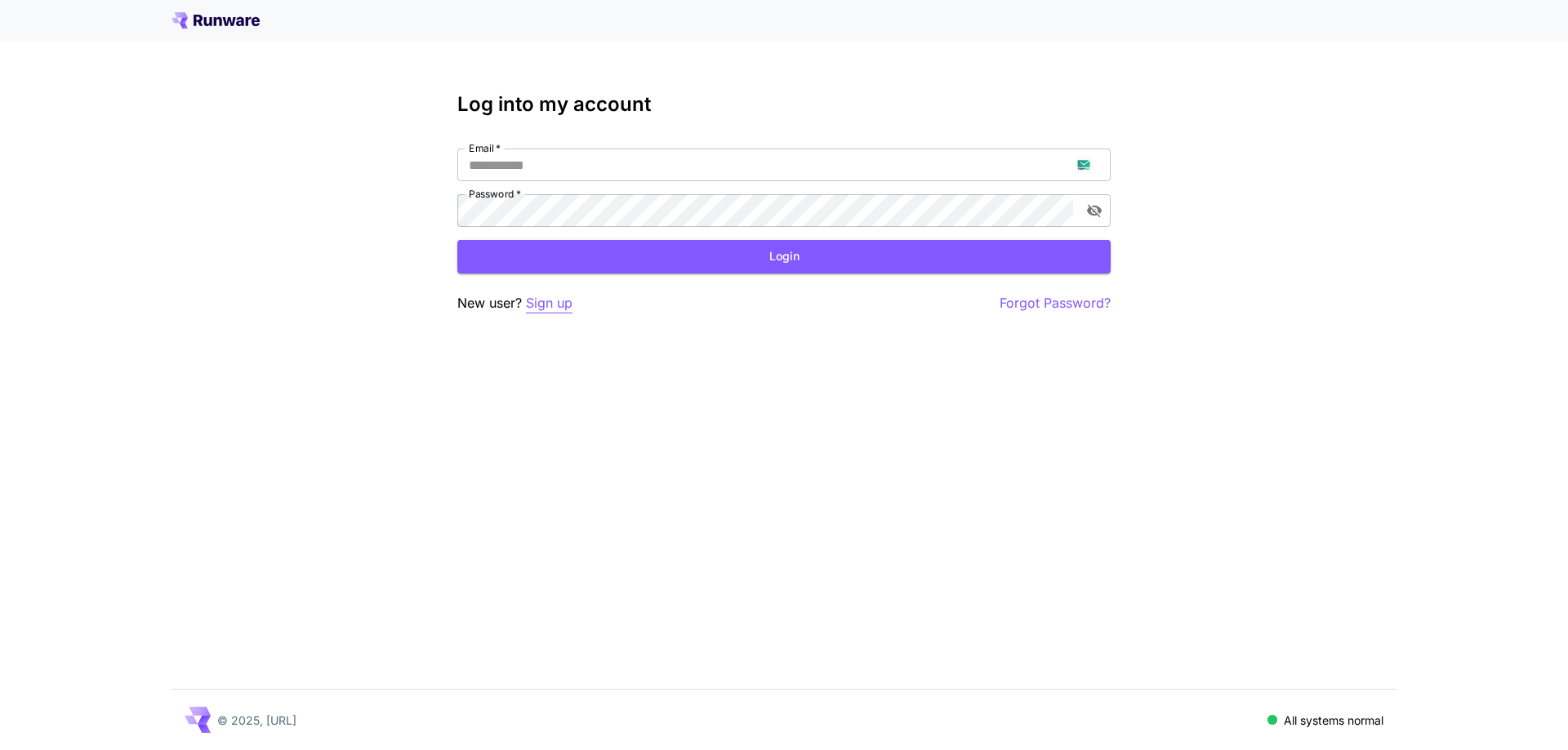
click at [528, 310] on p "Sign up" at bounding box center [549, 303] width 46 height 21
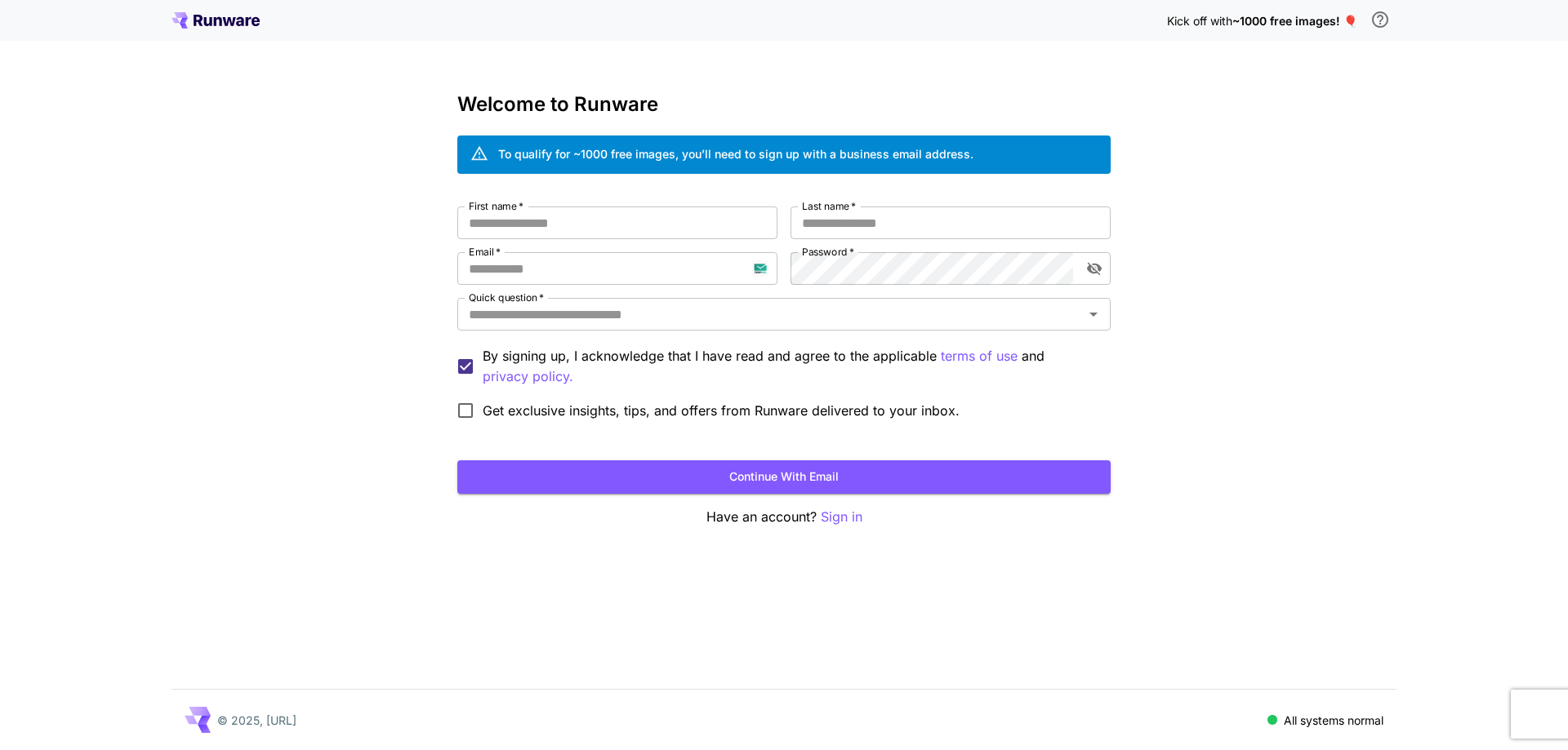
click at [540, 531] on div "Kick off with ~1000 free images! 🎈 Welcome to Runware To qualify for ~1000 free…" at bounding box center [784, 375] width 1568 height 750
click at [582, 266] on input "Email   *" at bounding box center [617, 268] width 320 height 32
paste input "**********"
type input "**********"
click at [660, 233] on input "First name   *" at bounding box center [617, 223] width 320 height 32
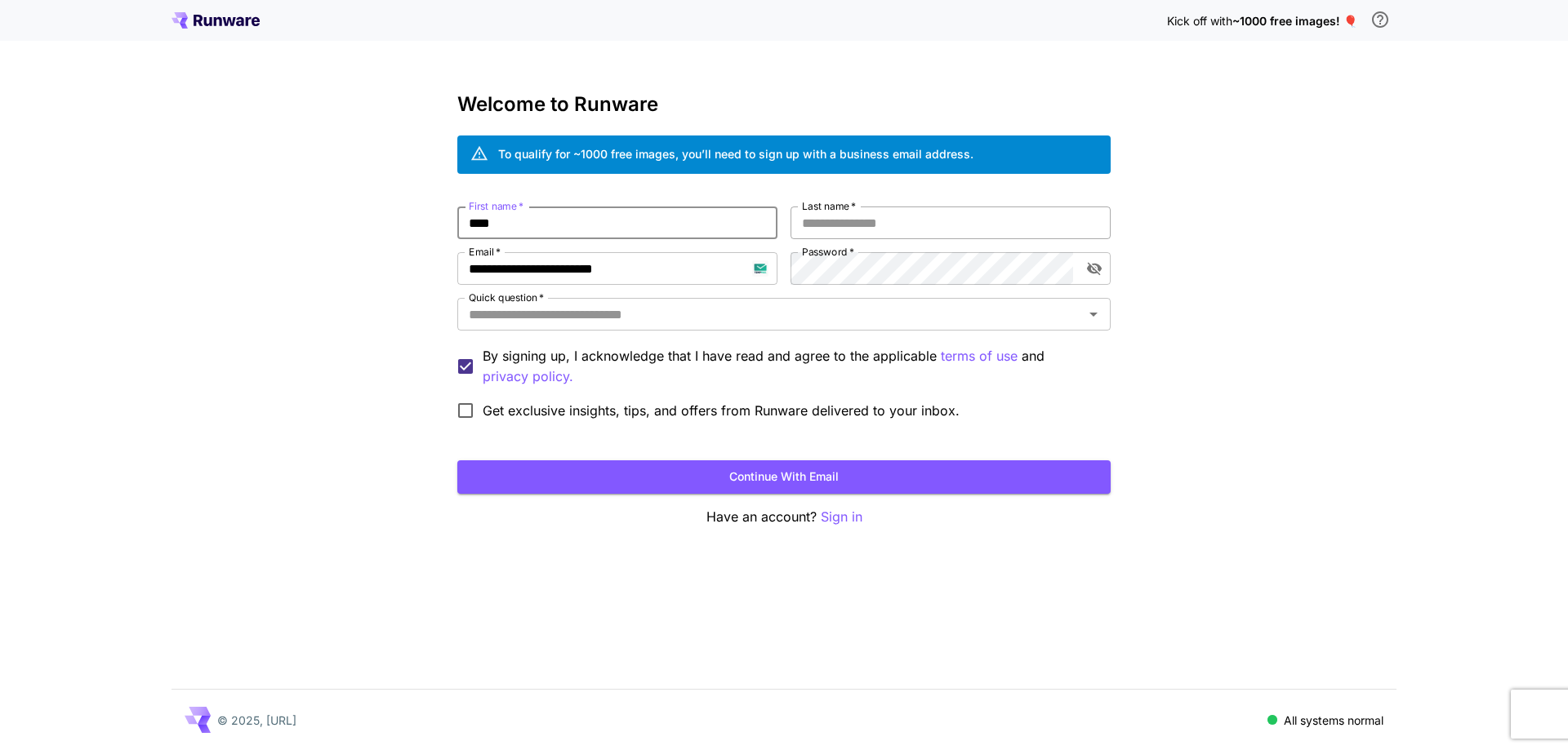
type input "****"
click at [811, 226] on input "Last name   *" at bounding box center [950, 223] width 320 height 32
type input "*****"
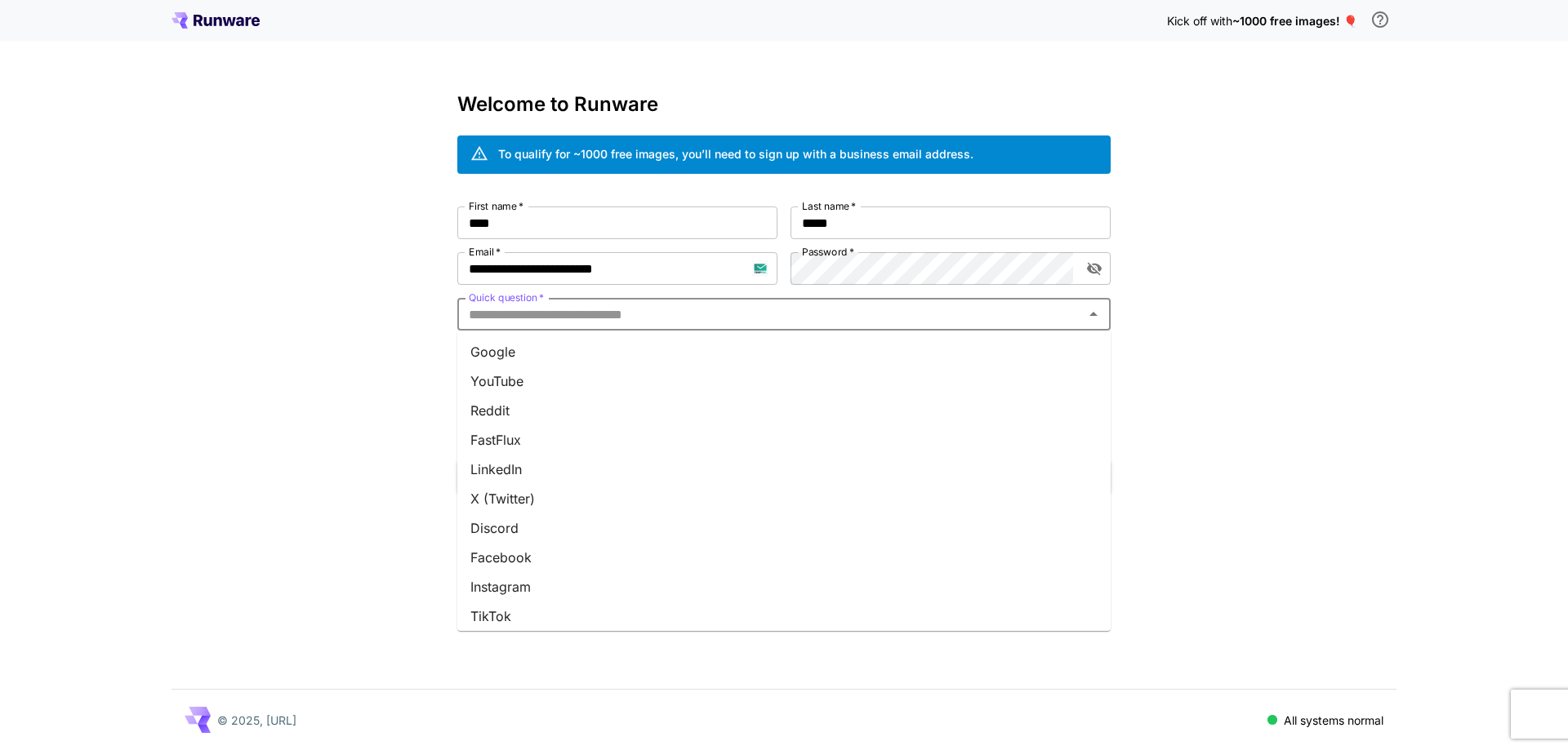
click at [830, 324] on input "Quick question   *" at bounding box center [770, 313] width 616 height 23
click at [837, 352] on li "Google" at bounding box center [784, 352] width 653 height 29
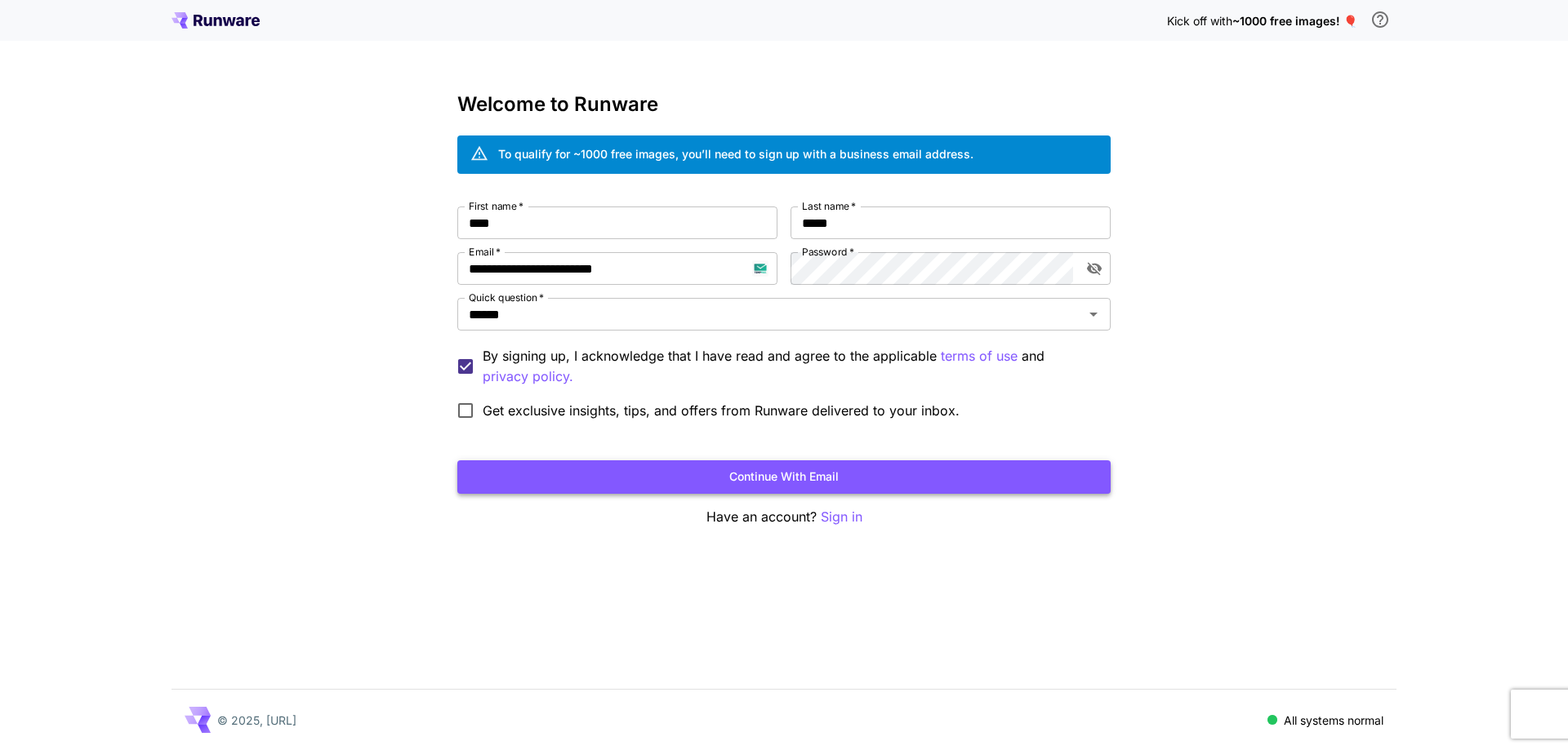
click at [821, 479] on button "Continue with email" at bounding box center [784, 477] width 653 height 33
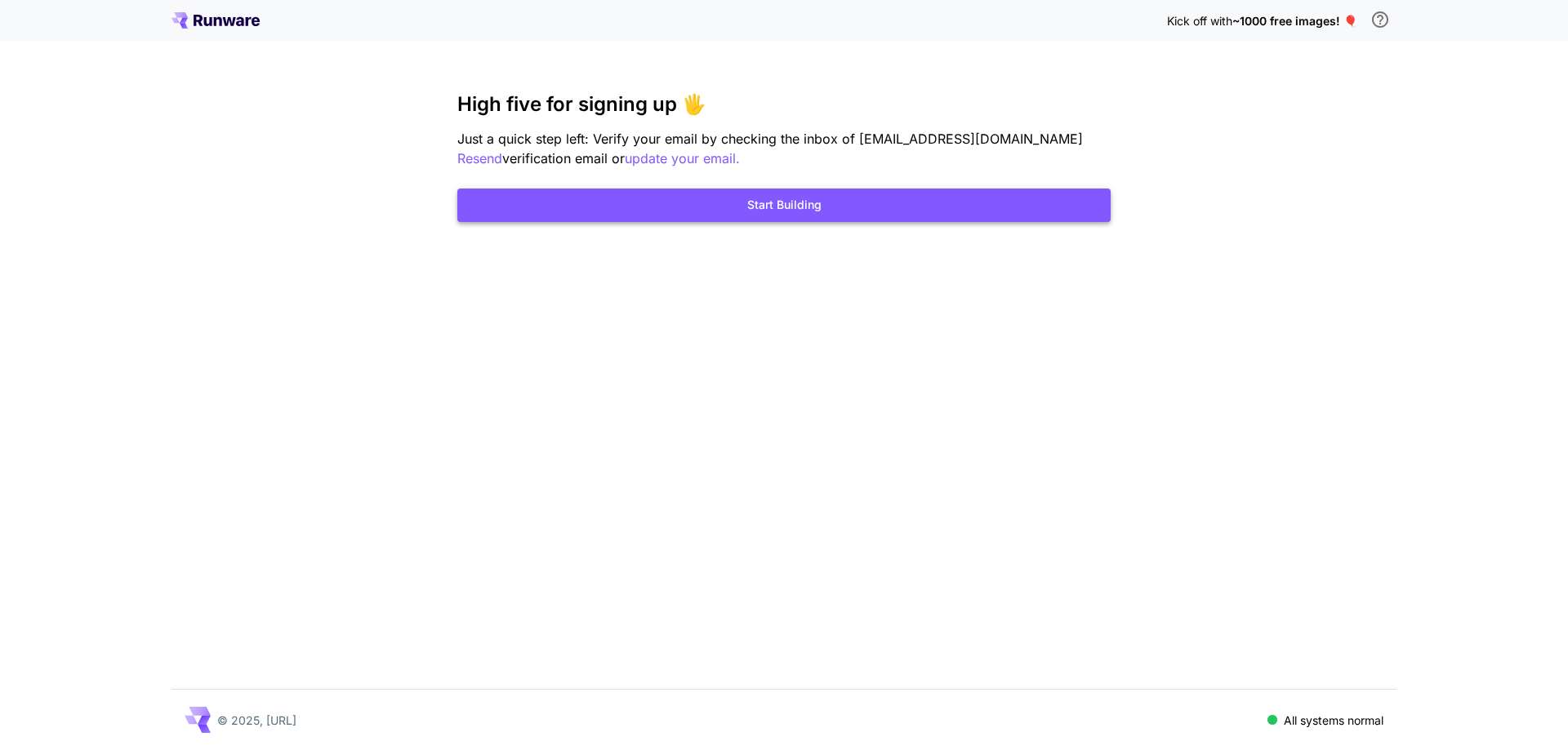
click at [956, 203] on button "Start Building" at bounding box center [784, 205] width 653 height 33
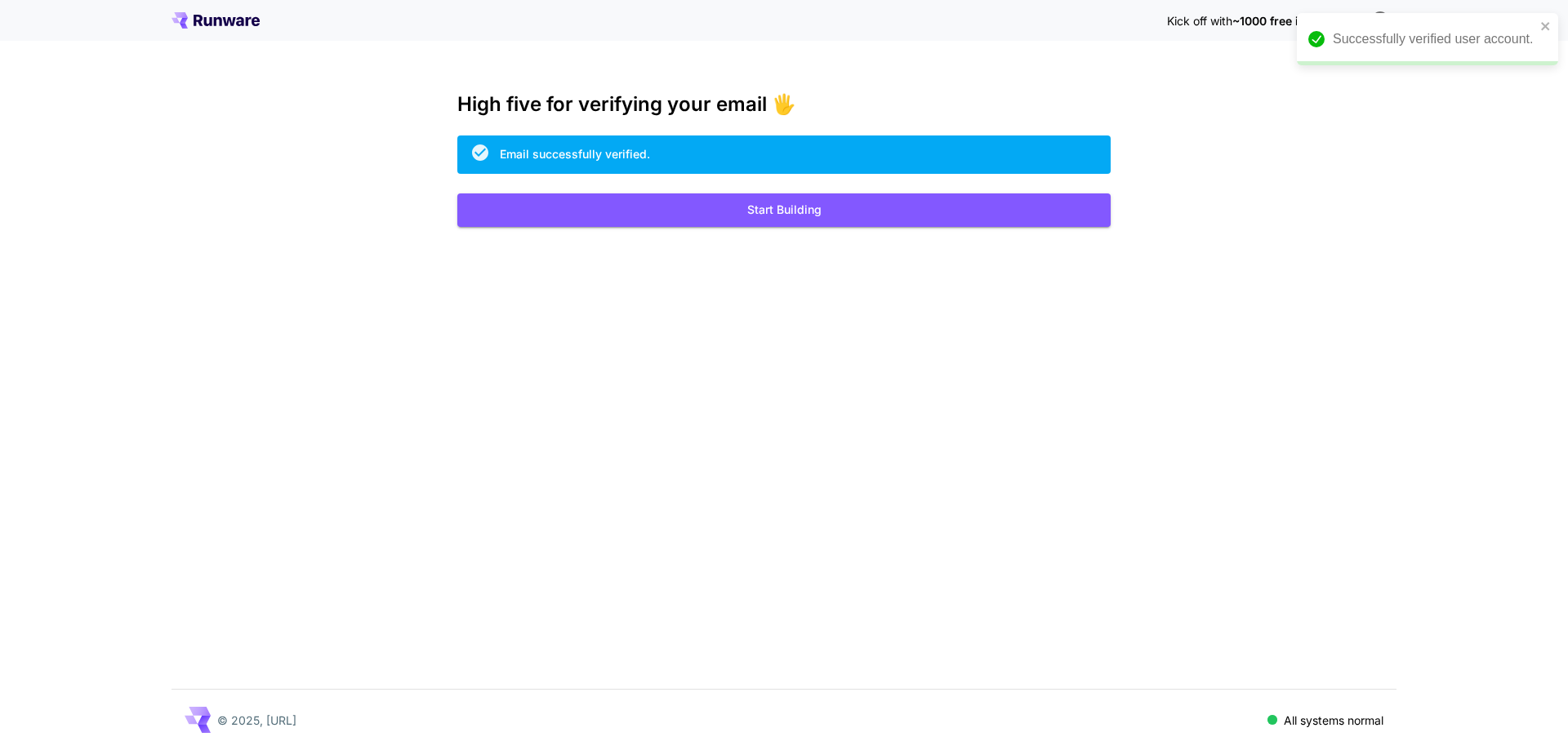
click at [931, 231] on div "Kick off with ~1000 free images! 🎈 High five for verifying your email 🖐️ Email …" at bounding box center [784, 375] width 1568 height 750
click at [939, 214] on button "Start Building" at bounding box center [784, 209] width 653 height 33
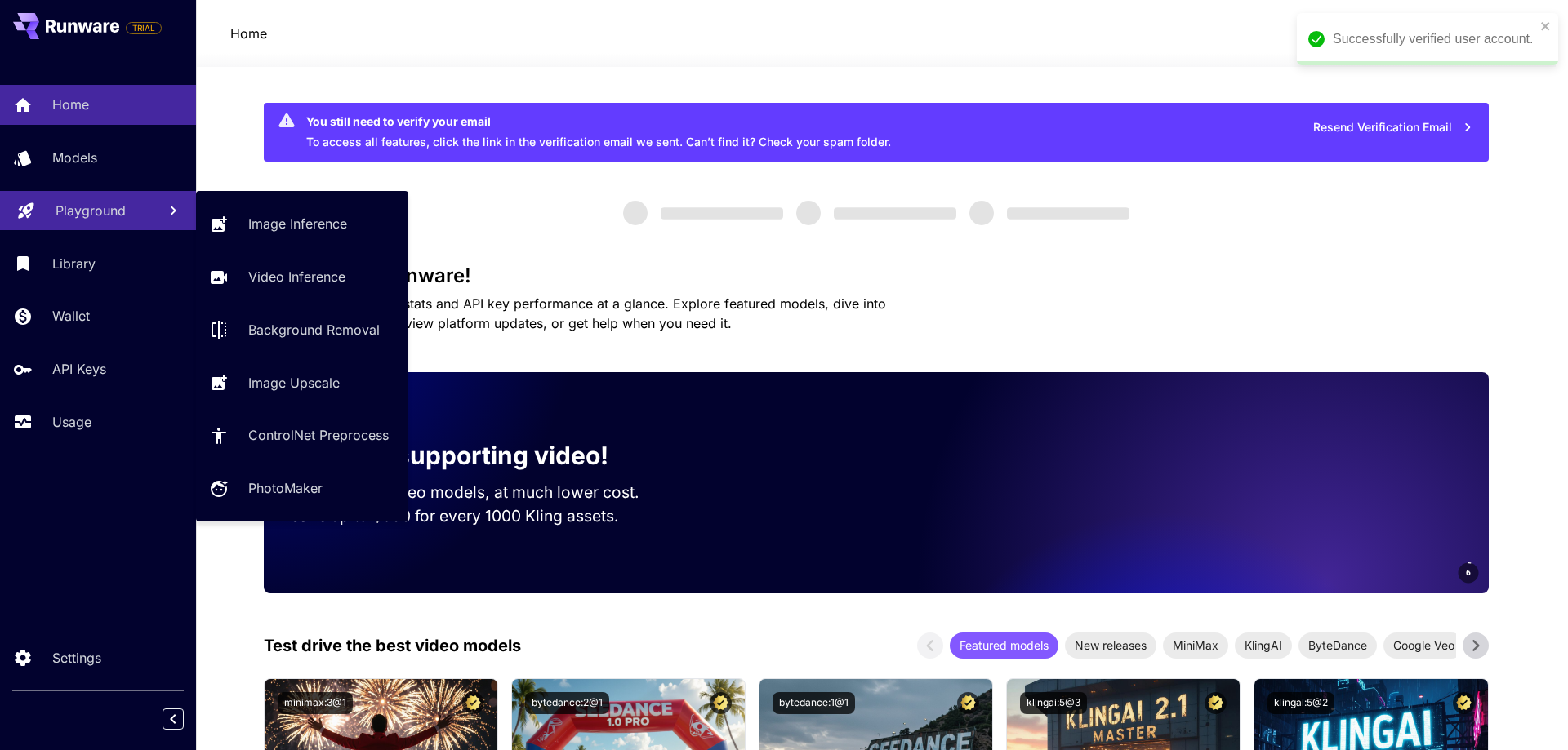
click at [103, 210] on p "Playground" at bounding box center [91, 210] width 70 height 20
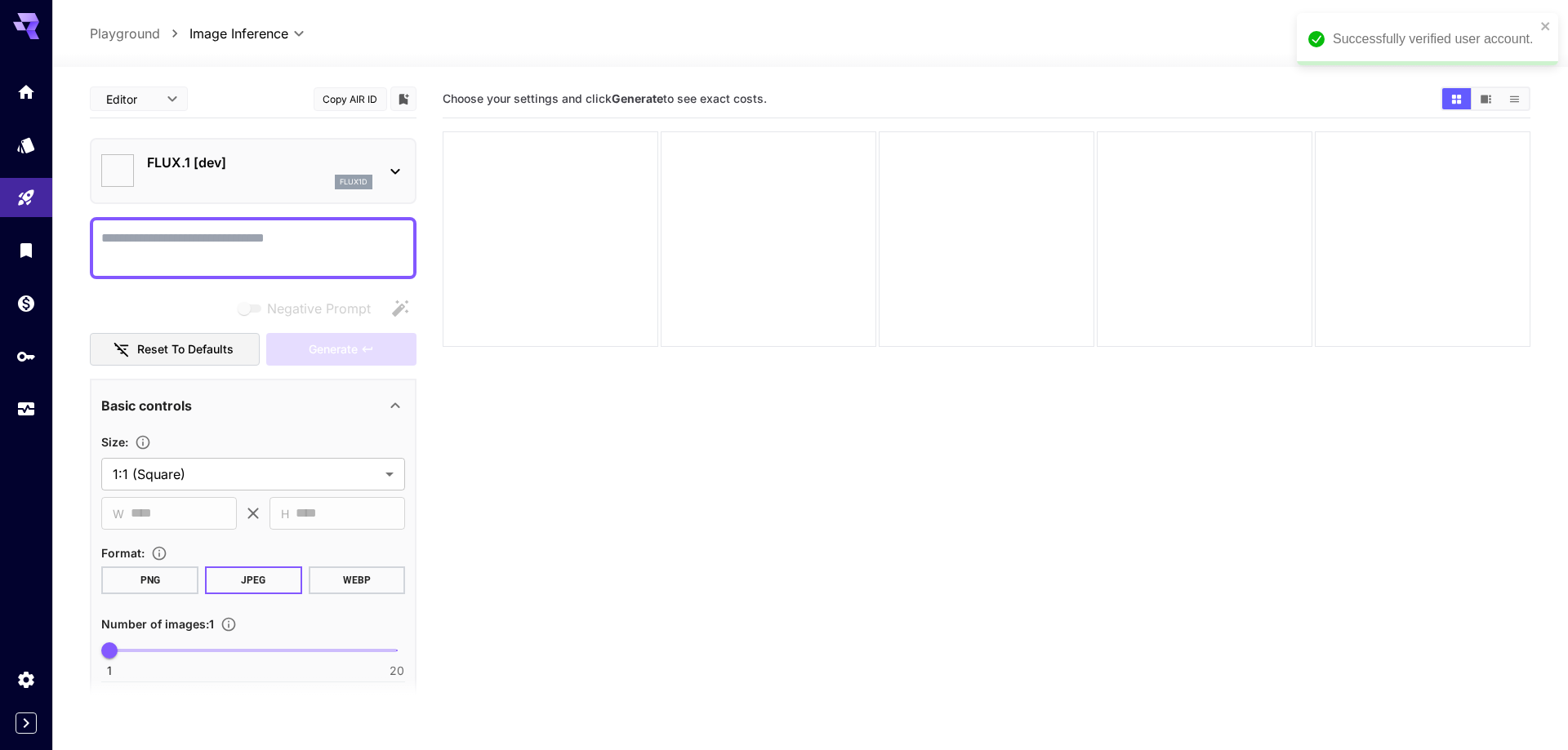
type input "**********"
click at [1527, 27] on div "Successfully verified user account." at bounding box center [1409, 39] width 237 height 29
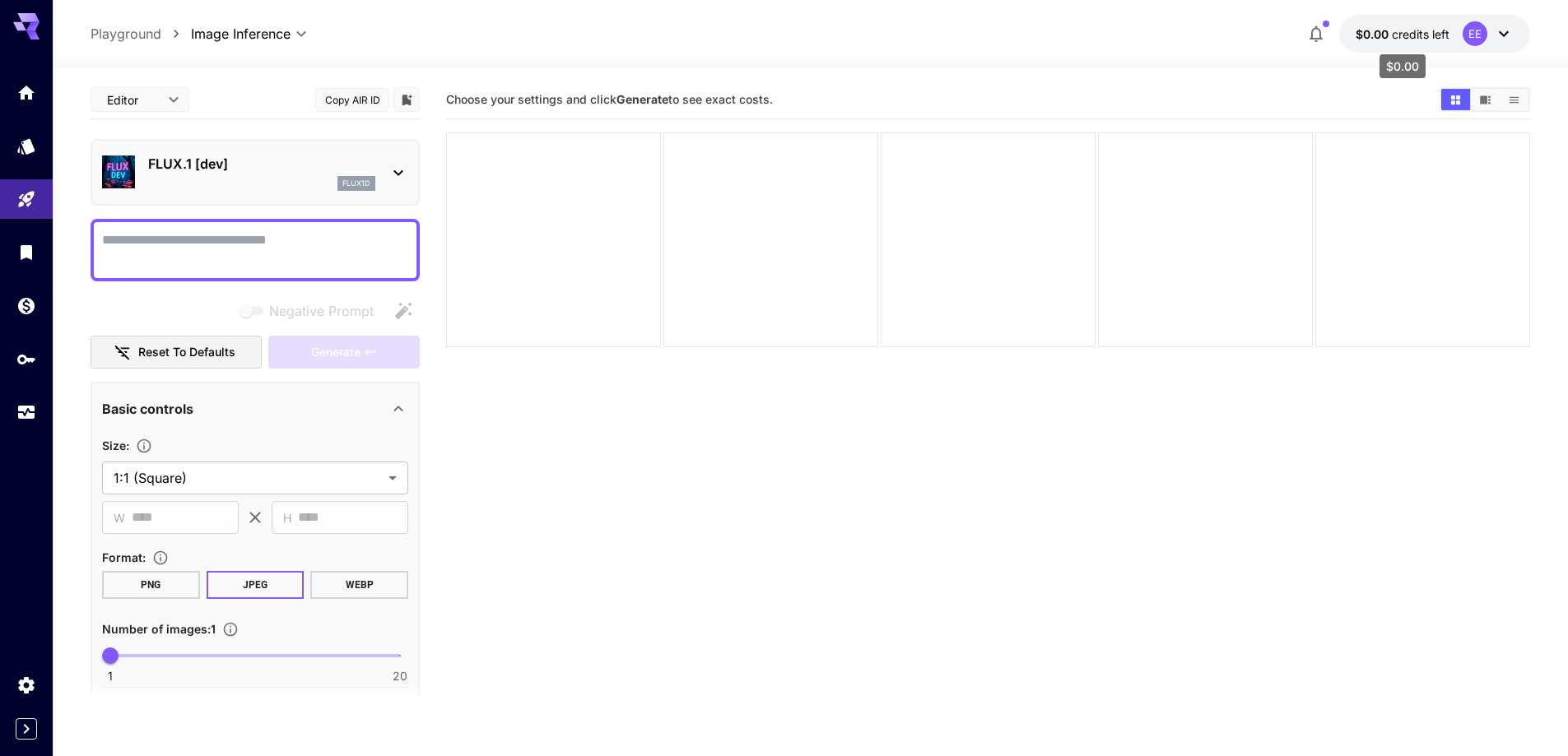
click at [1425, 40] on span "credits left" at bounding box center [1421, 34] width 58 height 14
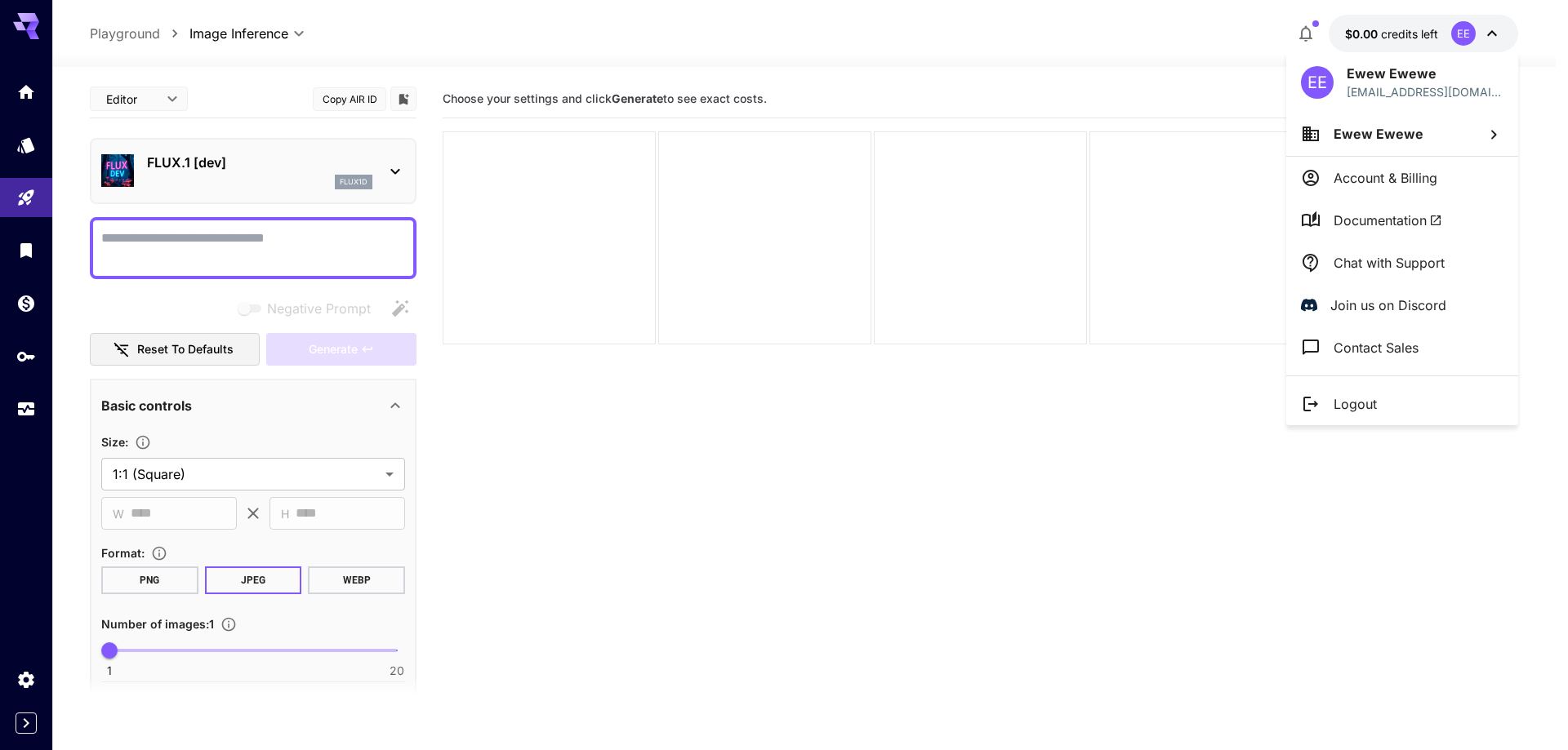
click at [1343, 395] on p "Logout" at bounding box center [1354, 404] width 44 height 20
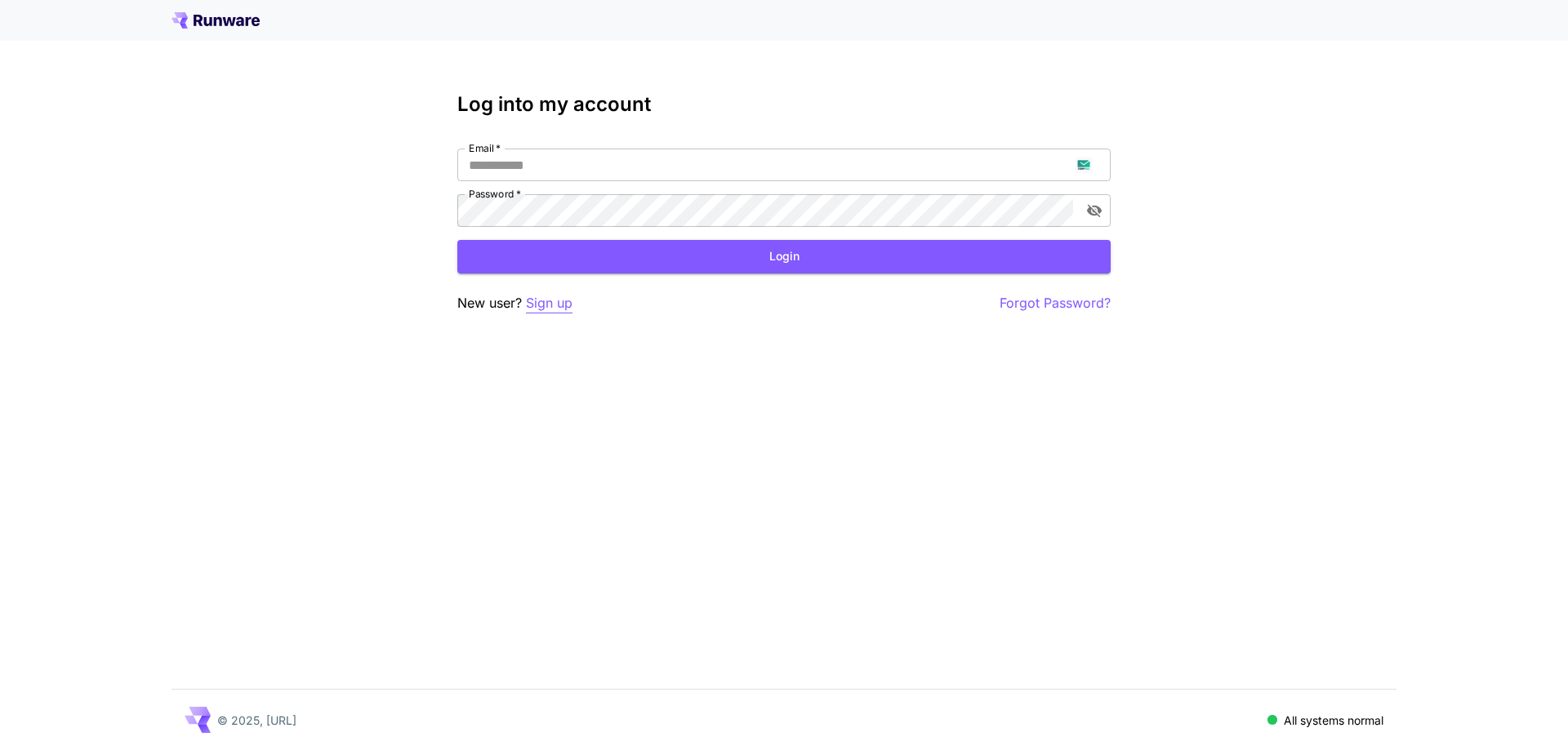
click at [561, 308] on p "Sign up" at bounding box center [549, 303] width 46 height 21
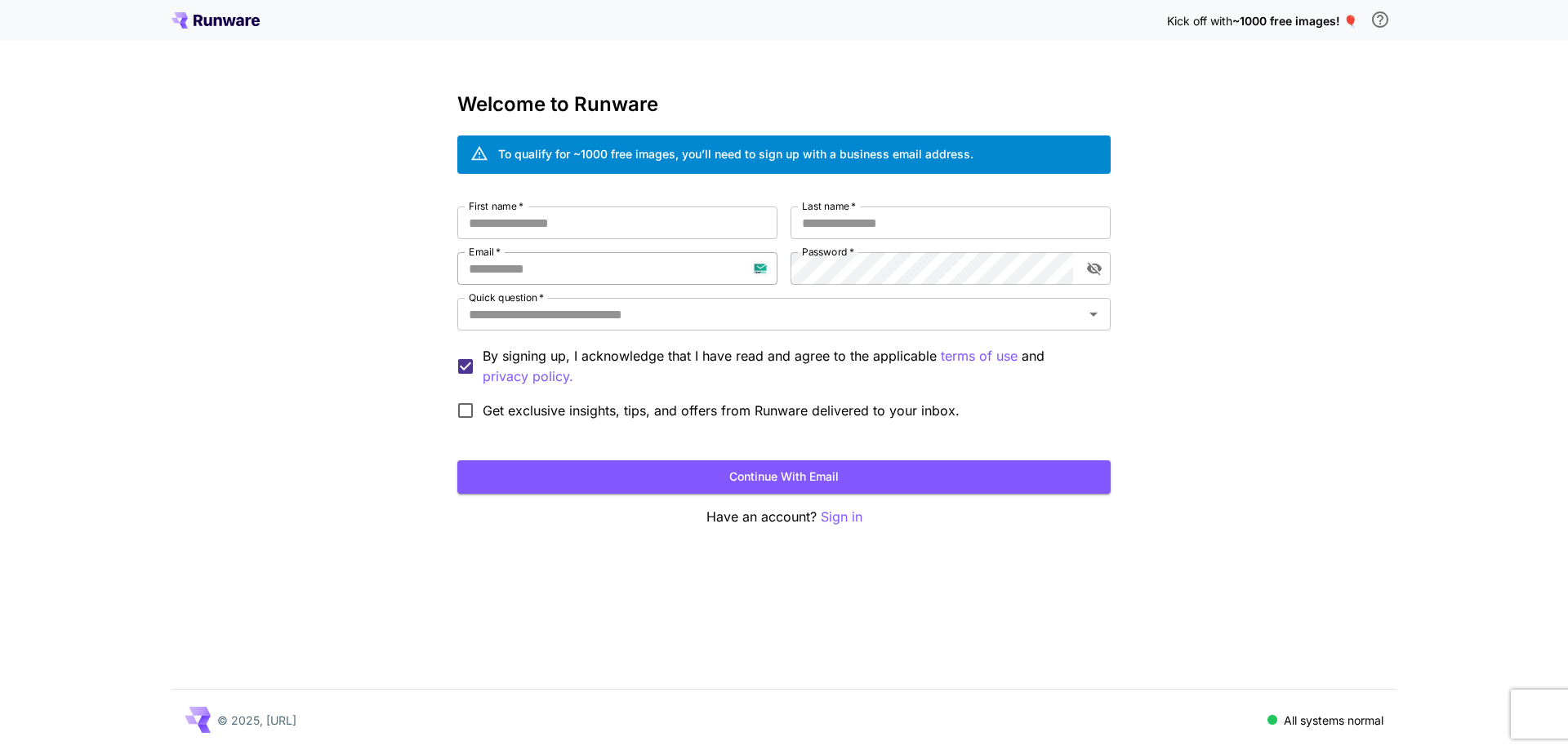
click at [584, 269] on input "Email   *" at bounding box center [617, 268] width 320 height 32
paste input "**********"
type input "**********"
click at [731, 225] on input "First name   *" at bounding box center [617, 223] width 320 height 32
type input "***"
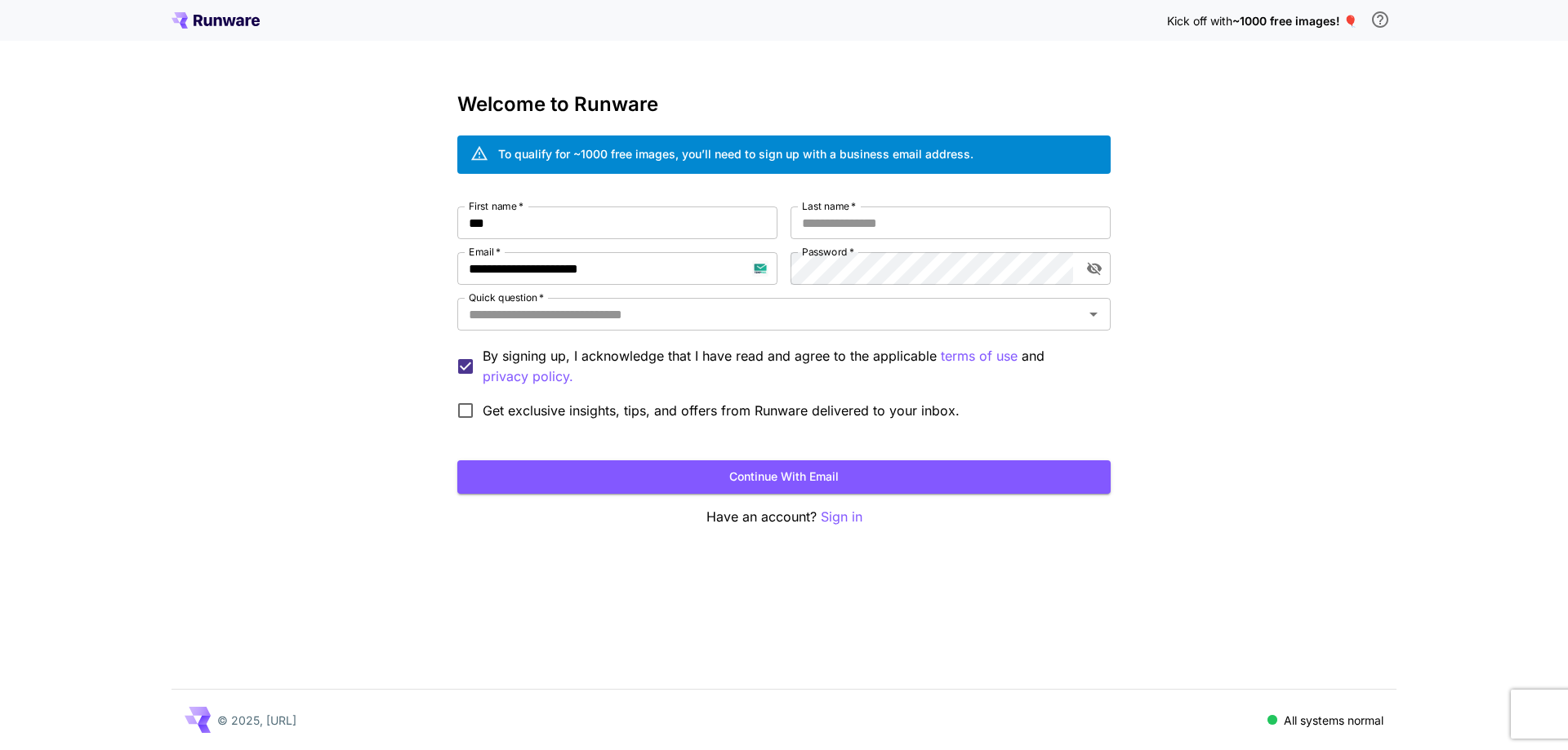
click at [922, 196] on div "**********" at bounding box center [784, 310] width 653 height 434
click at [931, 220] on input "Last name   *" at bounding box center [950, 223] width 320 height 32
click at [855, 329] on div "Quick question   *" at bounding box center [784, 314] width 653 height 32
type input "***"
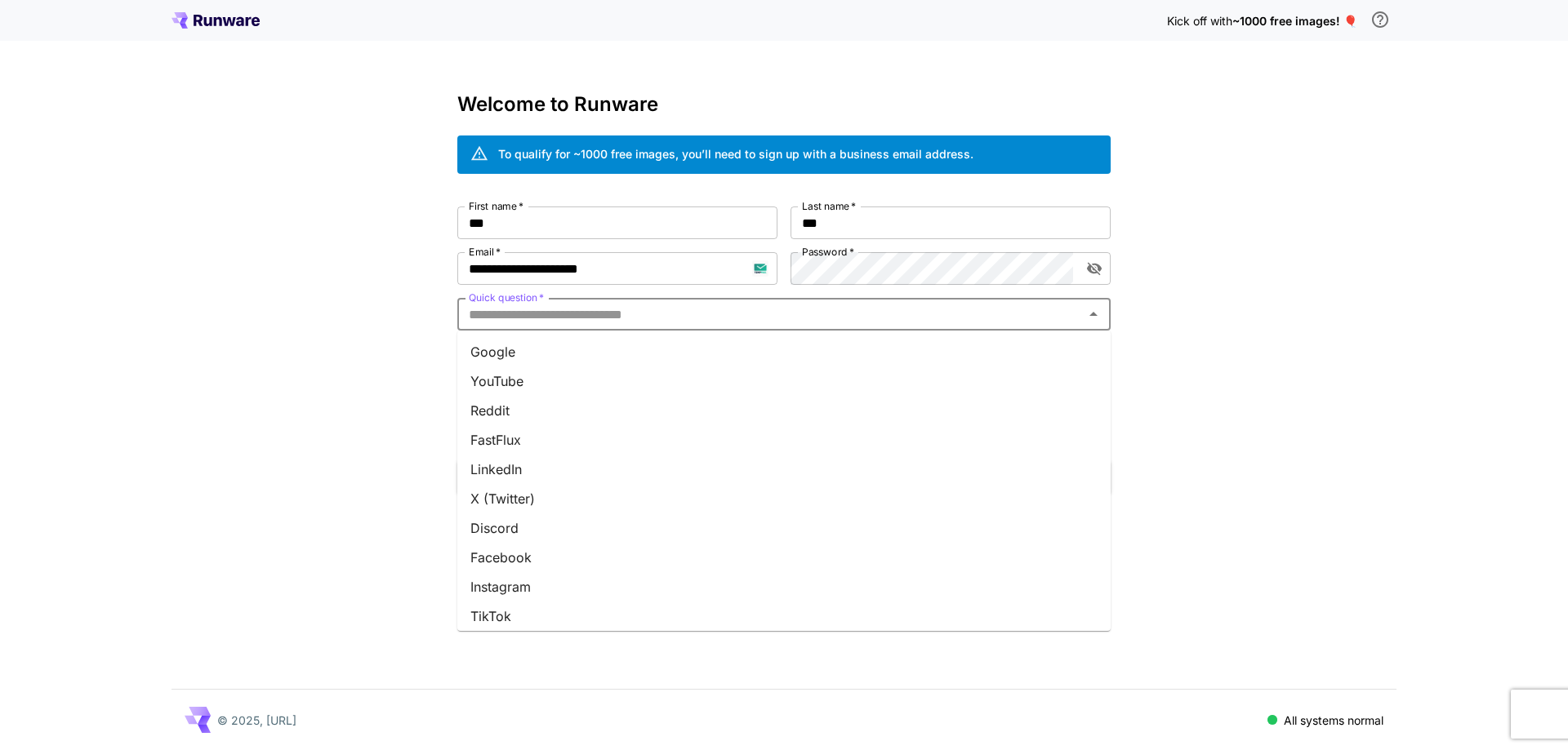
click at [851, 343] on li "Google" at bounding box center [784, 352] width 653 height 29
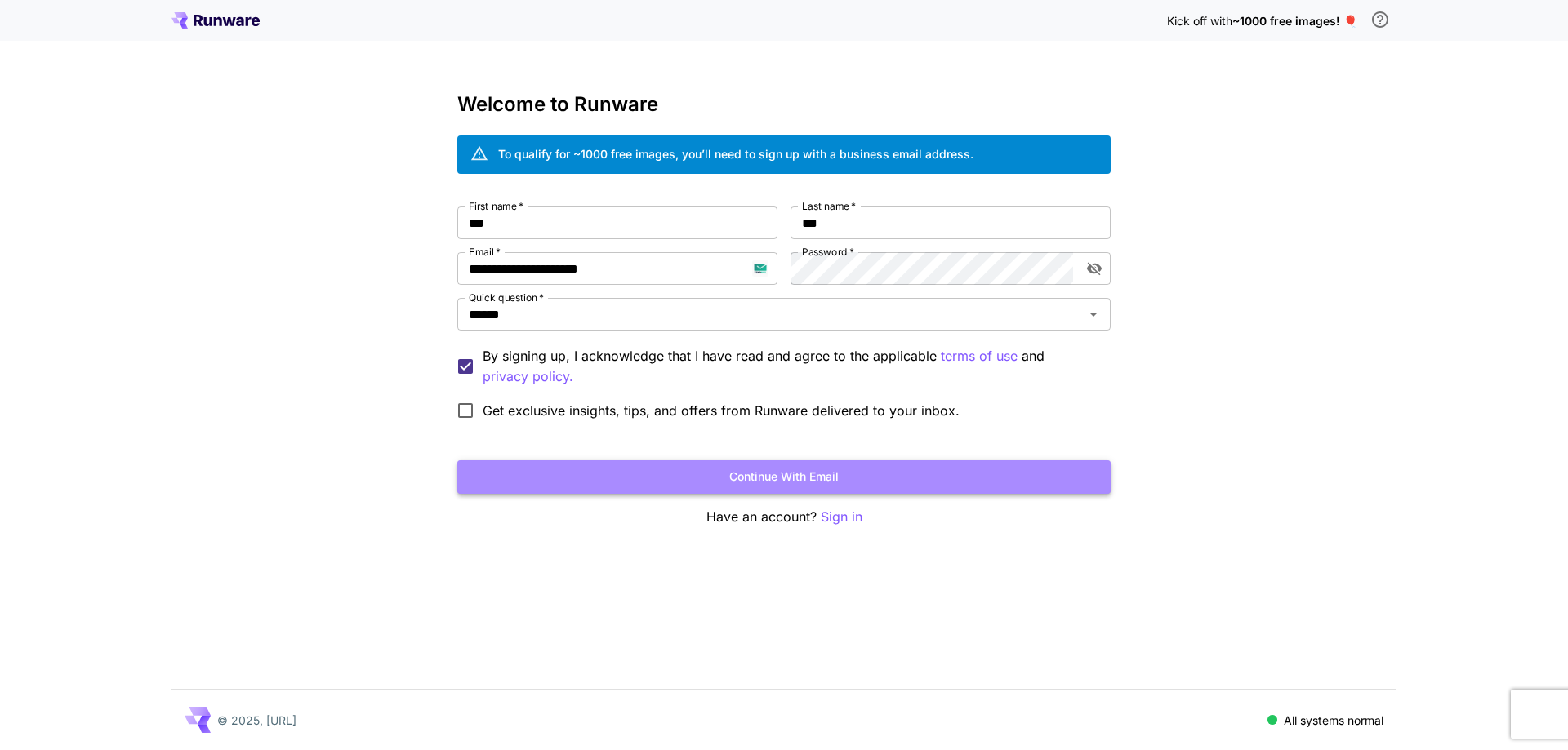
click at [806, 491] on button "Continue with email" at bounding box center [784, 477] width 653 height 33
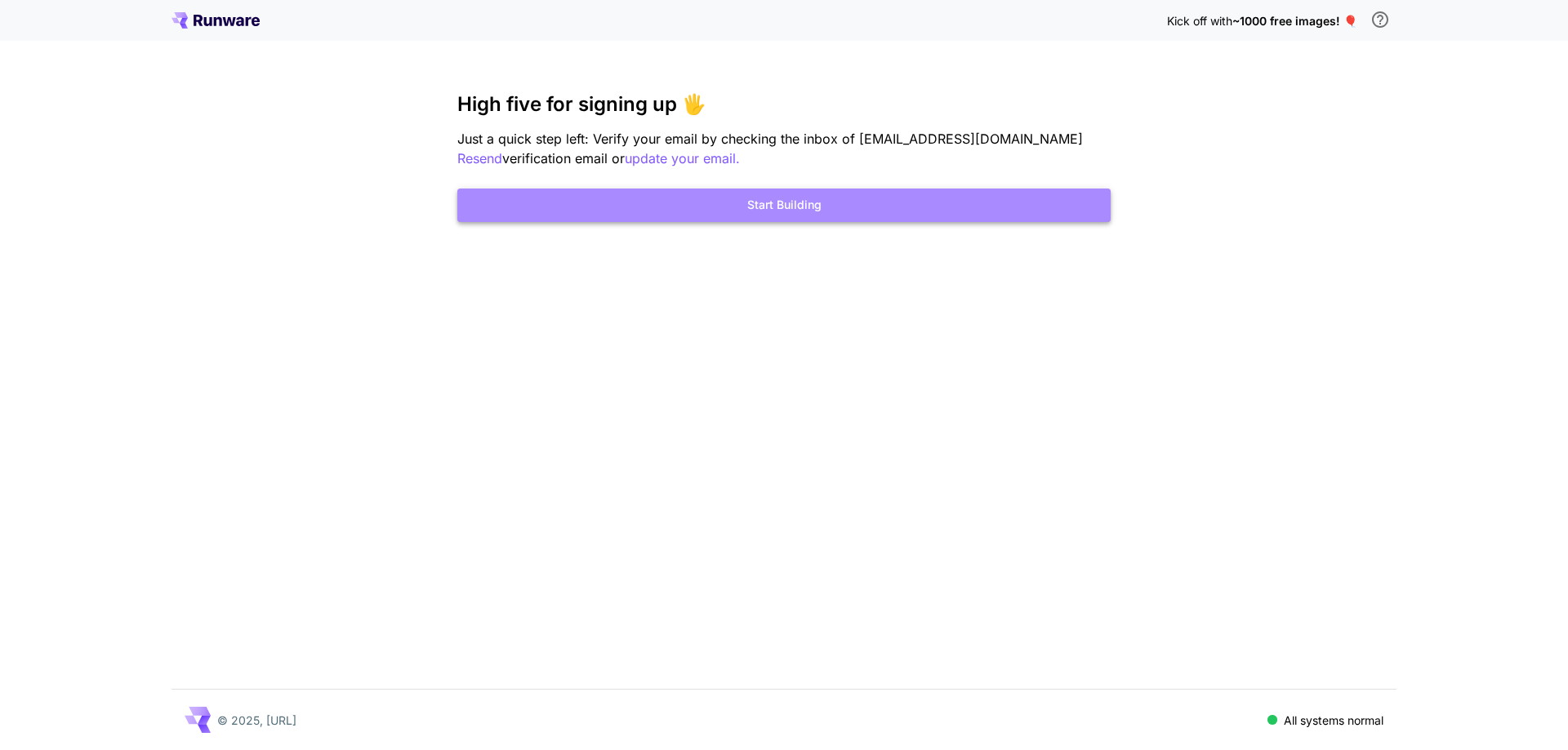
click at [914, 218] on button "Start Building" at bounding box center [784, 205] width 653 height 33
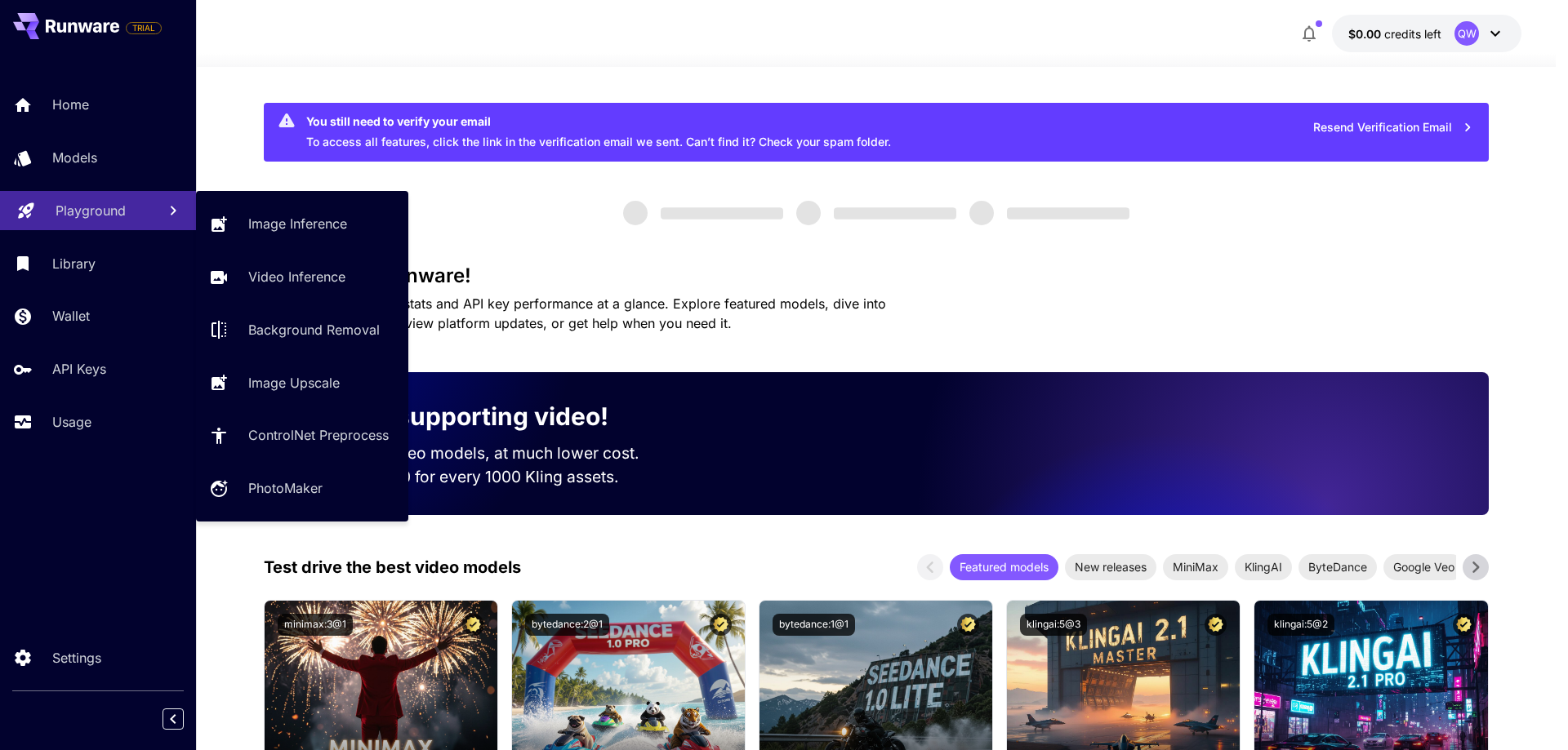
click at [100, 208] on p "Playground" at bounding box center [91, 210] width 70 height 20
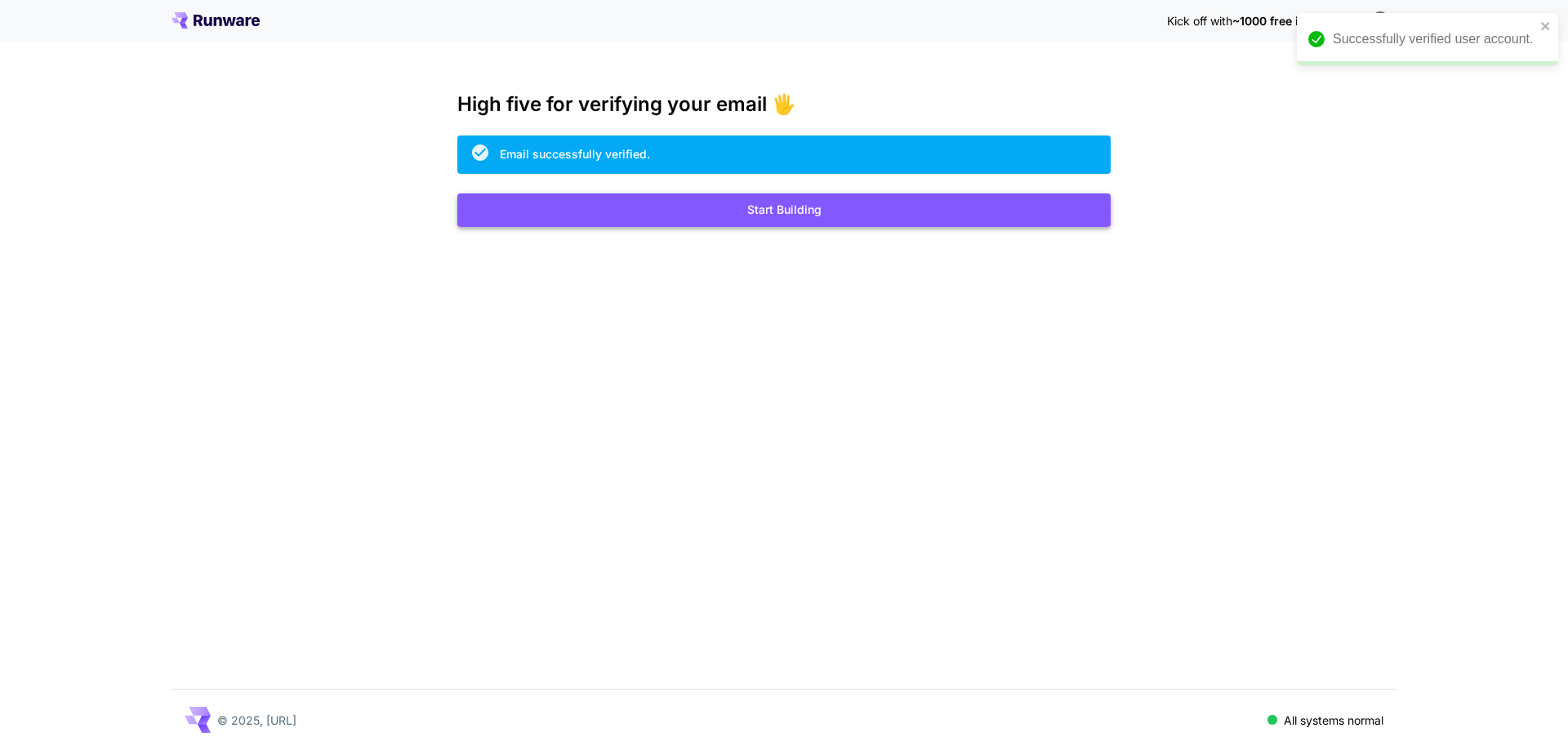
click at [694, 212] on button "Start Building" at bounding box center [784, 209] width 653 height 33
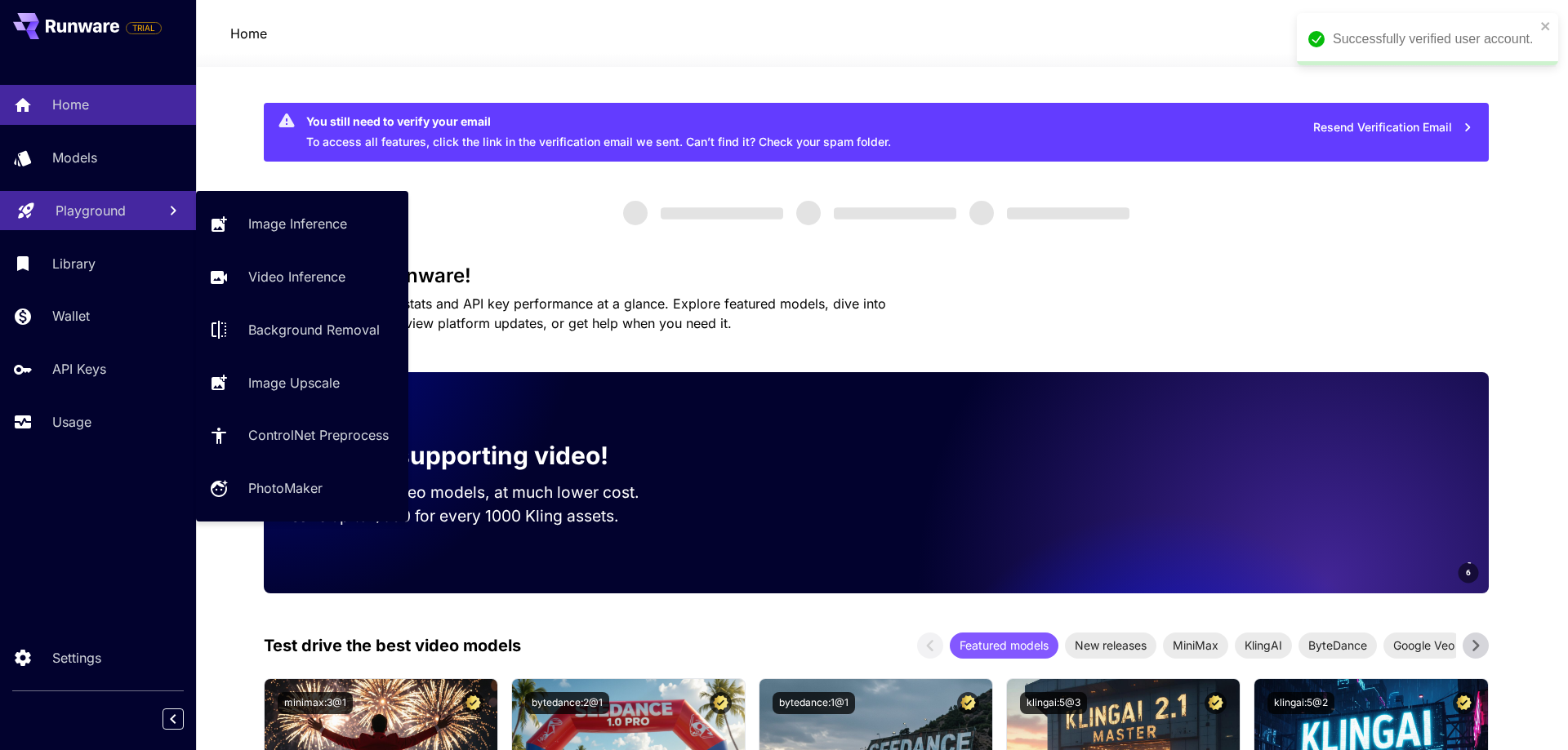
click at [93, 198] on link "Playground" at bounding box center [97, 211] width 196 height 40
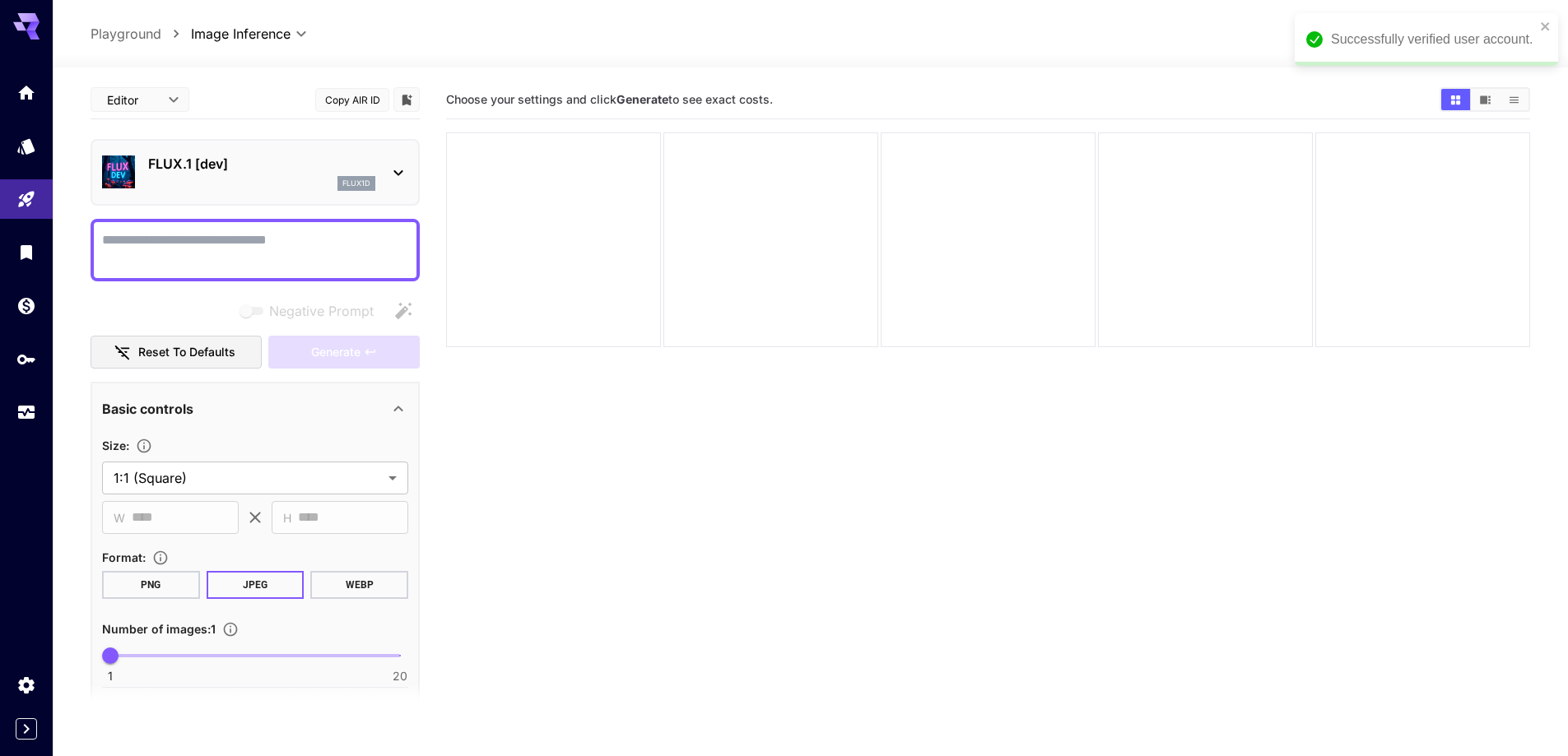
click at [1540, 25] on div "Successfully verified user account." at bounding box center [1421, 40] width 239 height 29
click at [293, 194] on div "FLUX.1 [dev] flux1d" at bounding box center [254, 172] width 306 height 50
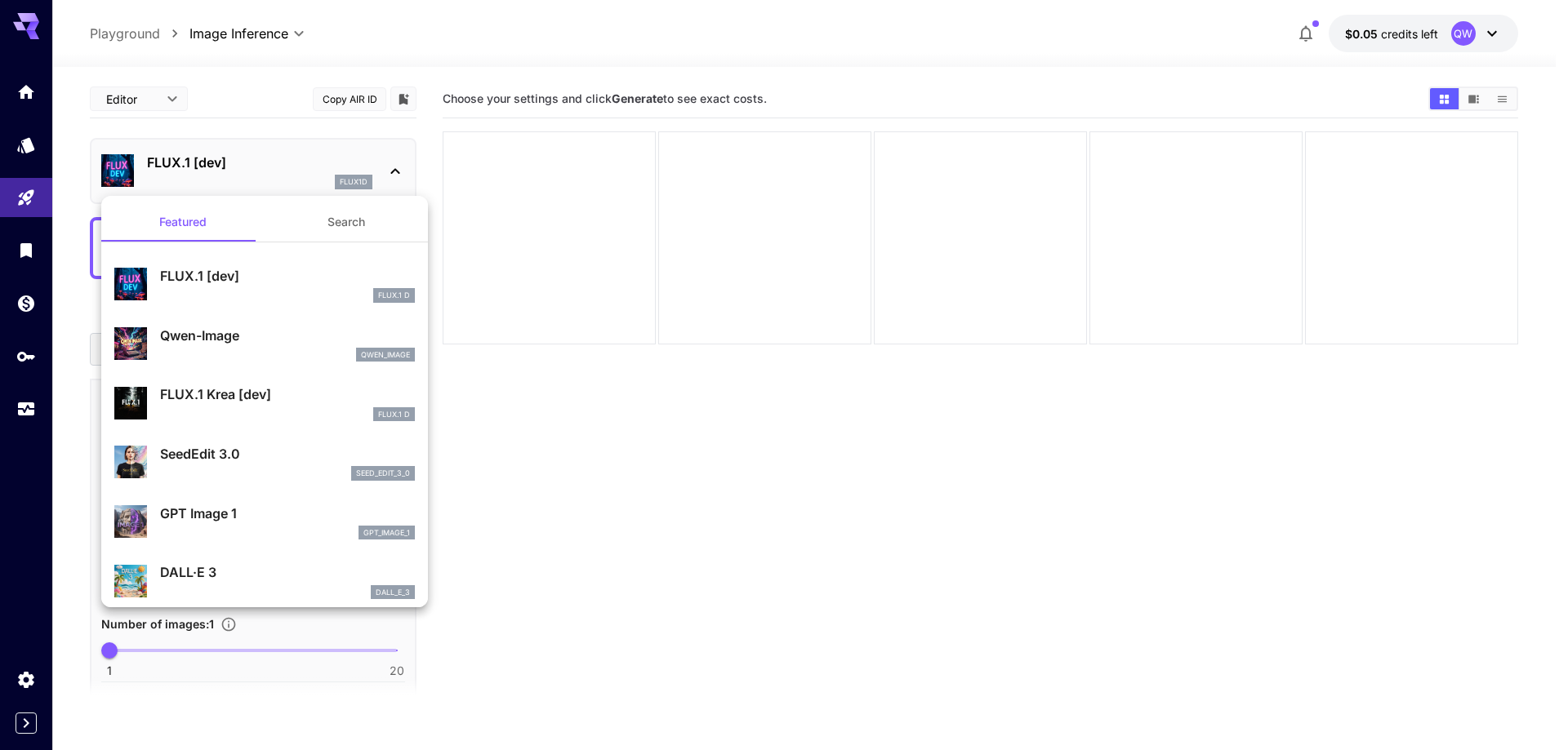
click at [308, 218] on button "Search" at bounding box center [346, 222] width 163 height 39
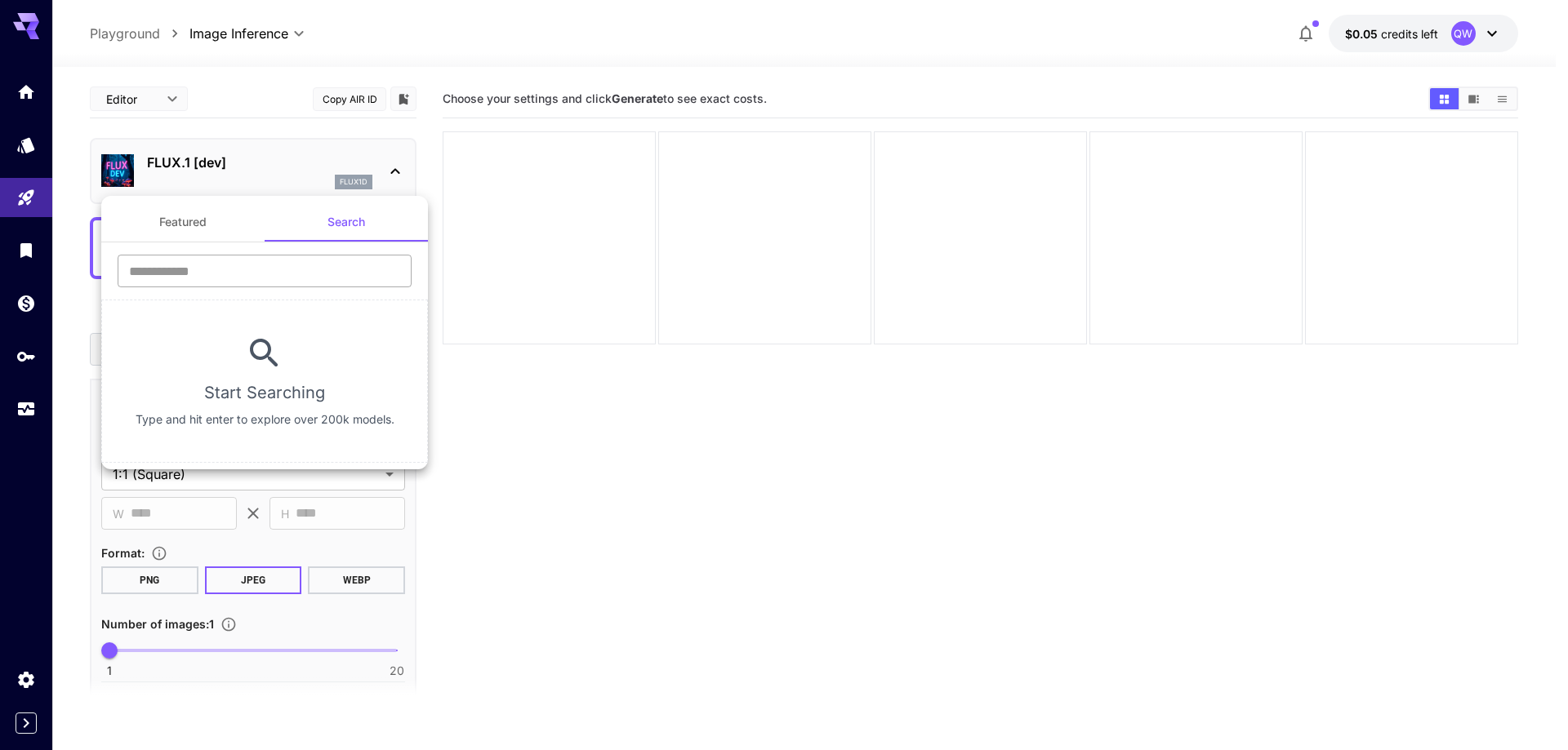
click at [294, 277] on input "text" at bounding box center [265, 271] width 294 height 32
type input "****"
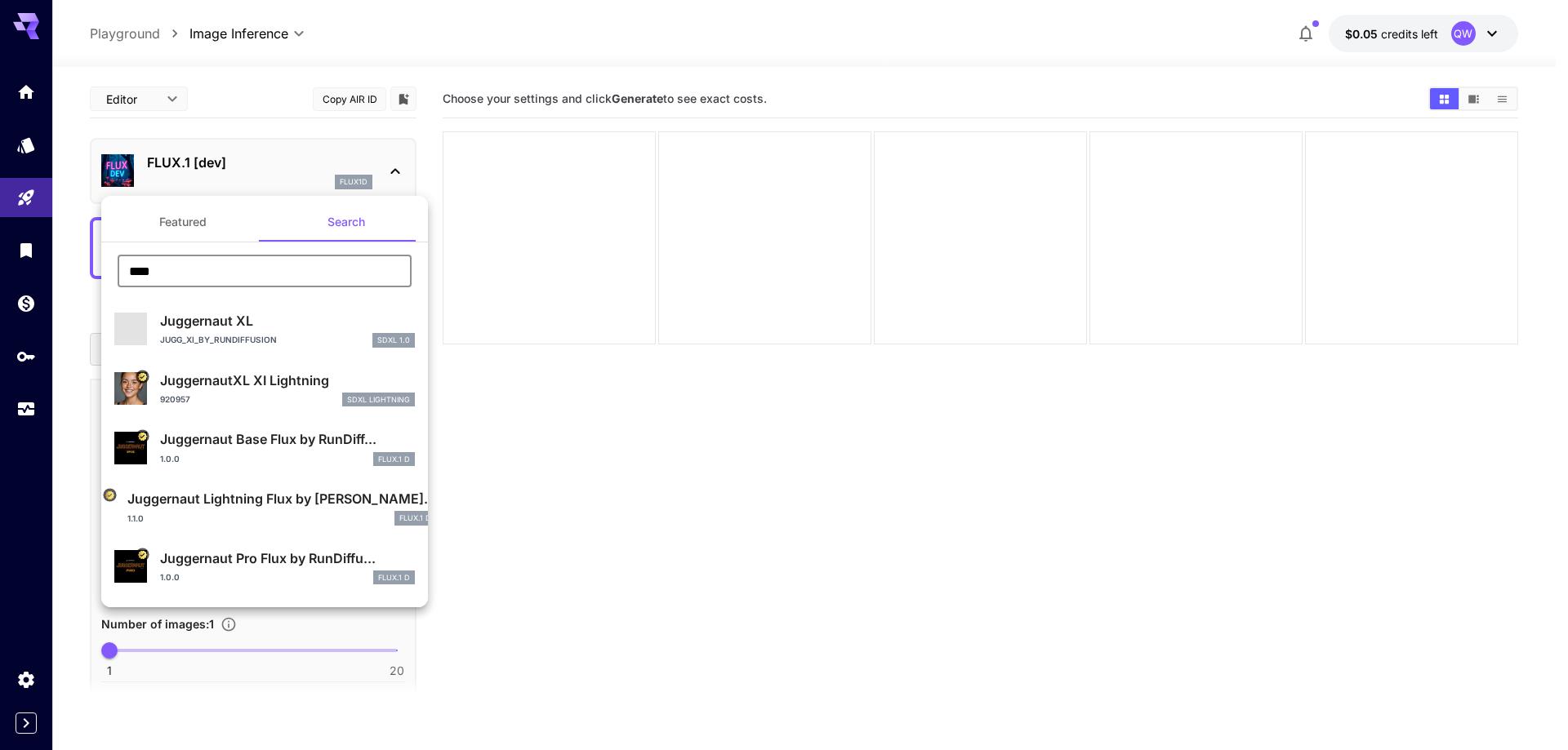
click at [221, 337] on p "Jugg_XI_by_RunDiffusion" at bounding box center [218, 340] width 117 height 12
type input "**"
type input "***"
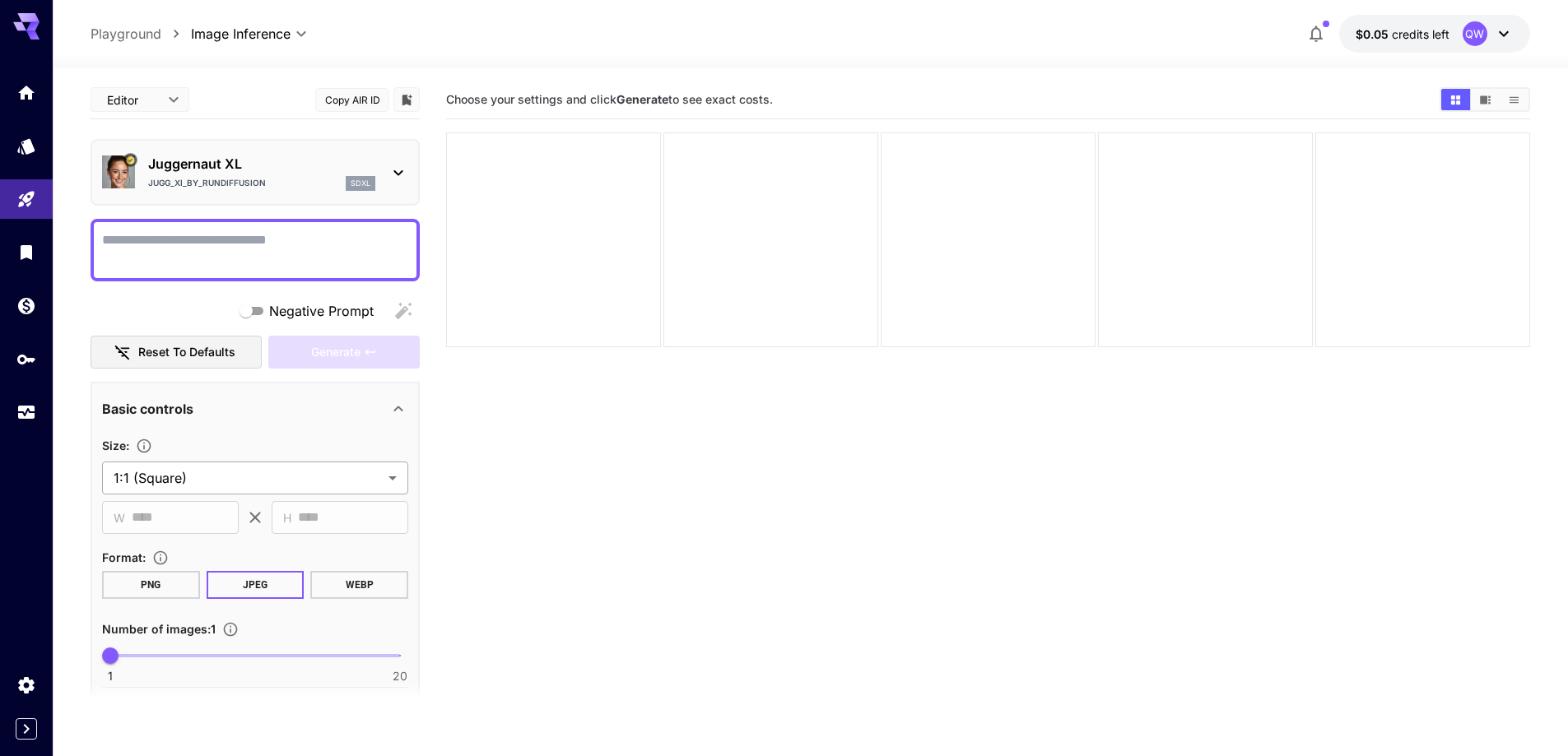
click at [297, 470] on body "**********" at bounding box center [784, 443] width 1568 height 886
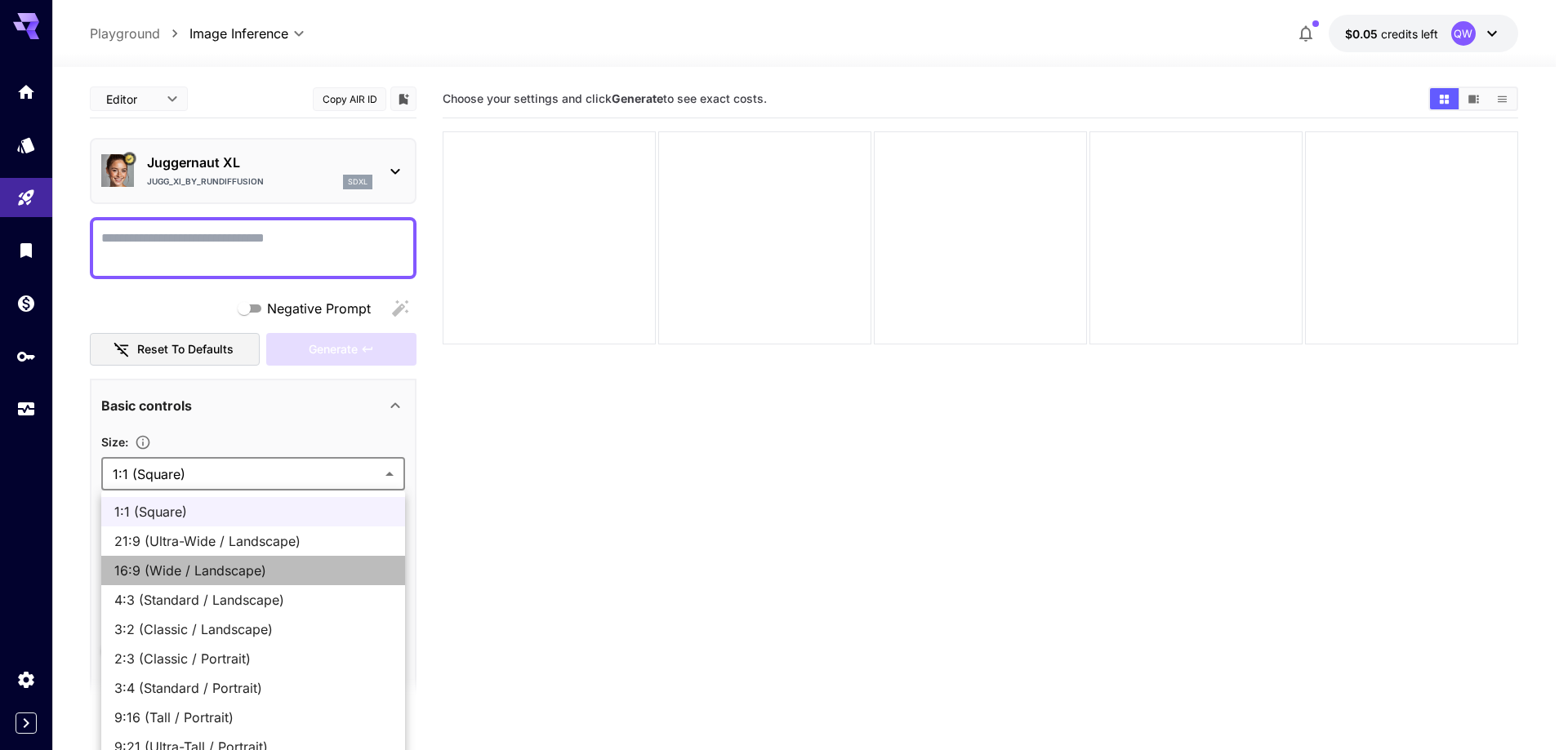
click at [238, 578] on span "16:9 (Wide / Landscape)" at bounding box center [253, 570] width 278 height 20
type input "**********"
type input "****"
type input "***"
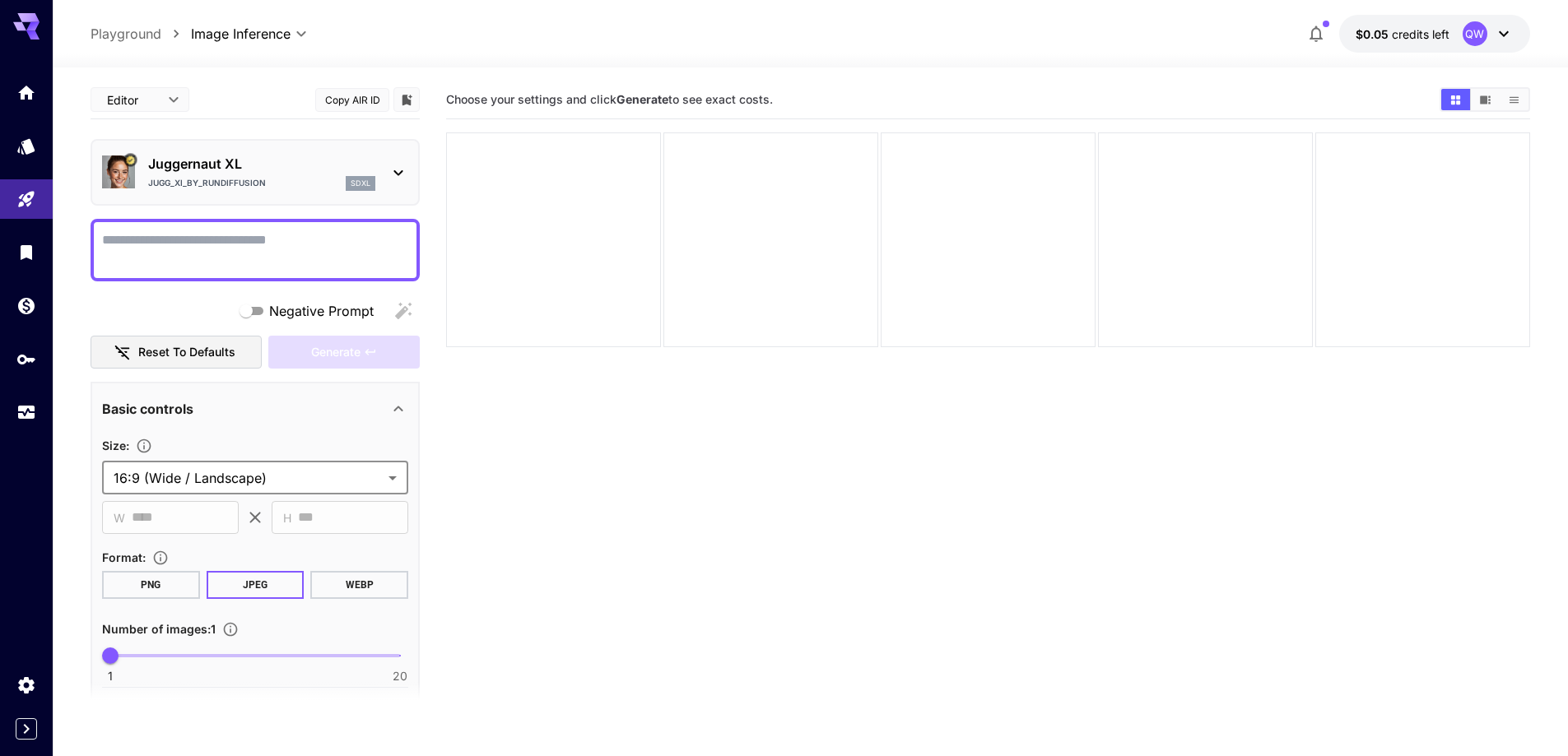
click at [395, 257] on textarea "Negative Prompt" at bounding box center [254, 251] width 306 height 40
paste textarea "**********"
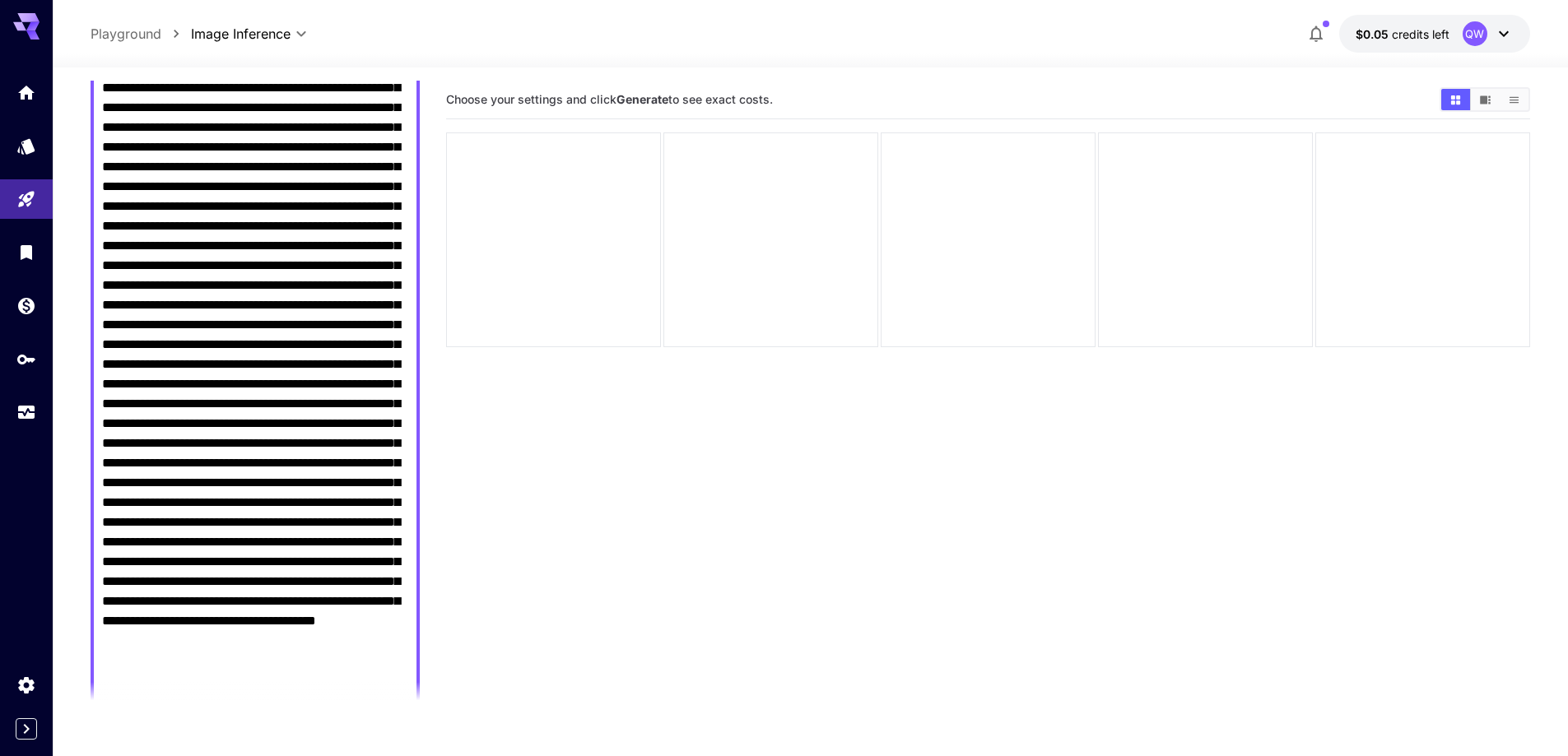
scroll to position [41, 0]
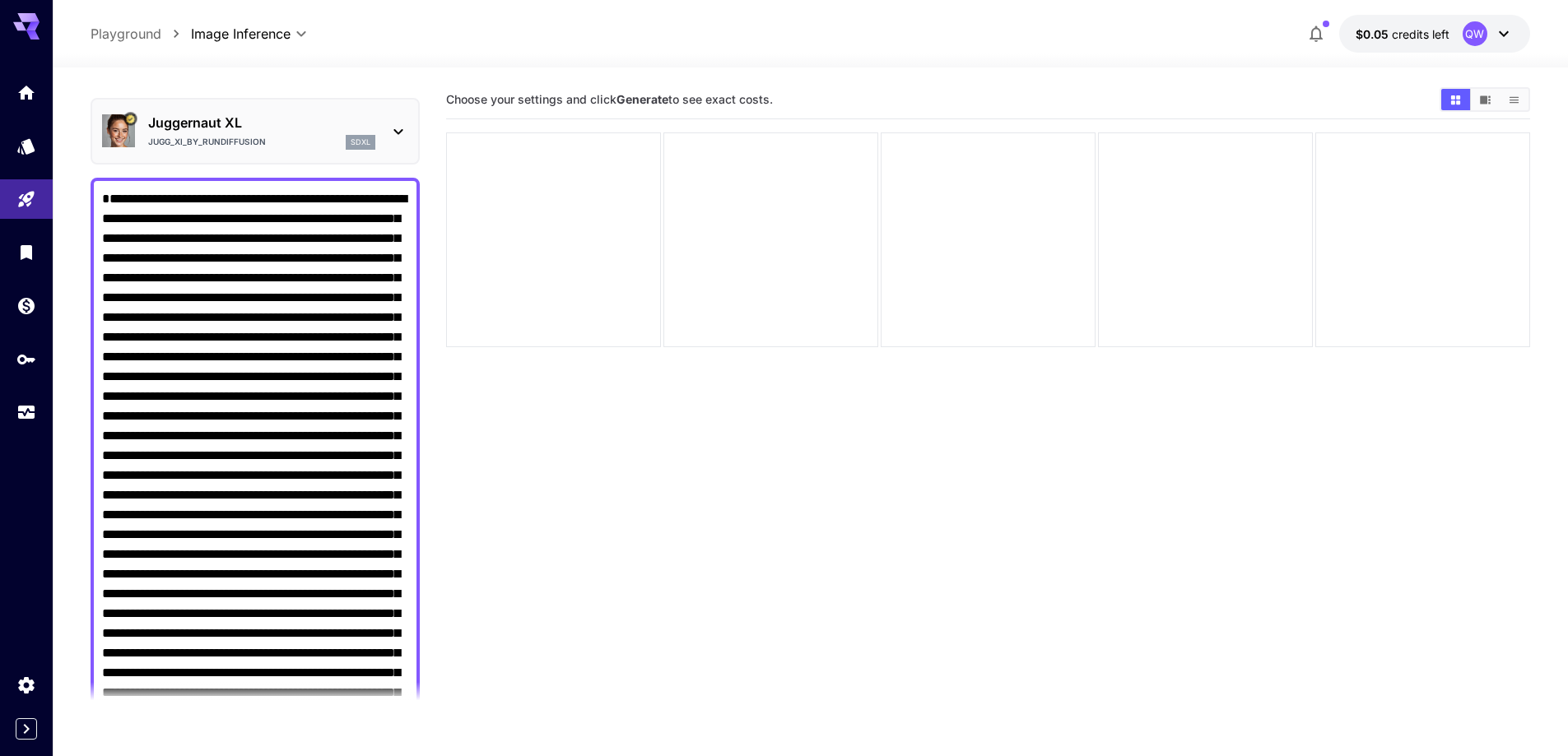
drag, startPoint x: 105, startPoint y: 197, endPoint x: 194, endPoint y: 253, distance: 105.2
click at [194, 253] on textarea "Negative Prompt" at bounding box center [254, 663] width 306 height 948
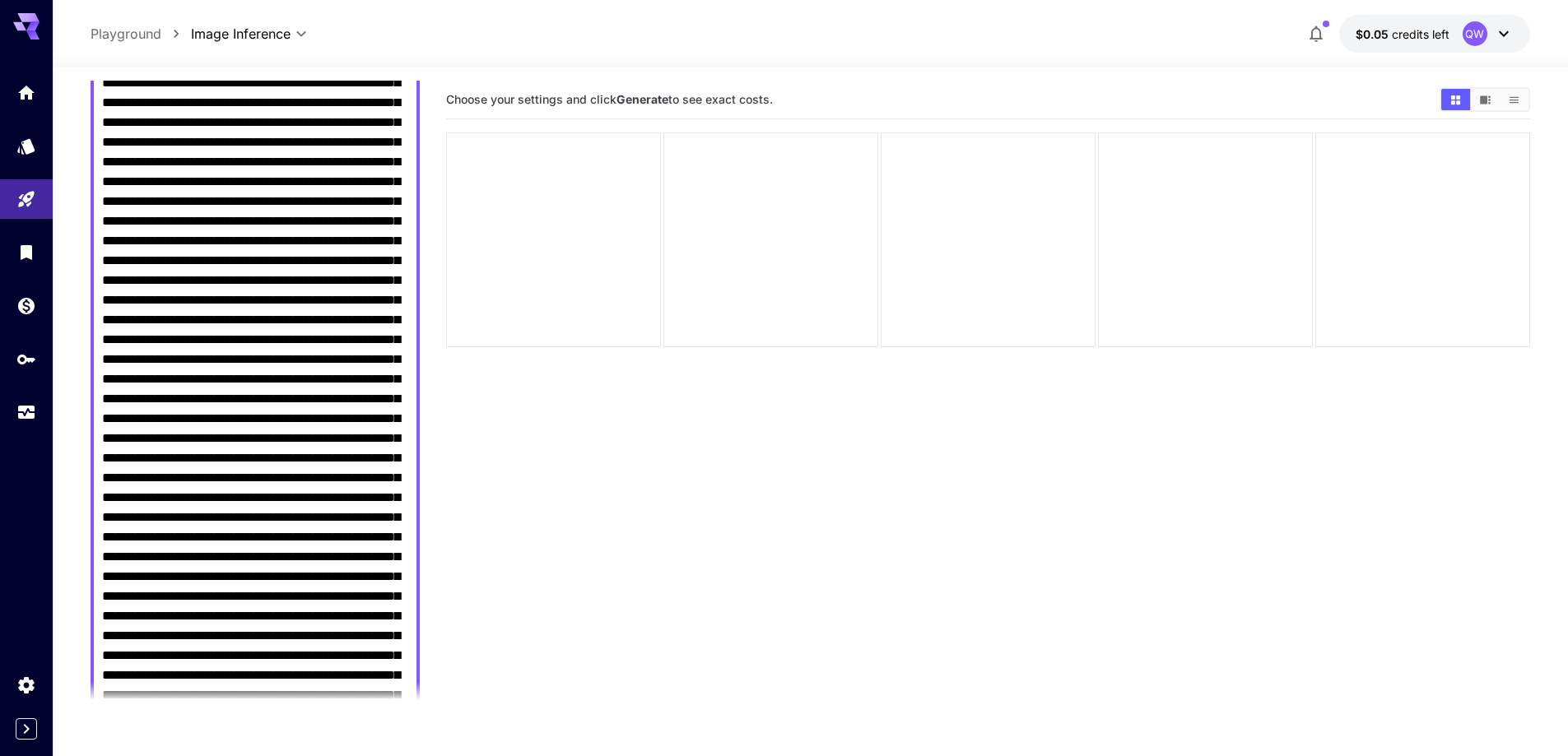
scroll to position [370, 0]
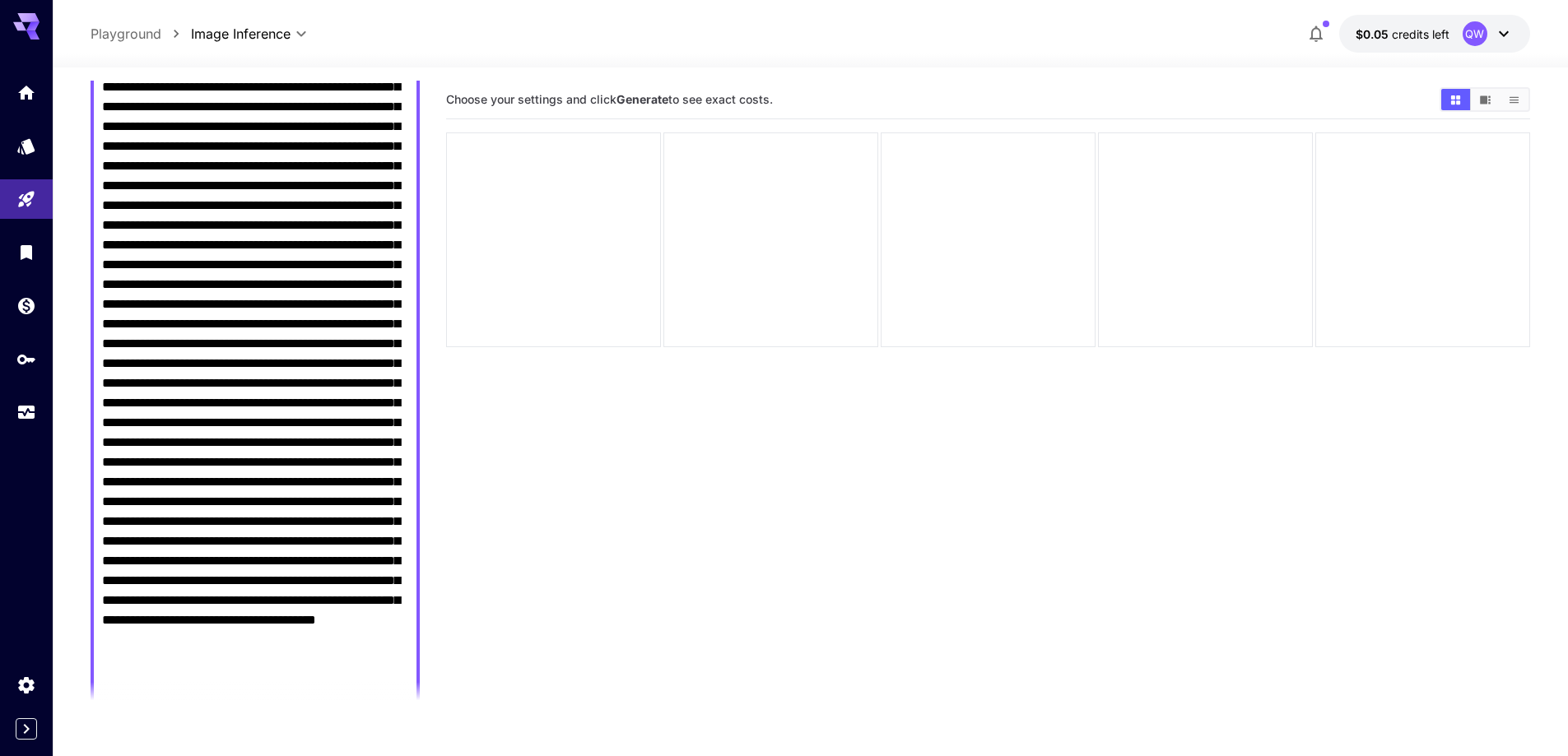
click at [316, 404] on textarea "Negative Prompt" at bounding box center [254, 334] width 306 height 948
drag, startPoint x: 367, startPoint y: 325, endPoint x: 213, endPoint y: 362, distance: 158.4
click at [213, 362] on textarea "Negative Prompt" at bounding box center [254, 334] width 306 height 948
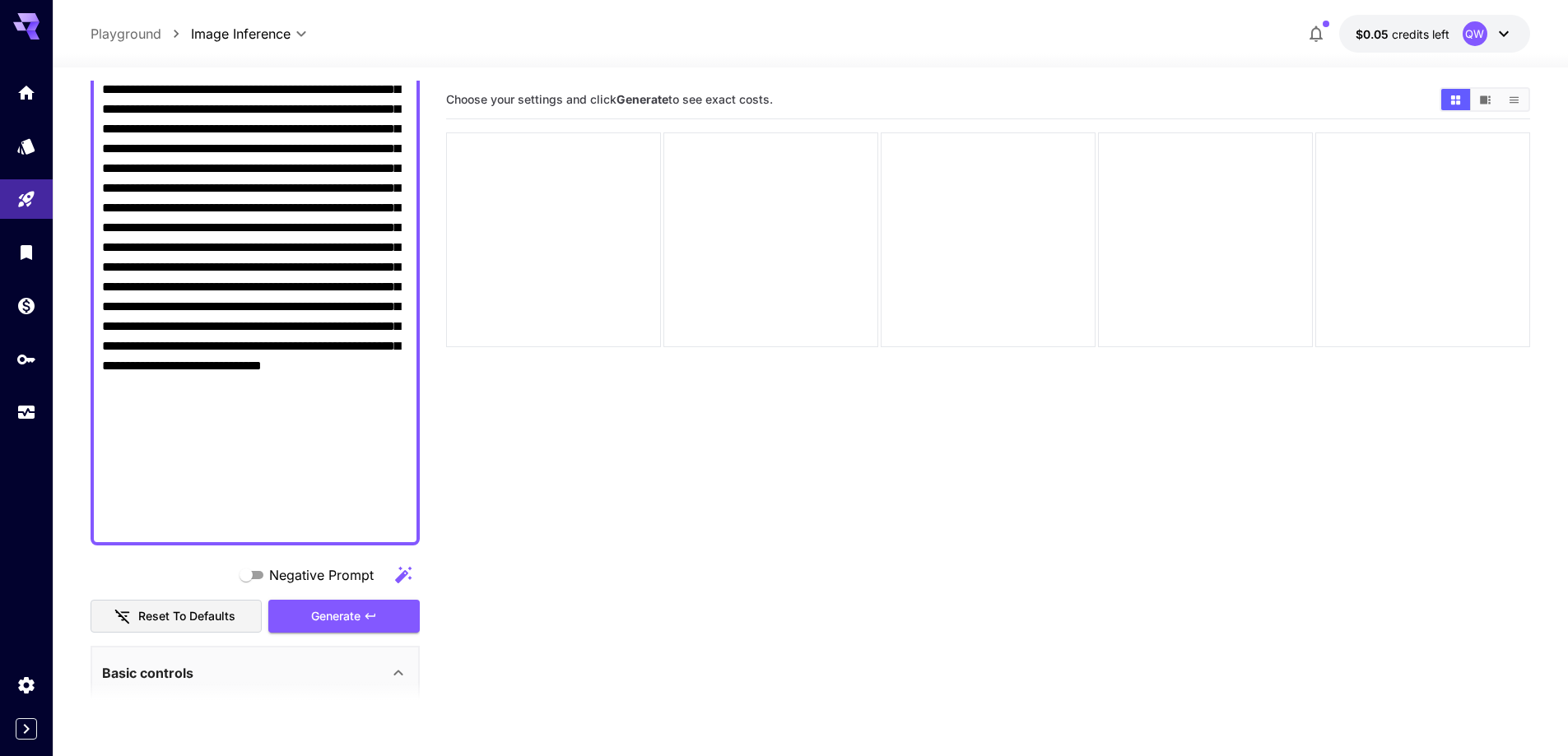
click at [364, 90] on textarea "Negative Prompt" at bounding box center [254, 79] width 306 height 908
paste textarea "**********"
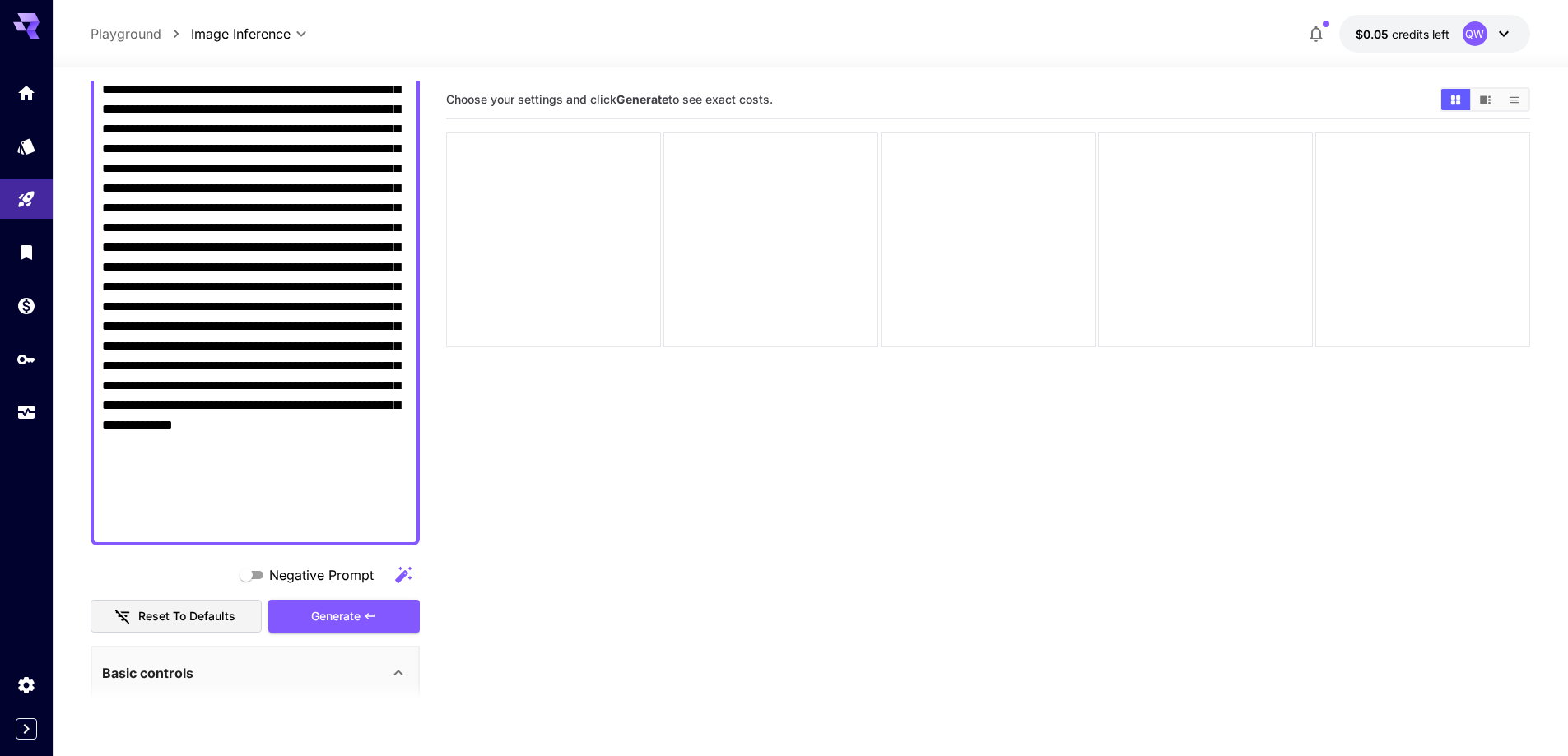
scroll to position [684, 0]
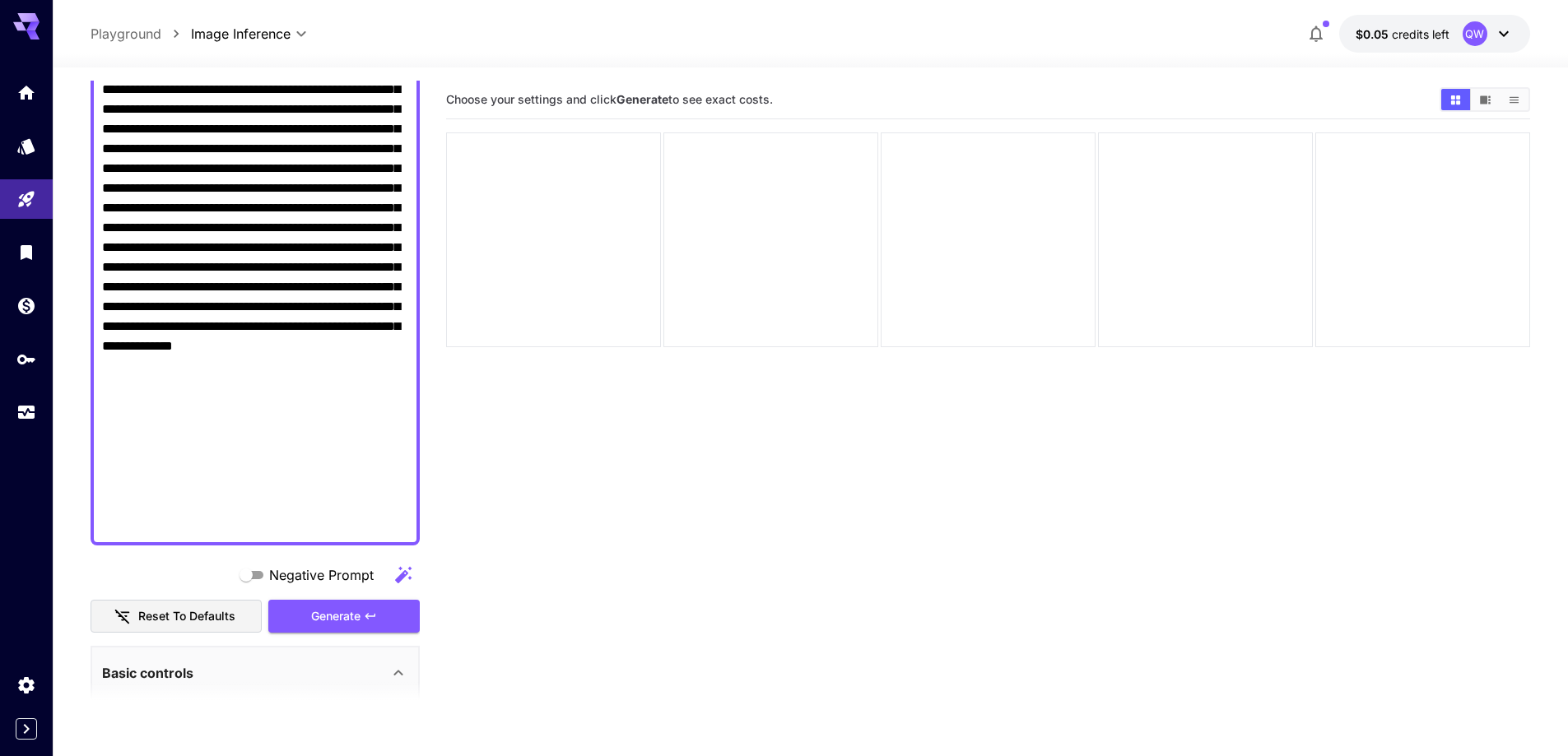
click at [358, 364] on textarea "Negative Prompt" at bounding box center [254, 40] width 306 height 988
click at [293, 406] on textarea "Negative Prompt" at bounding box center [254, 40] width 306 height 988
click at [279, 404] on textarea "Negative Prompt" at bounding box center [254, 40] width 306 height 988
paste textarea "**********"
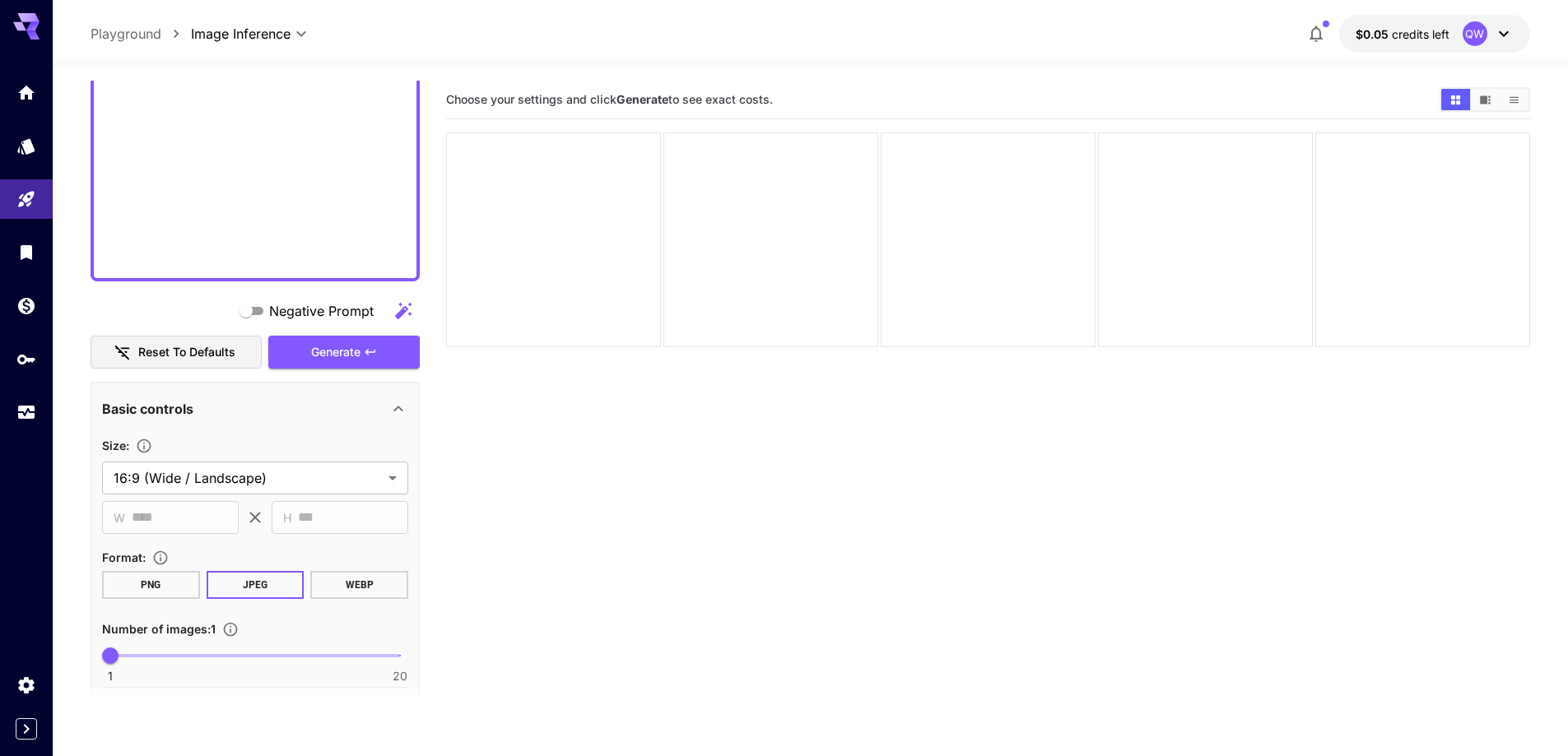
scroll to position [1234, 0]
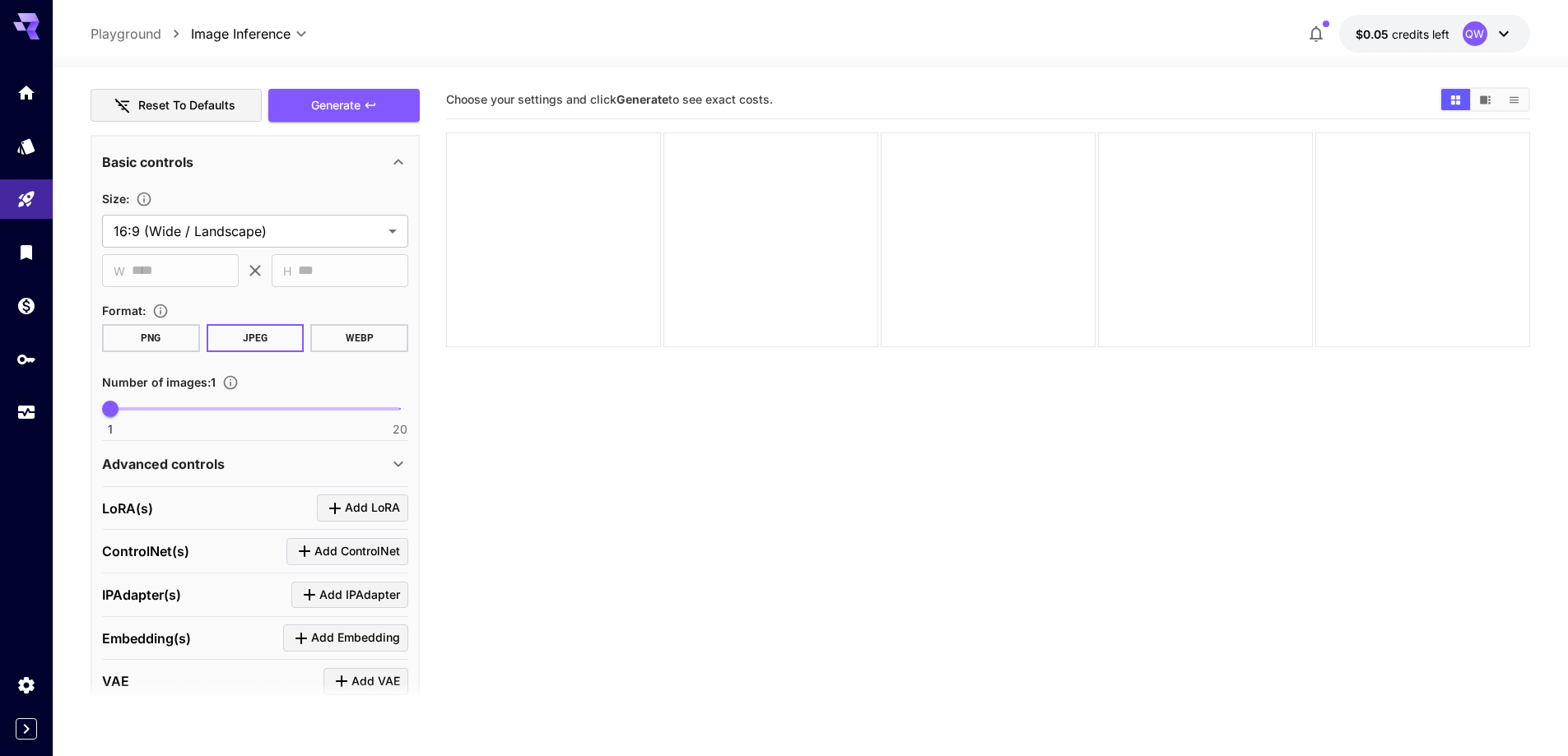
type textarea "**********"
type input "**"
drag, startPoint x: 298, startPoint y: 417, endPoint x: 309, endPoint y: 418, distance: 11.0
click at [309, 418] on span "1 20 14" at bounding box center [255, 409] width 289 height 25
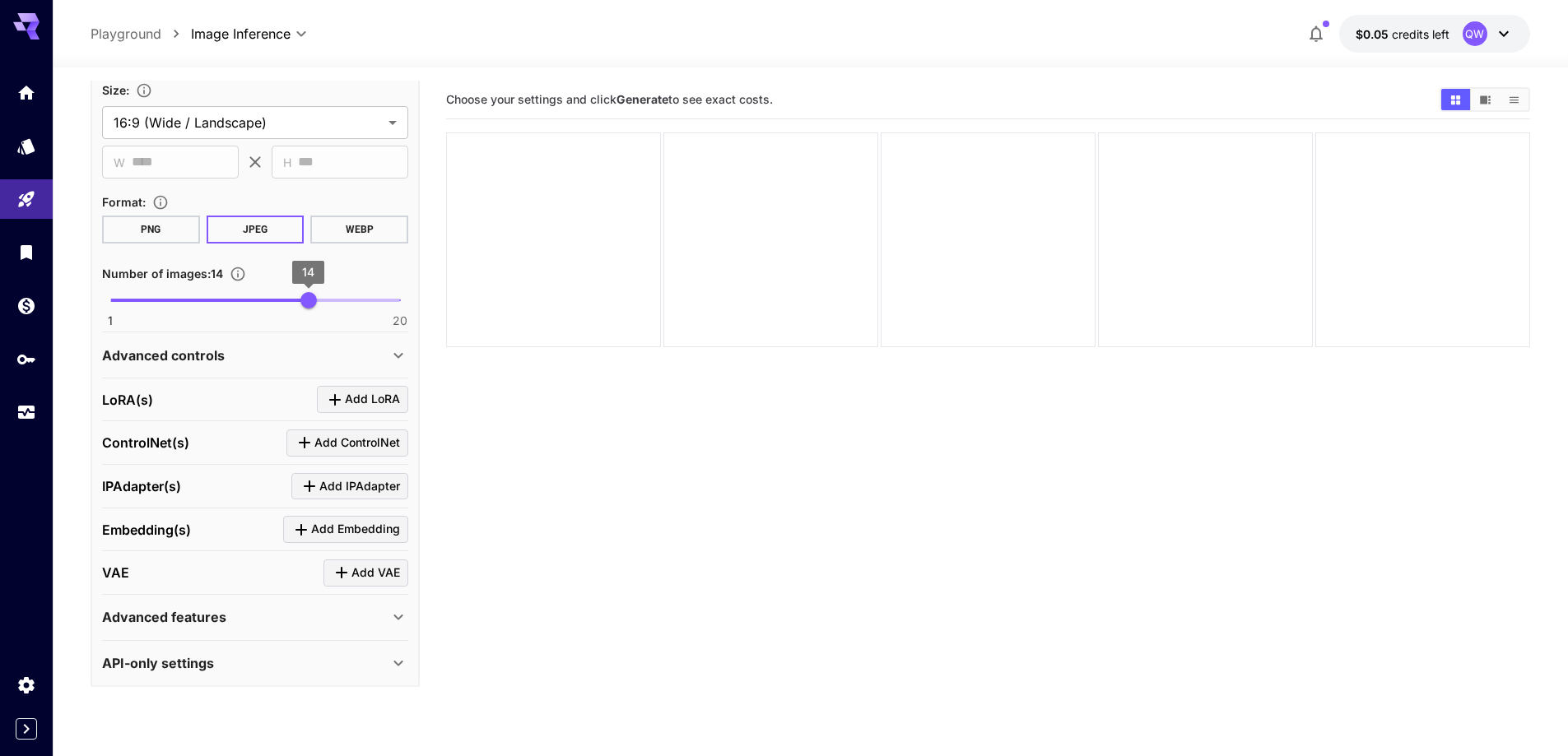
scroll to position [1348, 0]
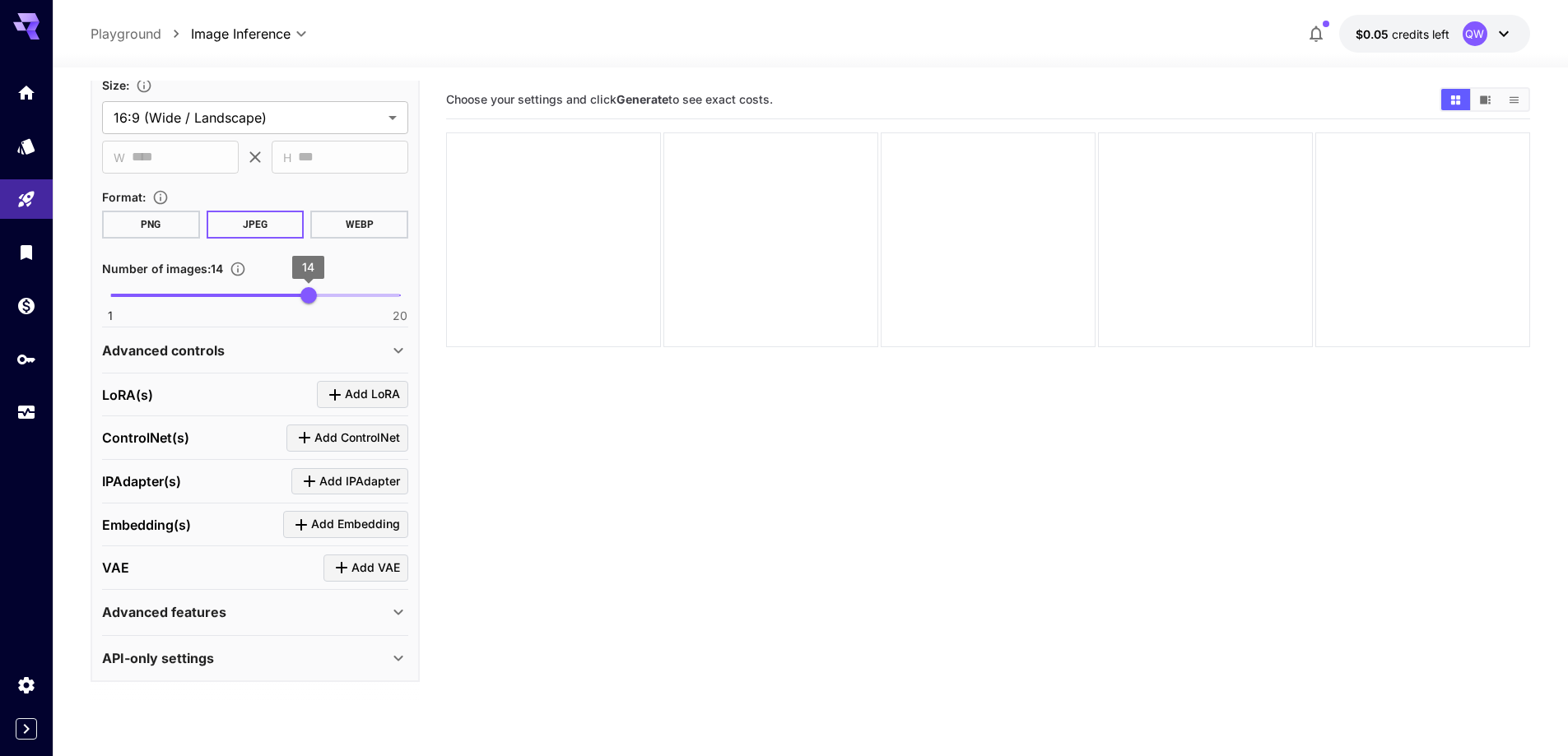
click at [380, 349] on div "Advanced controls" at bounding box center [245, 350] width 287 height 20
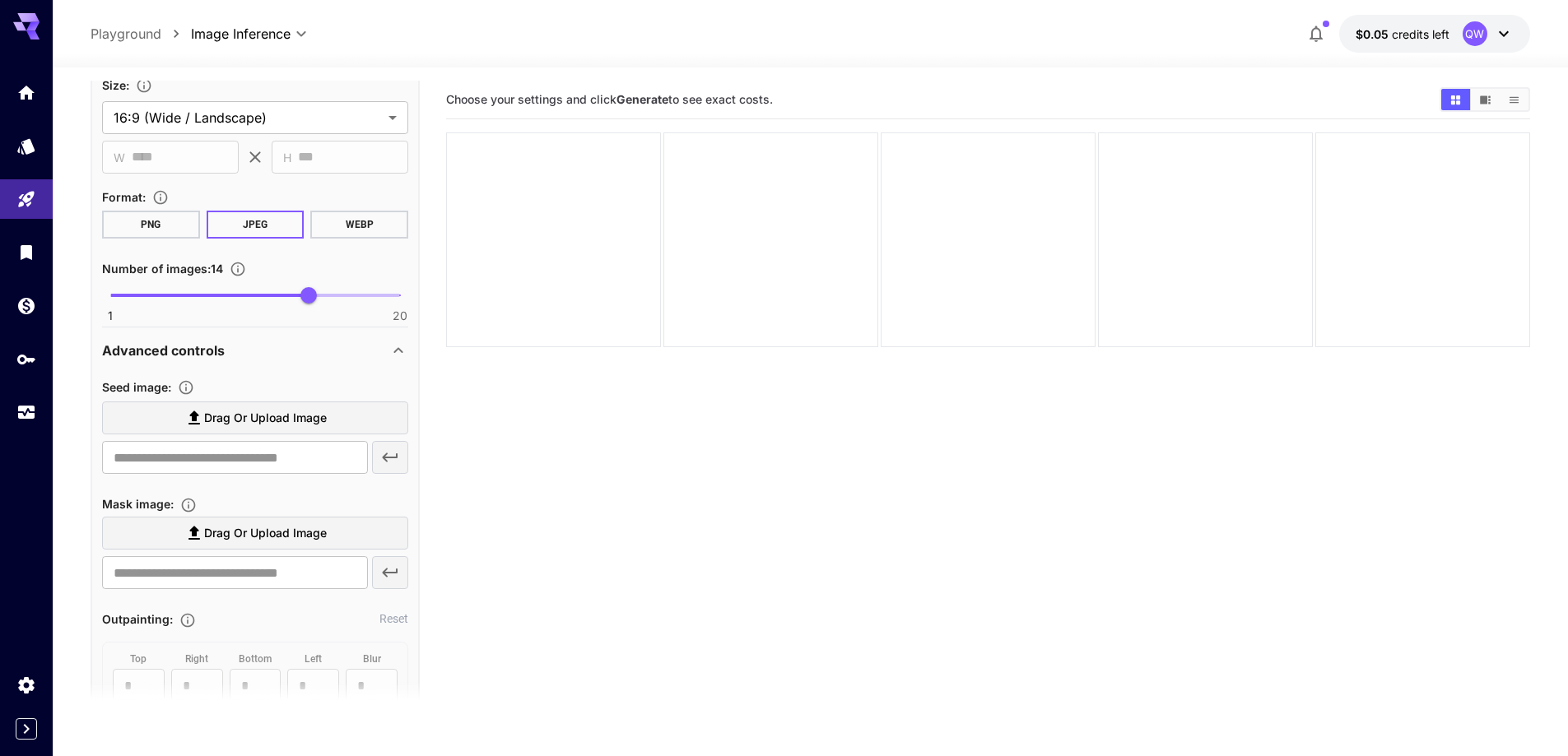
click at [348, 423] on label "Drag or upload image" at bounding box center [254, 418] width 306 height 34
click at [0, 0] on input "Drag or upload image" at bounding box center [0, 0] width 0 height 0
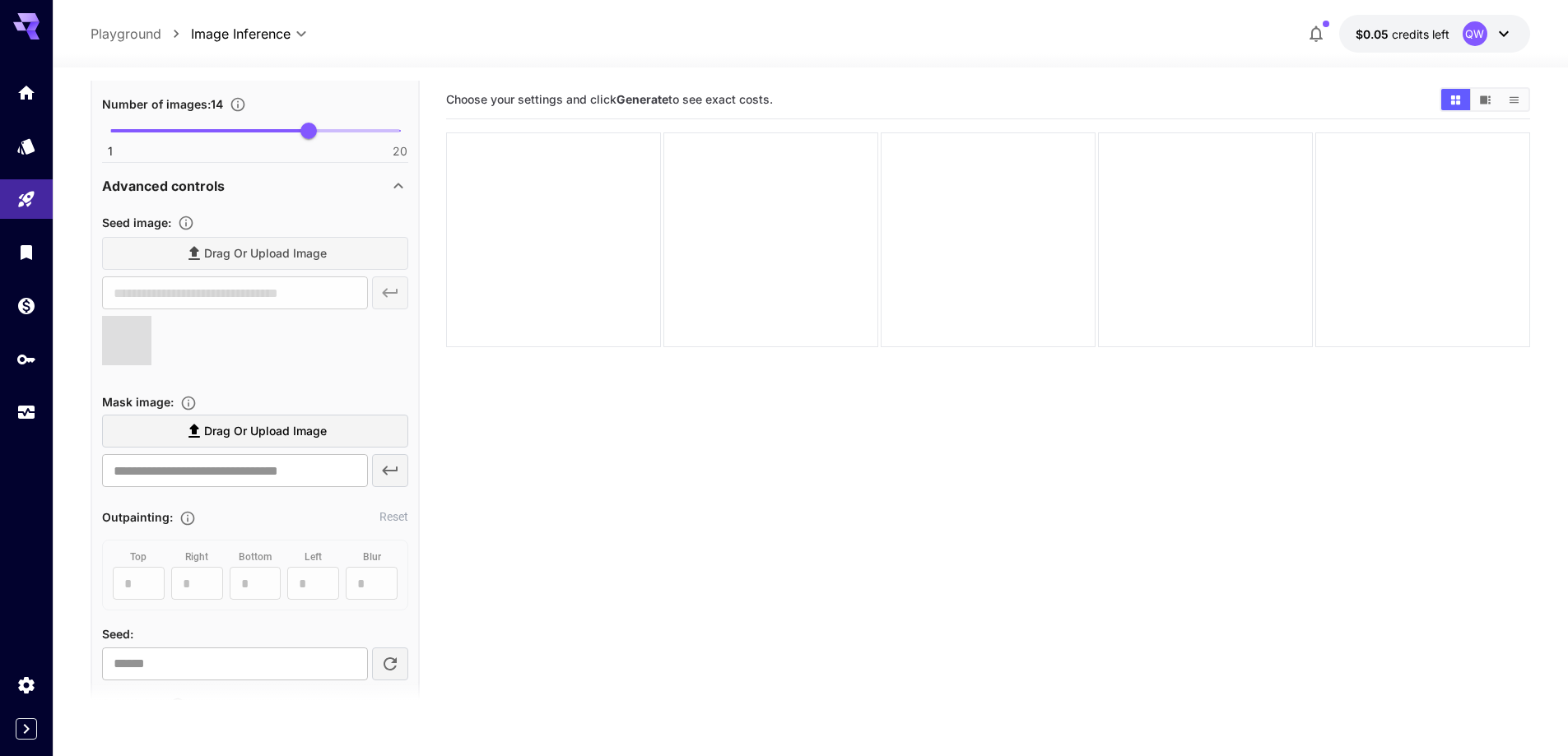
type input "**********"
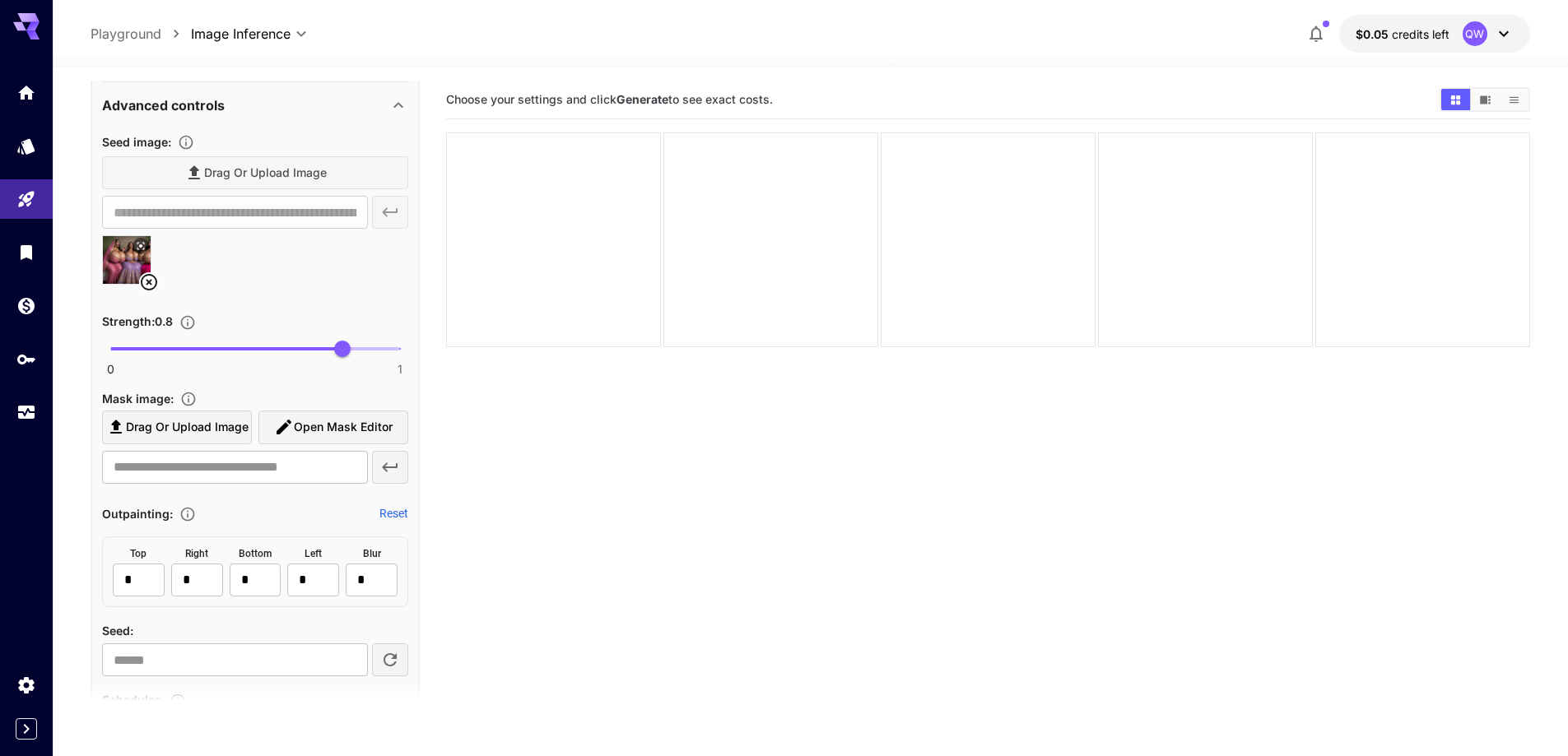
scroll to position [1595, 0]
click at [305, 358] on span "0 1 0.8" at bounding box center [255, 347] width 289 height 25
type input "****"
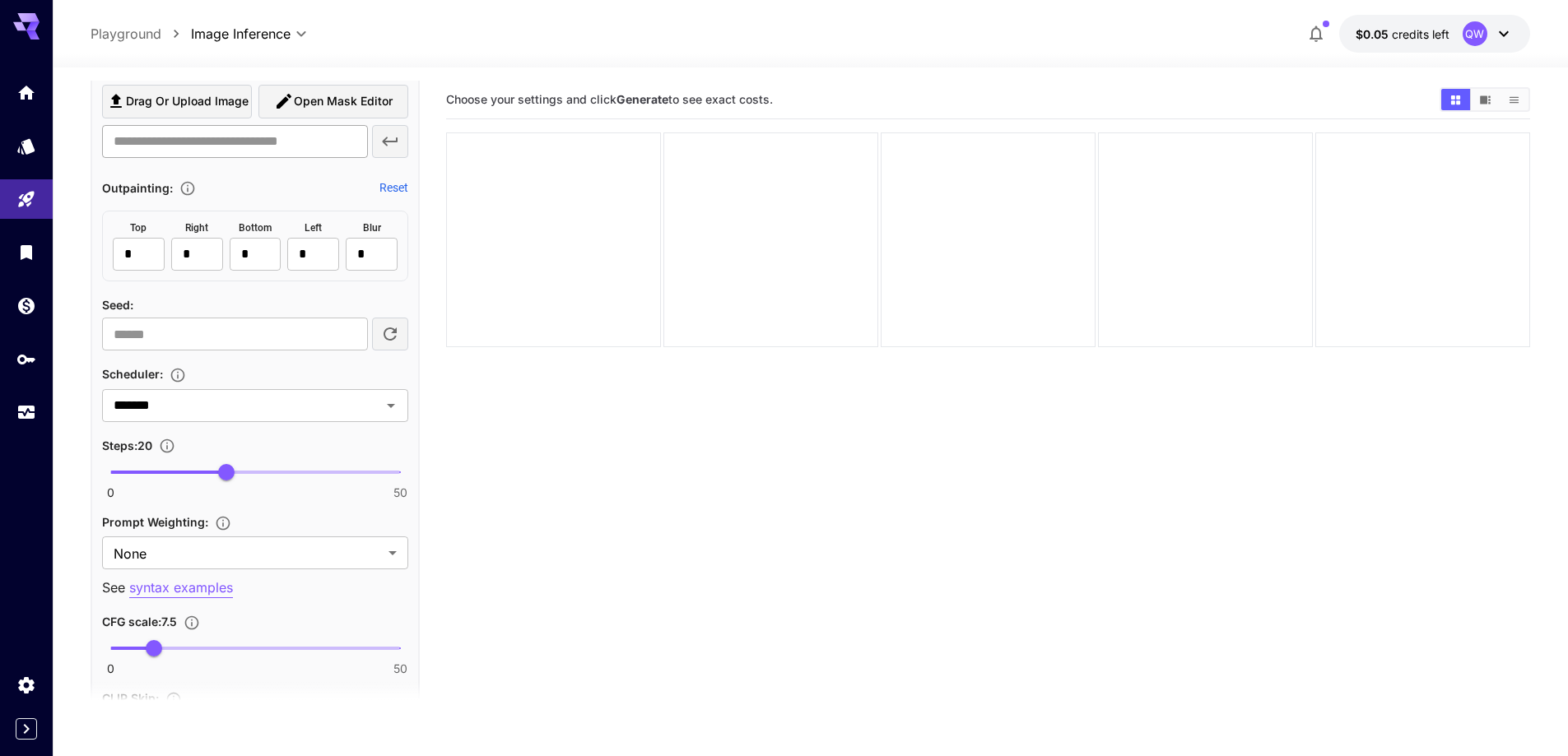
scroll to position [1924, 0]
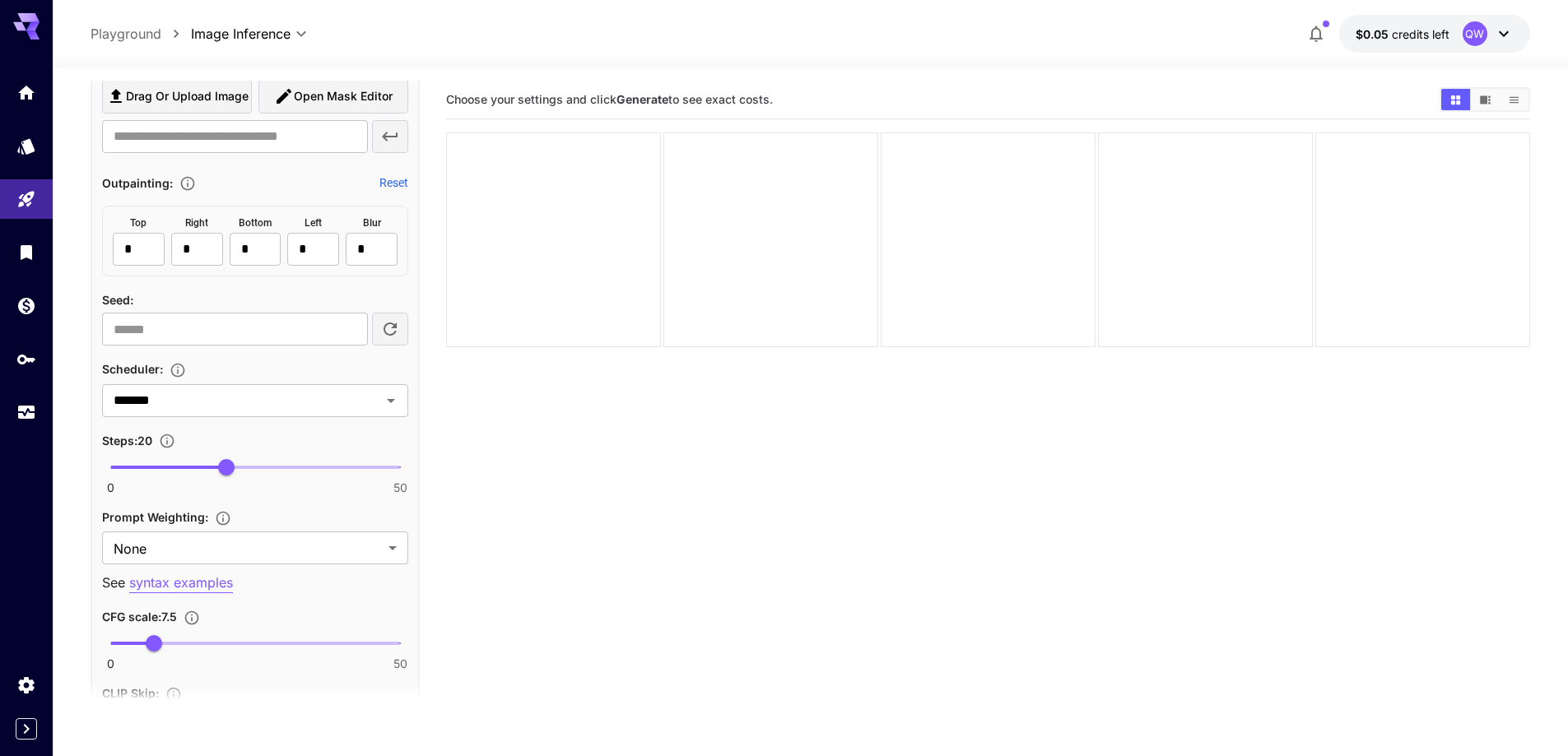
click at [294, 460] on span "0 50 20" at bounding box center [255, 467] width 289 height 25
type input "**"
drag, startPoint x: 294, startPoint y: 461, endPoint x: 279, endPoint y: 468, distance: 16.6
click at [279, 468] on span "29" at bounding box center [277, 467] width 16 height 16
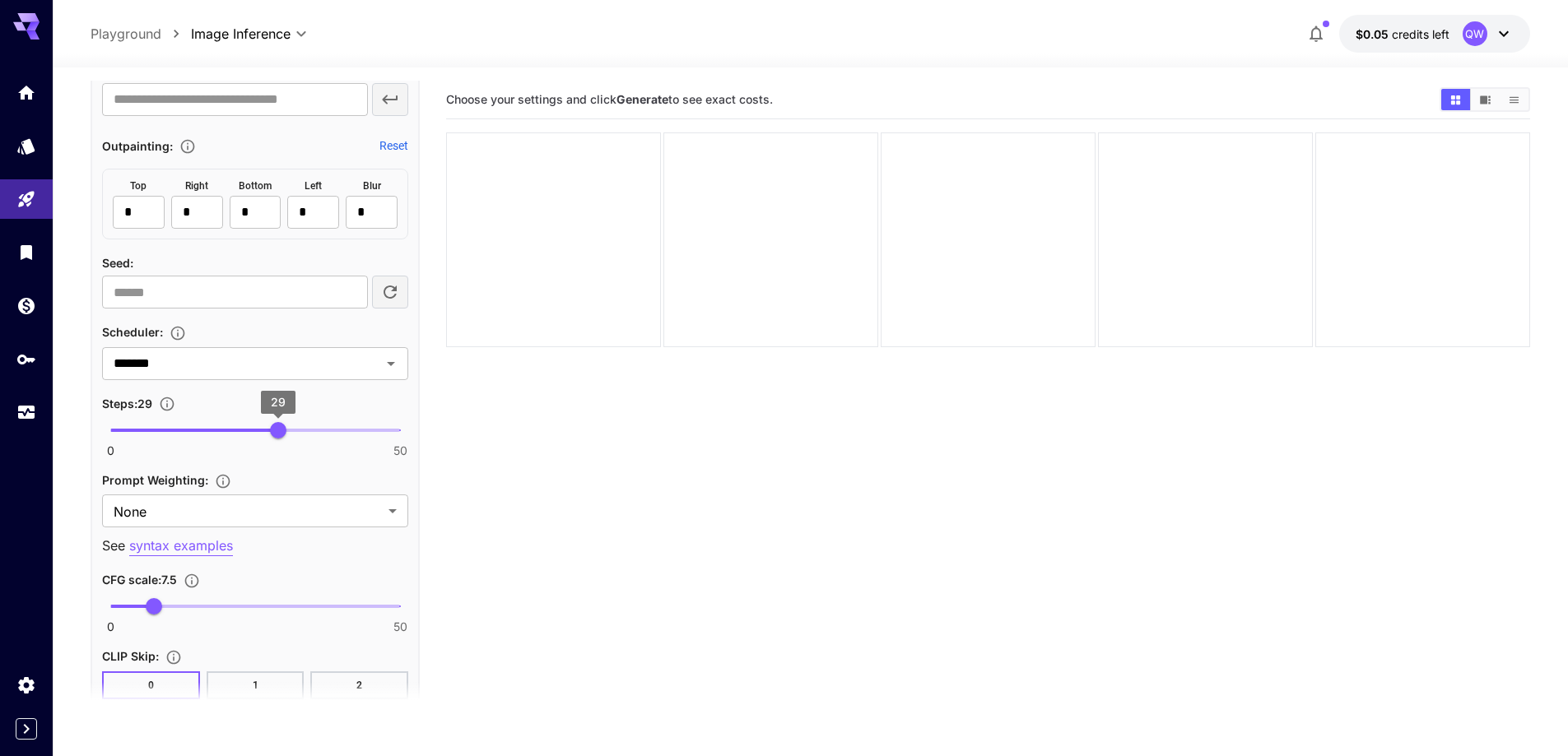
scroll to position [2088, 0]
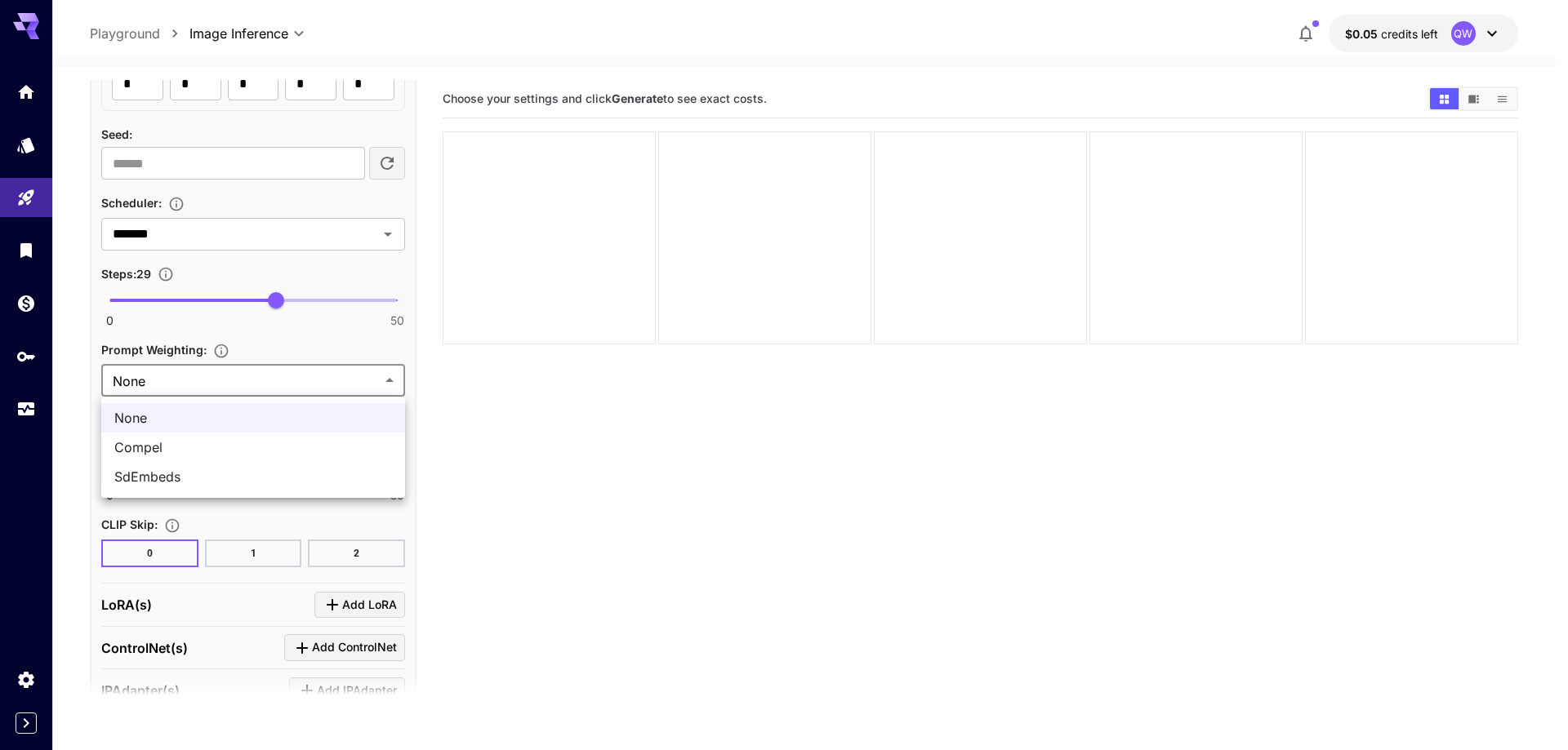
click at [297, 386] on body "**********" at bounding box center [784, 439] width 1568 height 879
click at [261, 482] on span "SdEmbeds" at bounding box center [253, 477] width 278 height 20
type input "********"
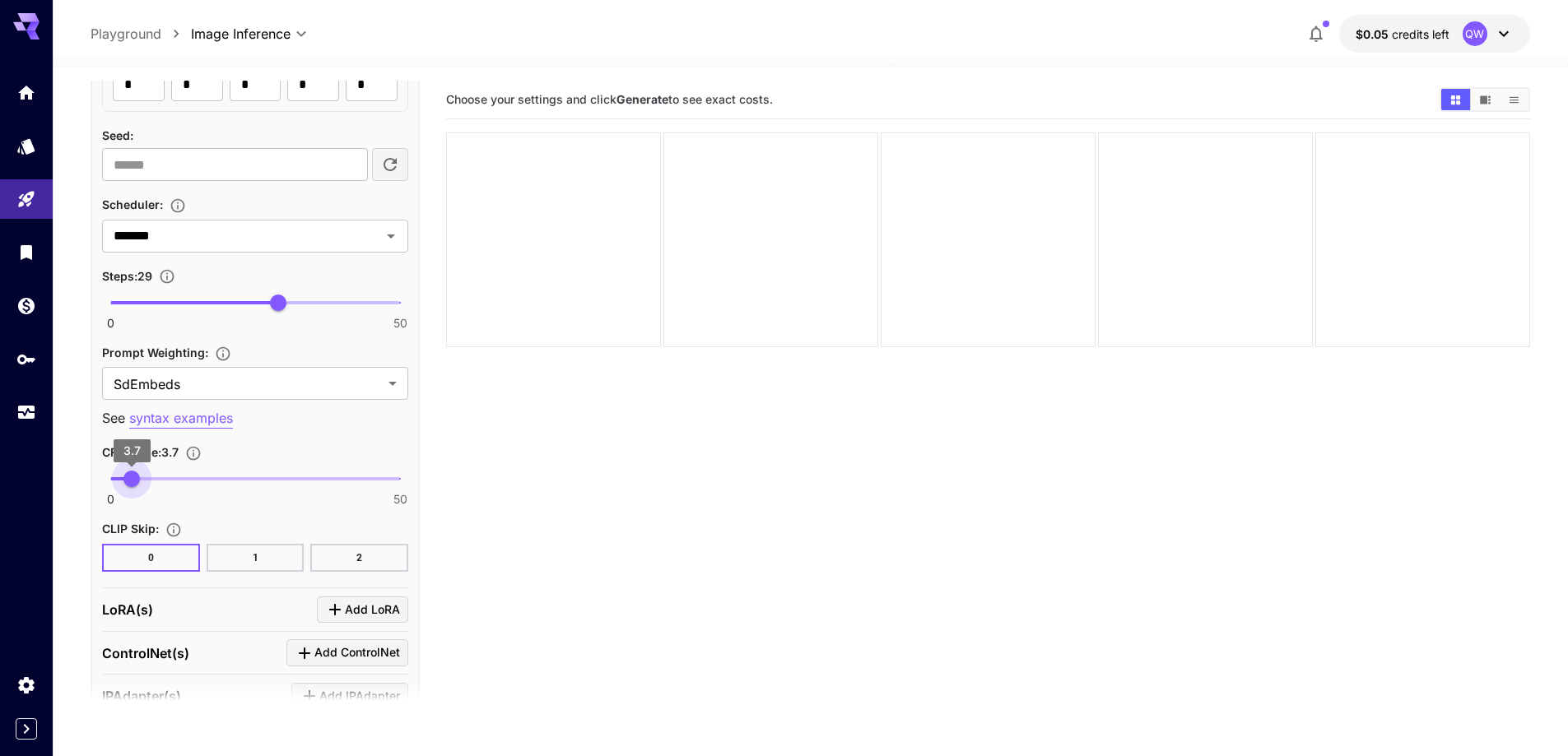
type input "***"
drag, startPoint x: 140, startPoint y: 486, endPoint x: 132, endPoint y: 482, distance: 8.9
click at [132, 482] on span "3.7" at bounding box center [131, 479] width 16 height 16
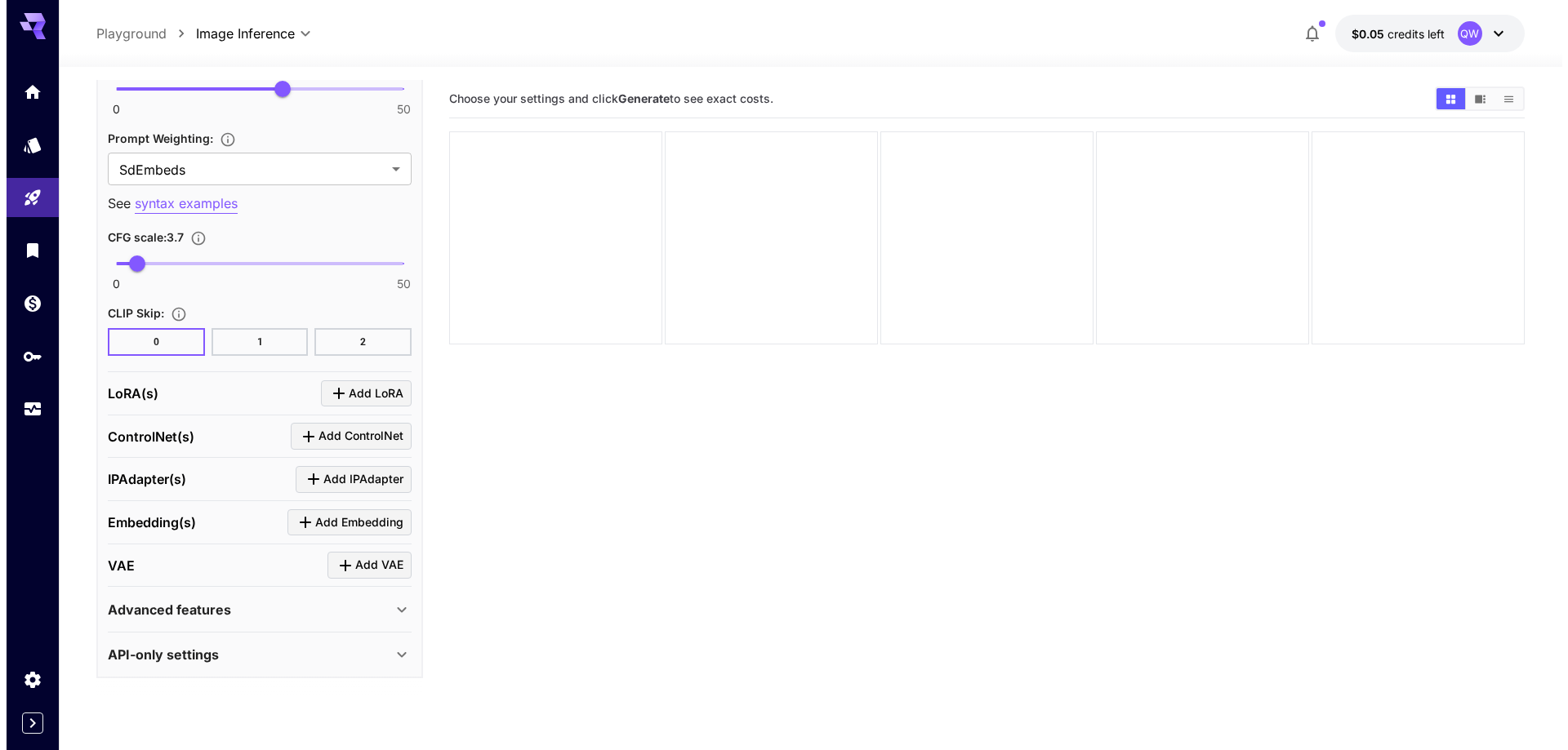
scroll to position [2284, 0]
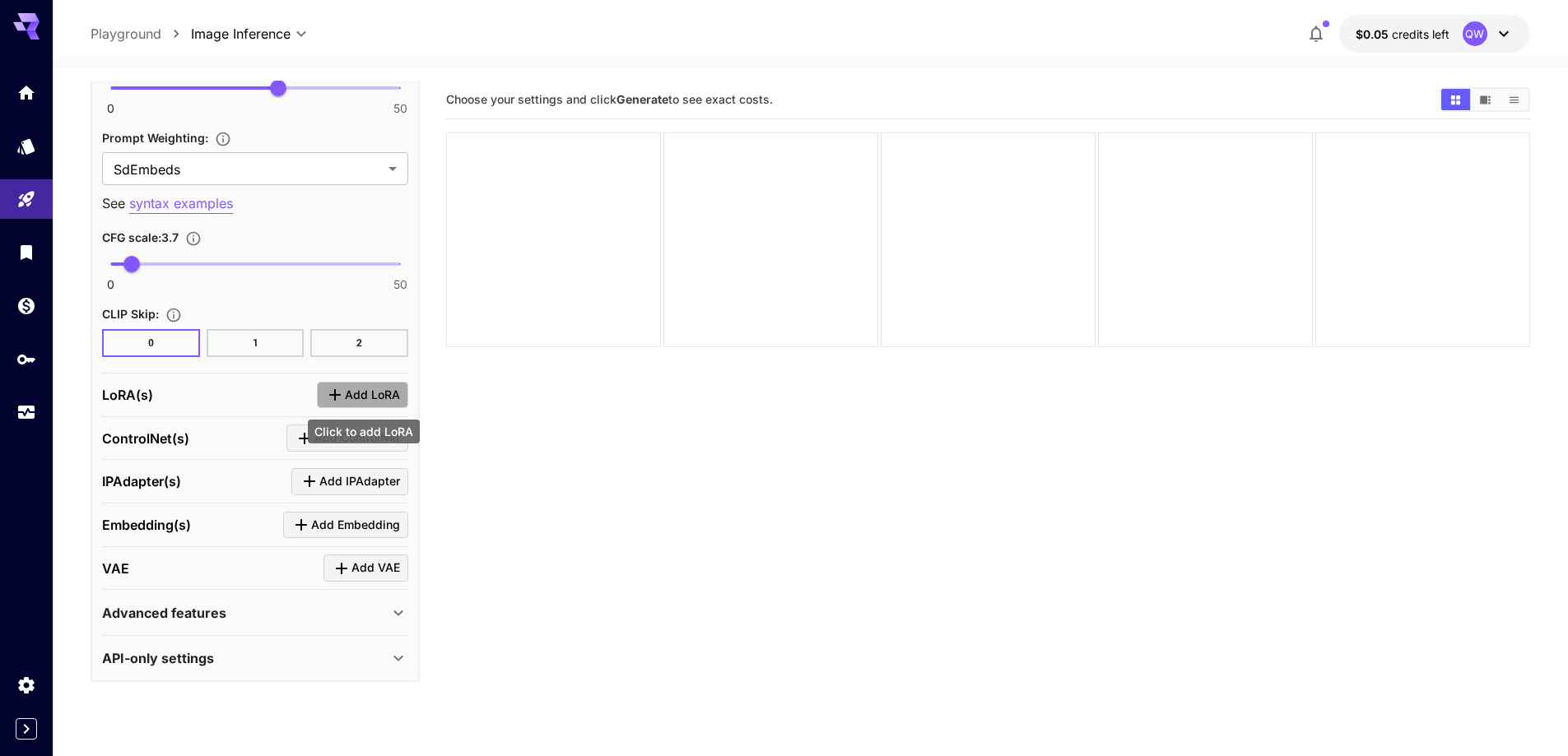
click at [340, 393] on icon "Click to add LoRA" at bounding box center [334, 394] width 20 height 20
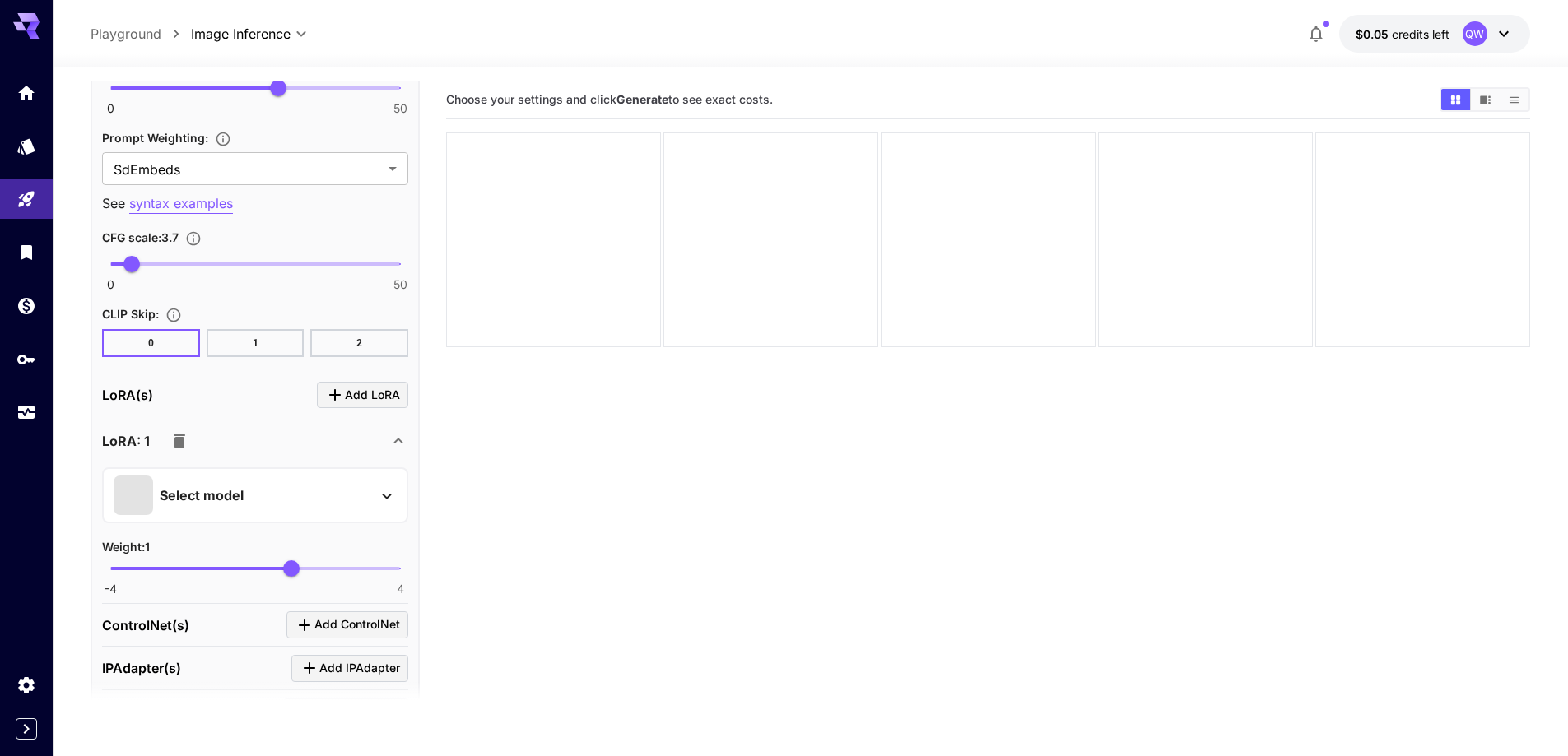
click at [289, 511] on div "Select model" at bounding box center [242, 495] width 257 height 40
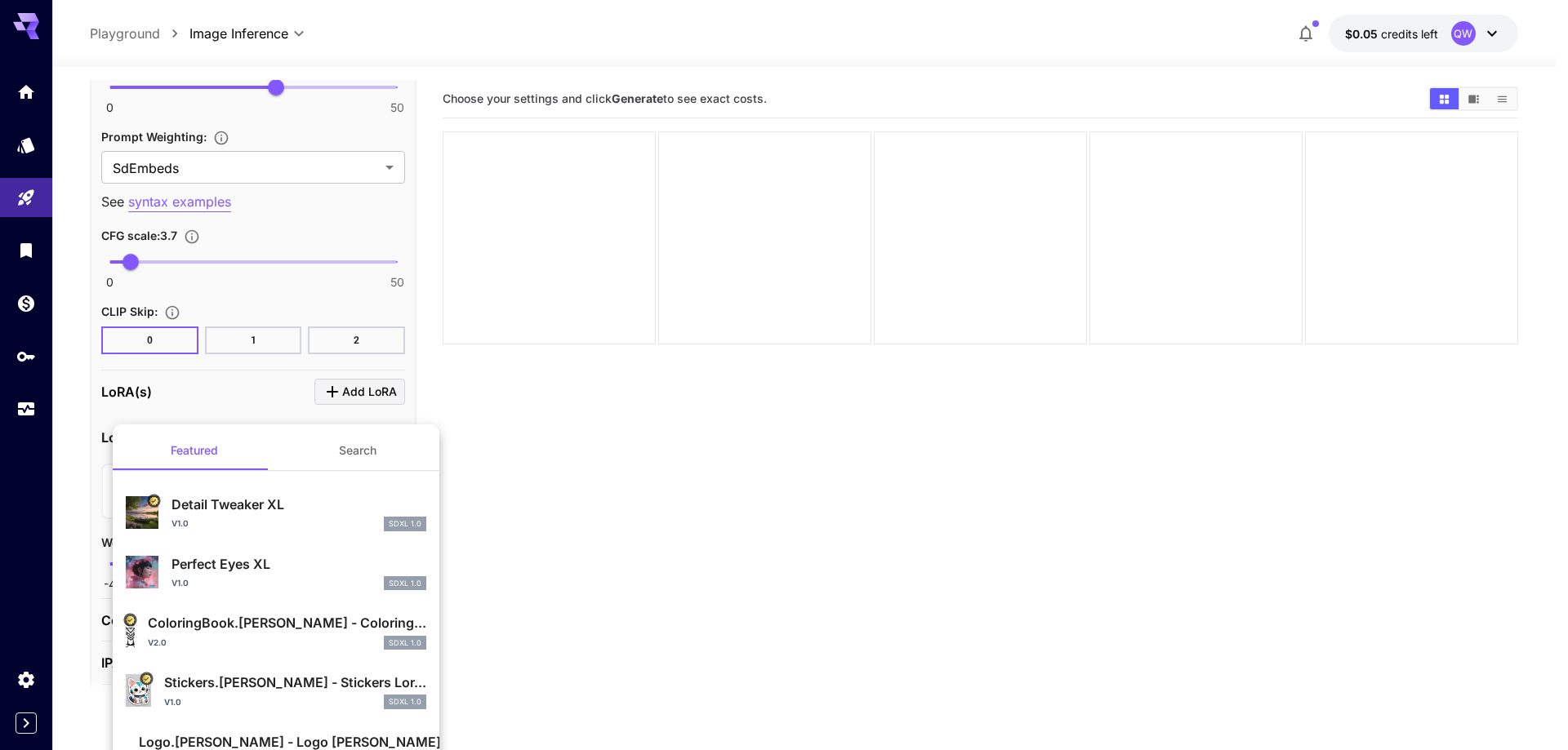
click at [358, 459] on button "Search" at bounding box center [357, 451] width 163 height 39
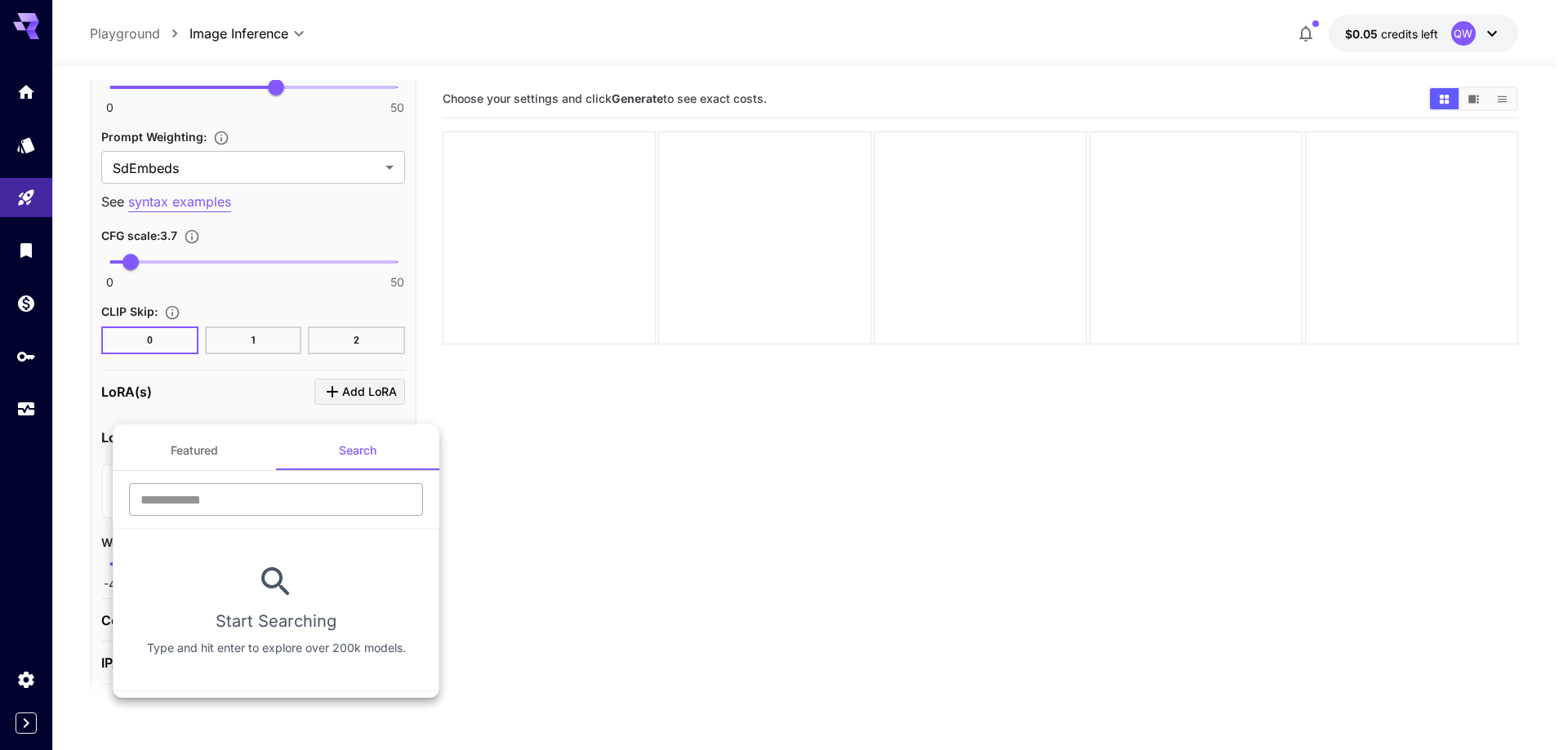
click at [317, 501] on input "text" at bounding box center [276, 500] width 294 height 32
type input "****"
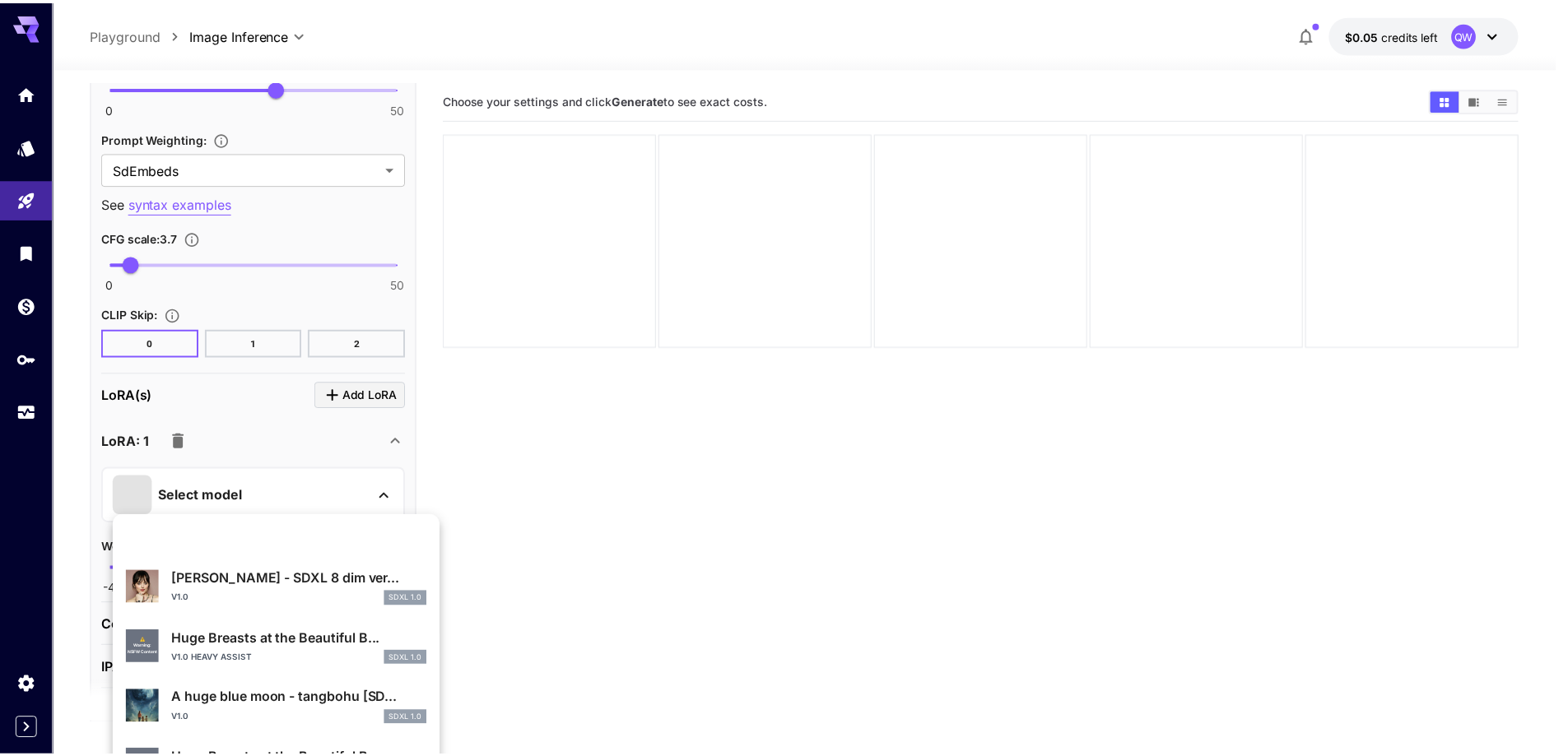
scroll to position [494, 0]
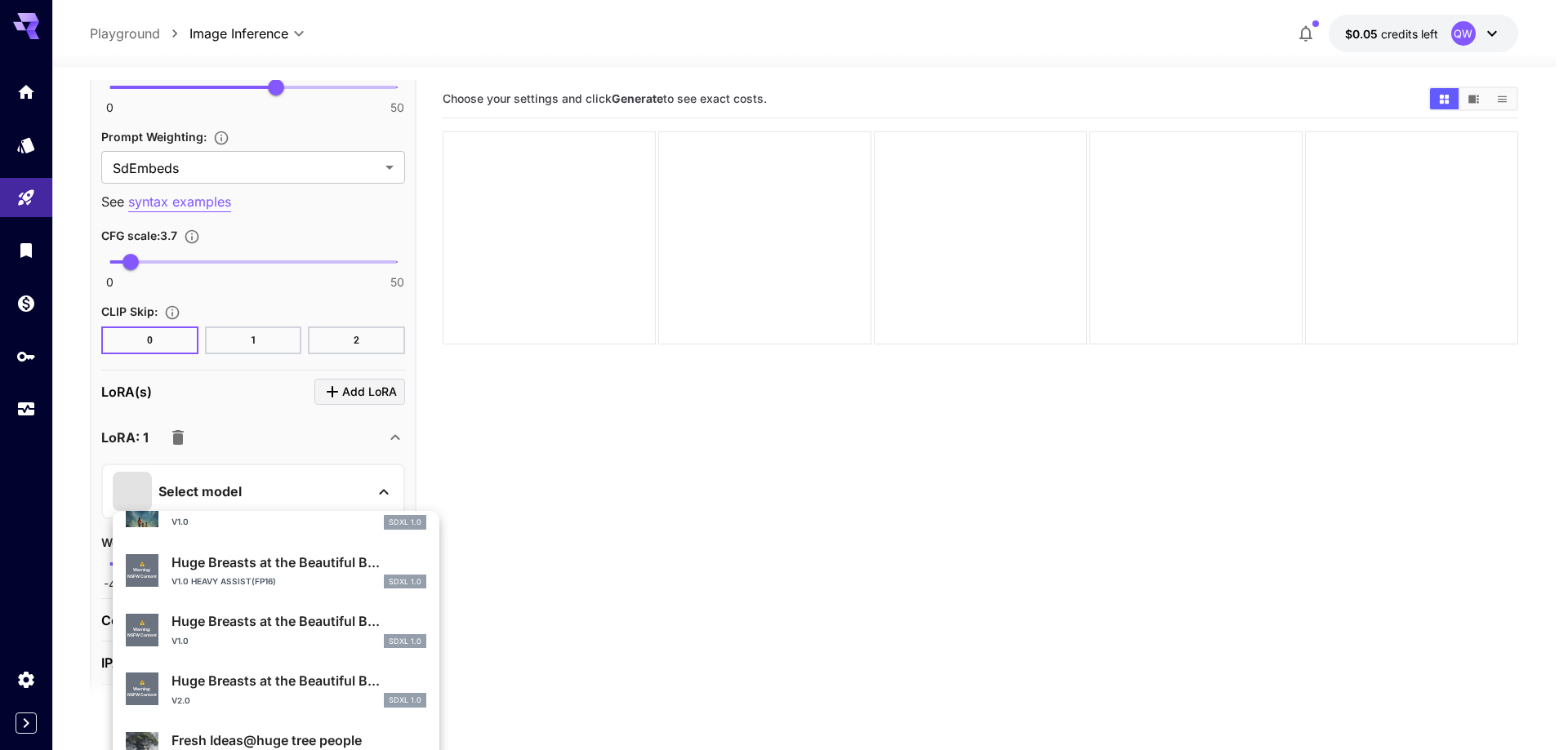
click at [256, 618] on p "Huge Breasts at the Beautiful B..." at bounding box center [299, 621] width 255 height 20
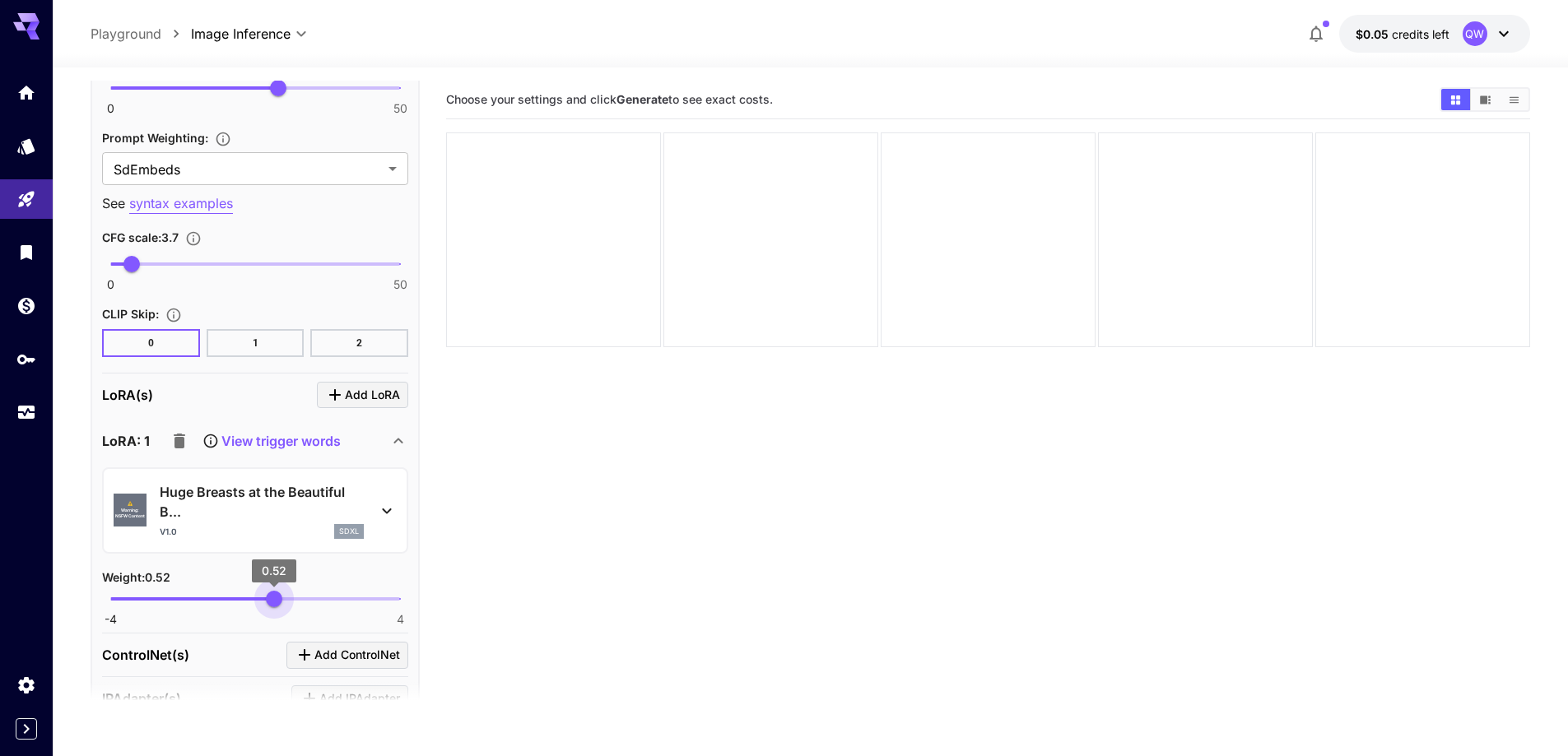
type input "****"
click at [277, 604] on span "0.59" at bounding box center [276, 598] width 16 height 16
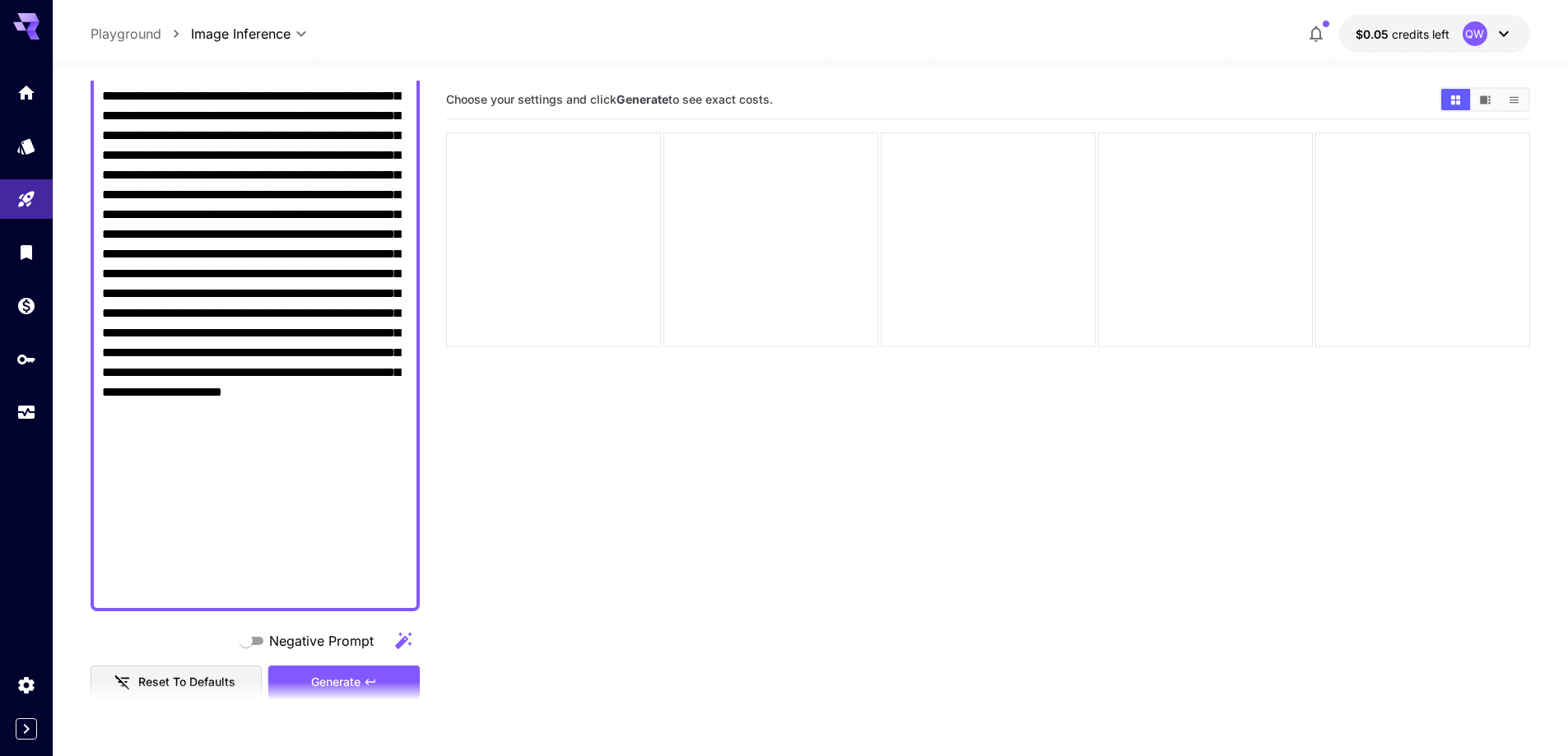
scroll to position [987, 0]
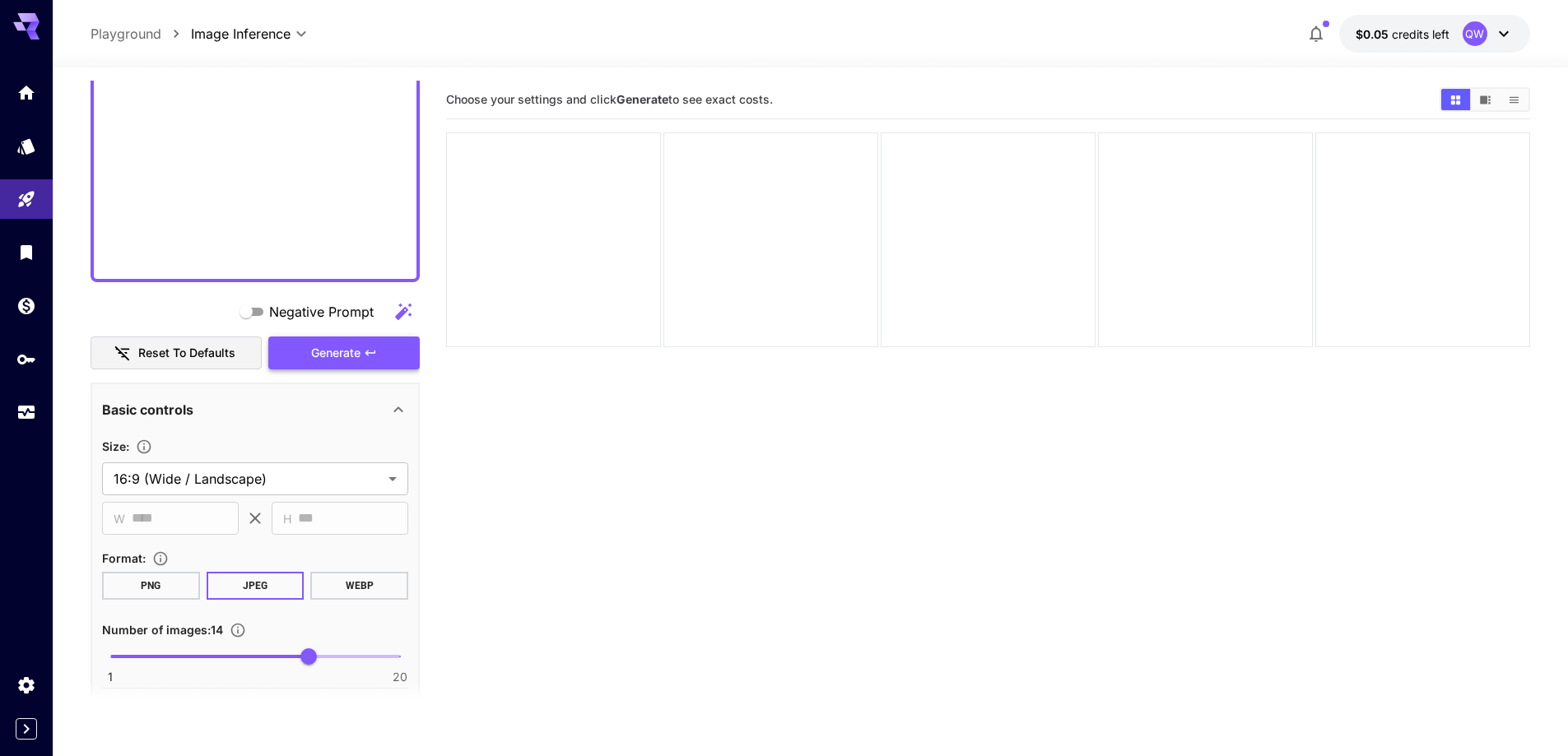
click at [351, 347] on span "Generate" at bounding box center [335, 353] width 49 height 21
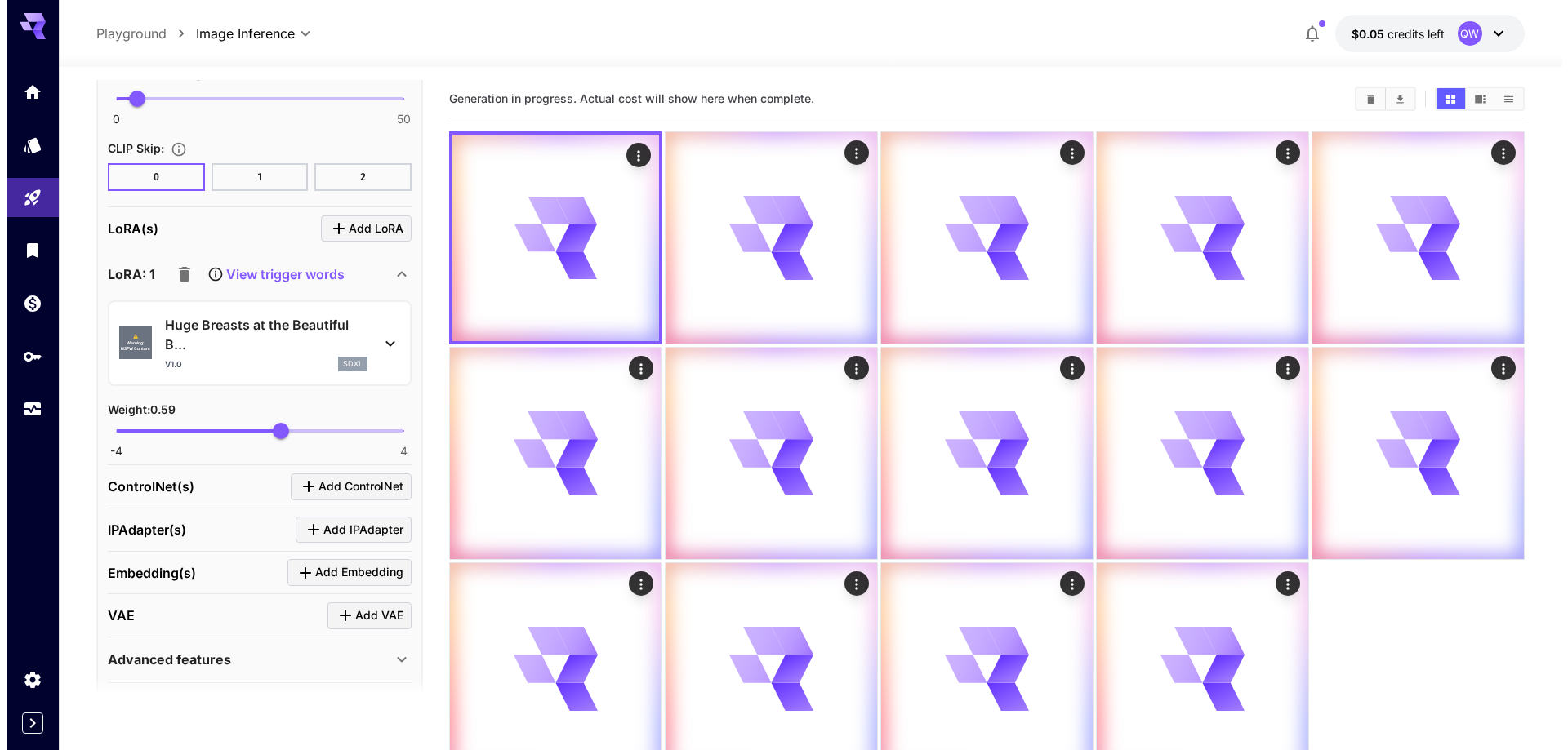
scroll to position [2500, 0]
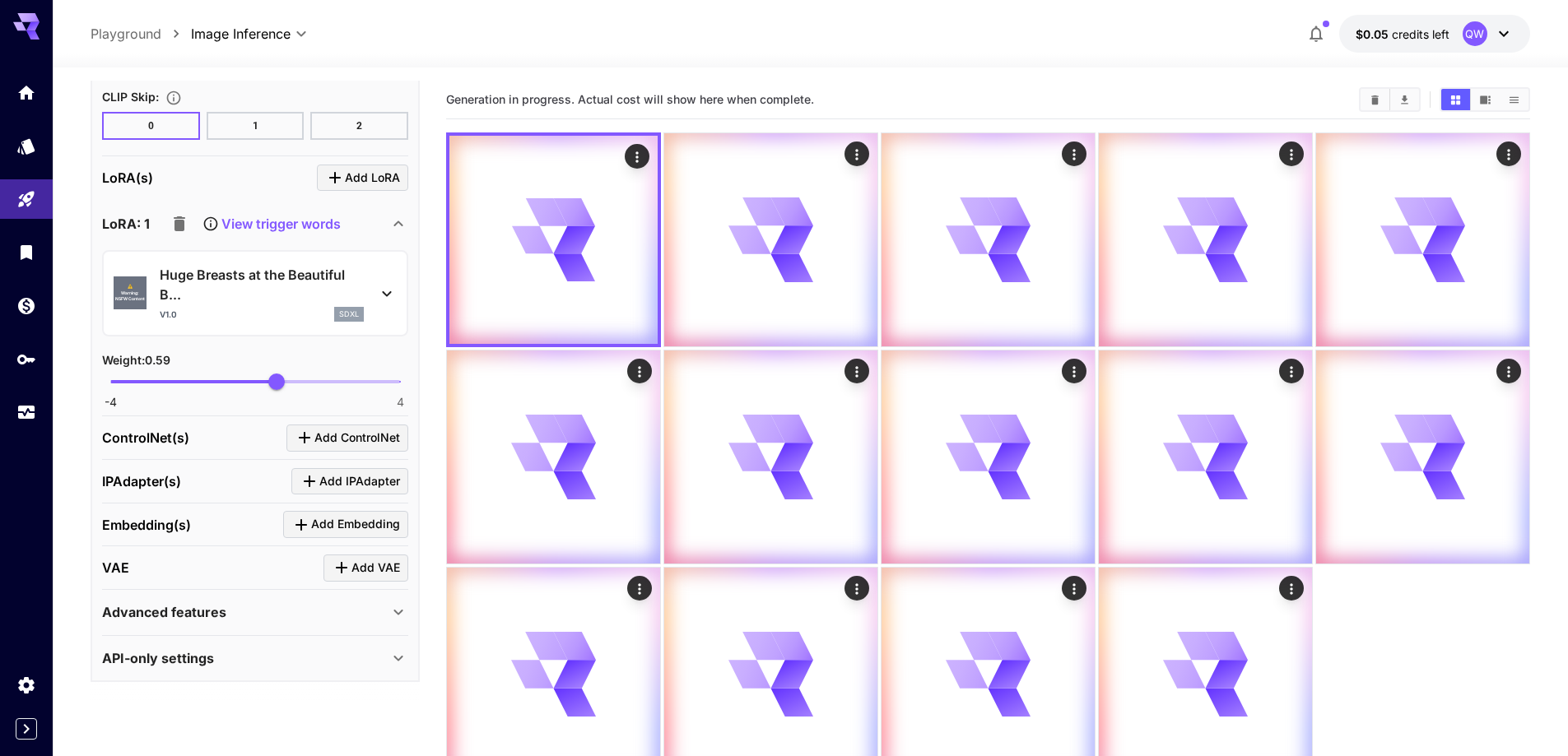
click at [284, 287] on p "Huge Breasts at the Beautiful B..." at bounding box center [261, 285] width 204 height 40
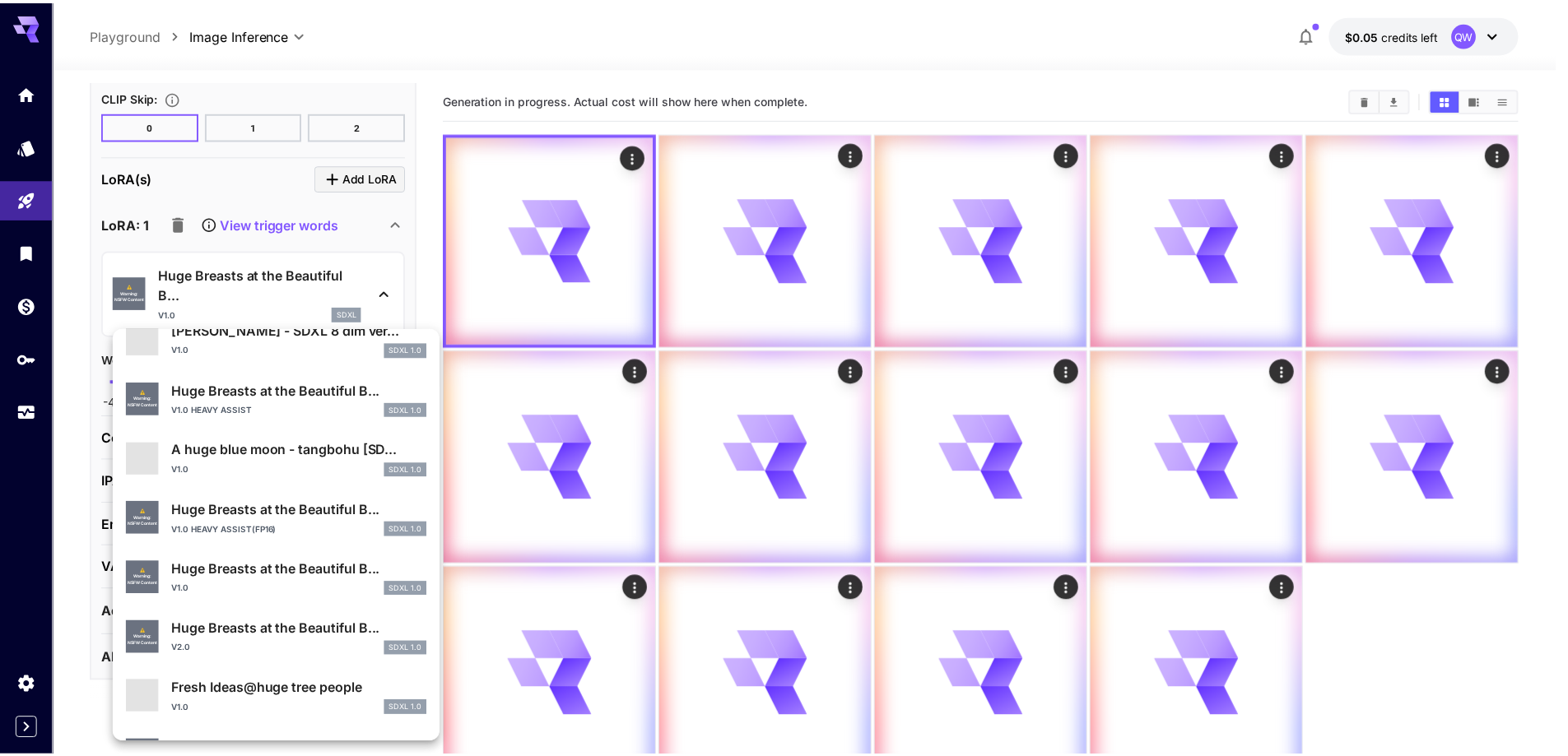
scroll to position [330, 0]
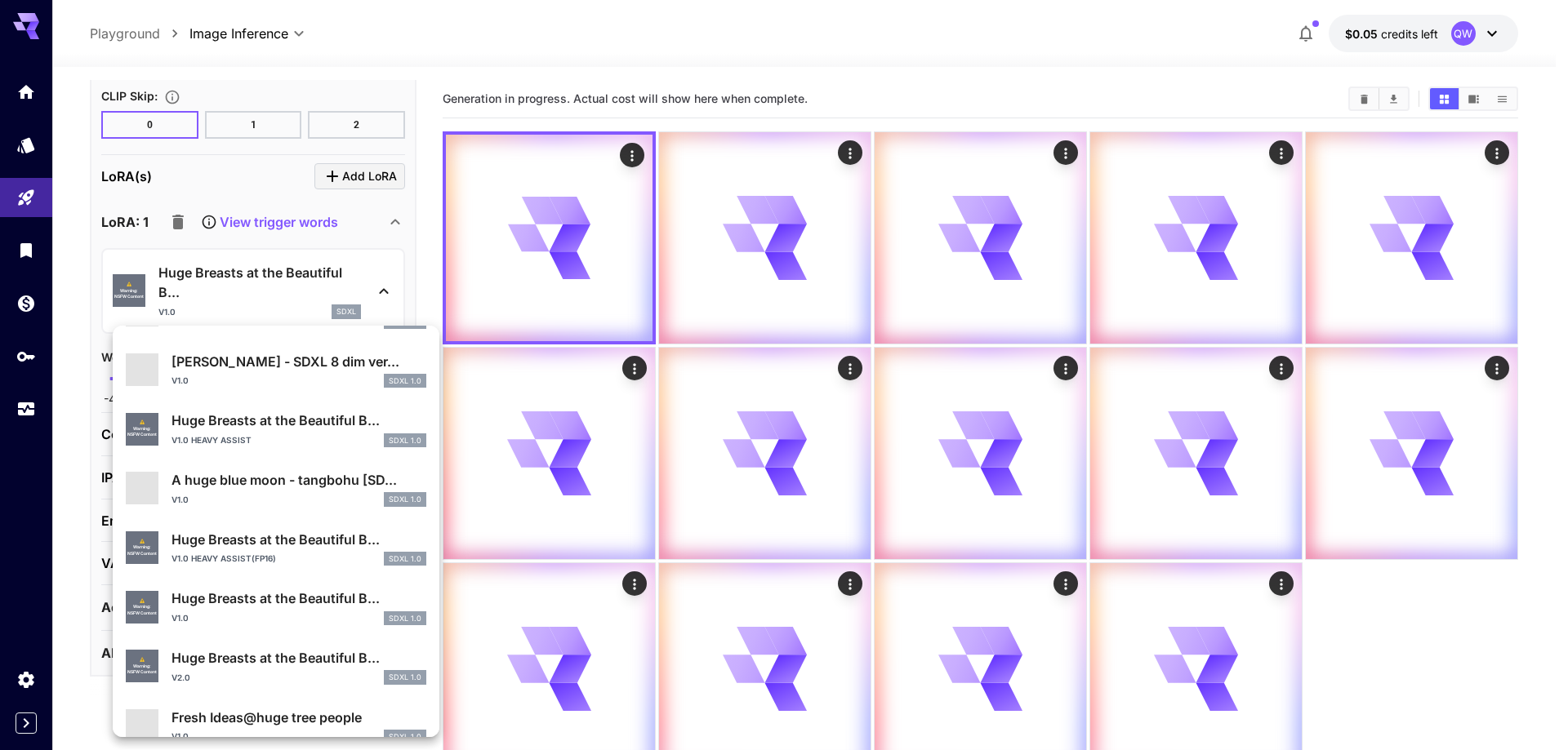
click at [224, 602] on p "Huge Breasts at the Beautiful B..." at bounding box center [299, 598] width 255 height 20
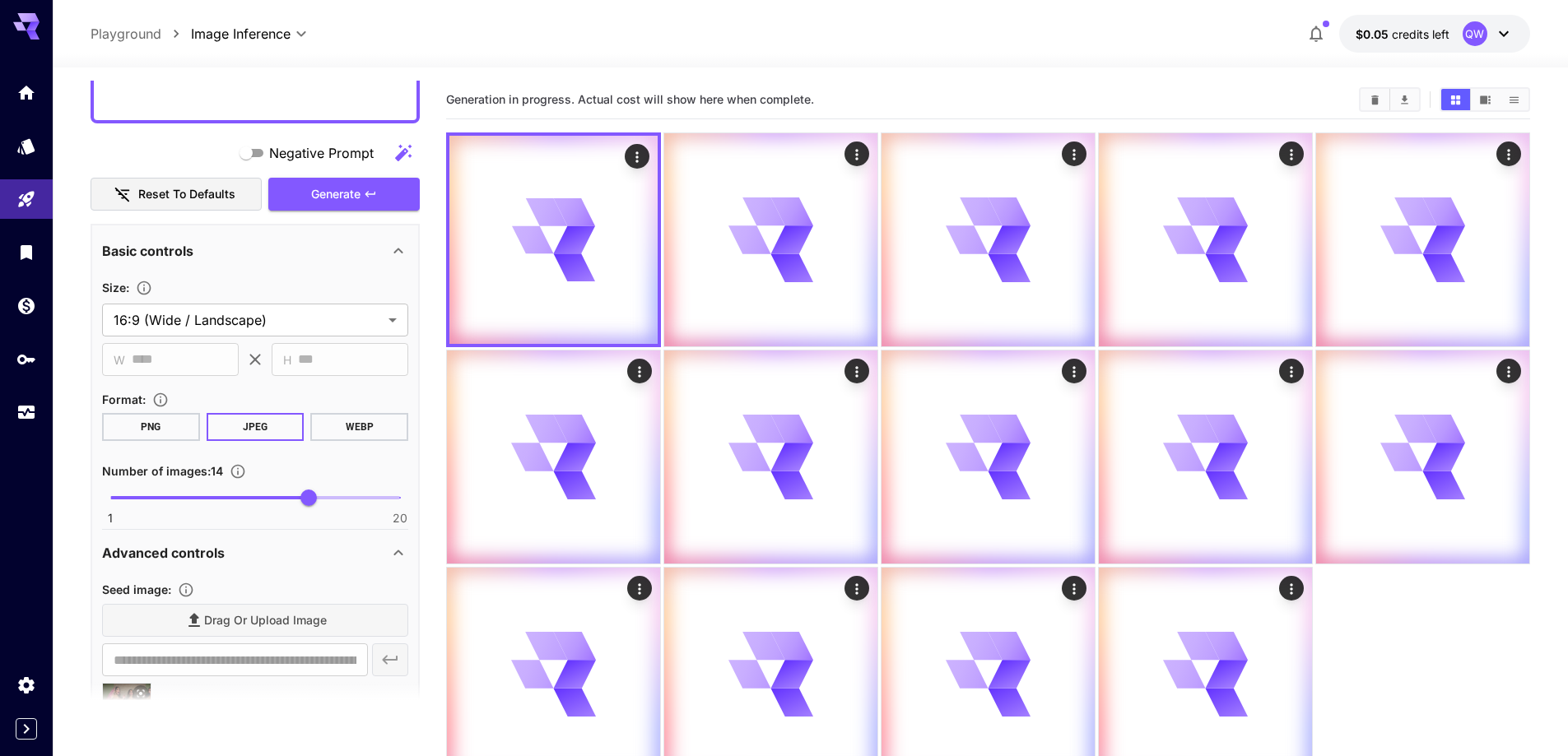
scroll to position [1121, 0]
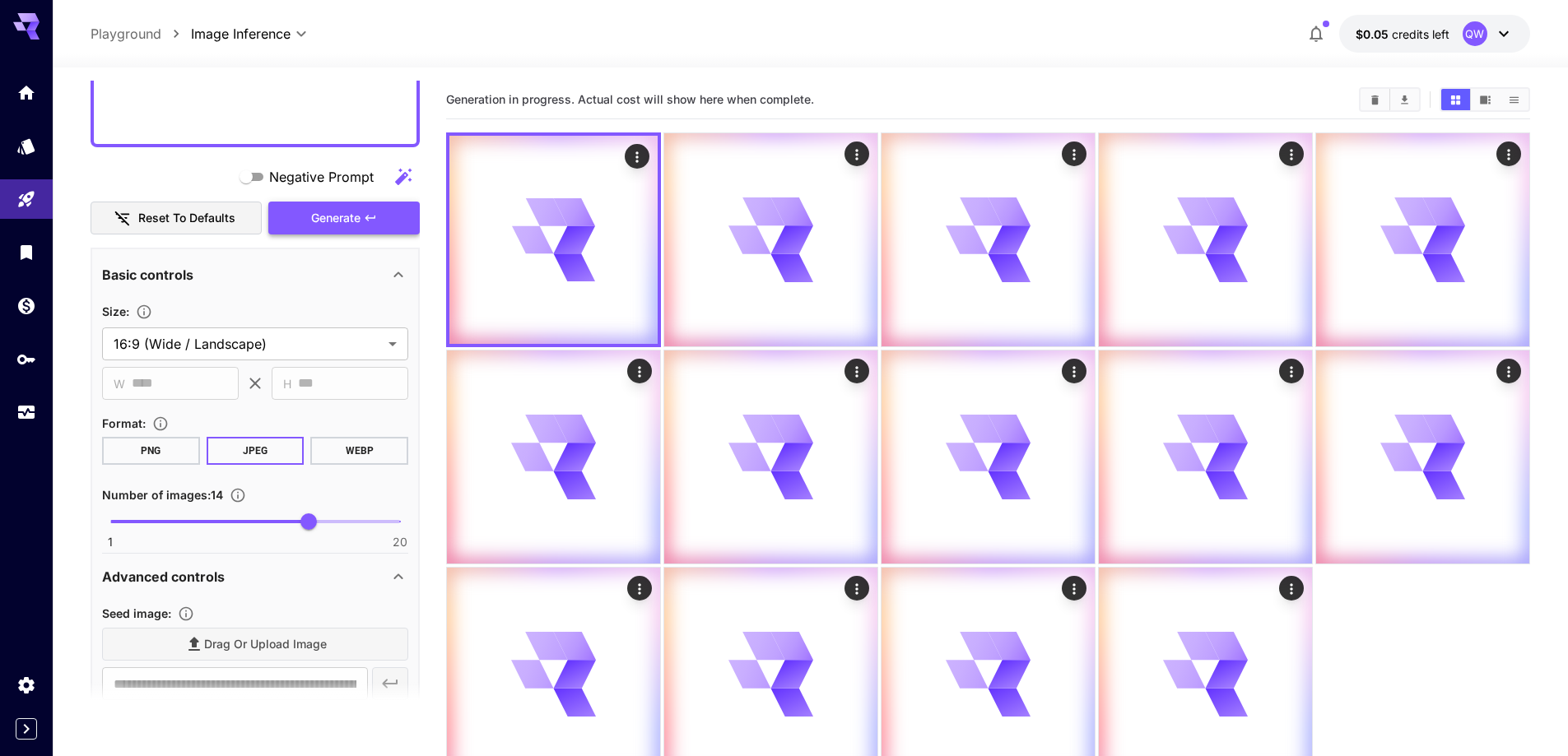
click at [358, 231] on button "Generate" at bounding box center [344, 218] width 152 height 34
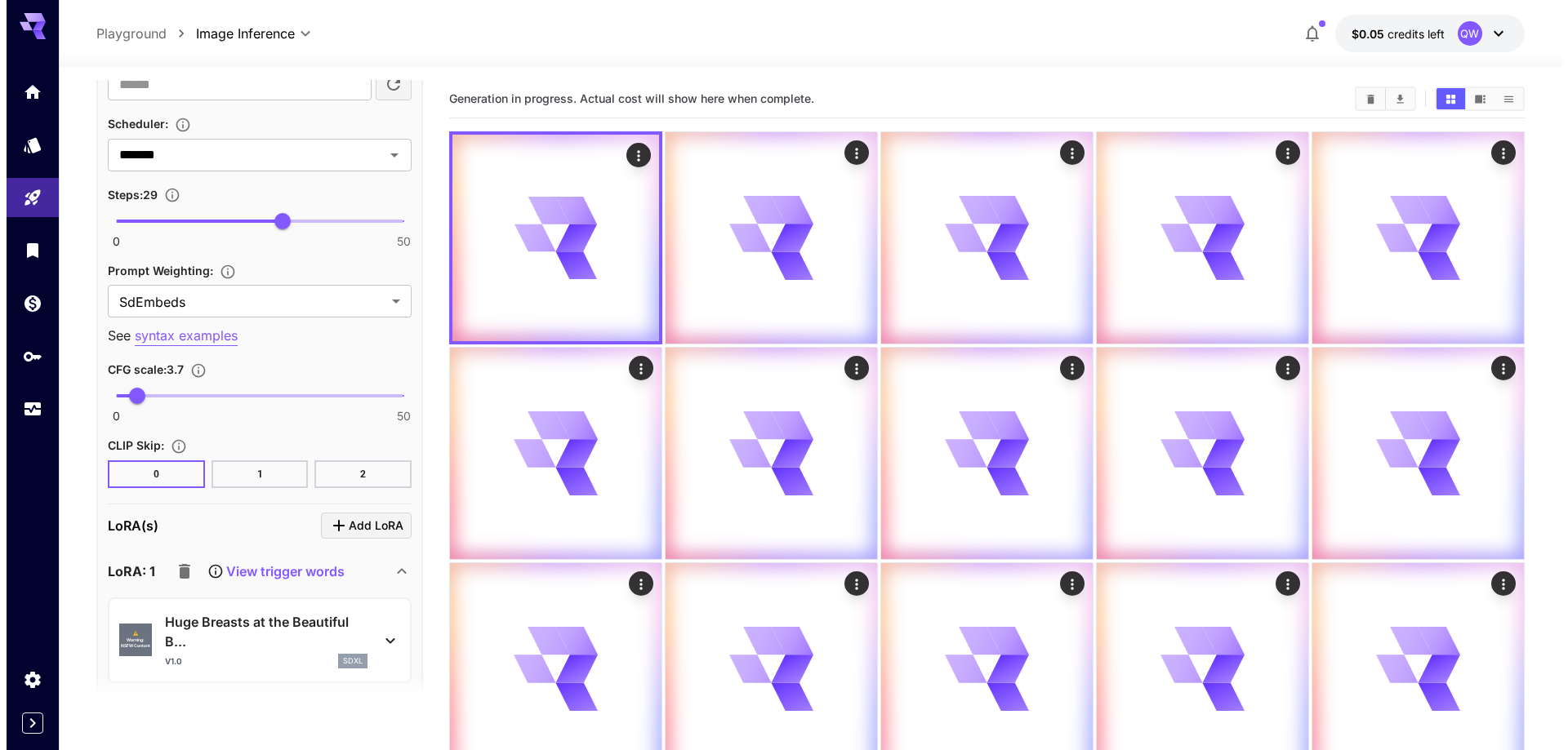
scroll to position [2418, 0]
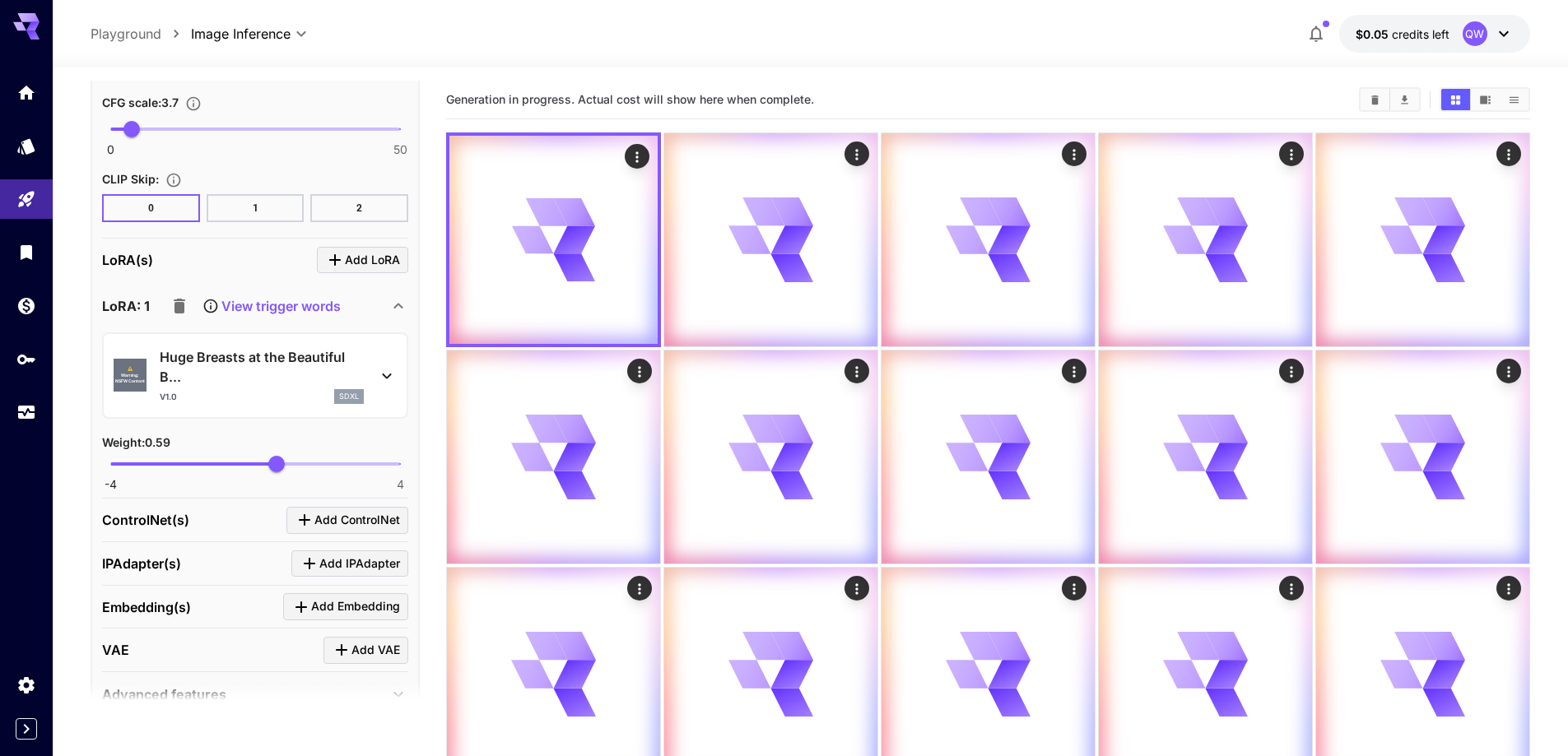
click at [264, 363] on p "Huge Breasts at the Beautiful B..." at bounding box center [261, 367] width 204 height 40
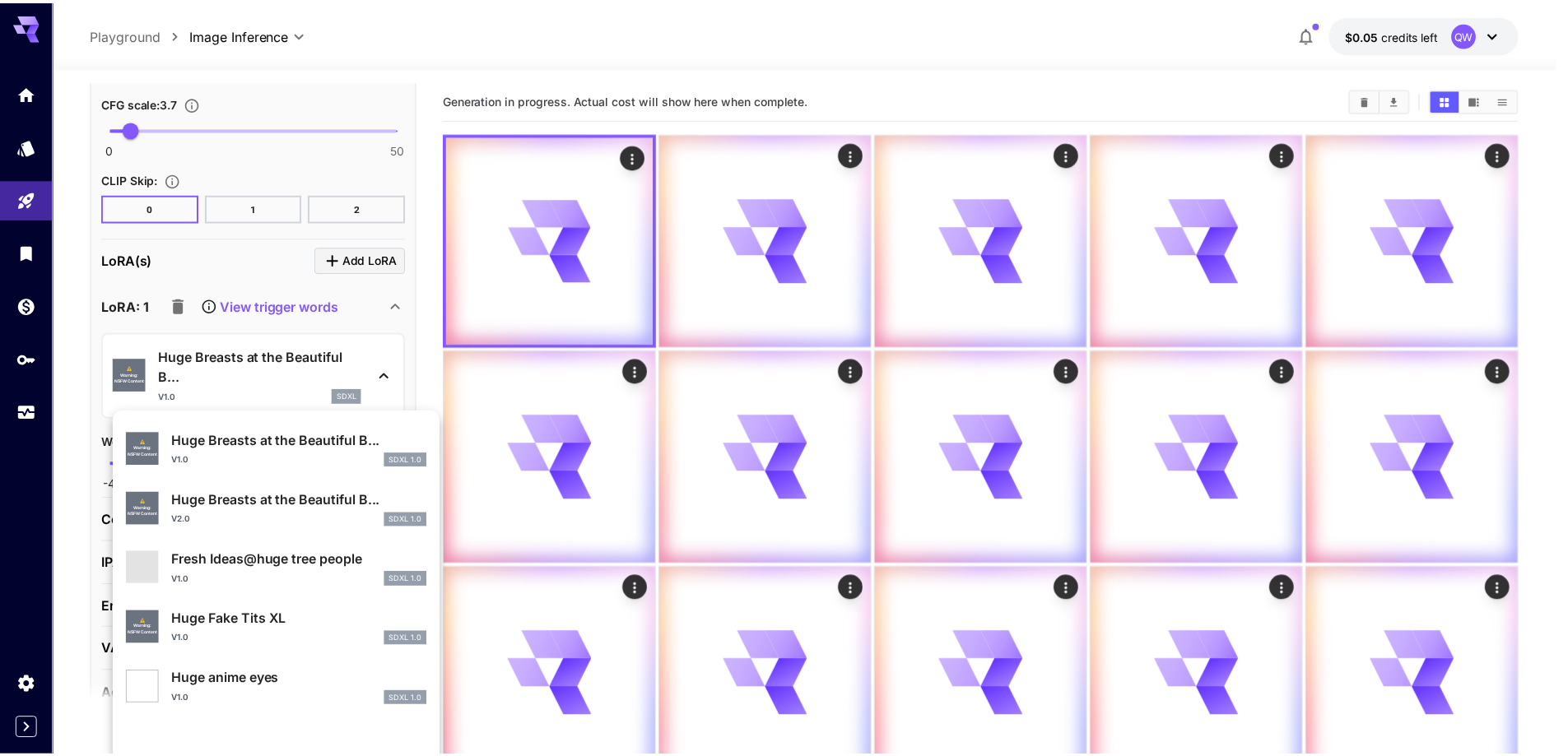
scroll to position [536, 0]
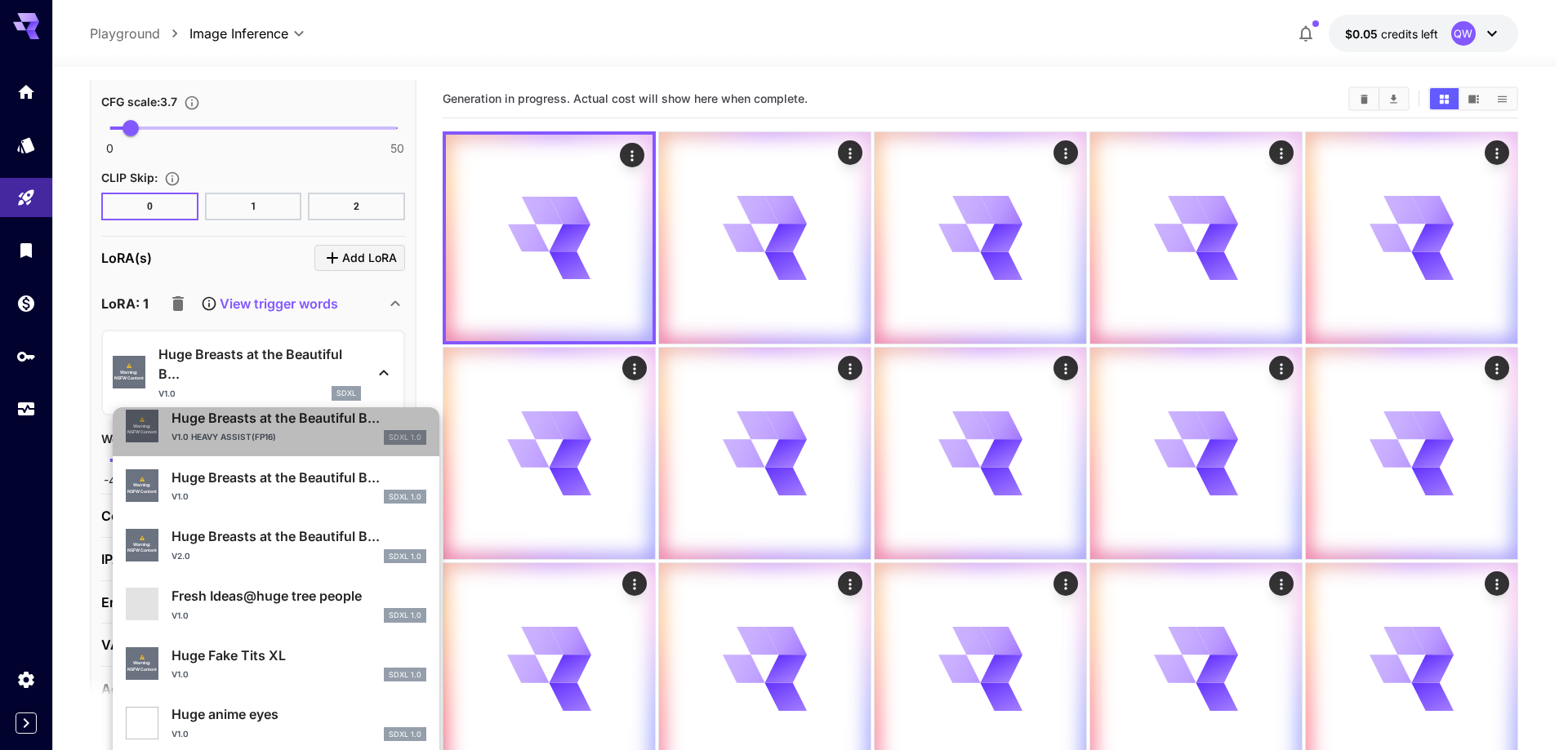
click at [297, 422] on p "Huge Breasts at the Beautiful B..." at bounding box center [299, 418] width 255 height 20
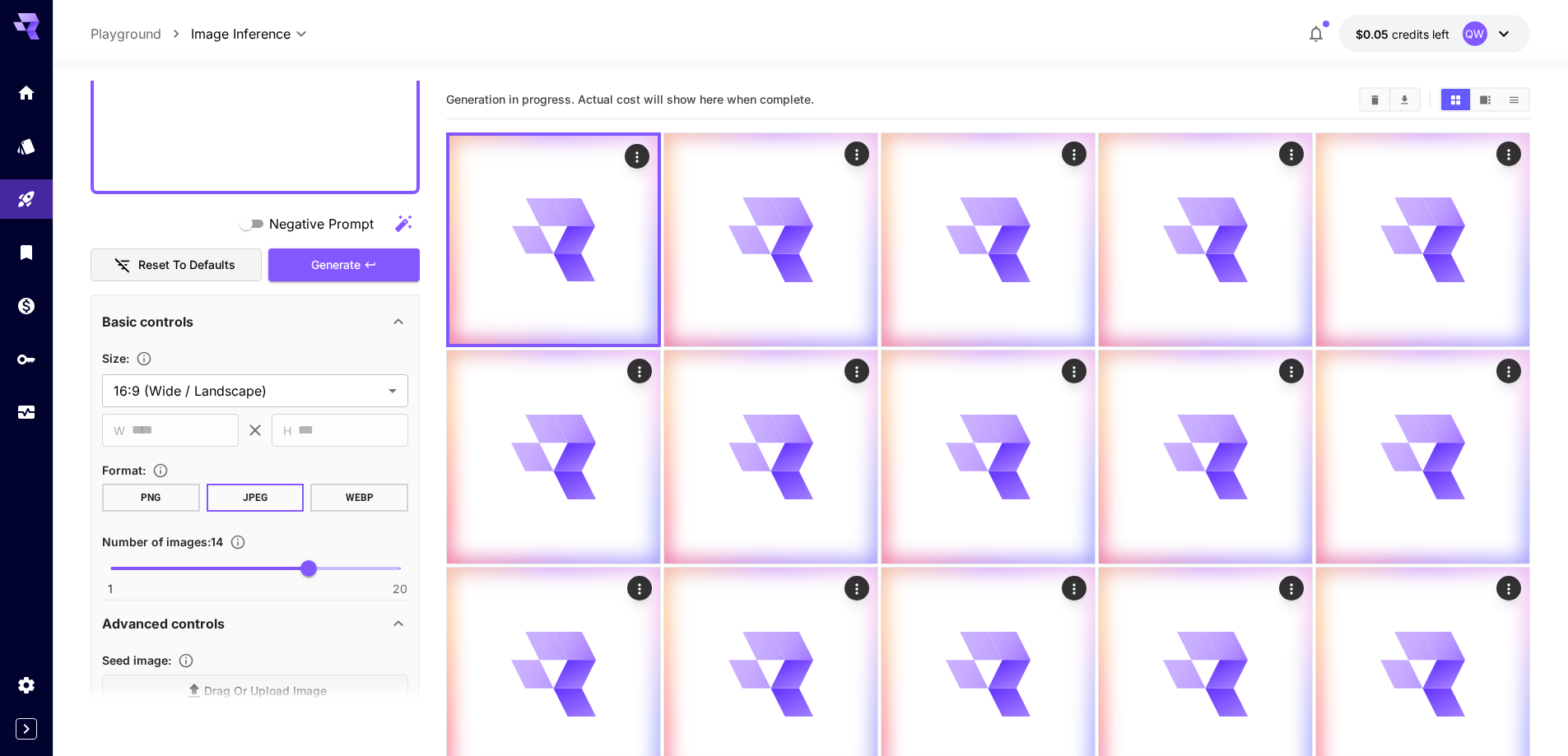
scroll to position [1039, 0]
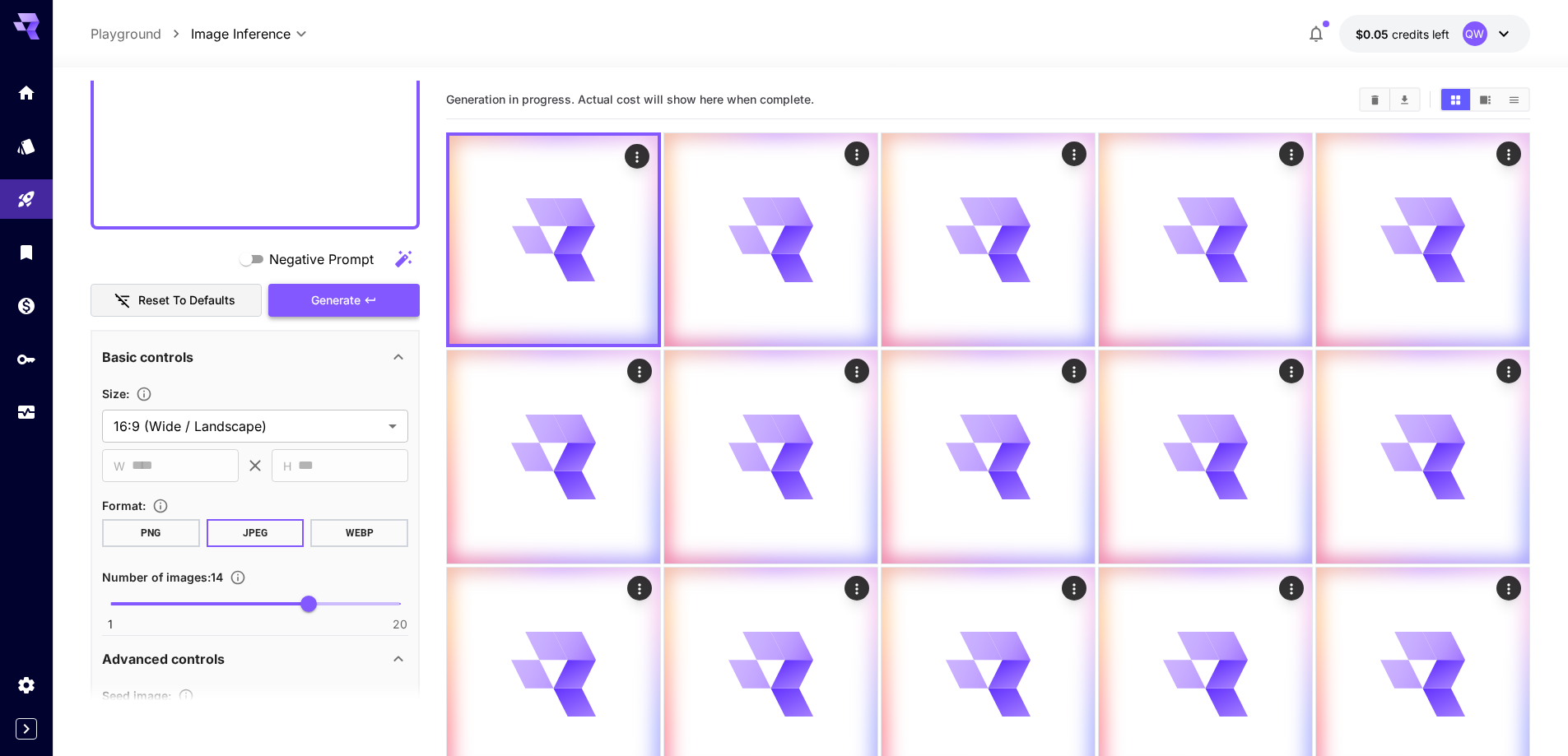
click at [360, 312] on button "Generate" at bounding box center [344, 301] width 152 height 34
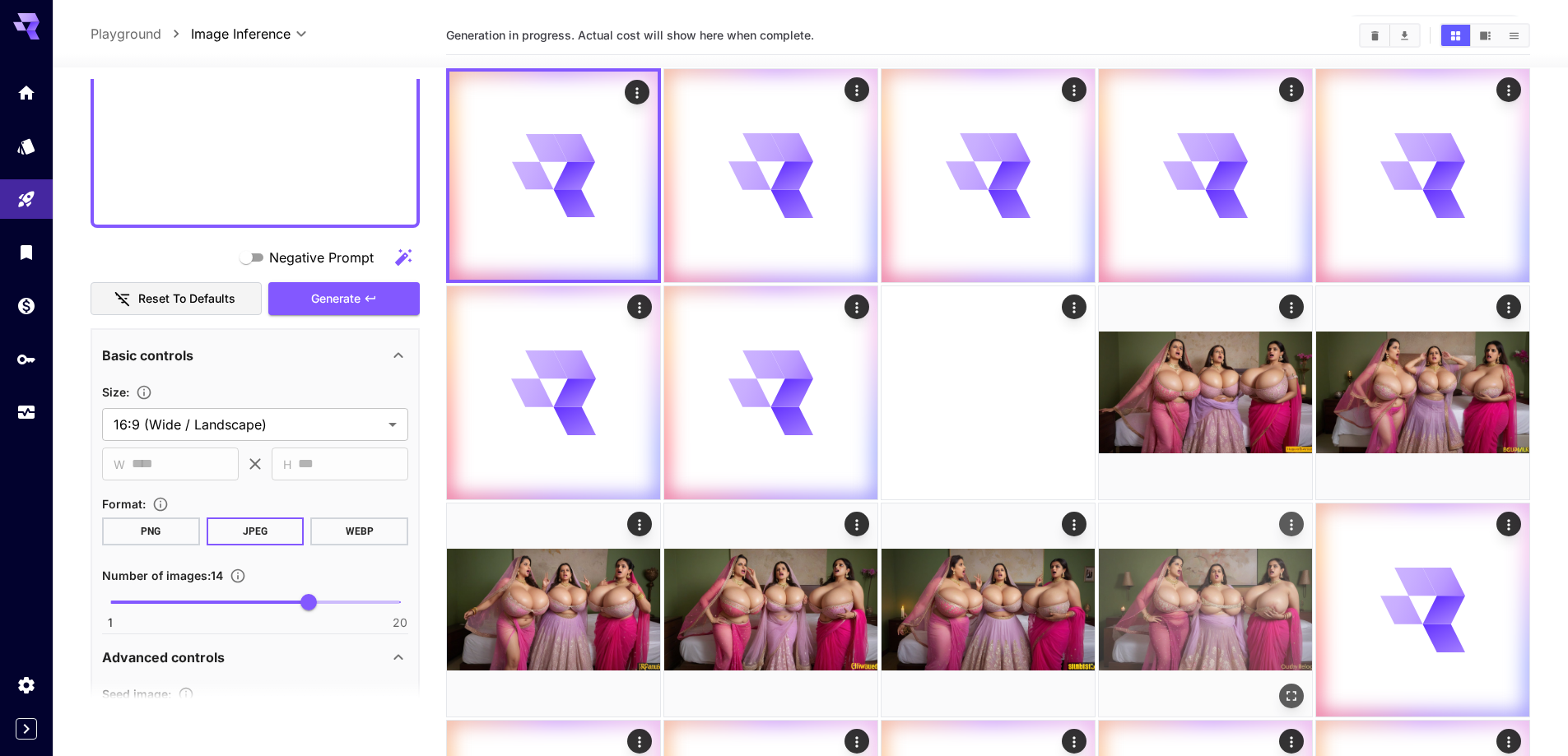
scroll to position [247, 0]
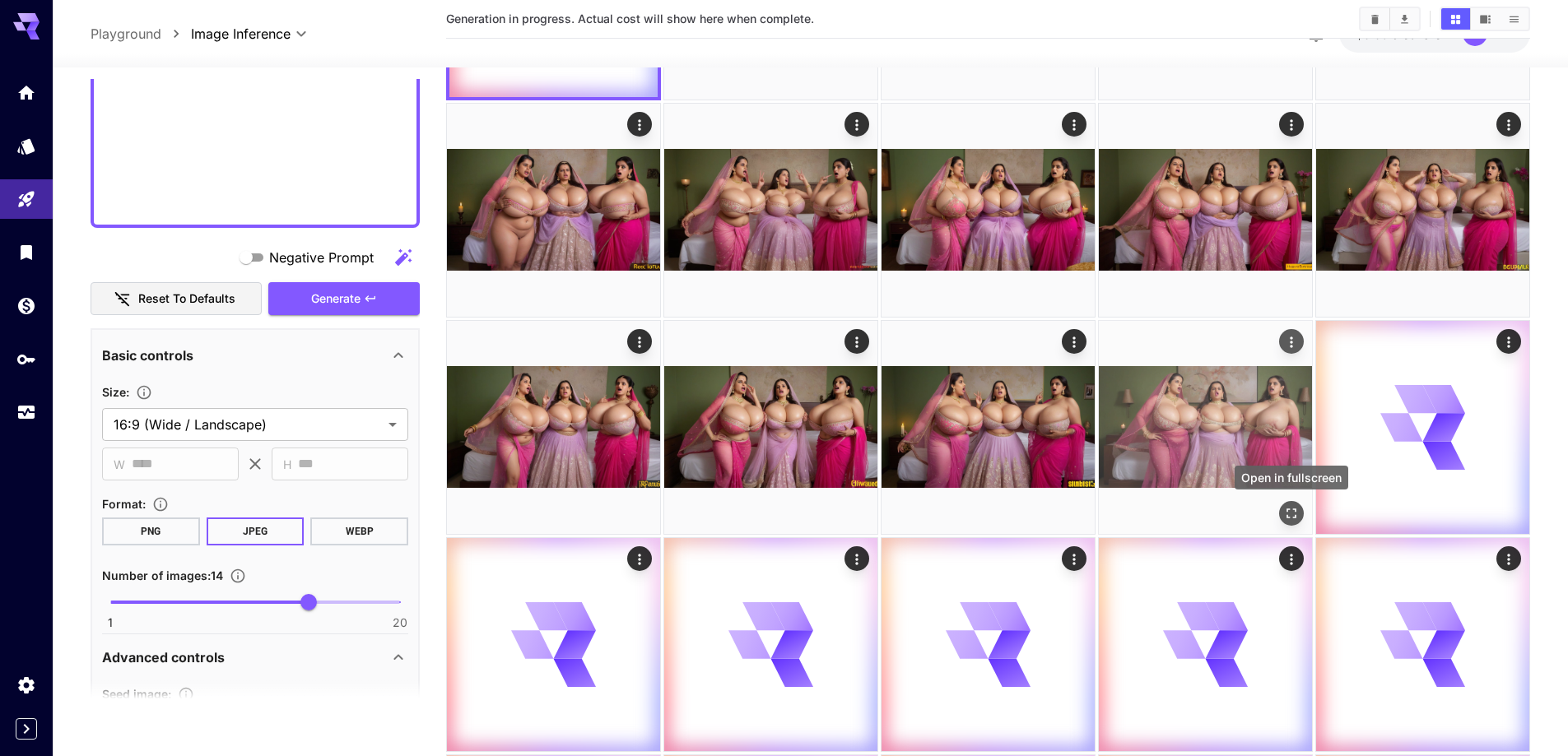
click at [1288, 508] on icon "Open in fullscreen" at bounding box center [1291, 513] width 16 height 16
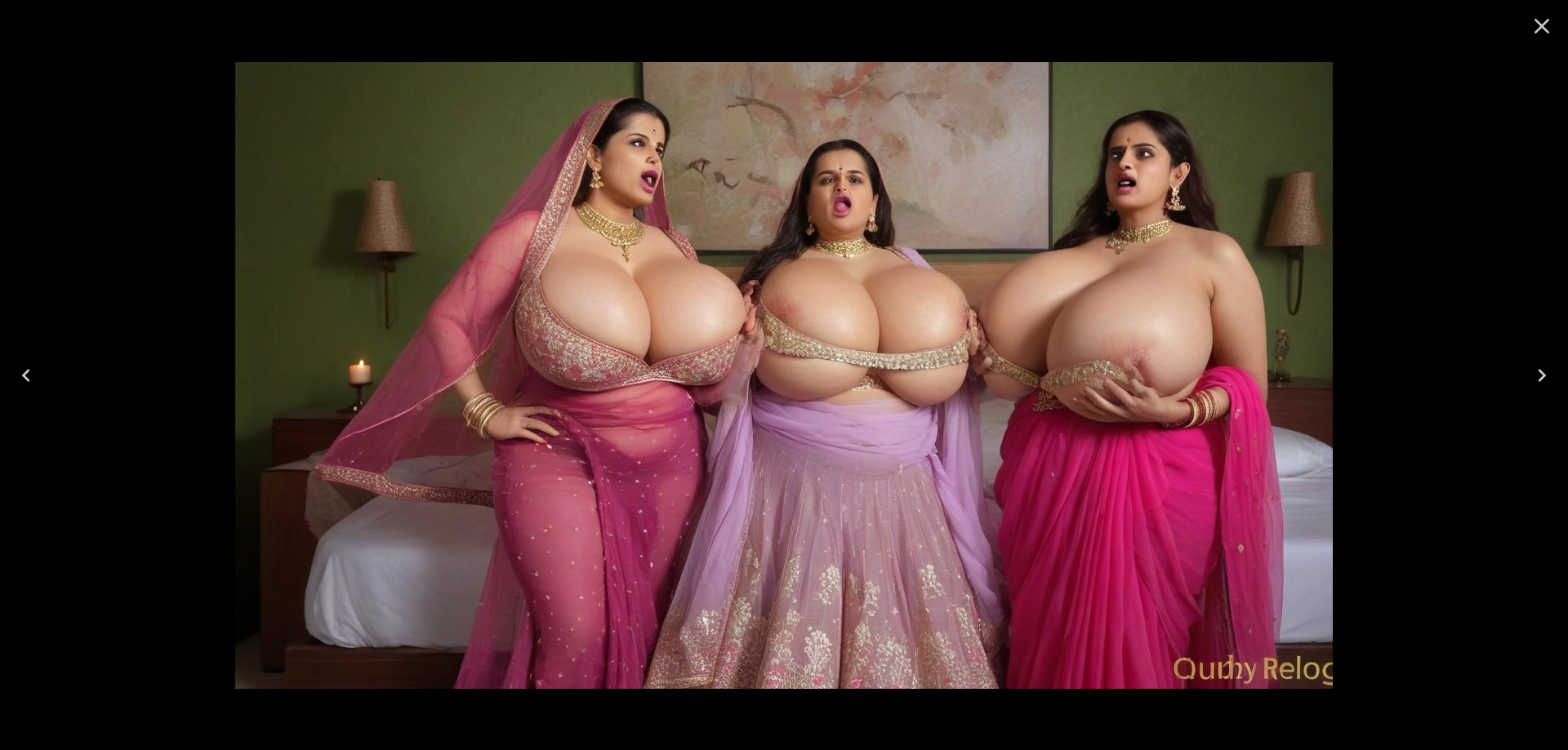
click at [27, 363] on icon "Previous" at bounding box center [26, 375] width 26 height 26
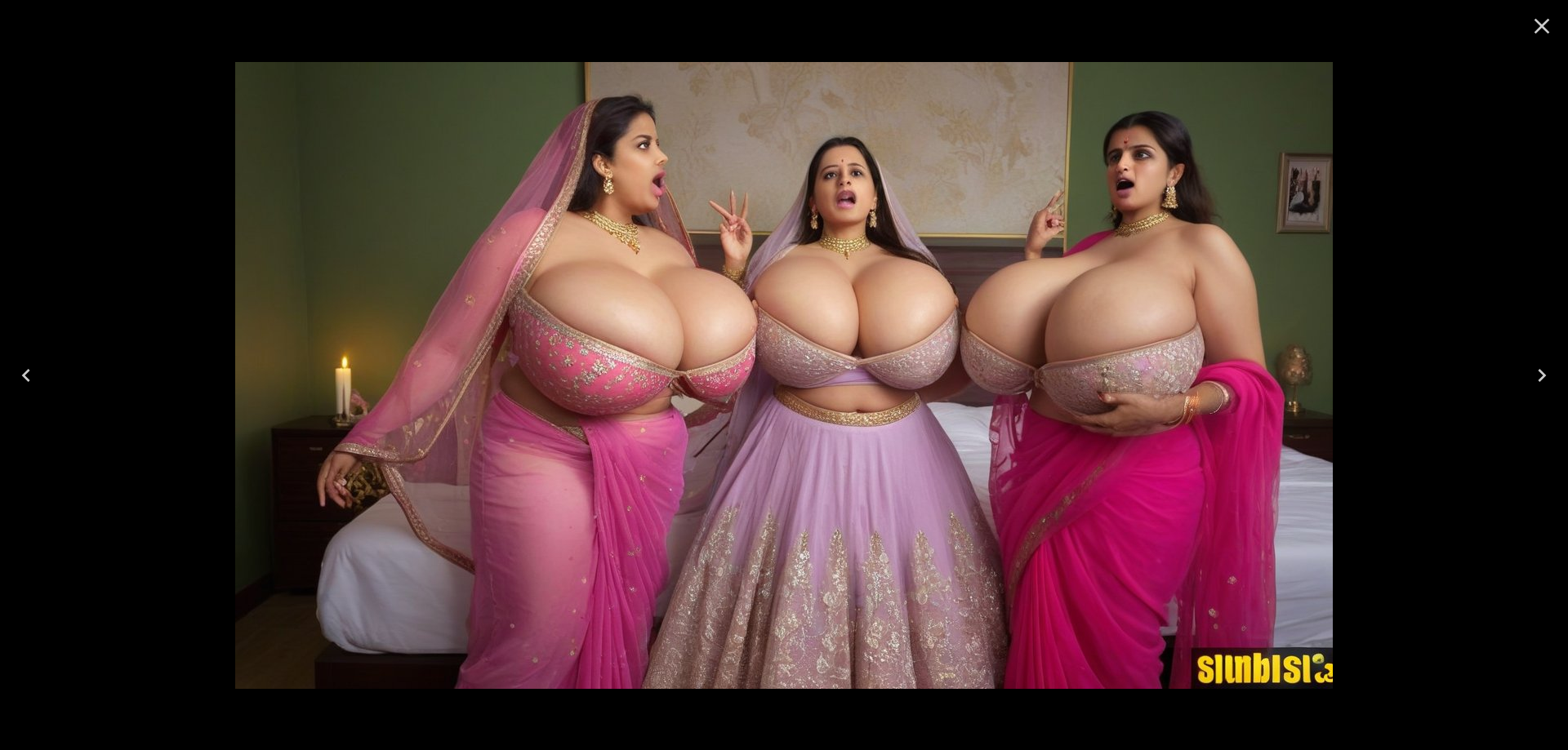
click at [27, 363] on icon "Previous" at bounding box center [26, 375] width 26 height 26
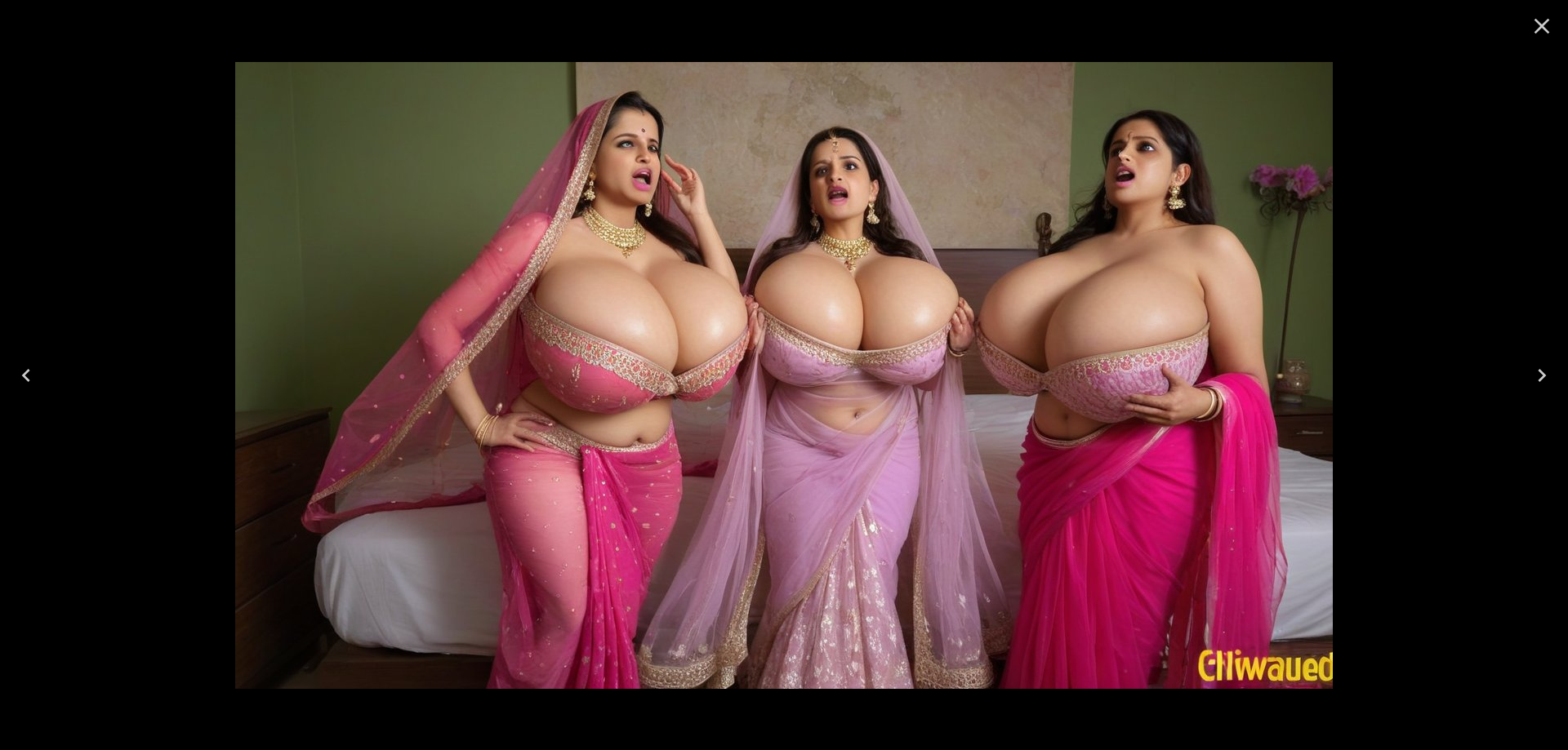
click at [27, 363] on icon "Previous" at bounding box center [26, 375] width 26 height 26
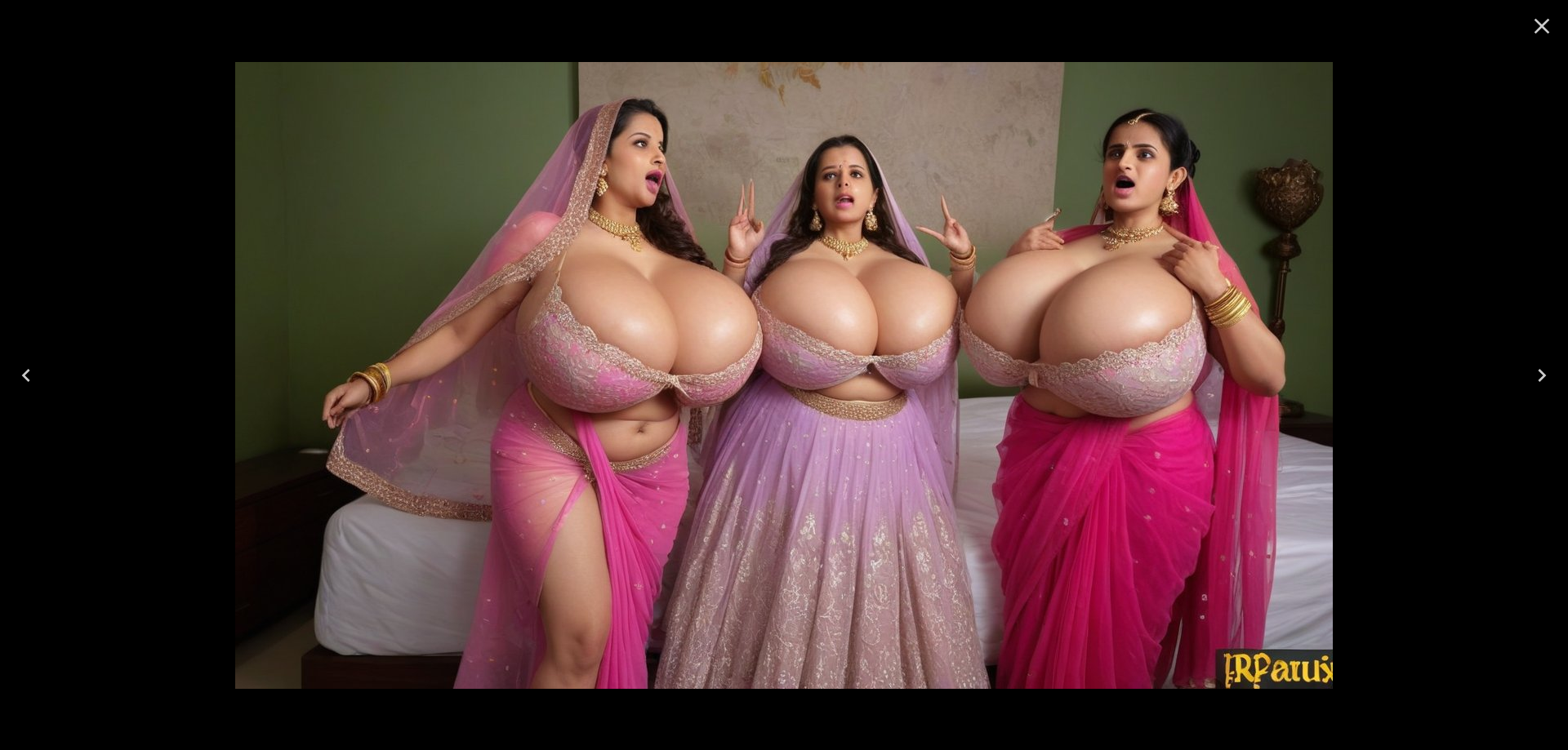
click at [27, 363] on icon "Previous" at bounding box center [26, 375] width 26 height 26
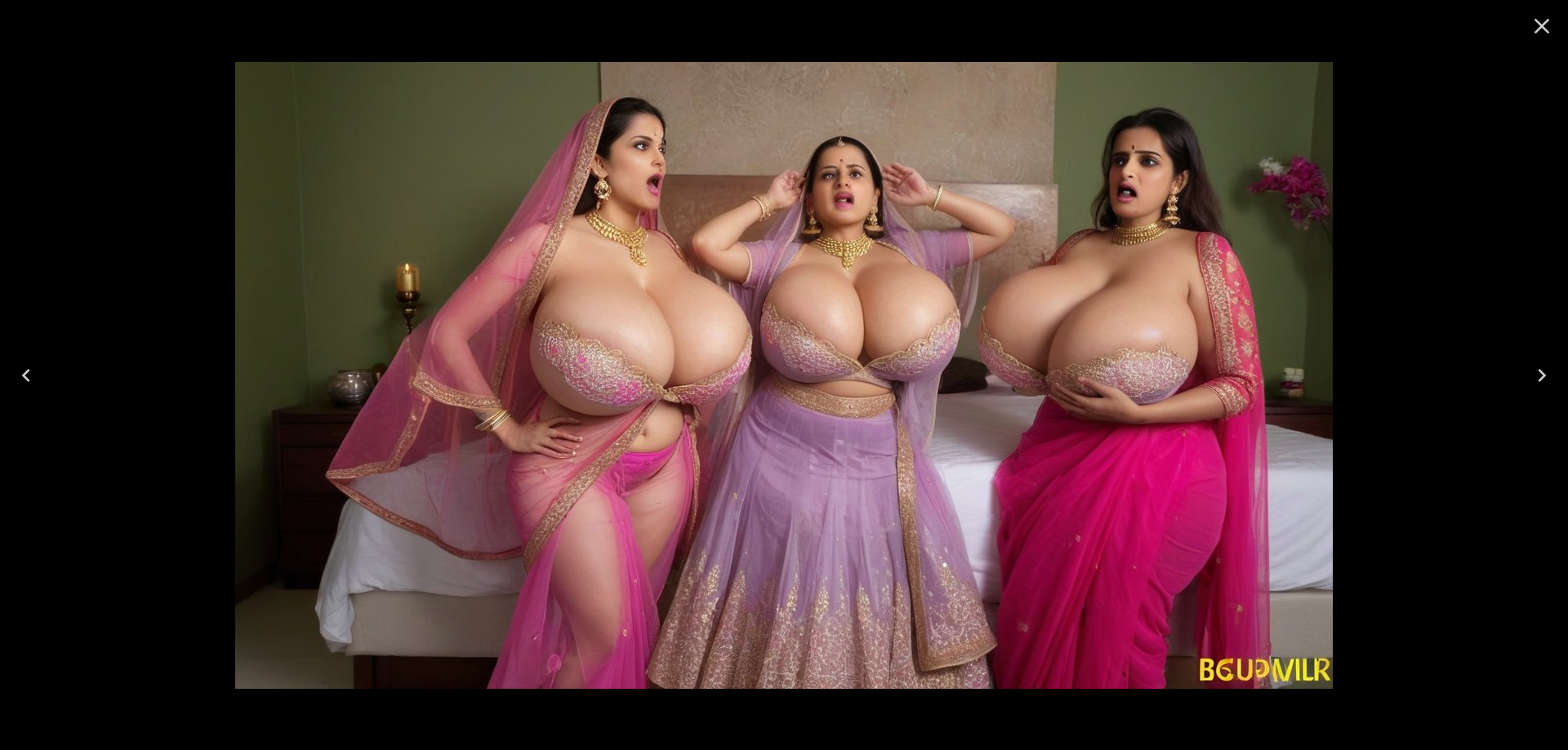
click at [27, 363] on icon "Previous" at bounding box center [26, 375] width 26 height 26
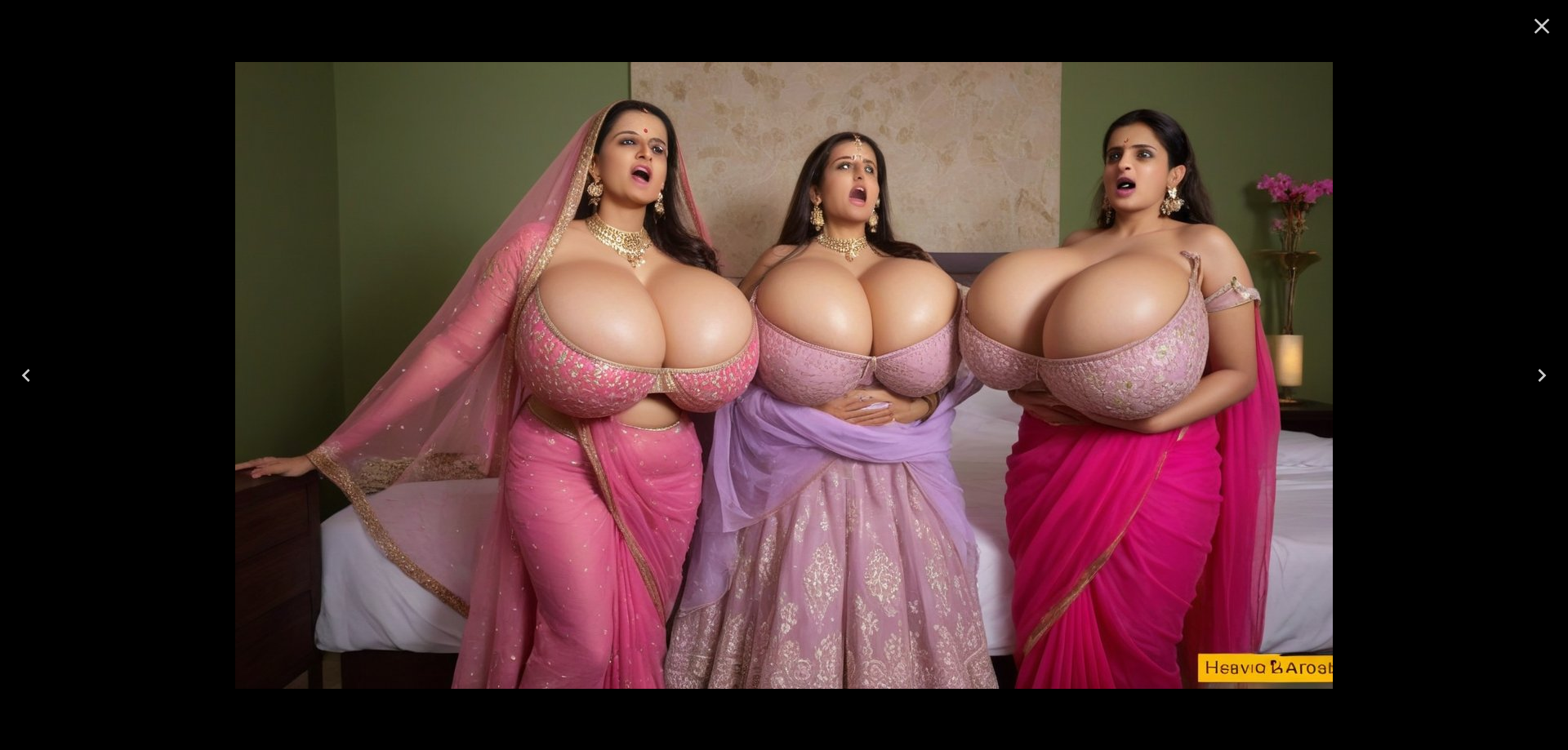
click at [27, 363] on icon "Previous" at bounding box center [26, 375] width 26 height 26
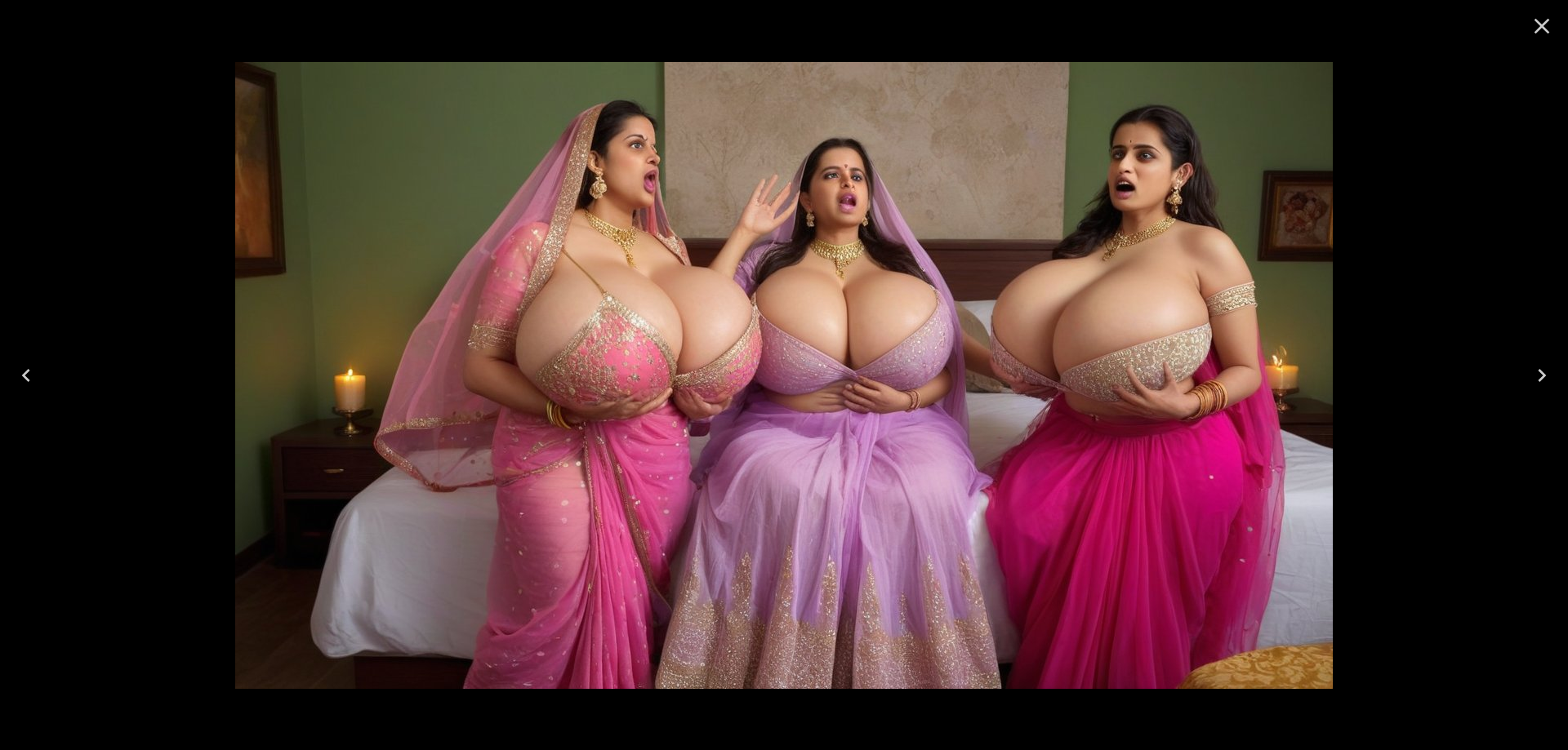
click at [27, 363] on icon "Previous" at bounding box center [26, 375] width 26 height 26
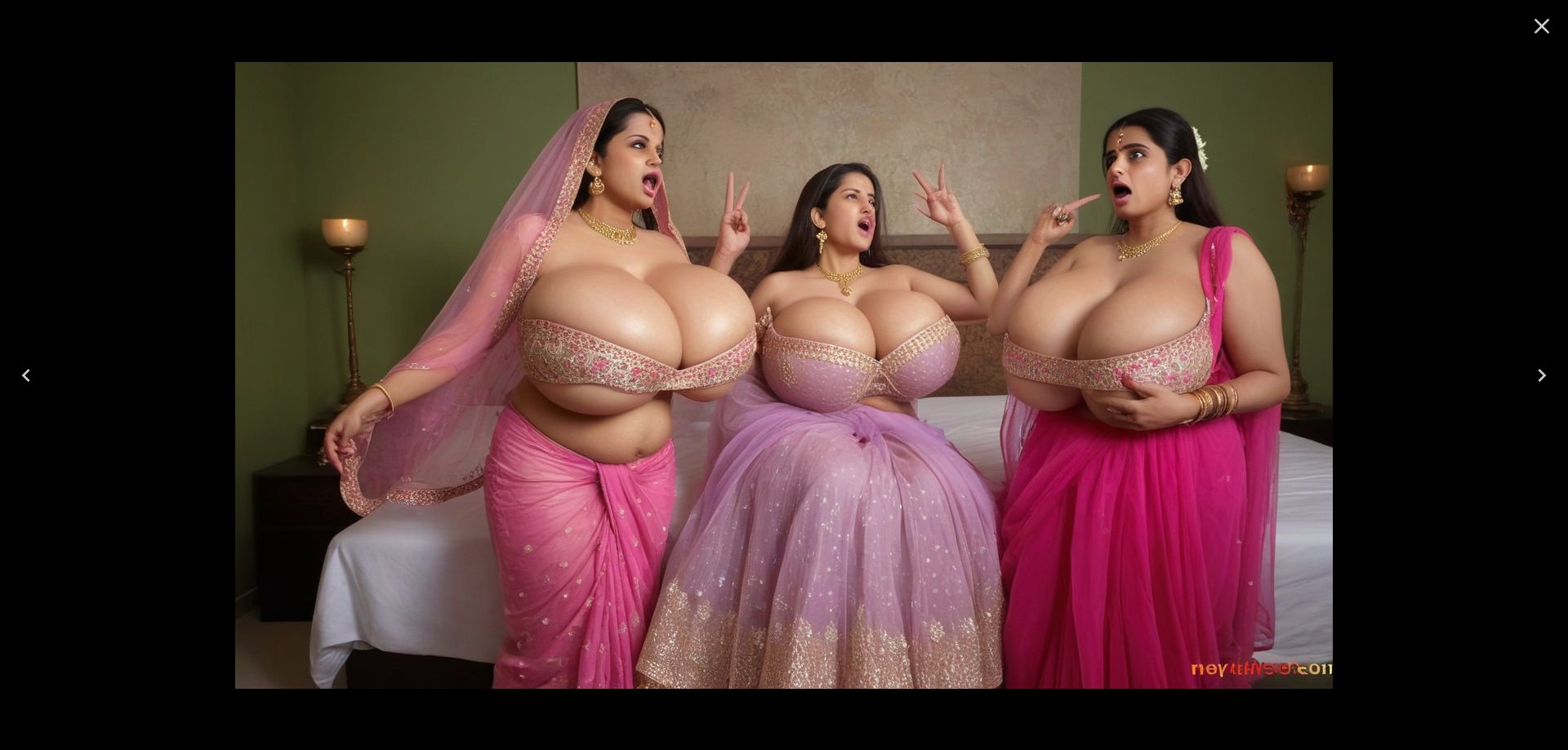
click at [27, 363] on icon "Previous" at bounding box center [26, 375] width 26 height 26
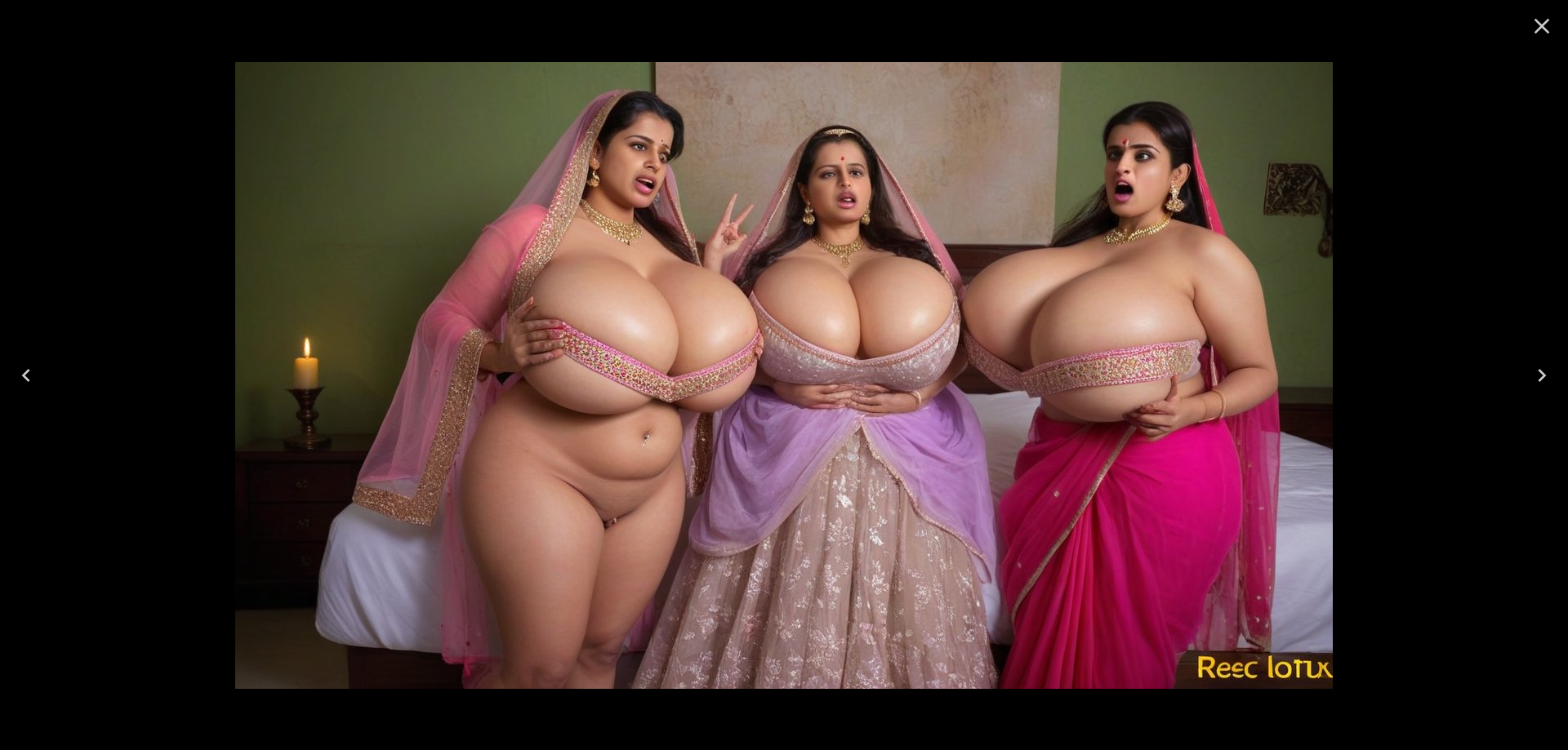
click at [27, 363] on icon "Previous" at bounding box center [26, 375] width 26 height 26
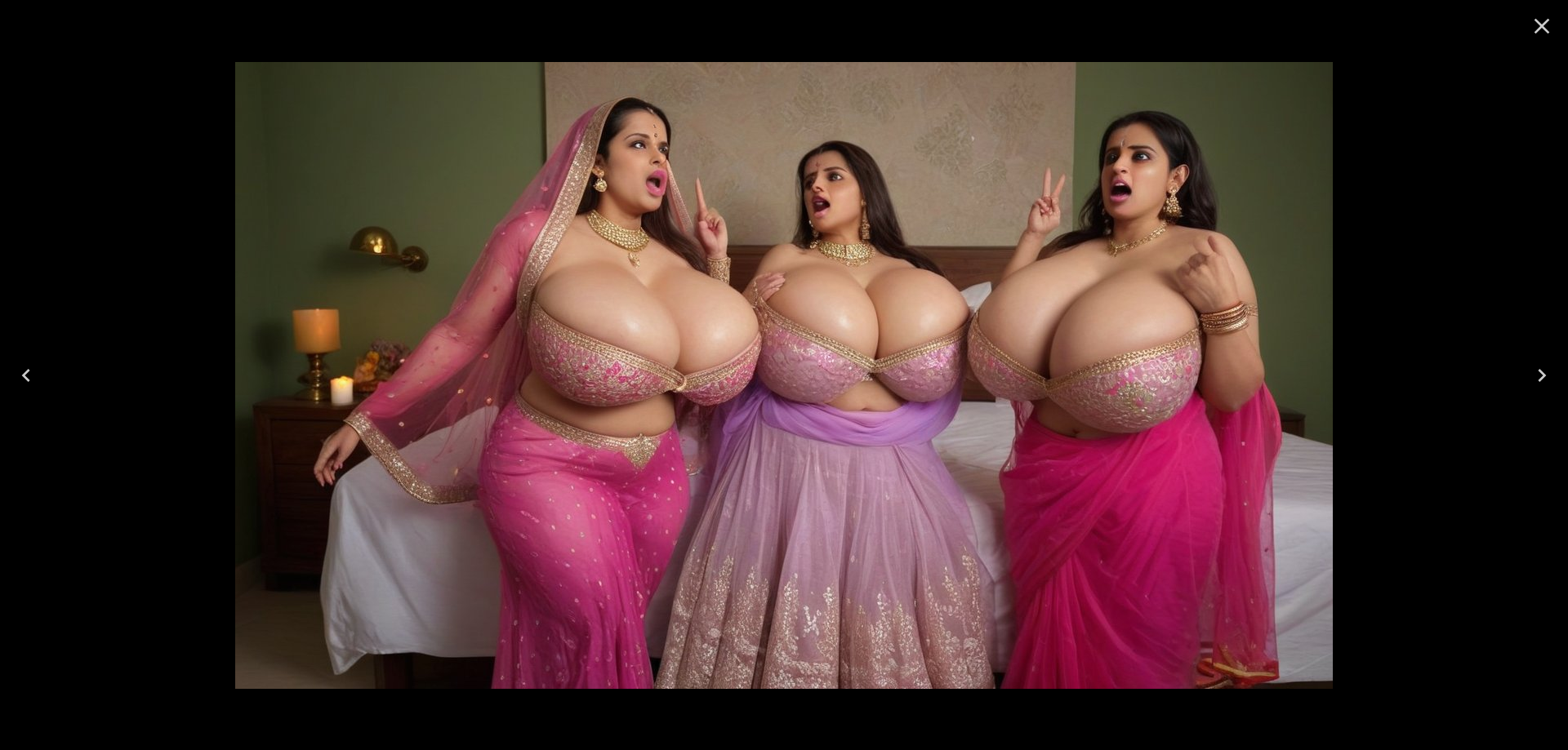
click at [27, 363] on icon "Previous" at bounding box center [26, 375] width 26 height 26
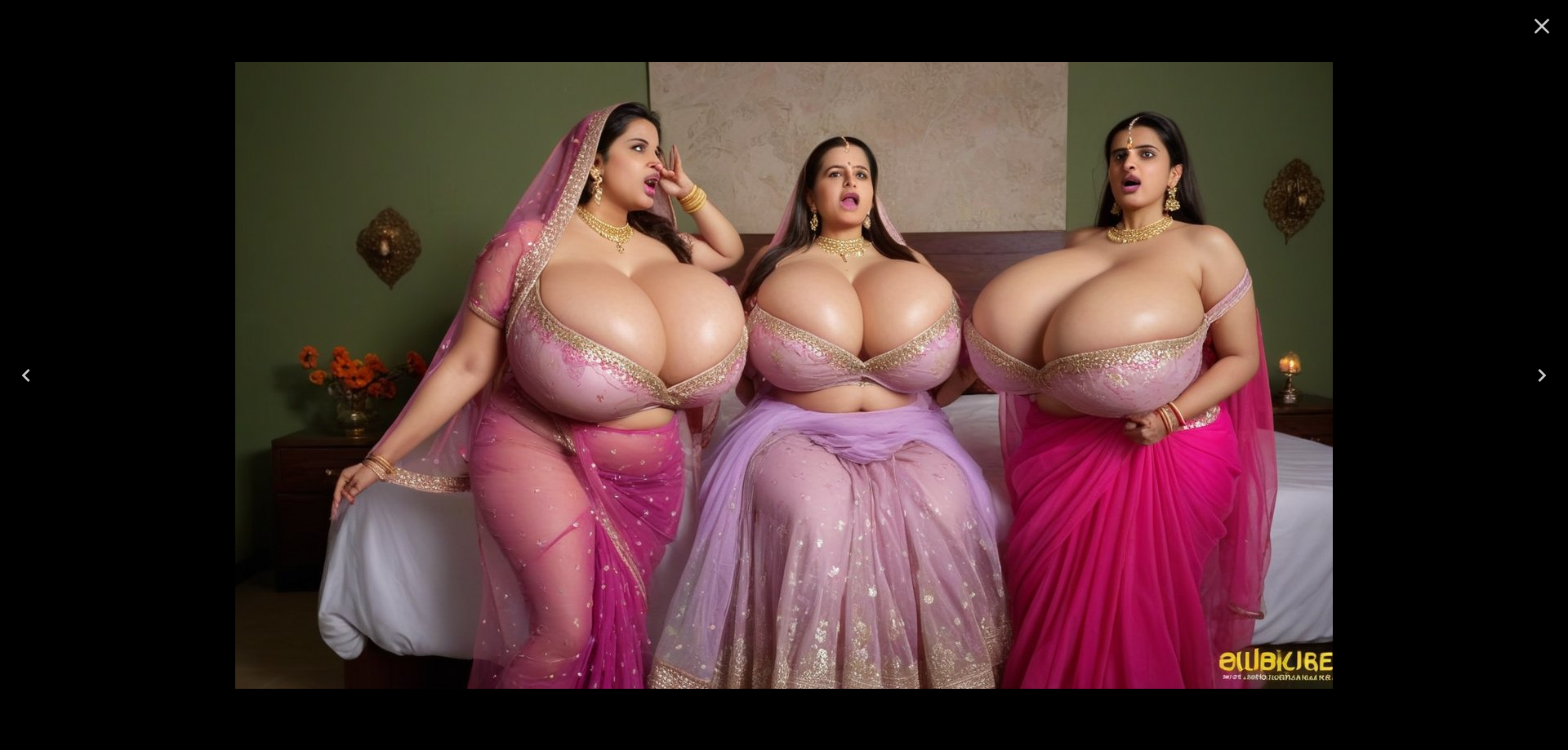
click at [27, 363] on icon "Previous" at bounding box center [26, 375] width 26 height 26
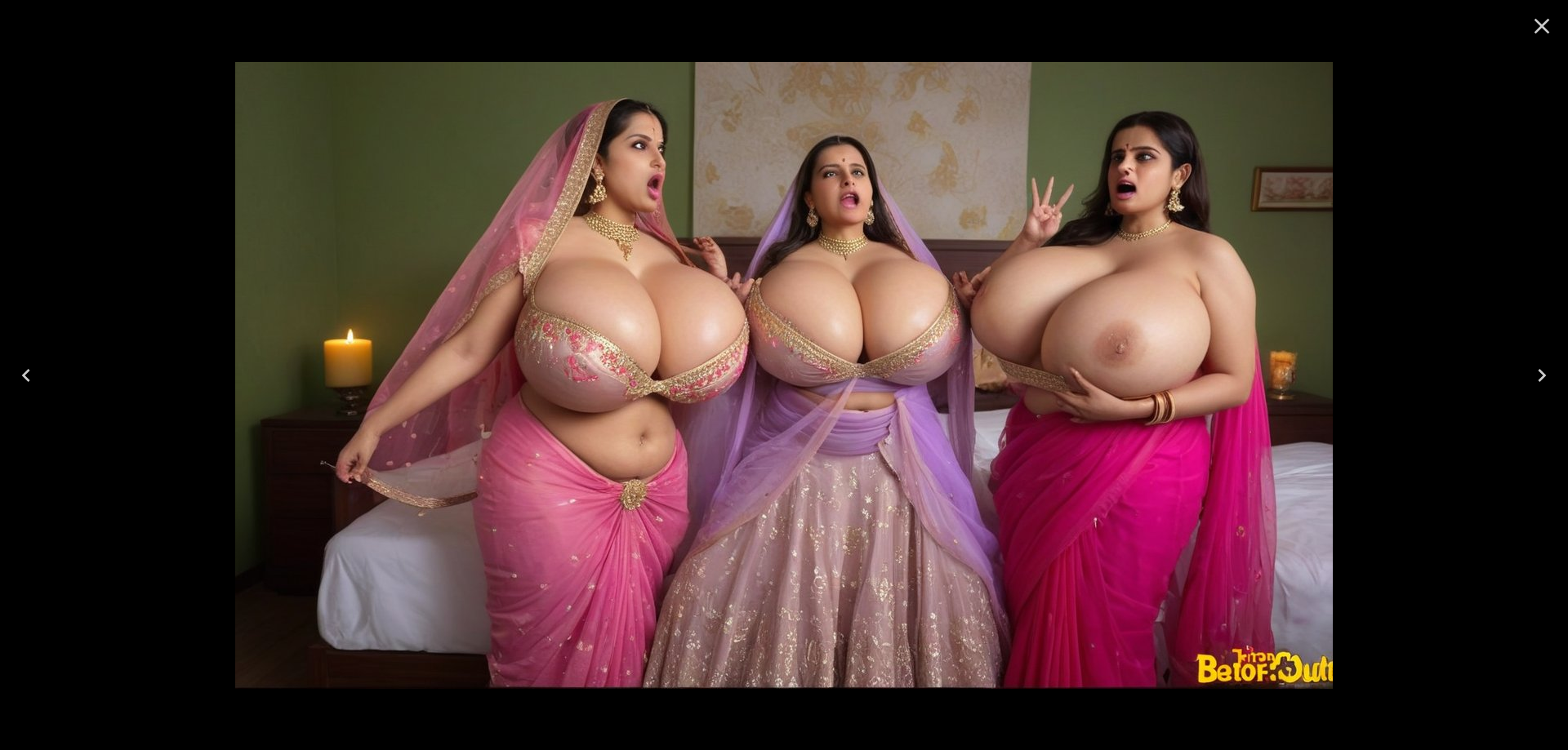
click at [27, 363] on icon "Previous" at bounding box center [26, 375] width 26 height 26
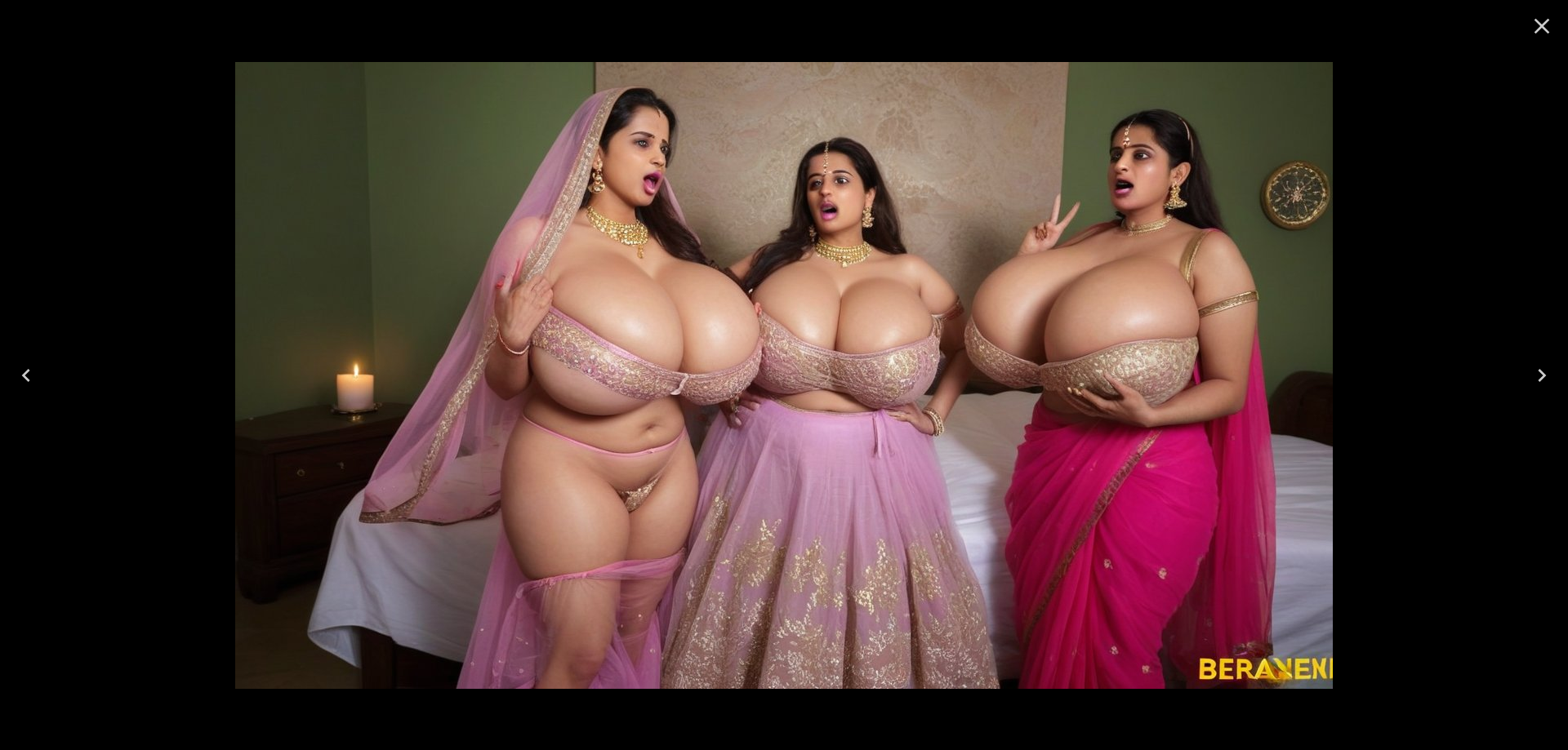
click at [27, 363] on icon "Previous" at bounding box center [26, 375] width 26 height 26
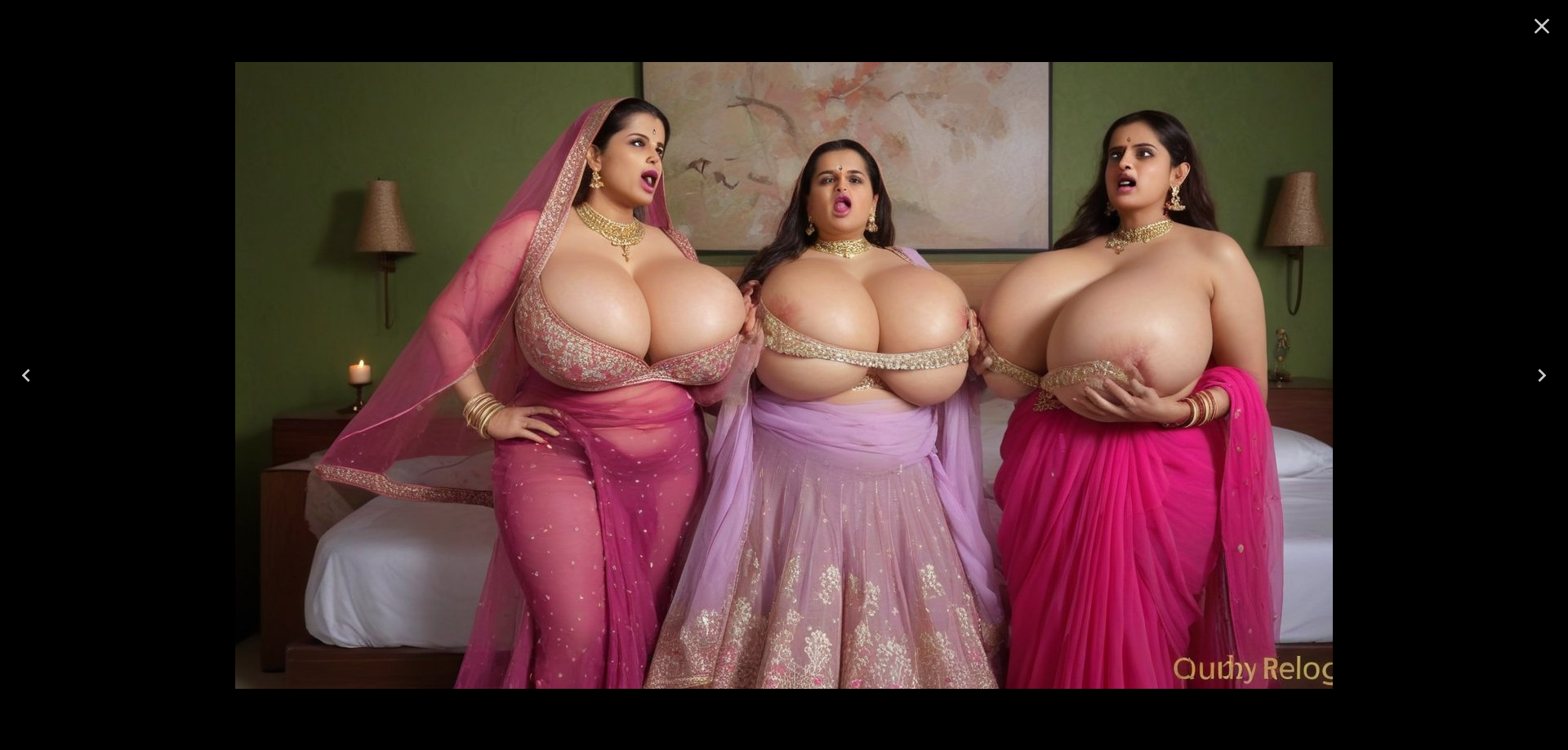
click at [27, 363] on icon "Previous" at bounding box center [26, 375] width 26 height 26
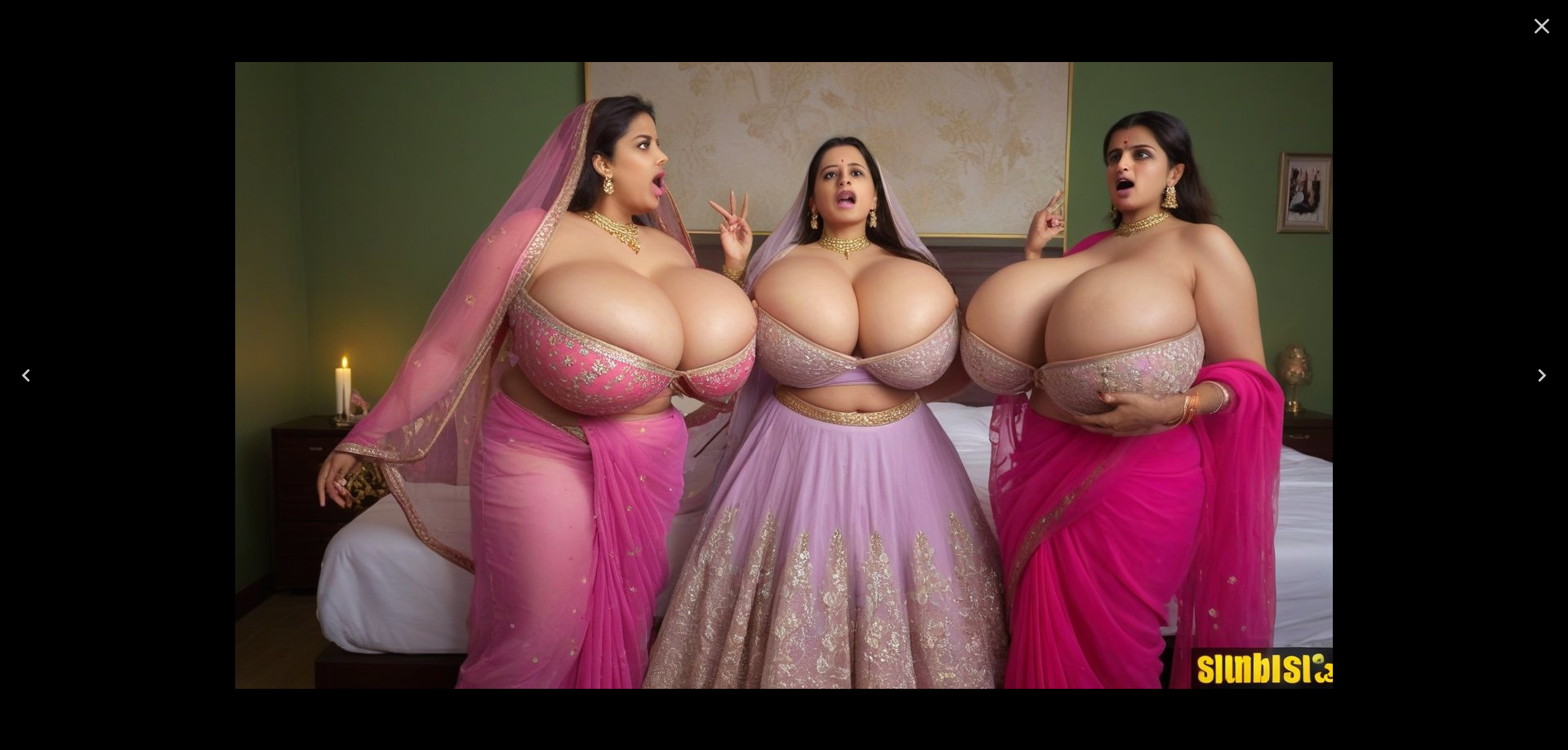
click at [27, 363] on icon "Previous" at bounding box center [26, 375] width 26 height 26
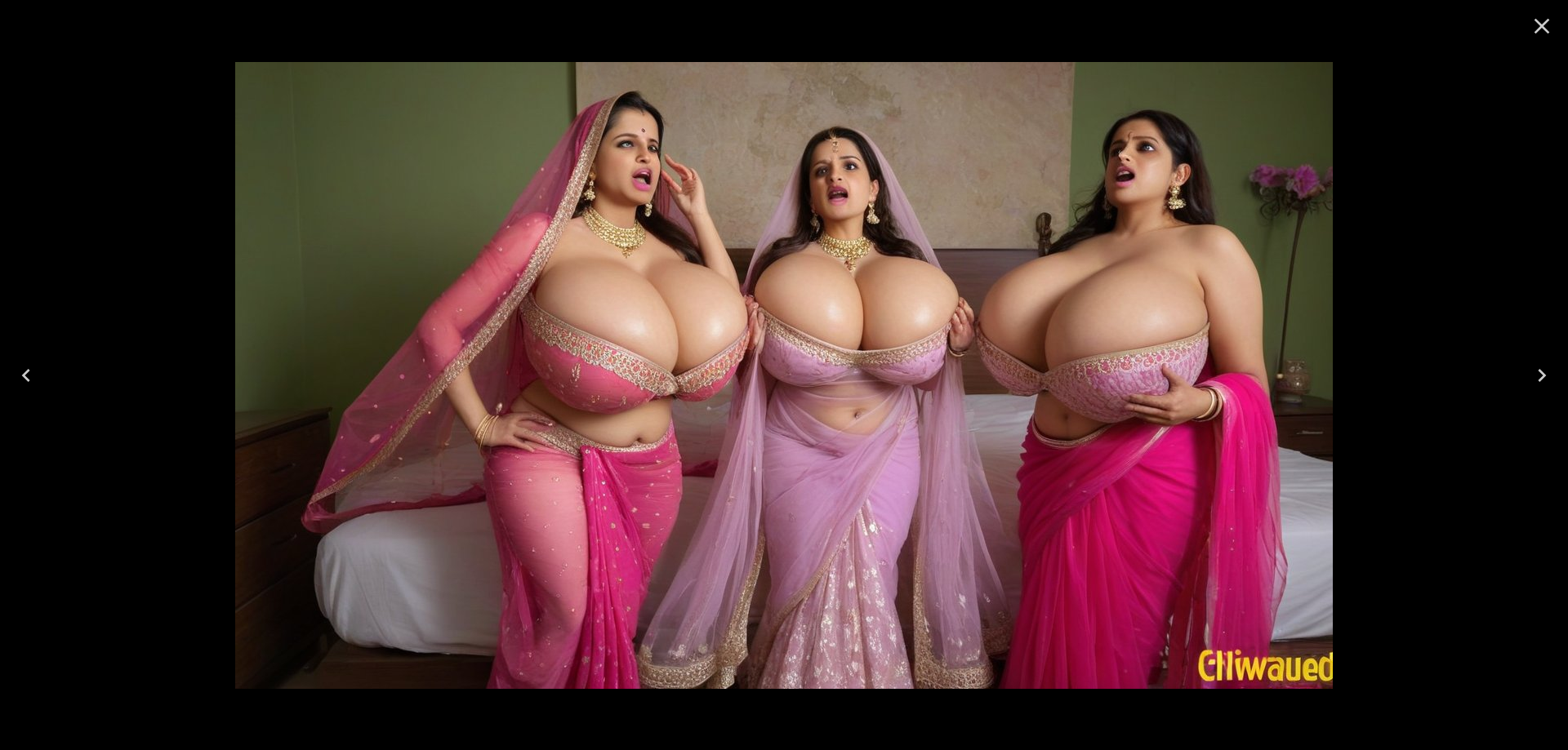
click at [27, 363] on icon "Previous" at bounding box center [26, 375] width 26 height 26
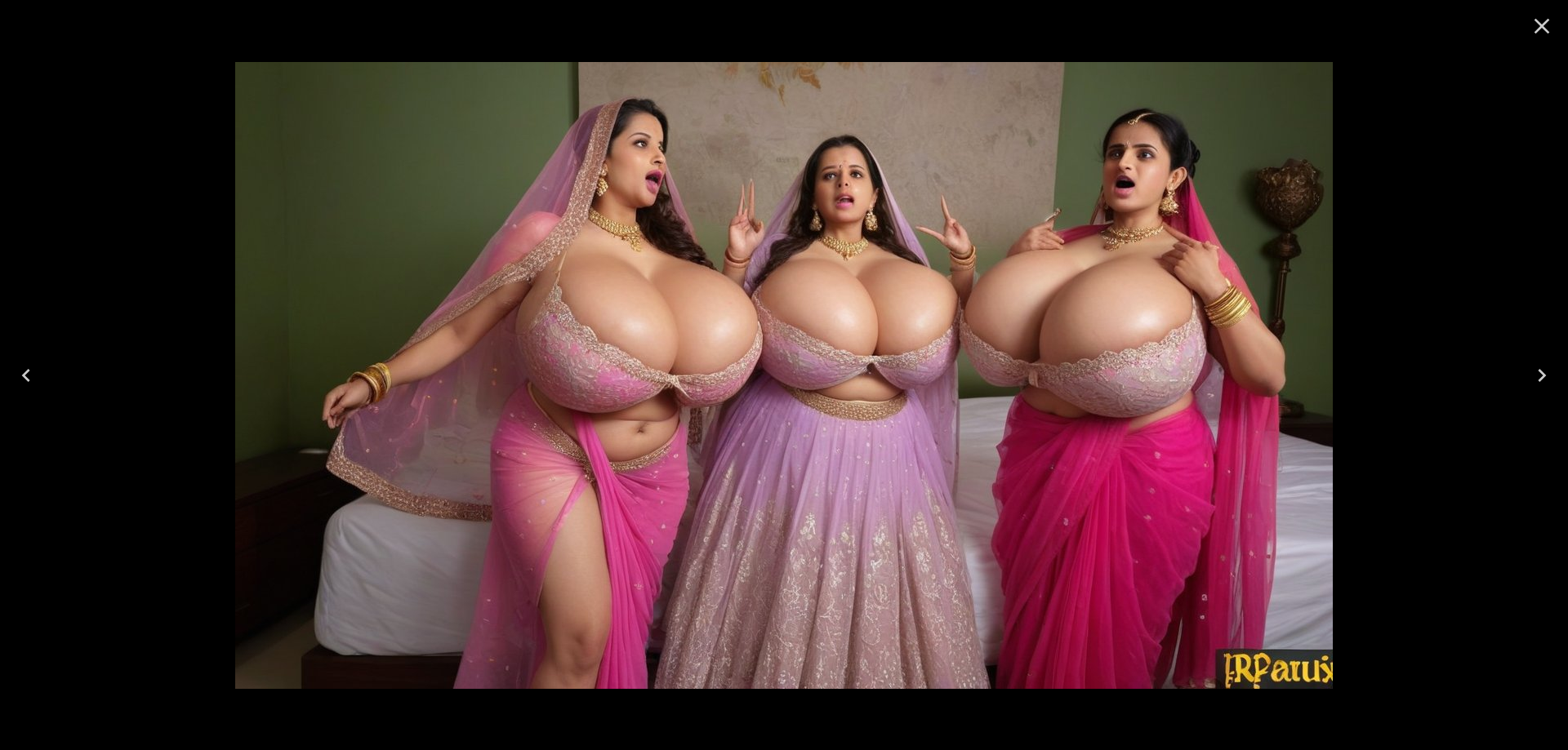
click at [1547, 28] on icon "Close" at bounding box center [1542, 26] width 26 height 26
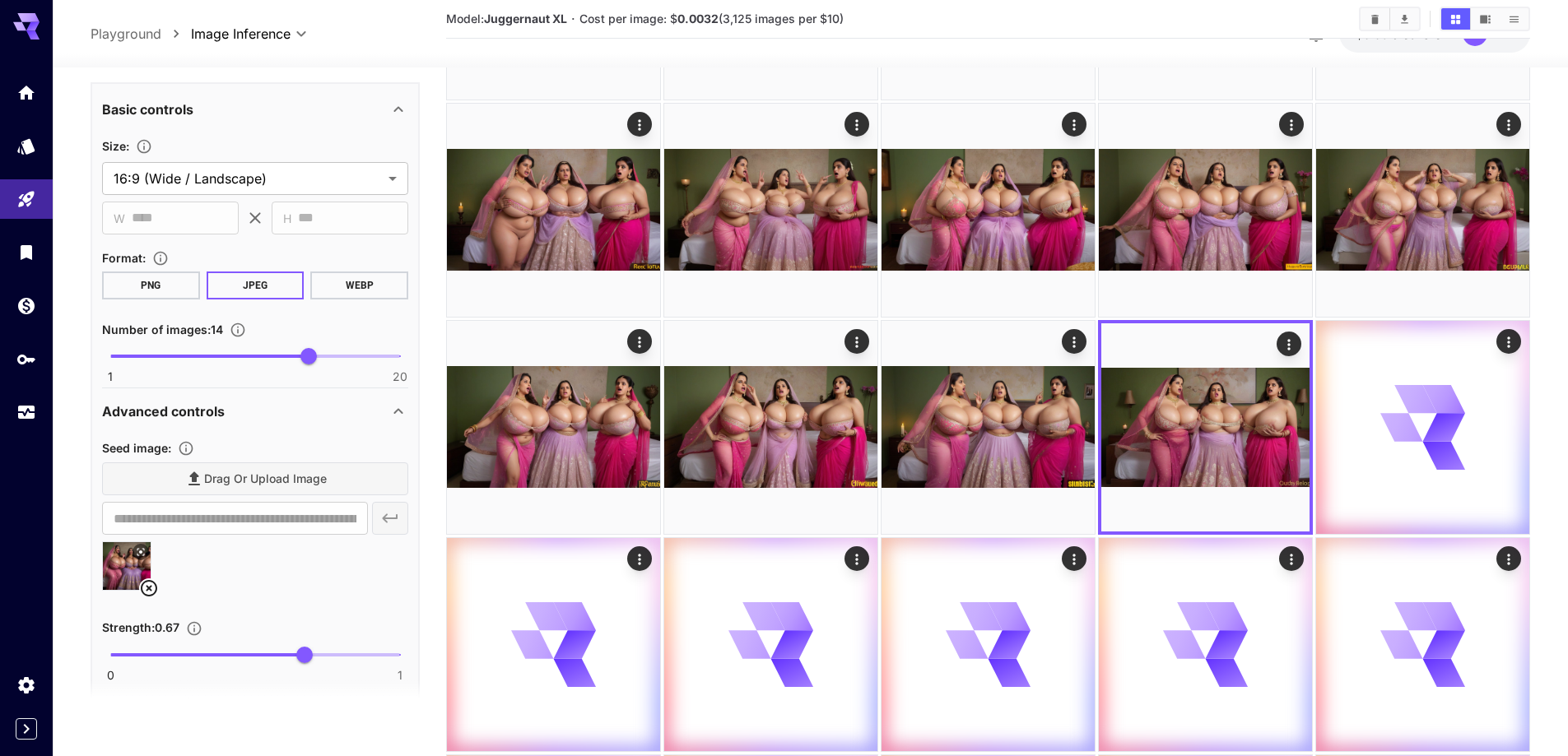
scroll to position [1286, 0]
click at [147, 590] on icon at bounding box center [148, 587] width 16 height 16
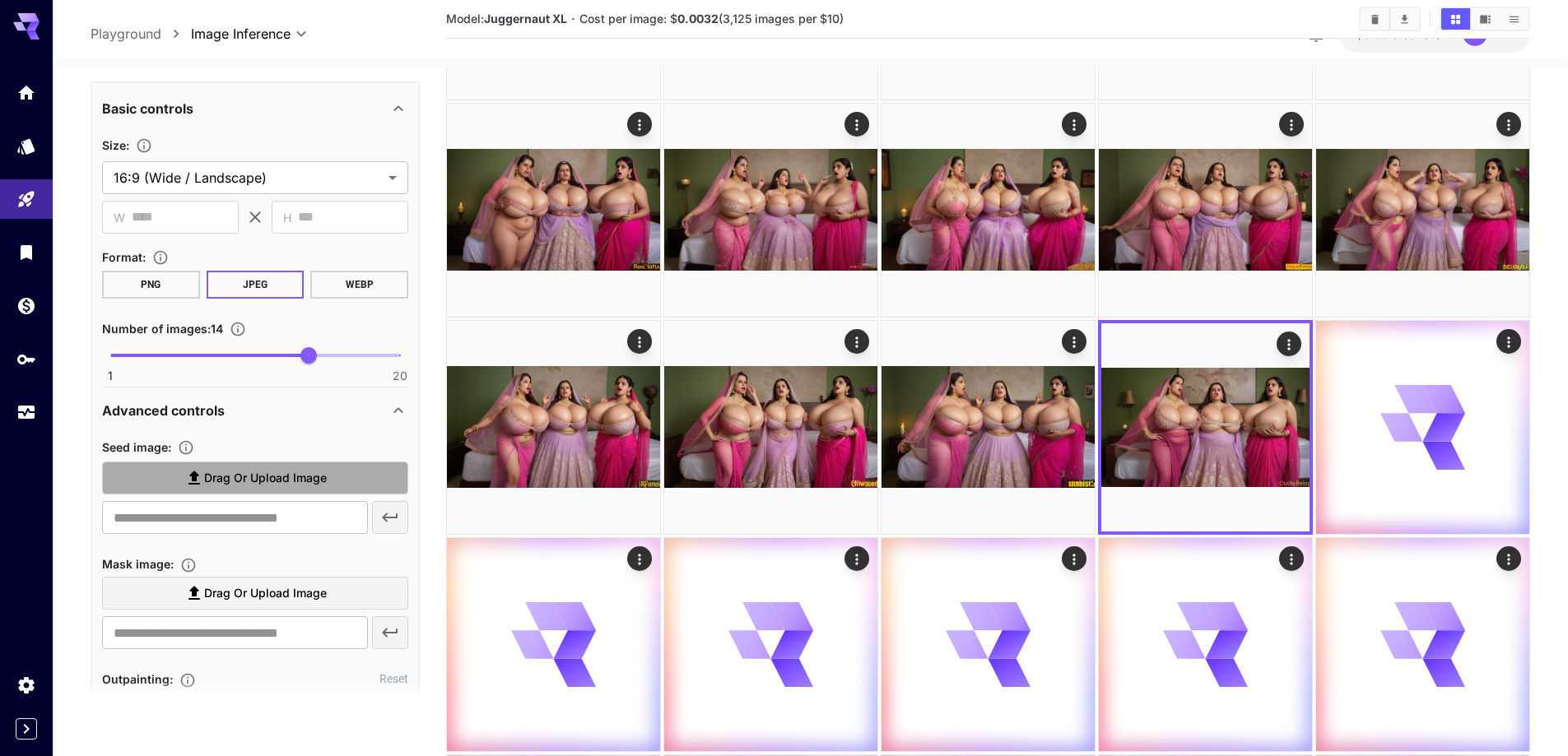
click at [255, 493] on label "Drag or upload image" at bounding box center [254, 478] width 306 height 34
click at [0, 0] on input "Drag or upload image" at bounding box center [0, 0] width 0 height 0
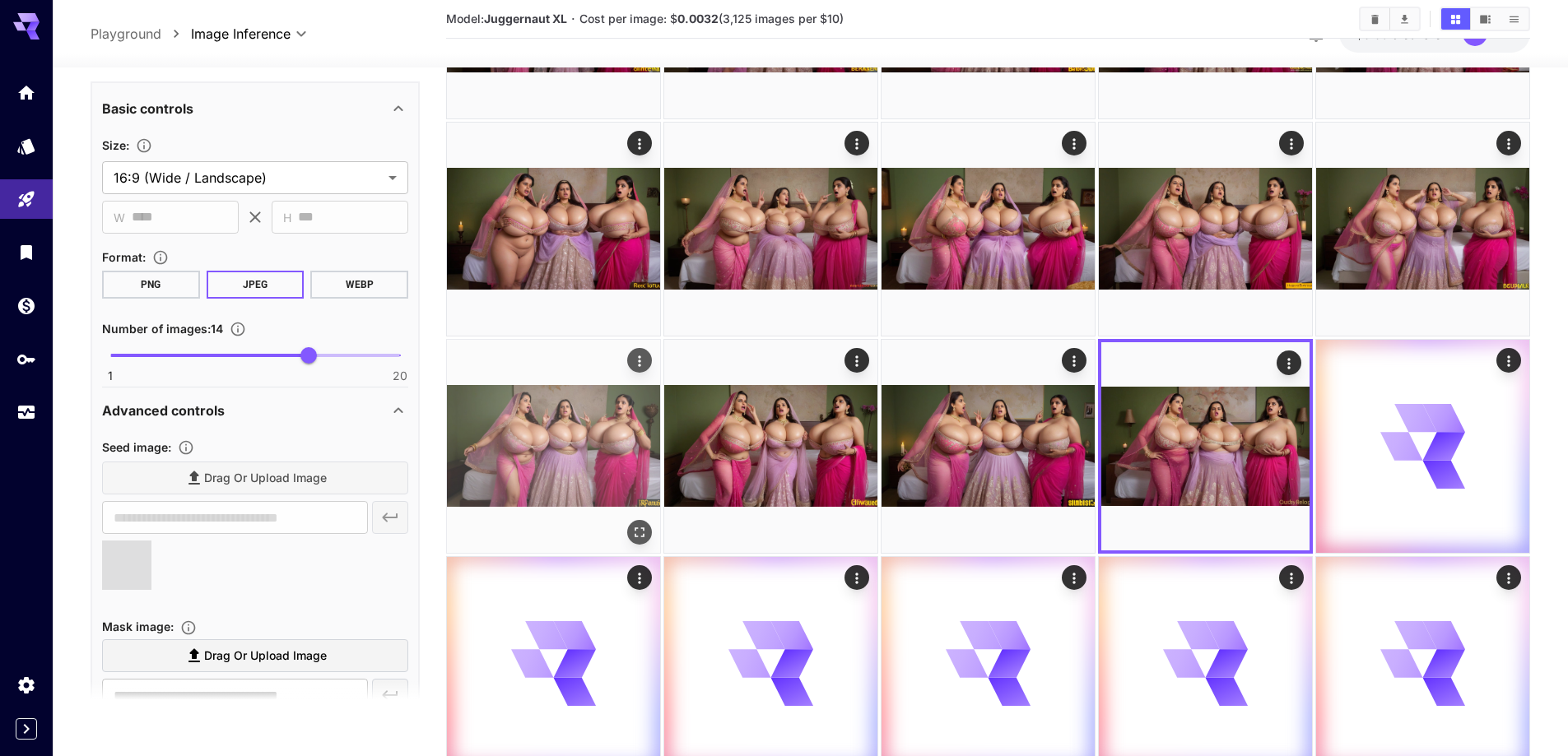
scroll to position [167, 0]
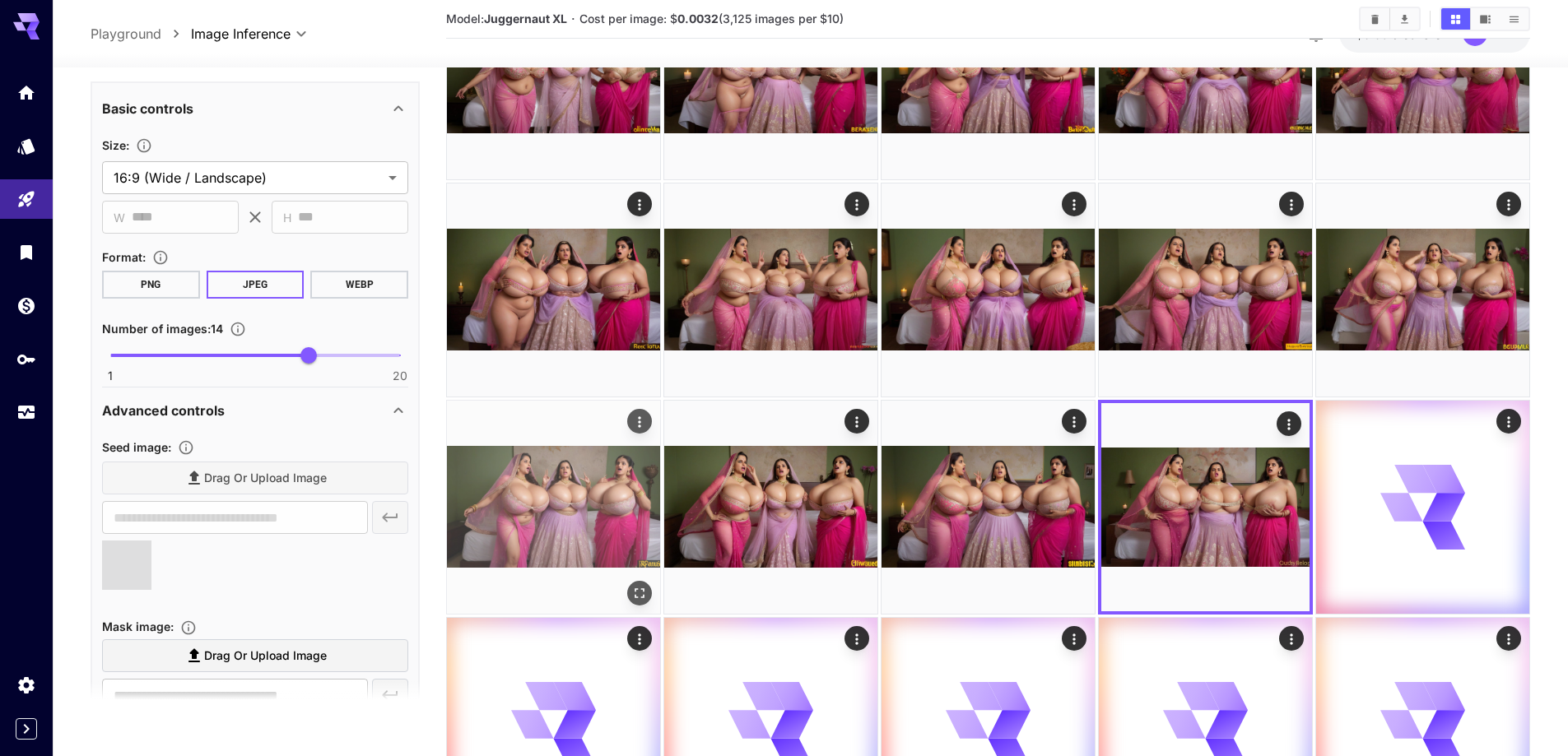
type input "**********"
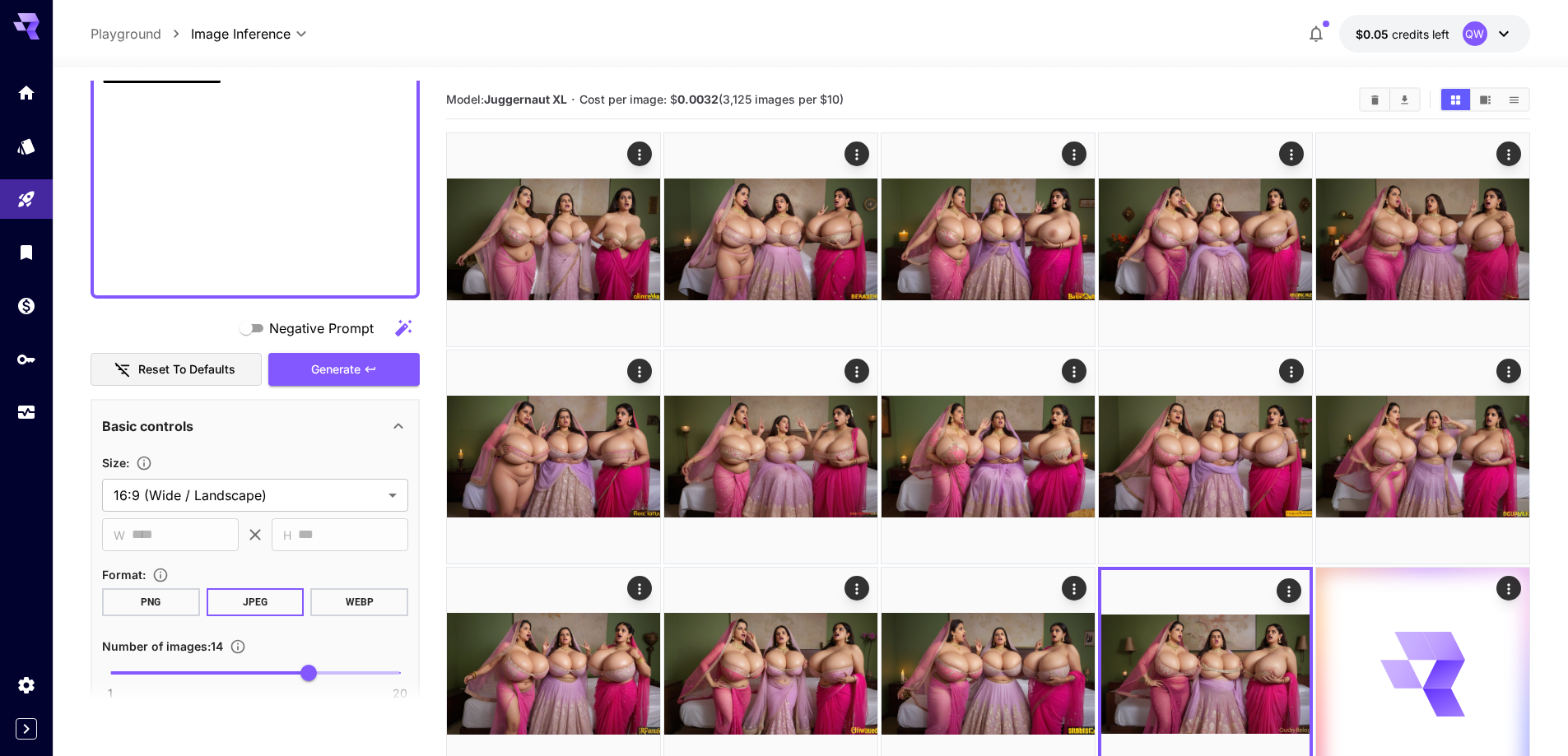
scroll to position [957, 0]
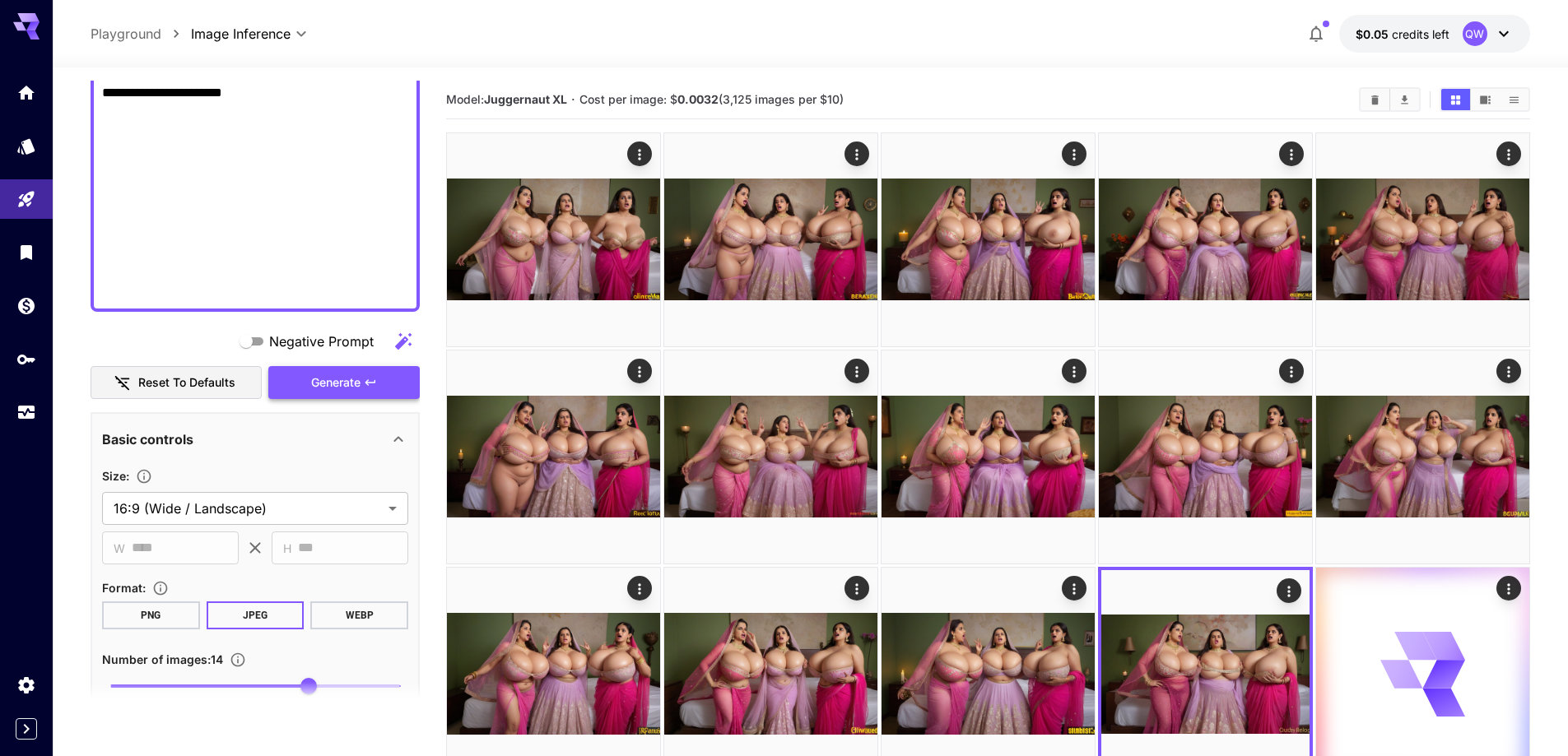
click at [307, 392] on button "Generate" at bounding box center [344, 382] width 152 height 34
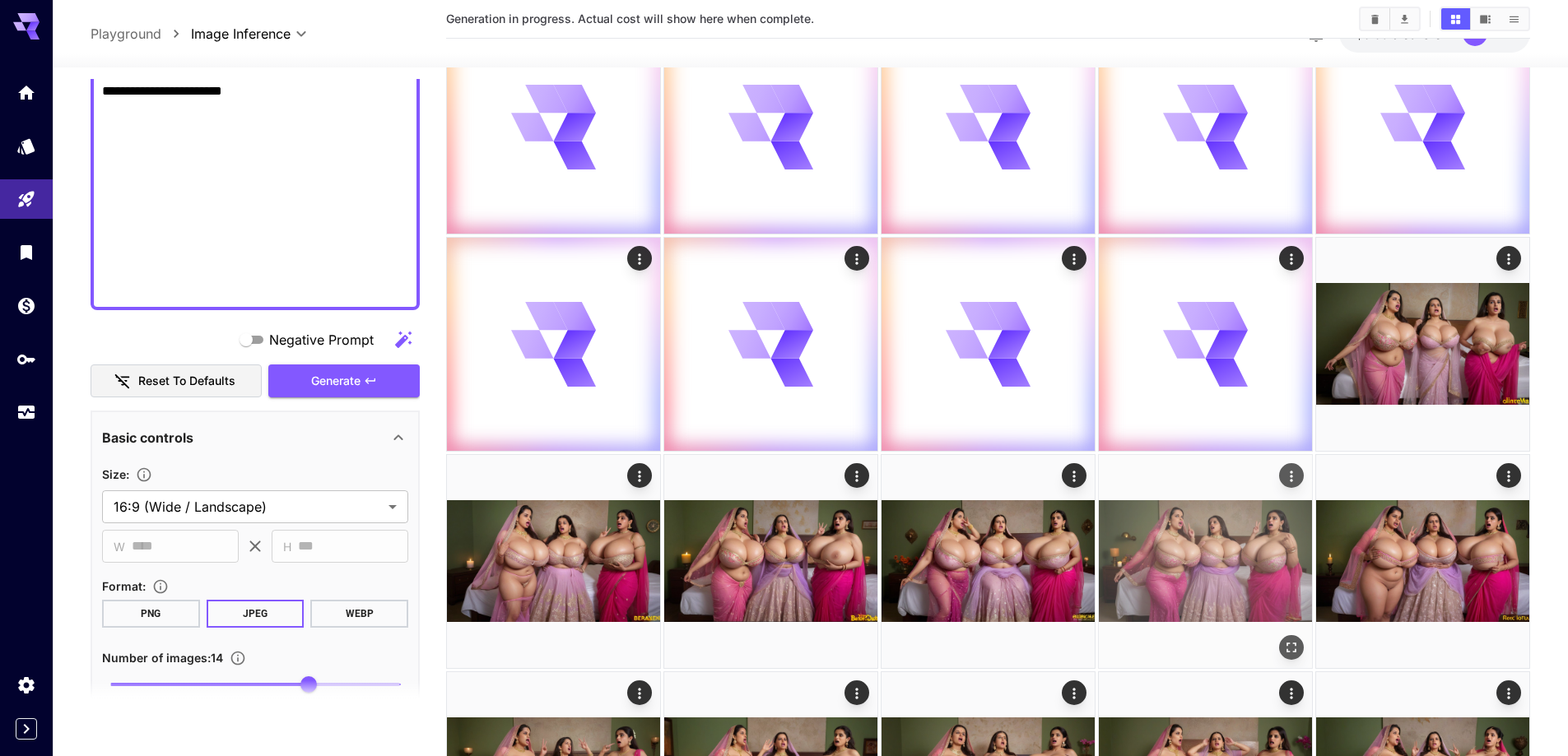
scroll to position [329, 0]
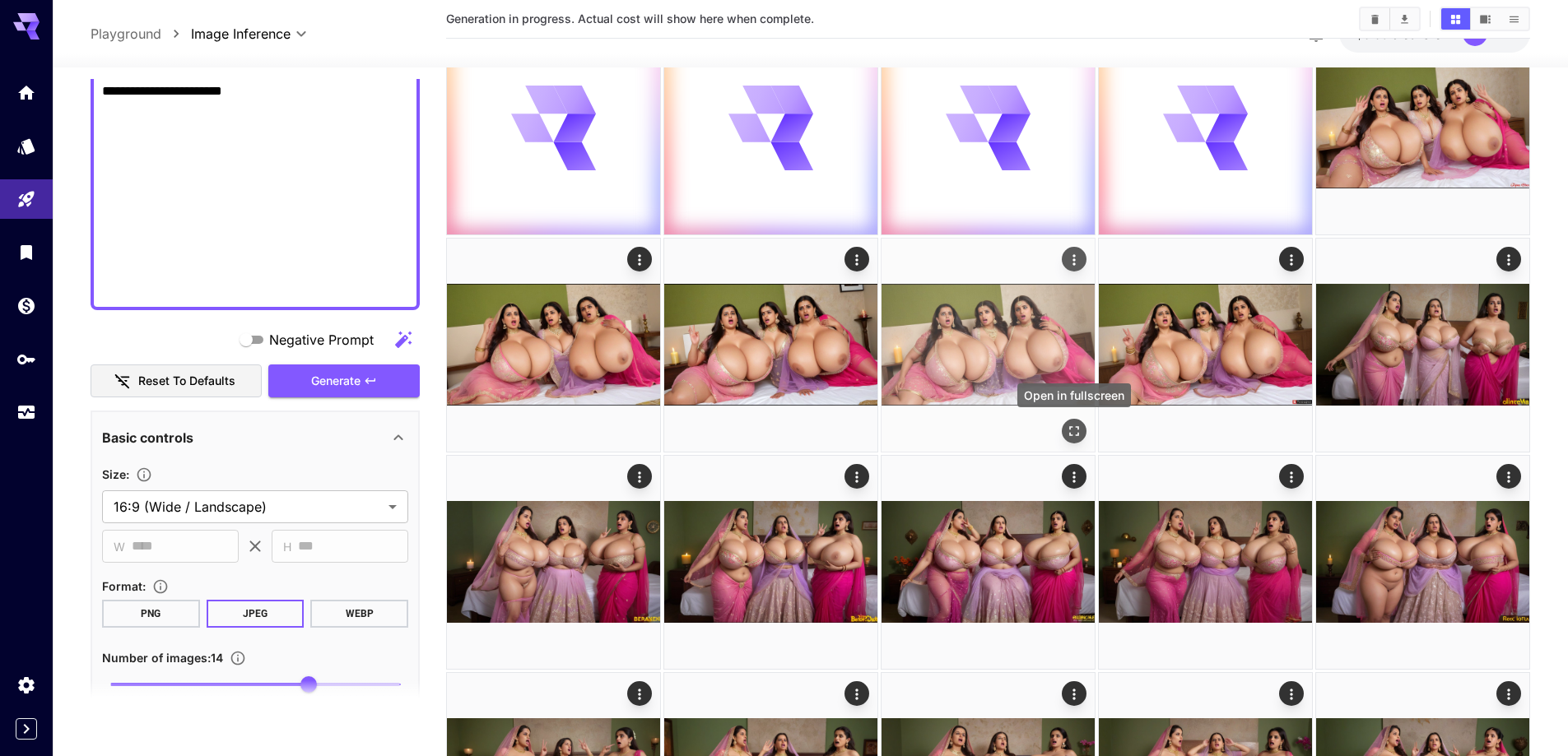
click at [1071, 426] on icon "Open in fullscreen" at bounding box center [1073, 431] width 9 height 9
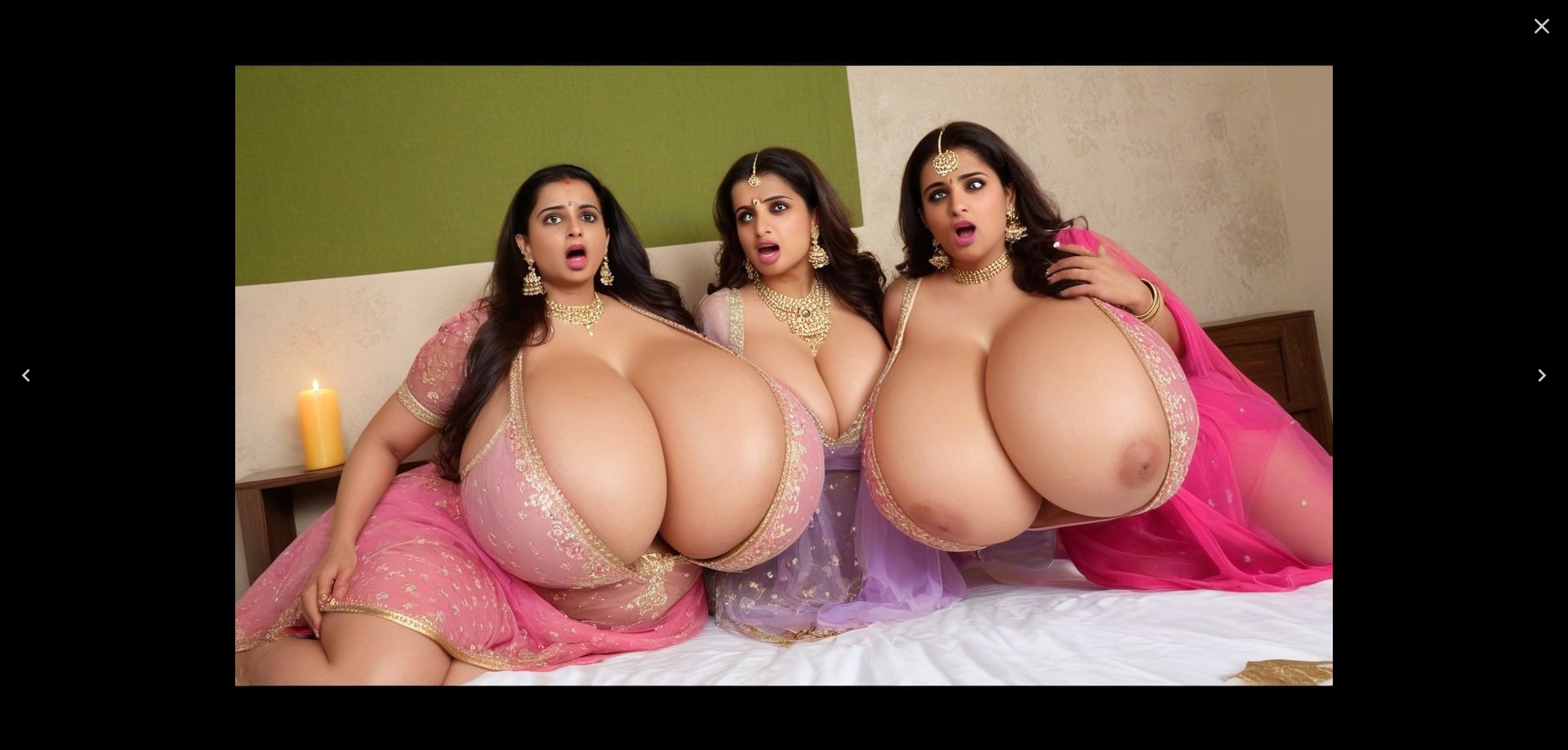
click at [50, 384] on button "Previous" at bounding box center [26, 375] width 52 height 65
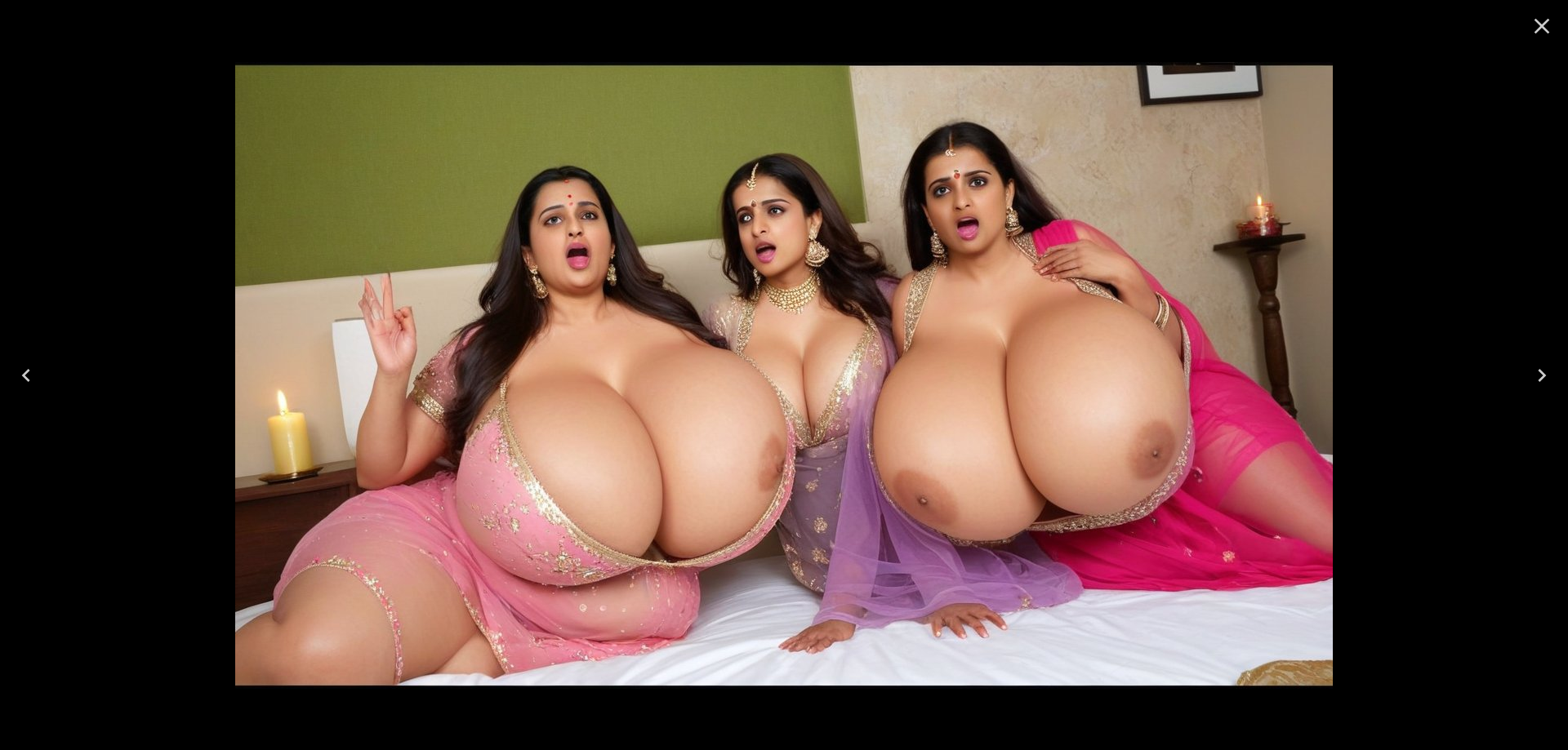
click at [50, 384] on button "Previous" at bounding box center [26, 375] width 52 height 65
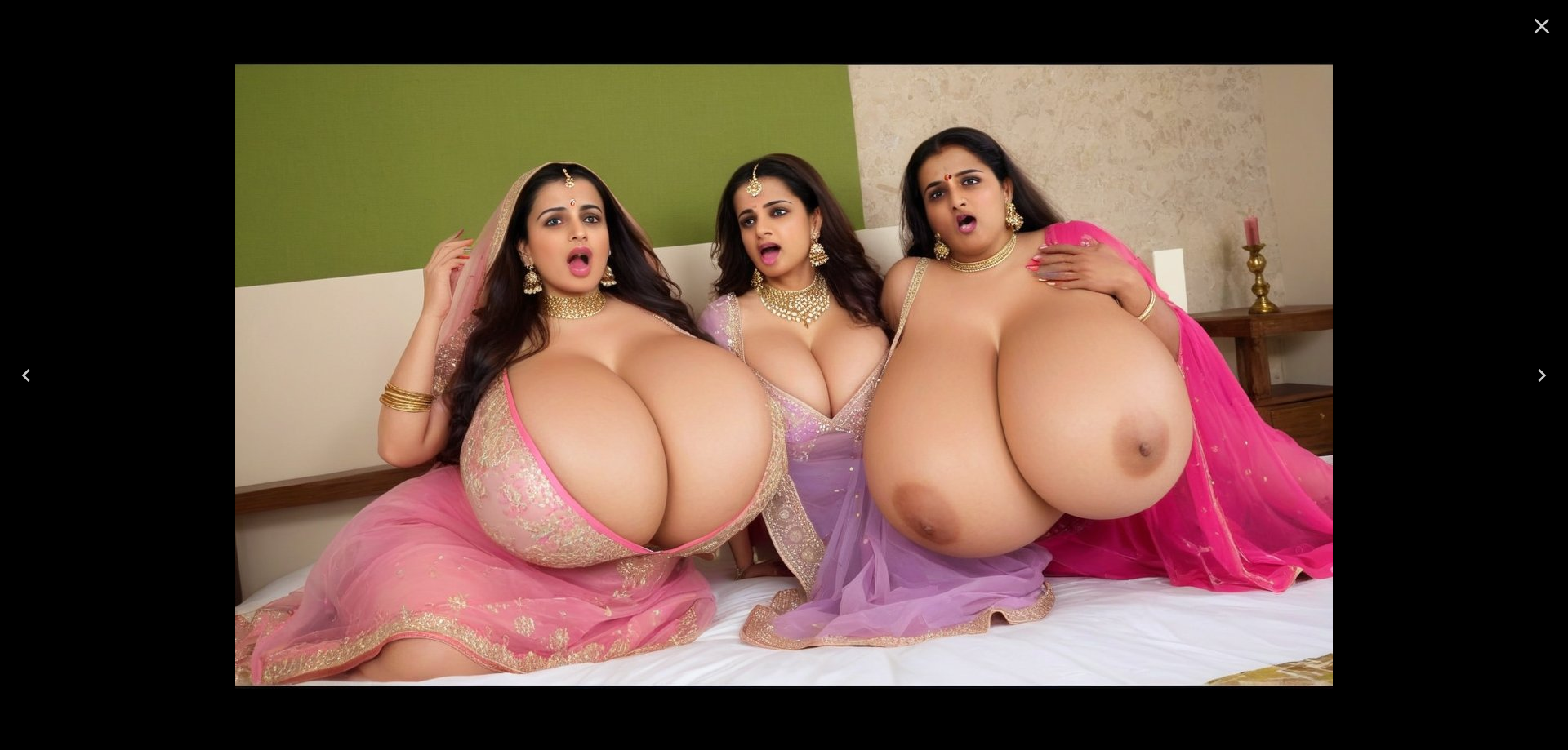
click at [50, 384] on button "Previous" at bounding box center [26, 375] width 52 height 65
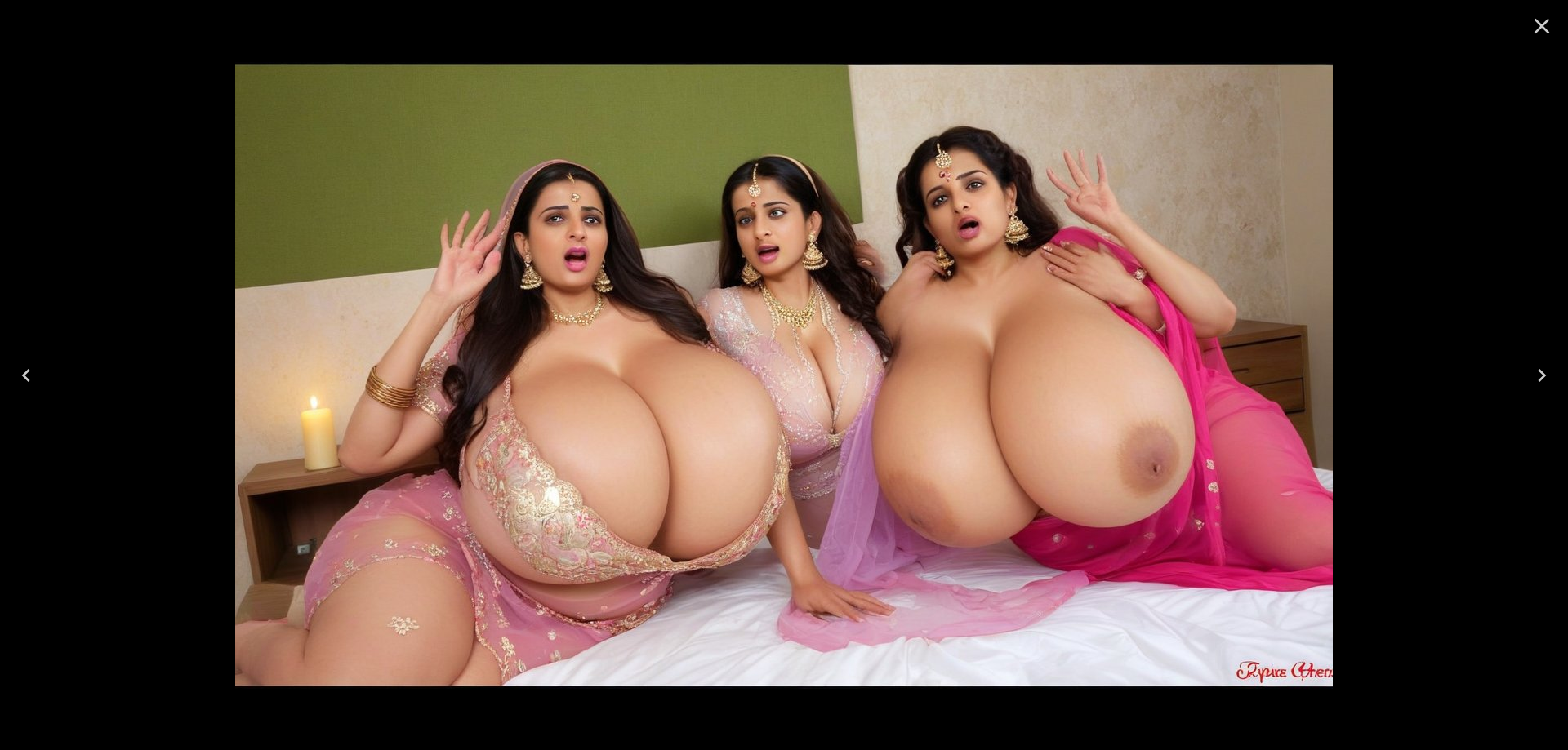
click at [50, 384] on button "Previous" at bounding box center [26, 375] width 52 height 65
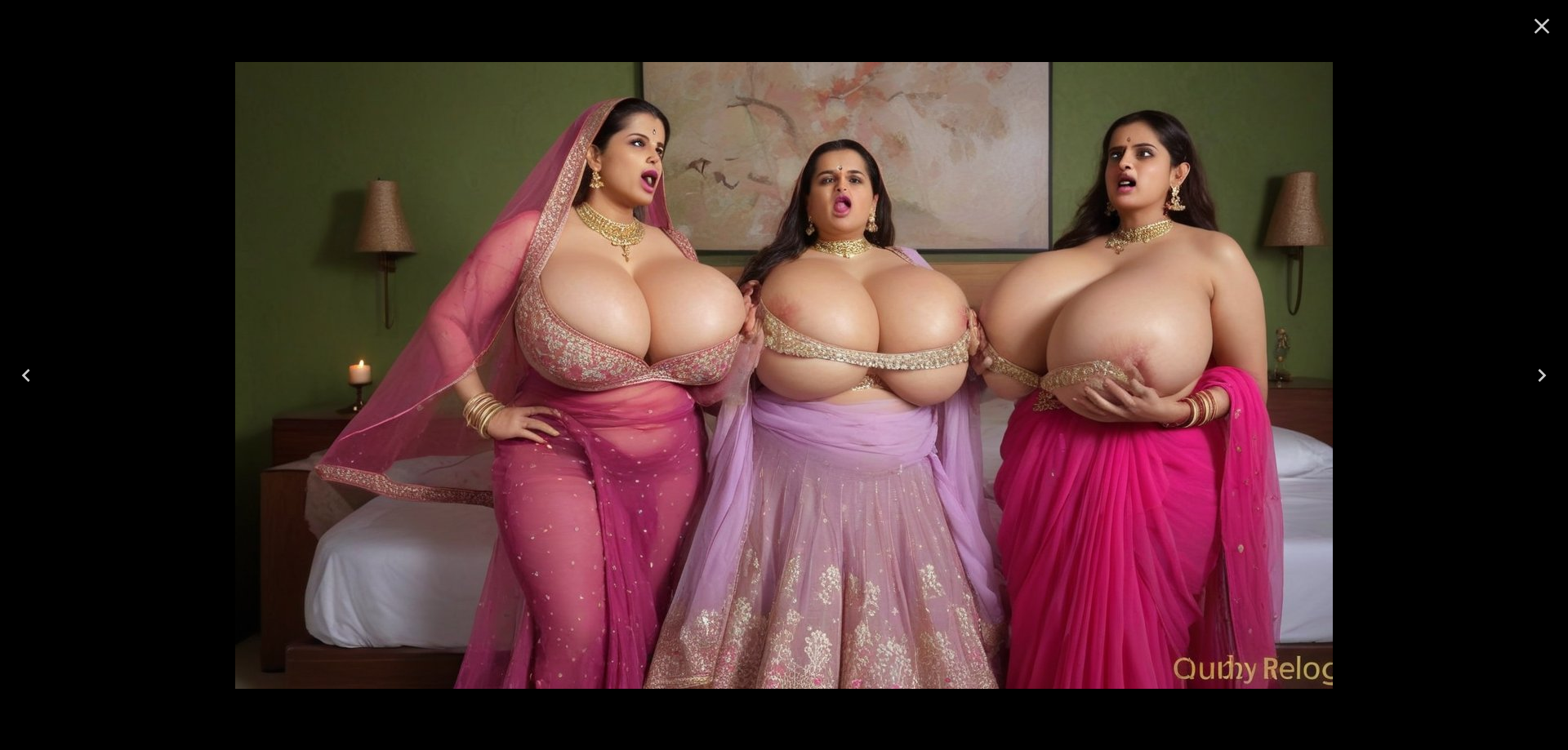
click at [1547, 36] on icon "Close" at bounding box center [1542, 26] width 26 height 26
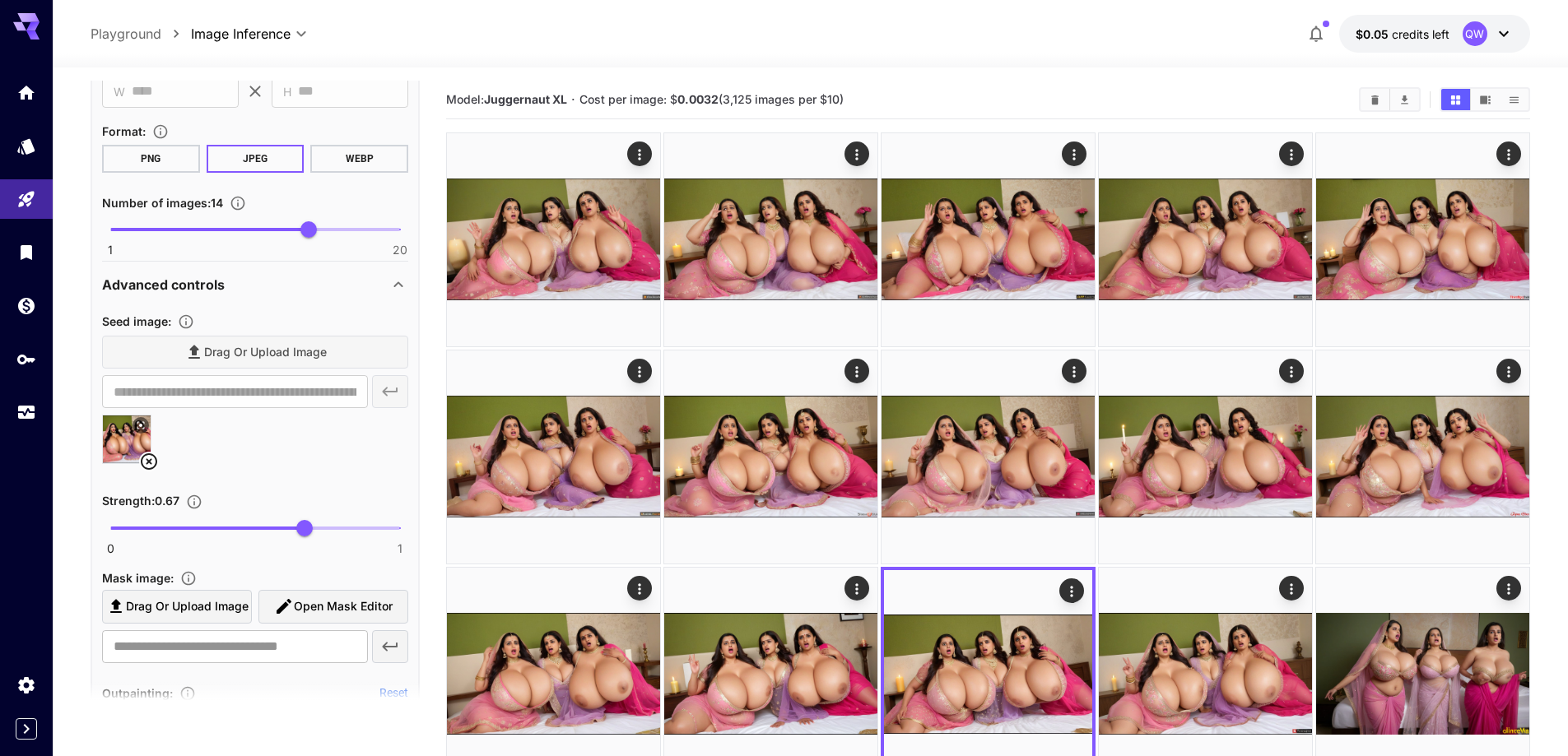
scroll to position [1451, 0]
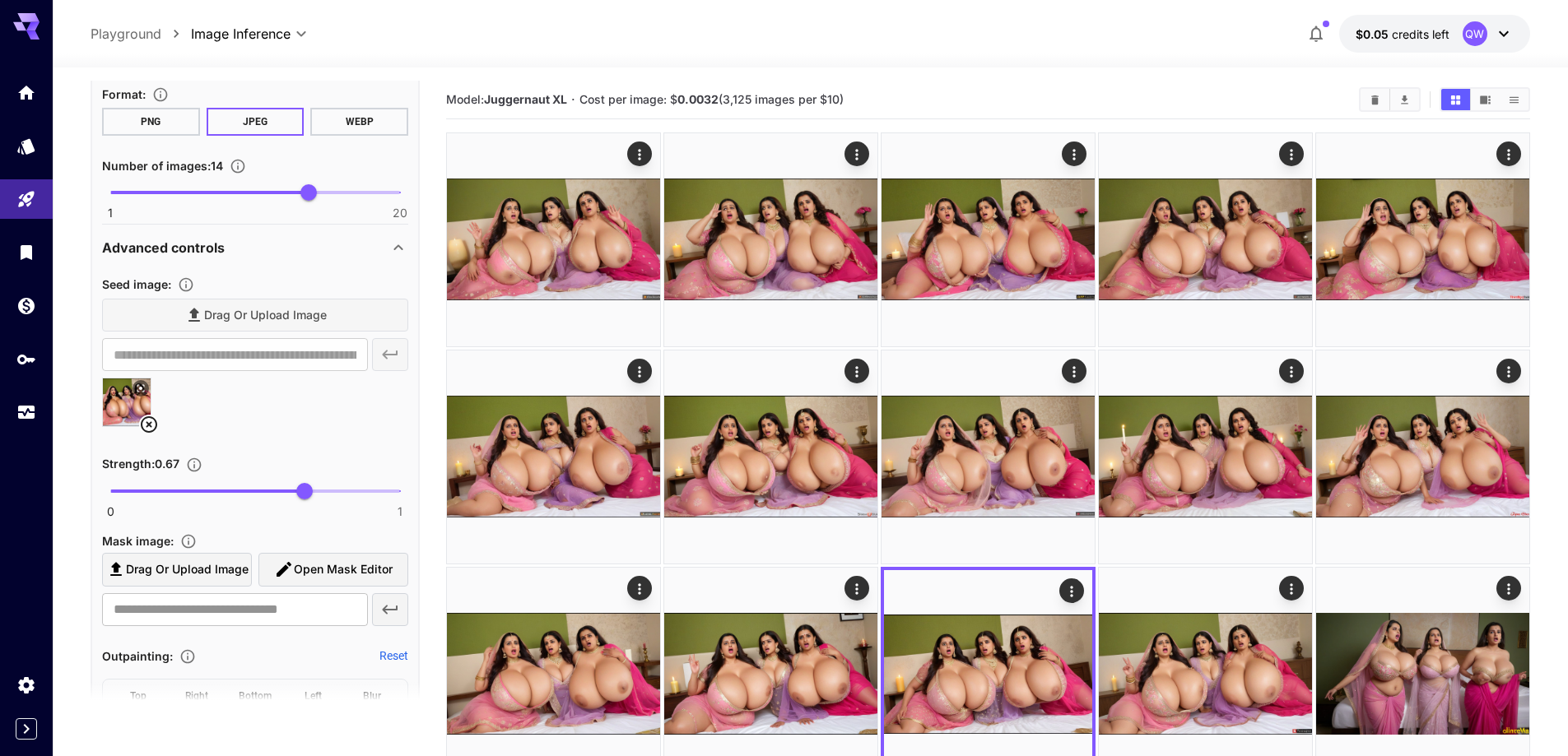
drag, startPoint x: 152, startPoint y: 432, endPoint x: 257, endPoint y: 322, distance: 152.1
click at [152, 432] on icon at bounding box center [148, 424] width 16 height 16
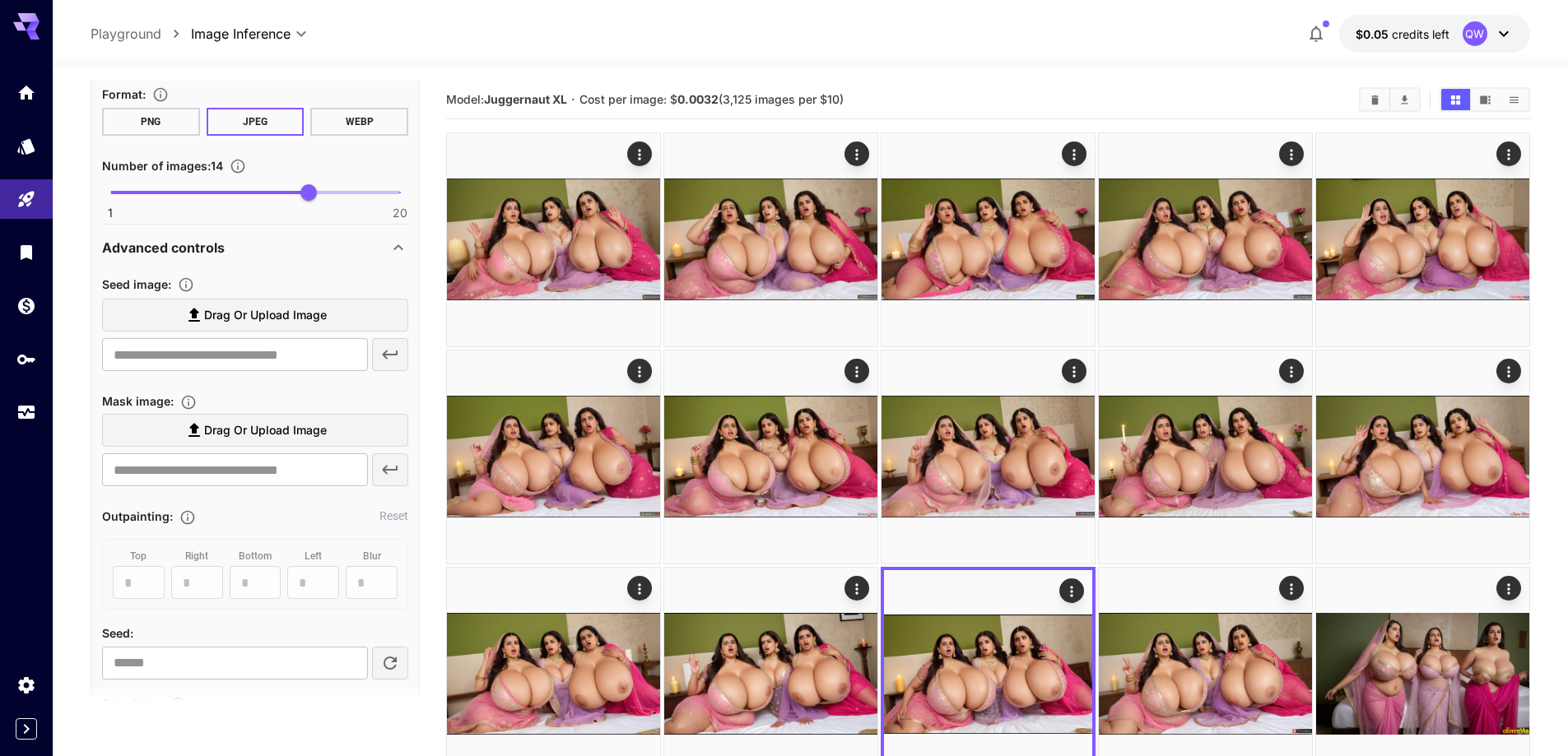
drag, startPoint x: 272, startPoint y: 297, endPoint x: 266, endPoint y: 332, distance: 35.5
click at [273, 297] on section "Seed image : Drag or upload image ​" at bounding box center [254, 325] width 306 height 104
click at [352, 316] on label "Drag or upload image" at bounding box center [254, 315] width 306 height 34
click at [0, 0] on input "Drag or upload image" at bounding box center [0, 0] width 0 height 0
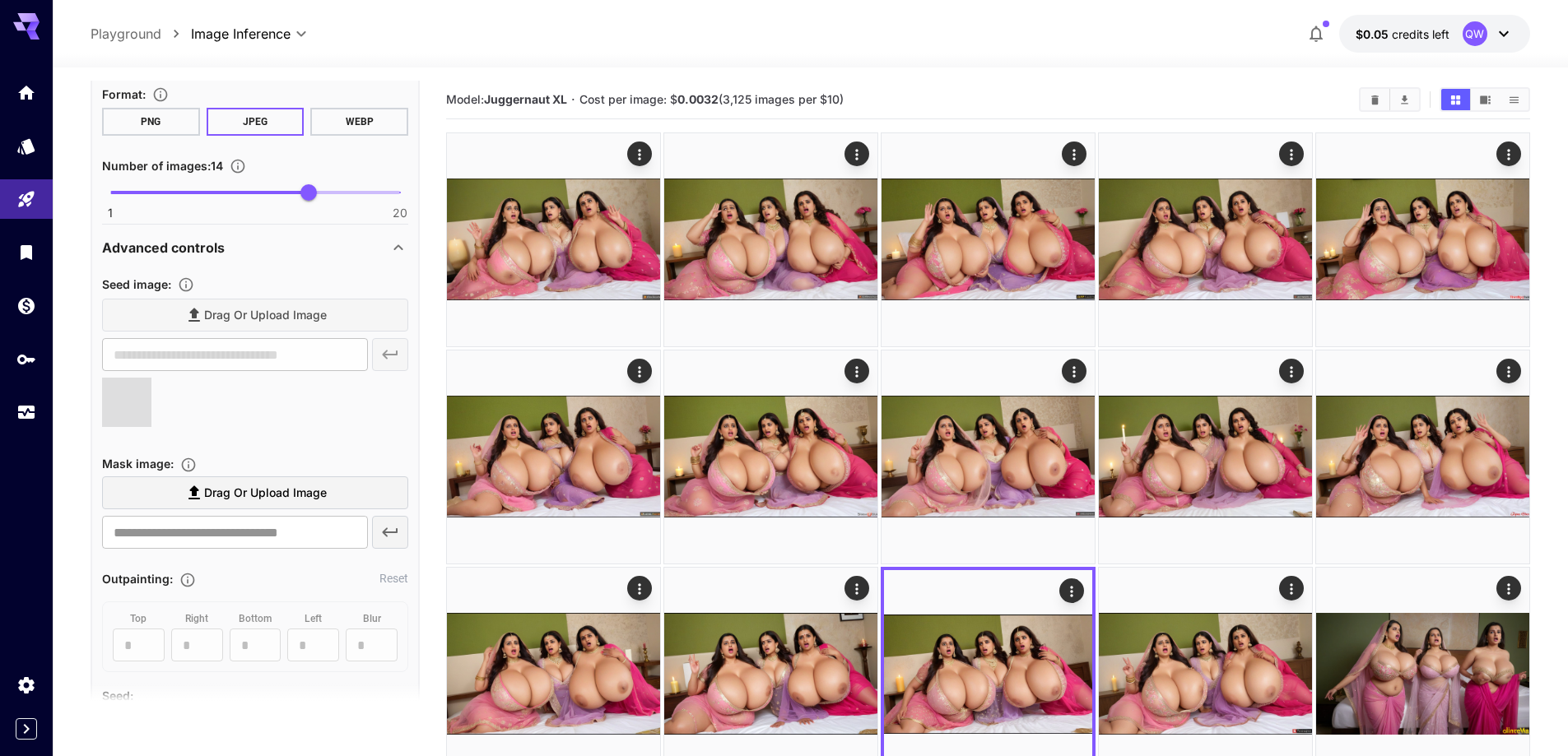
type input "**********"
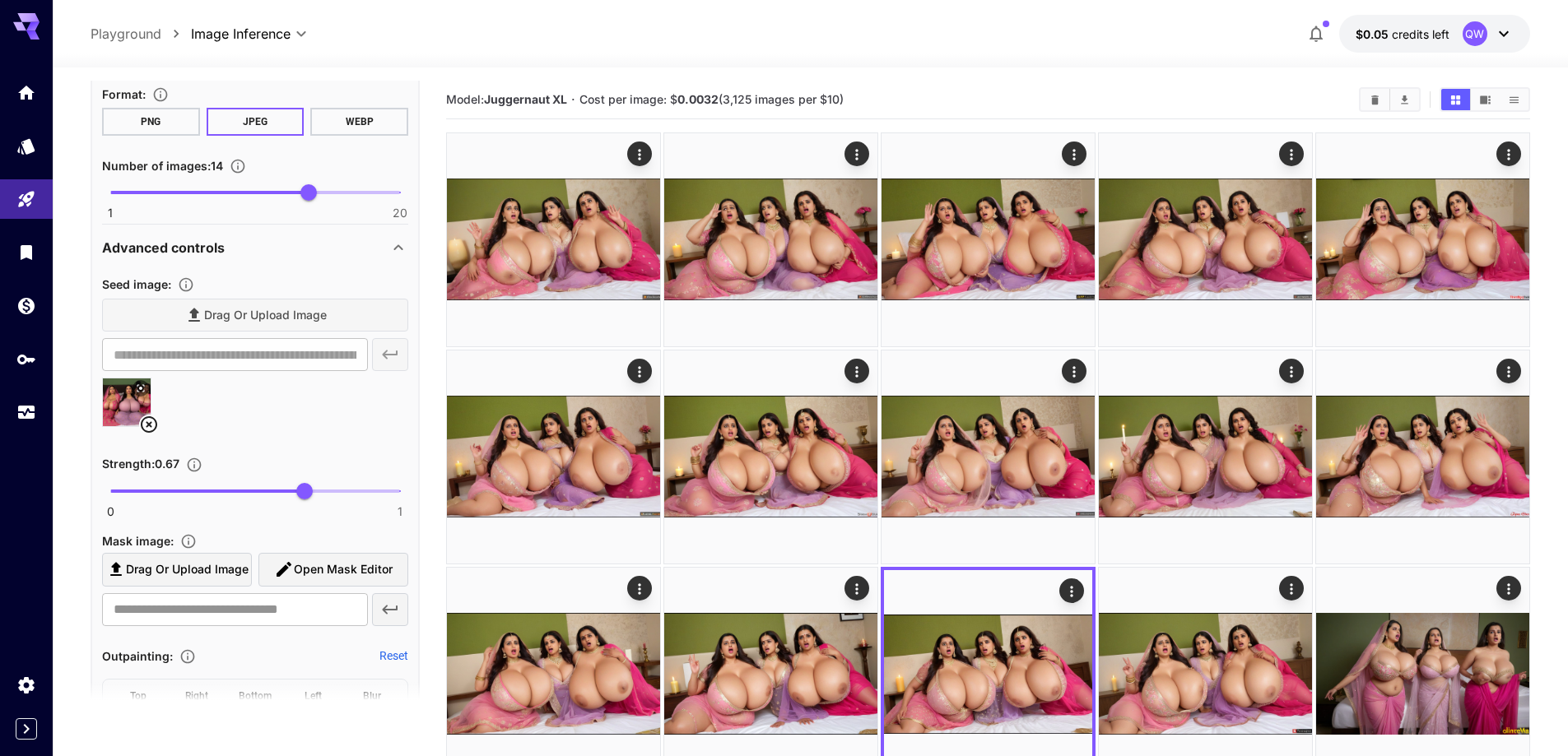
scroll to position [1121, 0]
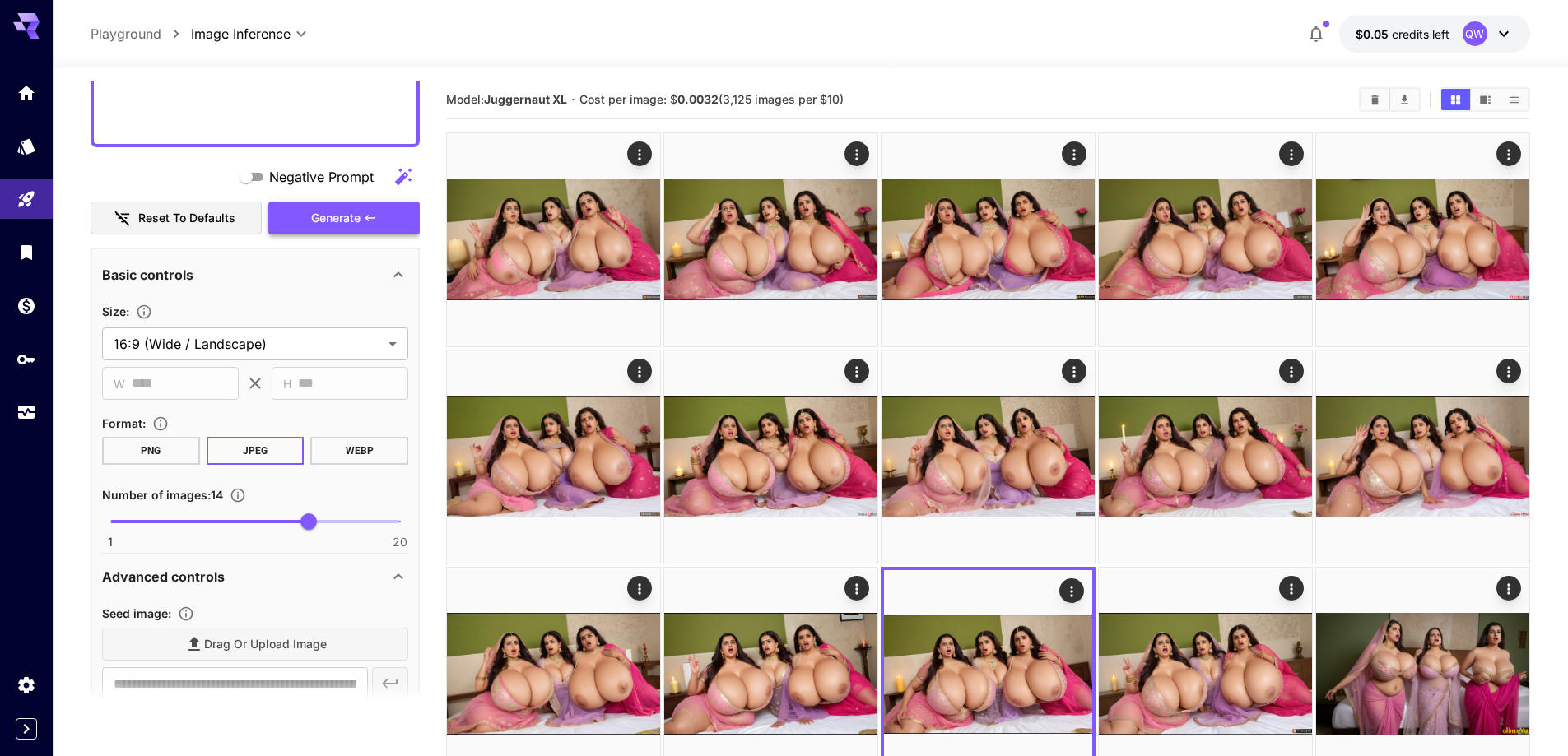
click at [341, 223] on span "Generate" at bounding box center [335, 219] width 49 height 21
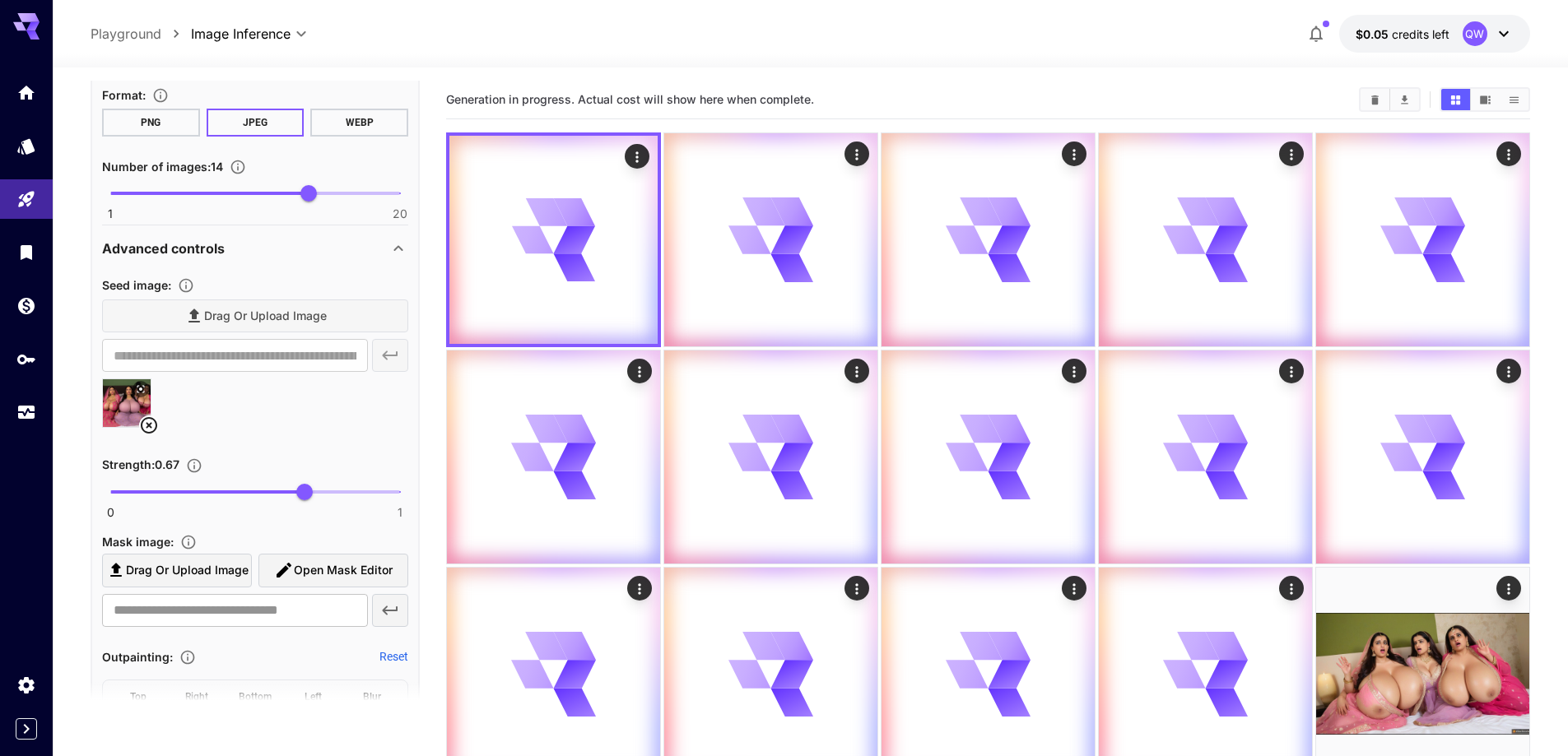
scroll to position [1451, 0]
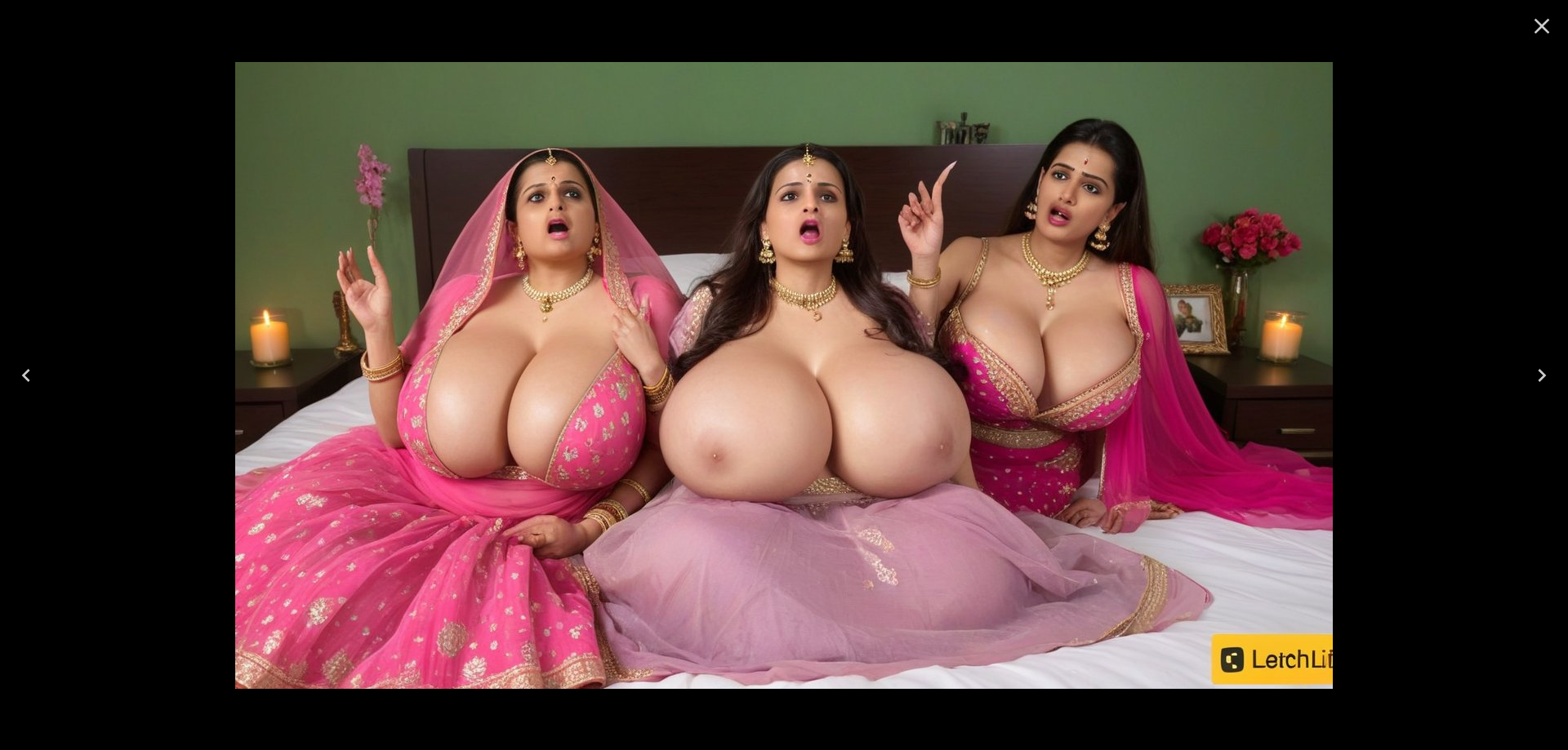
scroll to position [1439, 0]
click at [1535, 376] on icon "Next" at bounding box center [1542, 375] width 26 height 26
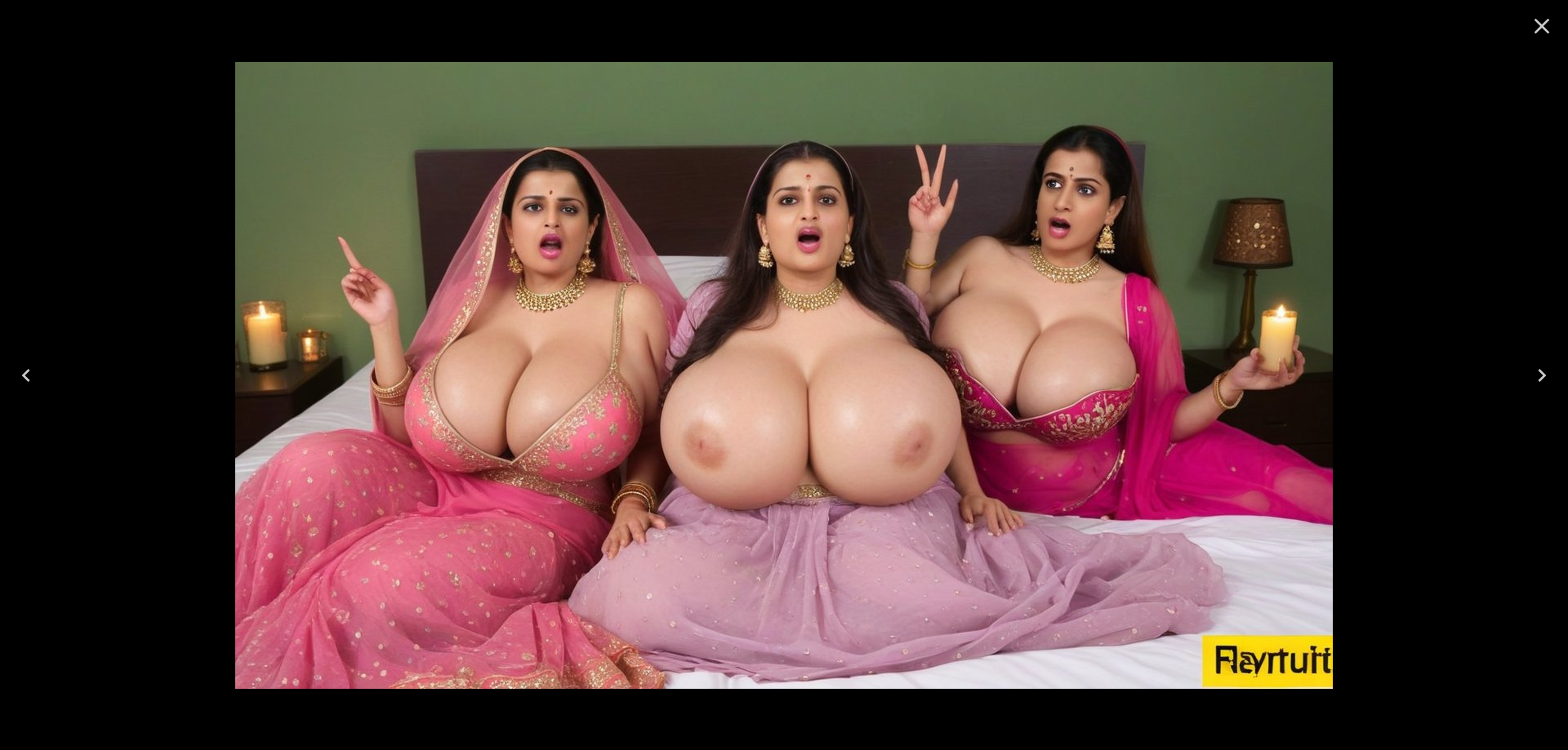
click at [1535, 376] on icon "Next" at bounding box center [1542, 375] width 26 height 26
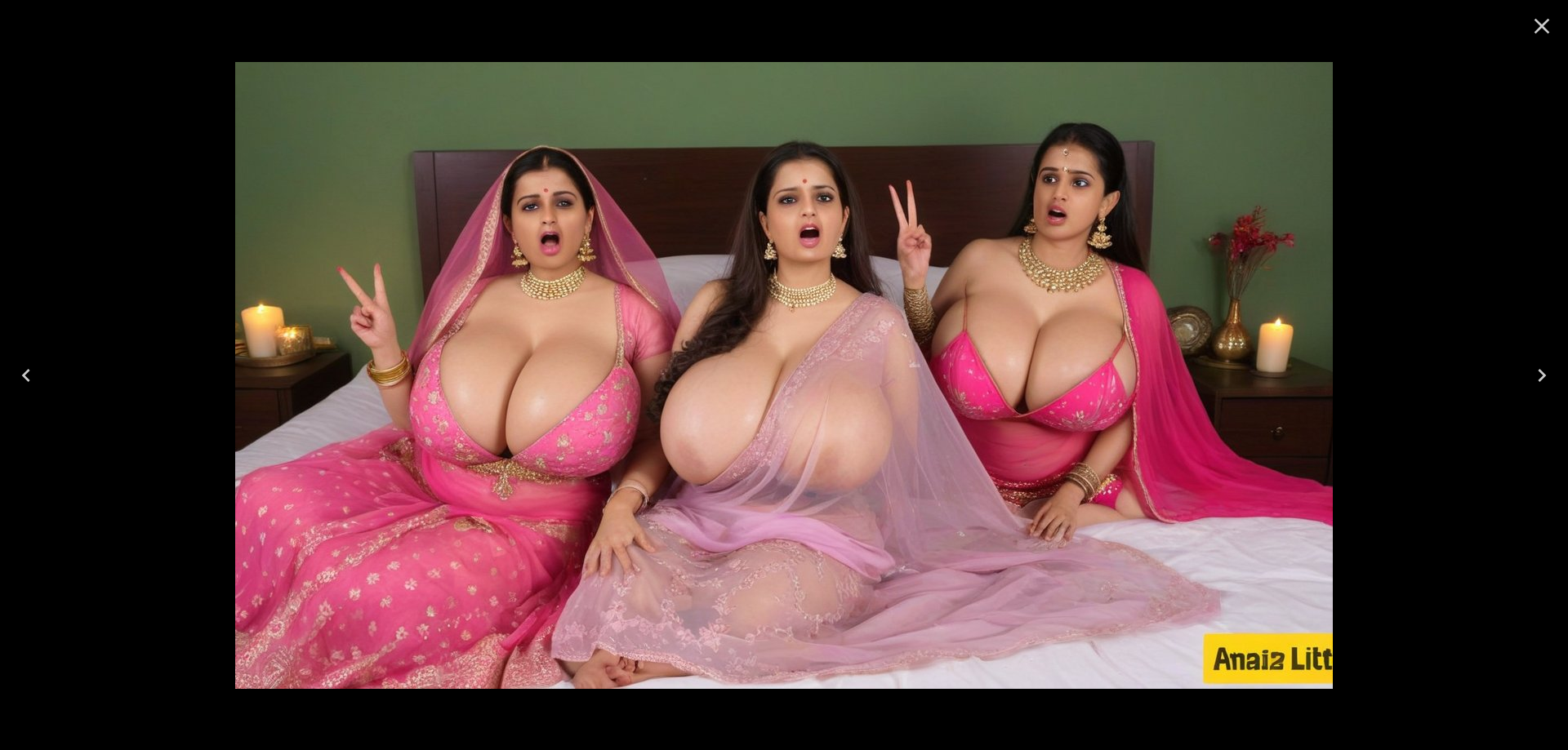
click at [1535, 376] on icon "Next" at bounding box center [1542, 375] width 26 height 26
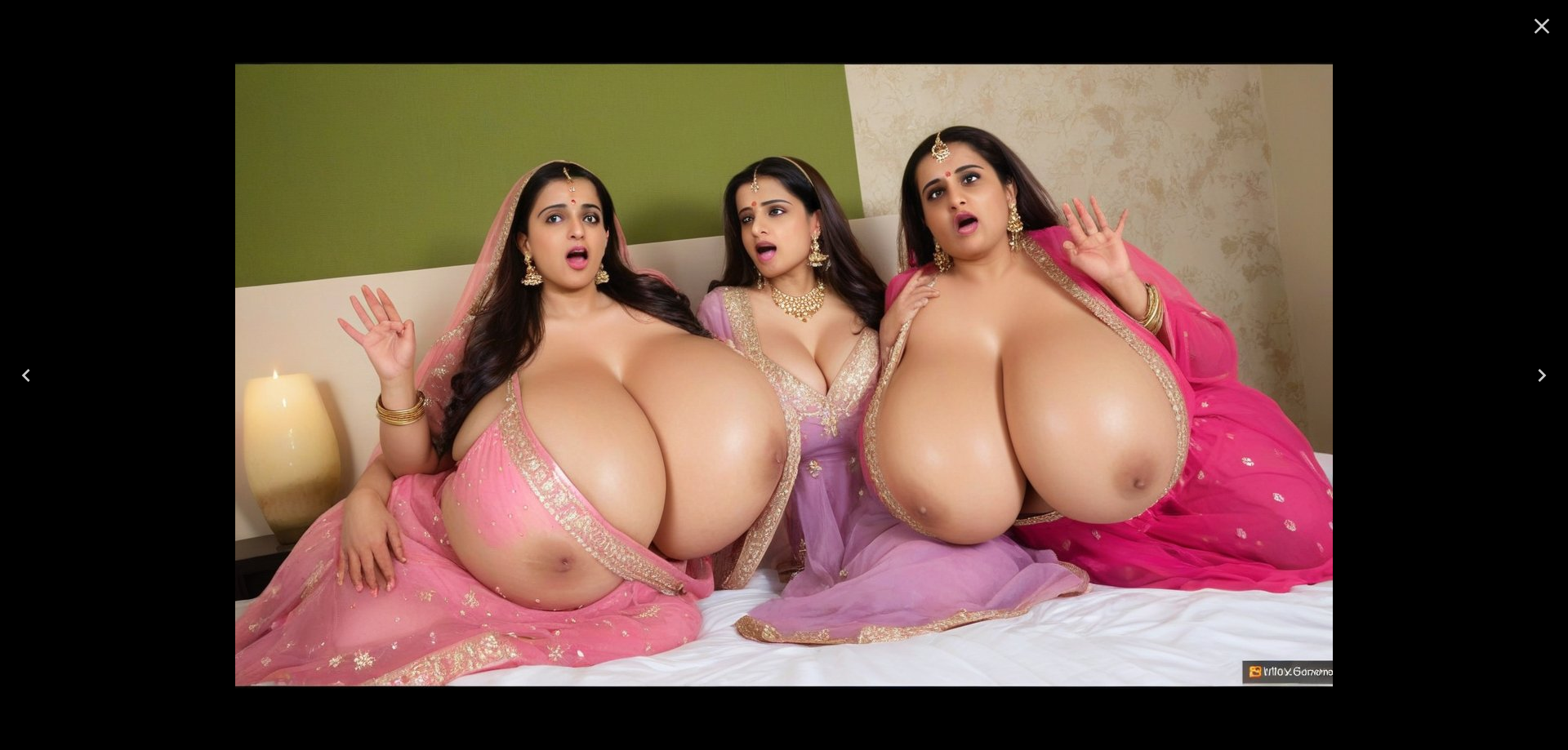
click at [1547, 33] on icon "Close" at bounding box center [1542, 26] width 26 height 26
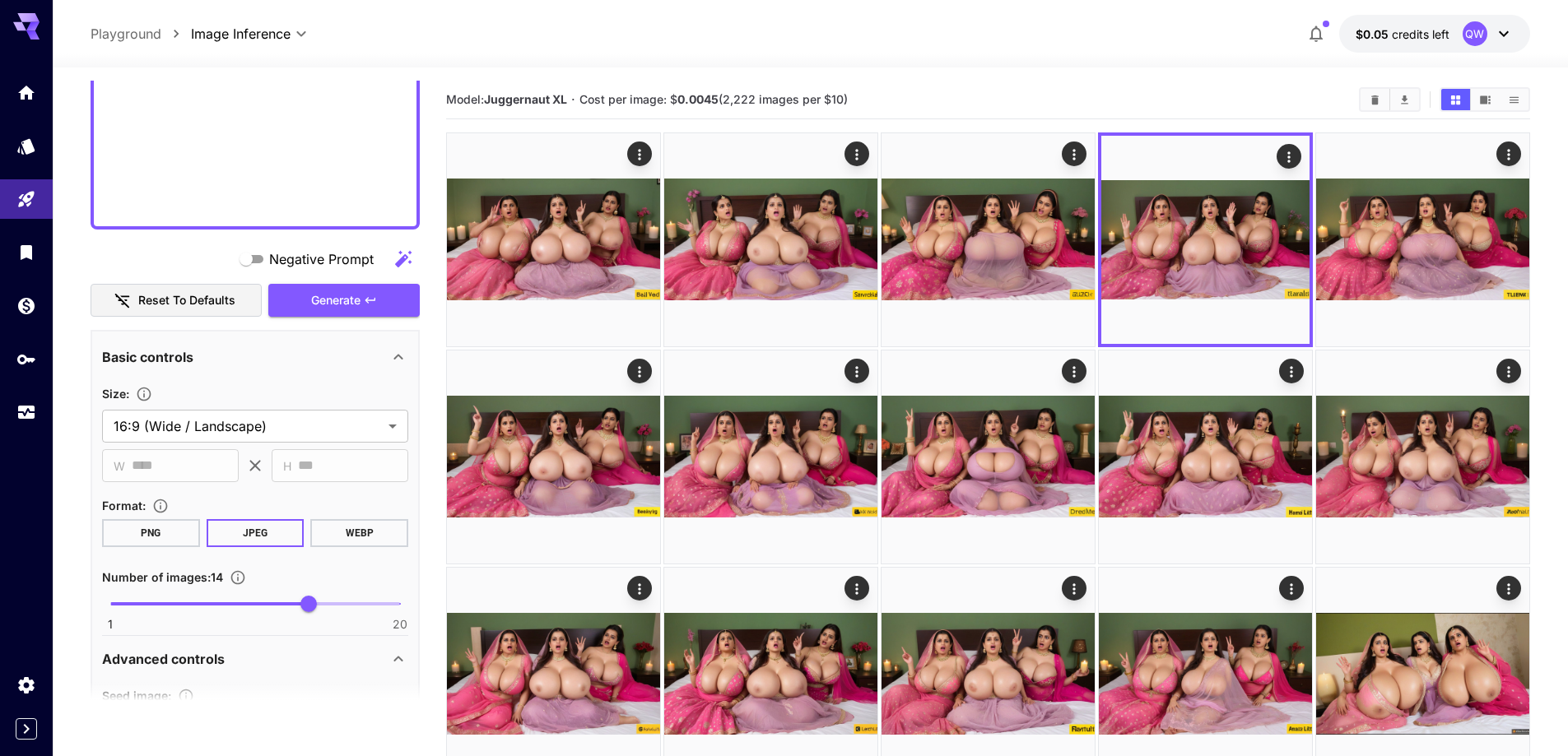
scroll to position [792, 0]
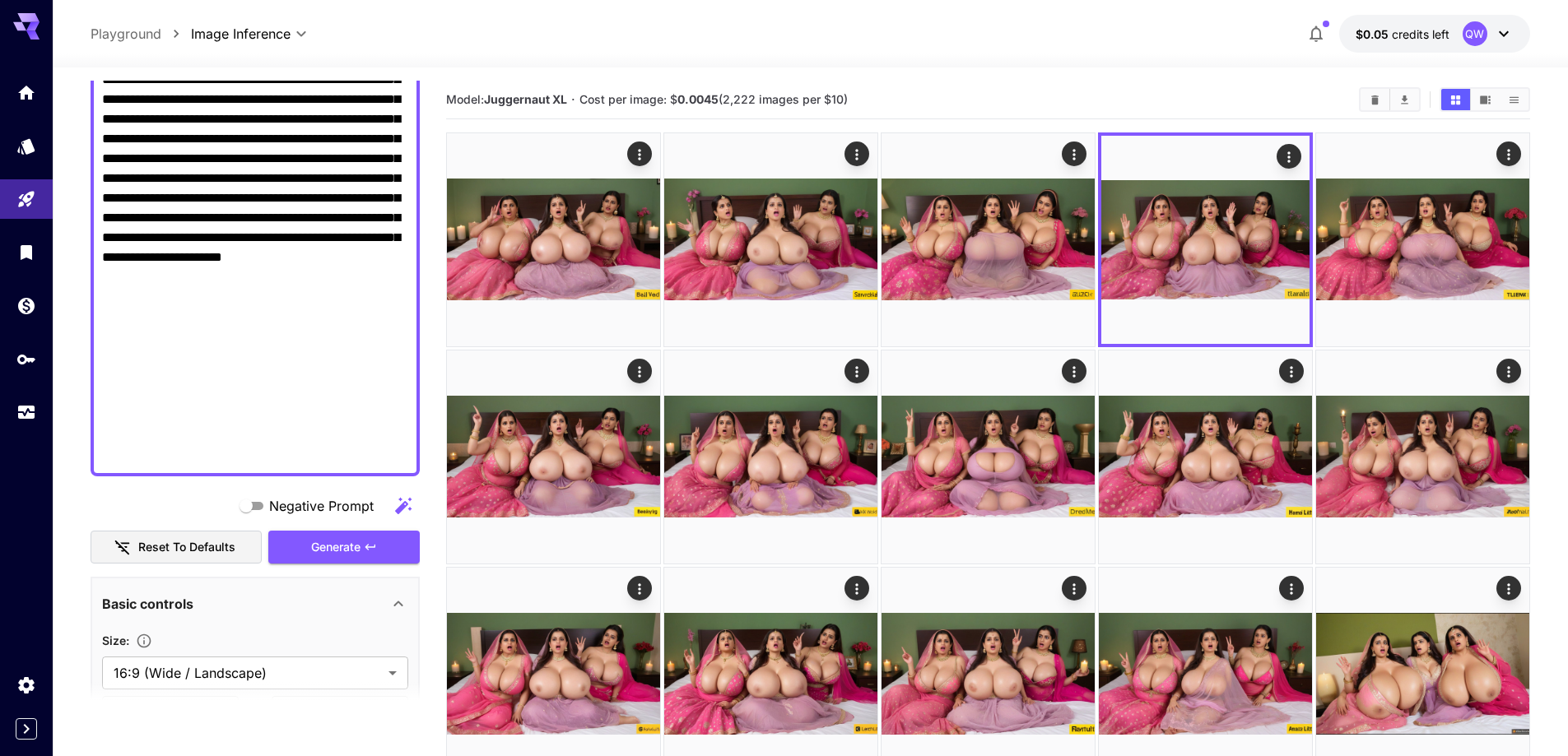
paste textarea
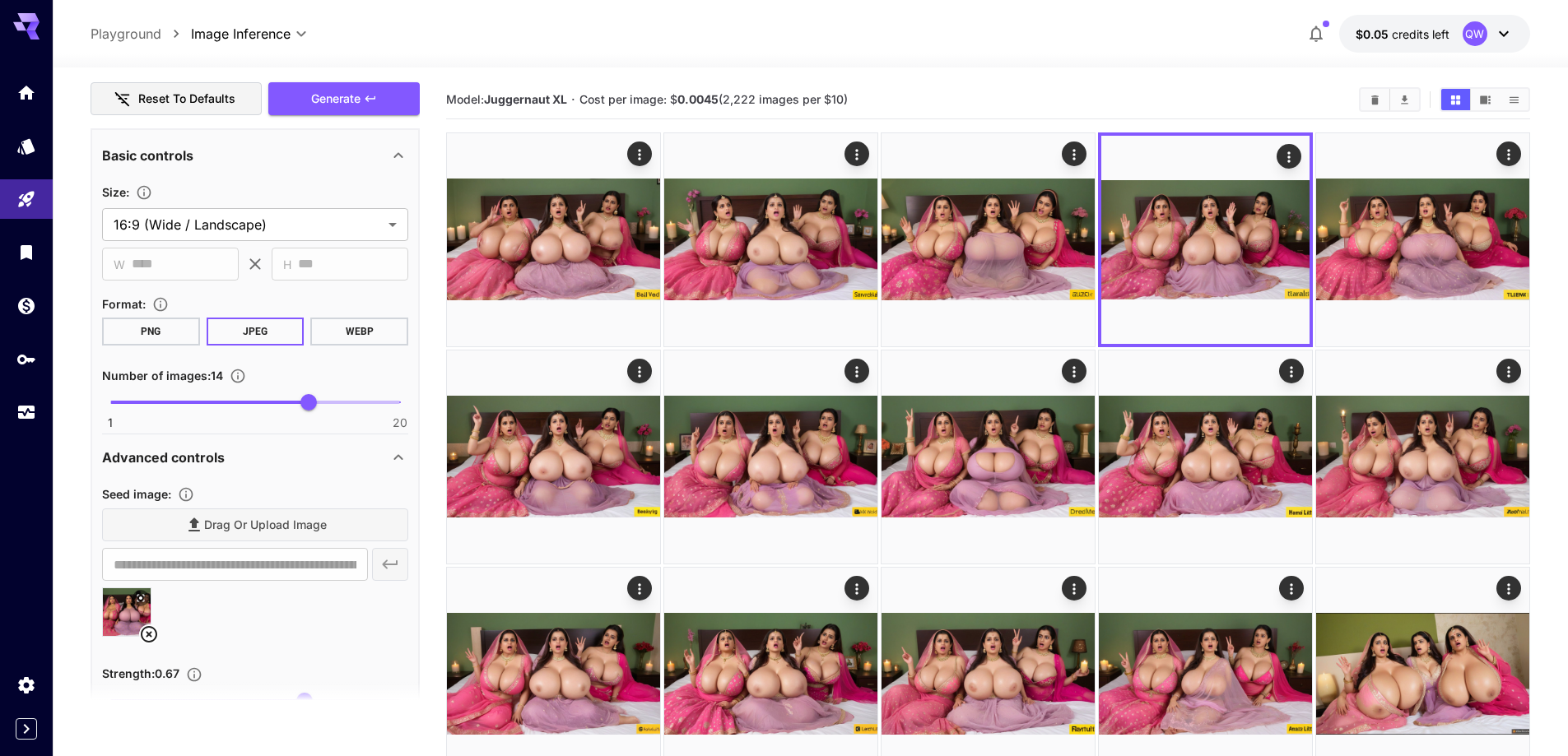
scroll to position [953, 0]
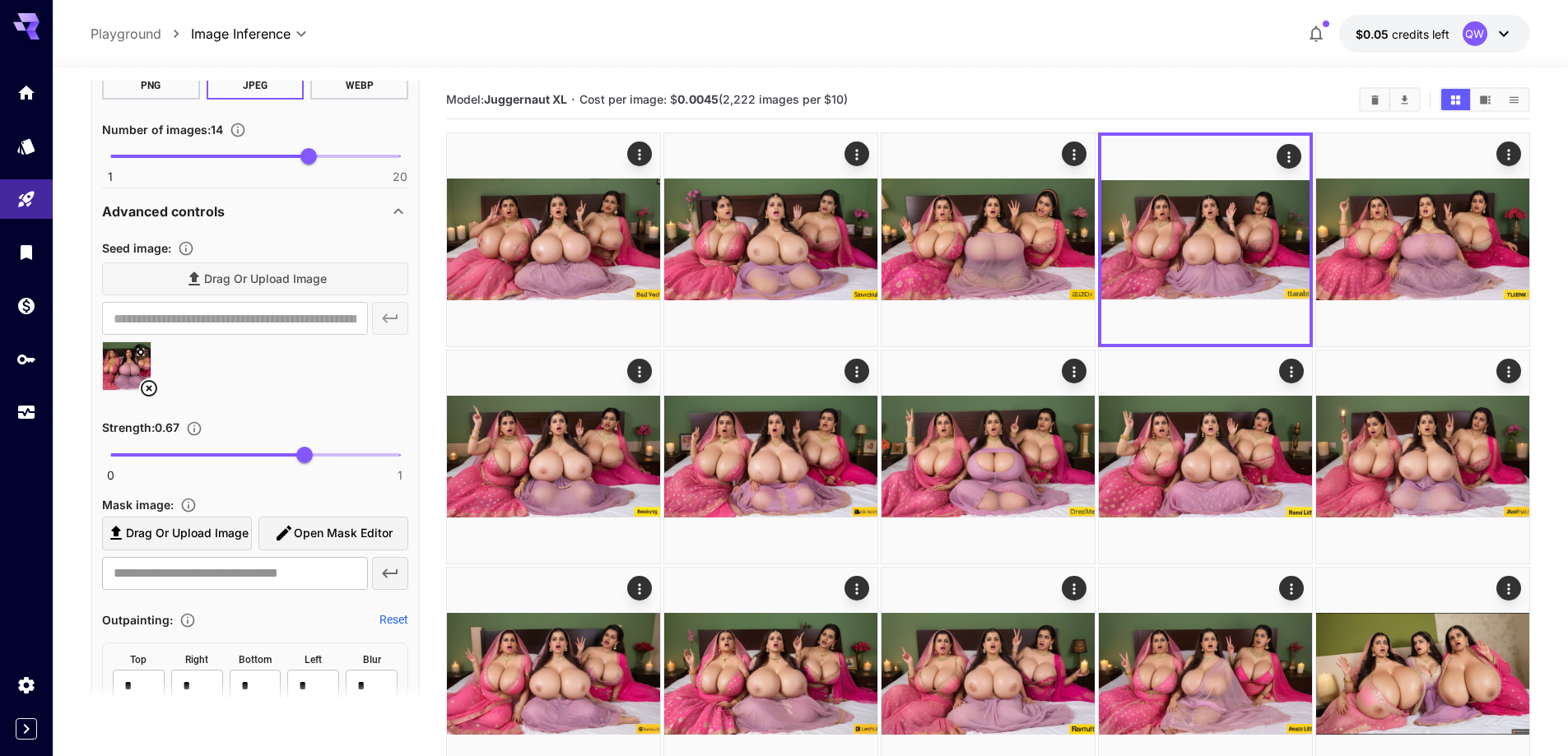
type textarea "**********"
click at [156, 394] on icon at bounding box center [148, 388] width 20 height 20
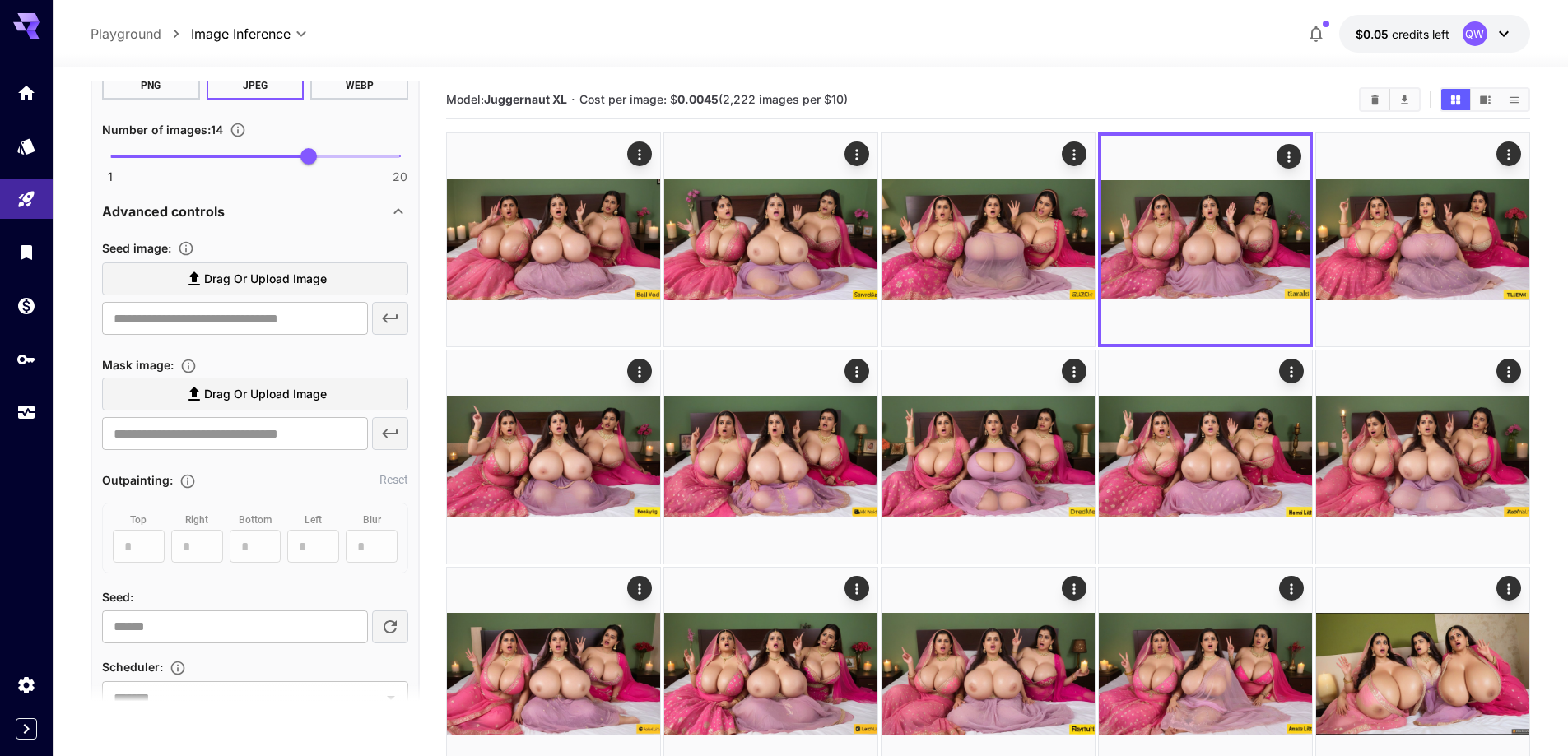
click at [314, 270] on span "Drag or upload image" at bounding box center [265, 279] width 122 height 21
click at [0, 0] on input "Drag or upload image" at bounding box center [0, 0] width 0 height 0
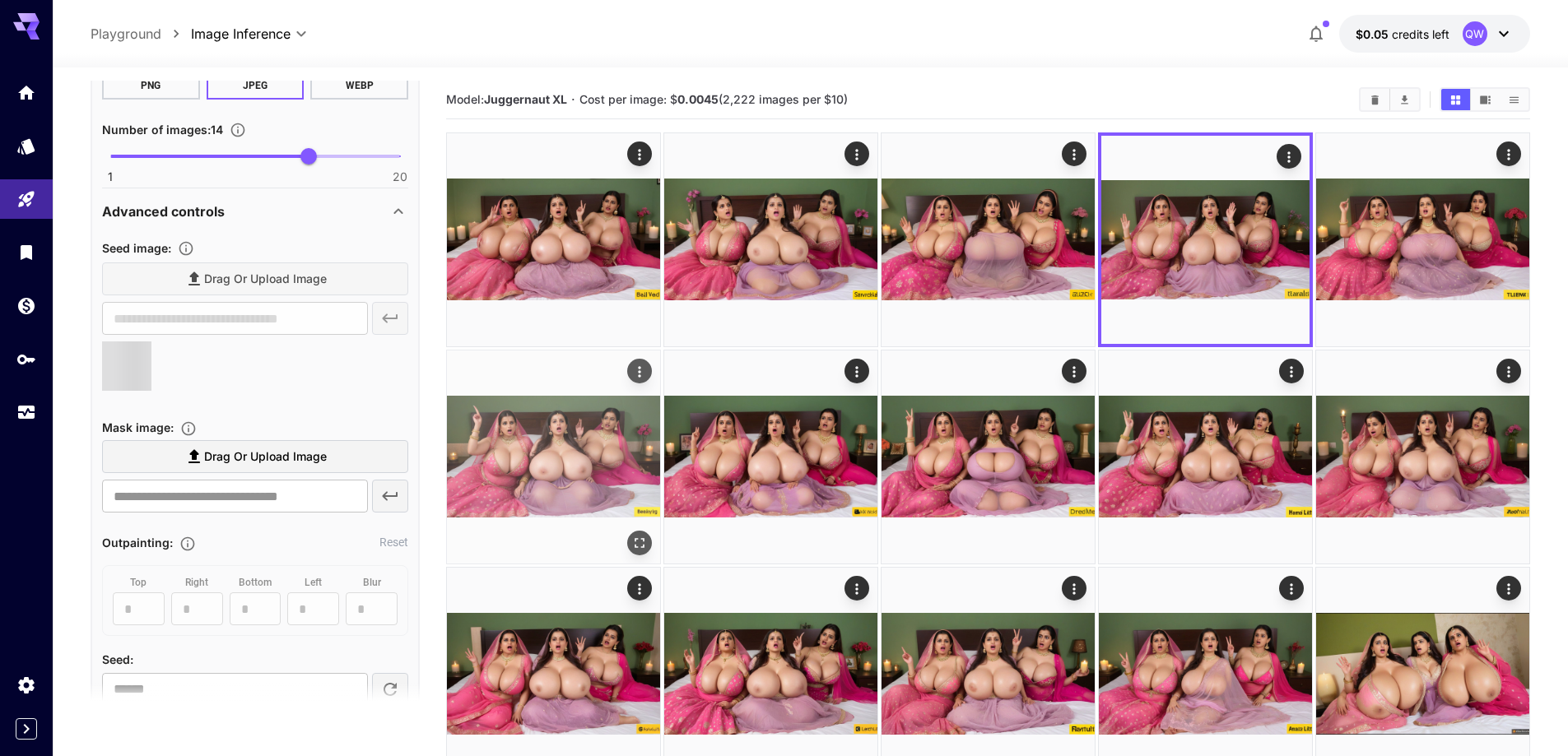
type input "**********"
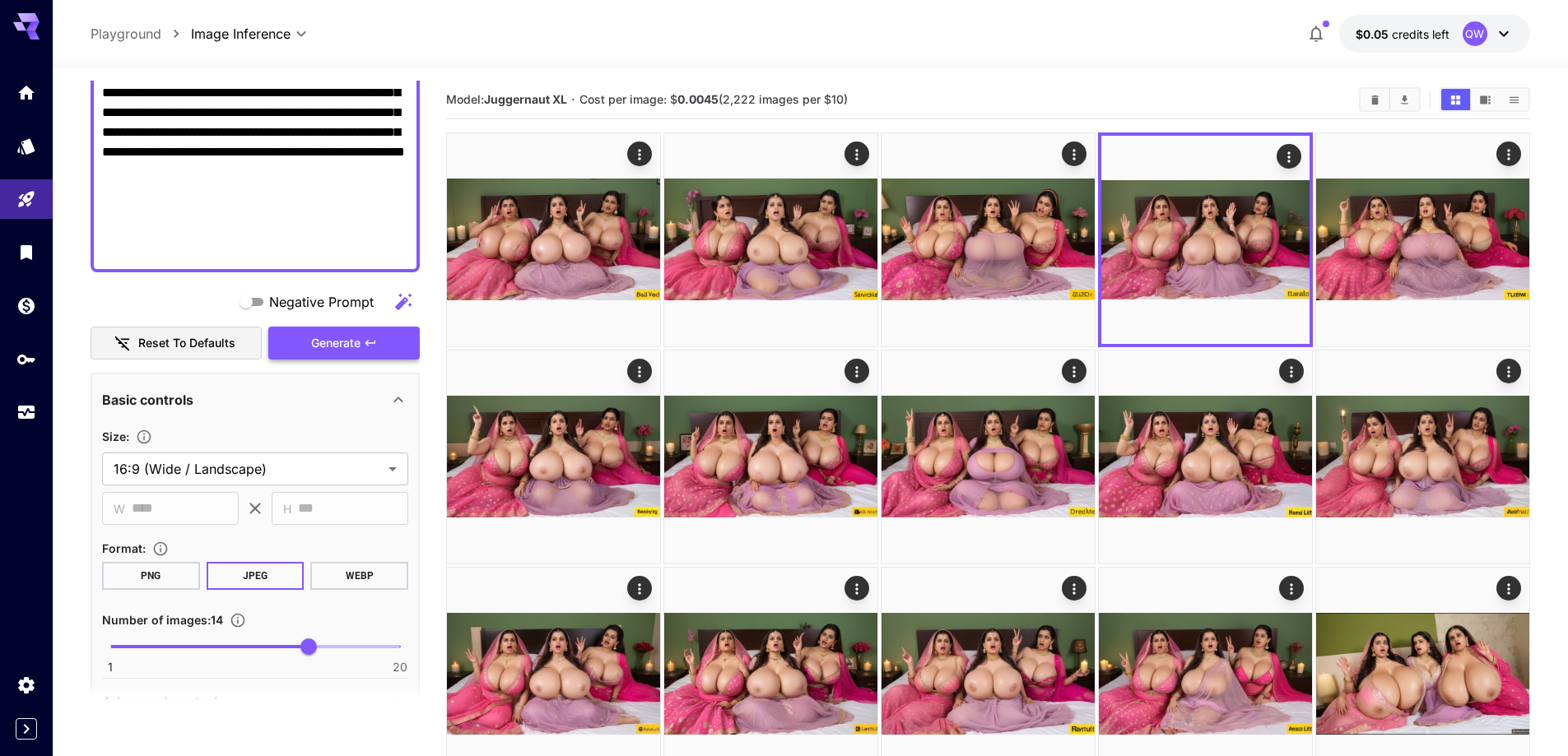
scroll to position [460, 0]
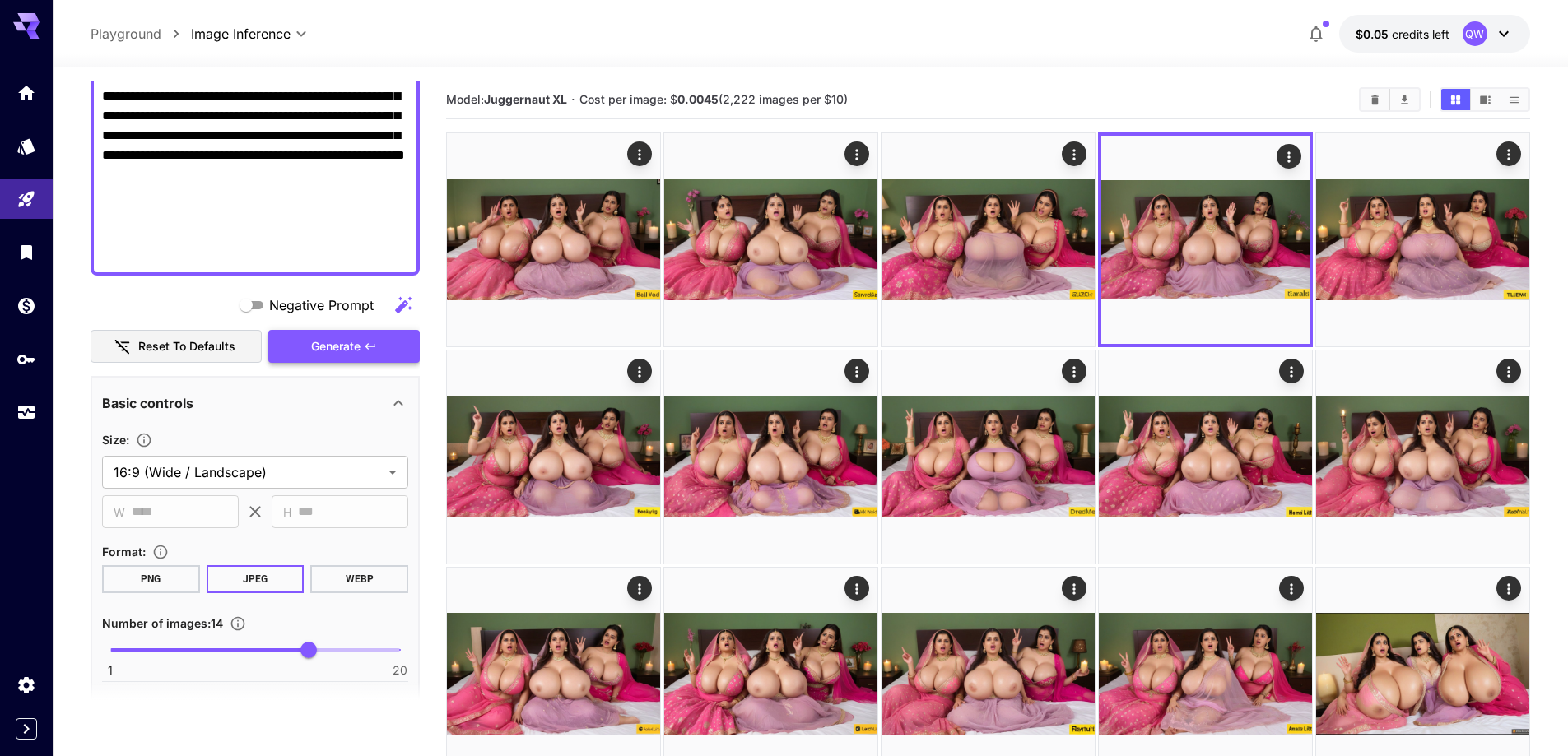
click at [302, 342] on button "Generate" at bounding box center [344, 346] width 152 height 34
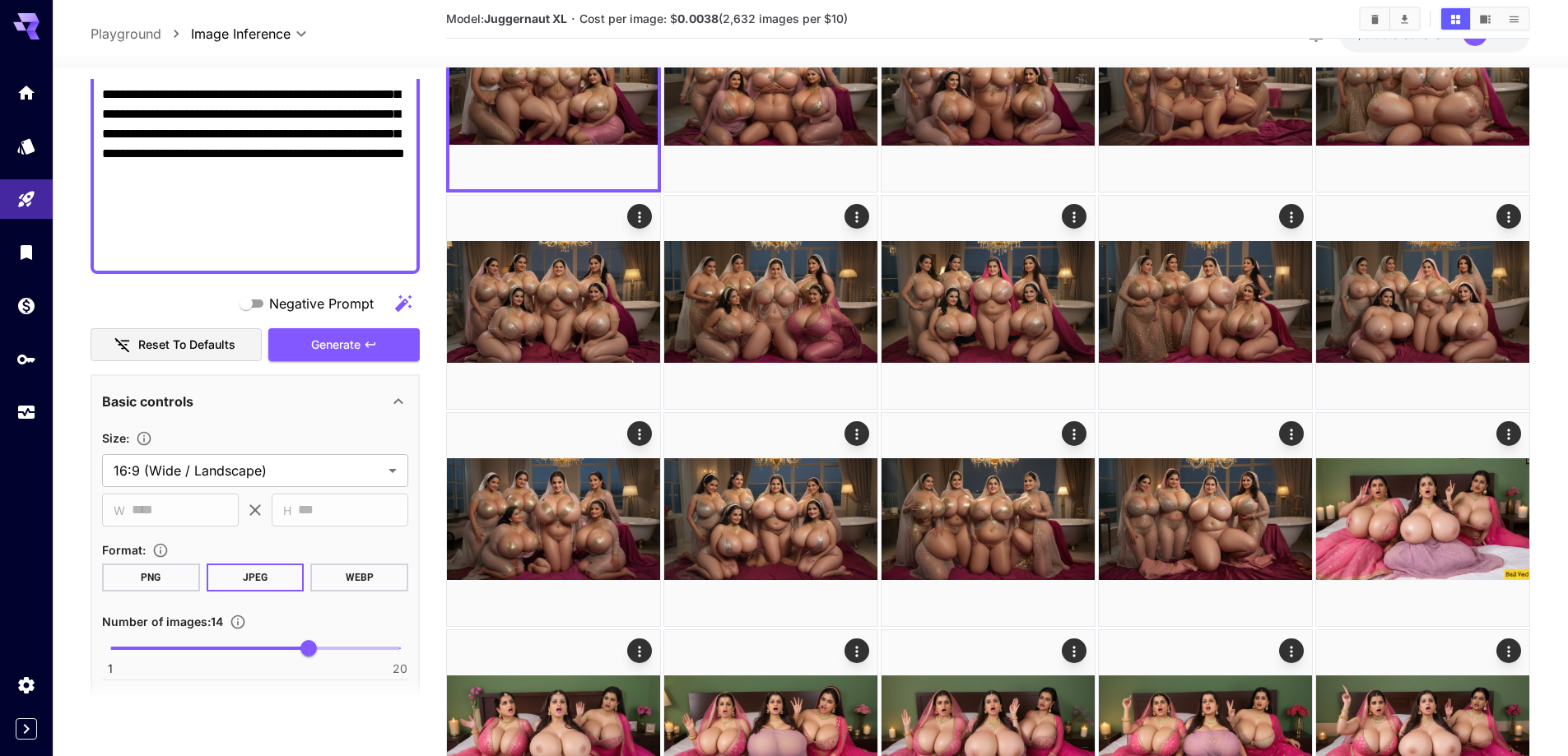
scroll to position [83, 0]
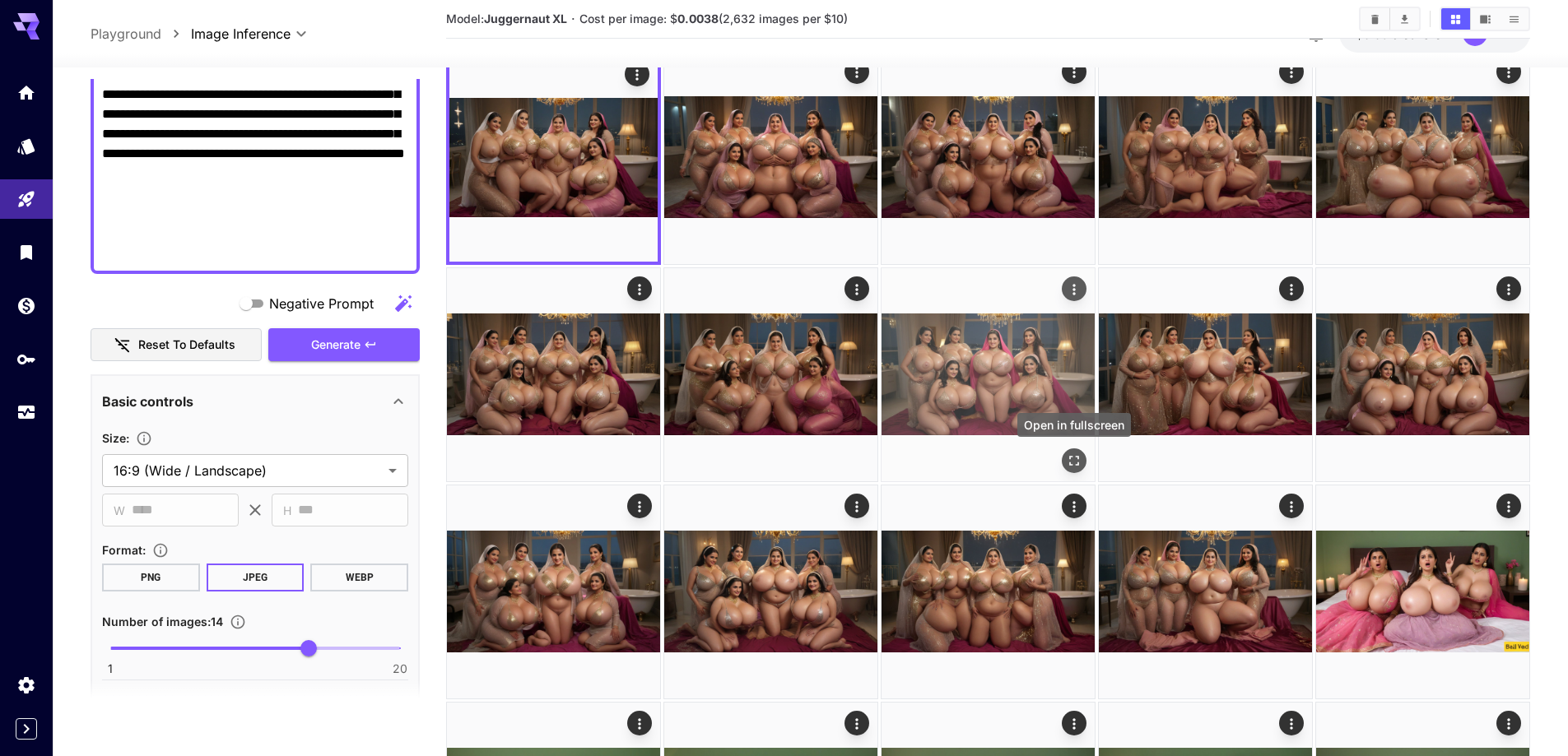
click at [1073, 458] on icon "Open in fullscreen" at bounding box center [1073, 461] width 16 height 16
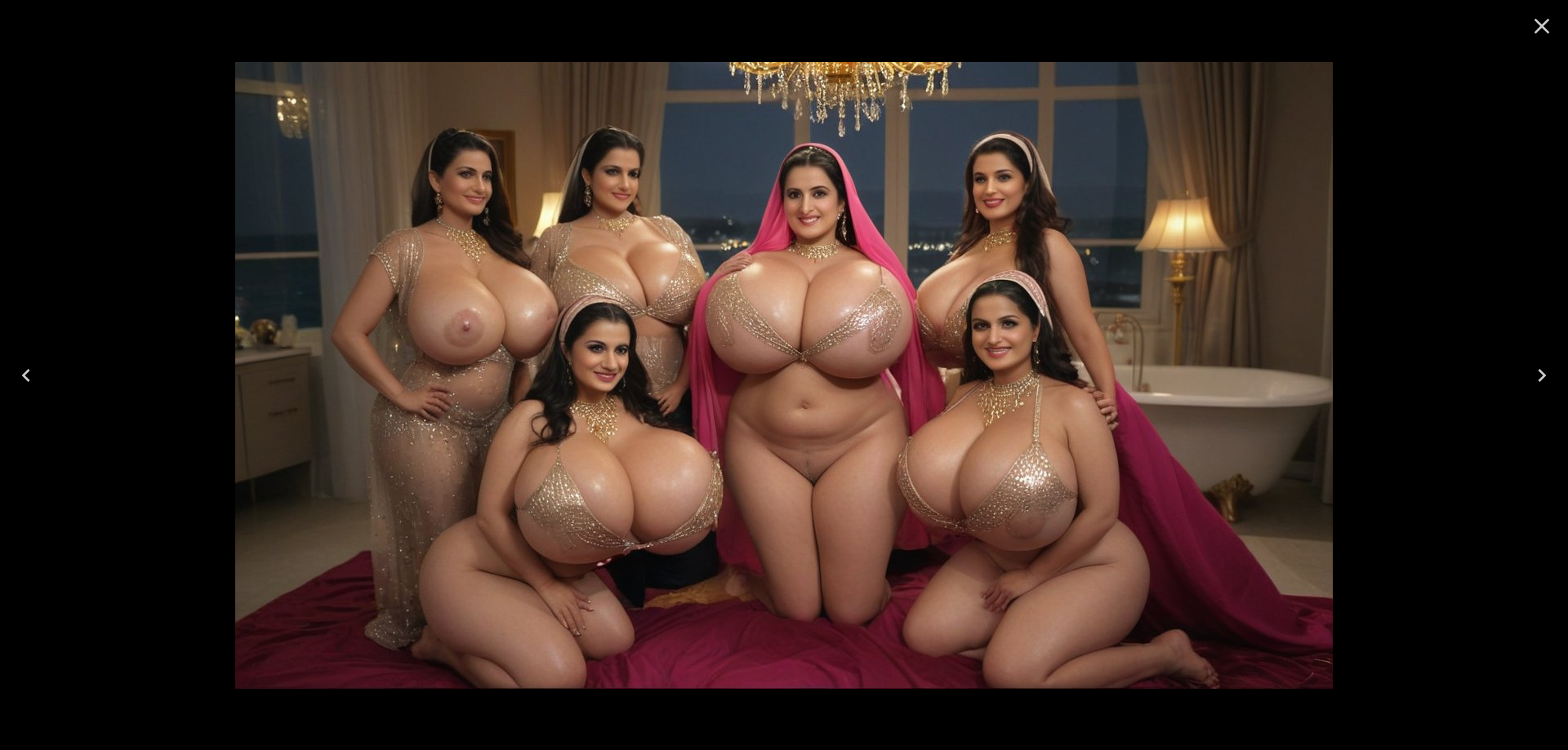
click at [1550, 25] on icon "Close" at bounding box center [1542, 26] width 26 height 26
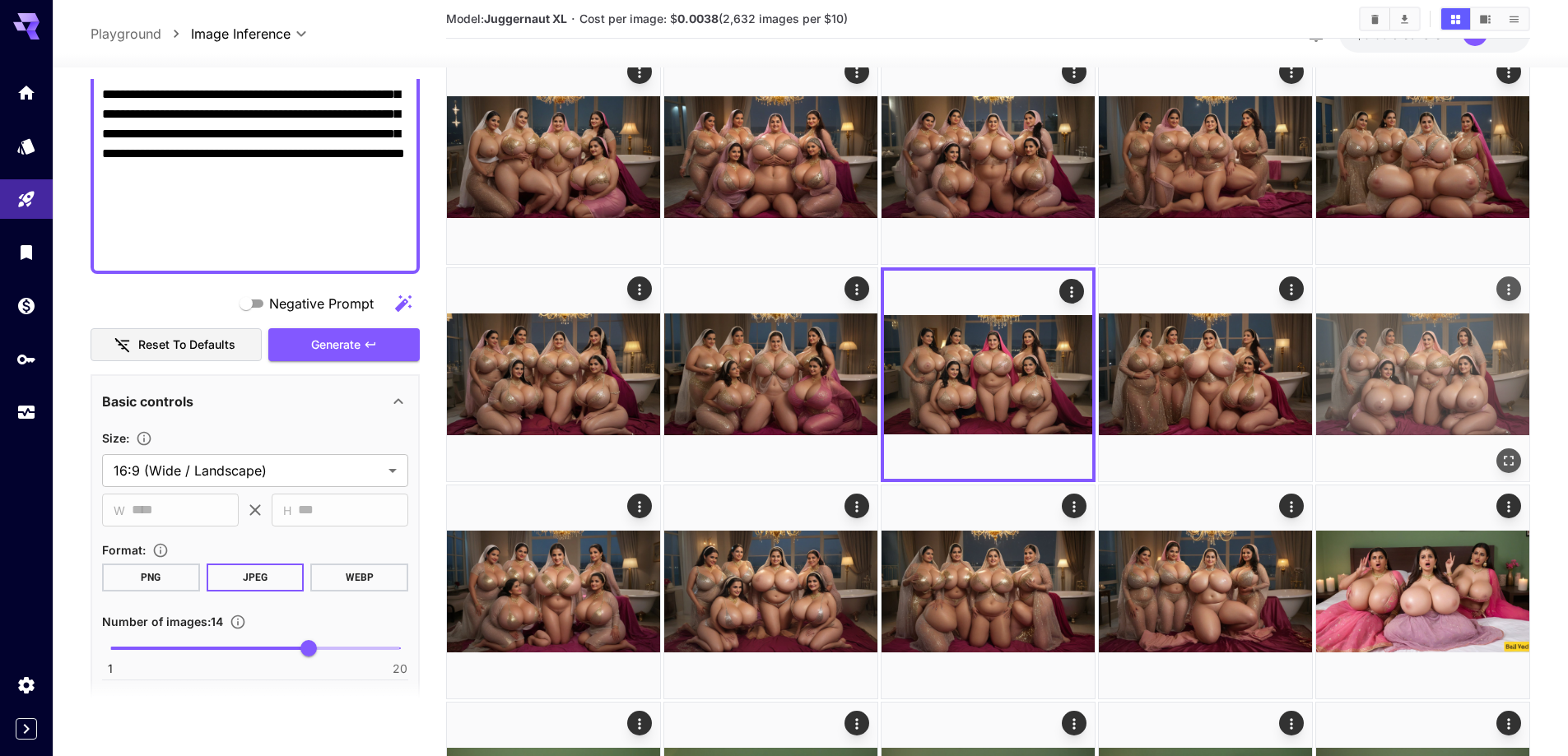
scroll to position [0, 0]
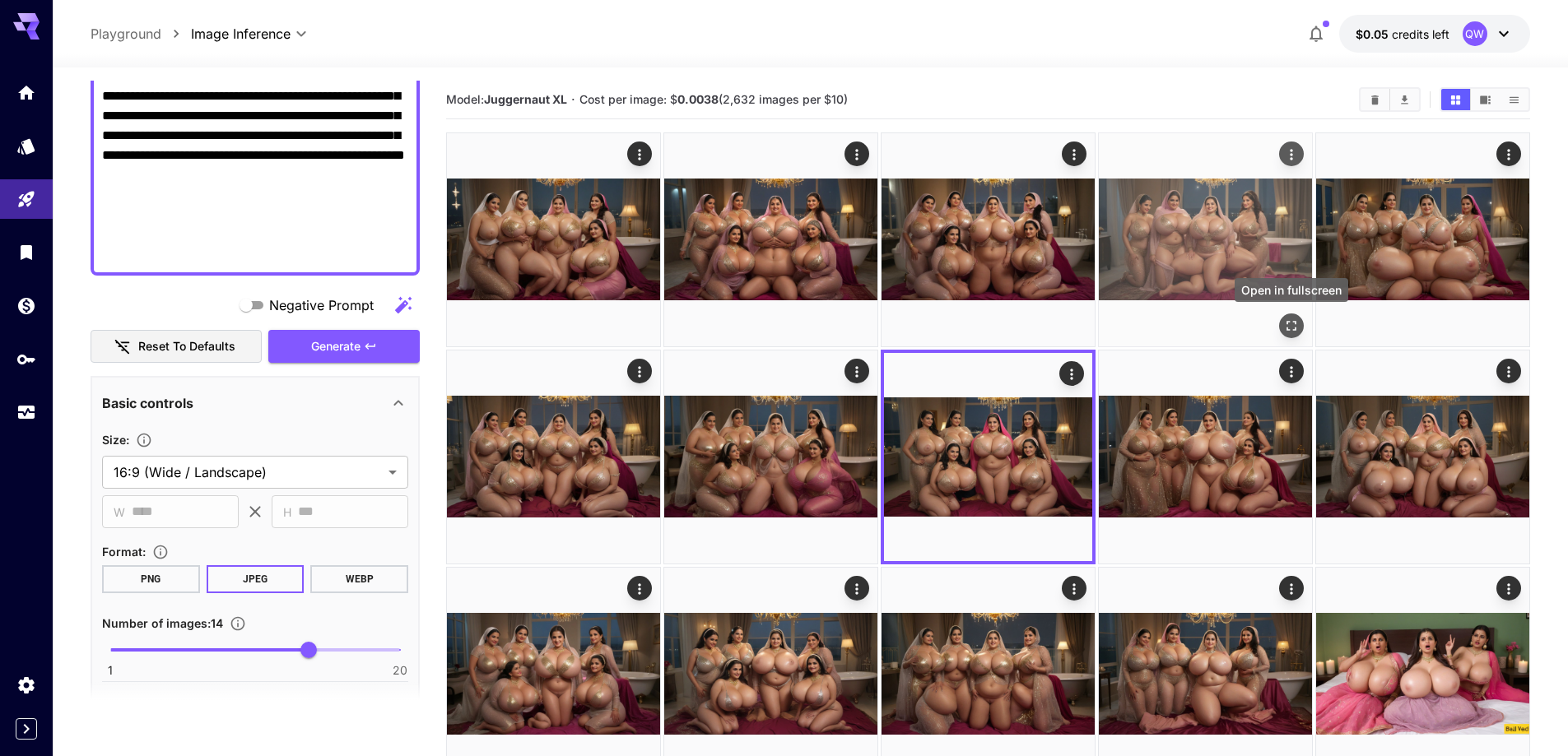
click at [1291, 324] on icon "Open in fullscreen" at bounding box center [1291, 325] width 16 height 16
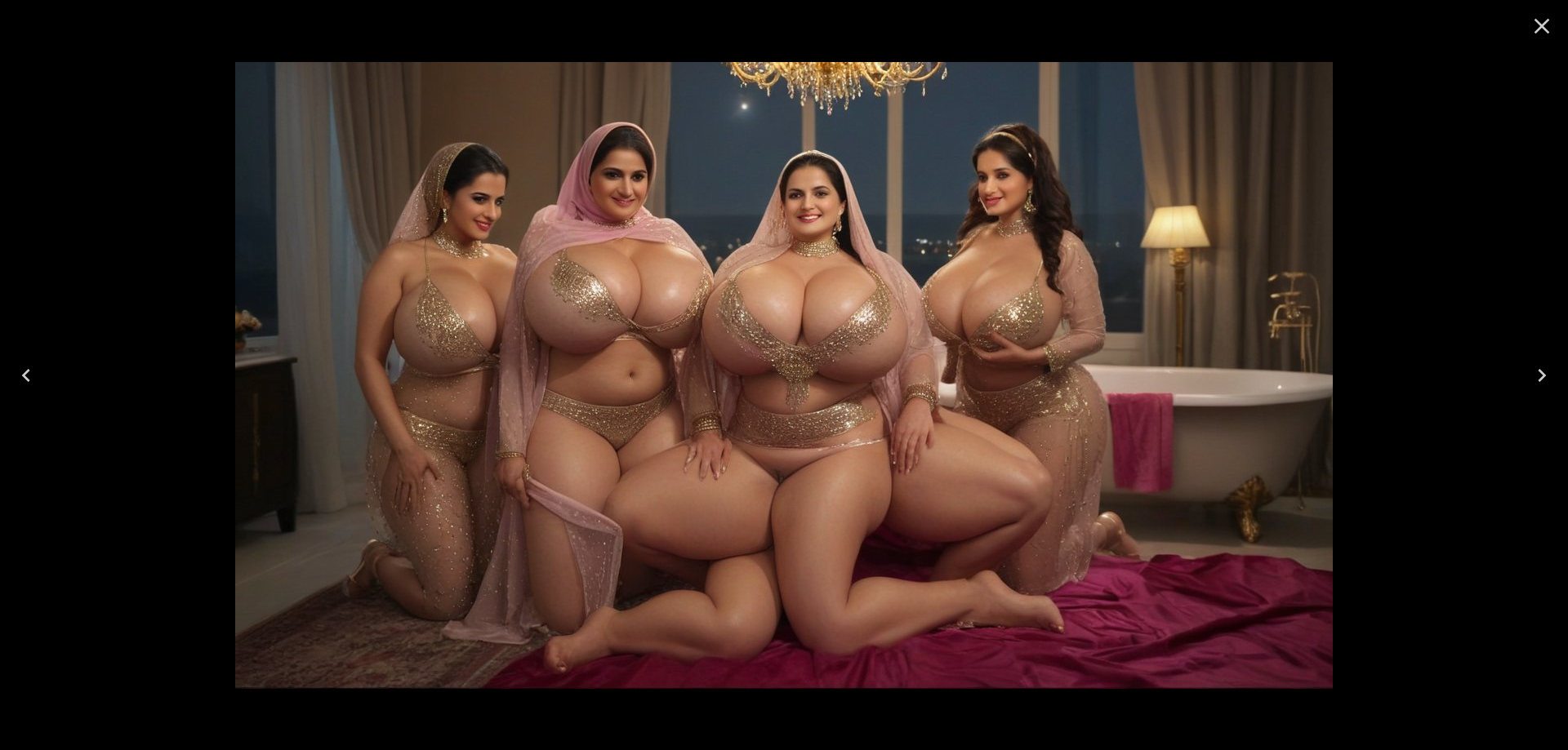
click at [1549, 20] on icon "Close" at bounding box center [1542, 26] width 26 height 26
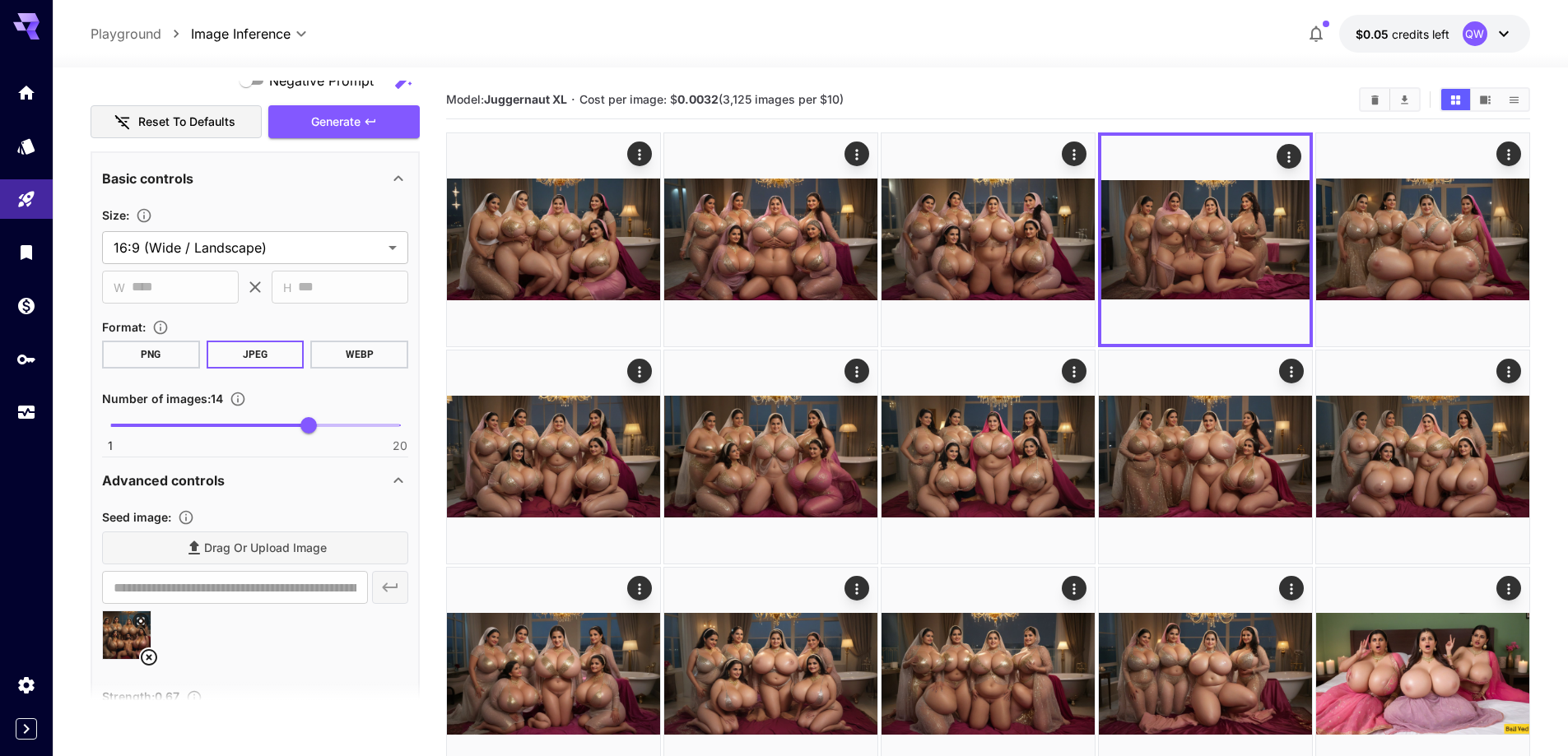
scroll to position [789, 0]
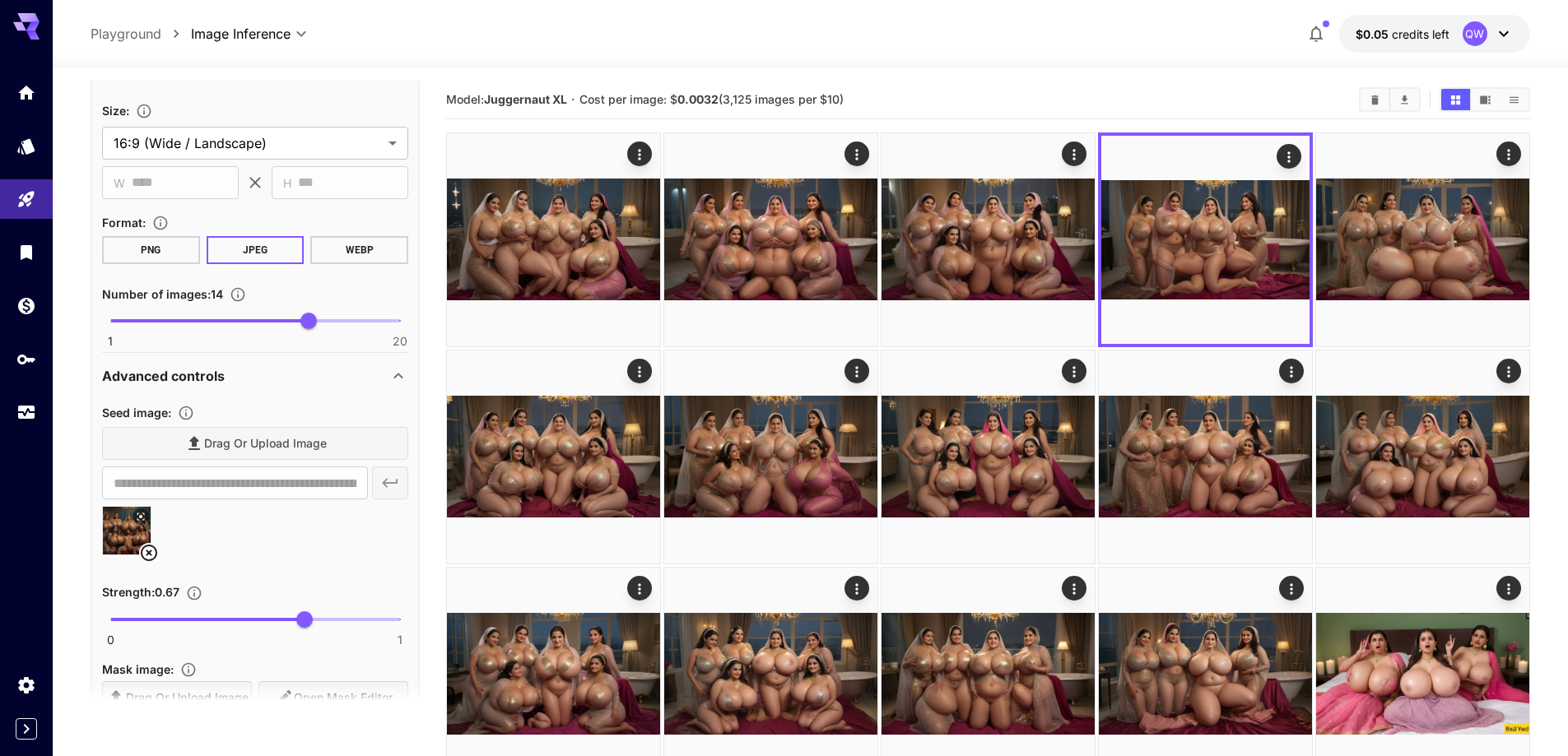
click at [148, 548] on icon at bounding box center [148, 553] width 20 height 20
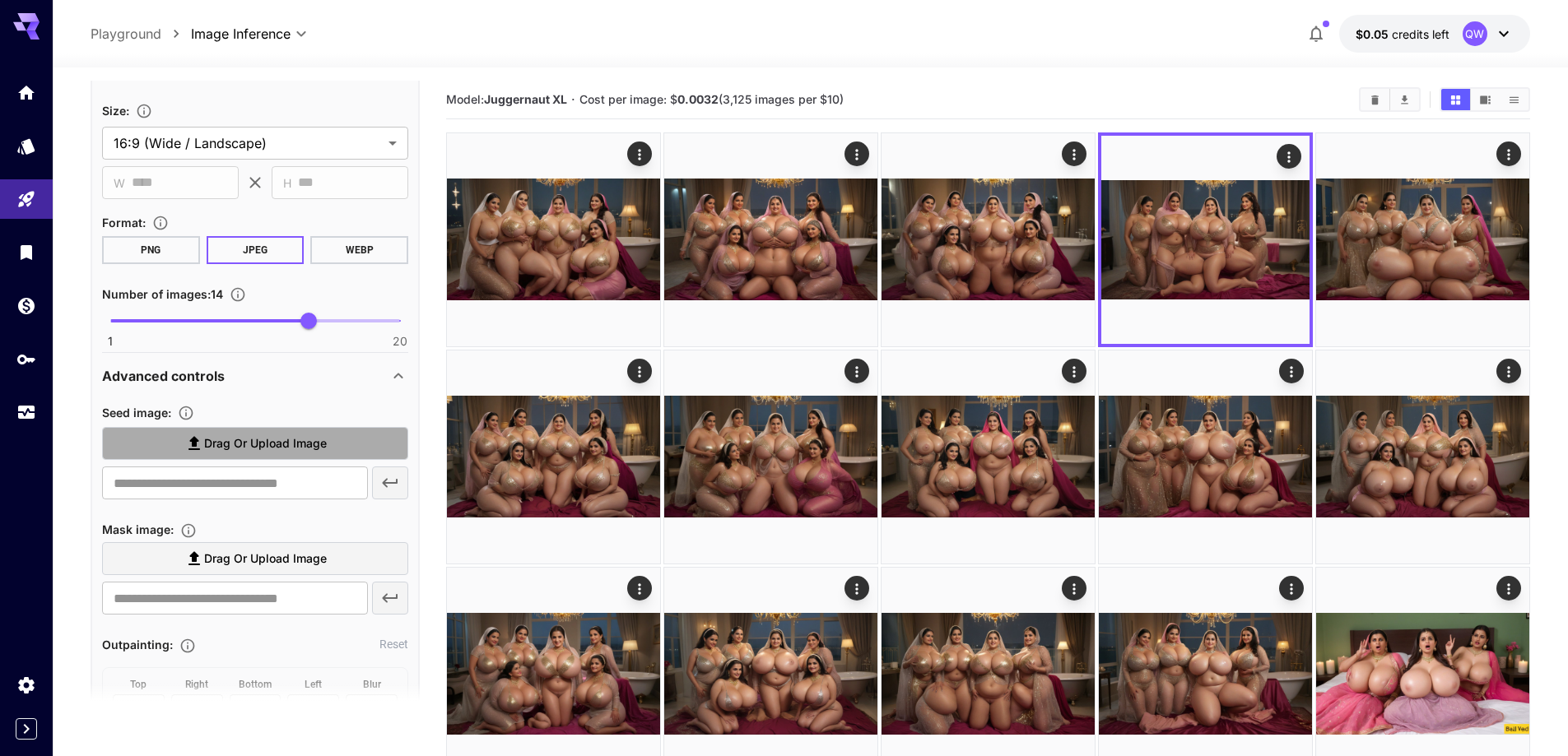
click at [264, 442] on span "Drag or upload image" at bounding box center [265, 444] width 122 height 21
click at [0, 0] on input "Drag or upload image" at bounding box center [0, 0] width 0 height 0
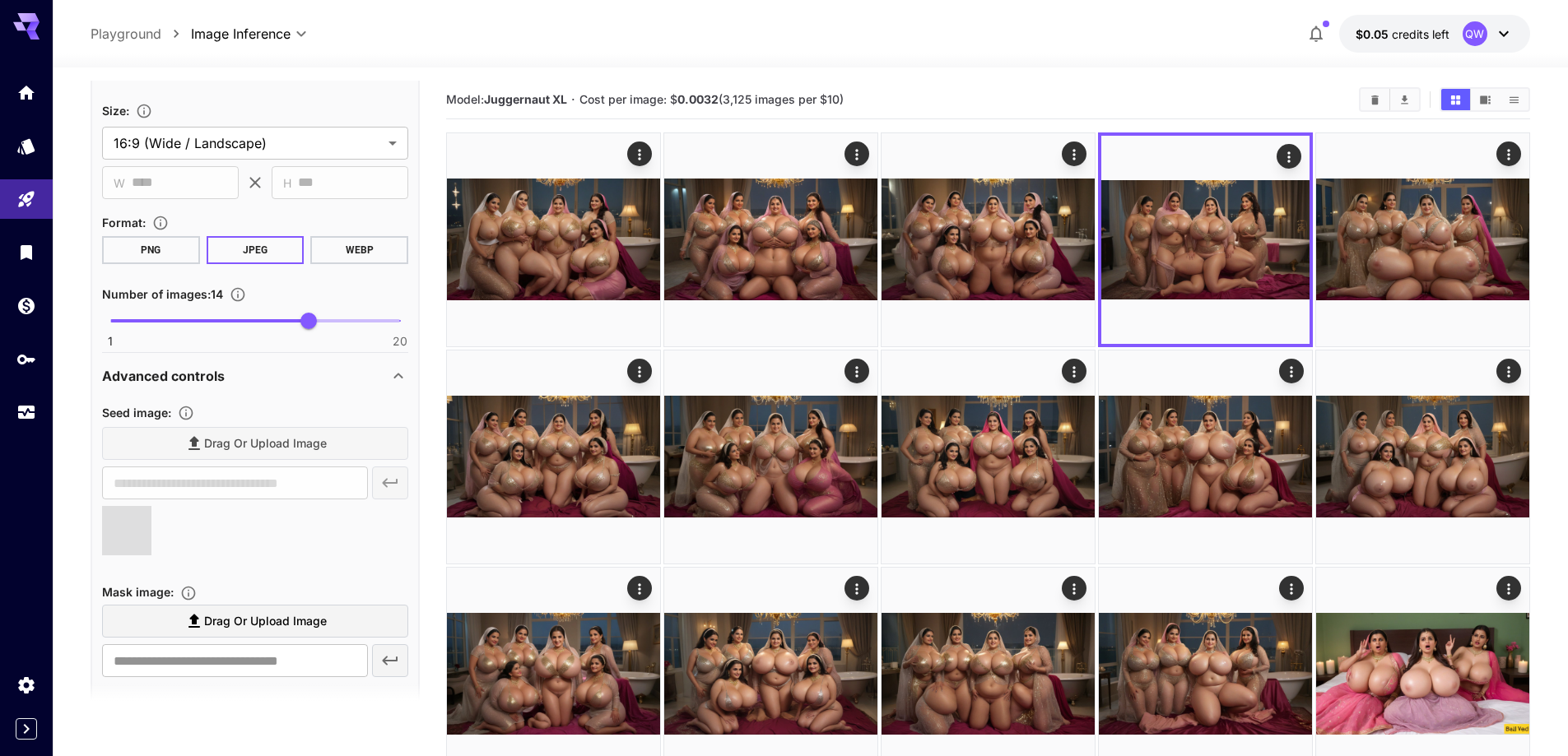
type input "**********"
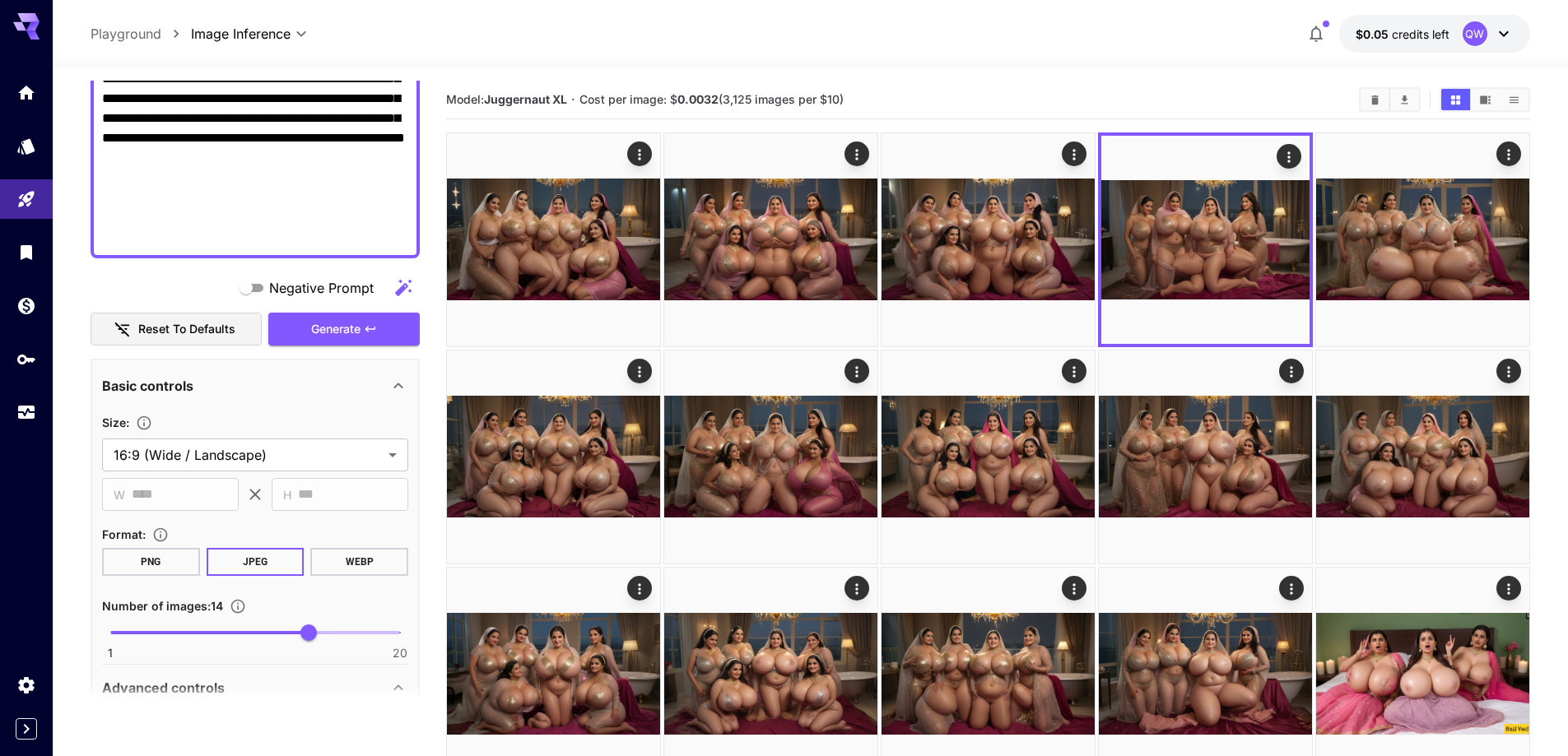
scroll to position [460, 0]
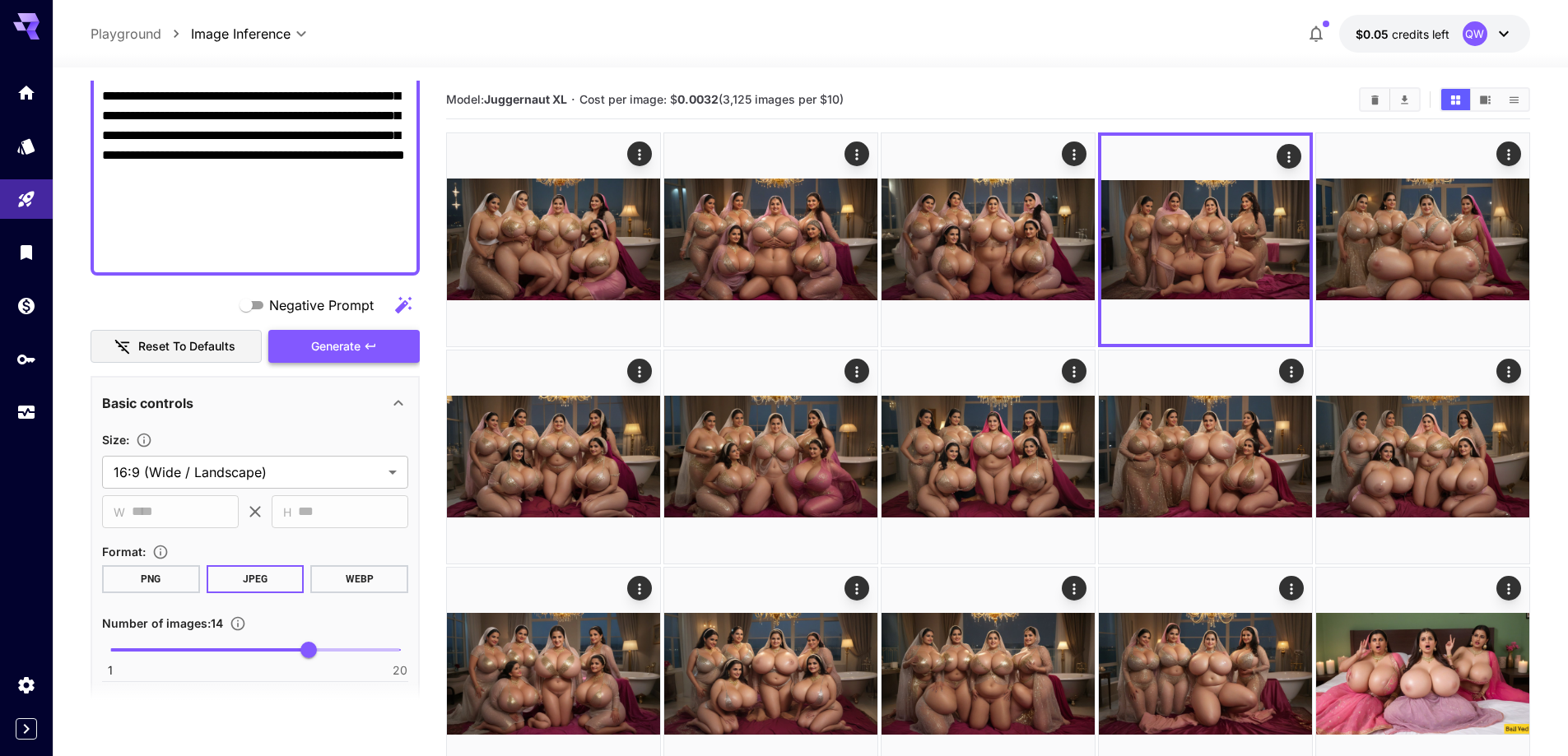
click at [330, 341] on span "Generate" at bounding box center [335, 347] width 49 height 21
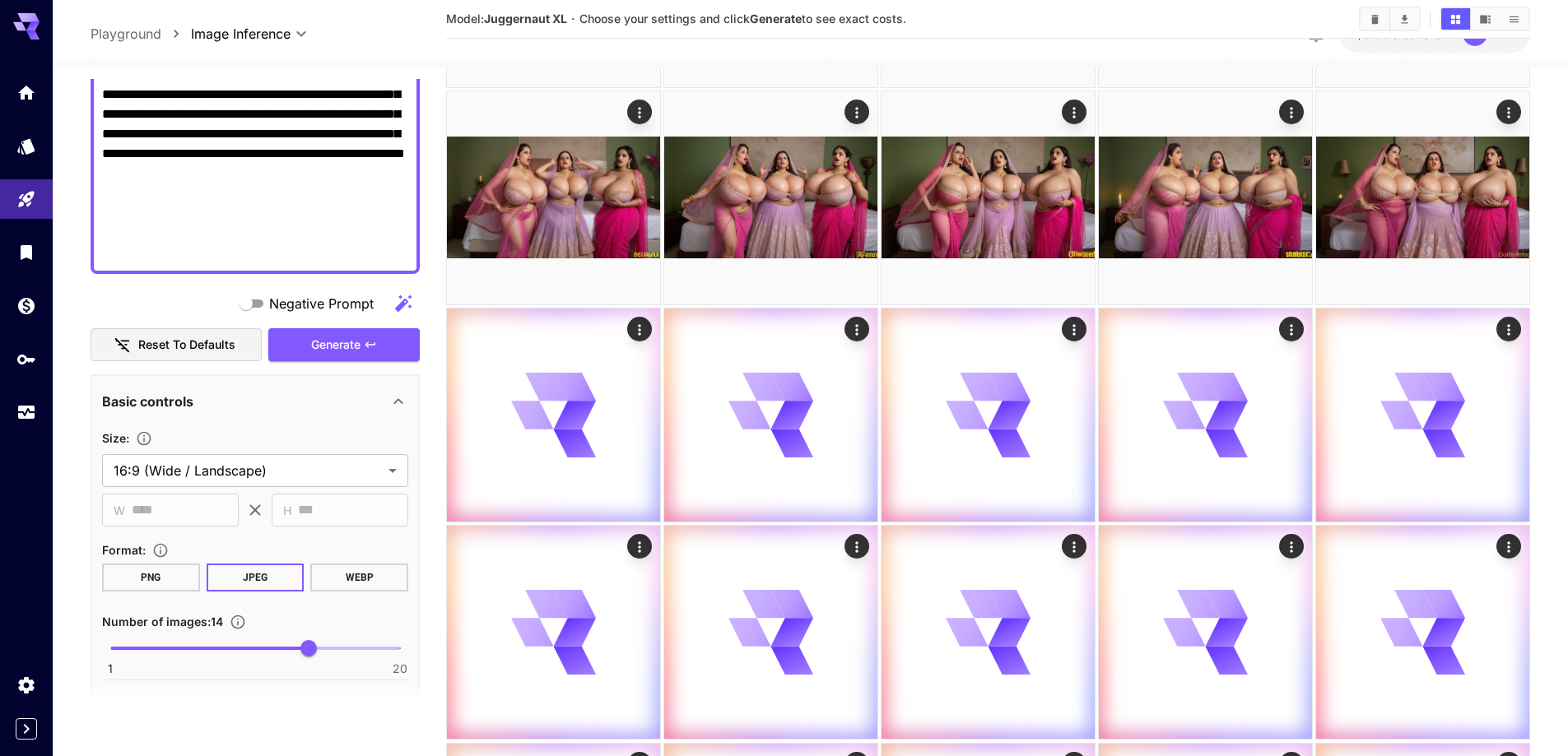
scroll to position [2859, 0]
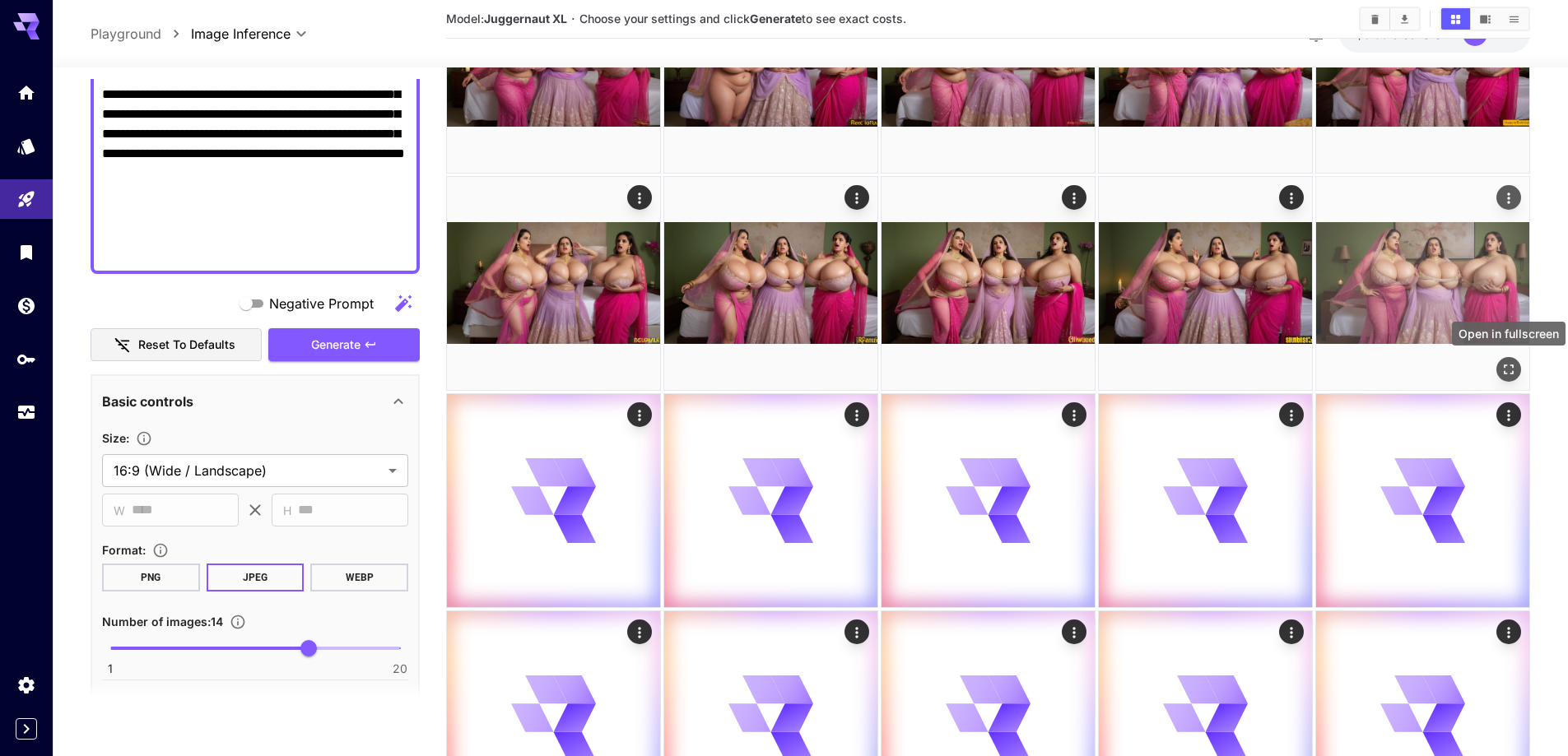
click at [1503, 367] on icon "Open in fullscreen" at bounding box center [1509, 369] width 16 height 16
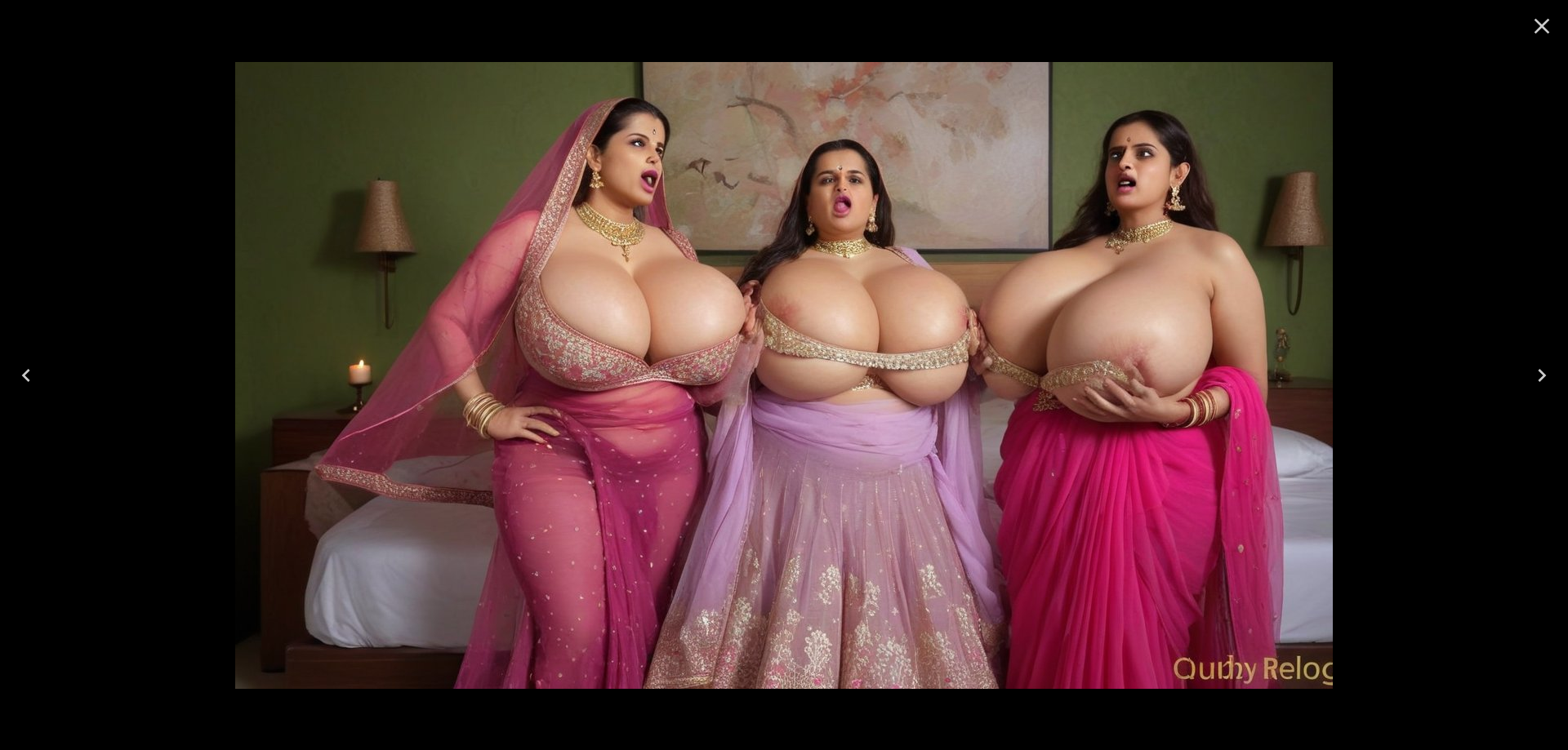
click at [27, 384] on icon "Previous" at bounding box center [26, 375] width 26 height 26
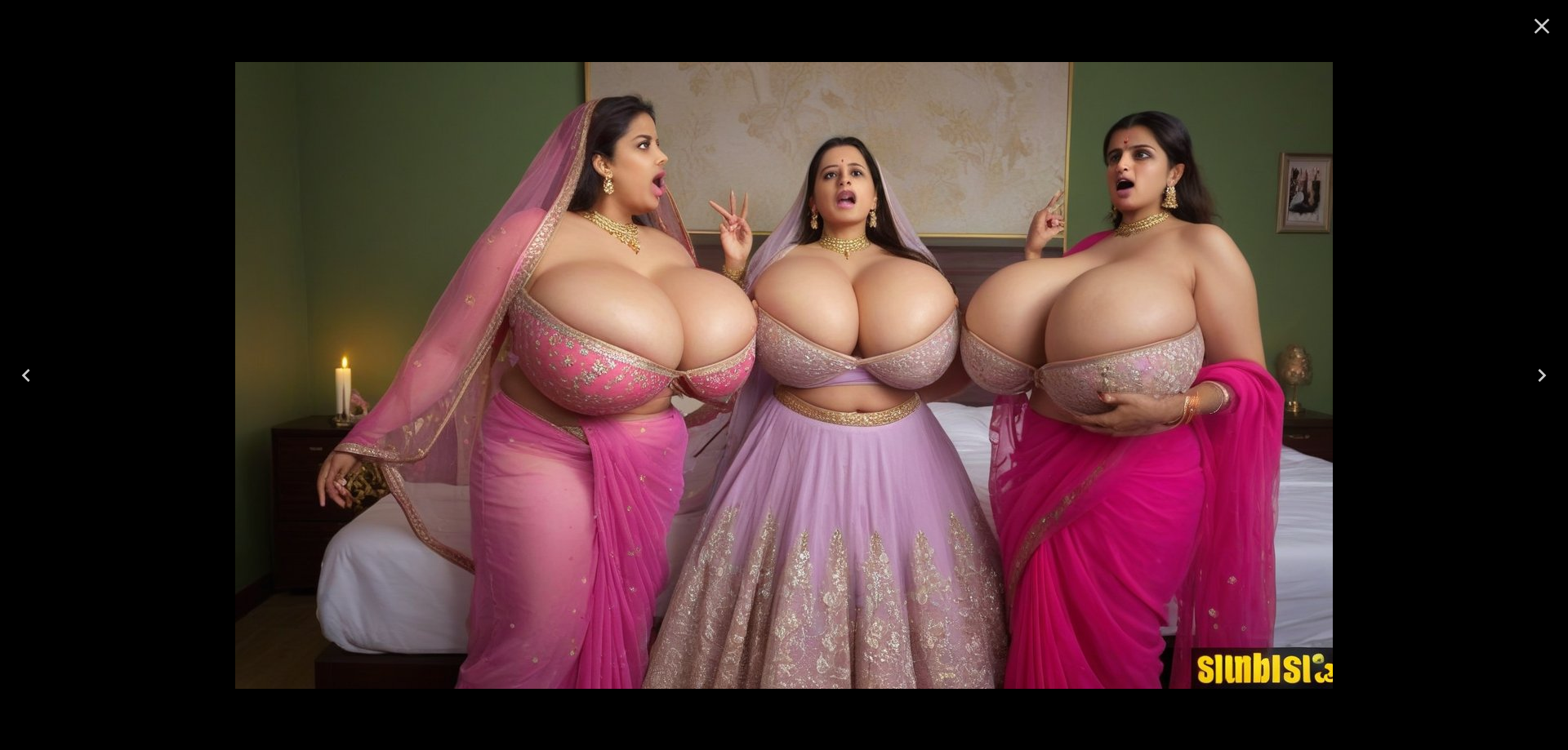
click at [41, 377] on button "Previous" at bounding box center [26, 375] width 52 height 65
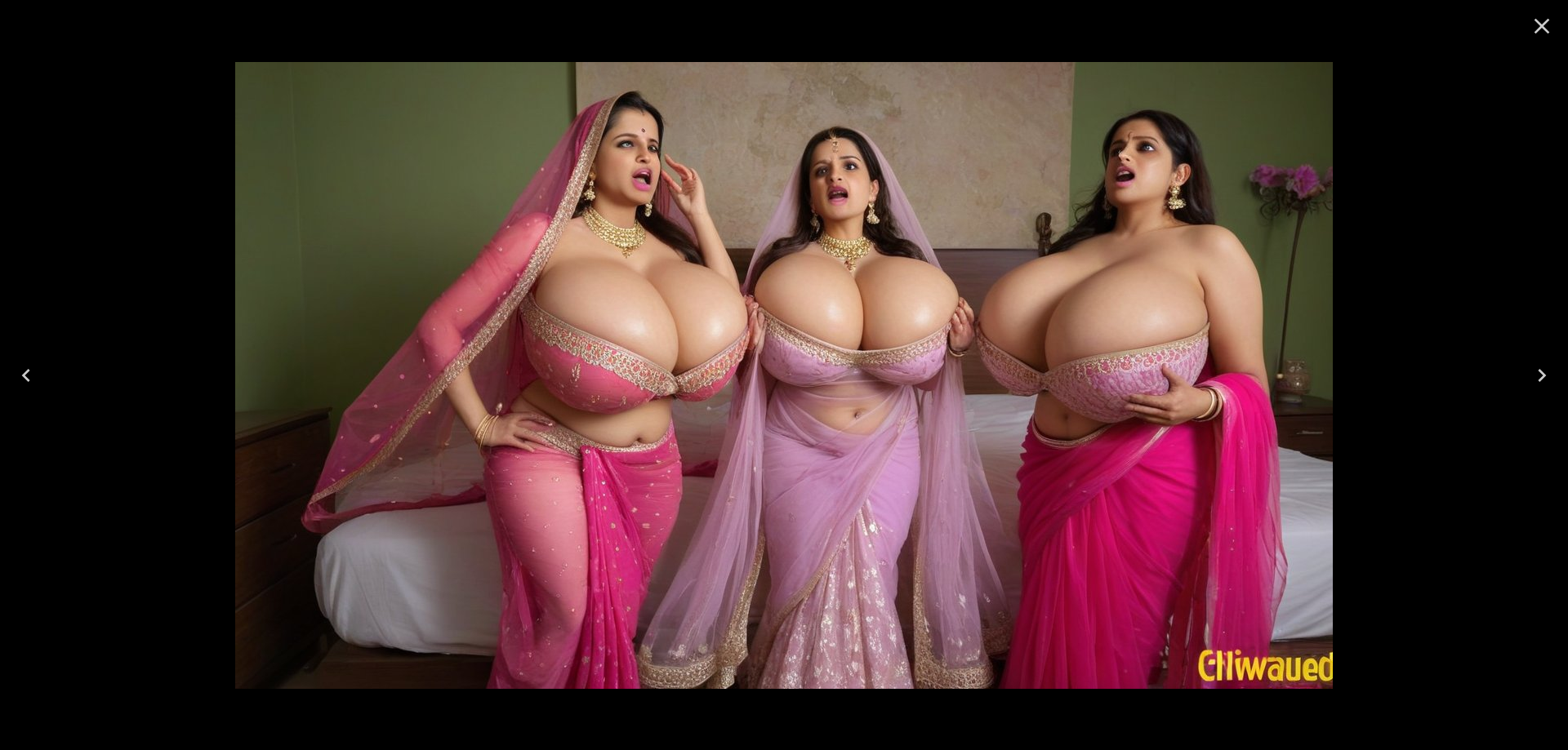
click at [41, 377] on button "Previous" at bounding box center [26, 375] width 52 height 65
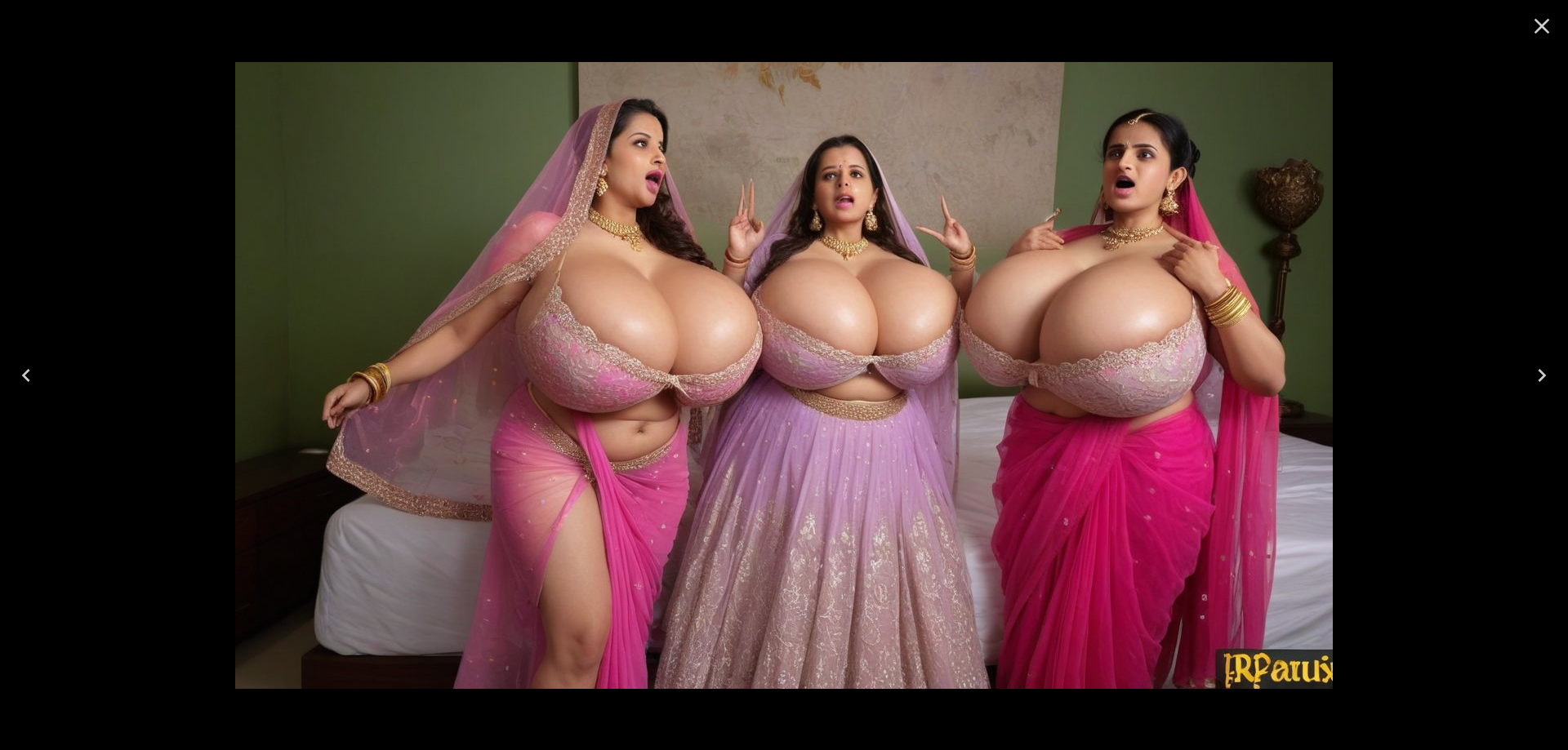
click at [27, 382] on icon "Previous" at bounding box center [26, 375] width 26 height 26
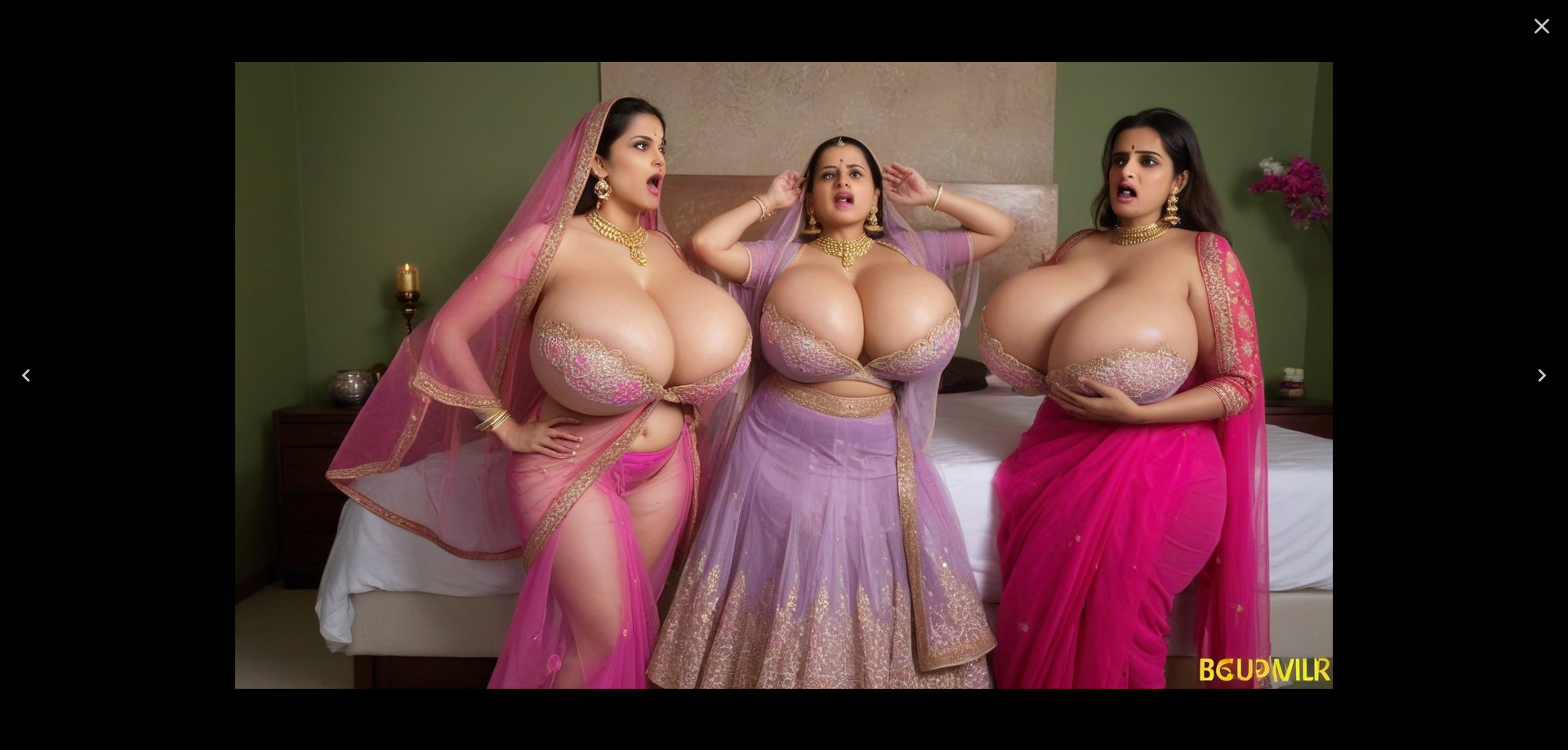
click at [27, 382] on icon "Previous" at bounding box center [26, 375] width 26 height 26
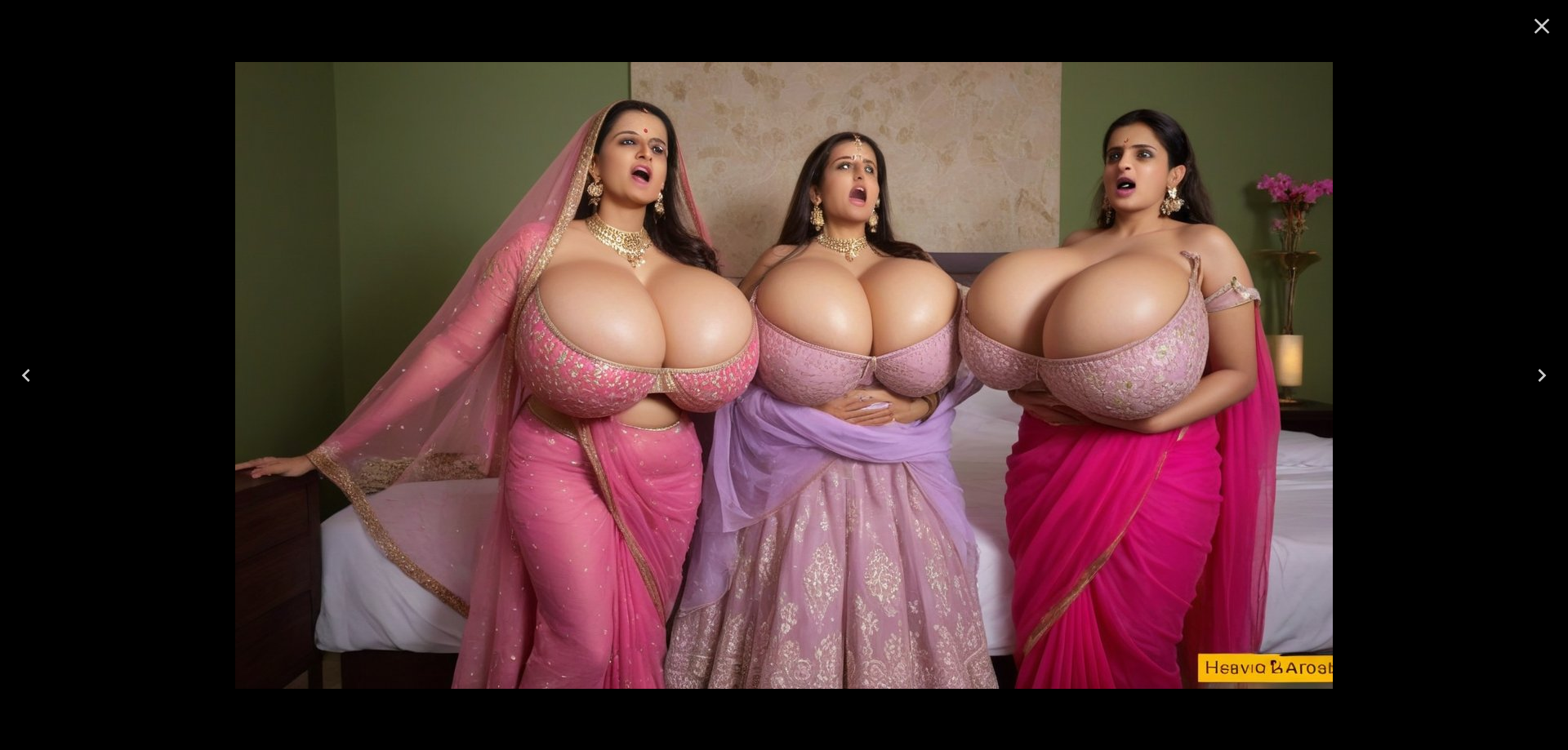
click at [39, 385] on button "Previous" at bounding box center [26, 375] width 52 height 65
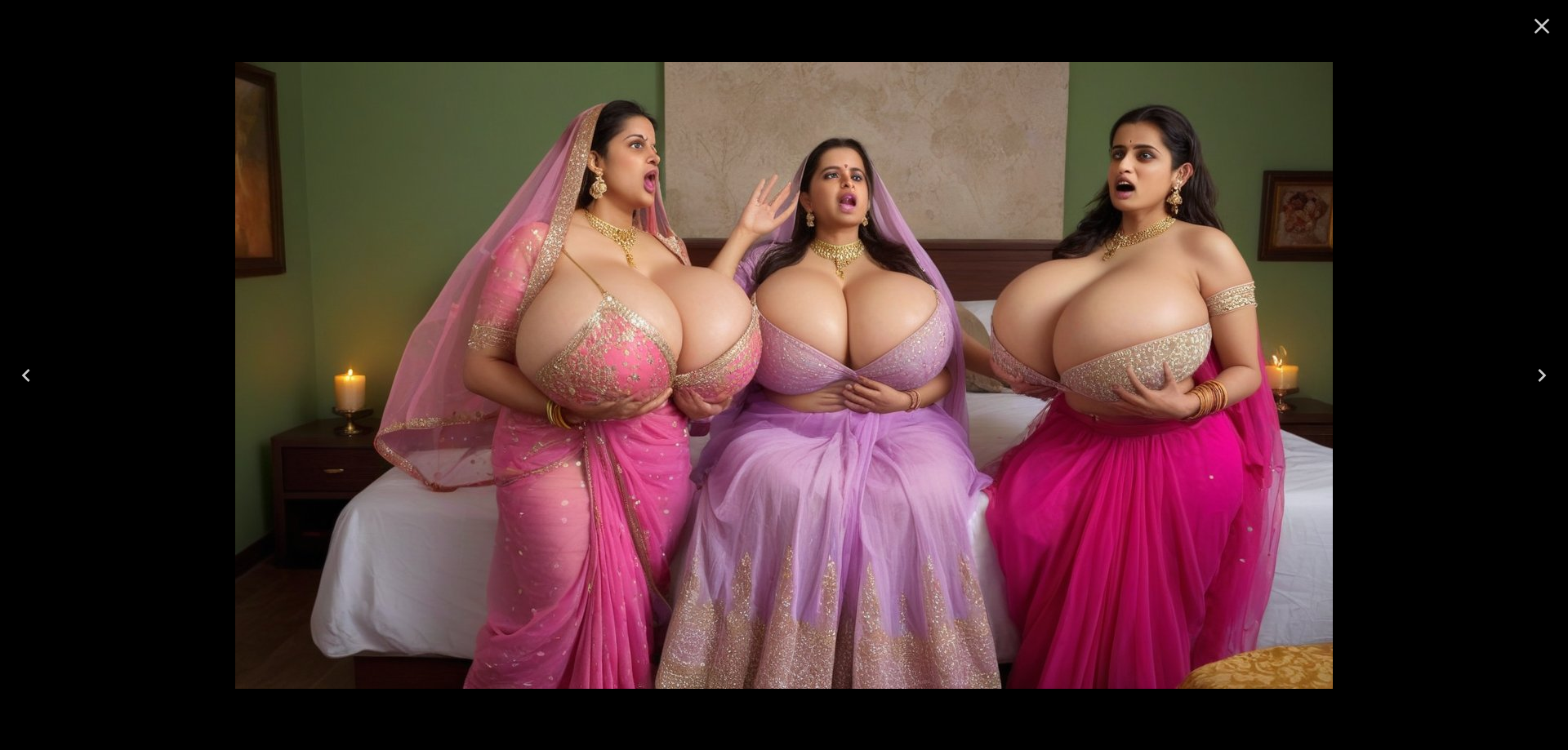
click at [39, 385] on button "Previous" at bounding box center [26, 375] width 52 height 65
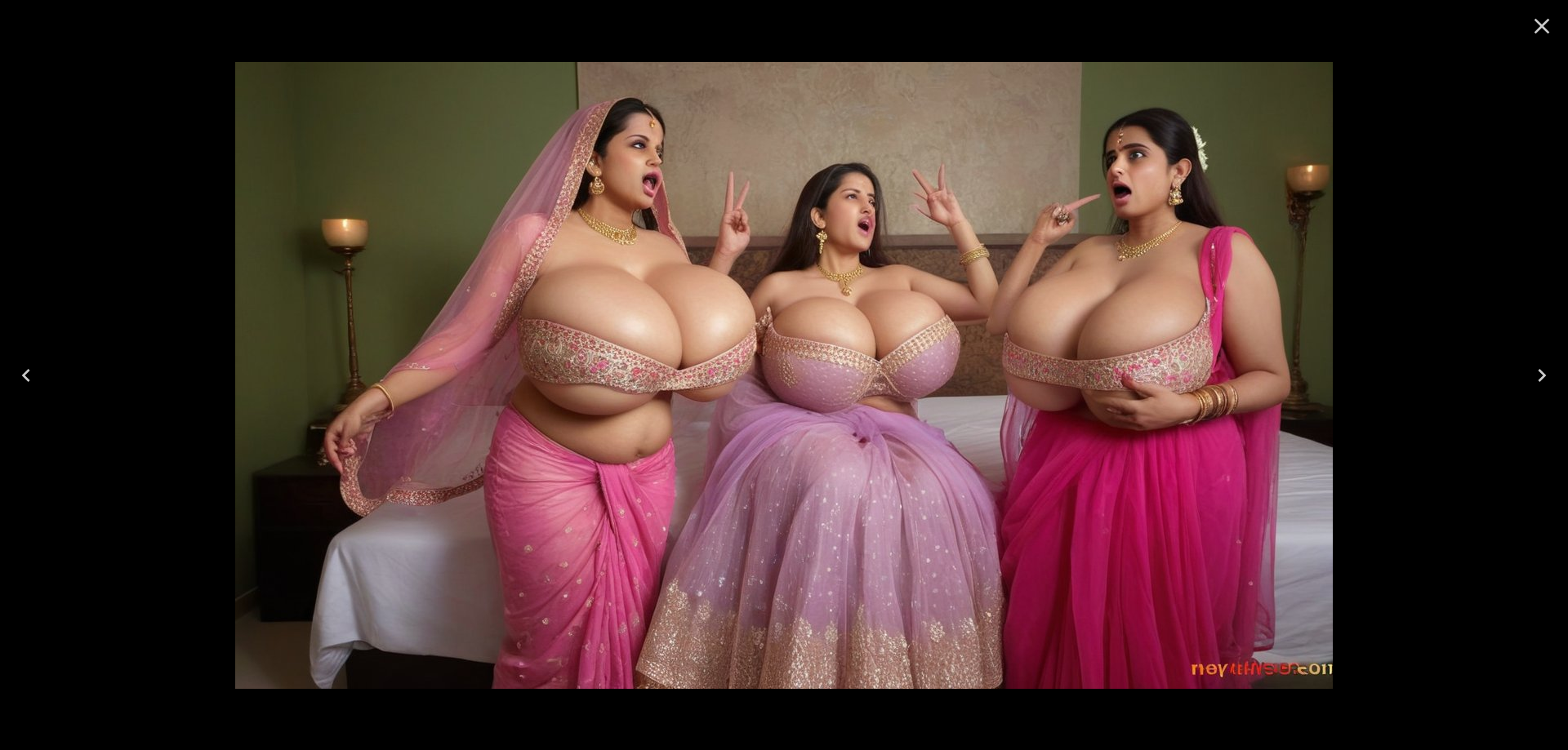
click at [39, 385] on button "Previous" at bounding box center [26, 375] width 52 height 65
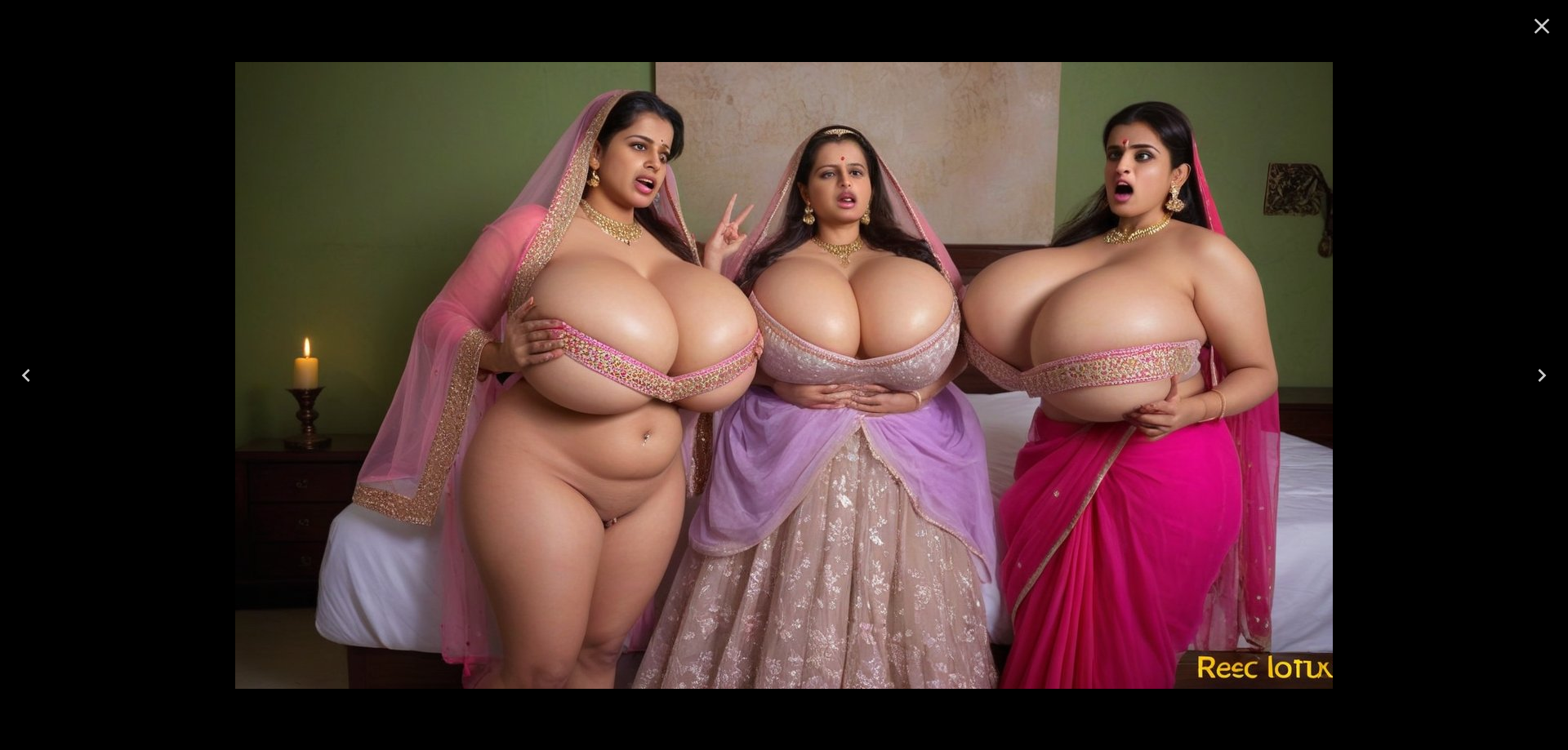
click at [39, 384] on button "Previous" at bounding box center [26, 375] width 52 height 65
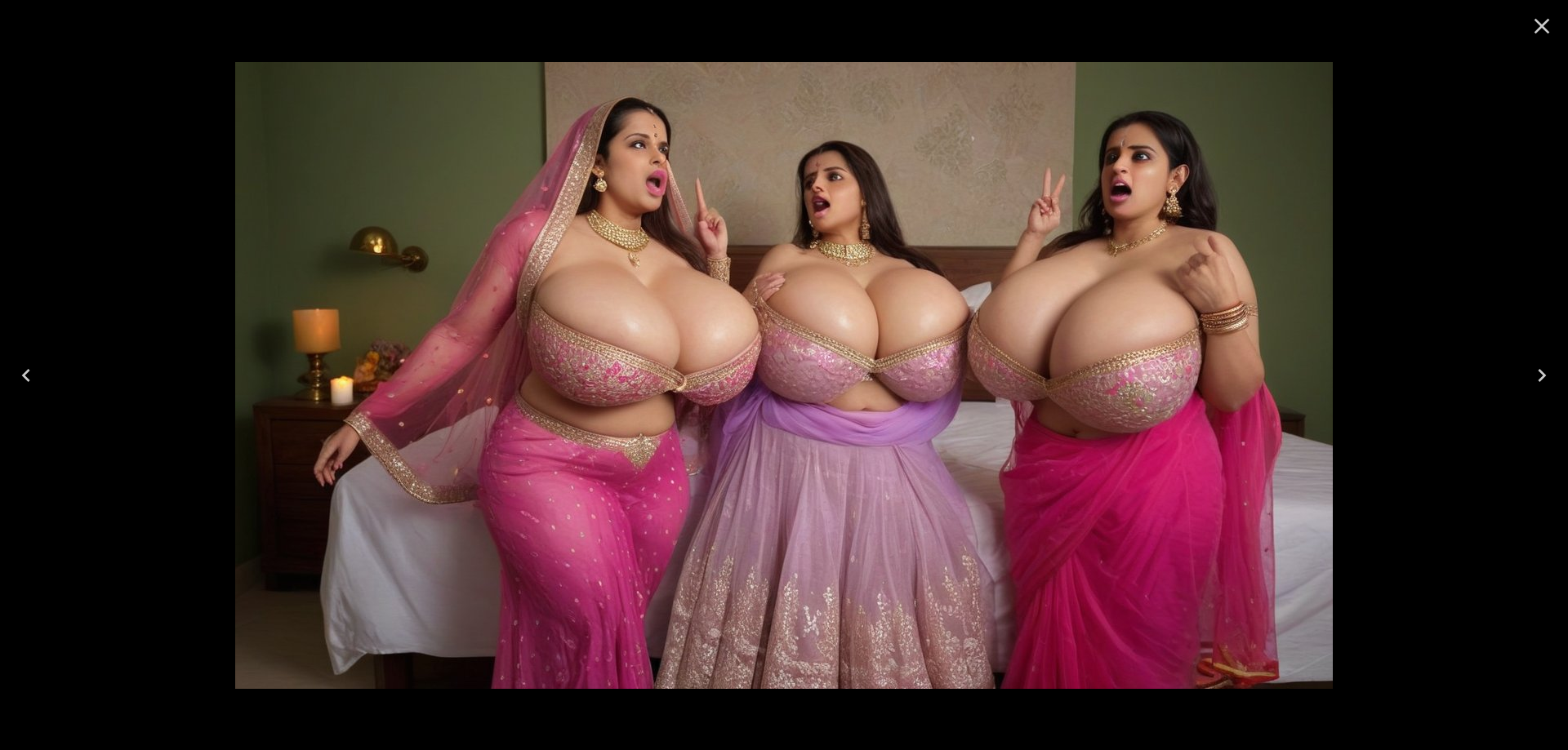
click at [23, 378] on icon "Previous" at bounding box center [26, 375] width 26 height 26
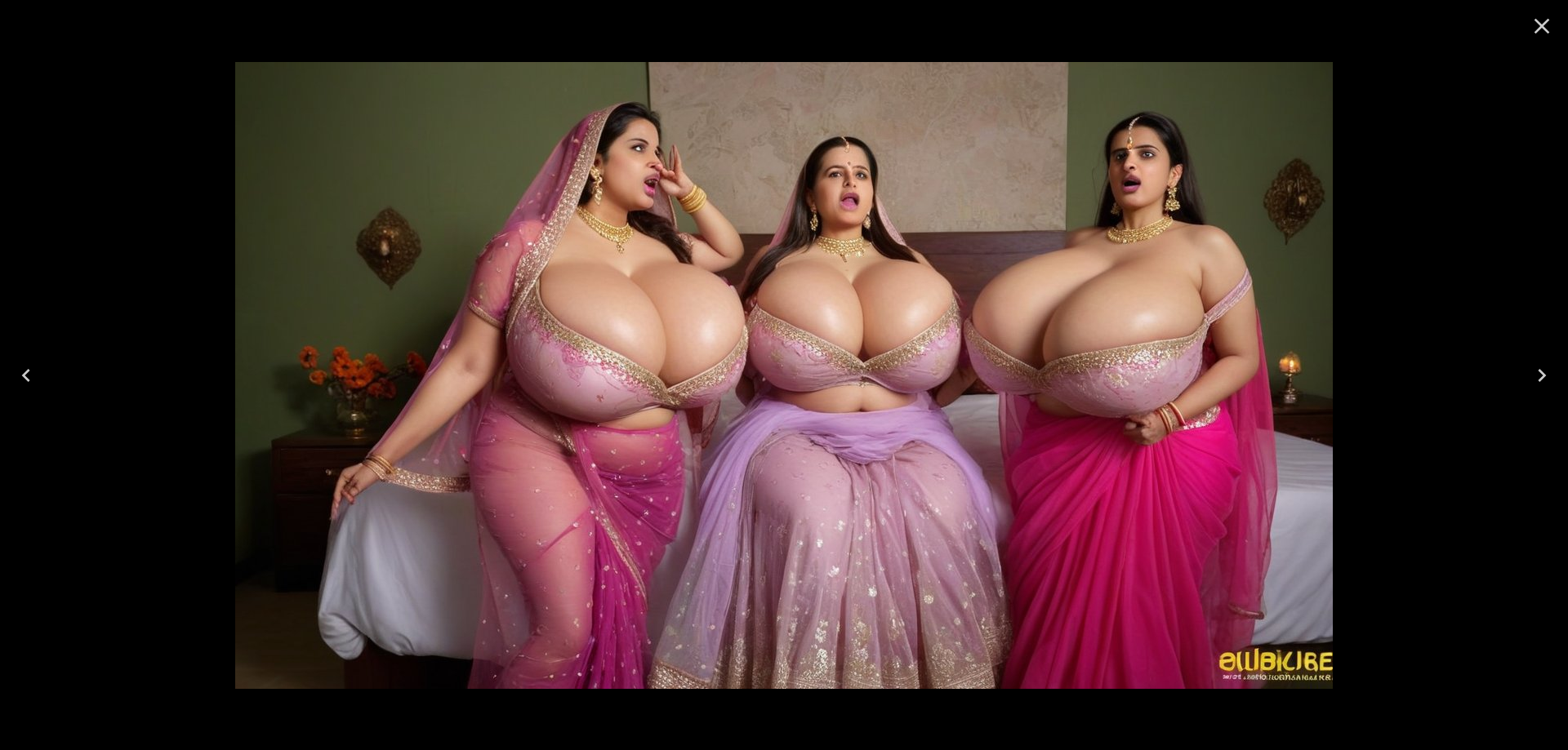
click at [23, 378] on icon "Previous" at bounding box center [26, 375] width 26 height 26
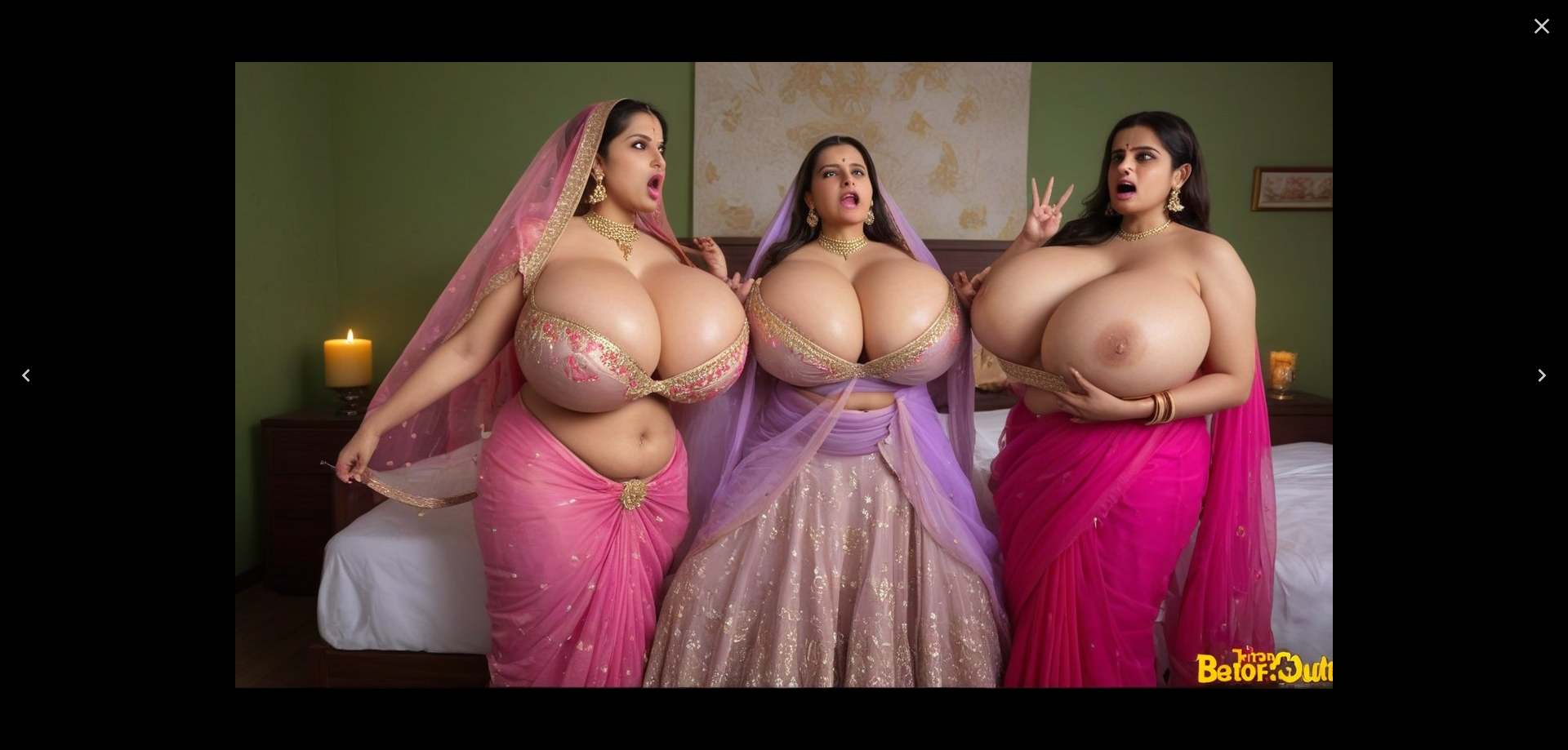
click at [1552, 382] on icon "Next" at bounding box center [1542, 375] width 26 height 26
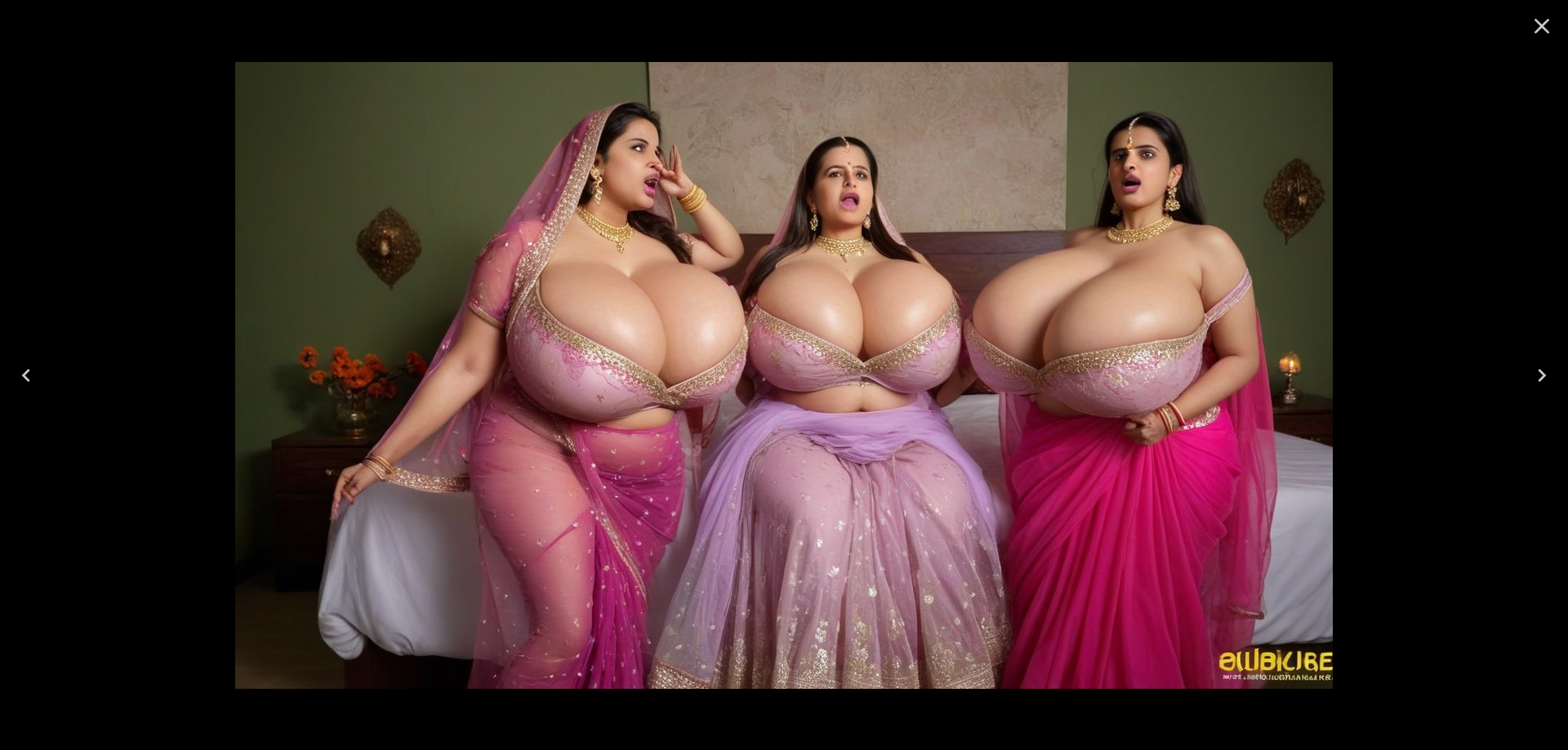
click at [38, 378] on icon "Previous" at bounding box center [26, 375] width 26 height 26
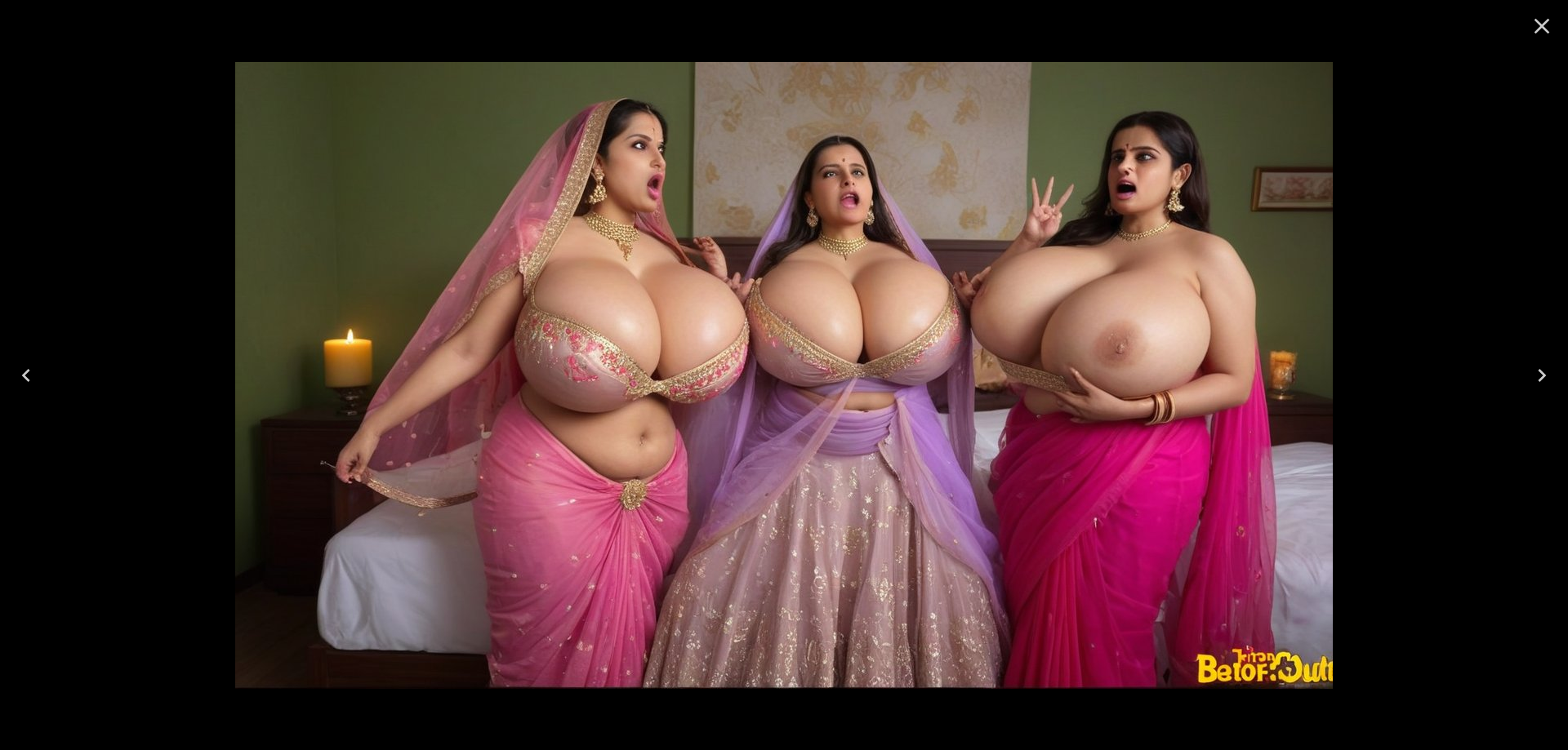
click at [38, 378] on icon "Previous" at bounding box center [26, 375] width 26 height 26
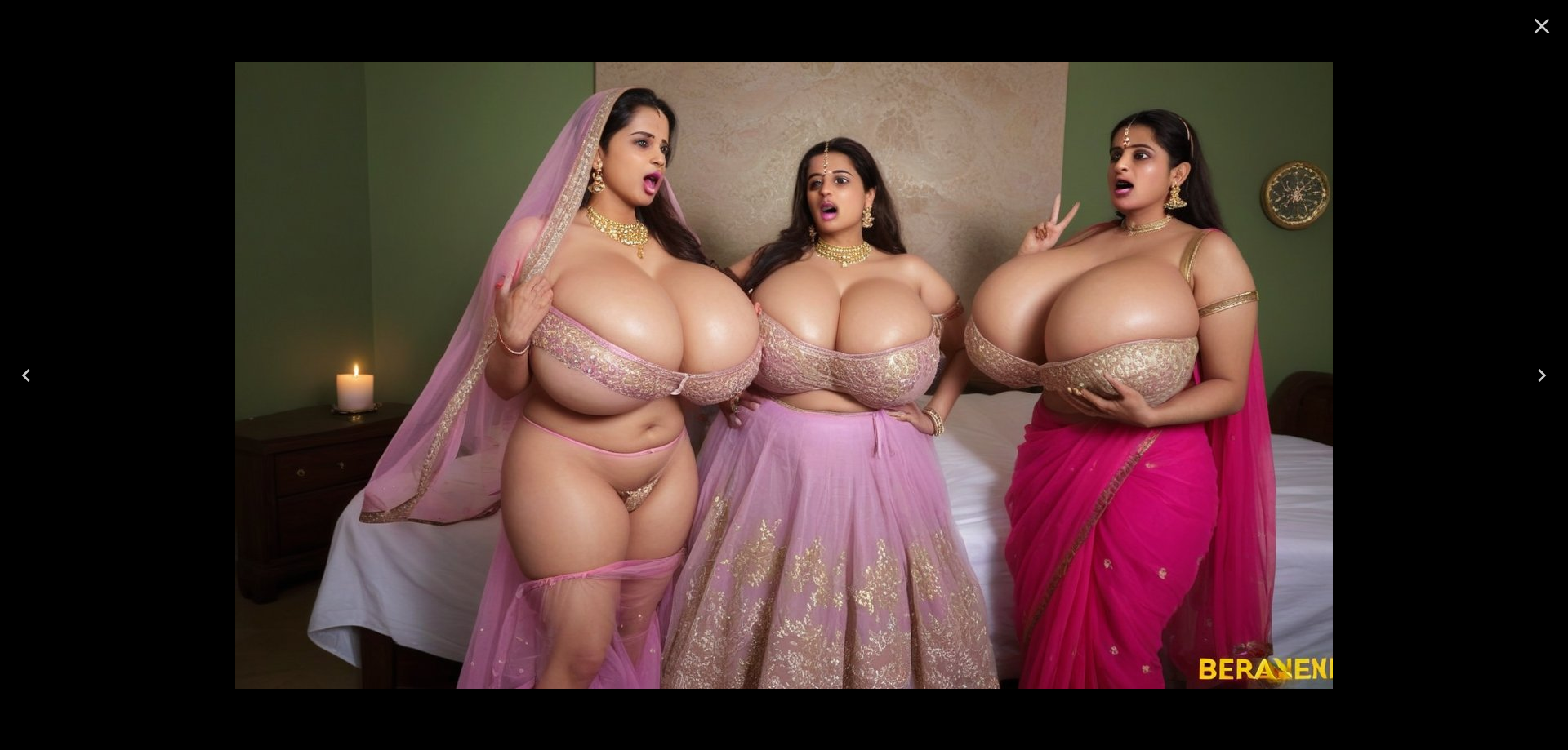
click at [27, 382] on icon "Previous" at bounding box center [26, 375] width 26 height 26
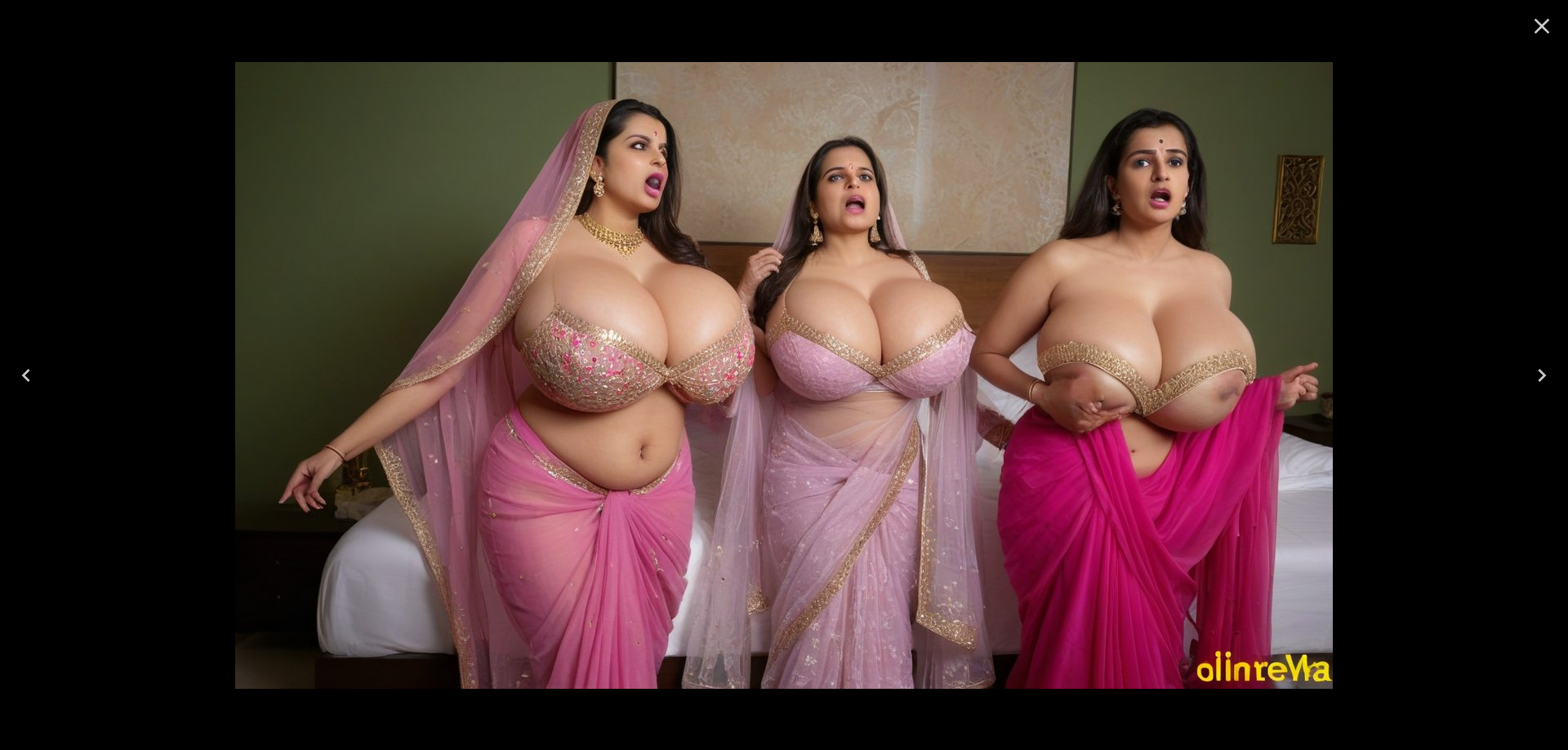
click at [27, 382] on icon "Previous" at bounding box center [26, 375] width 26 height 26
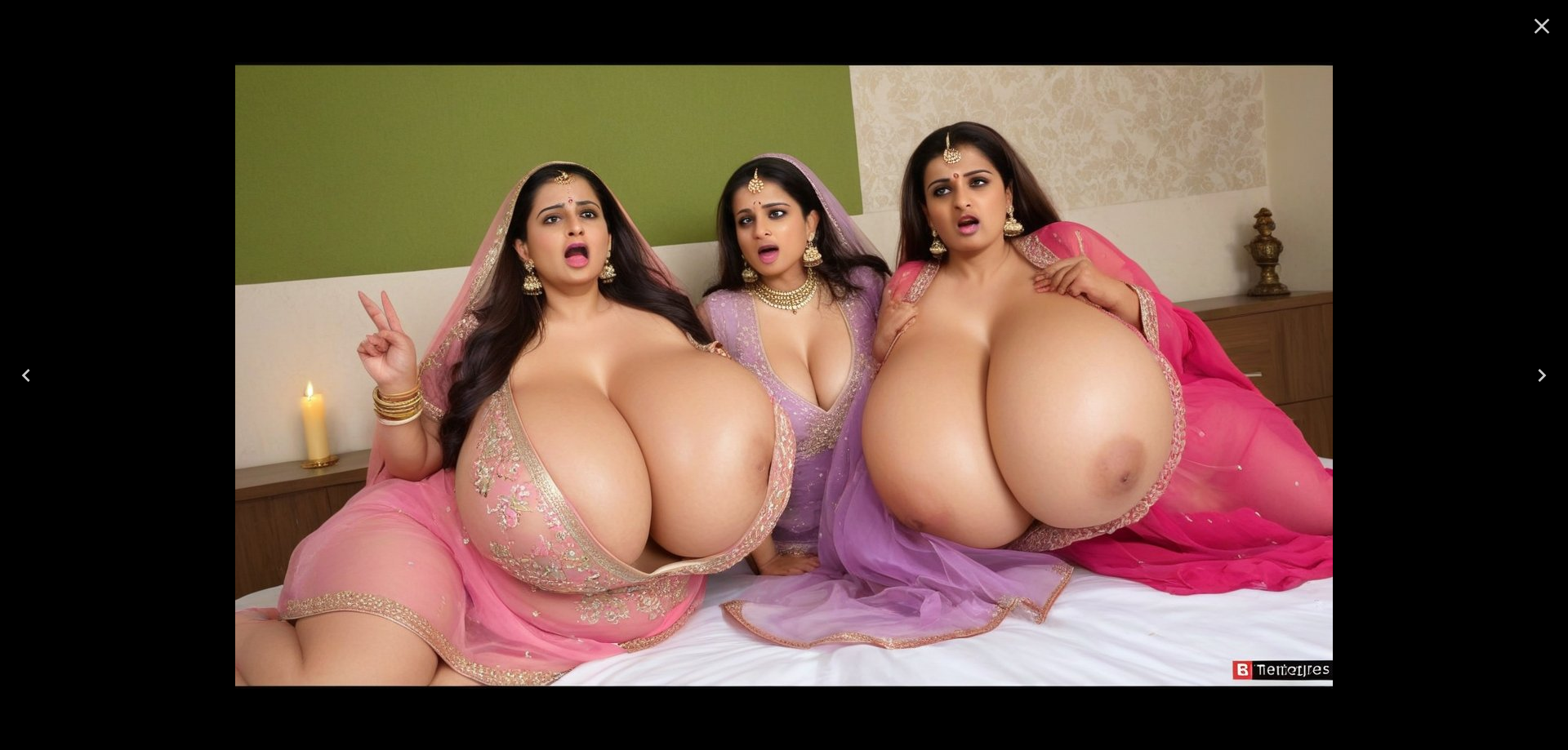
click at [19, 375] on icon "Previous" at bounding box center [26, 375] width 26 height 26
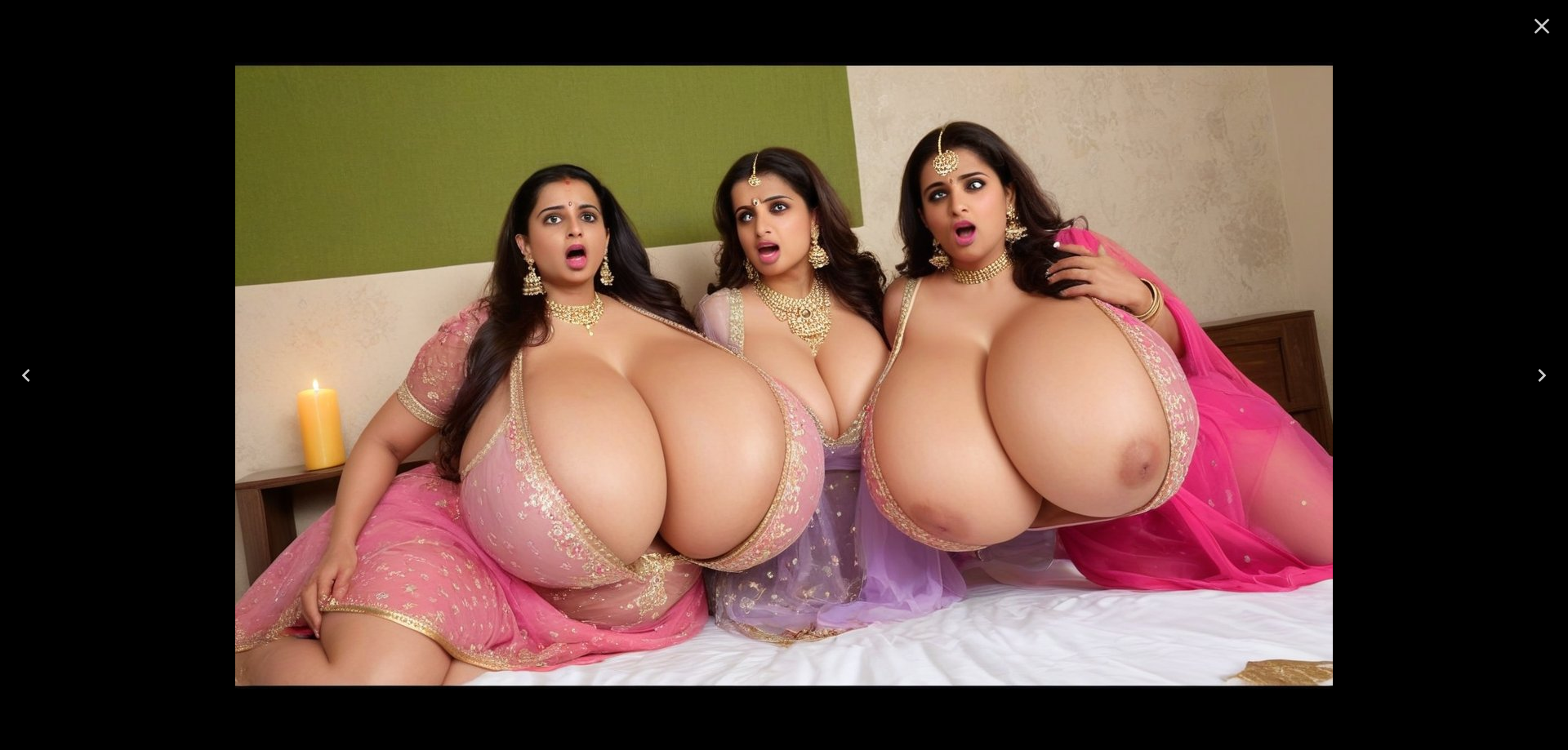
click at [19, 375] on icon "Previous" at bounding box center [26, 375] width 26 height 26
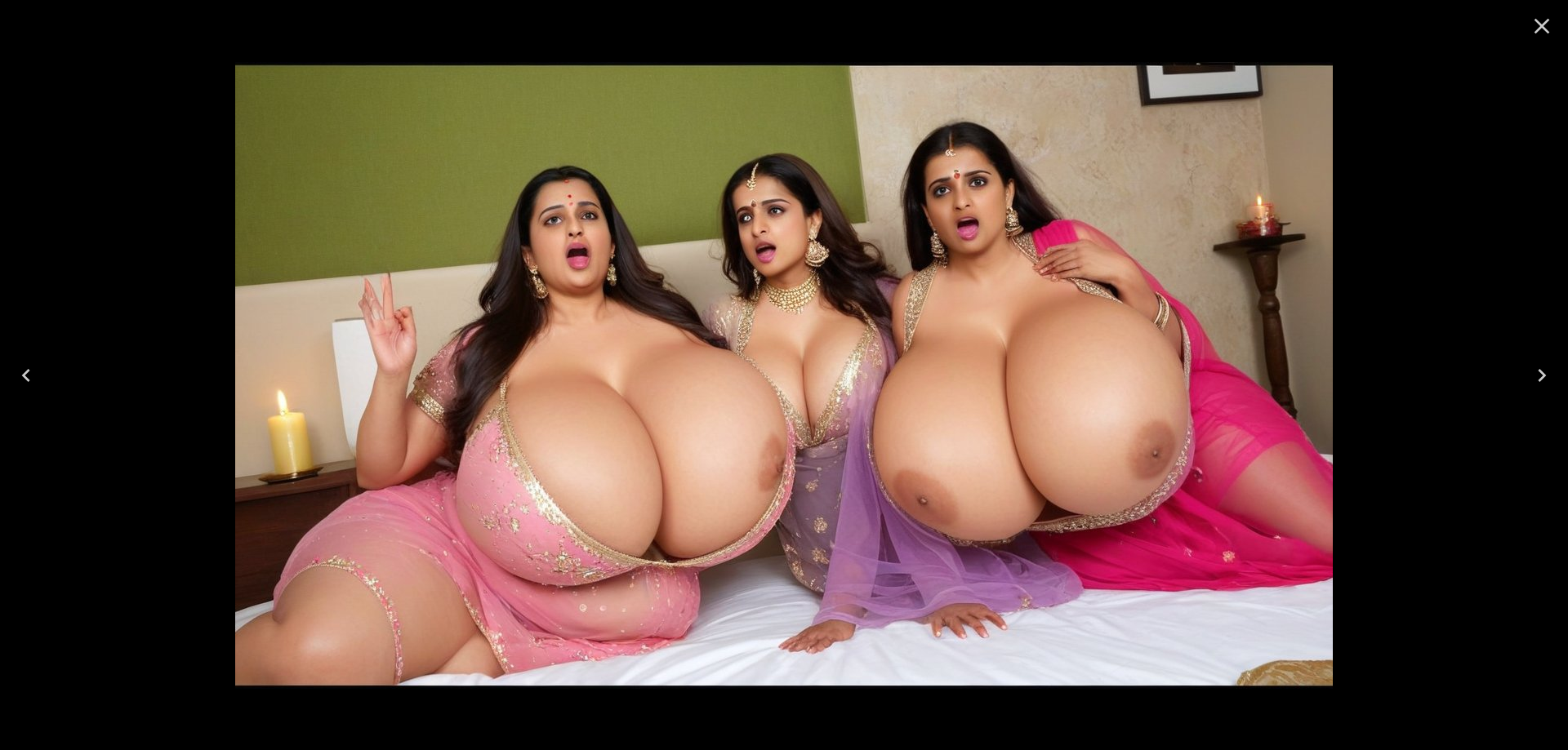
click at [43, 372] on button "Previous" at bounding box center [26, 375] width 52 height 65
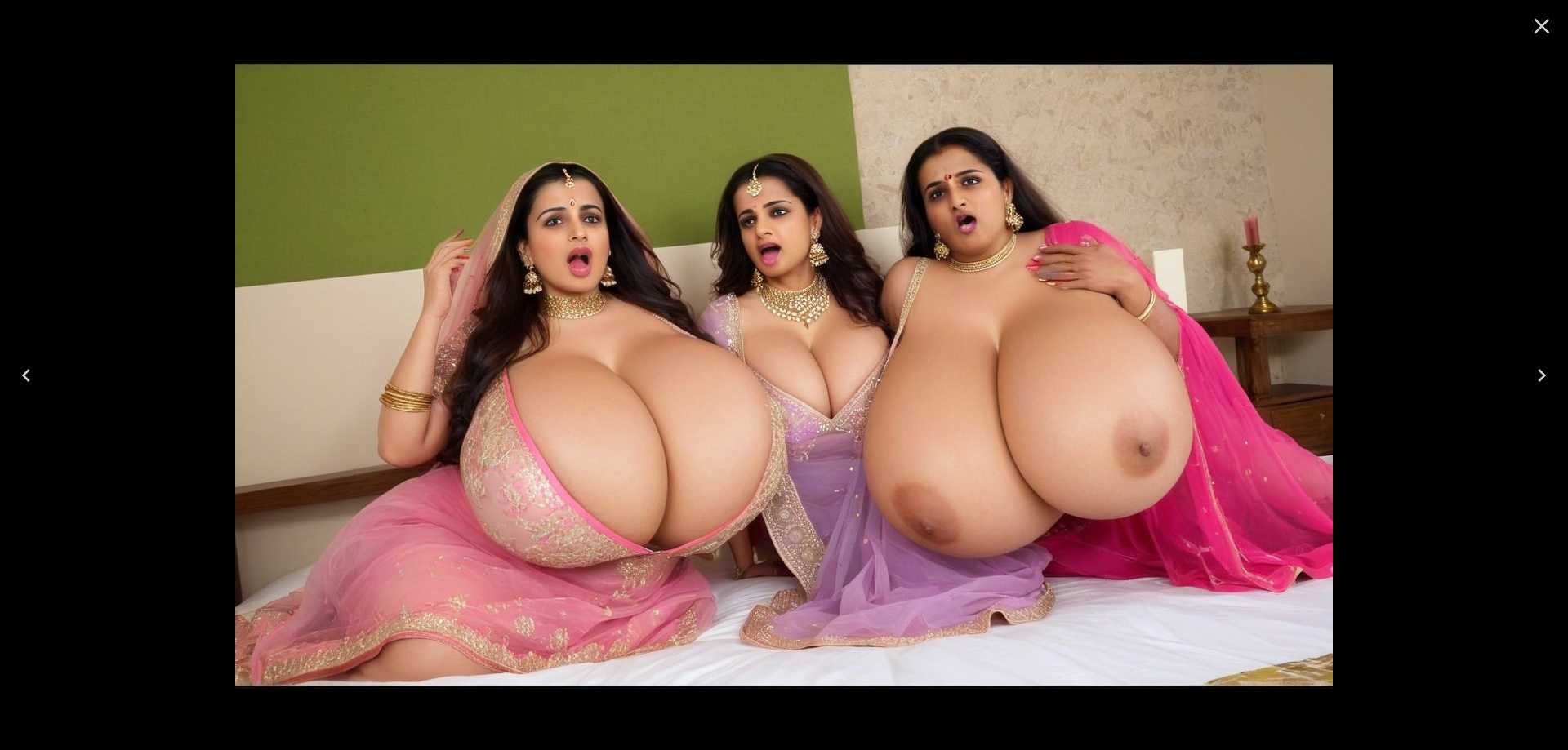
click at [38, 371] on icon "Previous" at bounding box center [26, 375] width 26 height 26
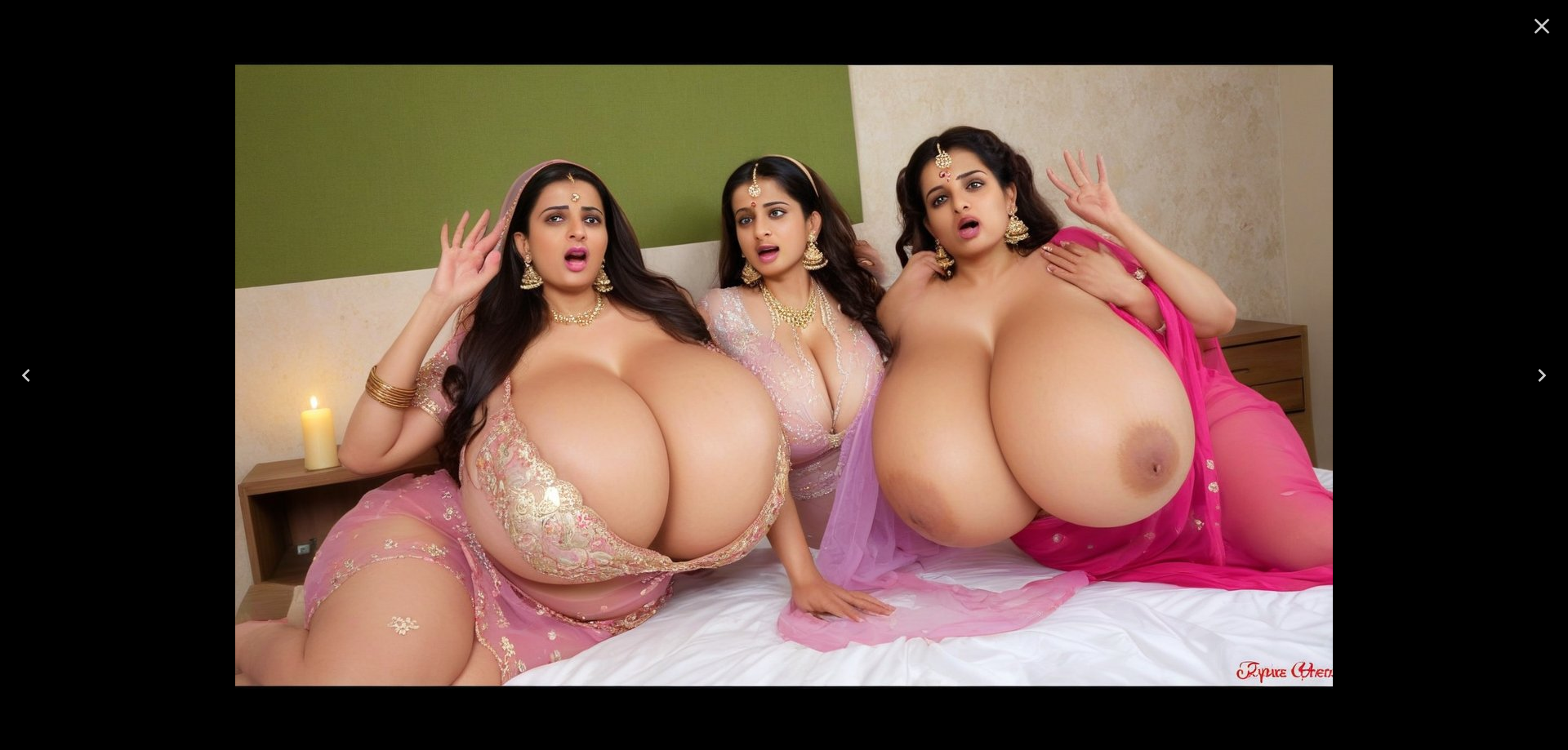
click at [38, 371] on icon "Previous" at bounding box center [26, 375] width 26 height 26
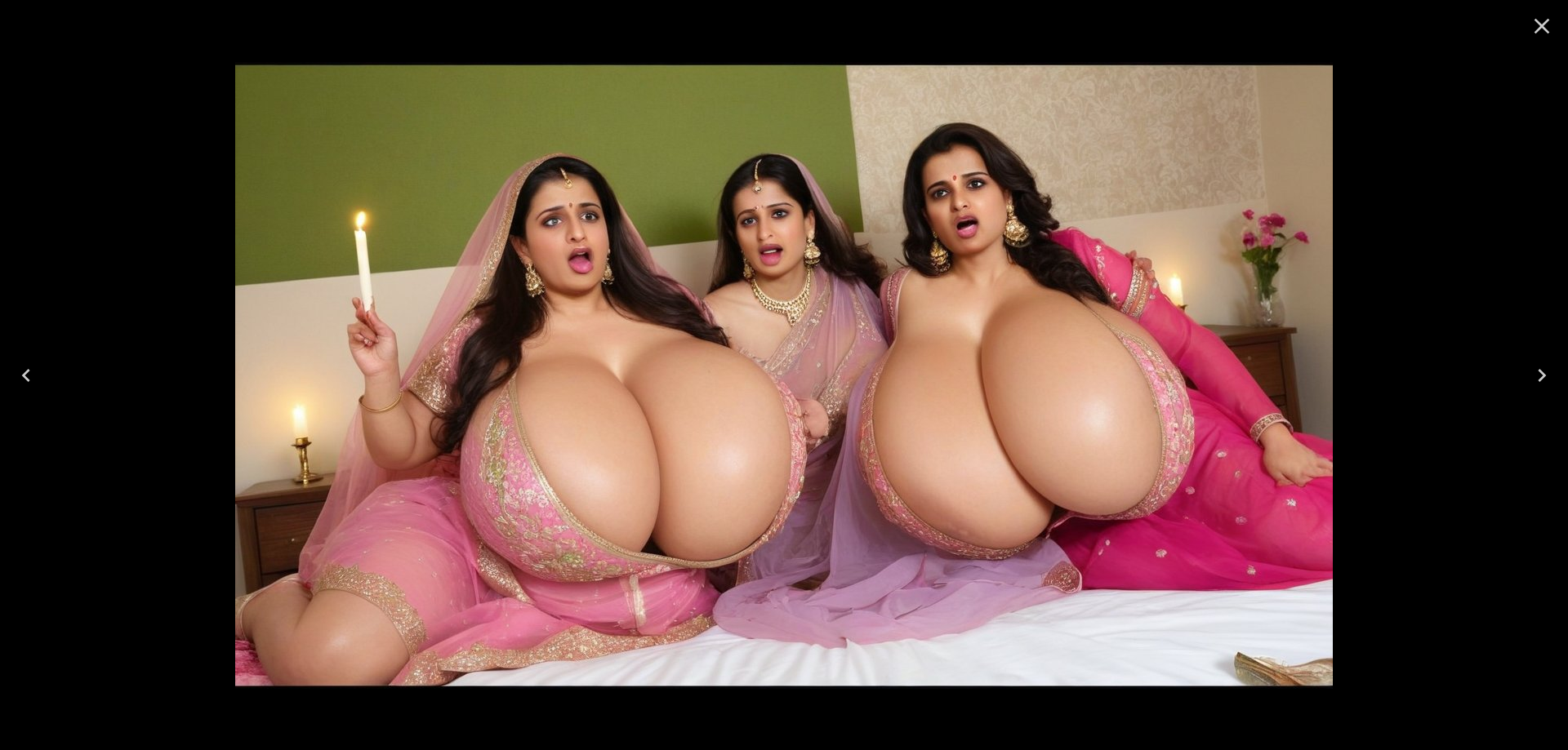
click at [46, 378] on button "Previous" at bounding box center [26, 375] width 52 height 65
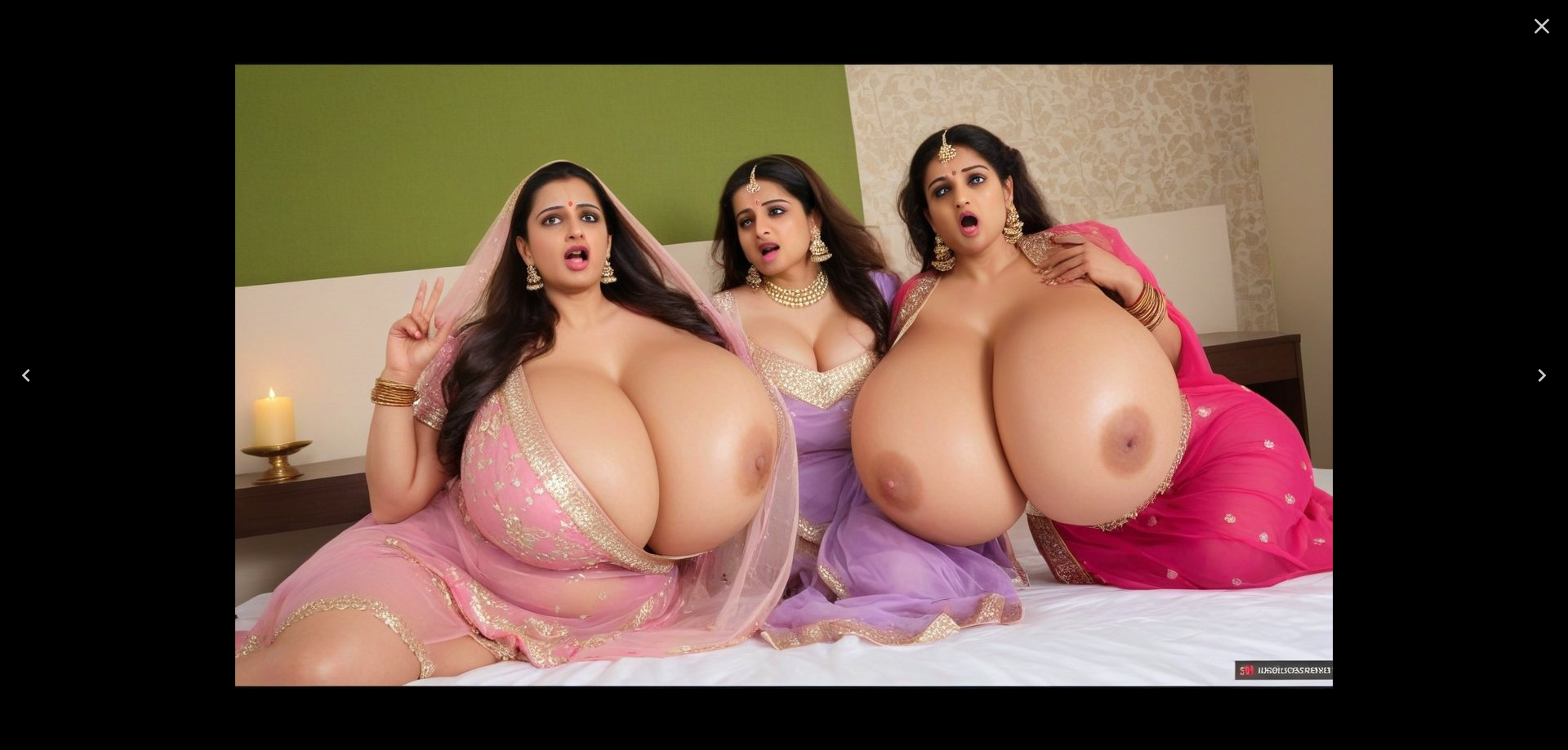
click at [46, 377] on button "Previous" at bounding box center [26, 375] width 52 height 65
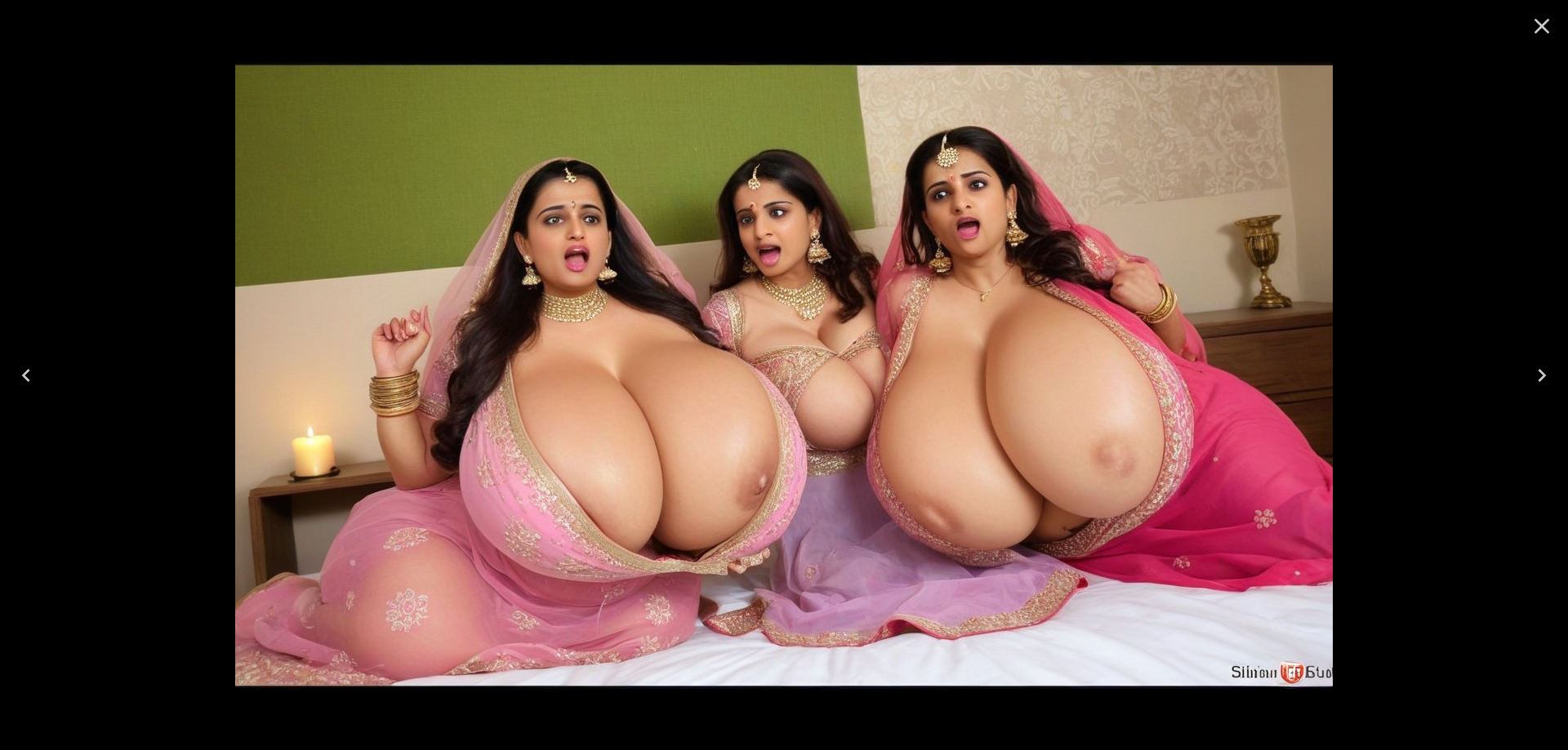
click at [32, 378] on icon "Previous" at bounding box center [26, 375] width 26 height 26
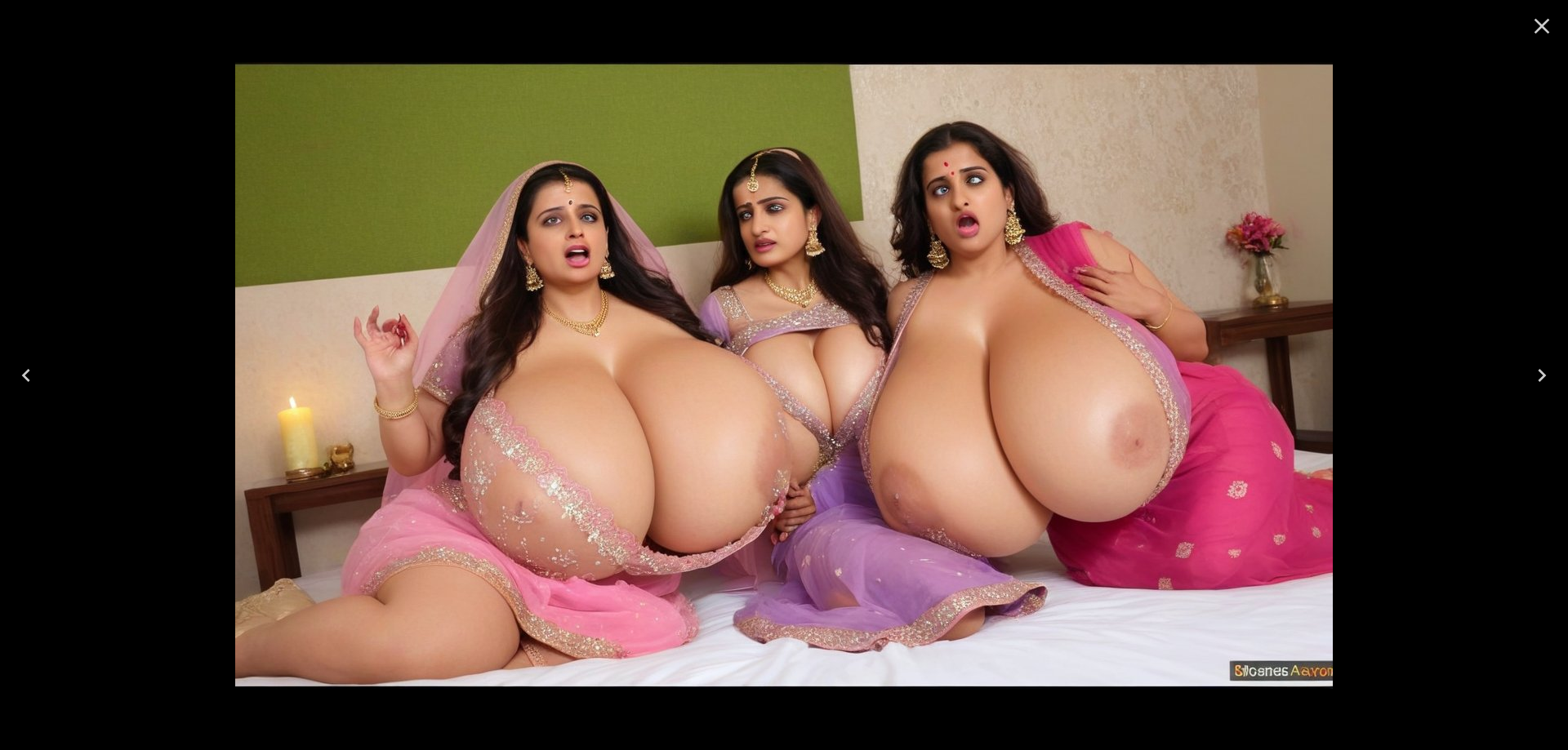
click at [34, 378] on icon "Previous" at bounding box center [26, 375] width 26 height 26
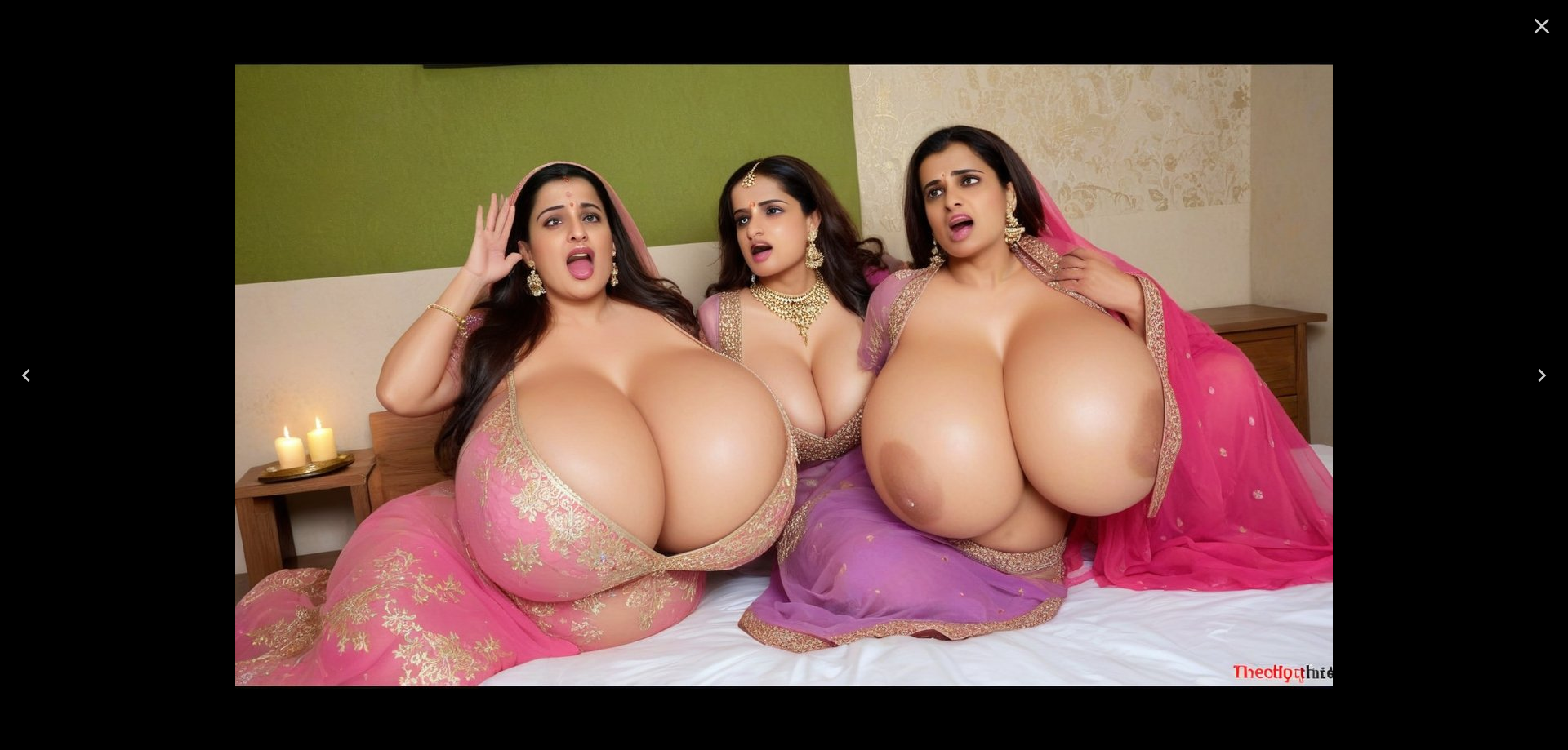
click at [26, 376] on icon "Previous" at bounding box center [26, 375] width 26 height 26
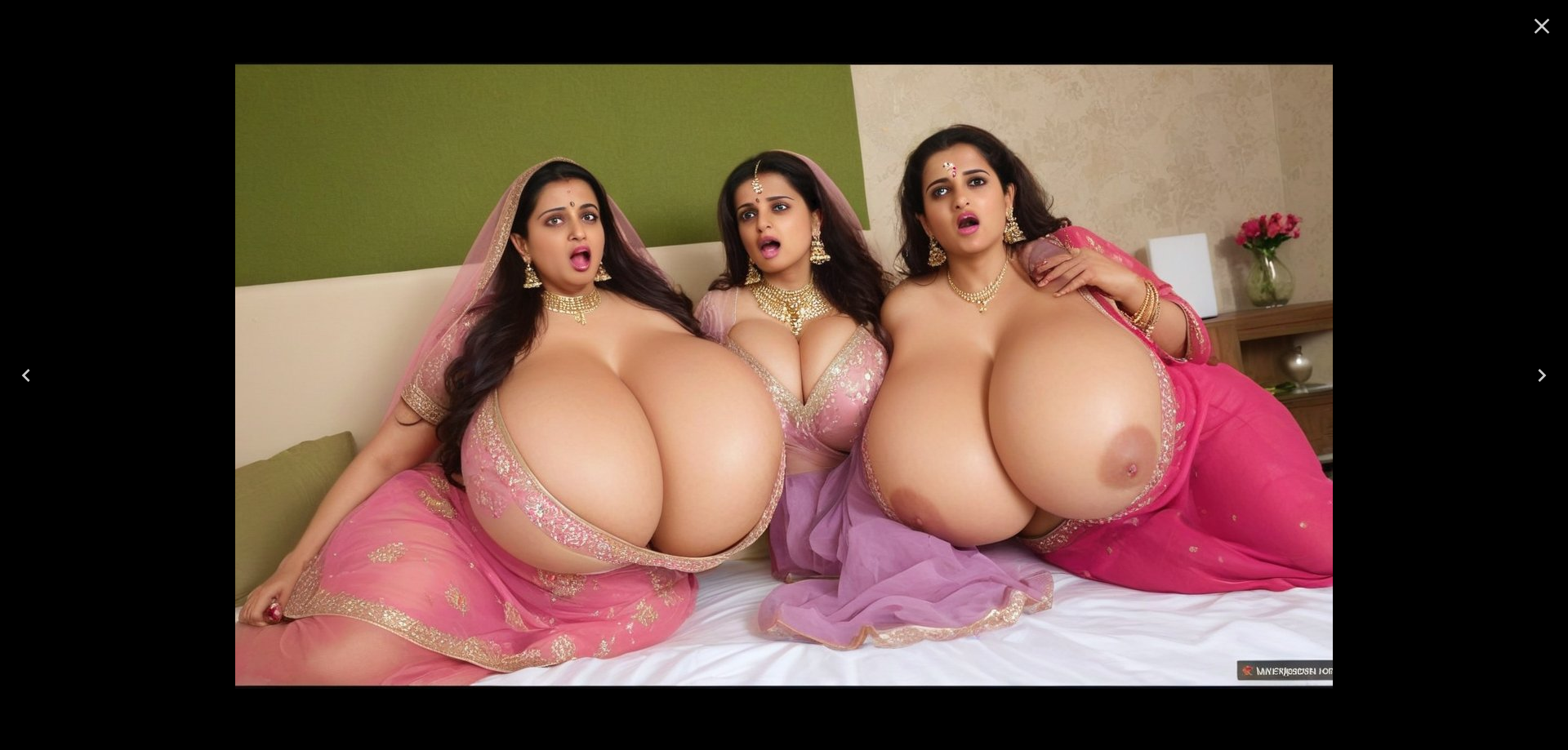
click at [50, 378] on button "Previous" at bounding box center [26, 375] width 52 height 65
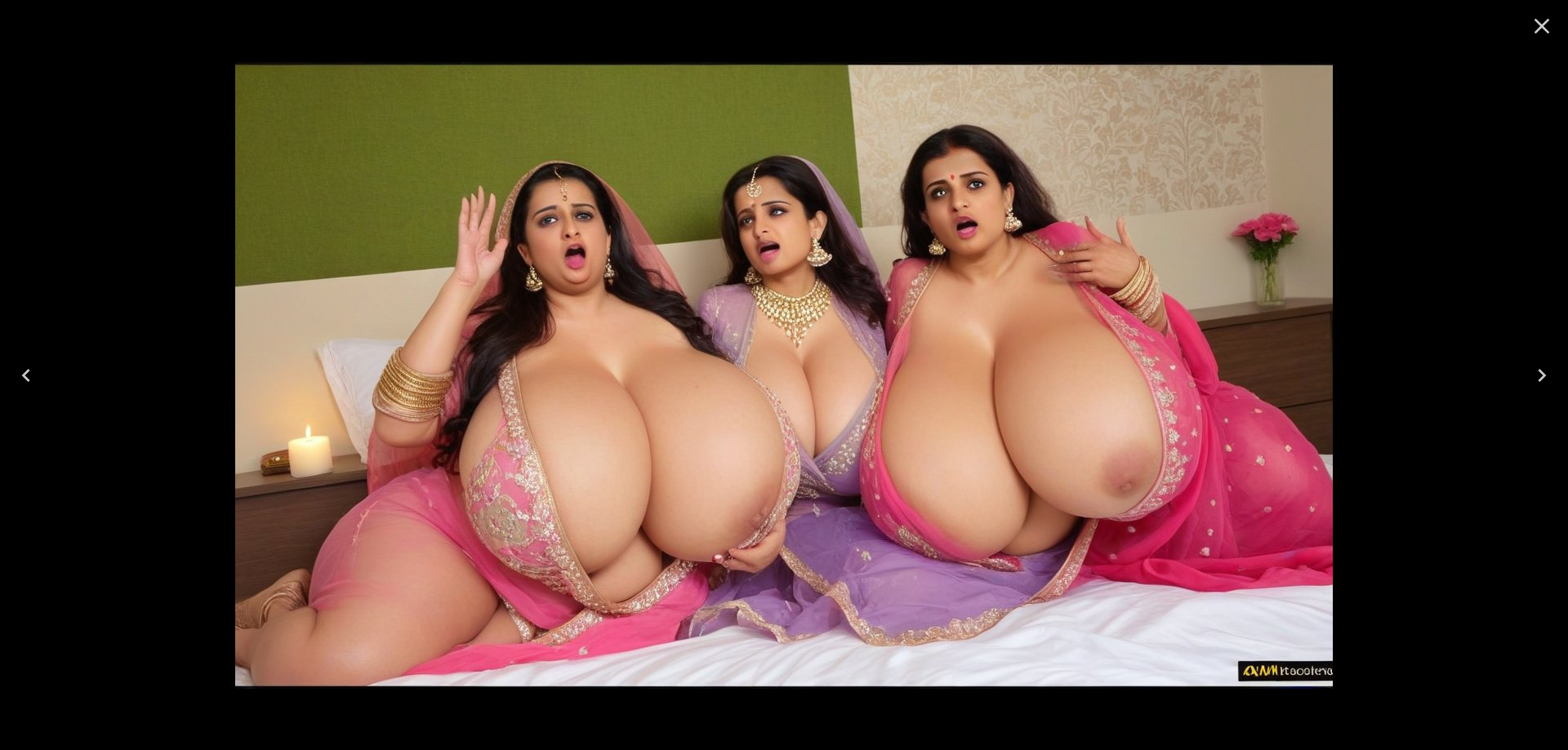
click at [50, 378] on button "Previous" at bounding box center [26, 375] width 52 height 65
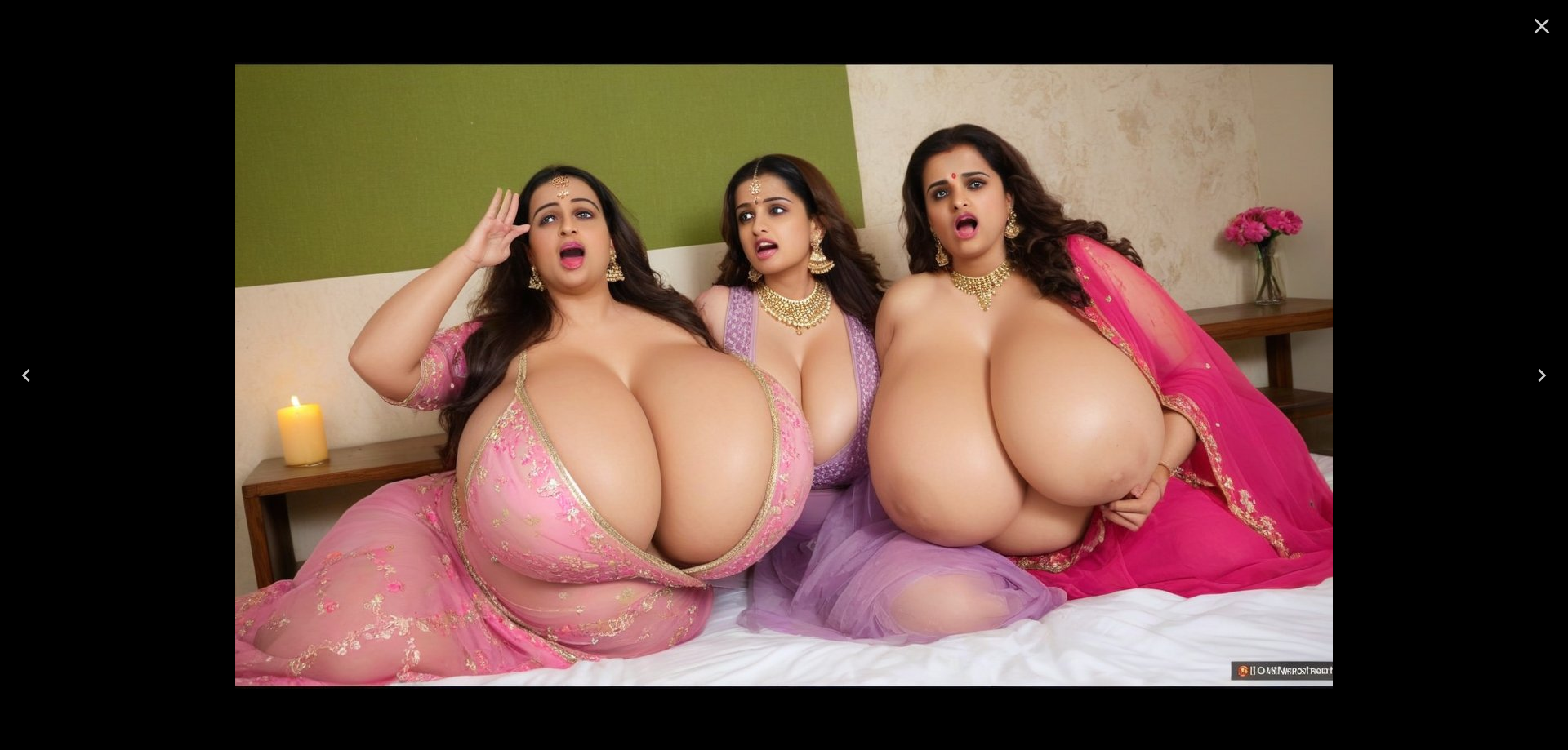
click at [50, 378] on button "Previous" at bounding box center [26, 375] width 52 height 65
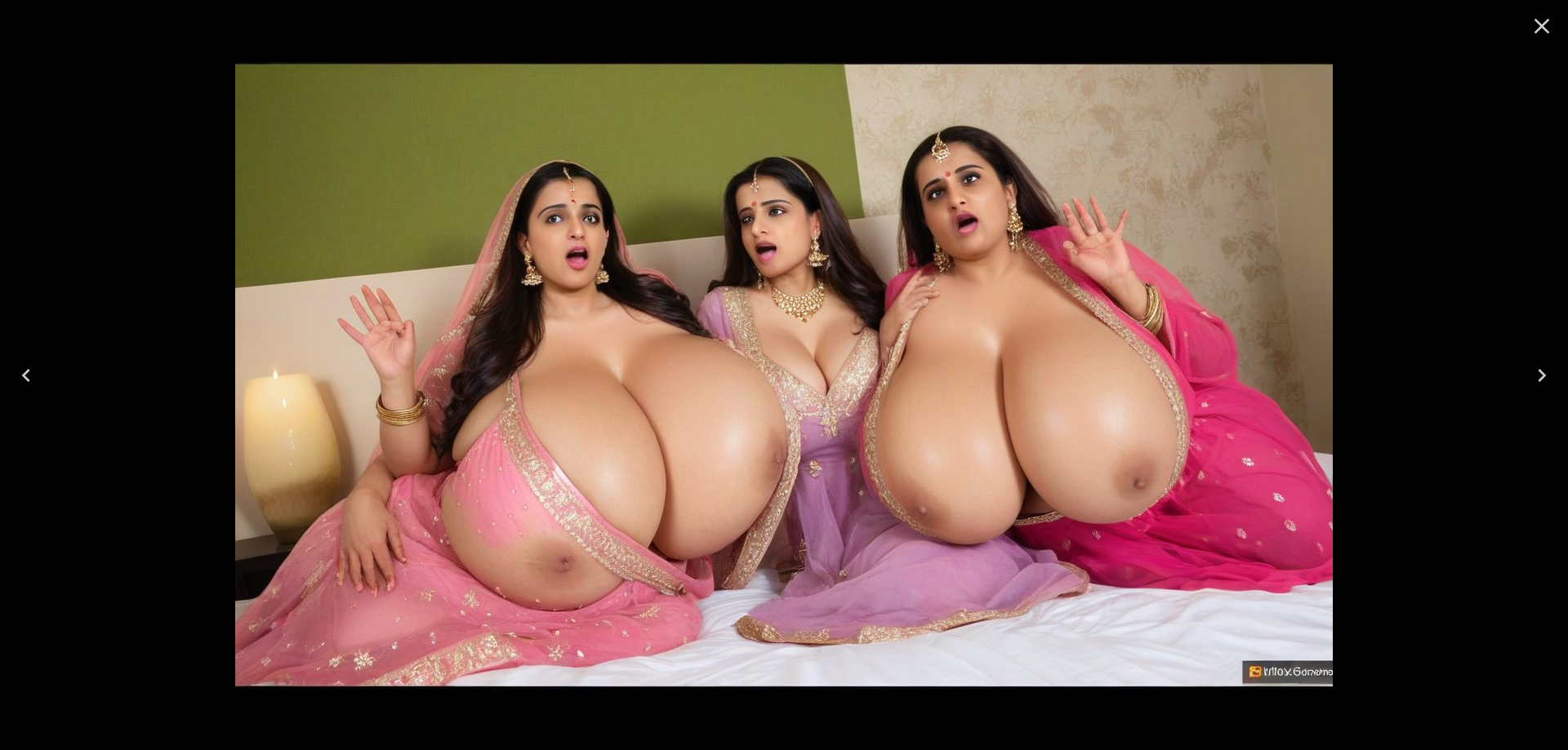
click at [26, 360] on button "Previous" at bounding box center [26, 375] width 52 height 65
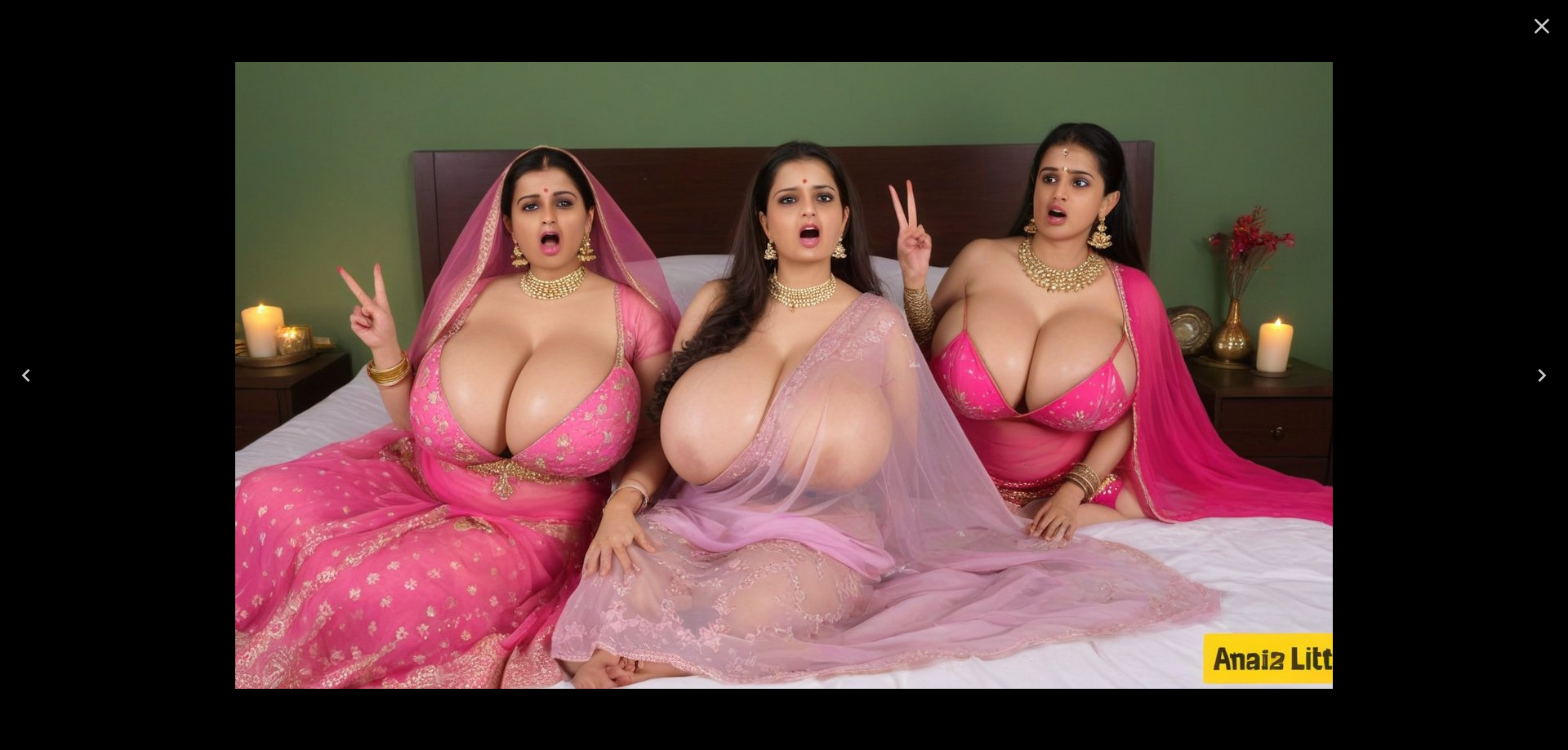
click at [48, 390] on button "Previous" at bounding box center [26, 375] width 52 height 65
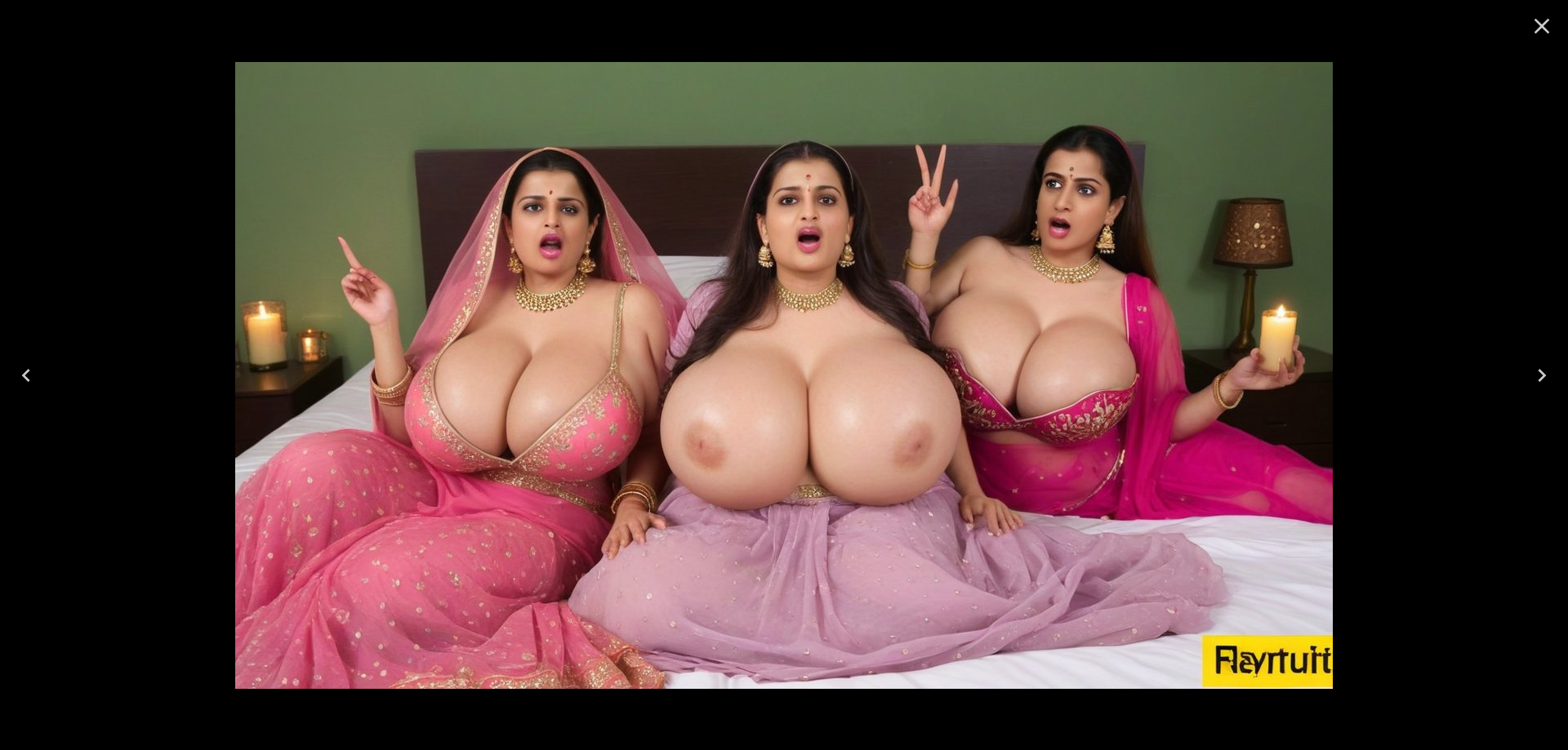
click at [29, 366] on icon "Previous" at bounding box center [26, 375] width 26 height 26
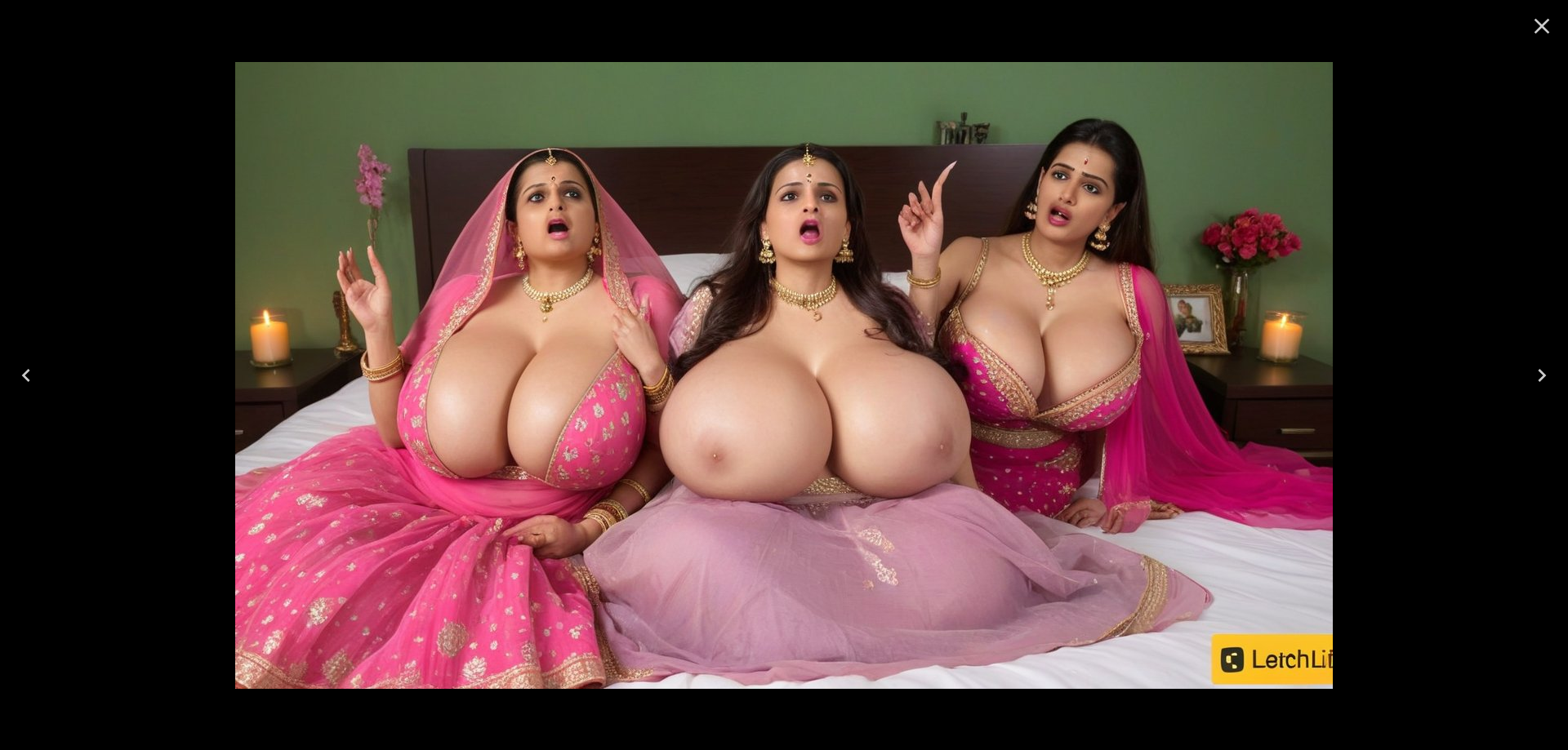
click at [38, 386] on button "Previous" at bounding box center [26, 375] width 52 height 65
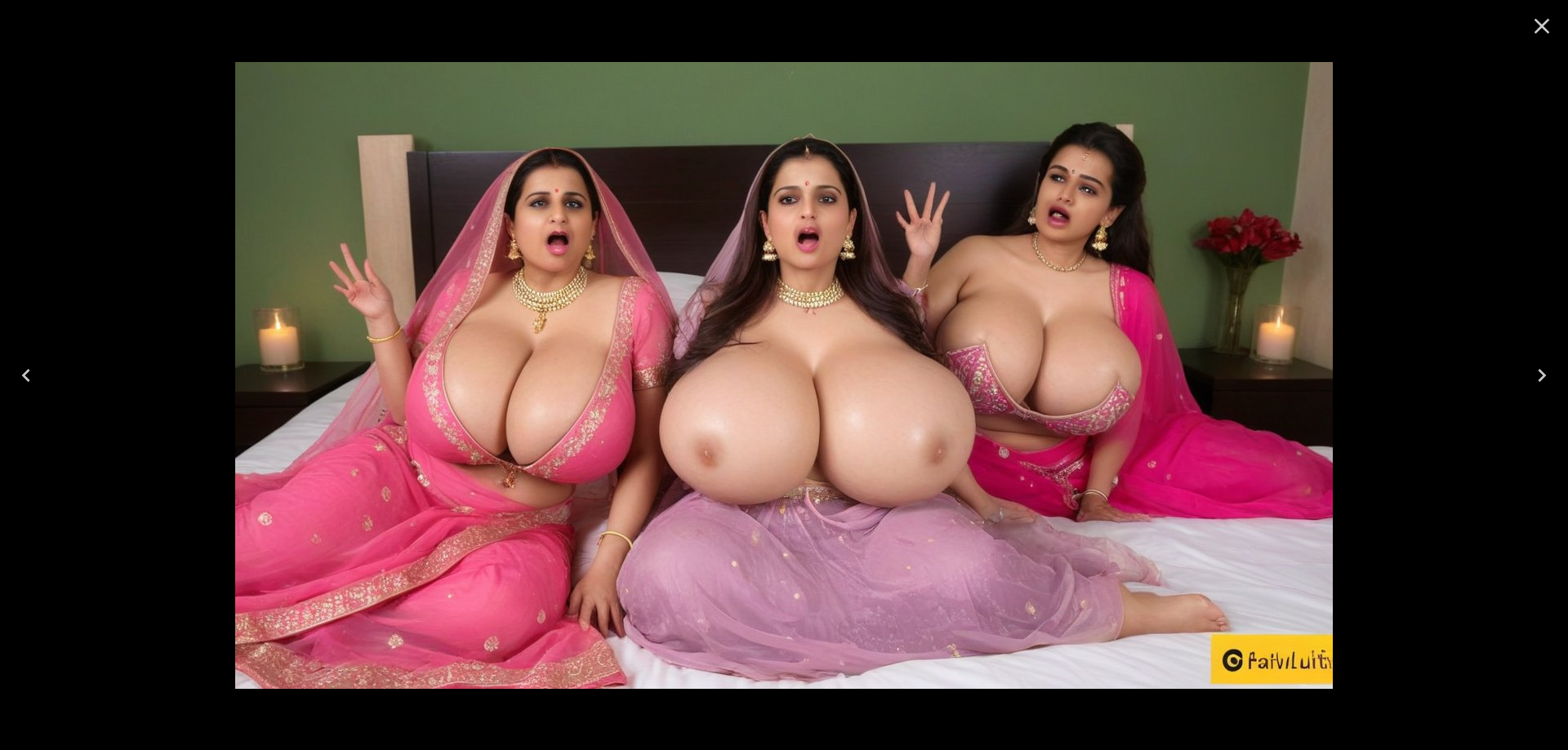
click at [19, 378] on icon "Previous" at bounding box center [26, 375] width 26 height 26
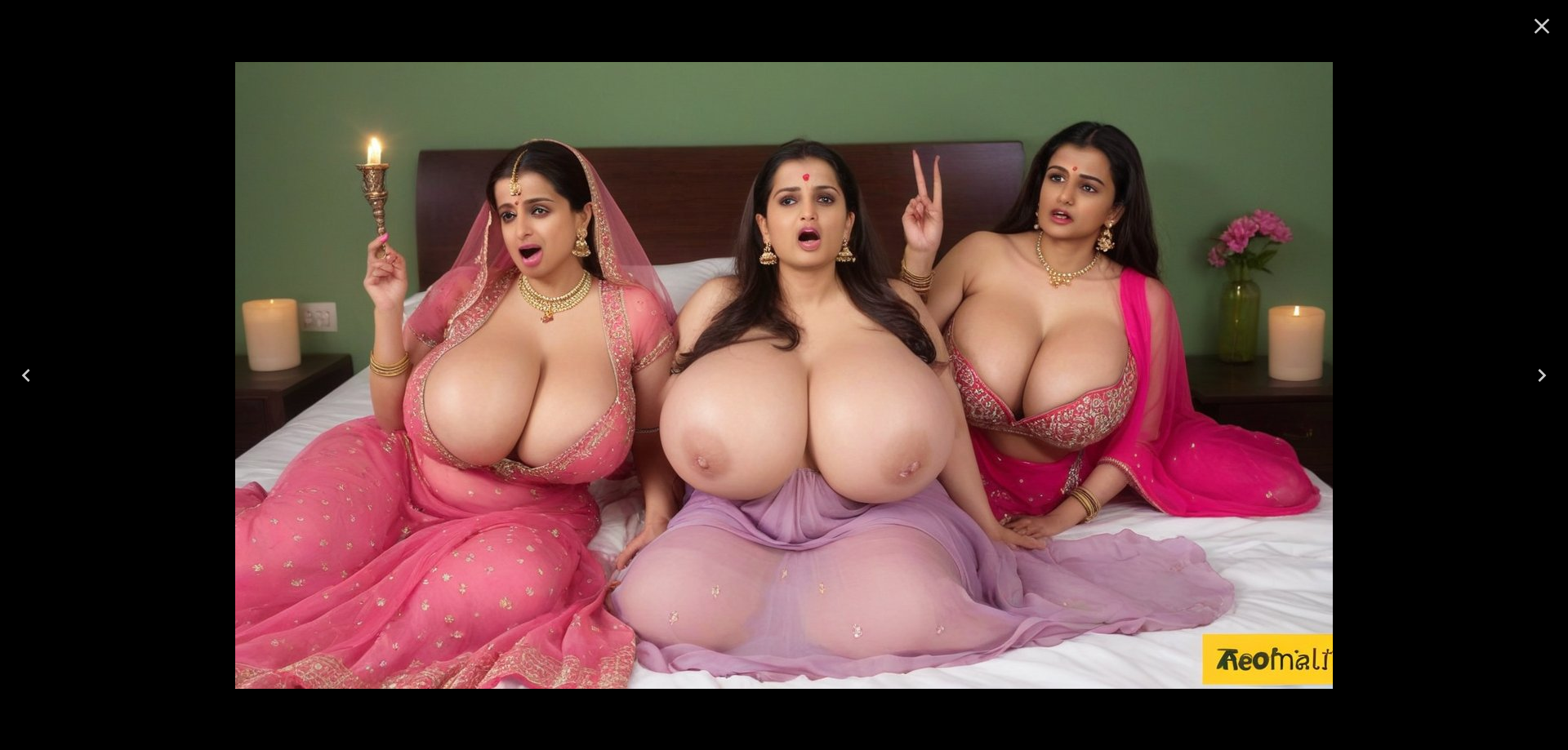
click at [36, 365] on icon "Previous" at bounding box center [26, 375] width 26 height 26
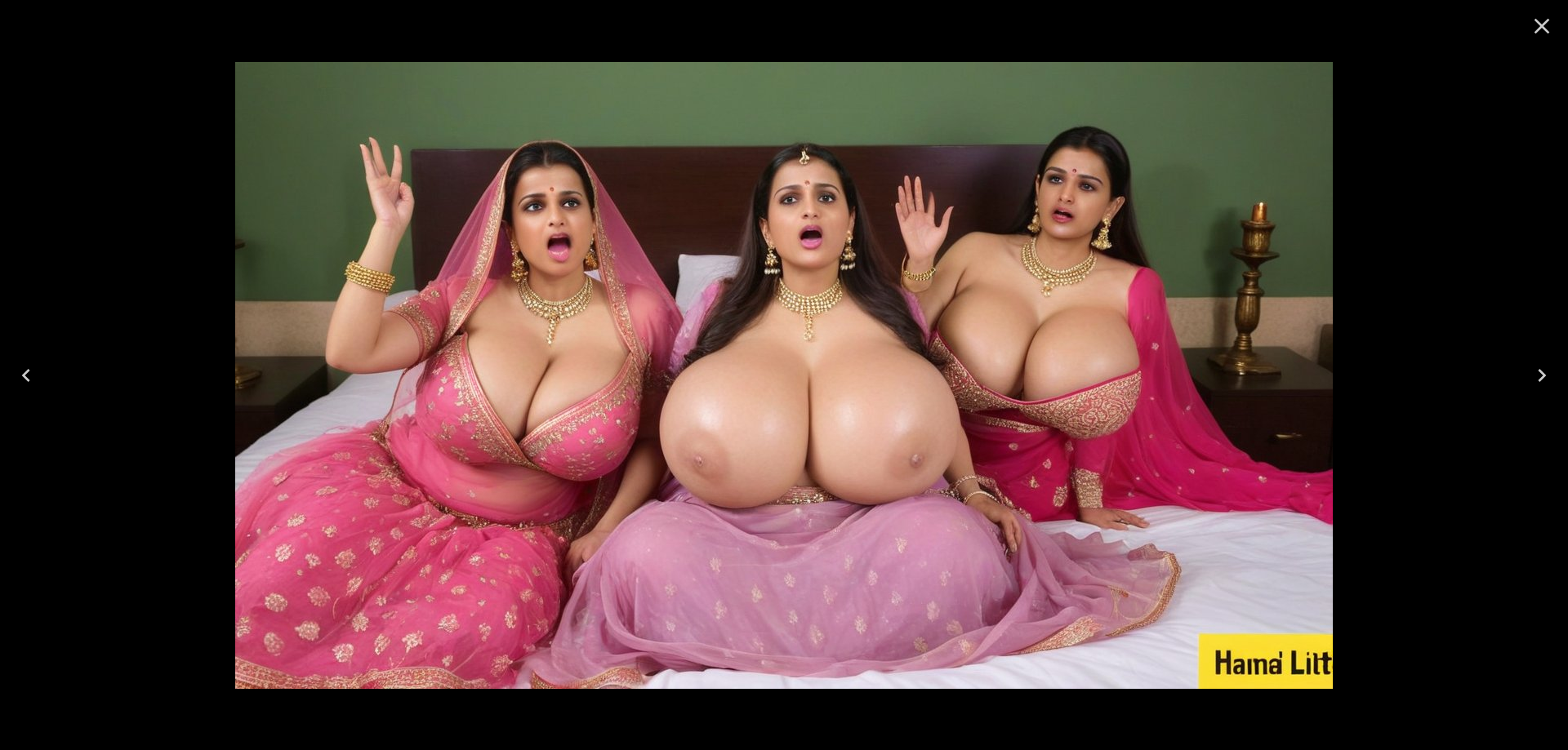
click at [35, 365] on icon "Previous" at bounding box center [26, 375] width 26 height 26
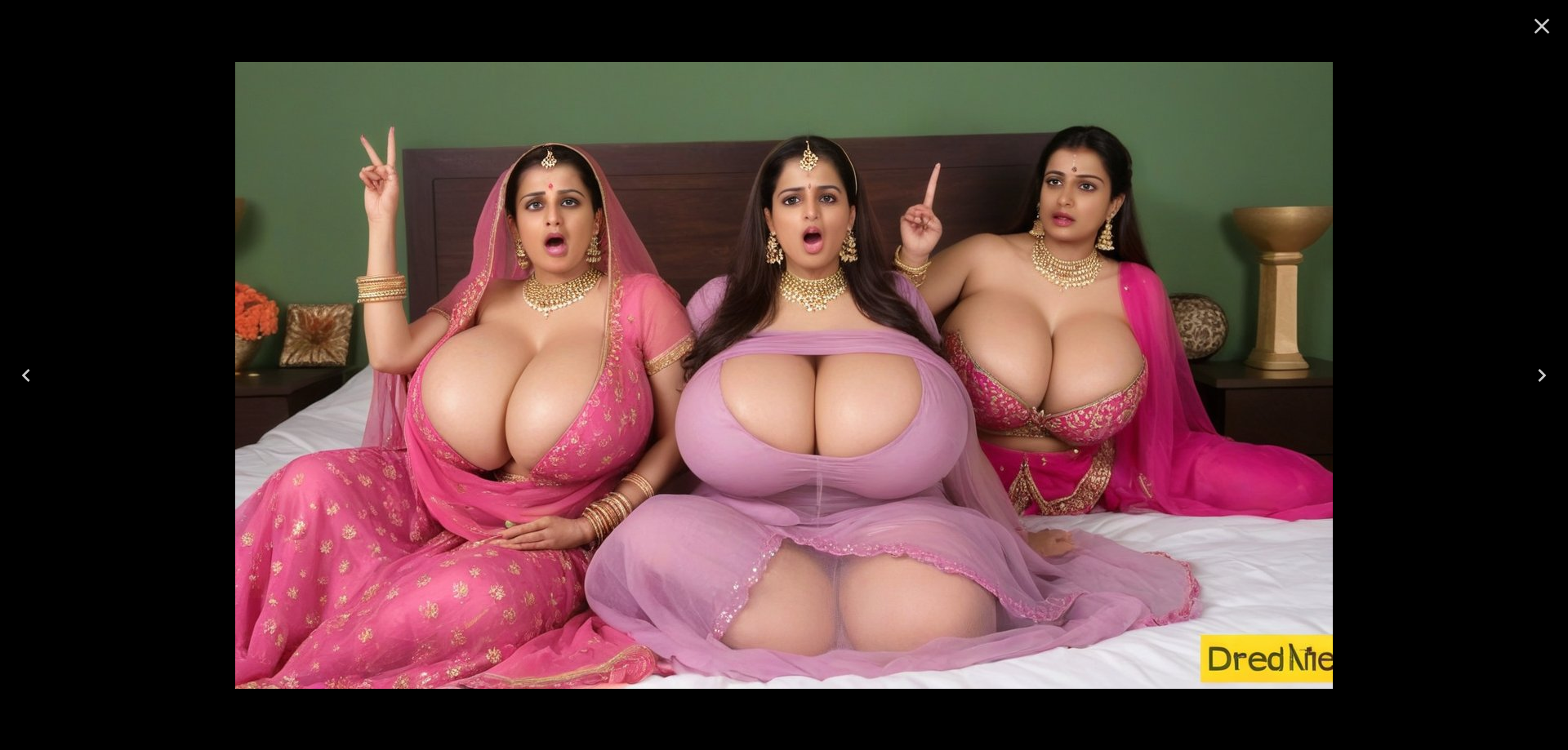
click at [27, 392] on button "Previous" at bounding box center [26, 375] width 52 height 65
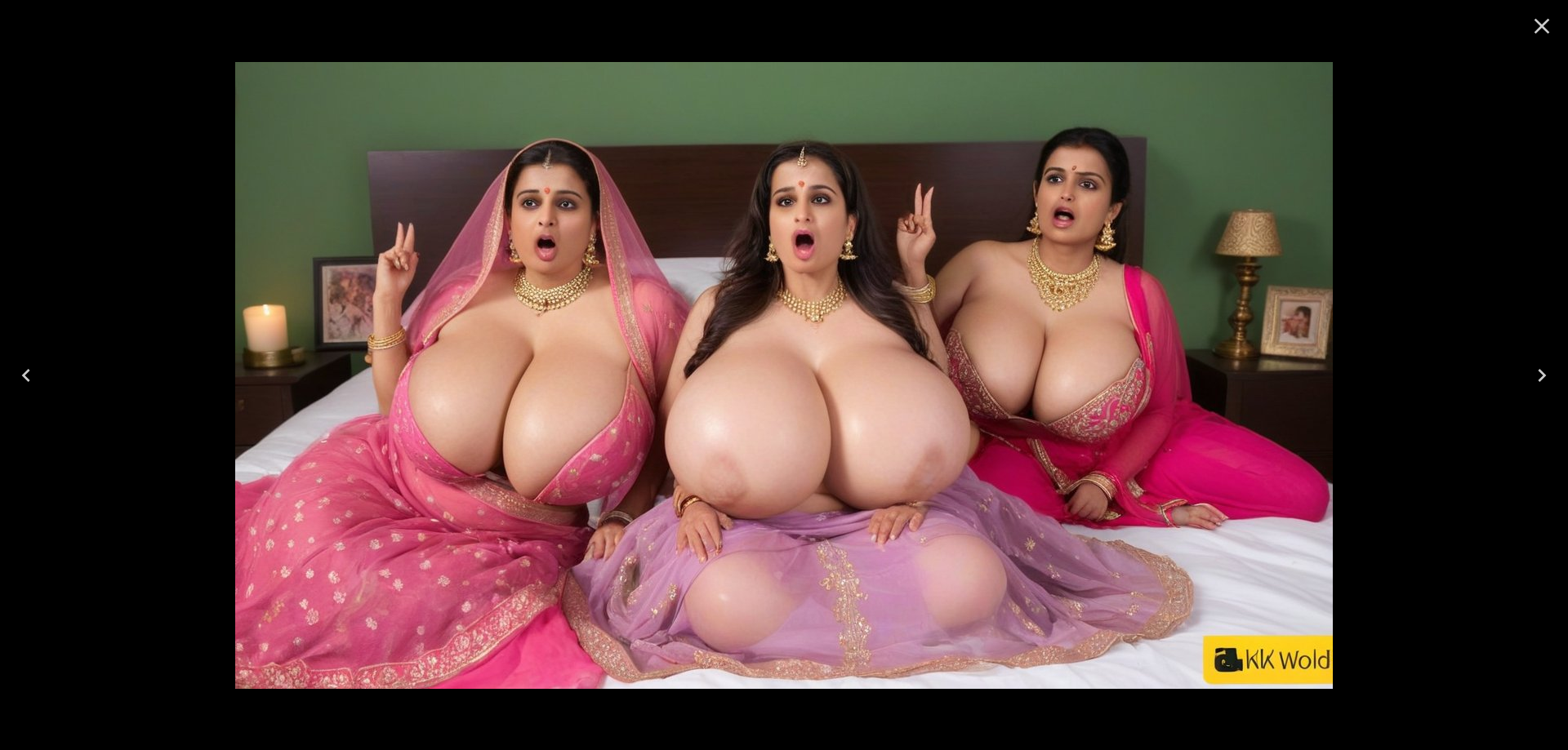
click at [0, 355] on button "Previous" at bounding box center [26, 375] width 52 height 65
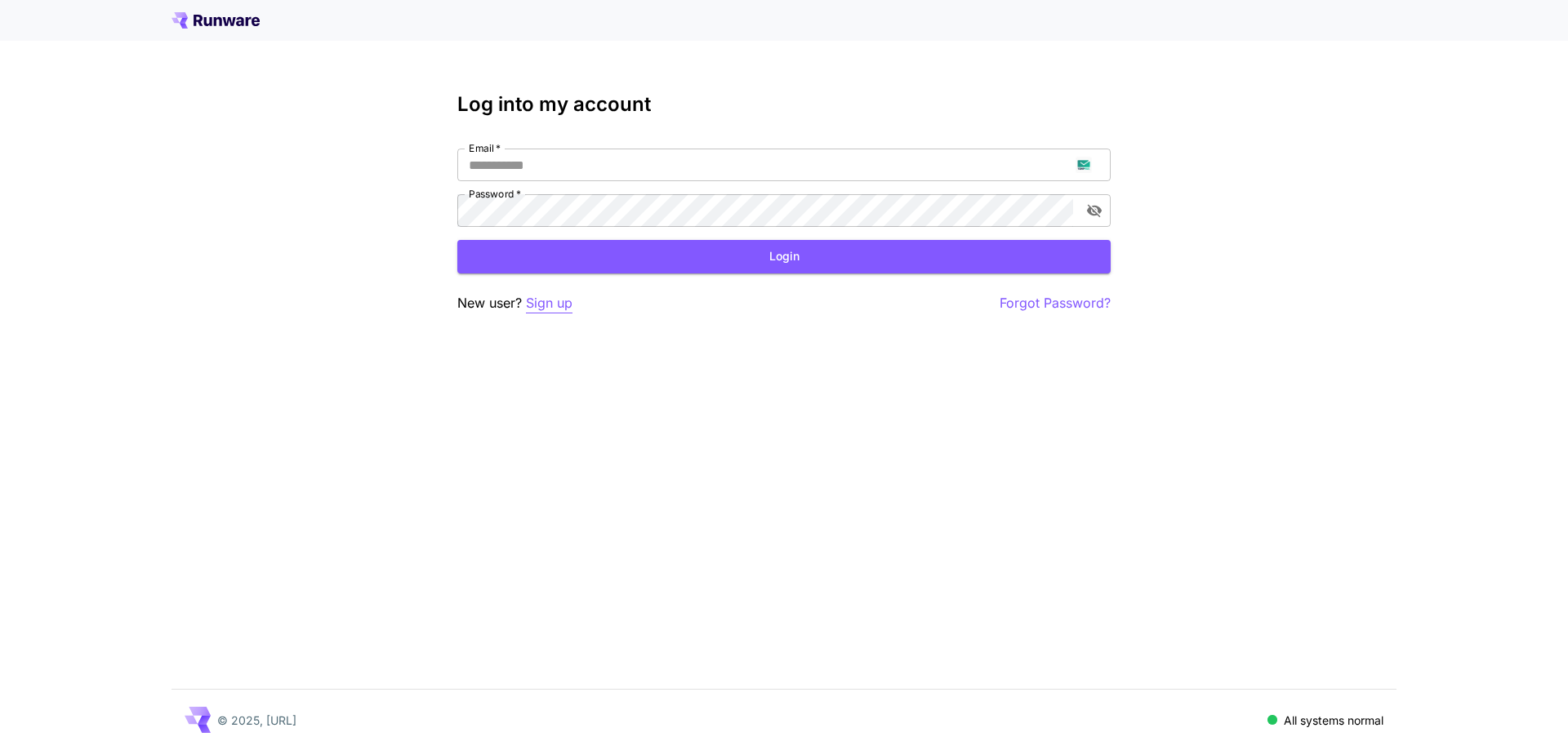
click at [558, 310] on p "Sign up" at bounding box center [549, 303] width 46 height 21
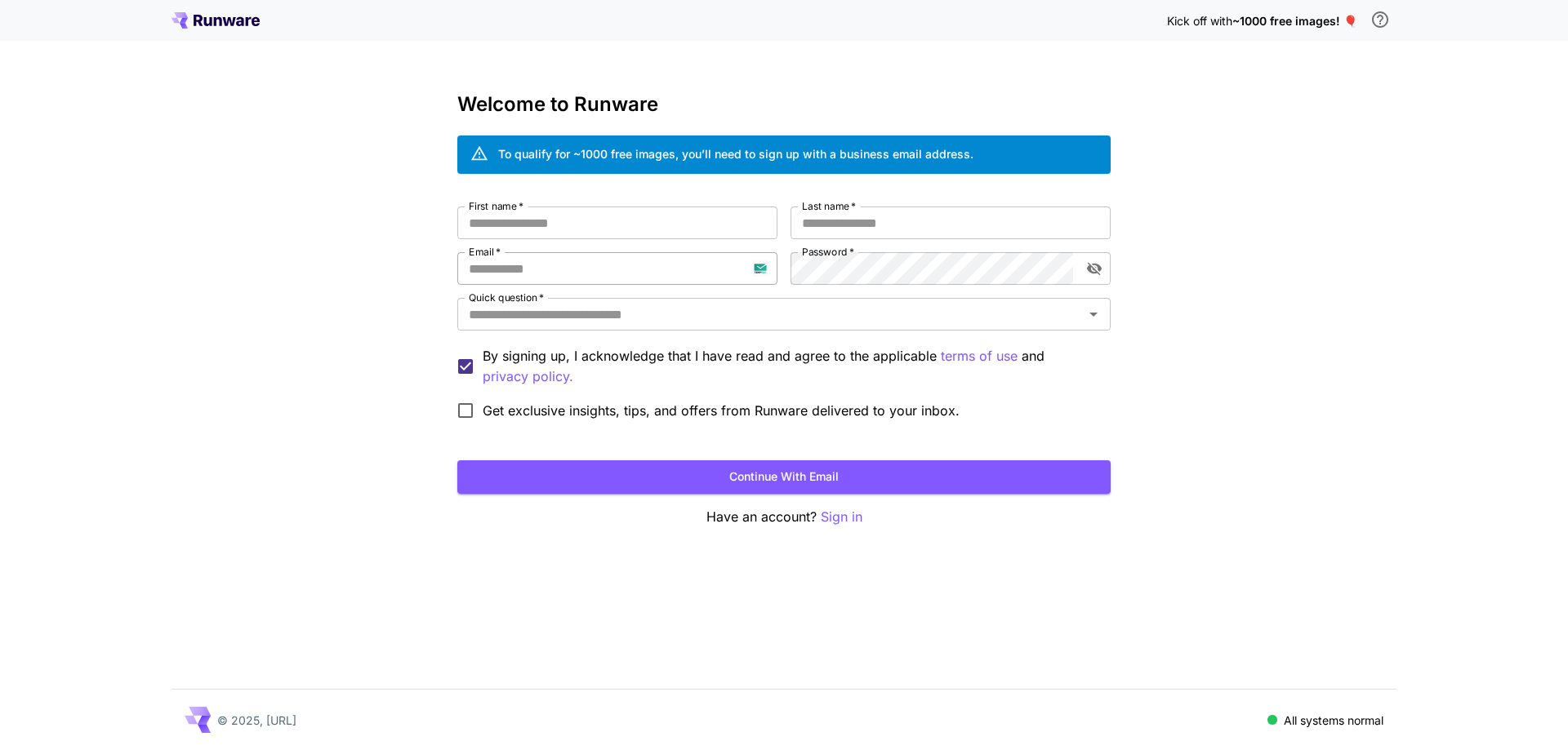
click at [600, 269] on input "Email   *" at bounding box center [617, 268] width 320 height 32
paste input "**********"
type input "**********"
click at [719, 229] on input "First name   *" at bounding box center [617, 223] width 320 height 32
type input "****"
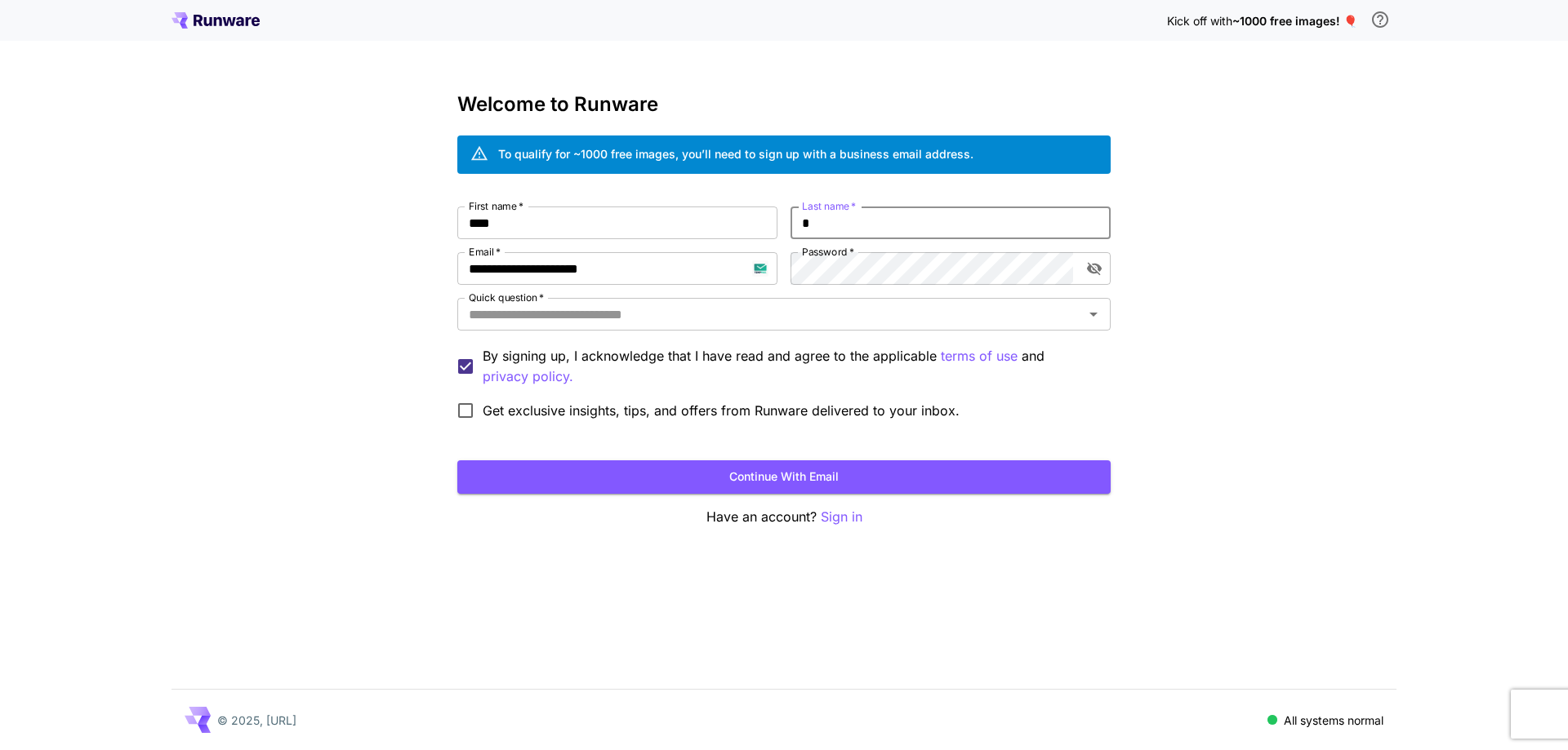
click at [855, 230] on input "*" at bounding box center [950, 223] width 320 height 32
type input "****"
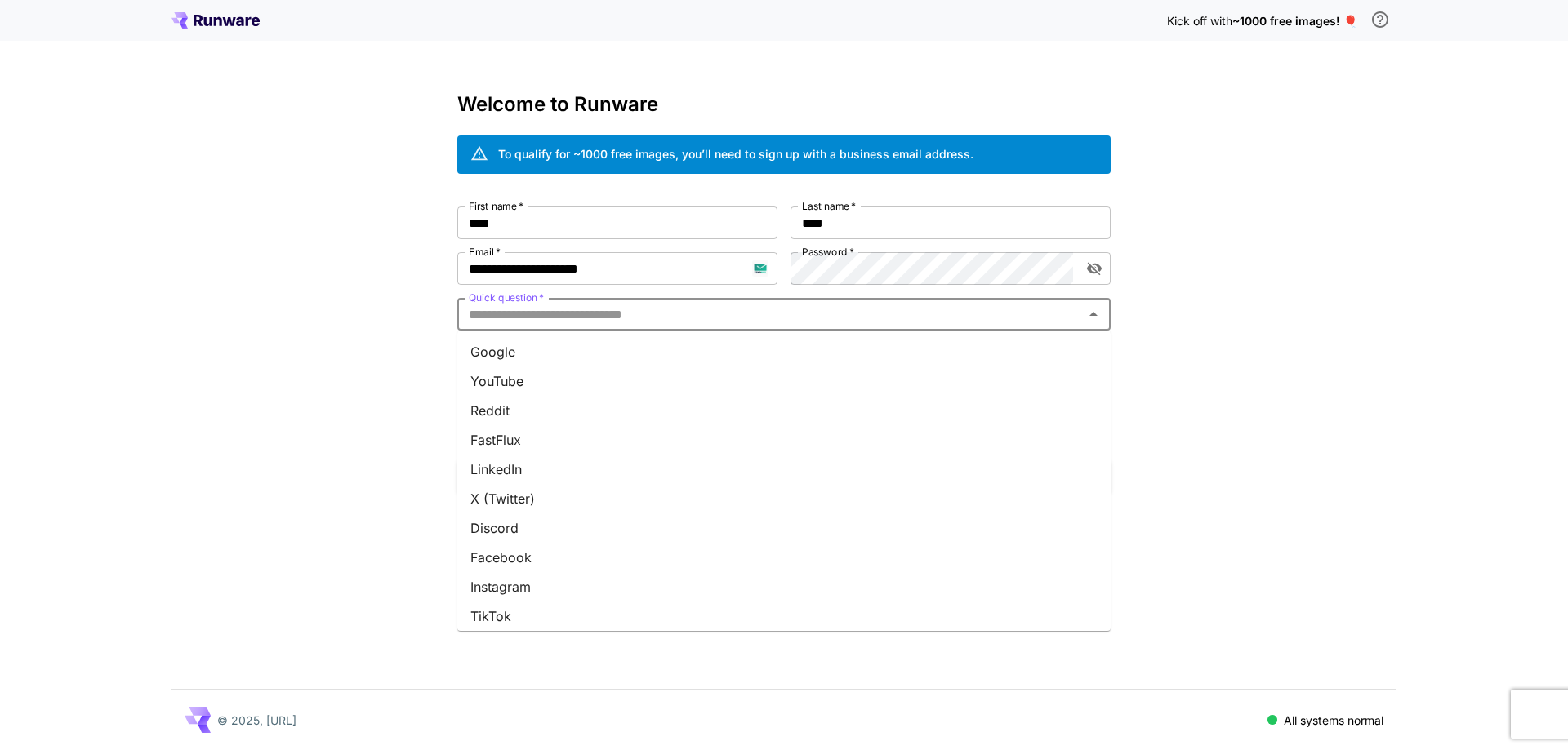
click at [835, 317] on input "Quick question   *" at bounding box center [770, 313] width 616 height 23
click at [837, 349] on li "Google" at bounding box center [784, 352] width 653 height 29
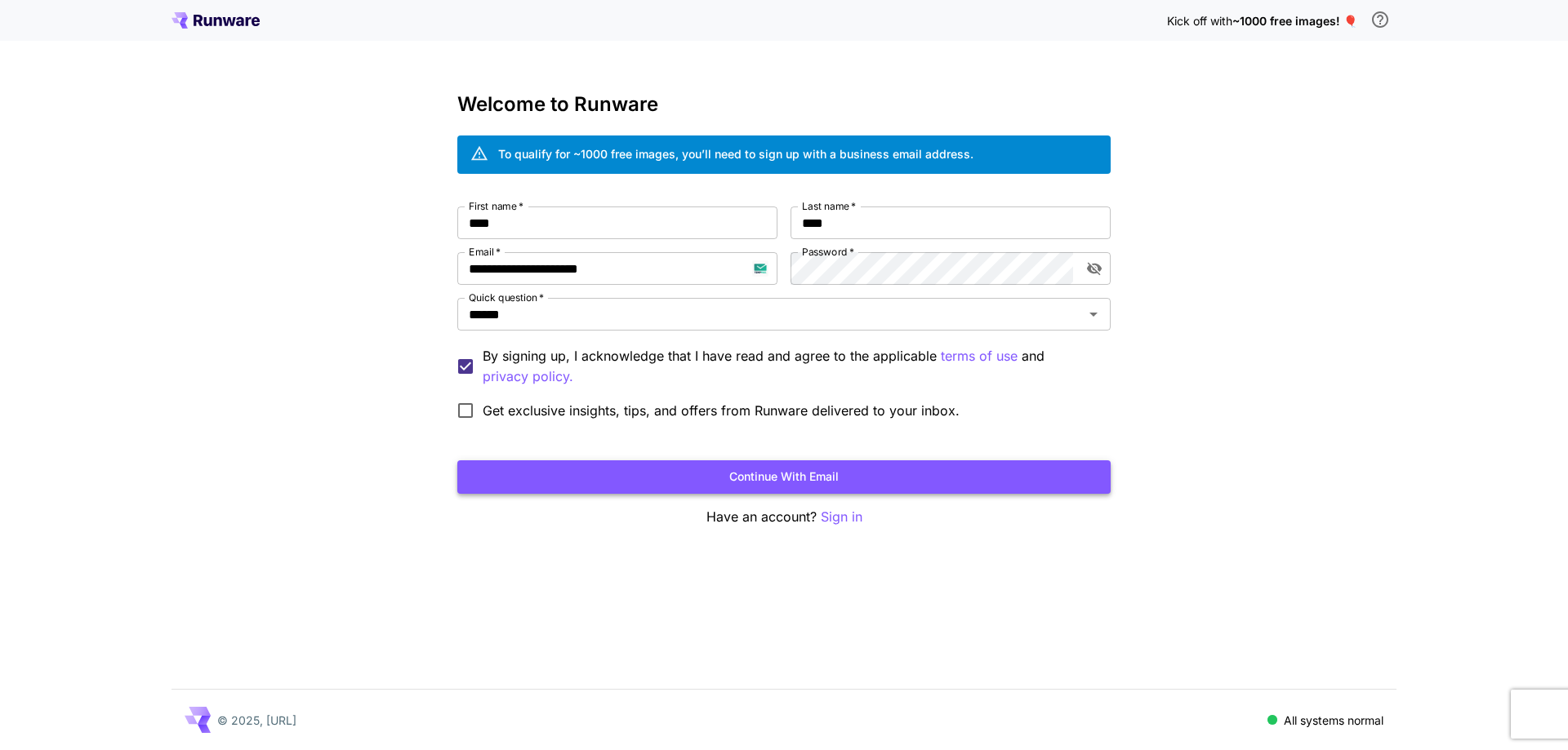
click at [793, 489] on button "Continue with email" at bounding box center [784, 477] width 653 height 33
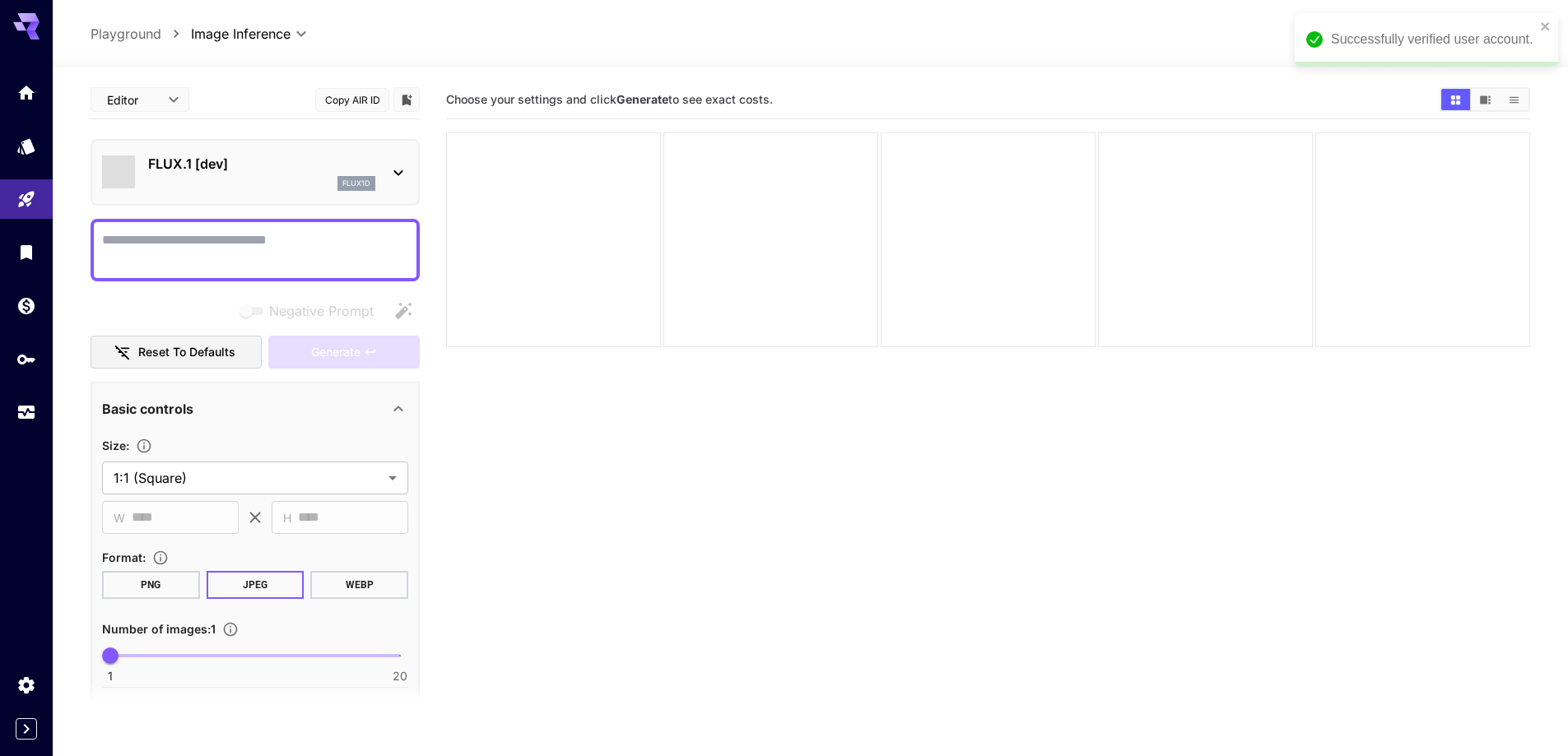
click at [1546, 24] on icon "close" at bounding box center [1546, 27] width 9 height 9
click at [166, 158] on p "FLUX.1 [dev]" at bounding box center [262, 164] width 227 height 20
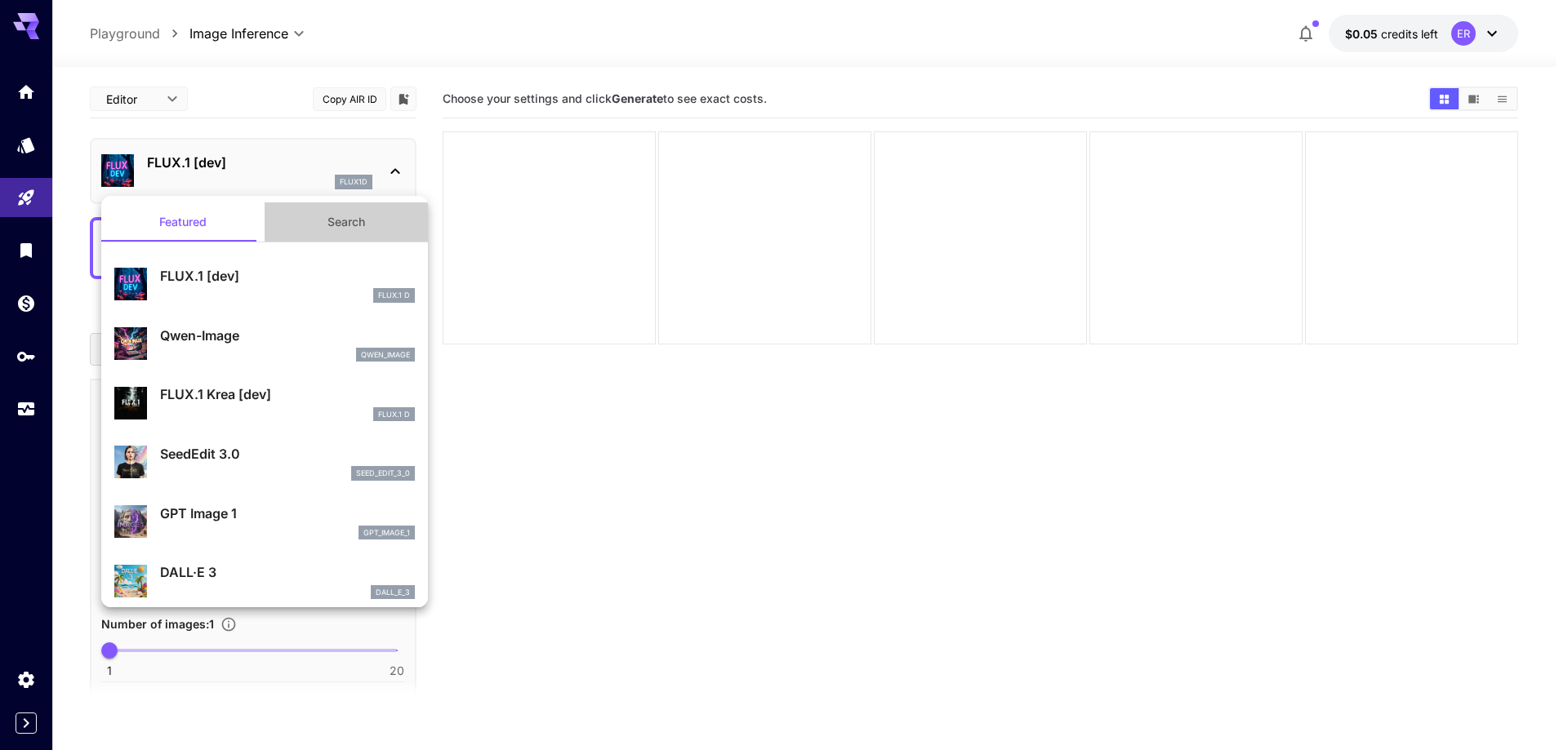
click at [339, 227] on button "Search" at bounding box center [346, 222] width 163 height 39
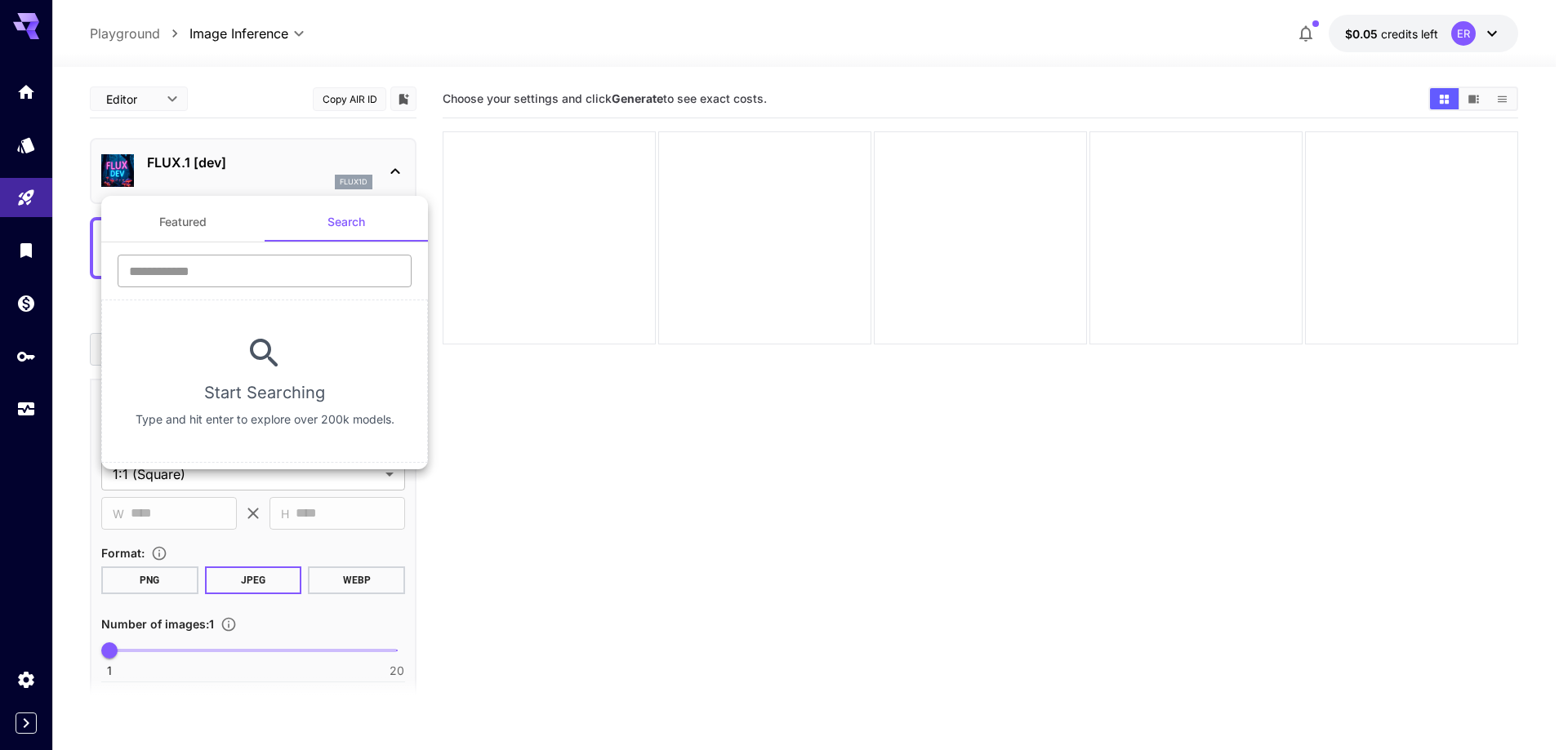
click at [308, 264] on input "text" at bounding box center [265, 271] width 294 height 32
type input "****"
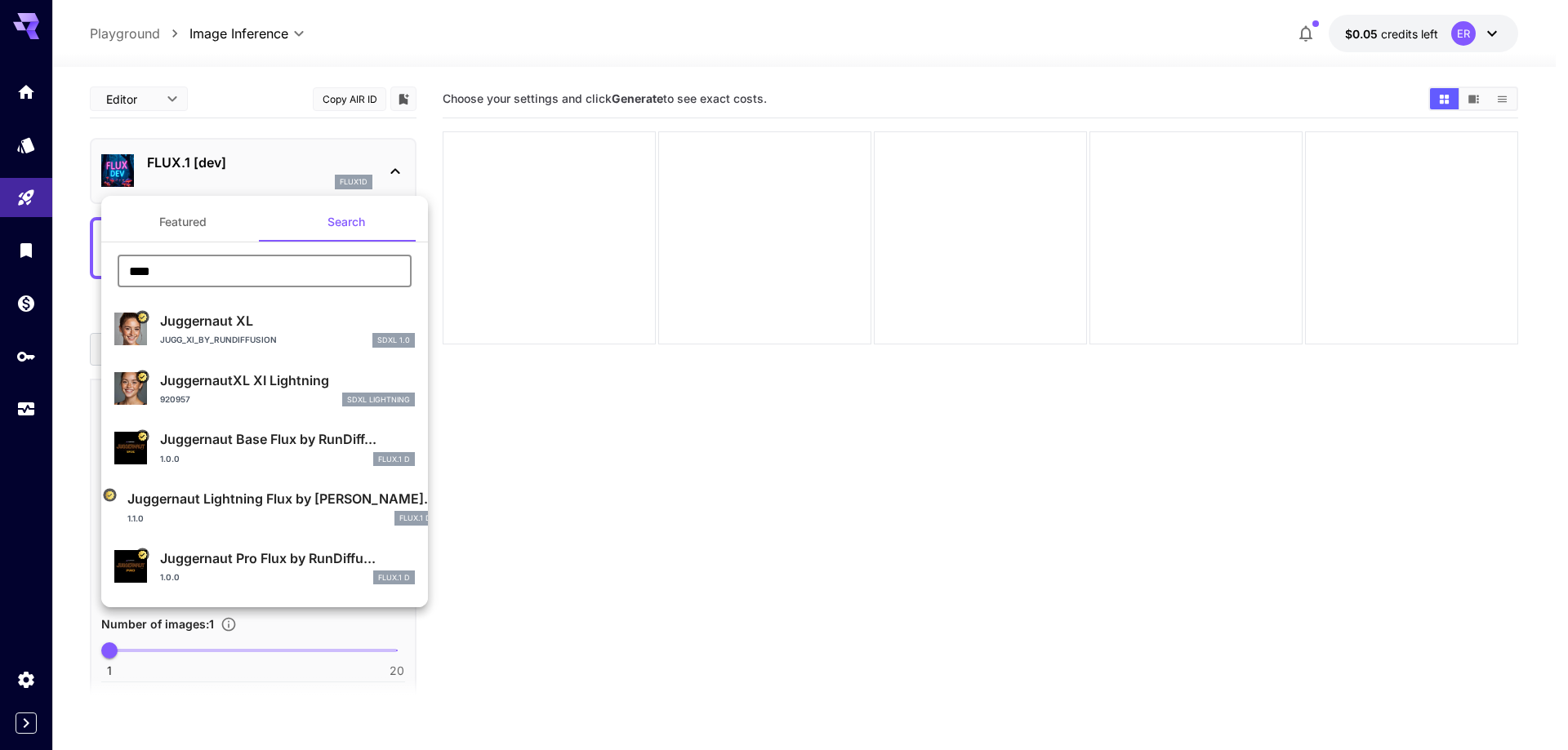
click at [297, 337] on div "Jugg_XI_by_RunDiffusion SDXL 1.0" at bounding box center [287, 340] width 255 height 15
type input "**"
type input "***"
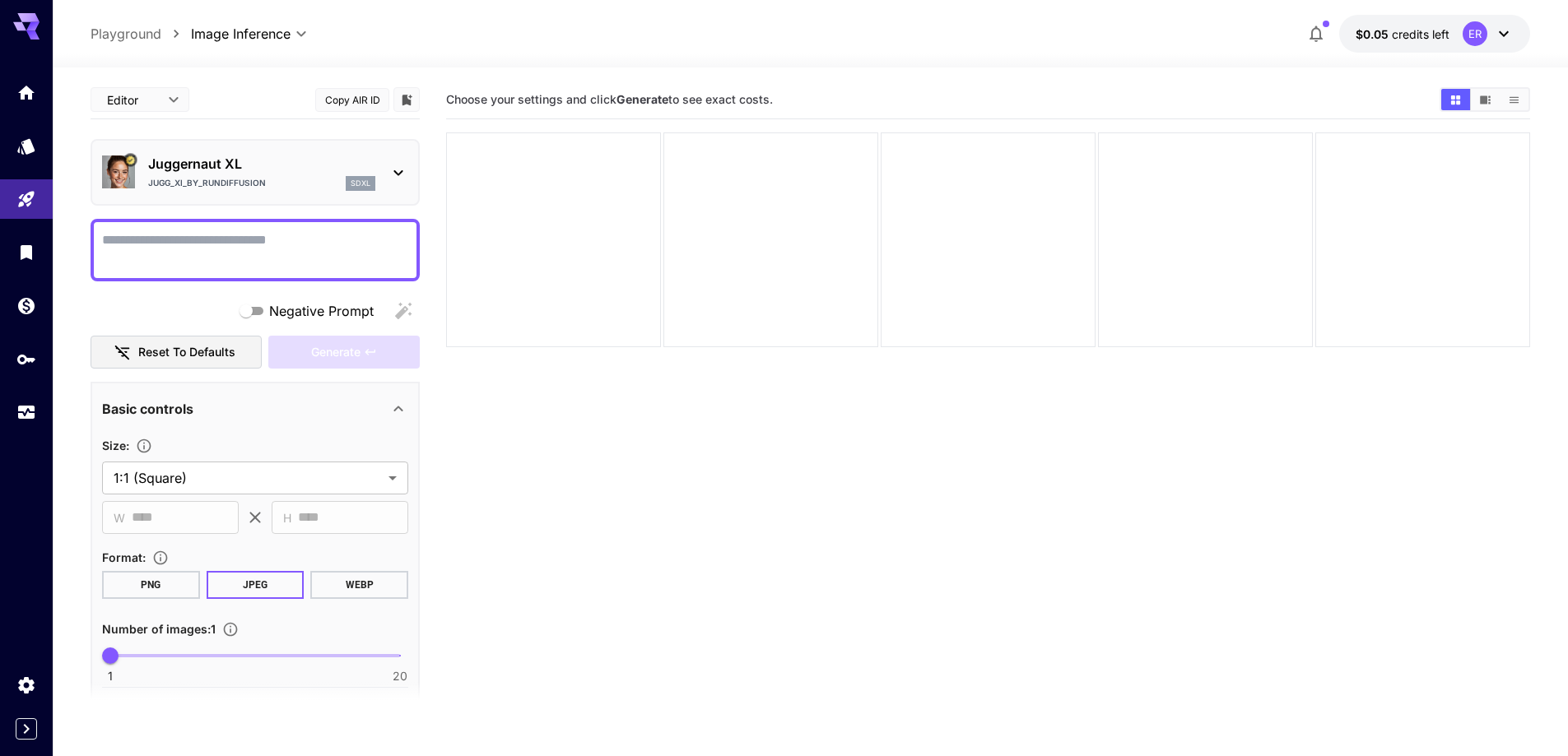
click at [289, 243] on textarea "Negative Prompt" at bounding box center [254, 251] width 306 height 40
paste textarea "**********"
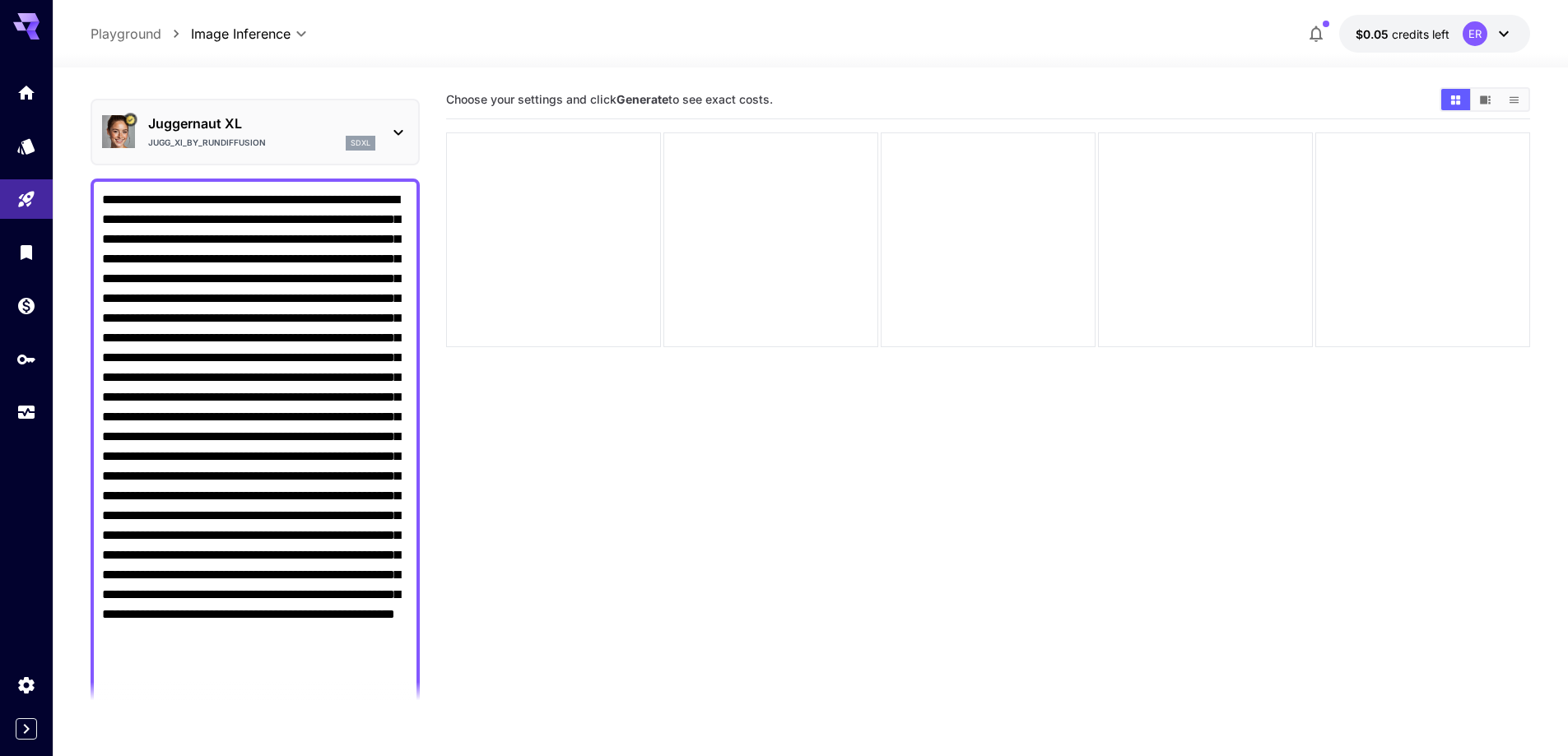
scroll to position [38, 0]
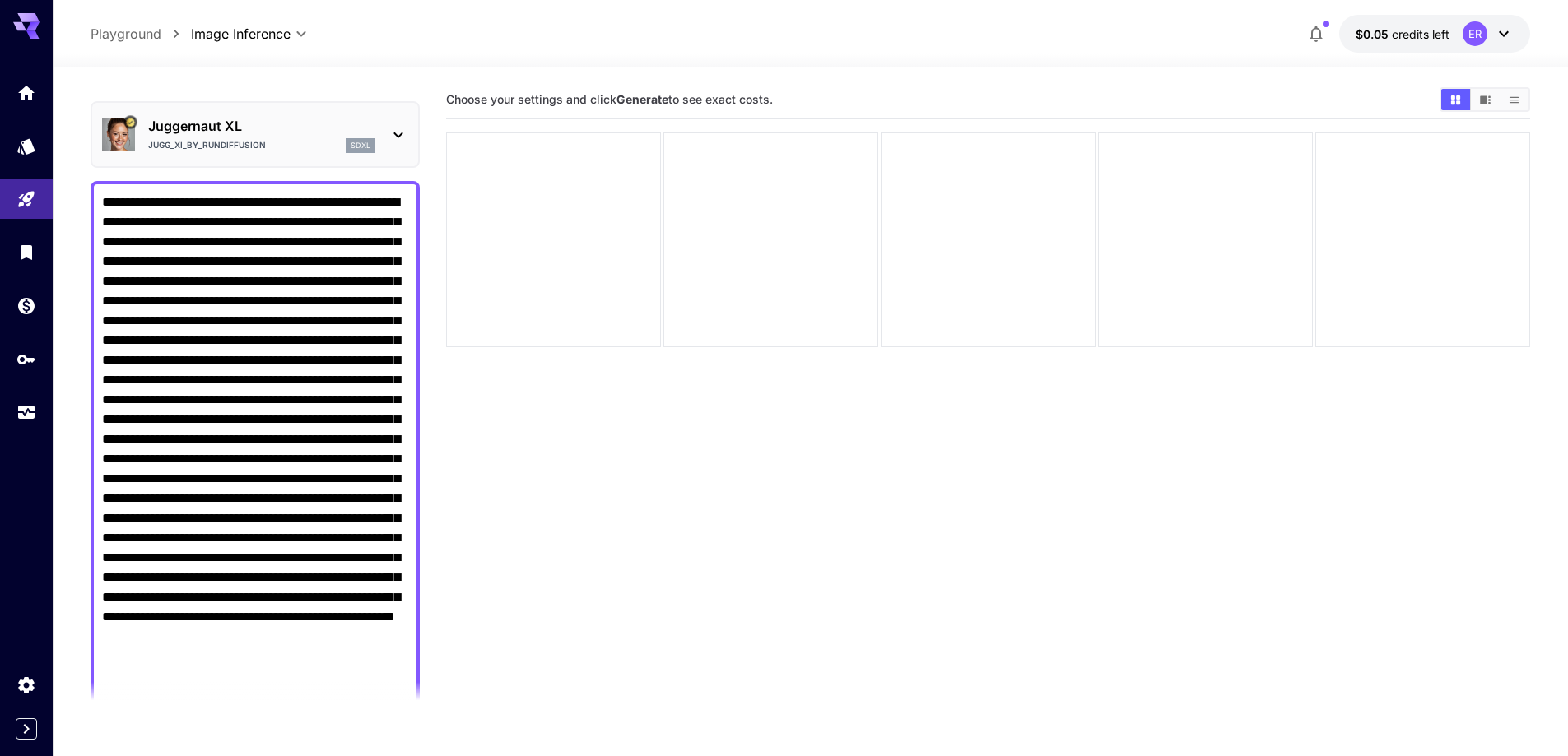
drag, startPoint x: 398, startPoint y: 245, endPoint x: 95, endPoint y: 208, distance: 305.3
click at [95, 208] on div at bounding box center [255, 459] width 329 height 556
click at [250, 542] on textarea "Negative Prompt" at bounding box center [254, 459] width 306 height 533
click at [247, 537] on textarea "Negative Prompt" at bounding box center [254, 459] width 306 height 533
paste textarea "**********"
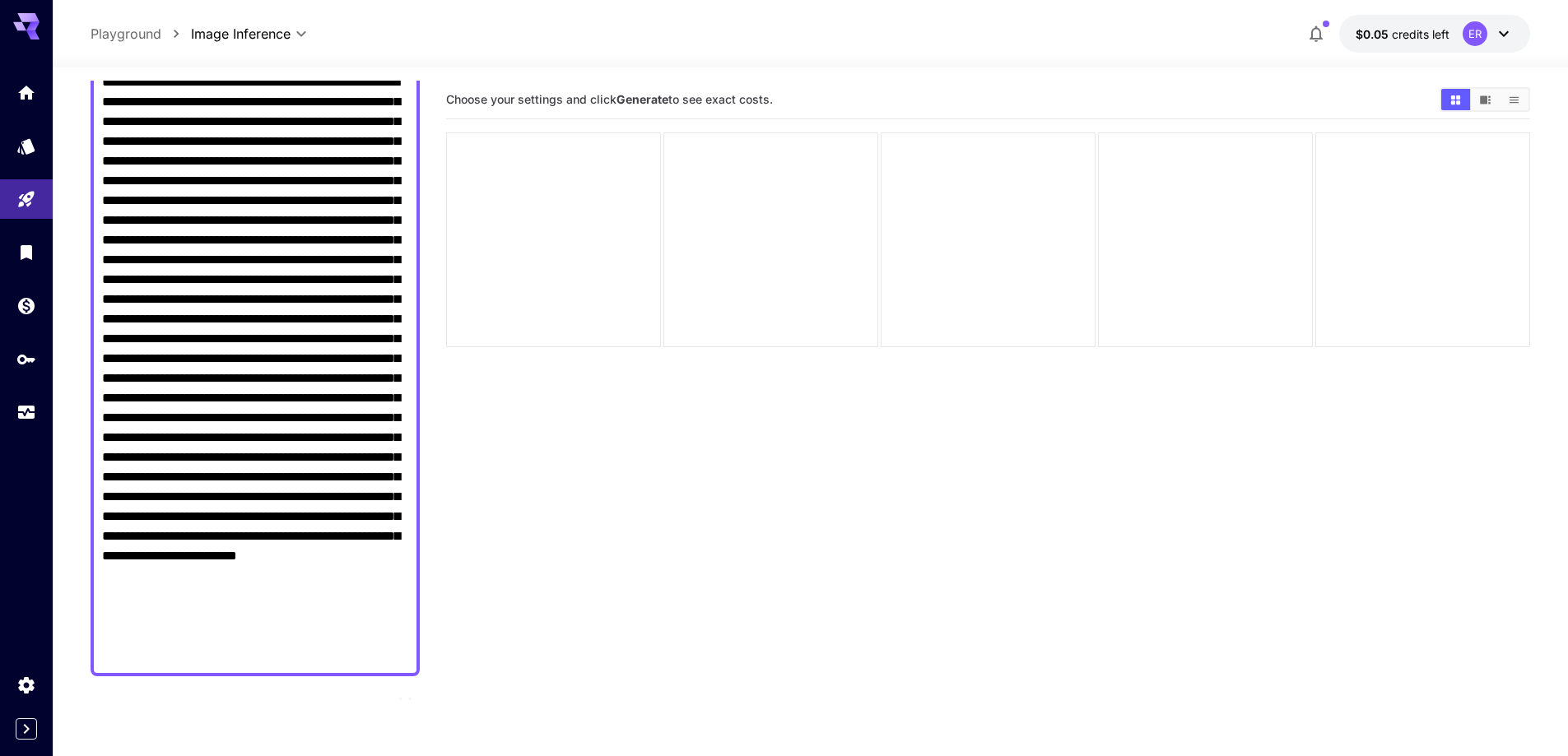
scroll to position [202, 0]
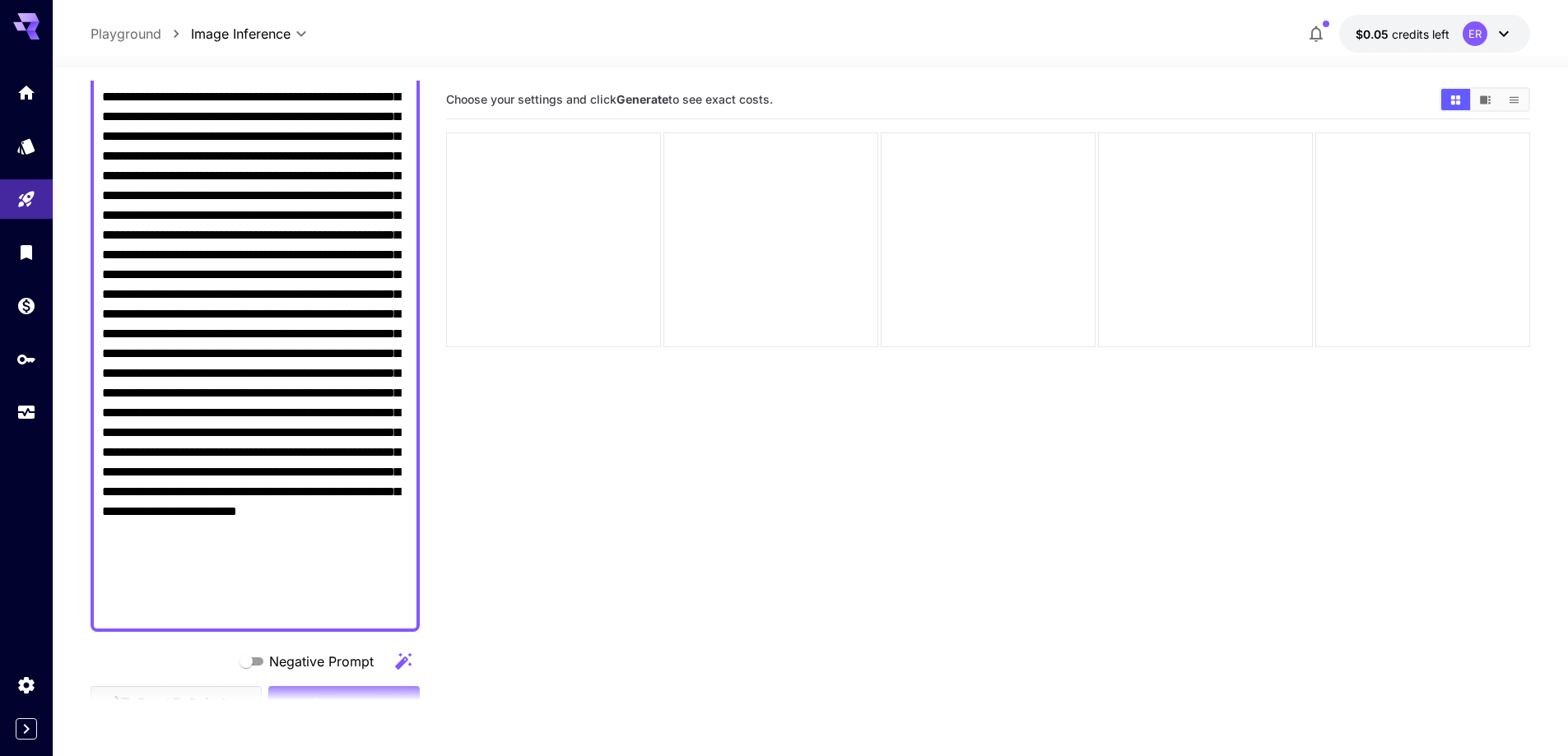
click at [231, 604] on textarea "Negative Prompt" at bounding box center [254, 324] width 306 height 592
paste textarea "**********"
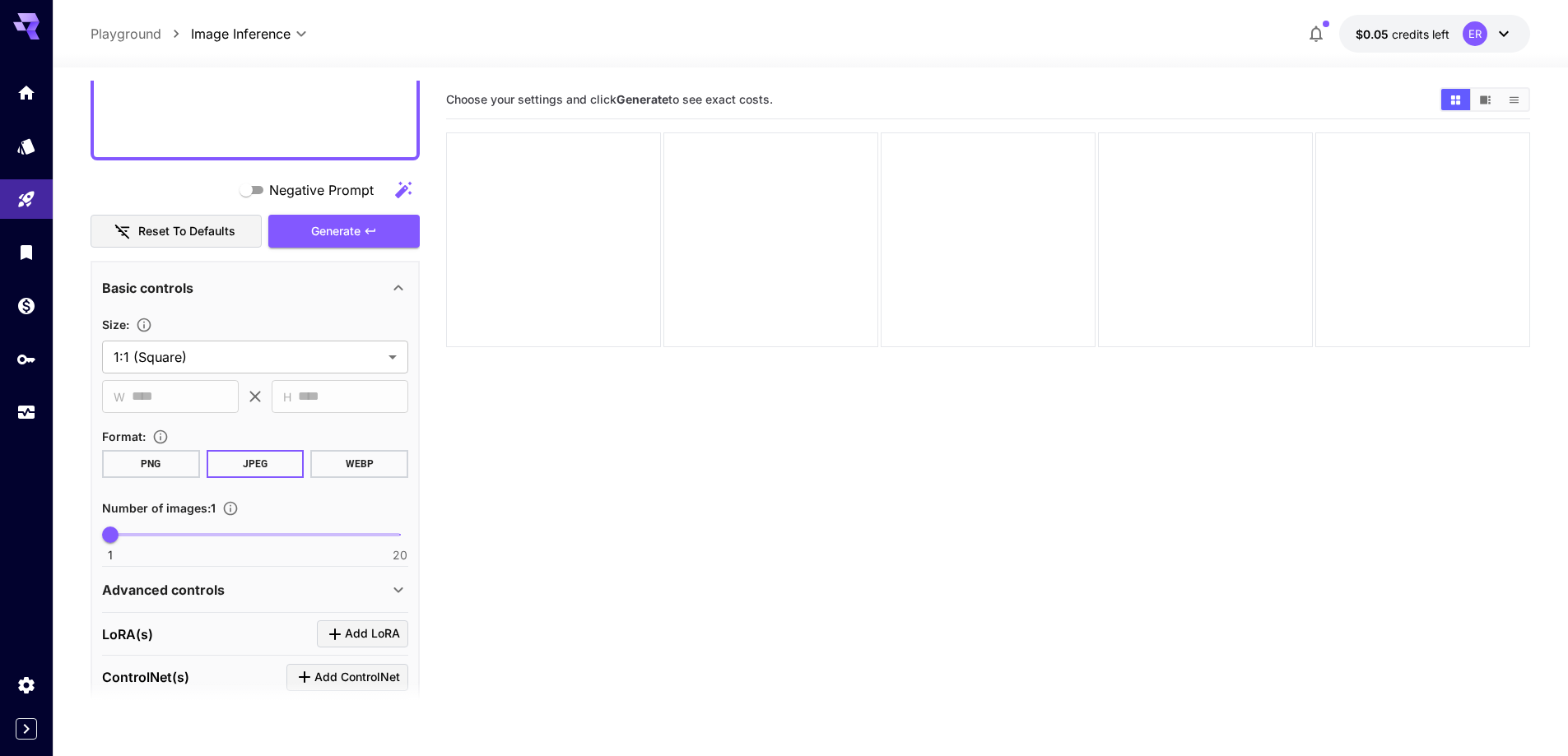
scroll to position [778, 0]
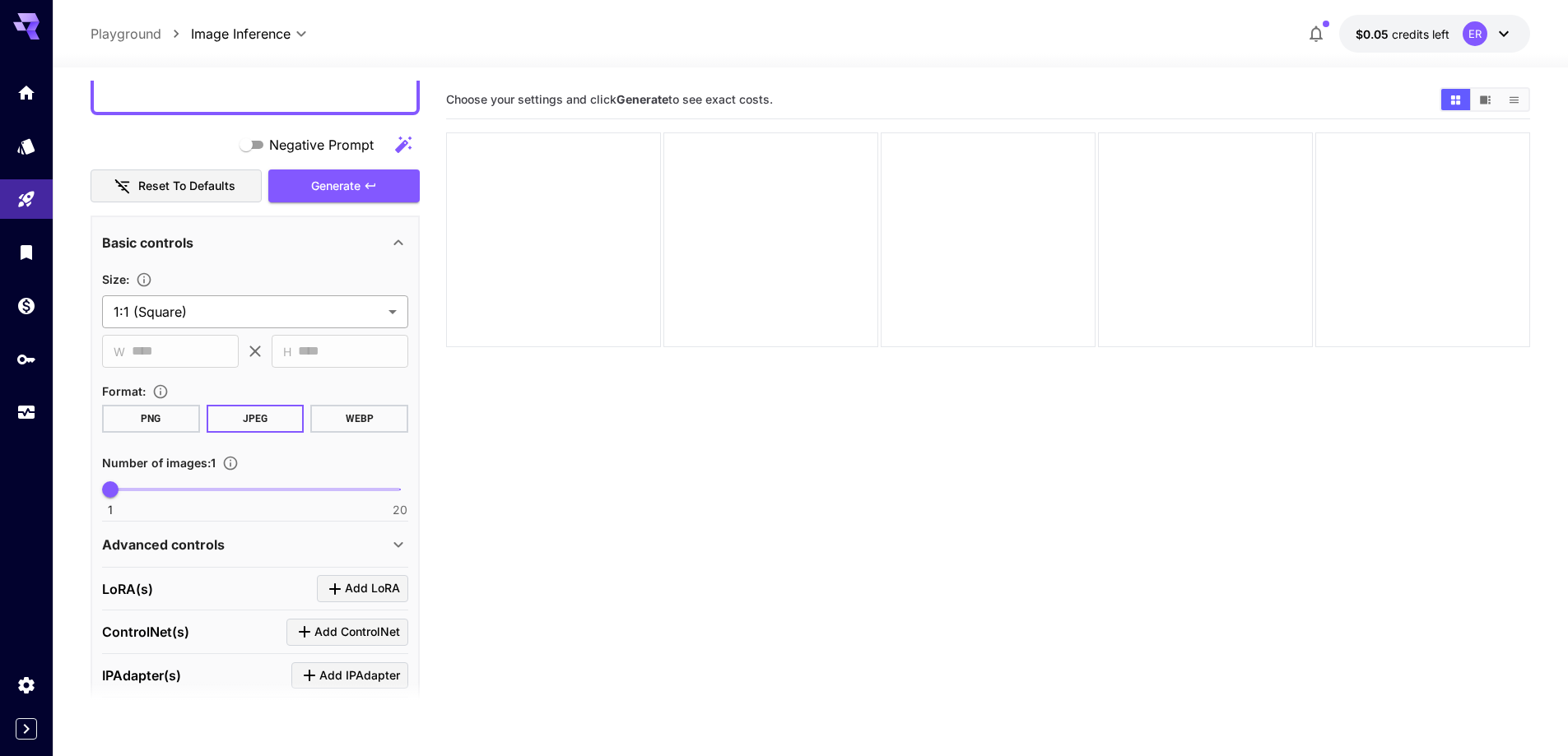
type textarea "**********"
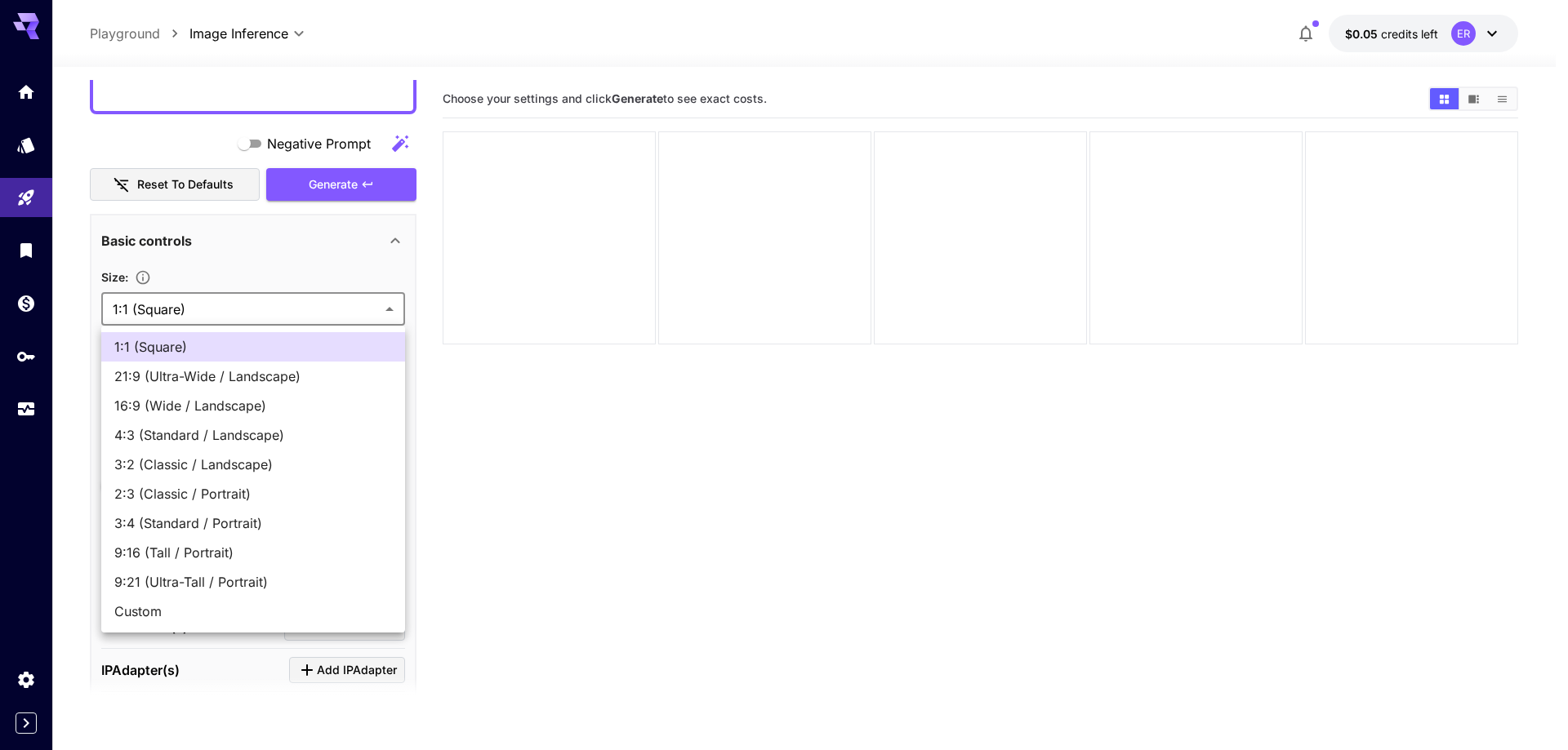
click at [271, 300] on body "**********" at bounding box center [784, 439] width 1568 height 879
click at [275, 418] on li "16:9 (Wide / Landscape)" at bounding box center [252, 406] width 303 height 29
type input "**********"
type input "****"
type input "***"
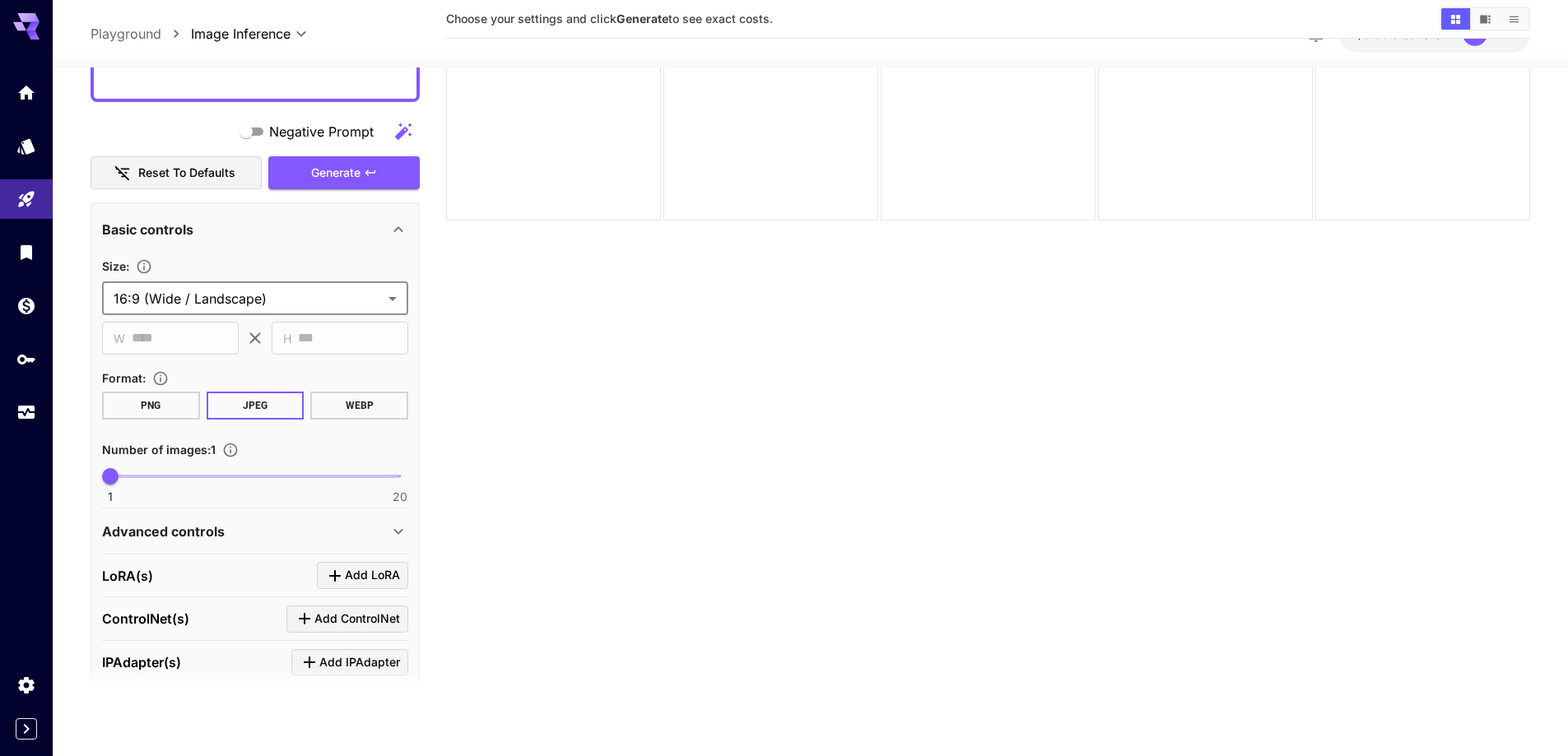
scroll to position [130, 0]
type input "**"
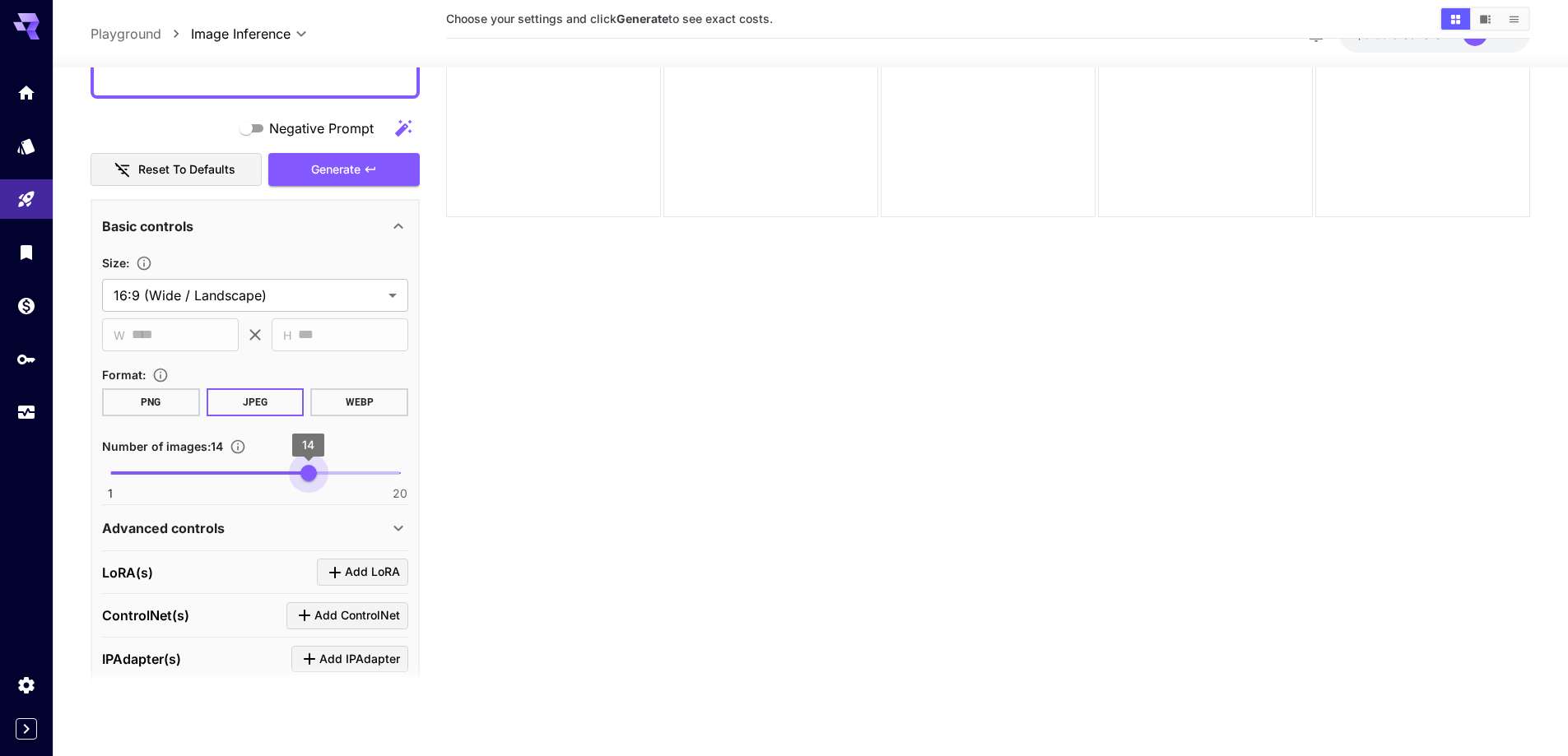
click at [309, 483] on span "1 20 14" at bounding box center [255, 473] width 289 height 25
click at [289, 522] on div "Advanced controls" at bounding box center [245, 527] width 287 height 20
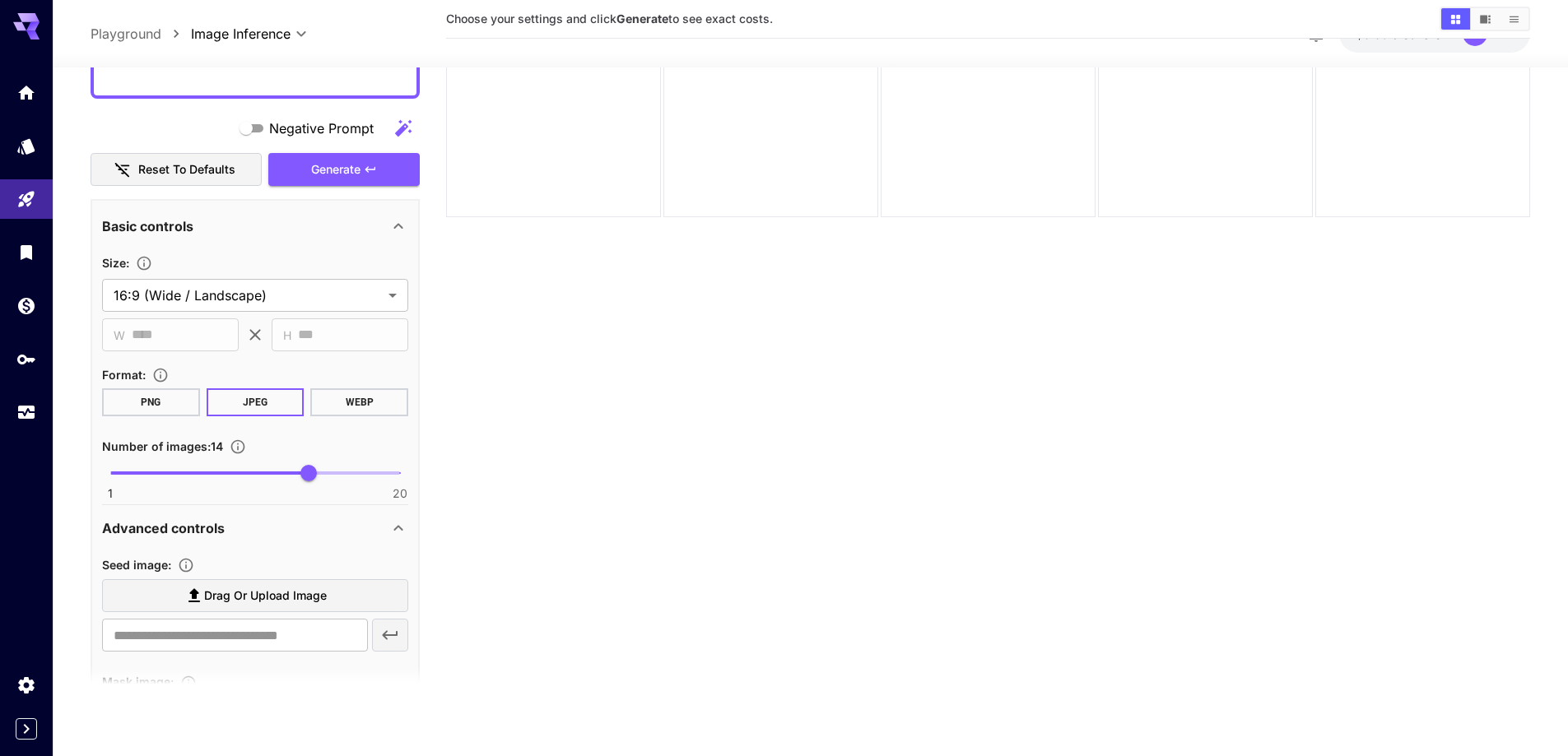
click at [281, 587] on span "Drag or upload image" at bounding box center [265, 596] width 122 height 21
click at [0, 0] on input "Drag or upload image" at bounding box center [0, 0] width 0 height 0
type input "**********"
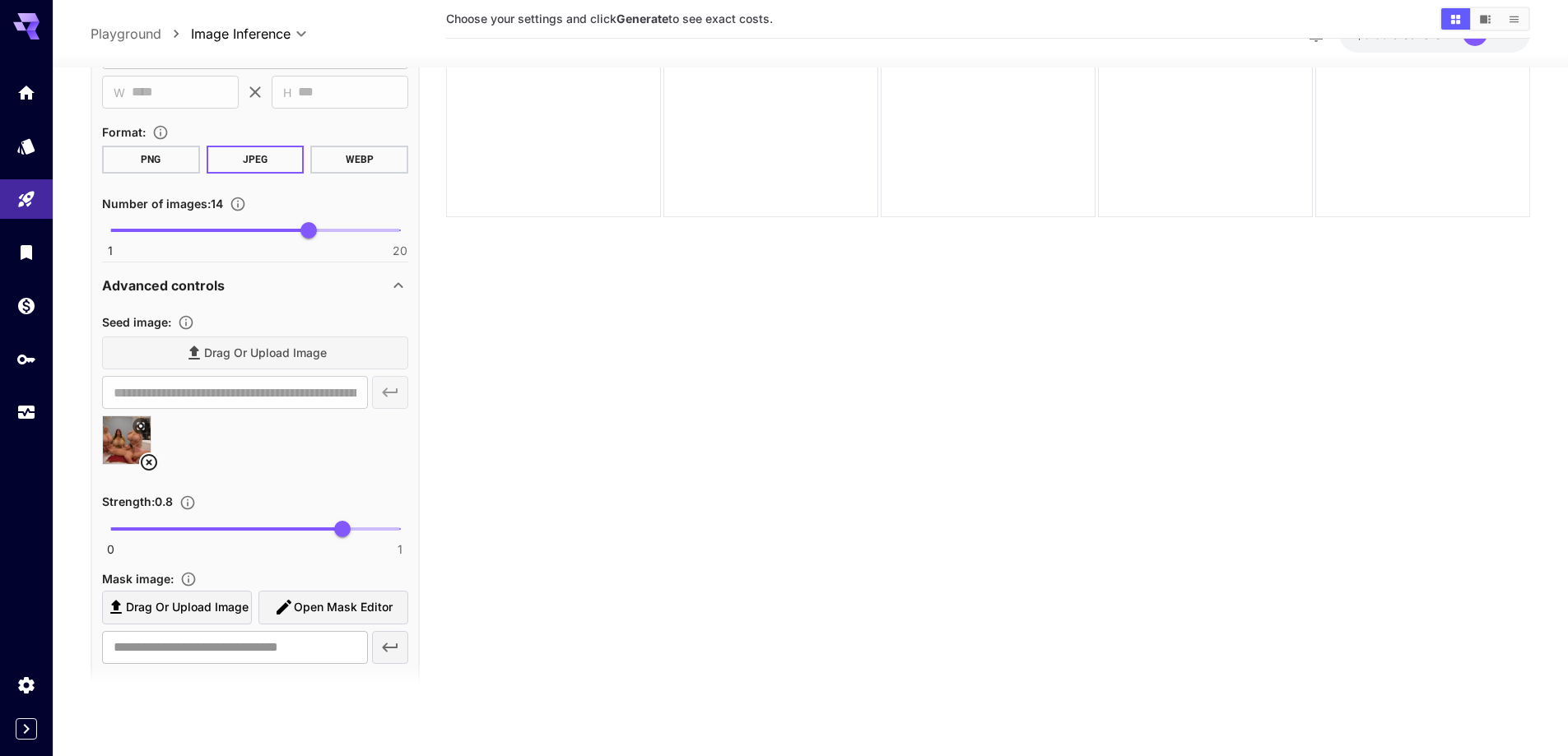
scroll to position [1026, 0]
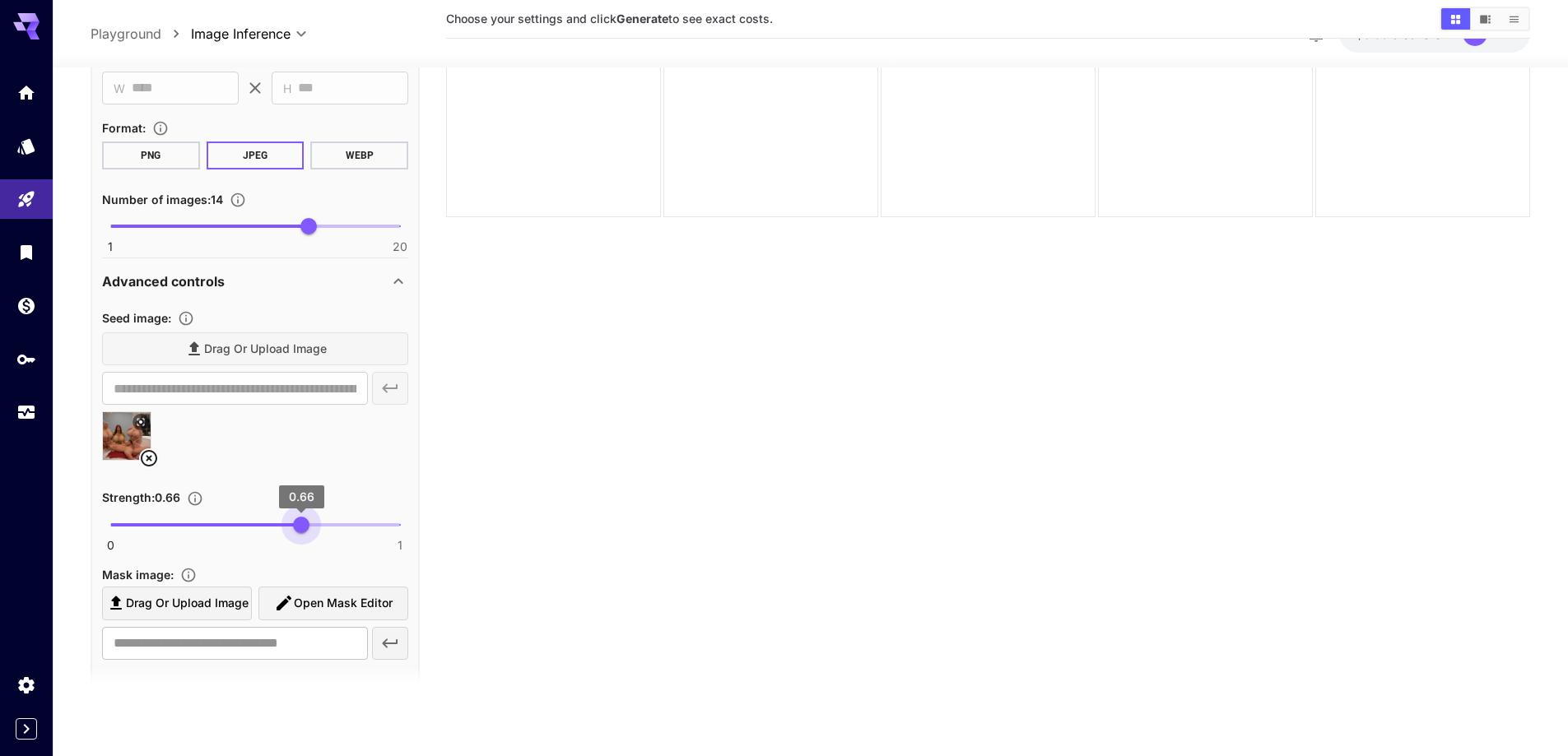
type input "****"
drag, startPoint x: 331, startPoint y: 530, endPoint x: 300, endPoint y: 531, distance: 31.0
click at [300, 531] on span "0.65" at bounding box center [298, 524] width 16 height 16
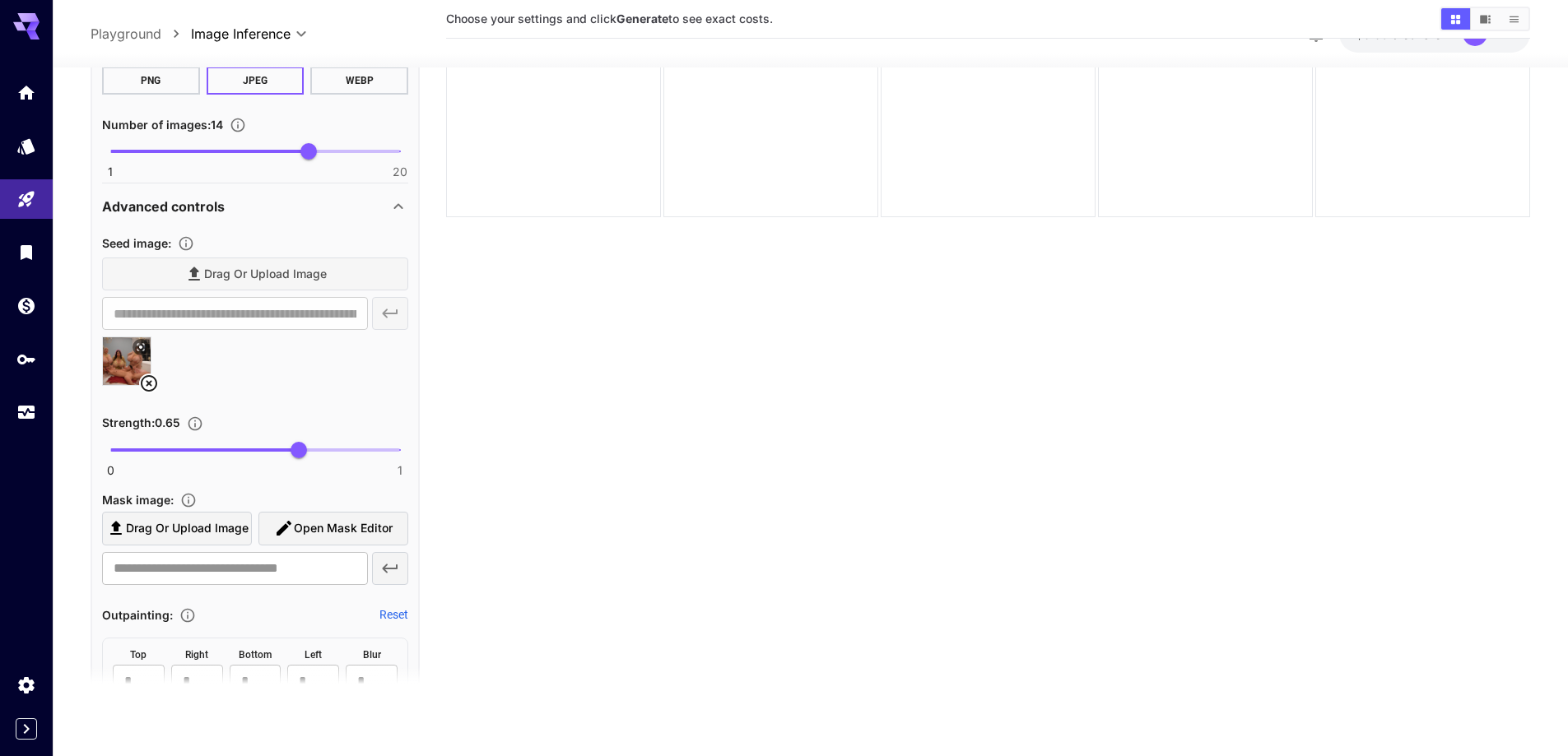
scroll to position [1436, 0]
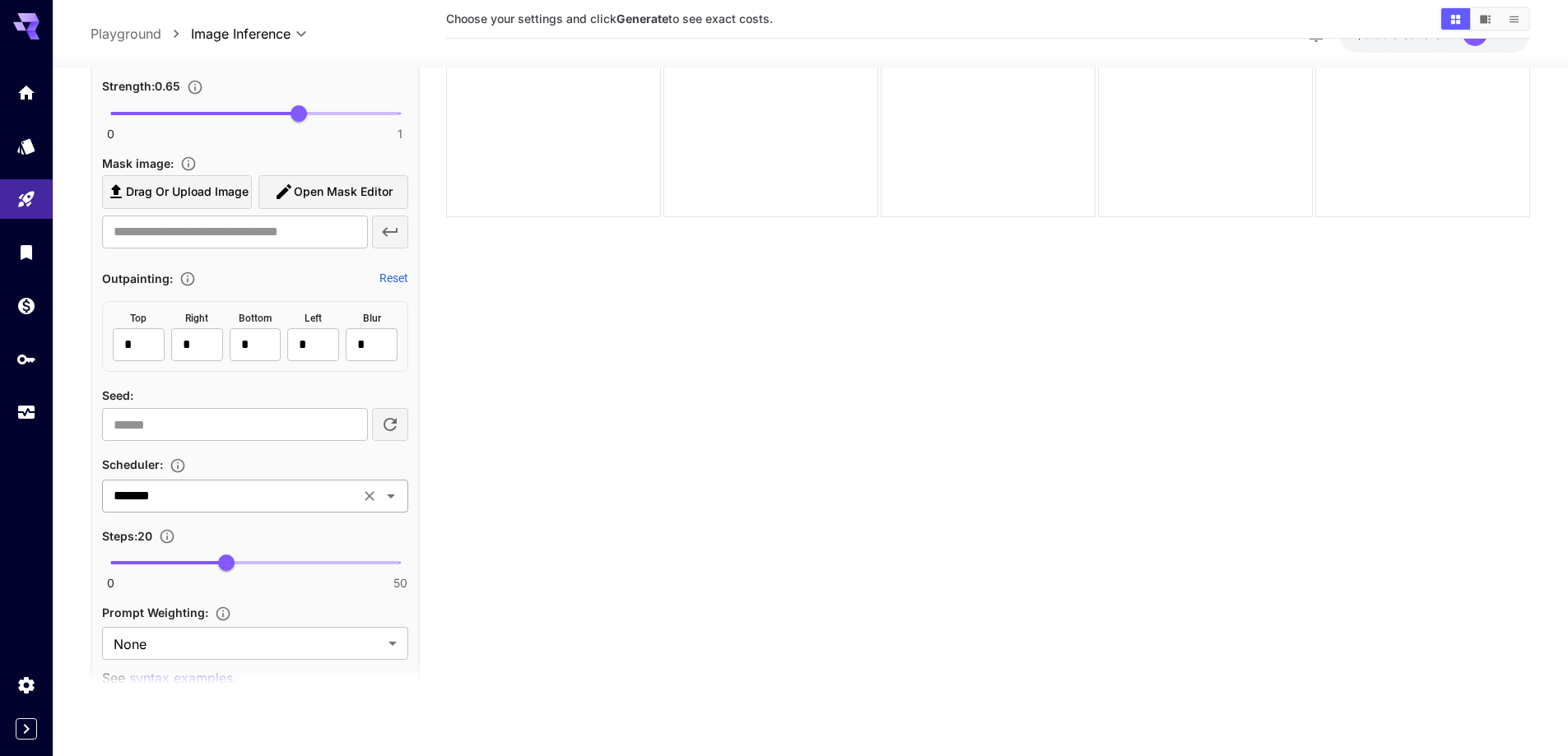
click at [301, 505] on input "*******" at bounding box center [231, 496] width 248 height 23
click at [569, 519] on section "Choose your settings and click Generate to see exact costs." at bounding box center [988, 329] width 1084 height 756
click at [225, 638] on body "**********" at bounding box center [784, 313] width 1568 height 886
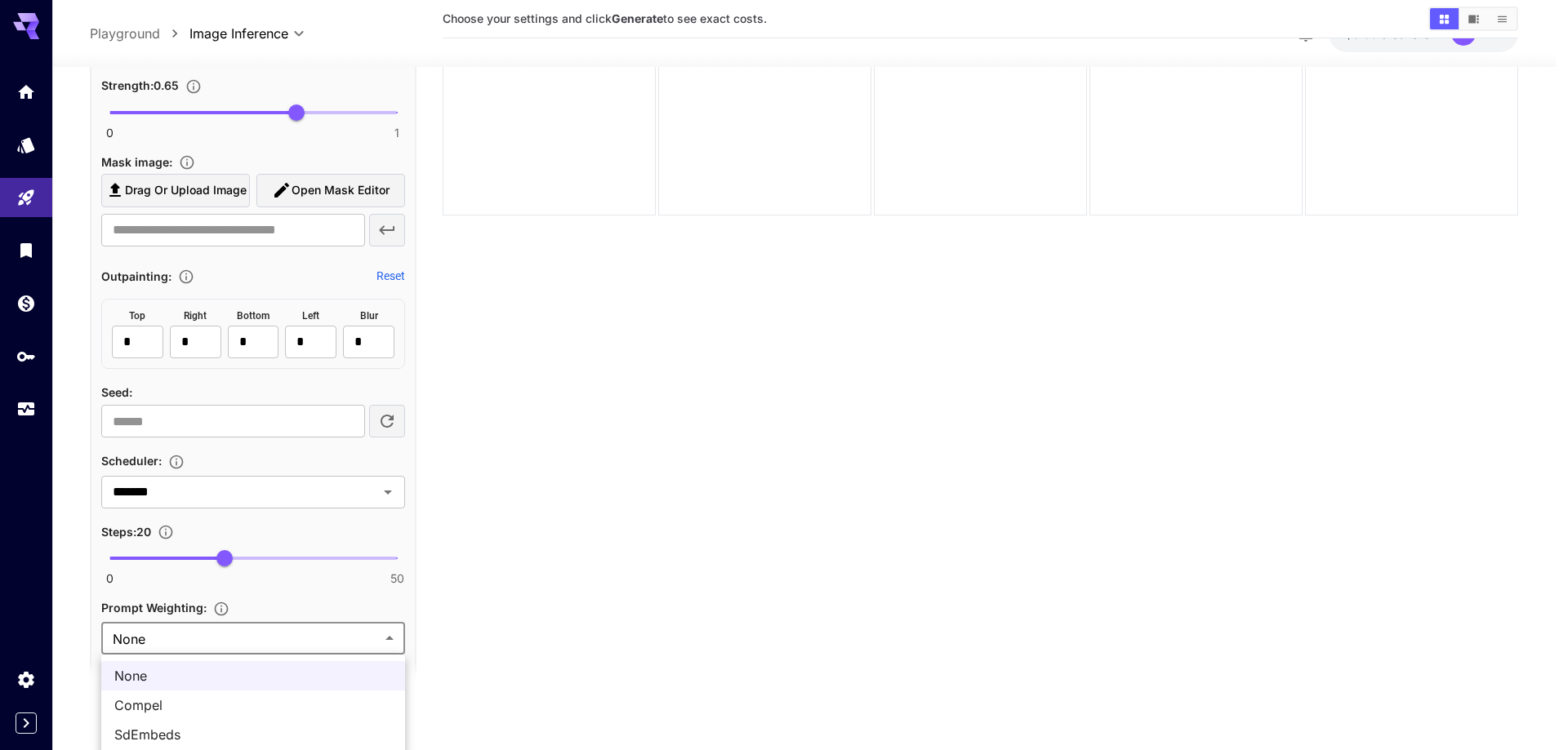
click at [174, 739] on span "SdEmbeds" at bounding box center [253, 734] width 278 height 20
type input "********"
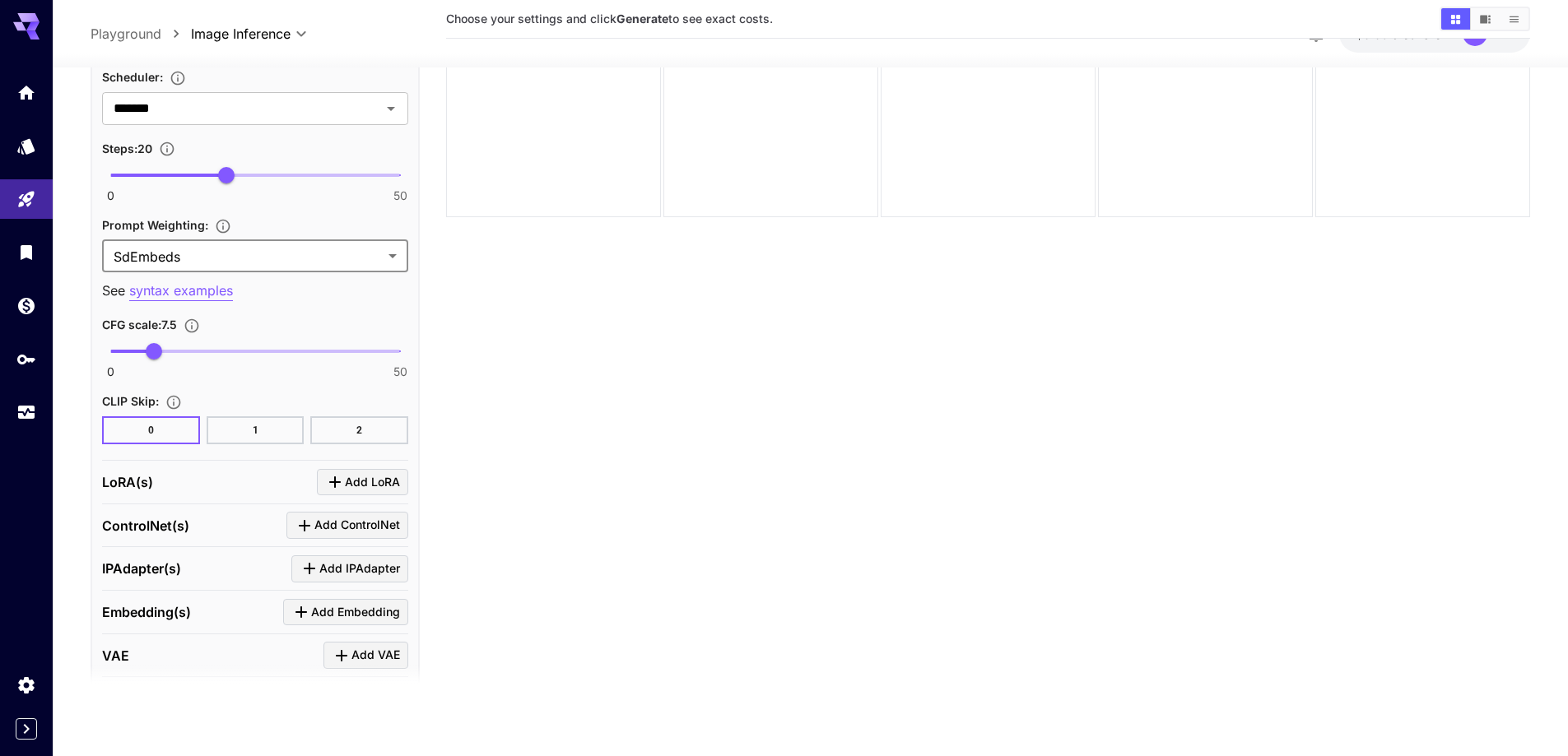
scroll to position [1848, 0]
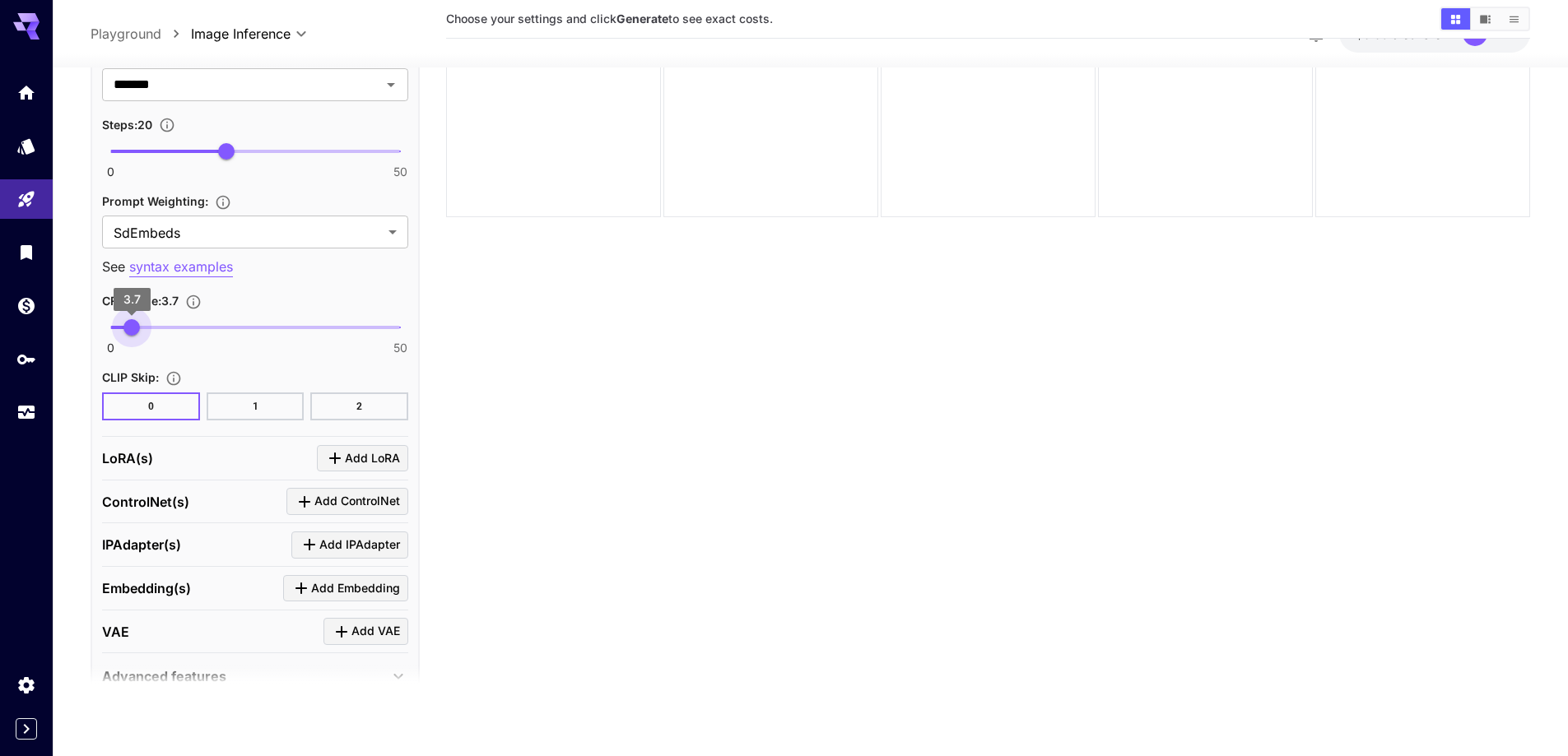
type input "***"
drag, startPoint x: 146, startPoint y: 326, endPoint x: 133, endPoint y: 325, distance: 13.0
click at [133, 325] on span "3.8" at bounding box center [132, 327] width 16 height 16
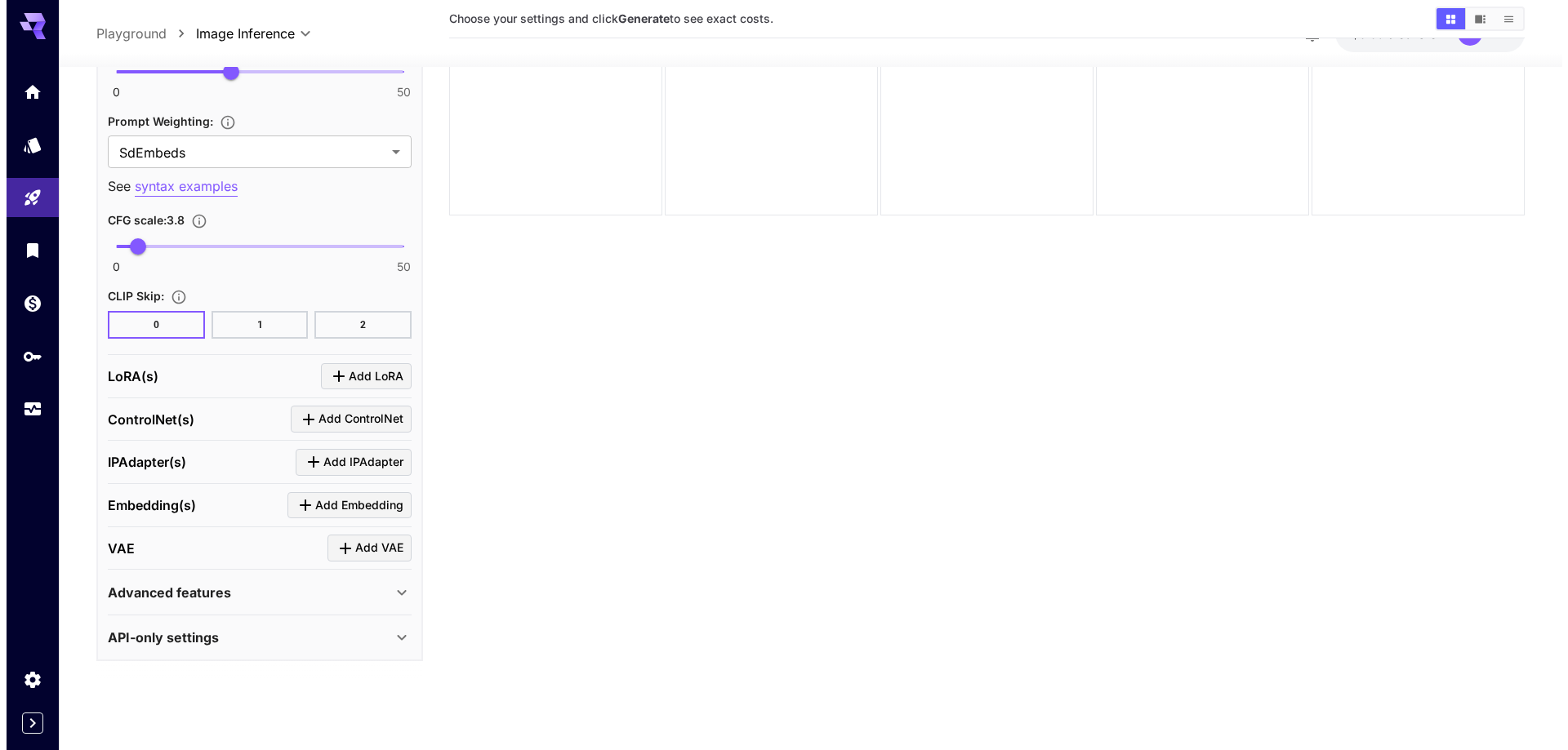
scroll to position [1913, 0]
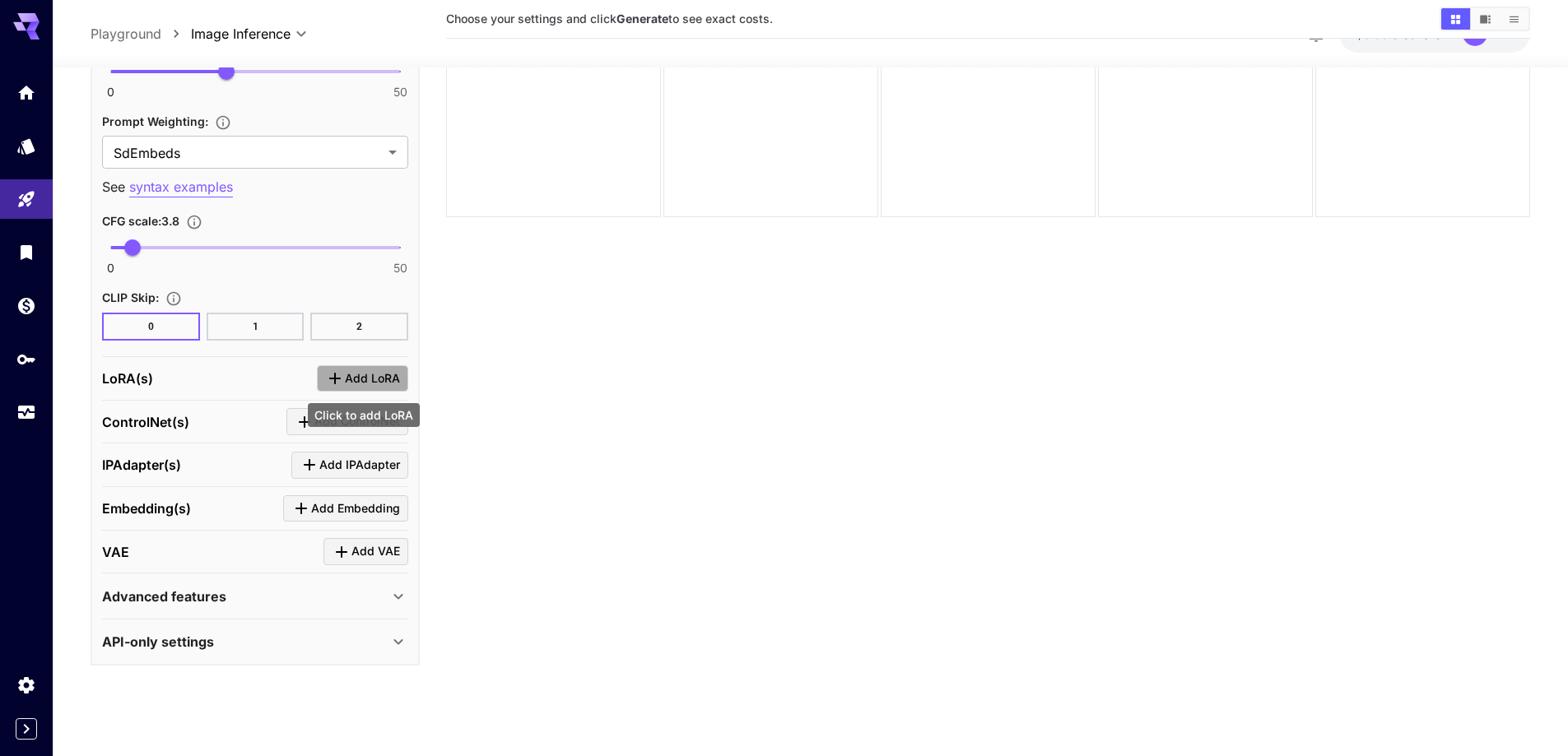
click at [343, 380] on icon "Click to add LoRA" at bounding box center [334, 378] width 20 height 20
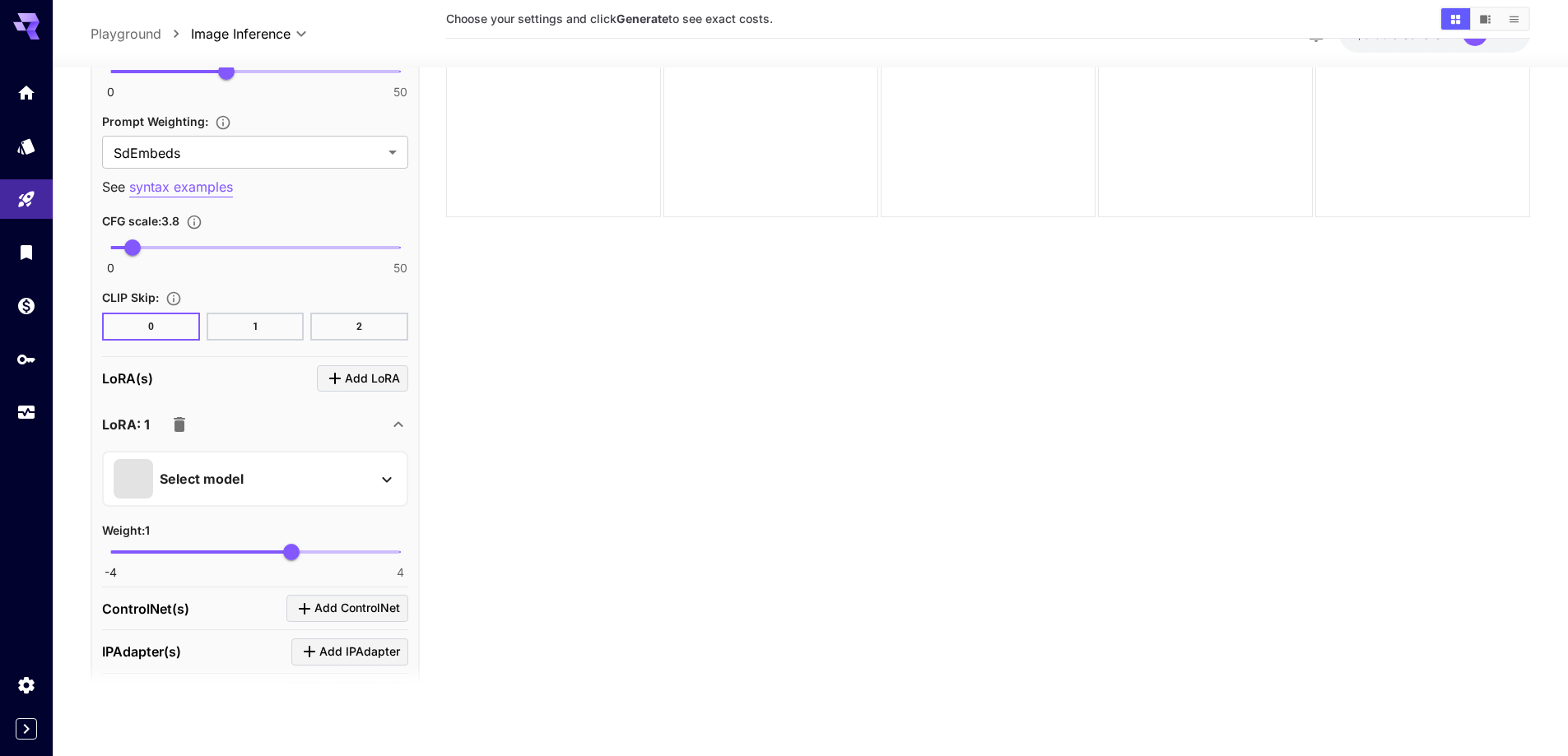
click at [348, 474] on div "Select model" at bounding box center [242, 479] width 257 height 40
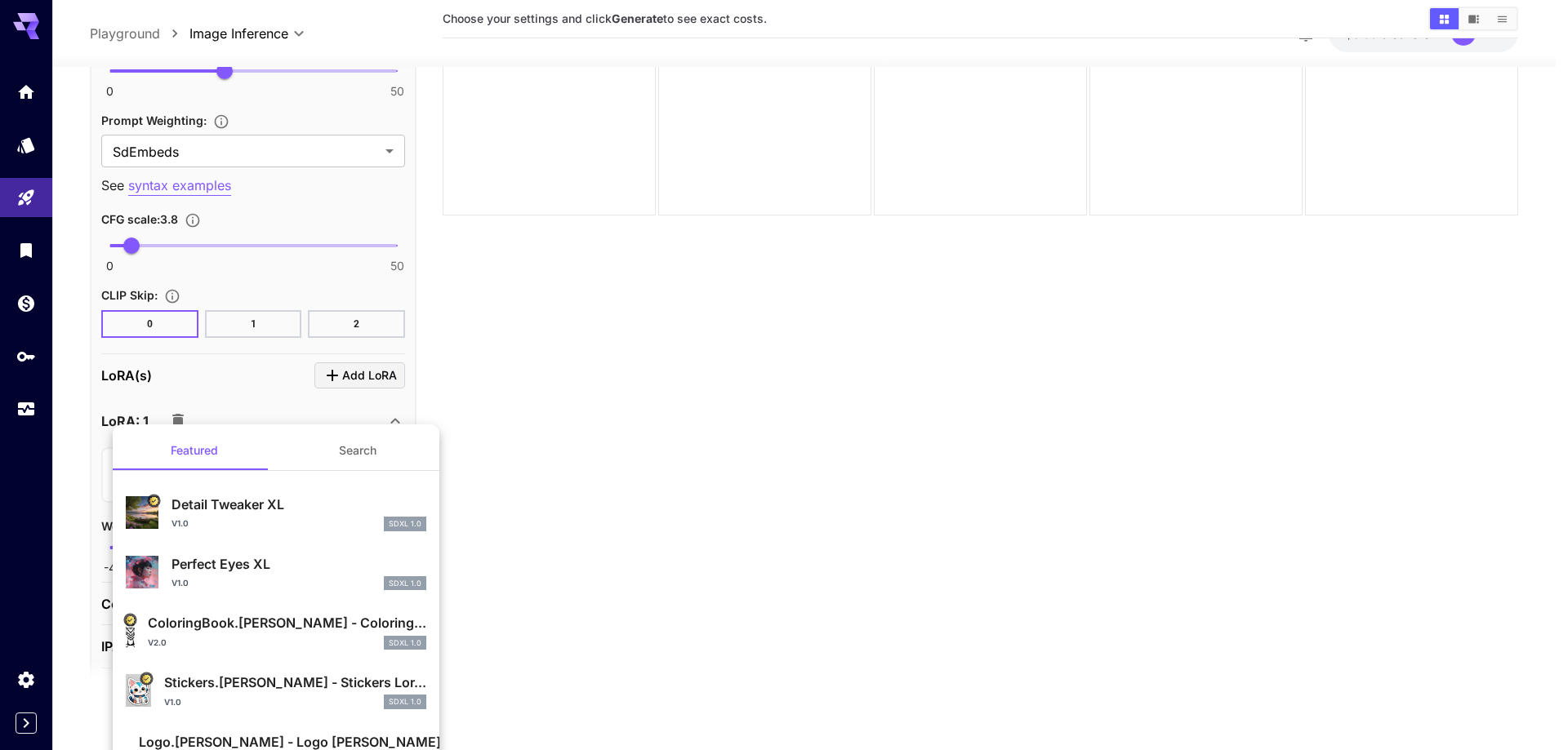
click at [349, 456] on button "Search" at bounding box center [357, 451] width 163 height 39
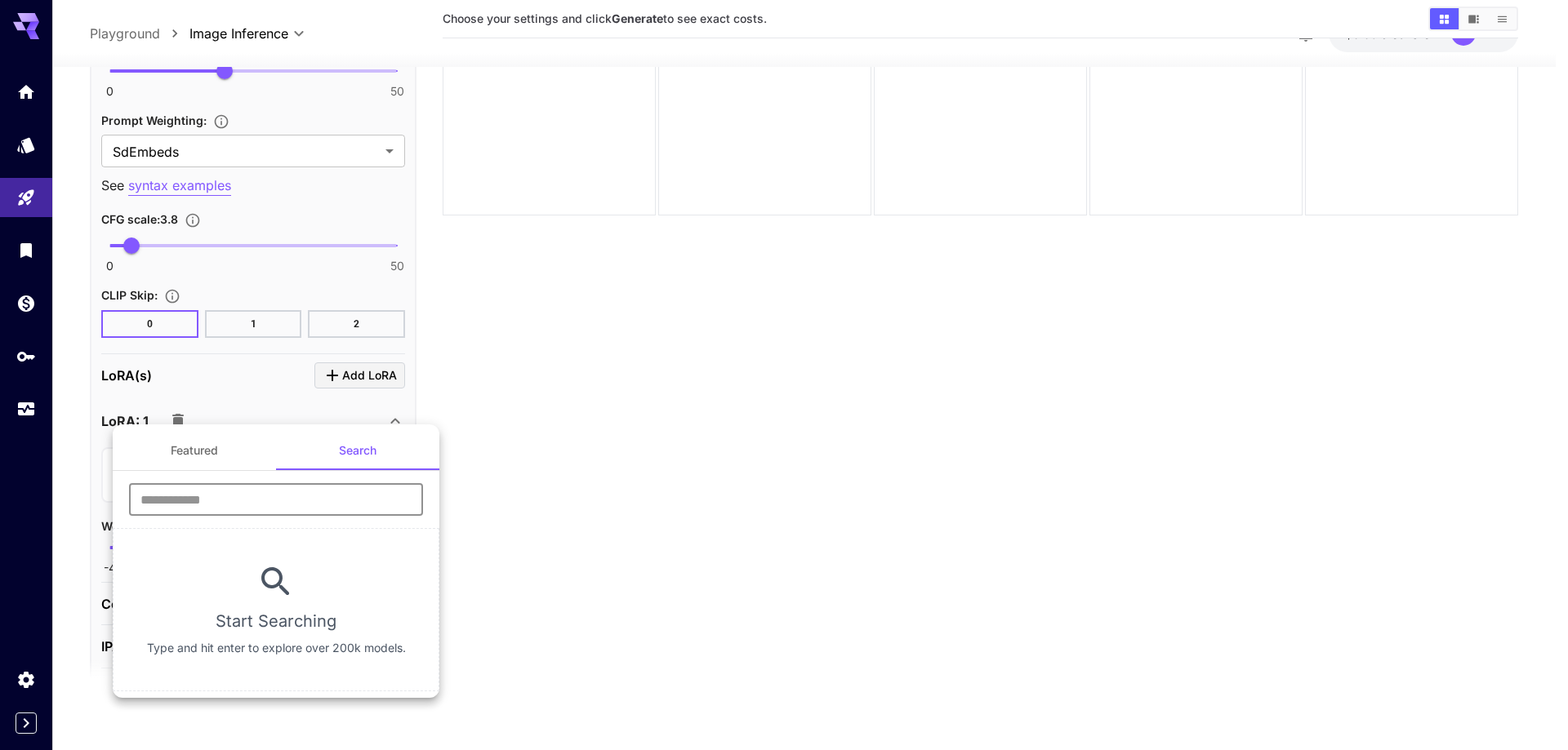
click at [312, 502] on input "text" at bounding box center [276, 500] width 294 height 32
type input "****"
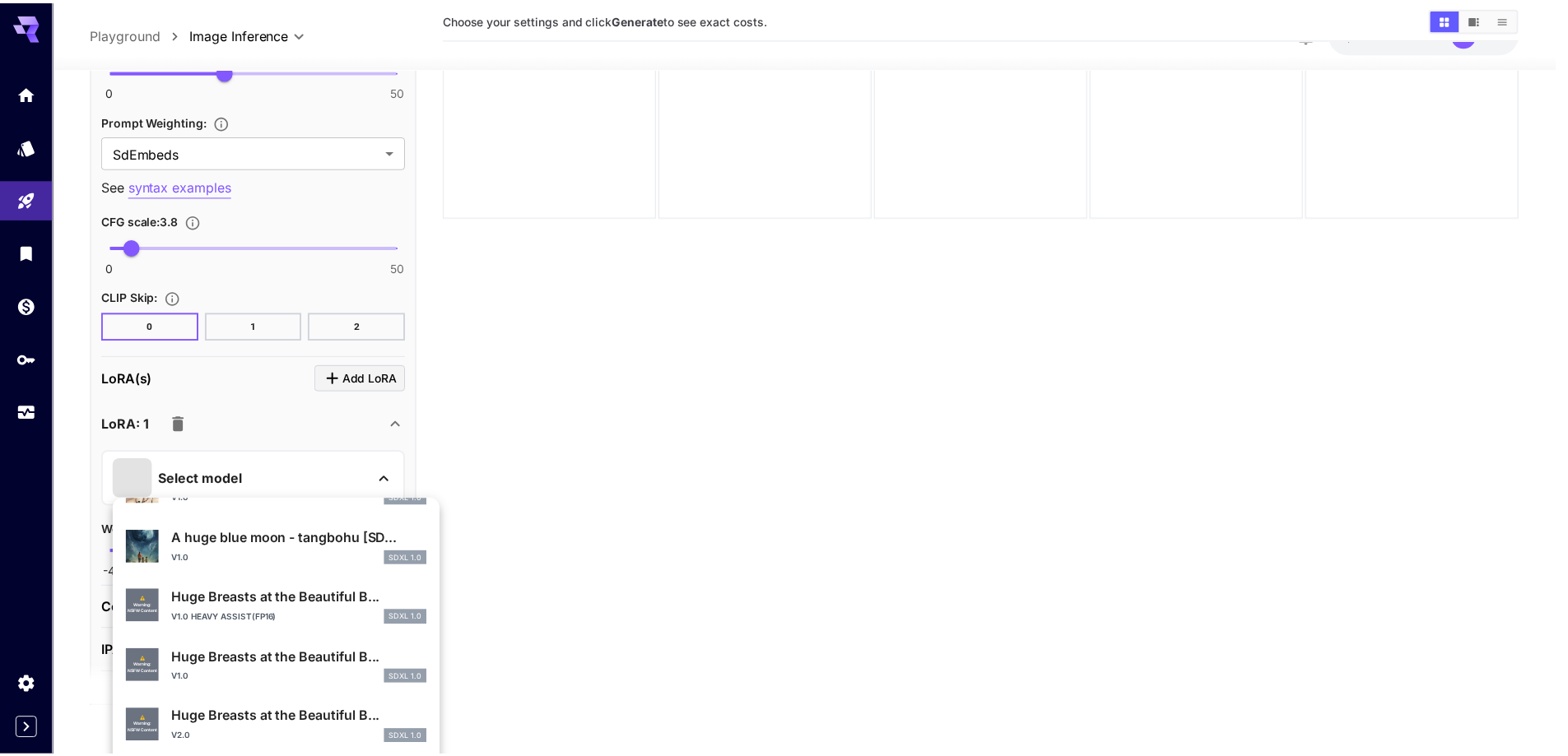
scroll to position [412, 0]
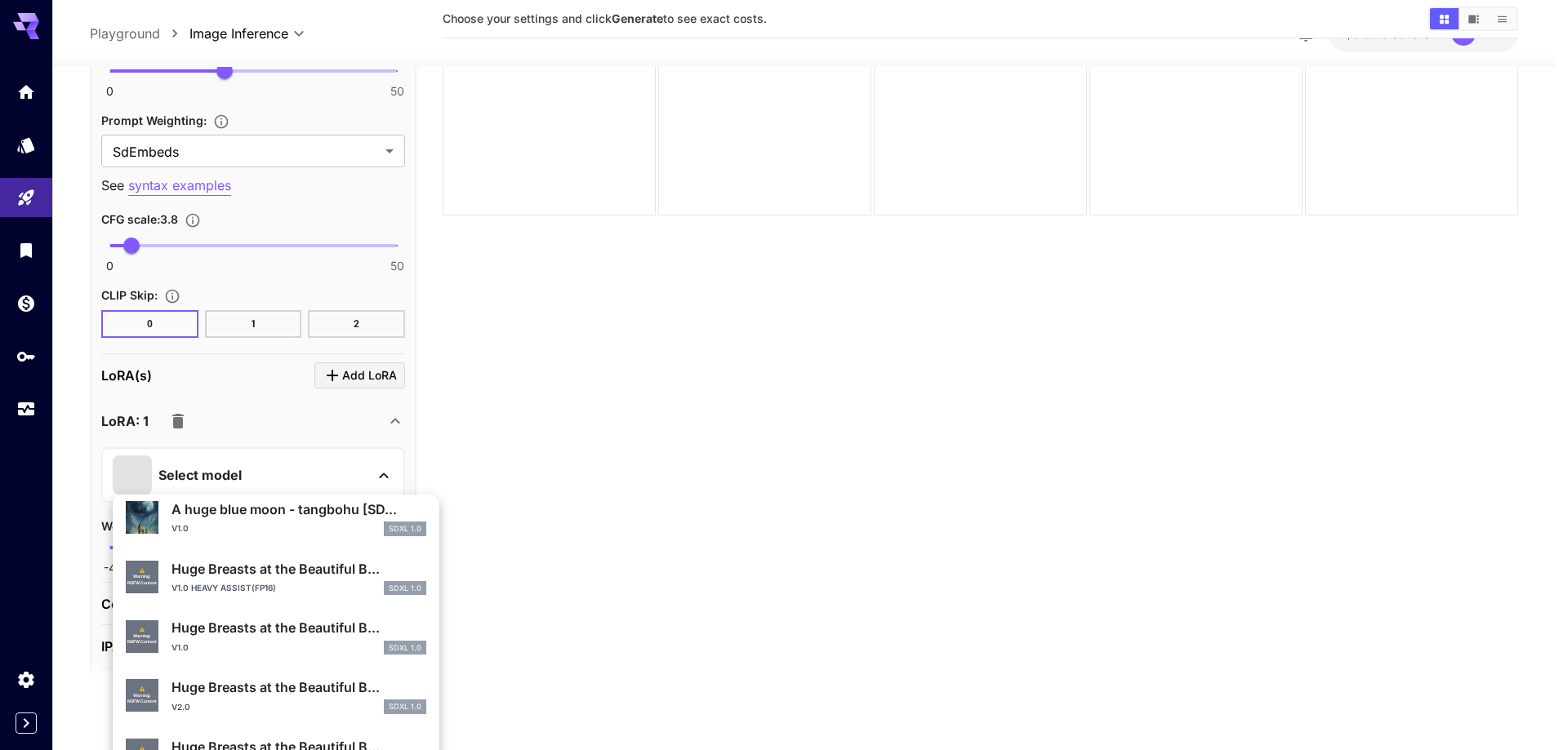
click at [257, 690] on p "Huge Breasts at the Beautiful B..." at bounding box center [299, 687] width 255 height 20
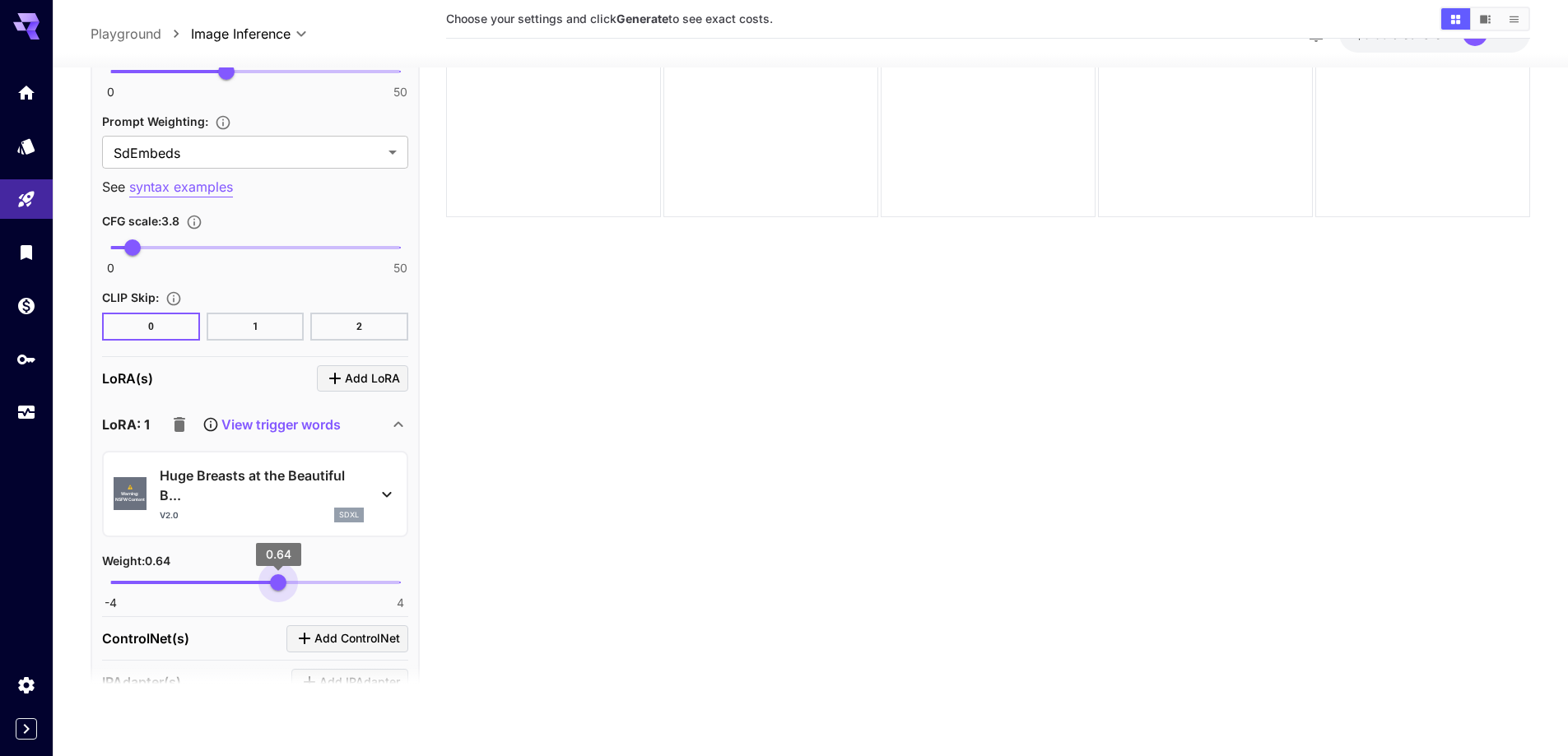
type input "****"
click at [276, 582] on span "0.57" at bounding box center [276, 582] width 16 height 16
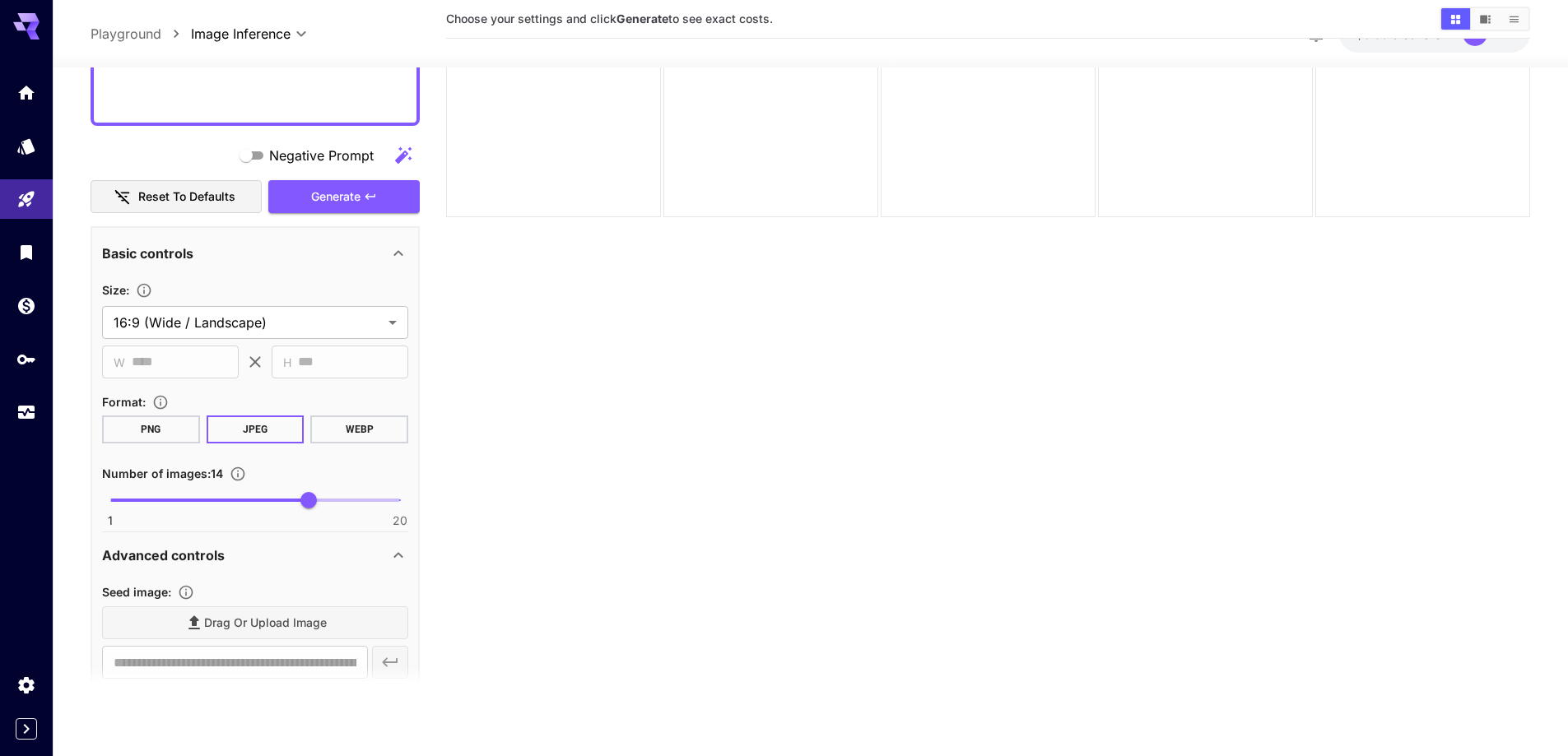
scroll to position [693, 0]
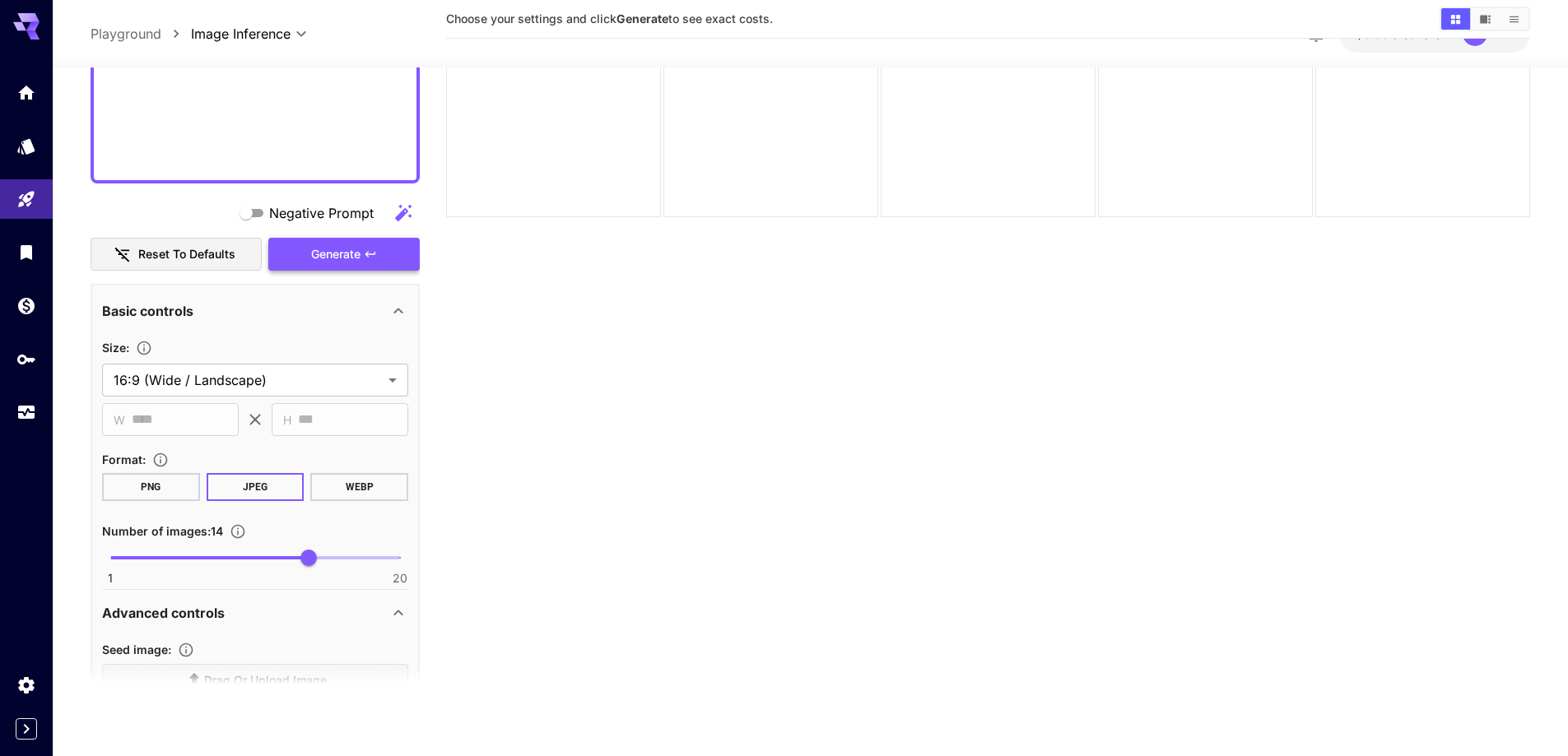
click at [332, 263] on span "Generate" at bounding box center [335, 255] width 49 height 21
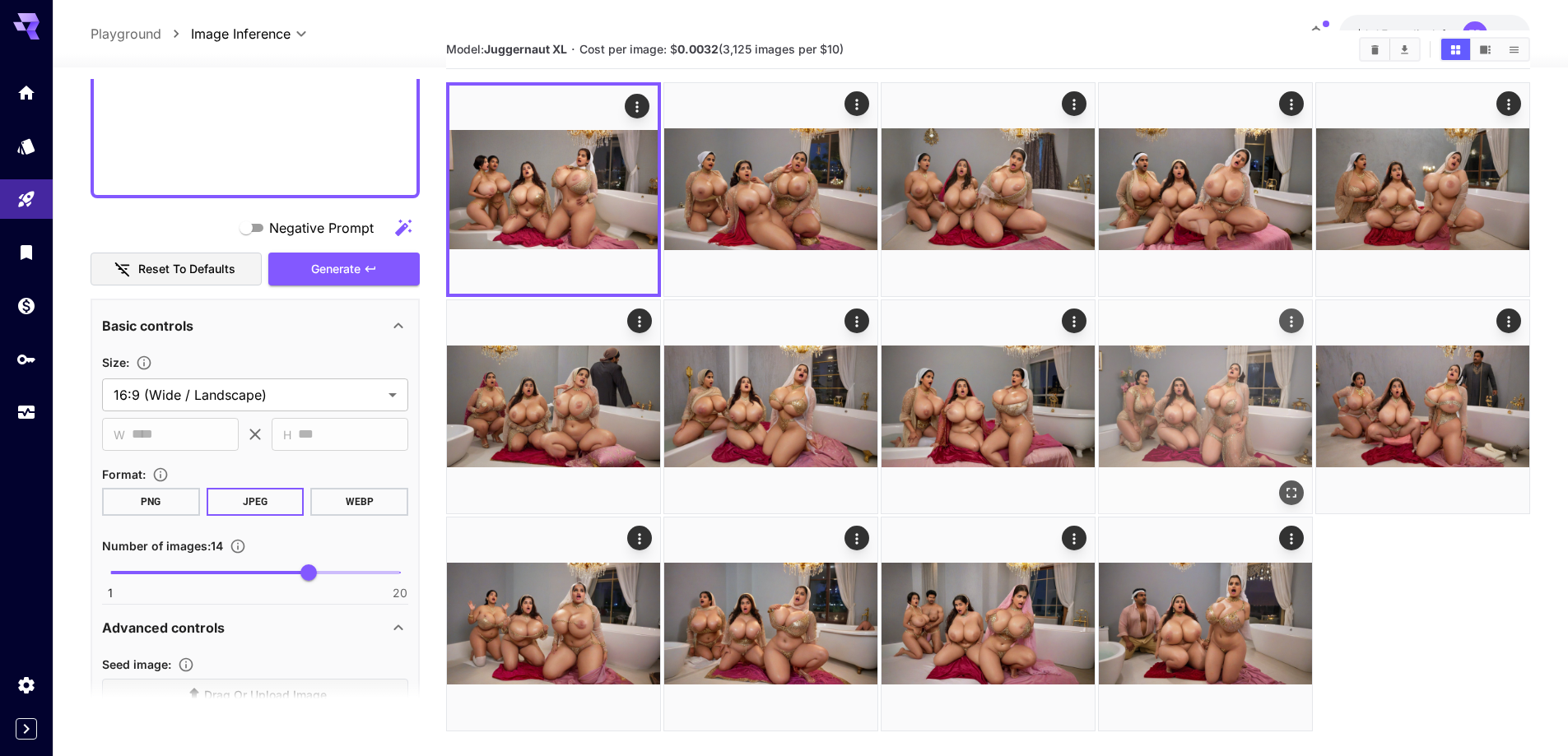
scroll to position [130, 0]
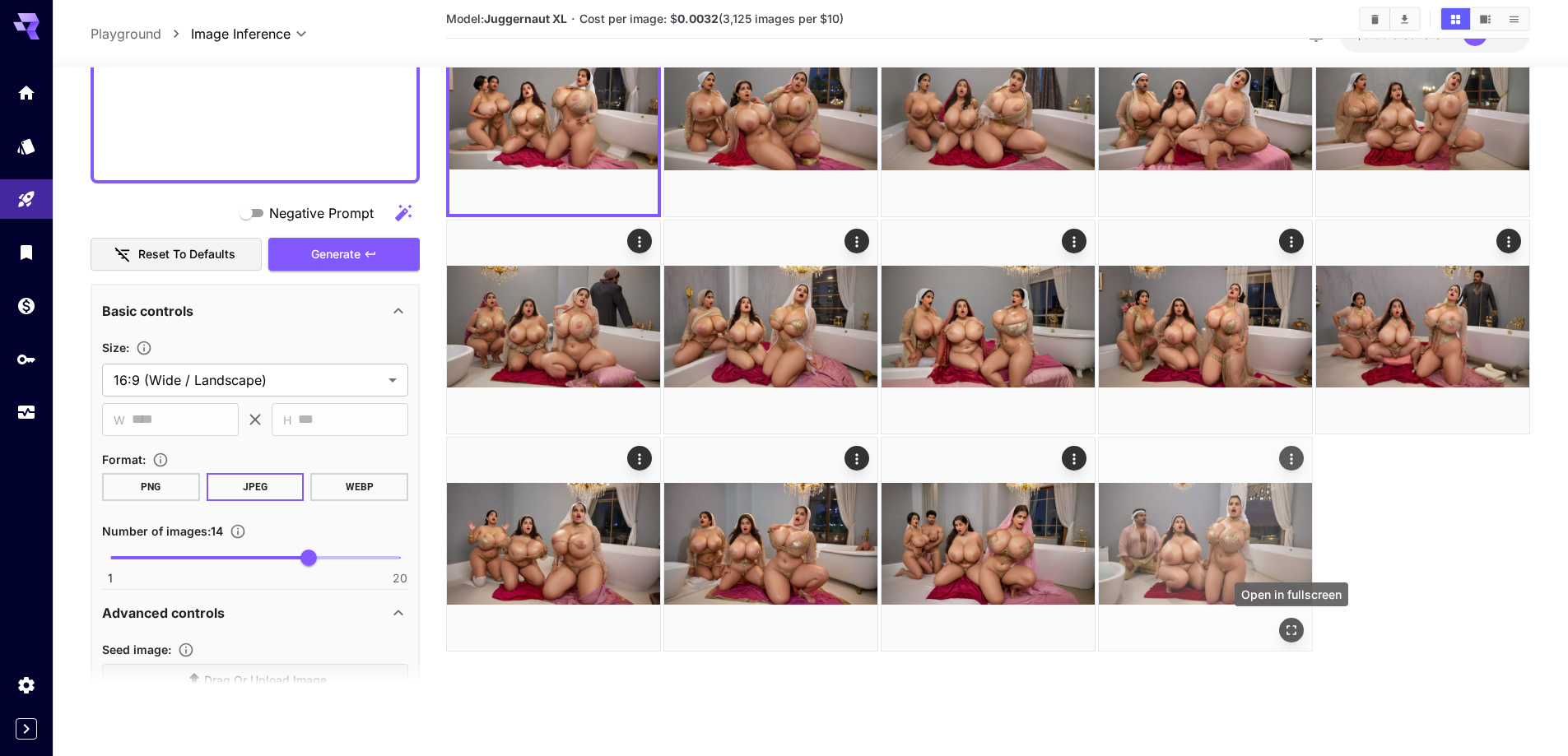
click at [1286, 633] on icon "Open in fullscreen" at bounding box center [1291, 629] width 16 height 16
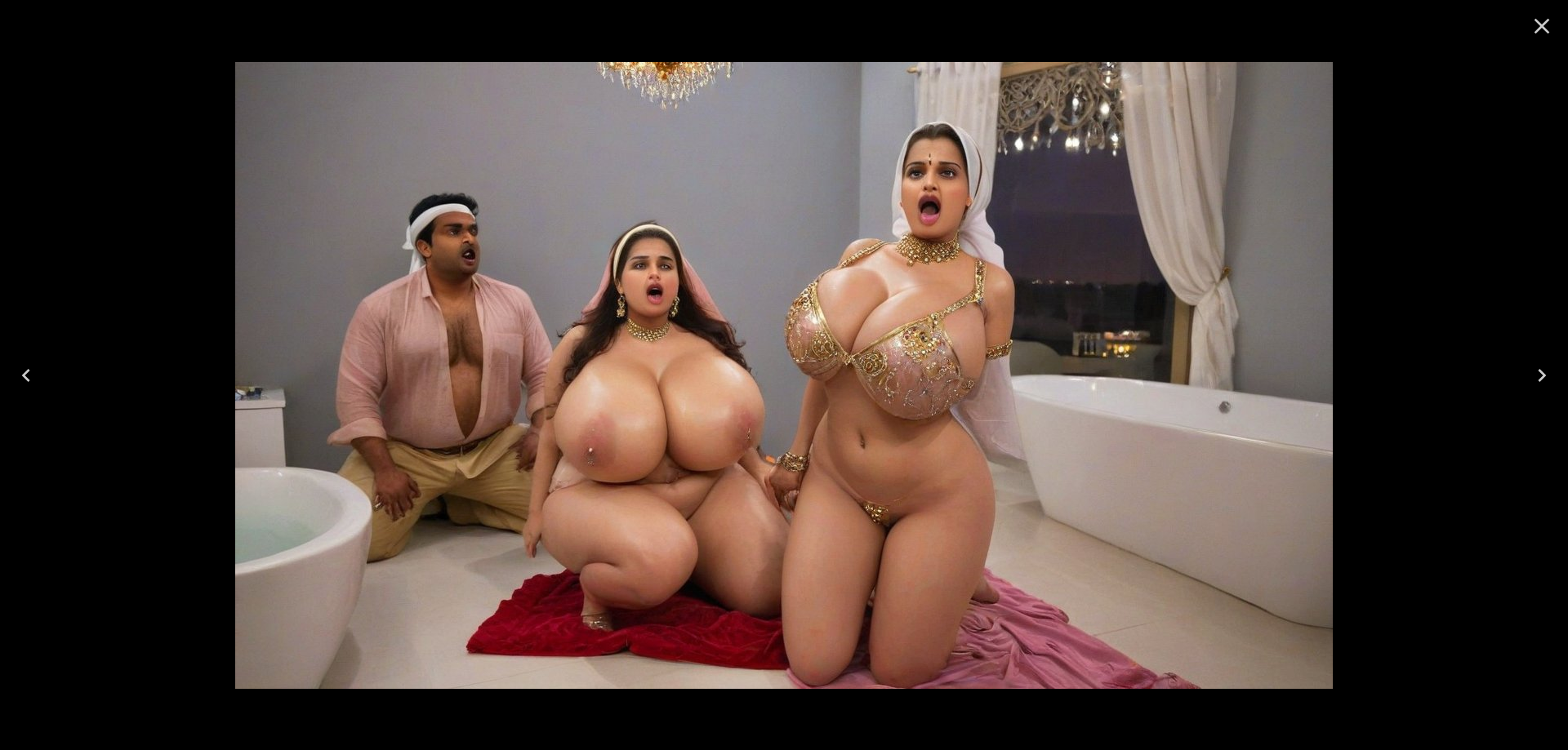
click at [32, 376] on icon "Previous" at bounding box center [26, 375] width 26 height 26
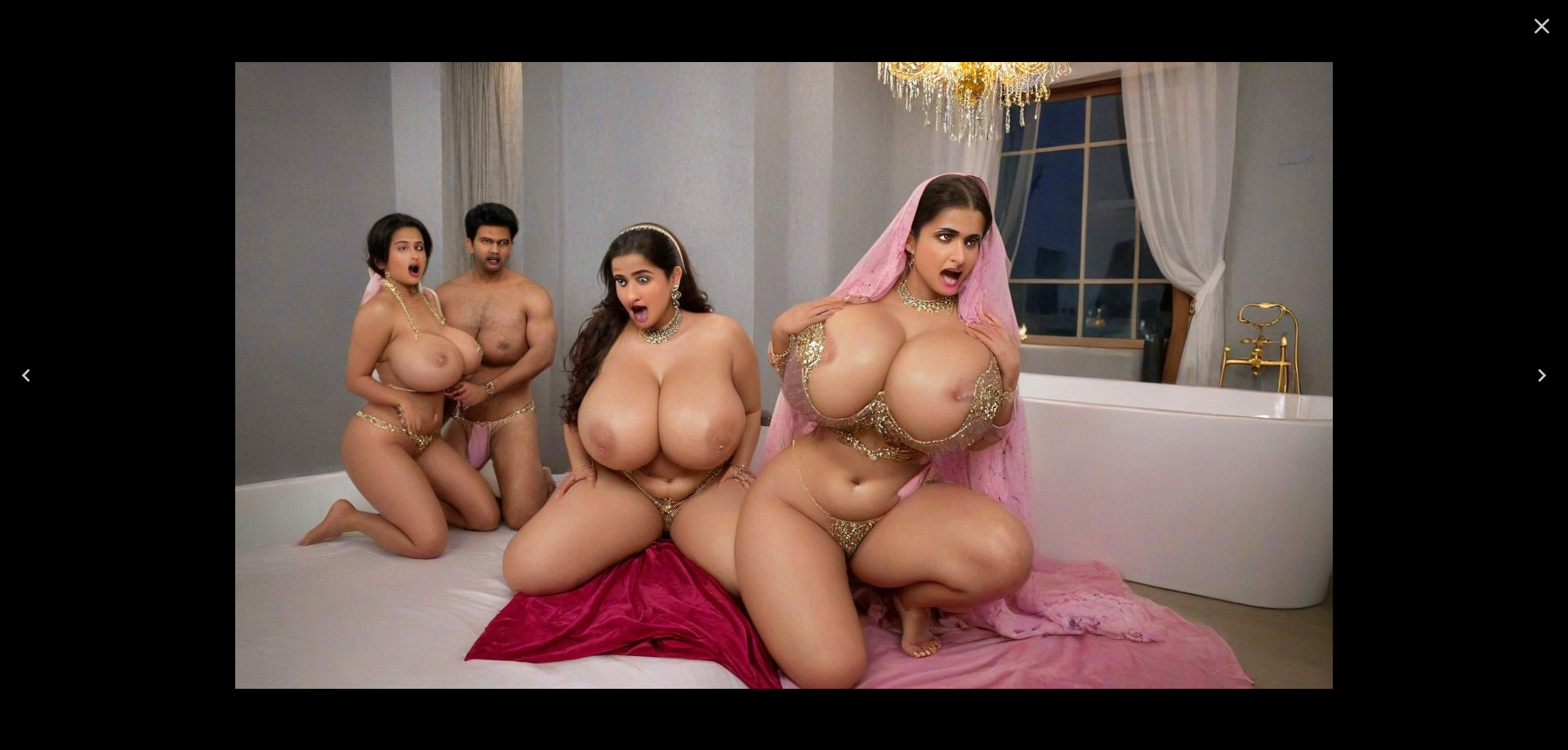
click at [32, 376] on icon "Previous" at bounding box center [26, 375] width 26 height 26
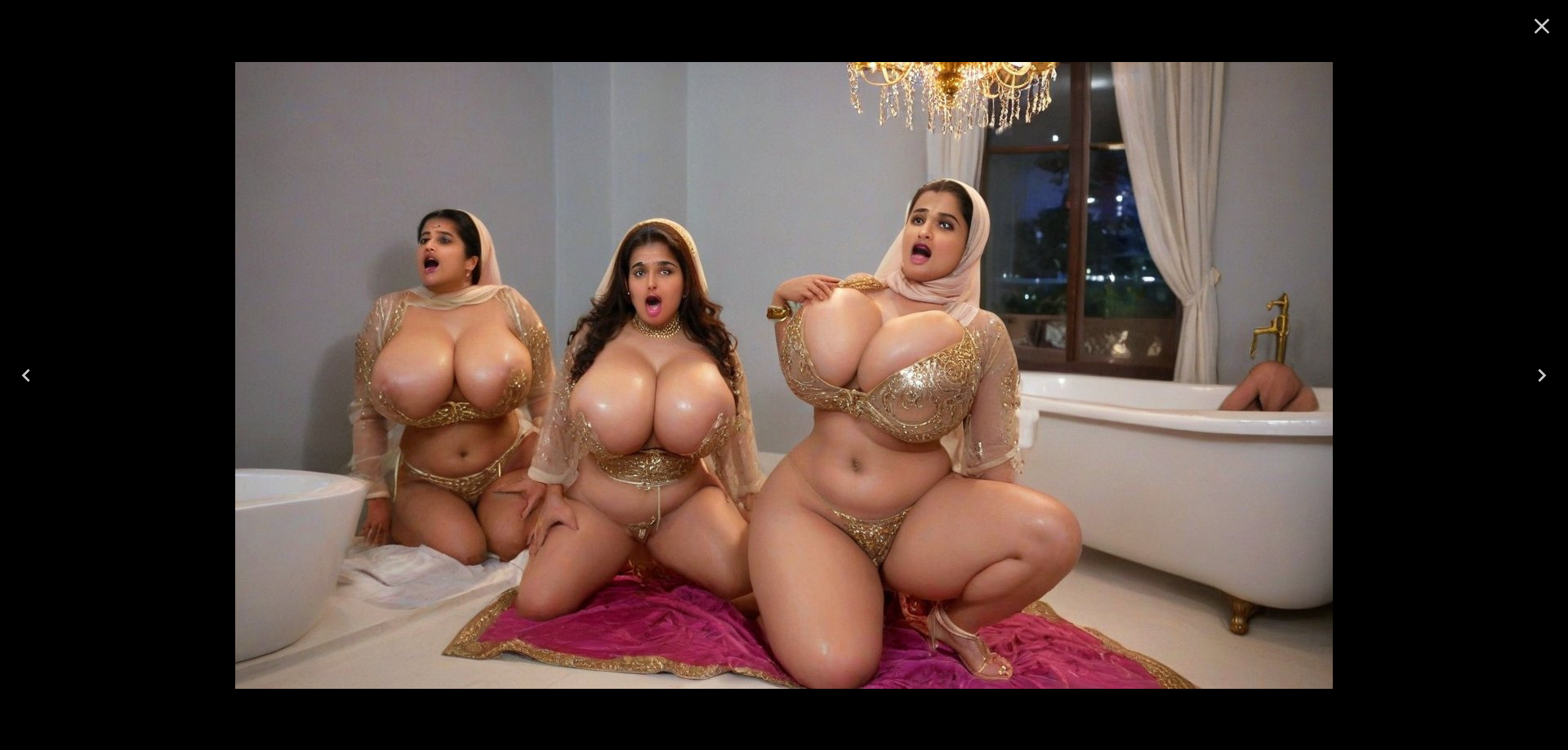
click at [32, 376] on icon "Previous" at bounding box center [26, 375] width 26 height 26
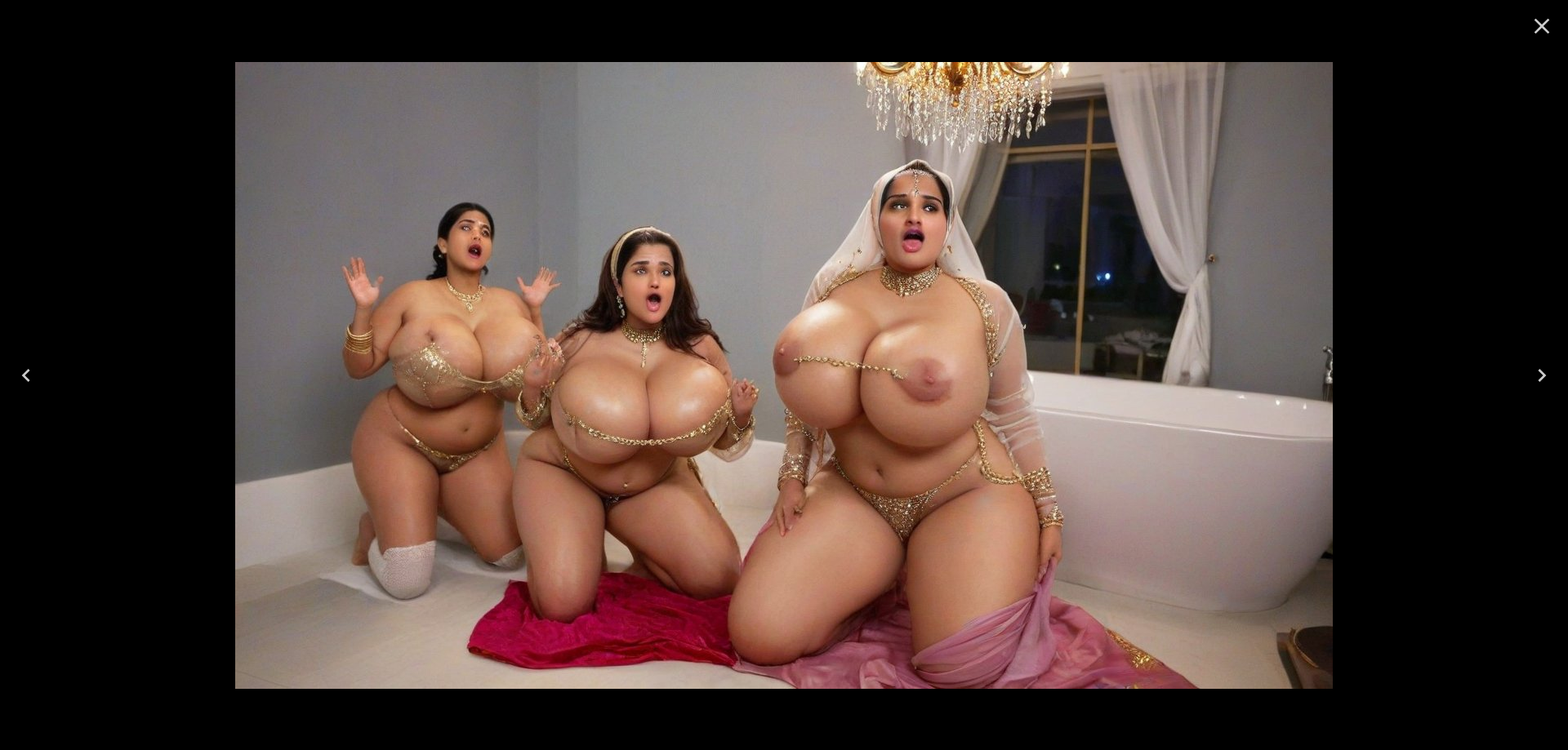
click at [32, 376] on icon "Previous" at bounding box center [26, 375] width 26 height 26
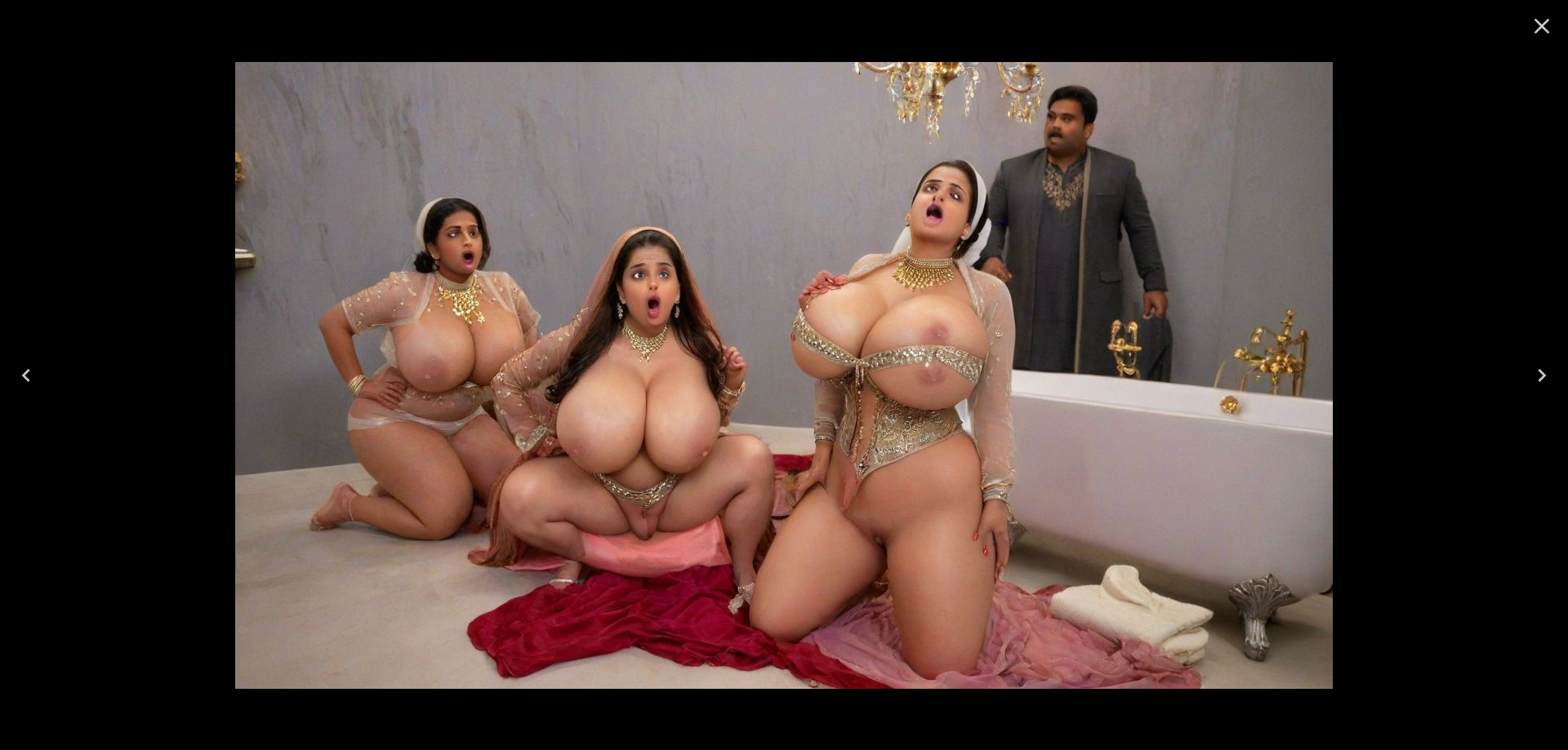
click at [32, 376] on icon "Previous" at bounding box center [26, 375] width 26 height 26
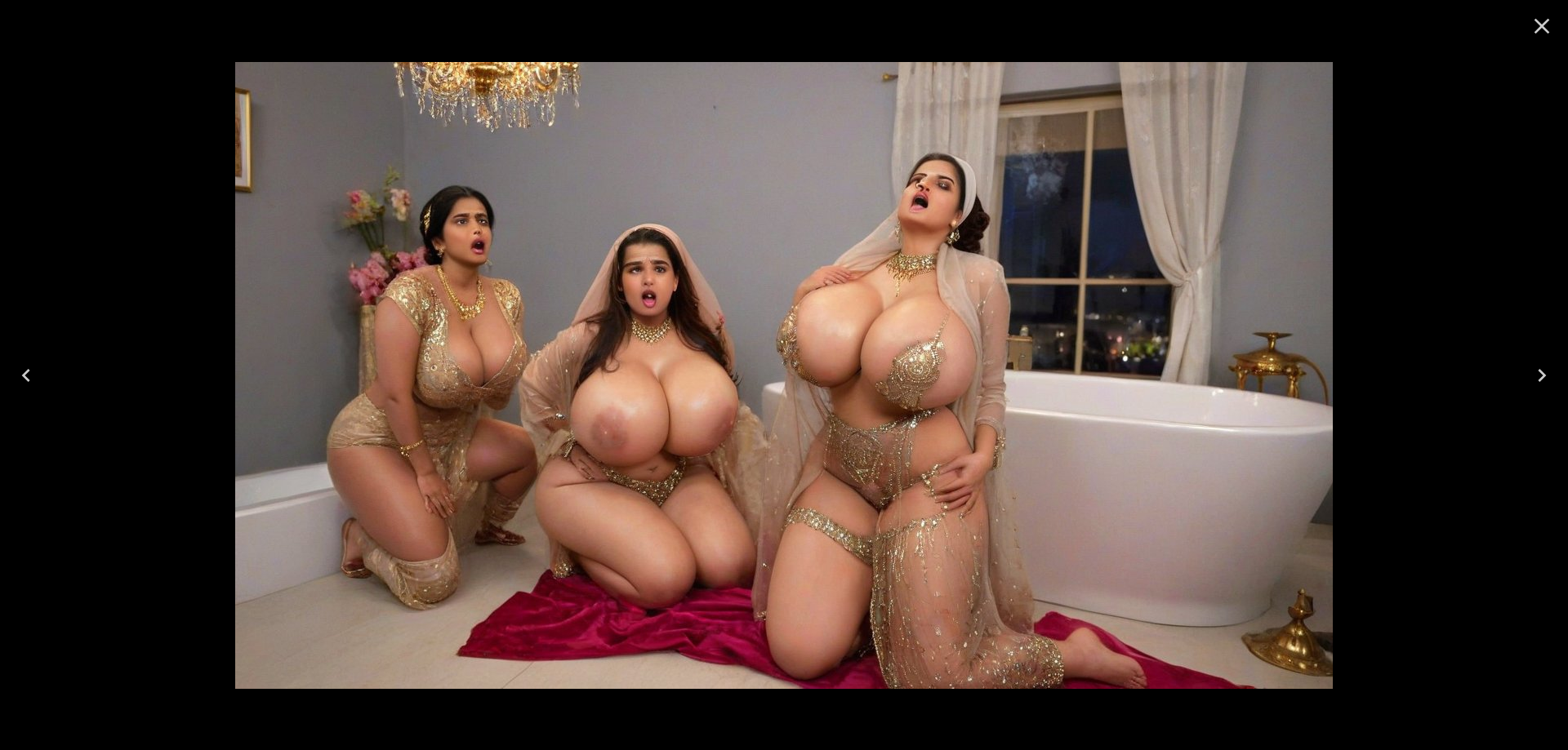
click at [32, 376] on icon "Previous" at bounding box center [26, 375] width 26 height 26
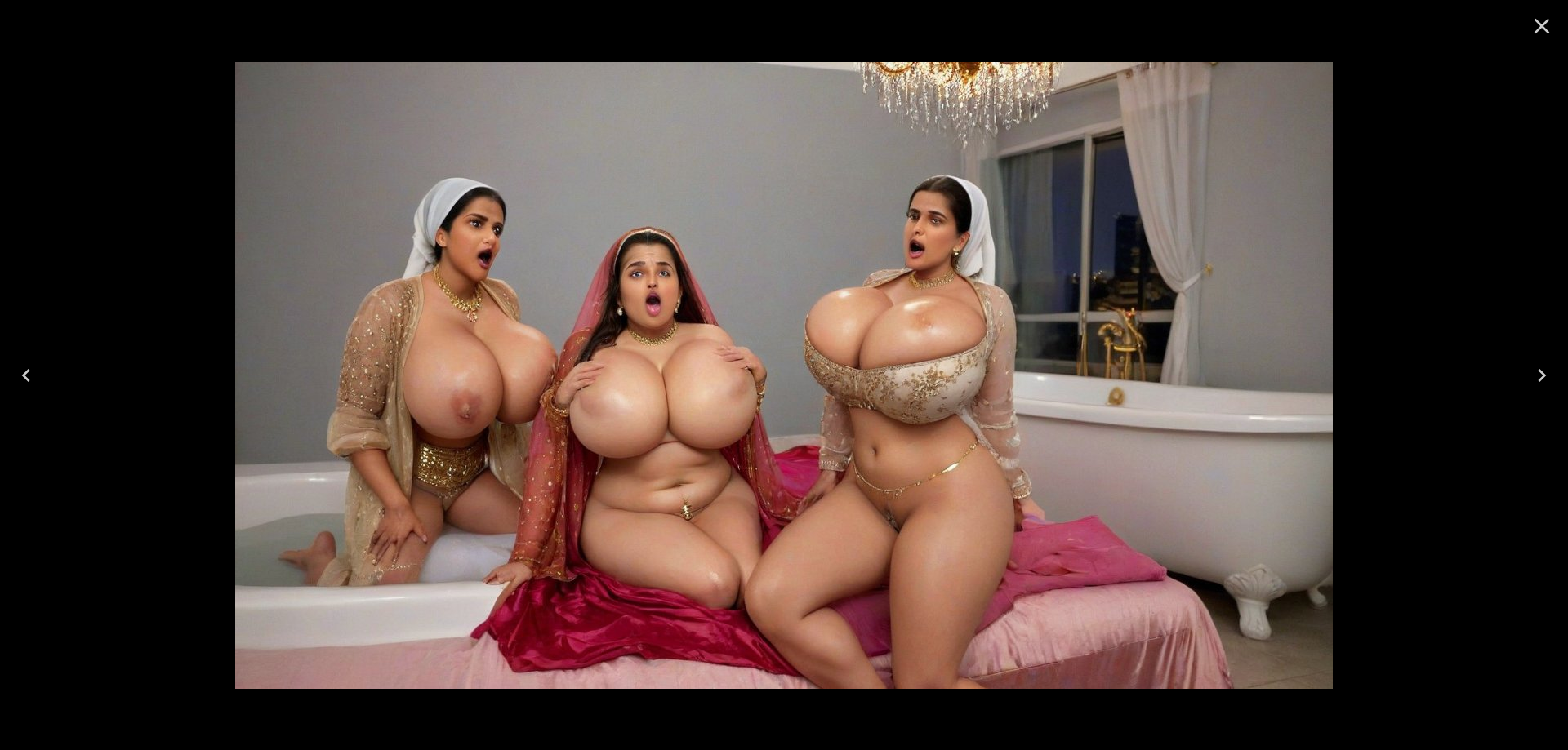
click at [32, 376] on icon "Previous" at bounding box center [26, 375] width 26 height 26
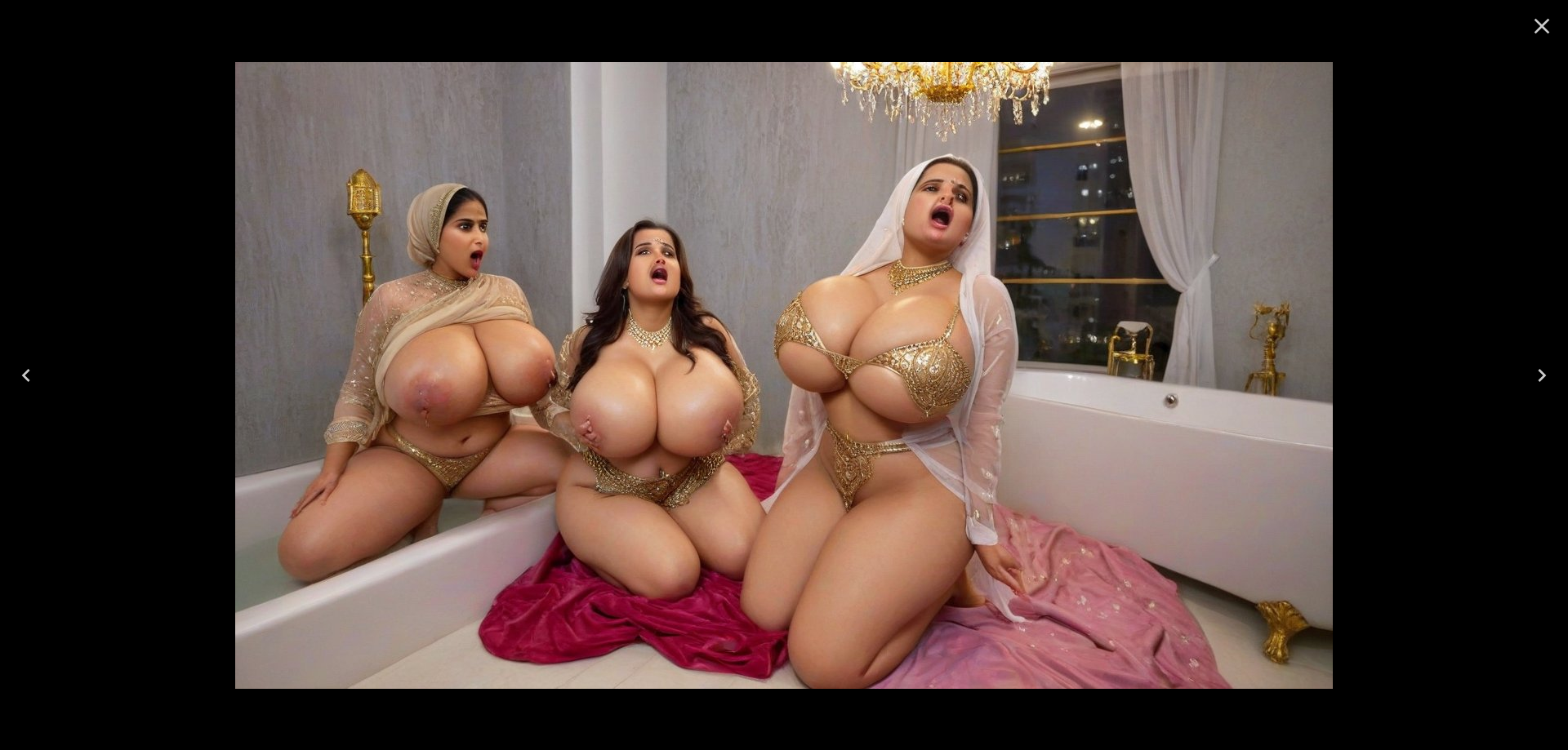
click at [32, 376] on icon "Previous" at bounding box center [26, 375] width 26 height 26
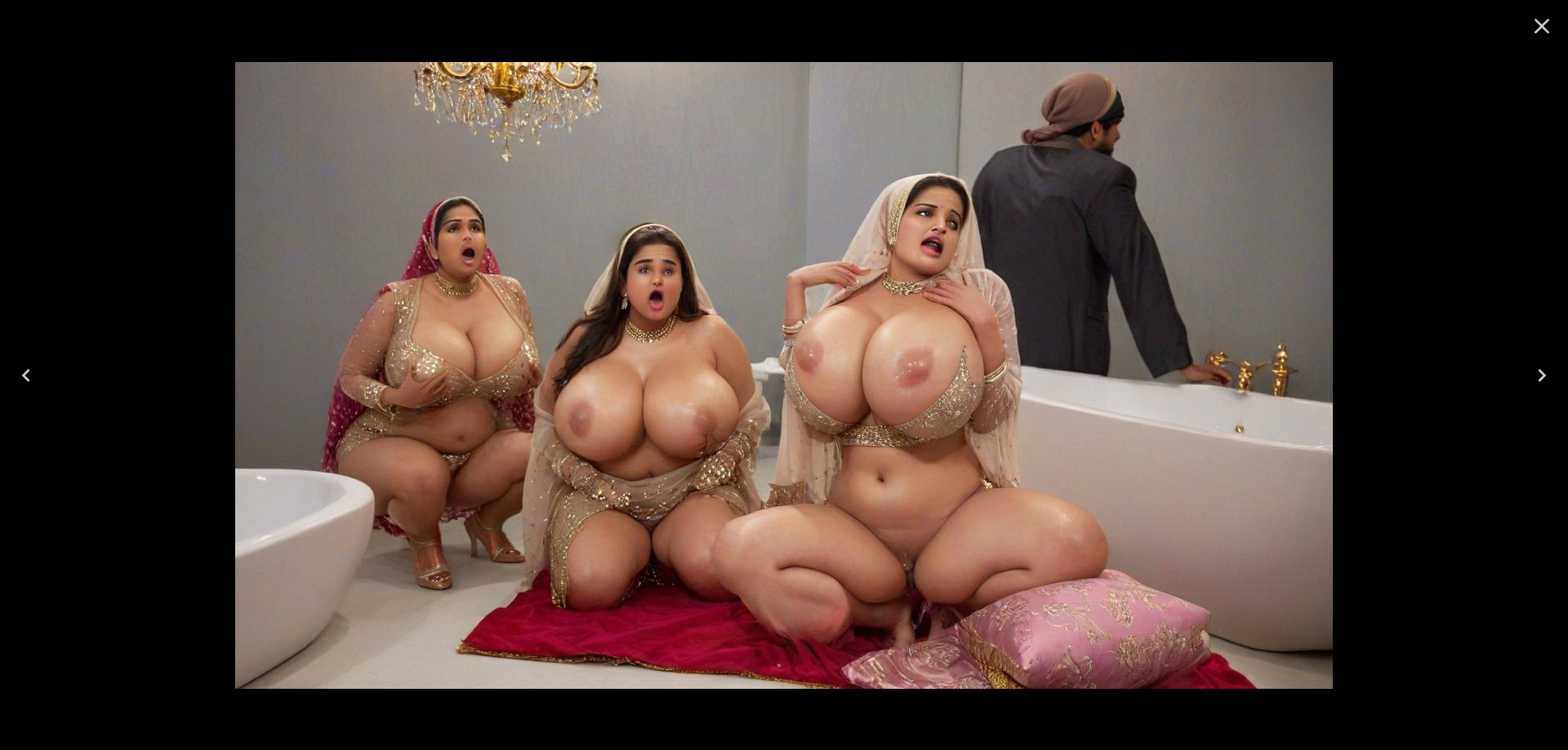
click at [32, 376] on icon "Previous" at bounding box center [26, 375] width 26 height 26
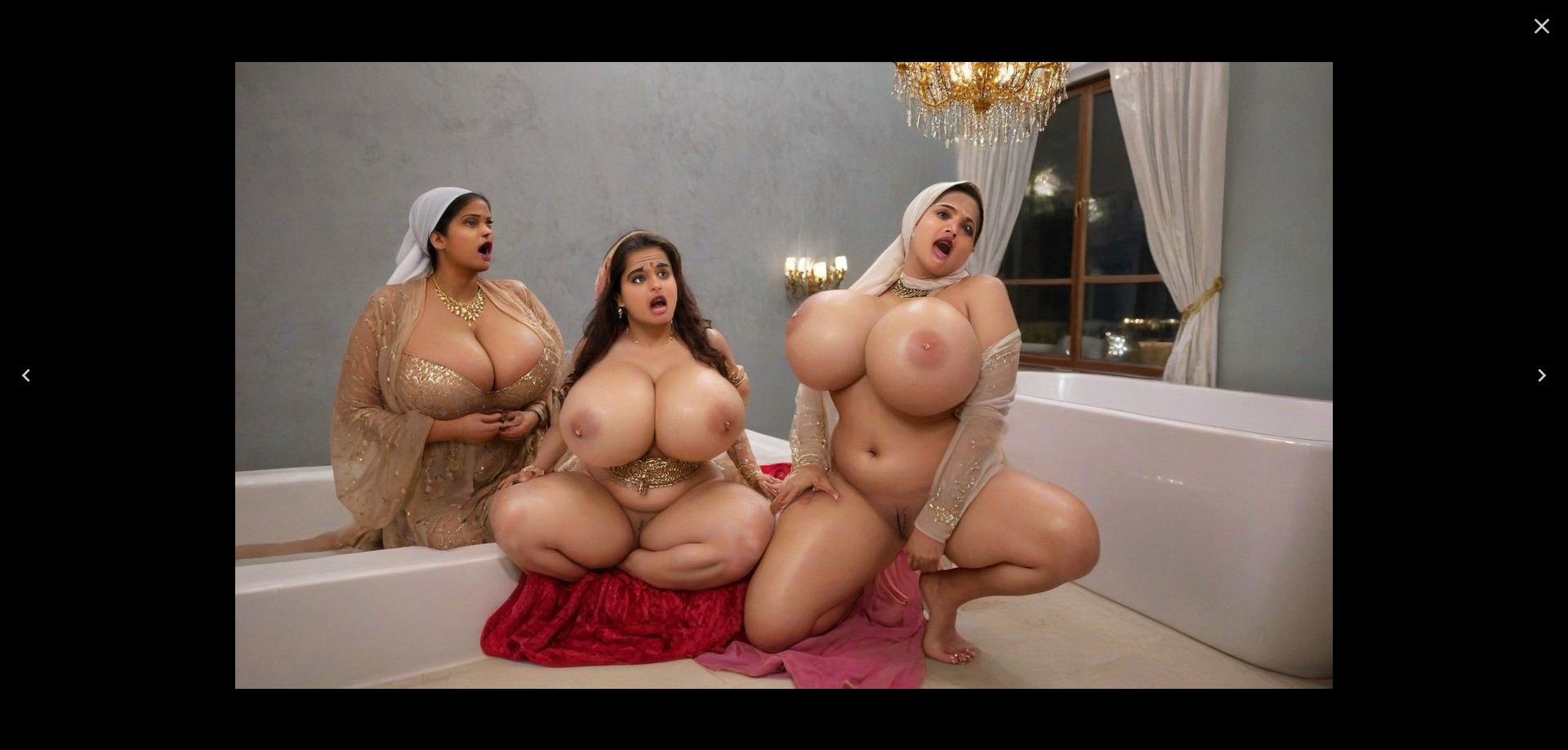
click at [32, 376] on icon "Previous" at bounding box center [26, 375] width 26 height 26
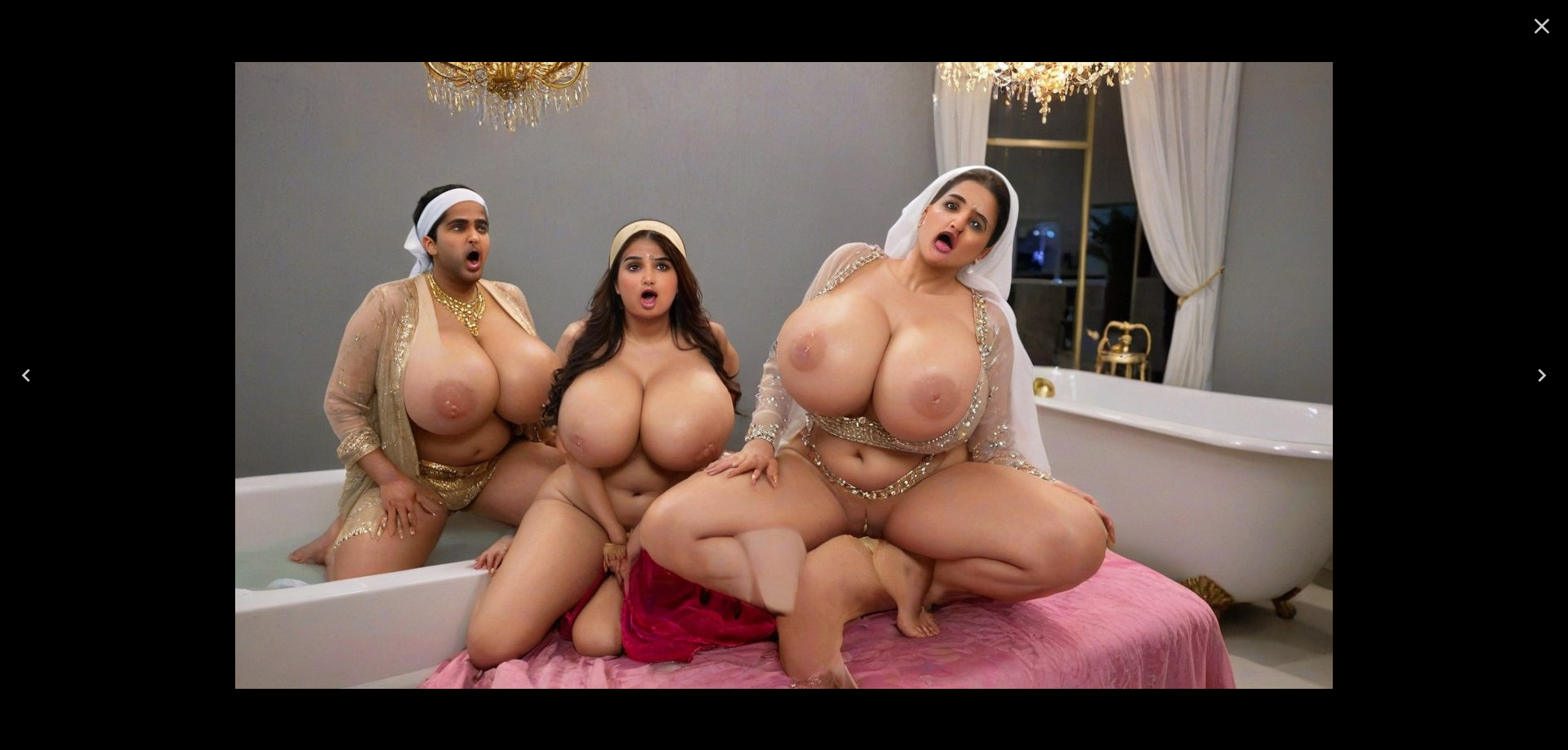
click at [32, 376] on icon "Previous" at bounding box center [26, 375] width 26 height 26
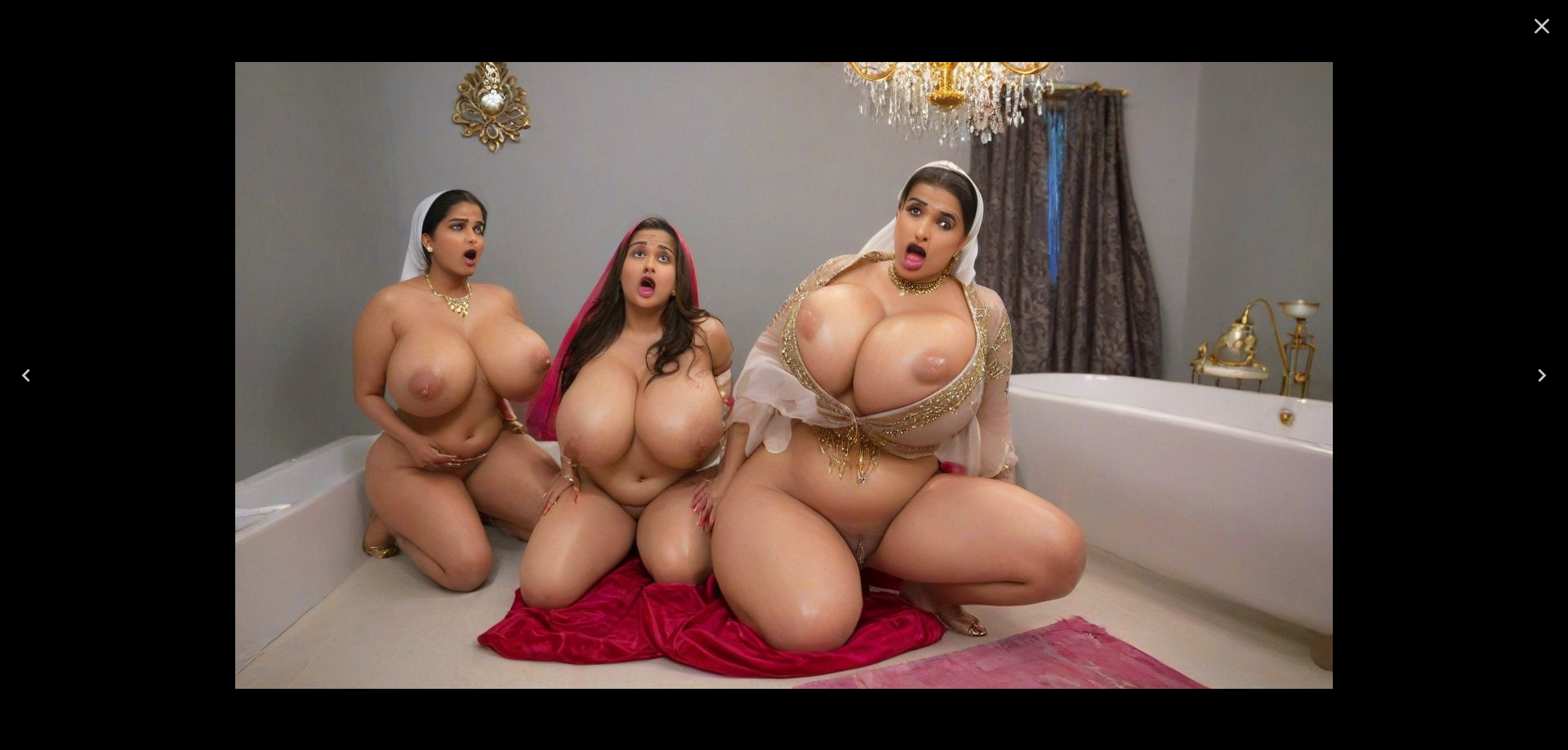
click at [32, 376] on icon "Previous" at bounding box center [26, 375] width 26 height 26
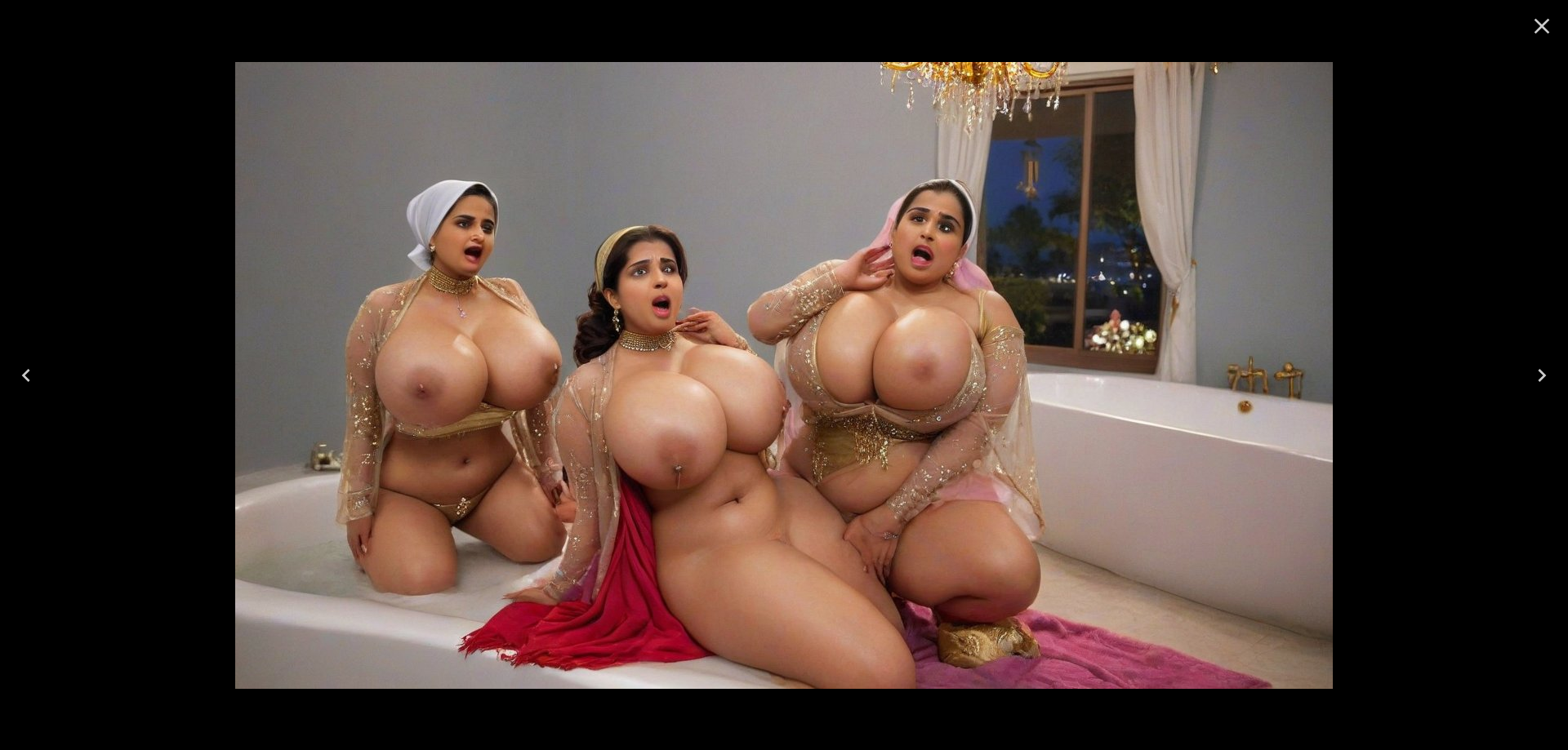
click at [32, 376] on icon "Previous" at bounding box center [26, 375] width 26 height 26
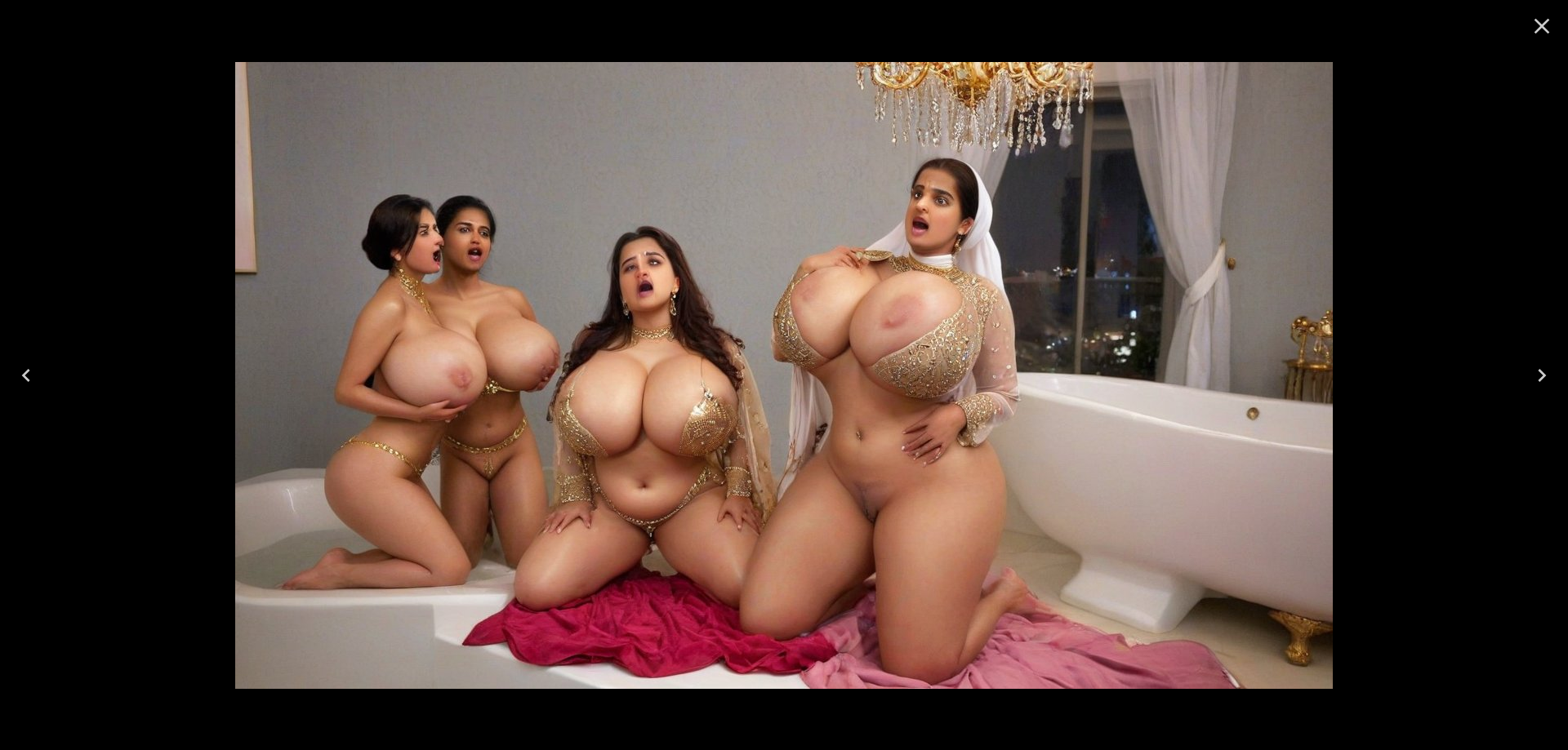
click at [32, 376] on icon "Previous" at bounding box center [26, 375] width 26 height 26
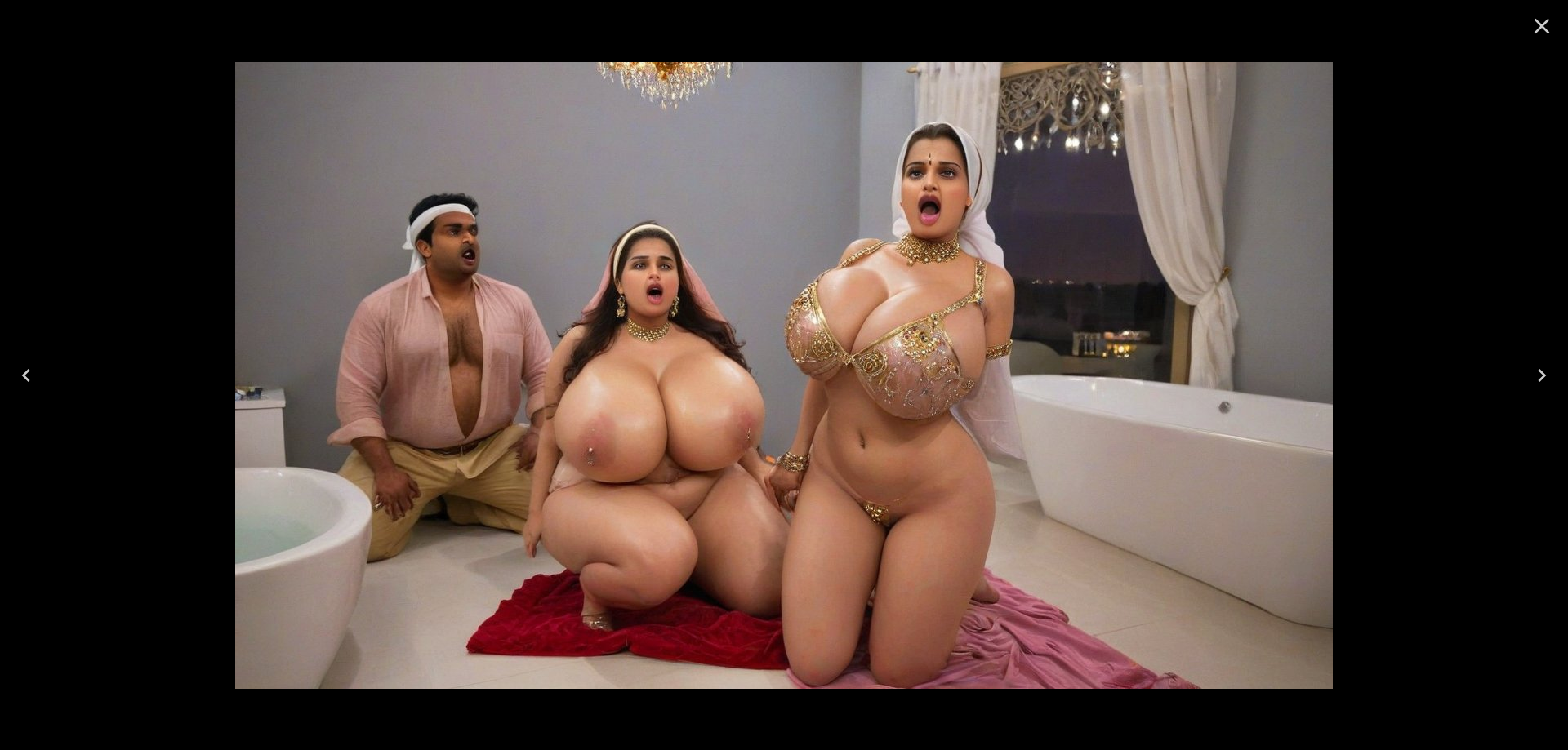
click at [32, 376] on icon "Previous" at bounding box center [26, 375] width 26 height 26
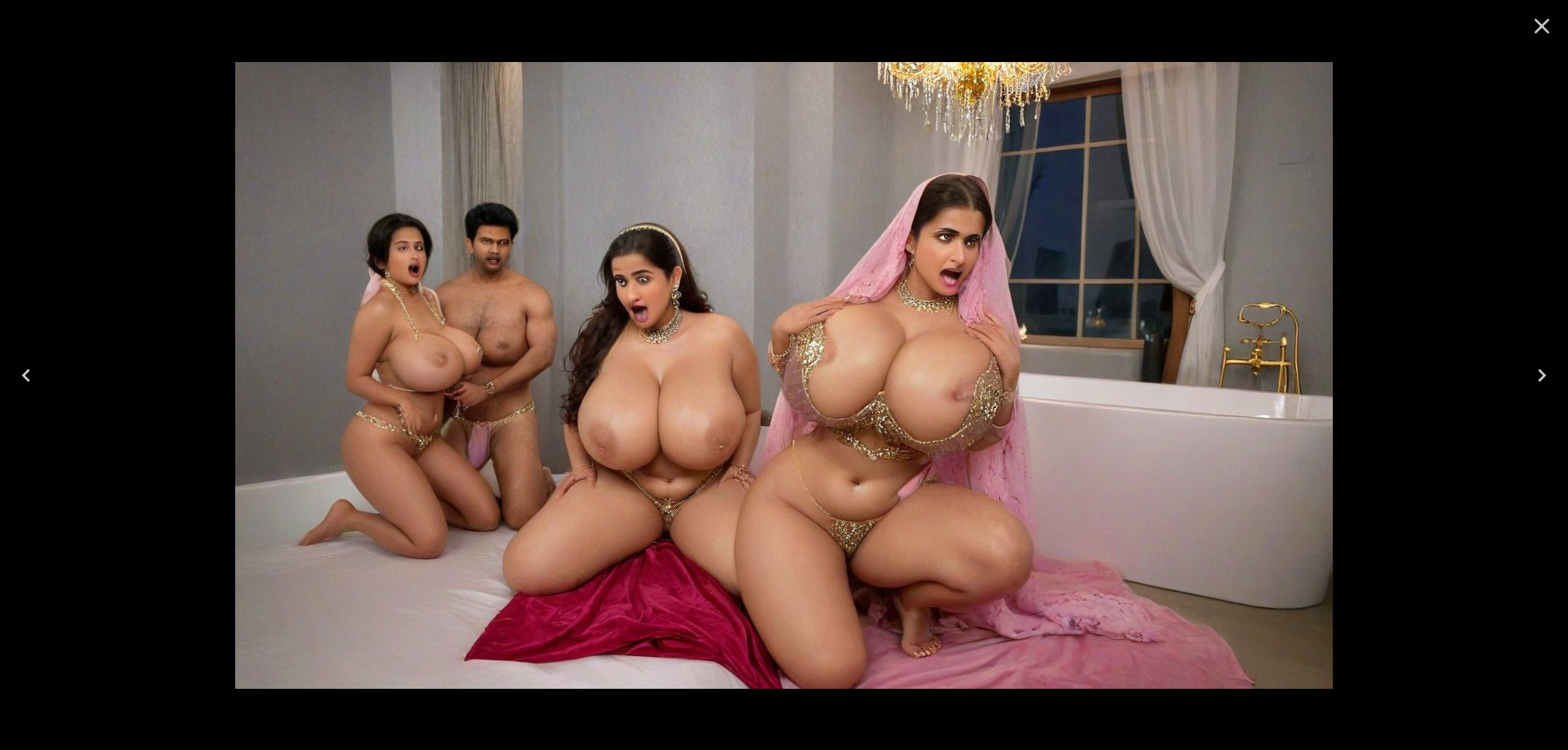
click at [32, 376] on icon "Previous" at bounding box center [26, 375] width 26 height 26
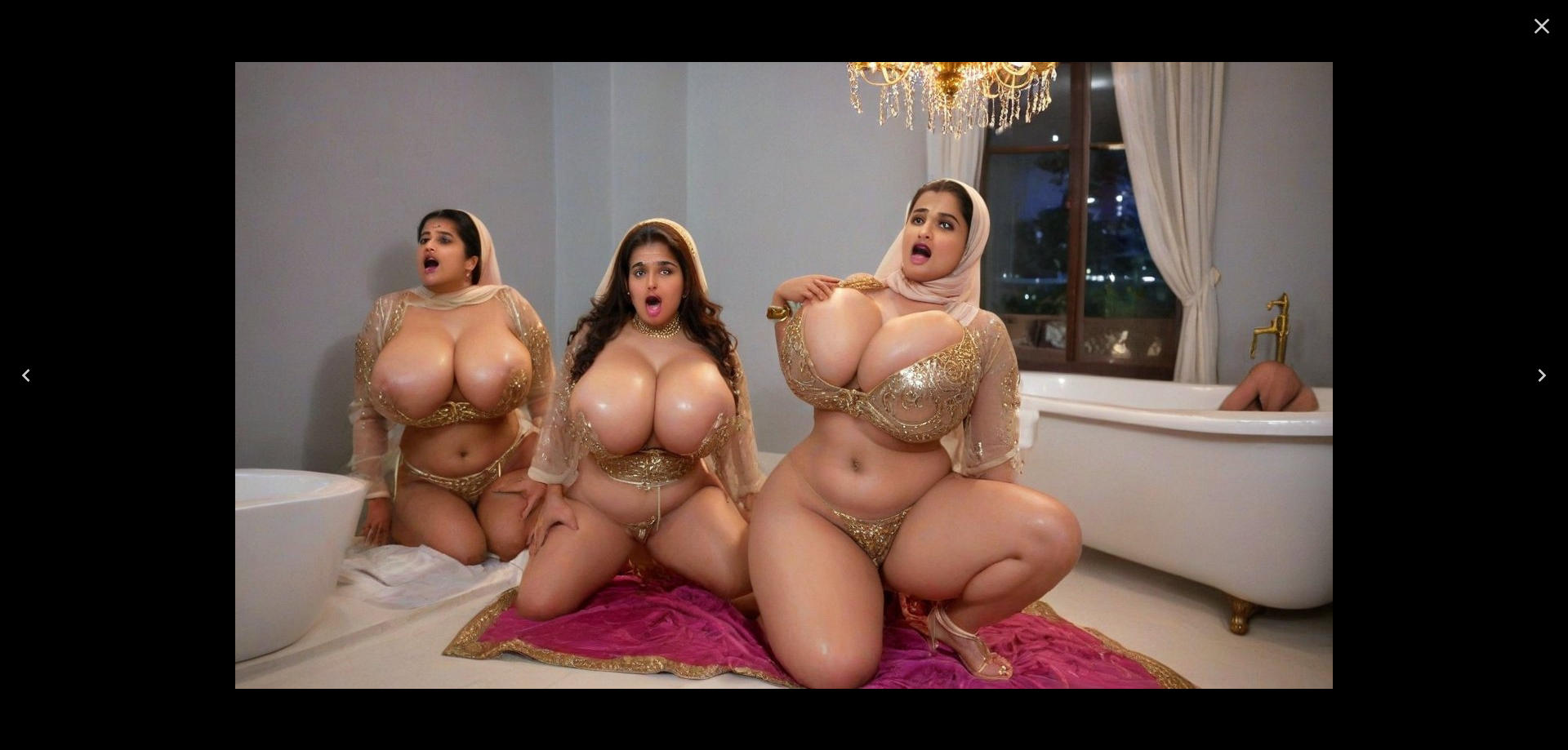
click at [32, 376] on icon "Previous" at bounding box center [26, 375] width 26 height 26
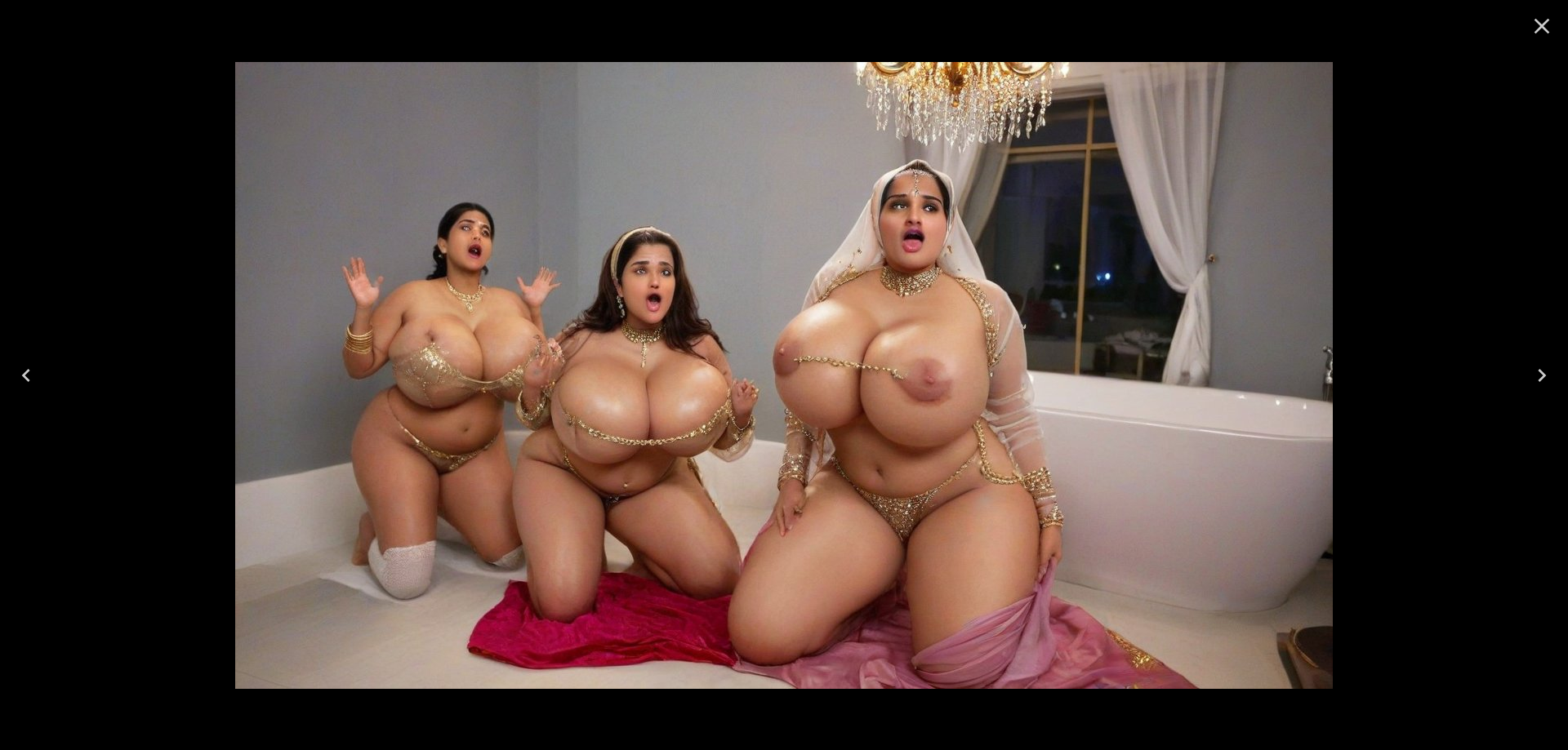
click at [32, 376] on icon "Previous" at bounding box center [26, 375] width 26 height 26
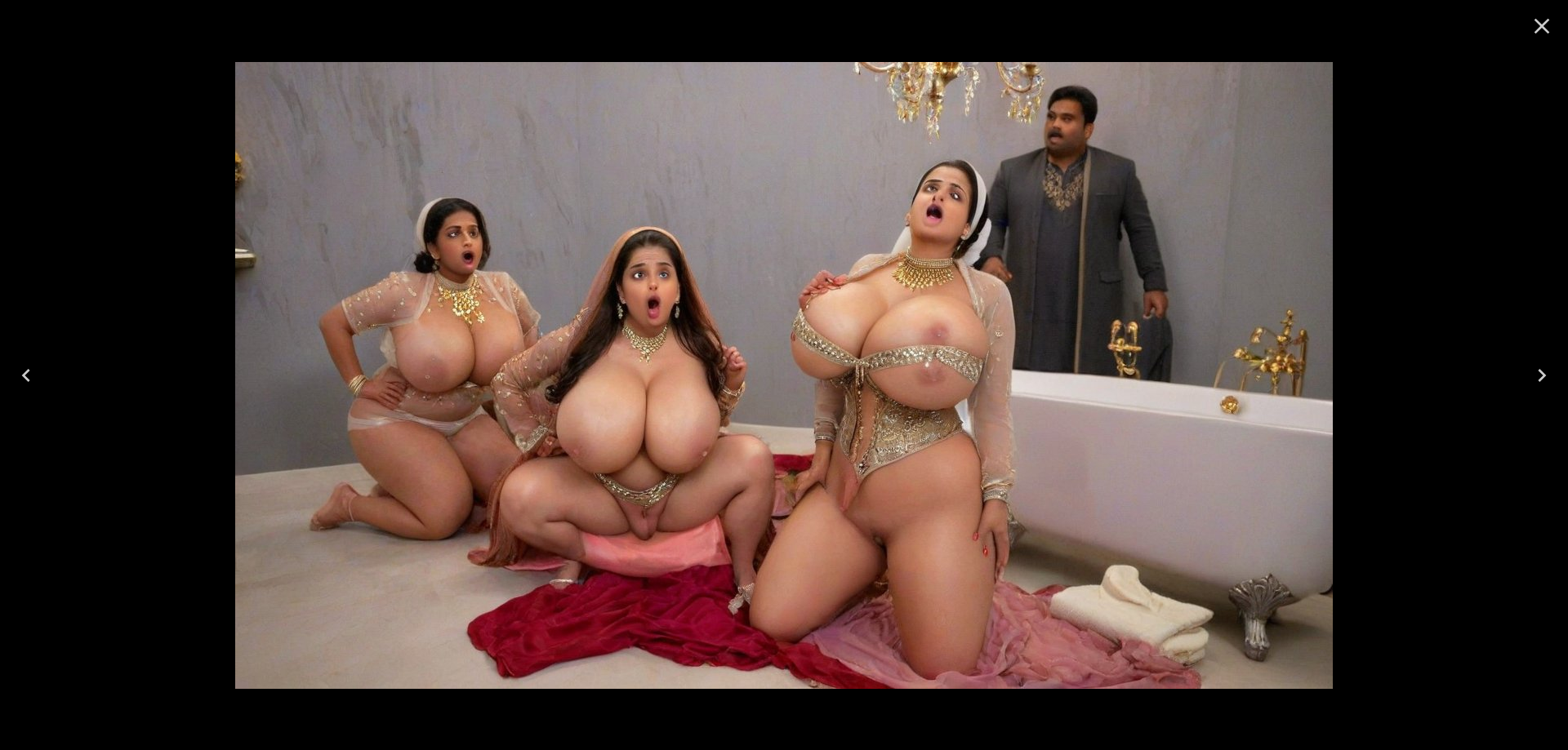
click at [32, 376] on icon "Previous" at bounding box center [26, 375] width 26 height 26
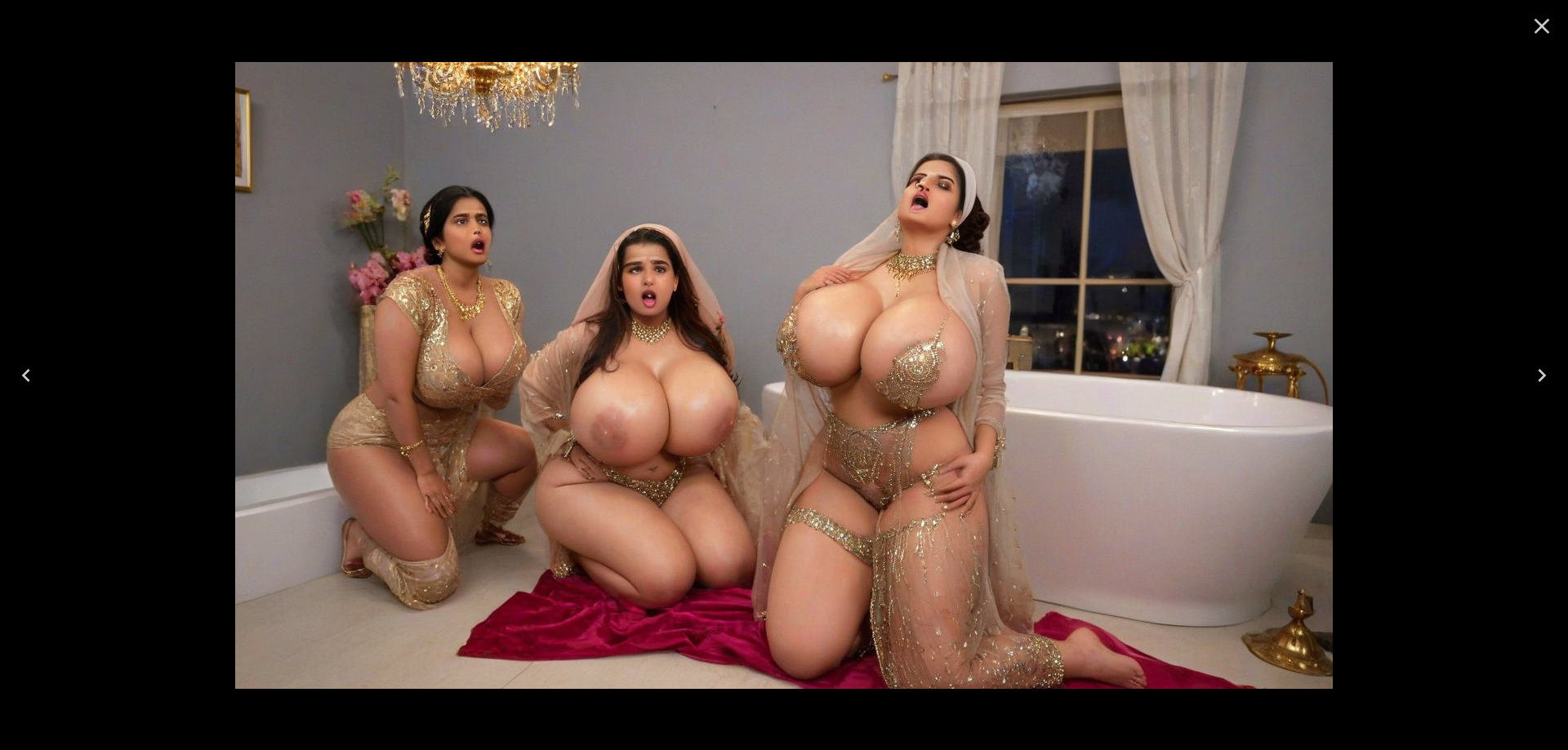
click at [32, 376] on icon "Previous" at bounding box center [26, 375] width 26 height 26
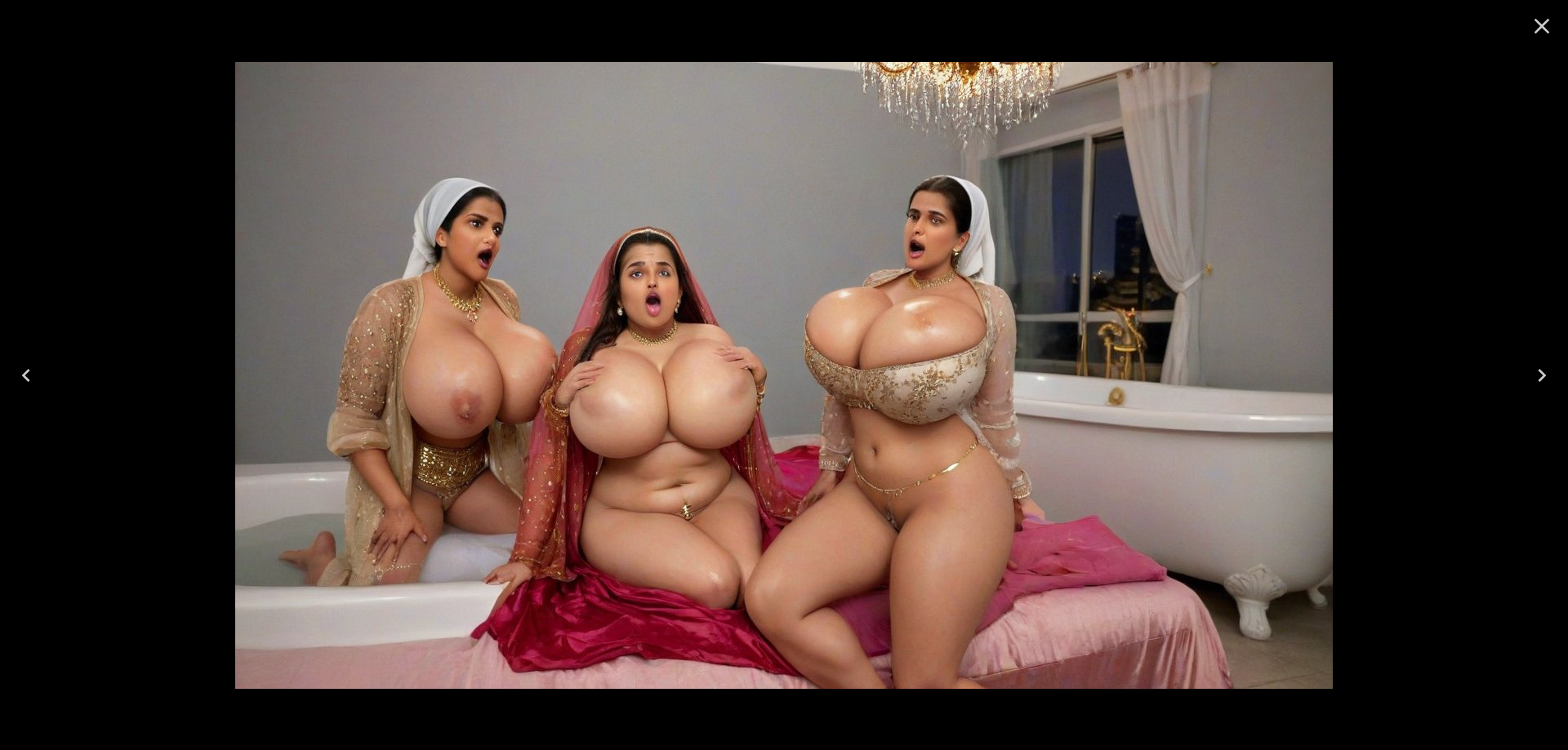
click at [1537, 24] on icon "Close" at bounding box center [1542, 26] width 26 height 26
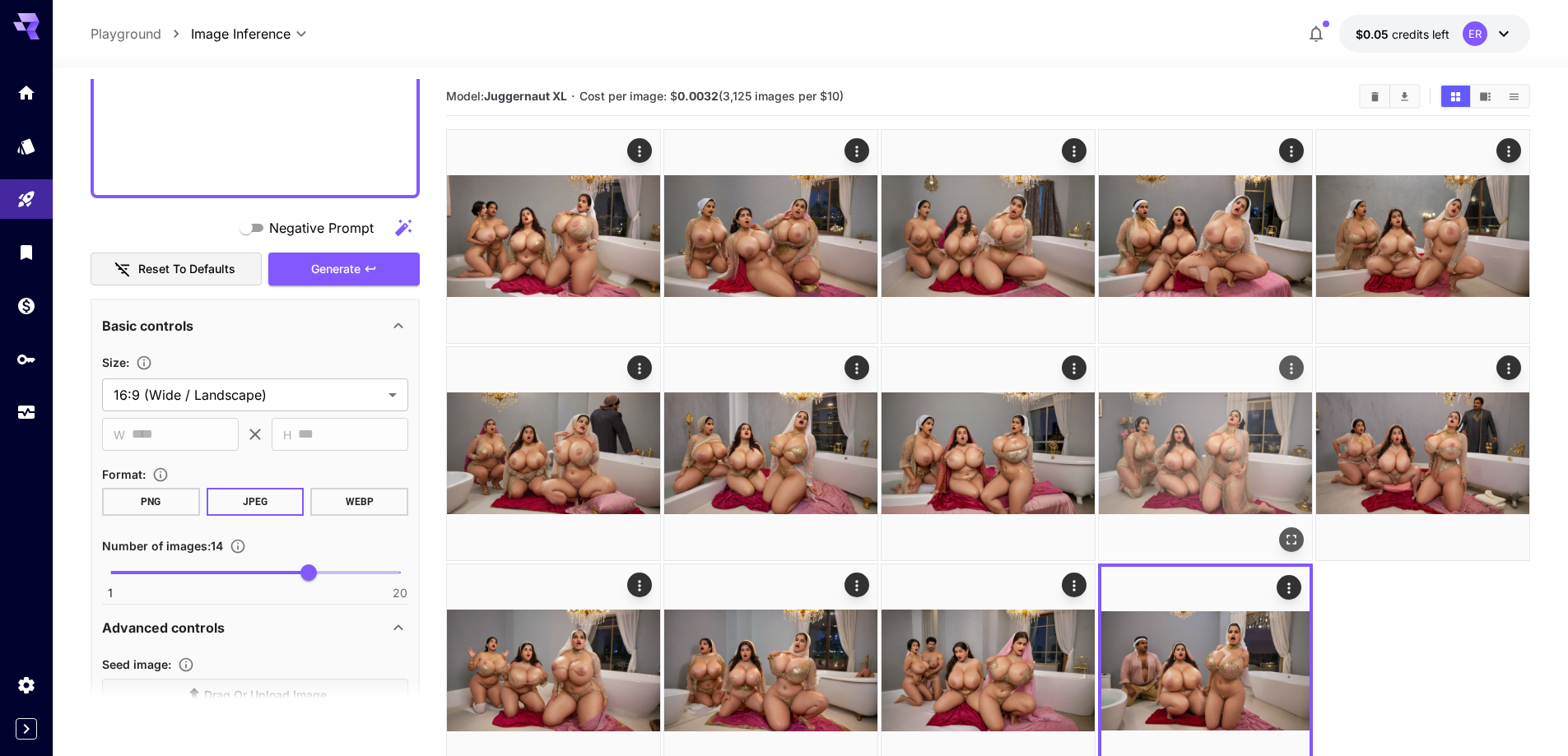
scroll to position [0, 0]
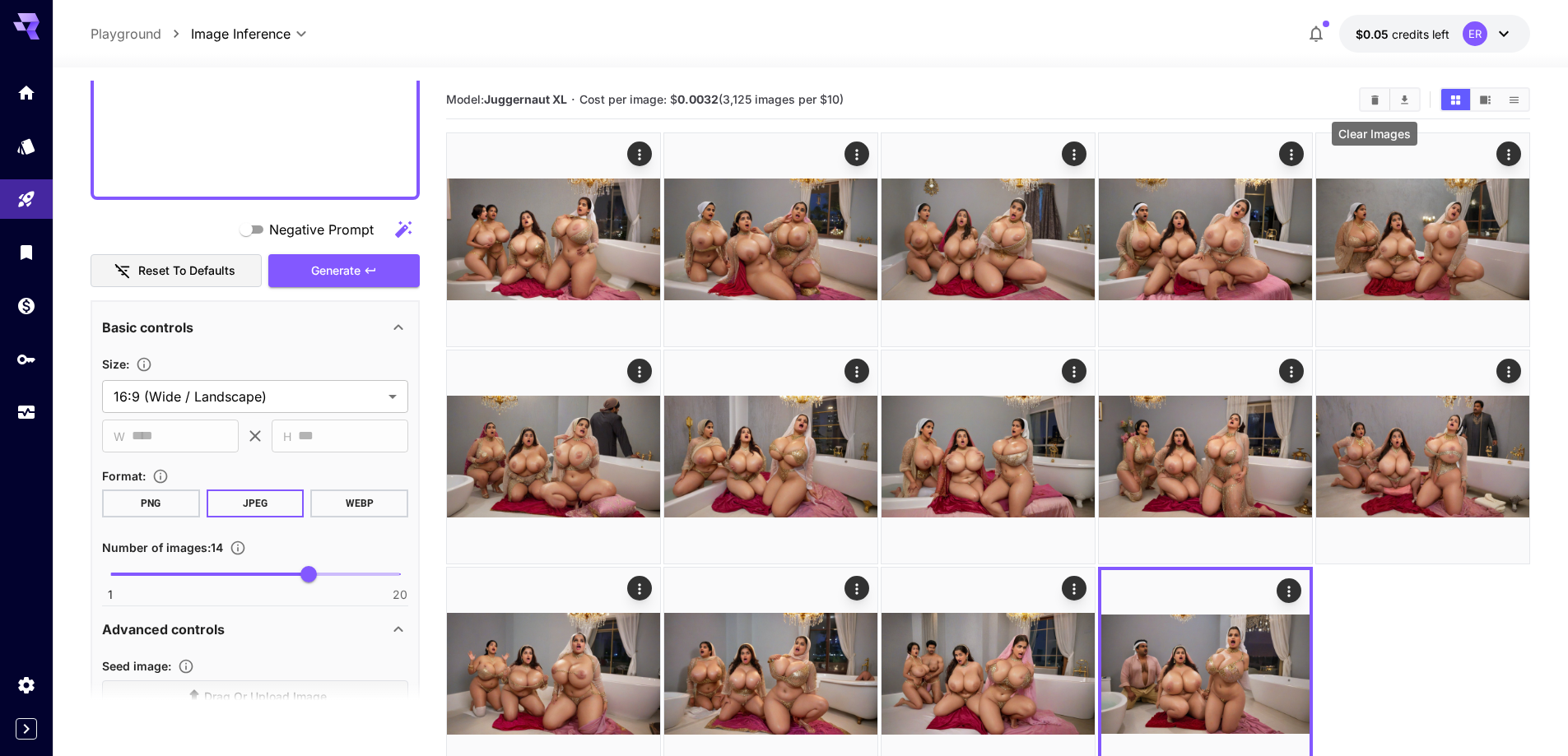
click at [1374, 108] on button "Clear Images" at bounding box center [1374, 99] width 28 height 22
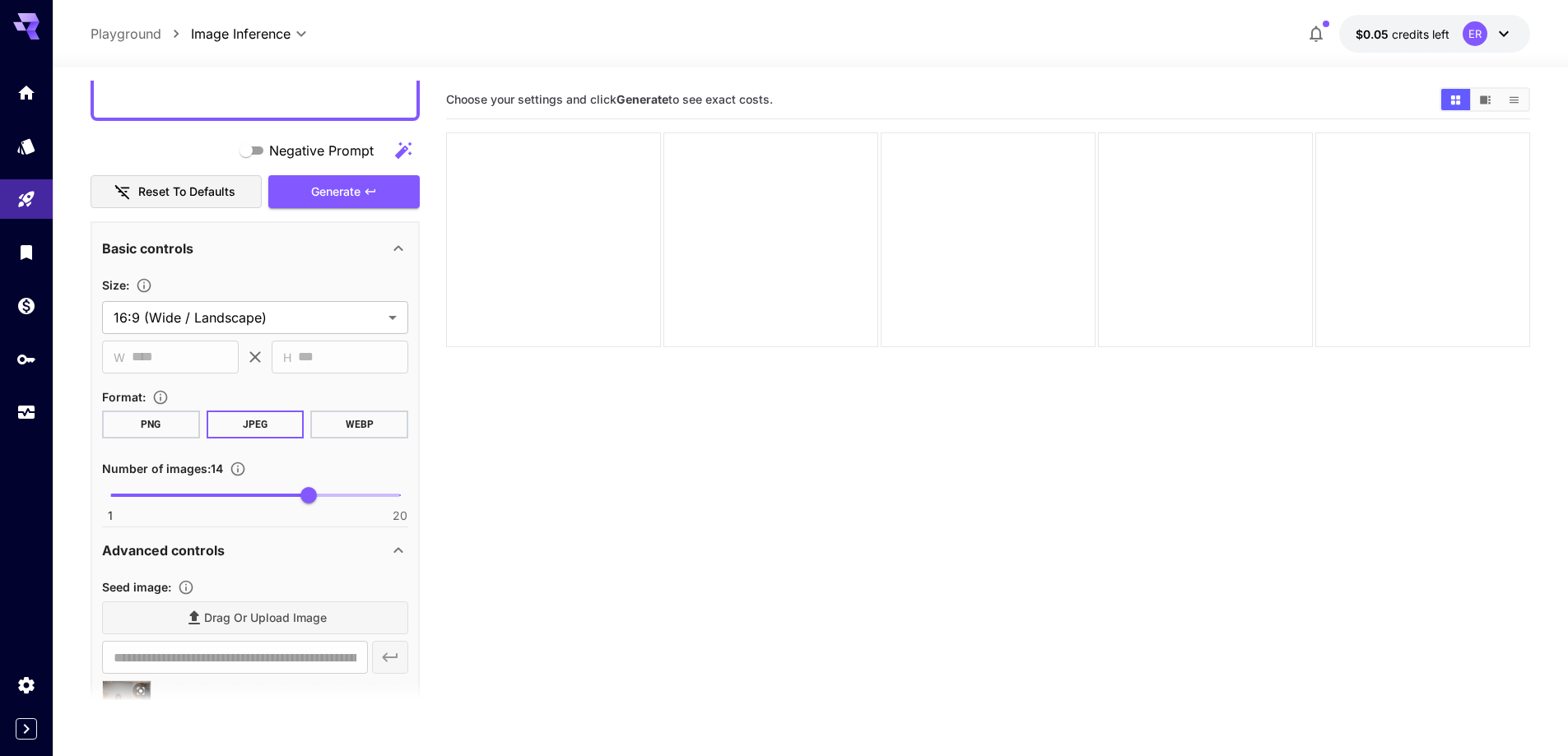
scroll to position [1023, 0]
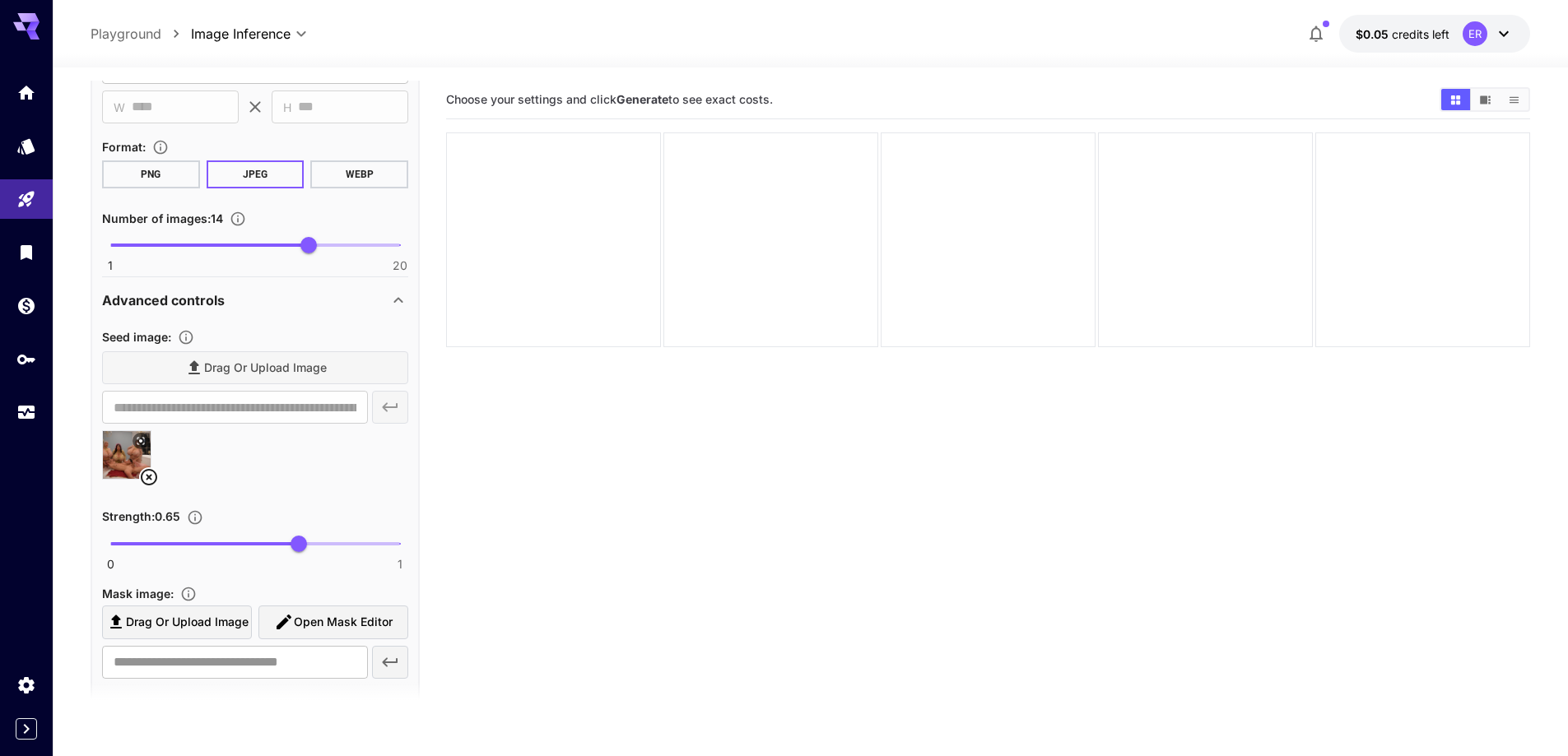
click at [147, 482] on icon at bounding box center [148, 477] width 20 height 20
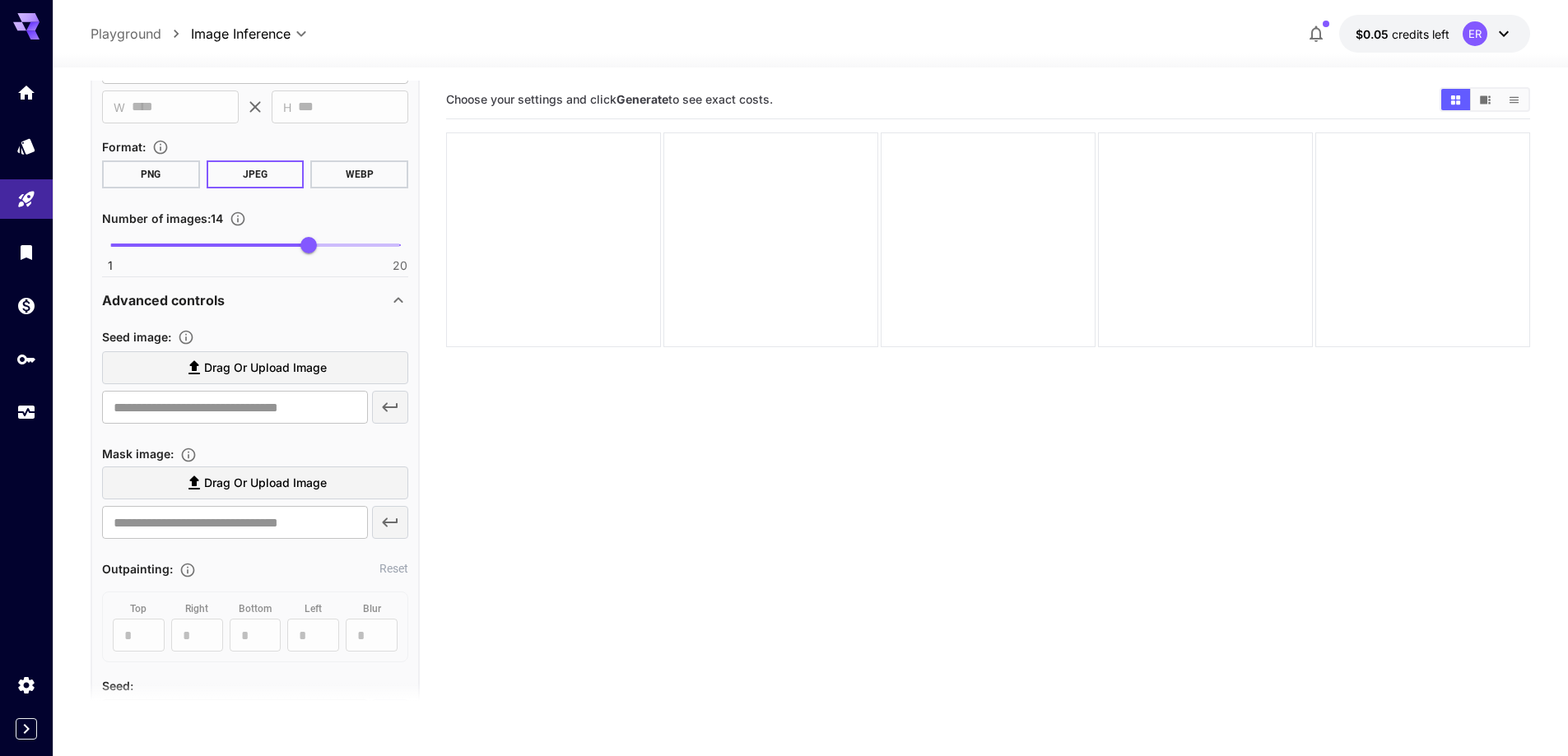
click at [261, 369] on span "Drag or upload image" at bounding box center [265, 369] width 122 height 21
click at [0, 0] on input "Drag or upload image" at bounding box center [0, 0] width 0 height 0
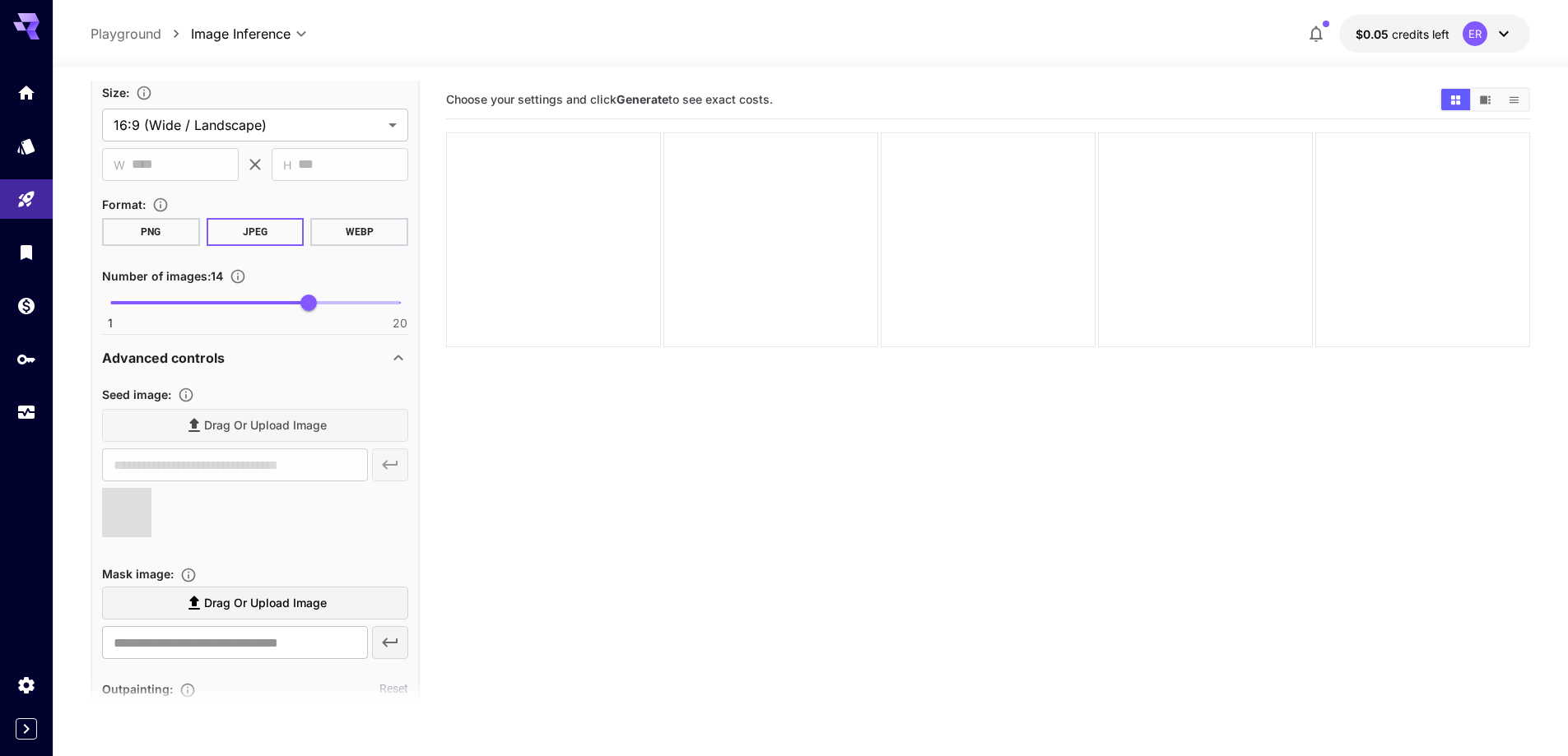
type input "**********"
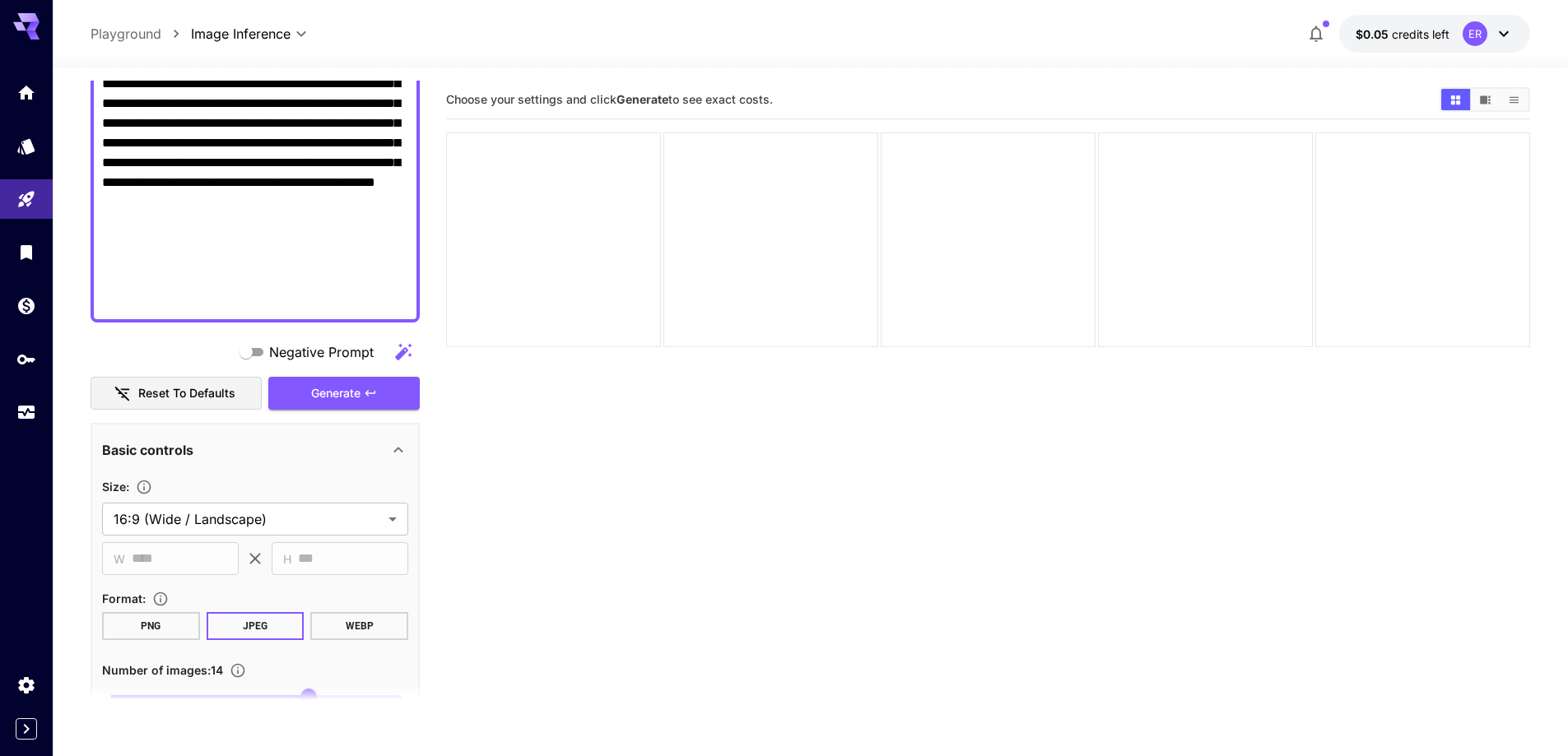
scroll to position [529, 0]
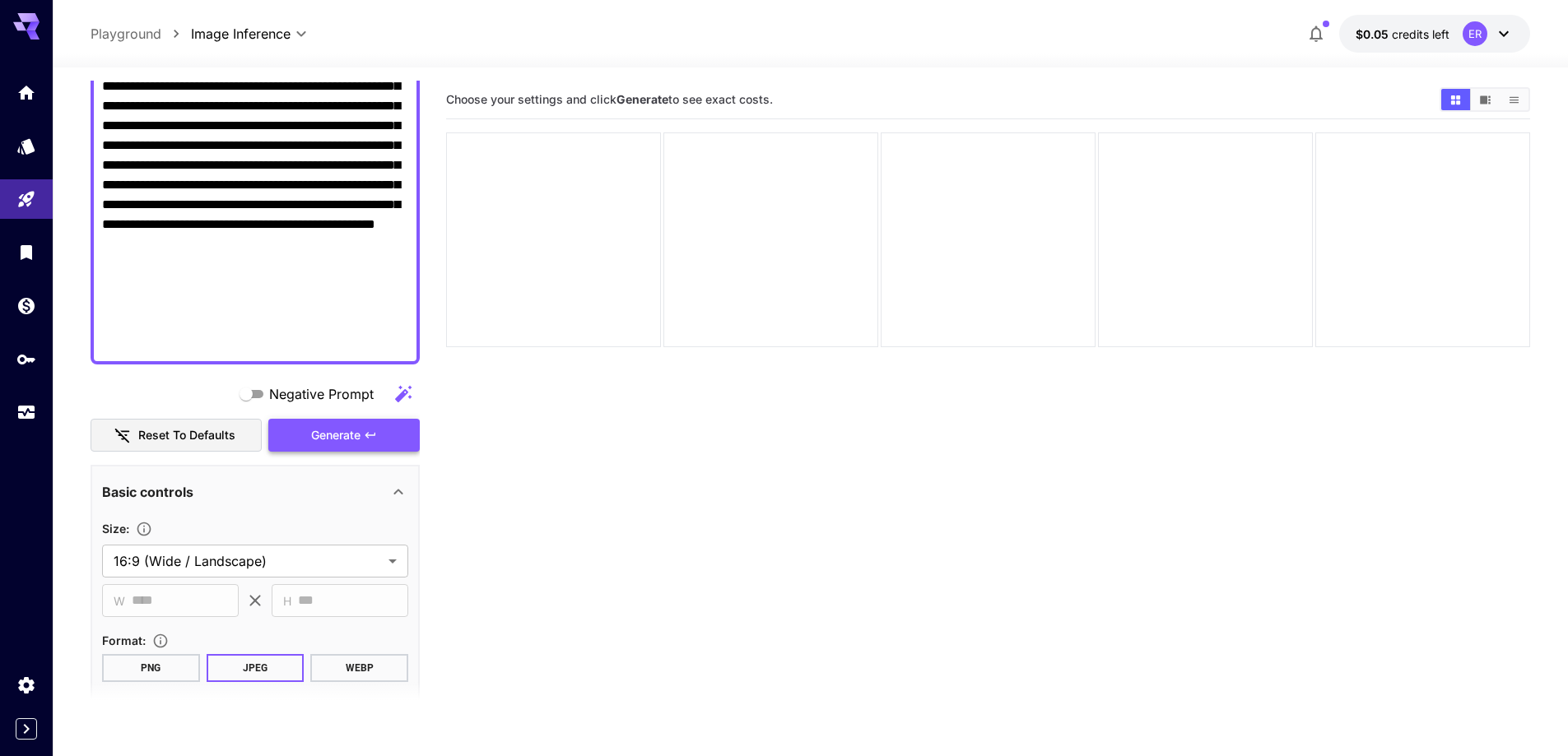
click at [345, 441] on span "Generate" at bounding box center [335, 436] width 49 height 21
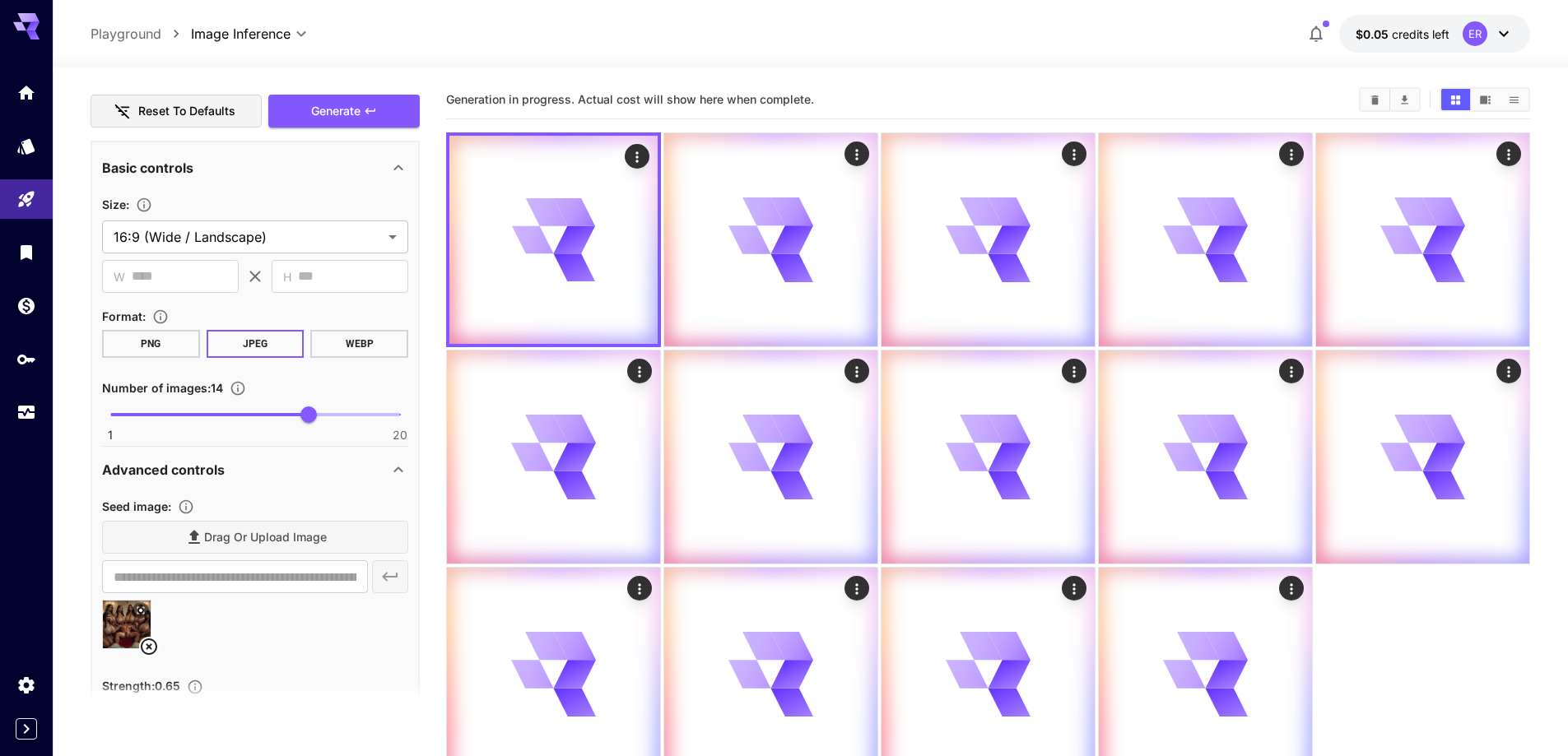
scroll to position [858, 0]
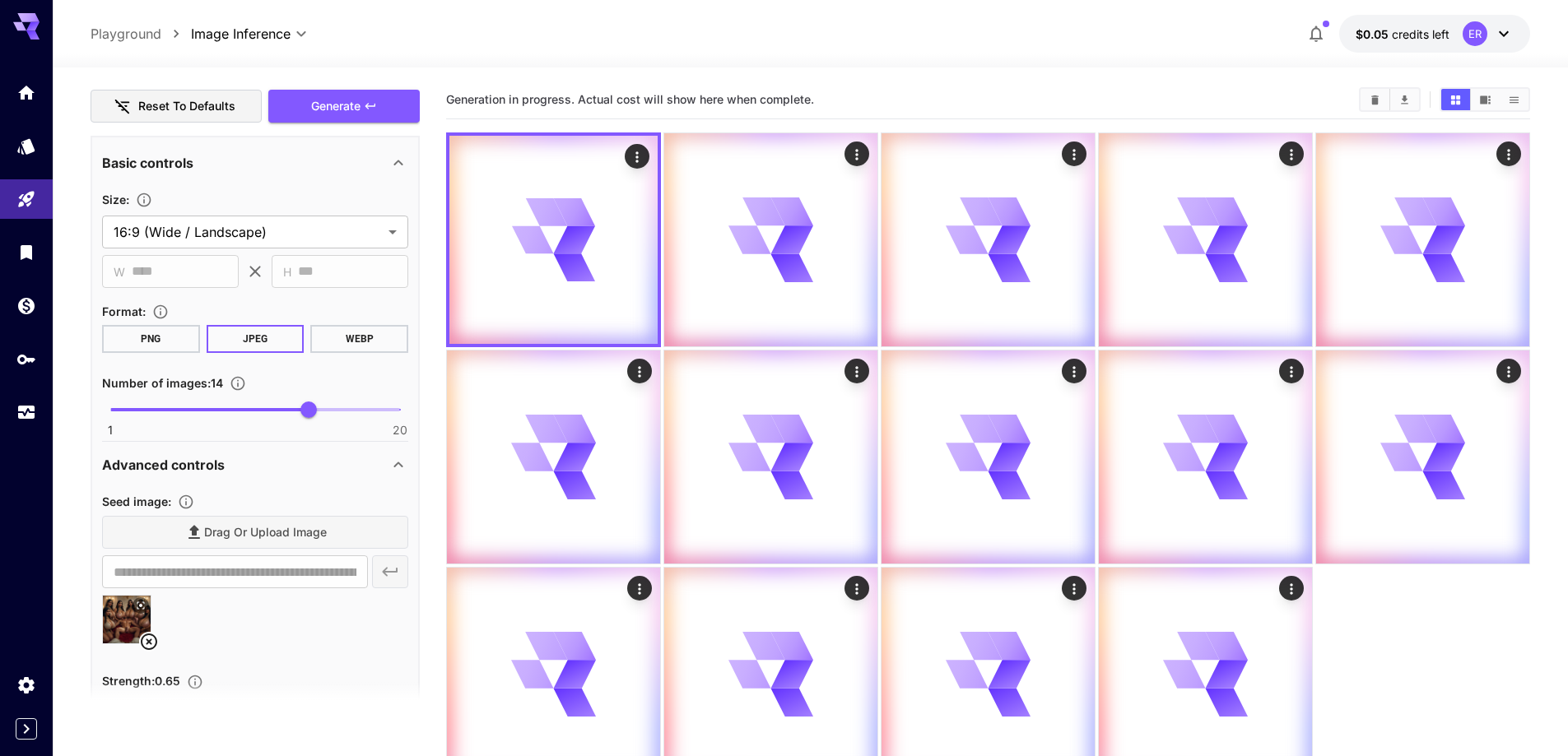
drag, startPoint x: 151, startPoint y: 646, endPoint x: 158, endPoint y: 636, distance: 12.2
click at [150, 645] on icon at bounding box center [148, 641] width 20 height 20
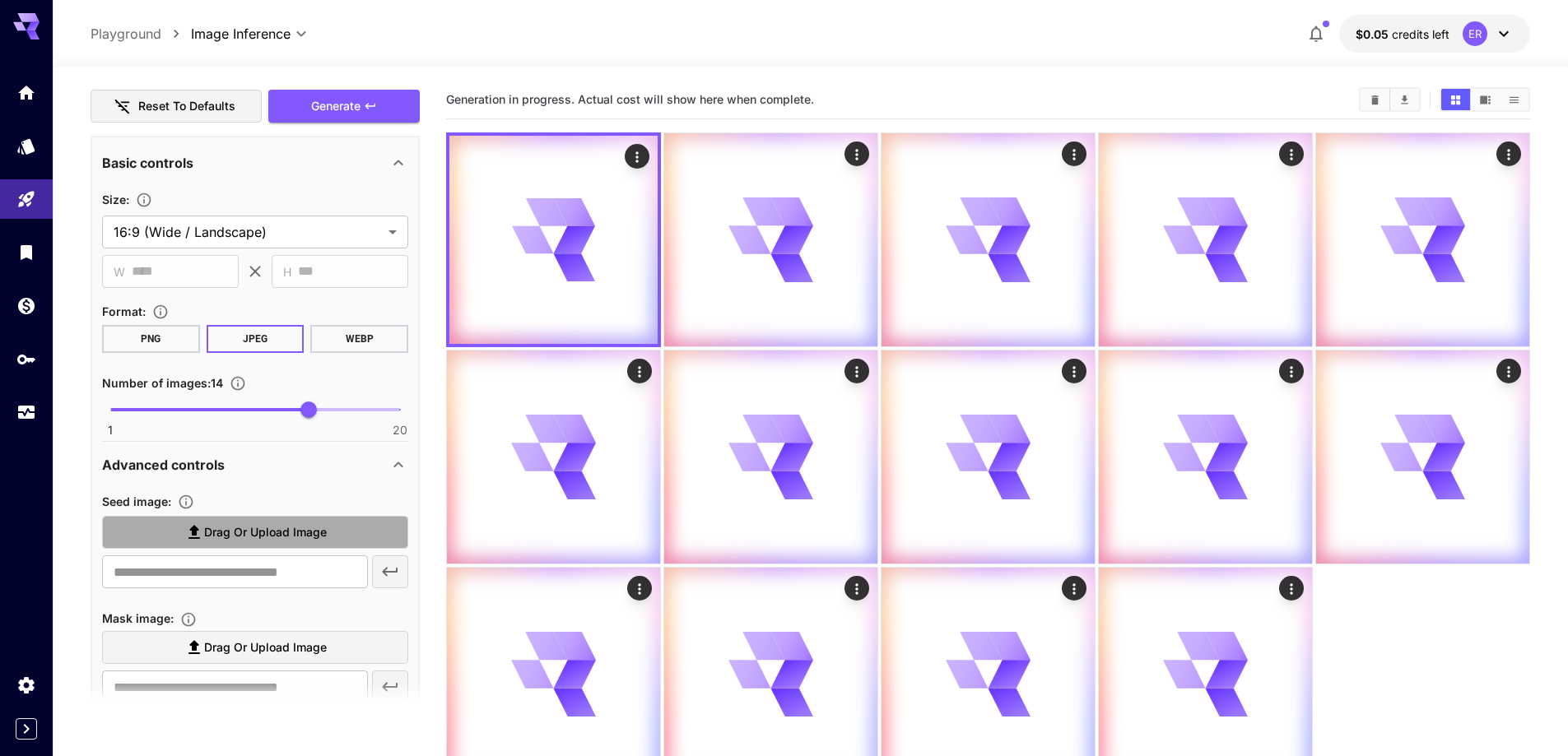
click at [288, 524] on span "Drag or upload image" at bounding box center [265, 533] width 122 height 21
click at [0, 0] on input "Drag or upload image" at bounding box center [0, 0] width 0 height 0
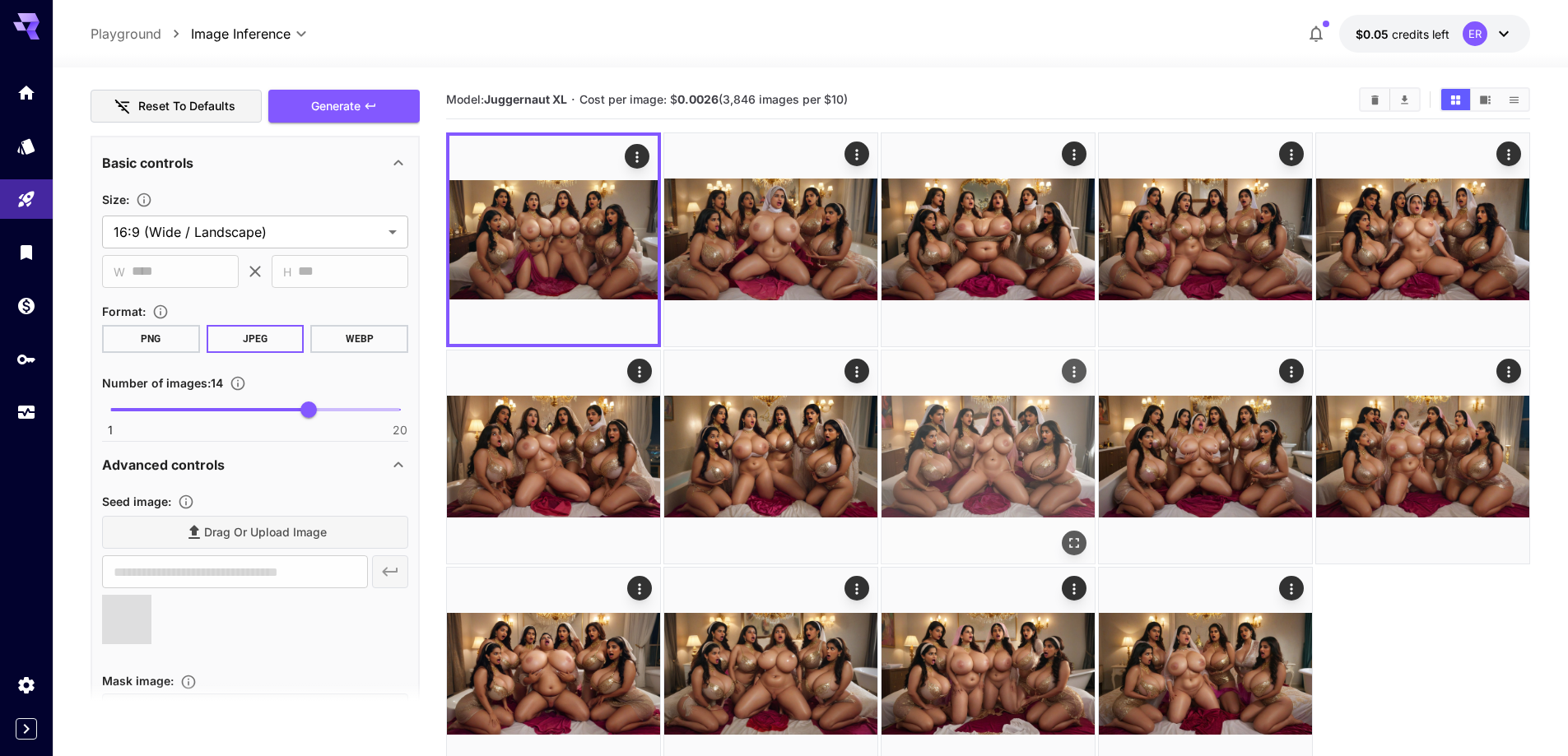
type input "**********"
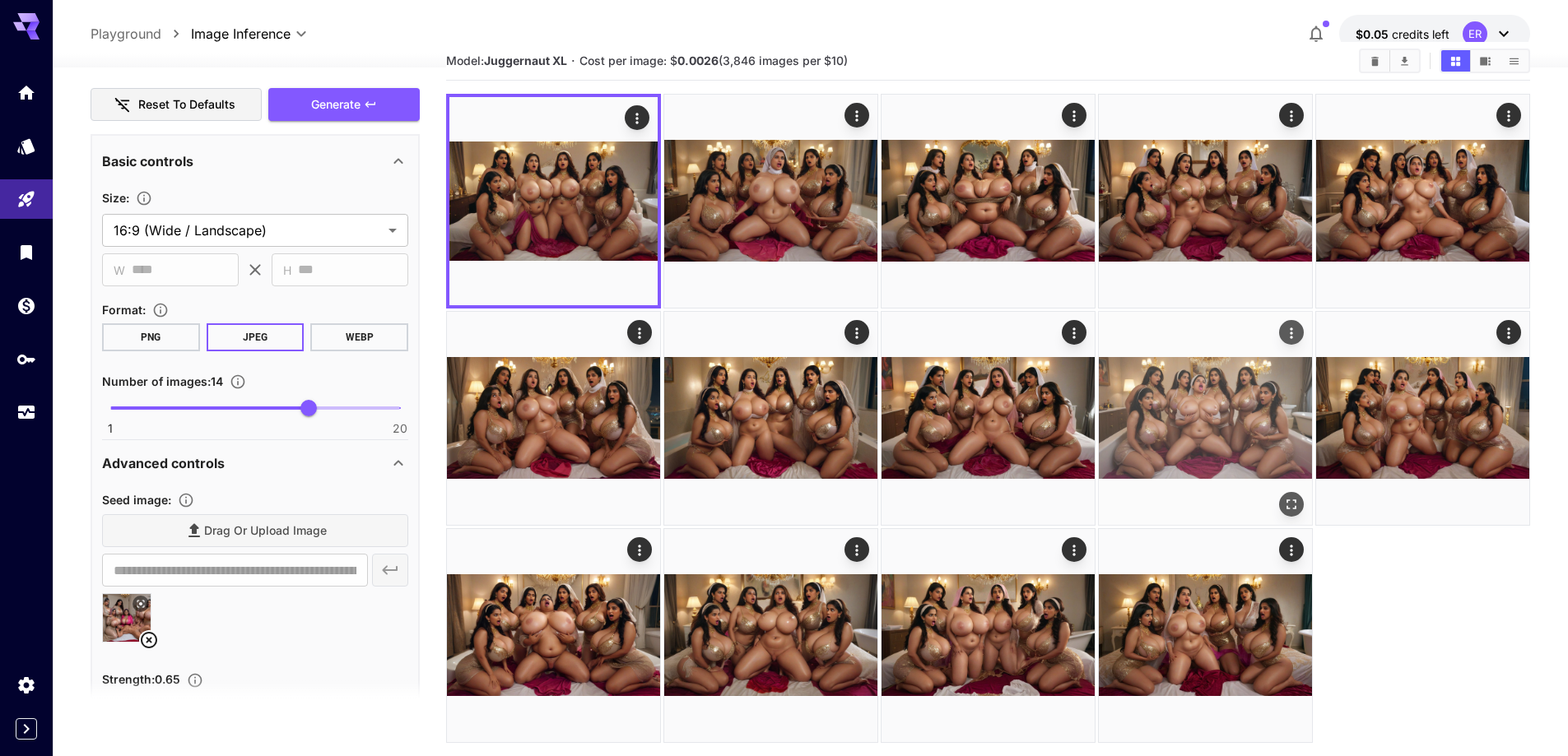
scroll to position [130, 0]
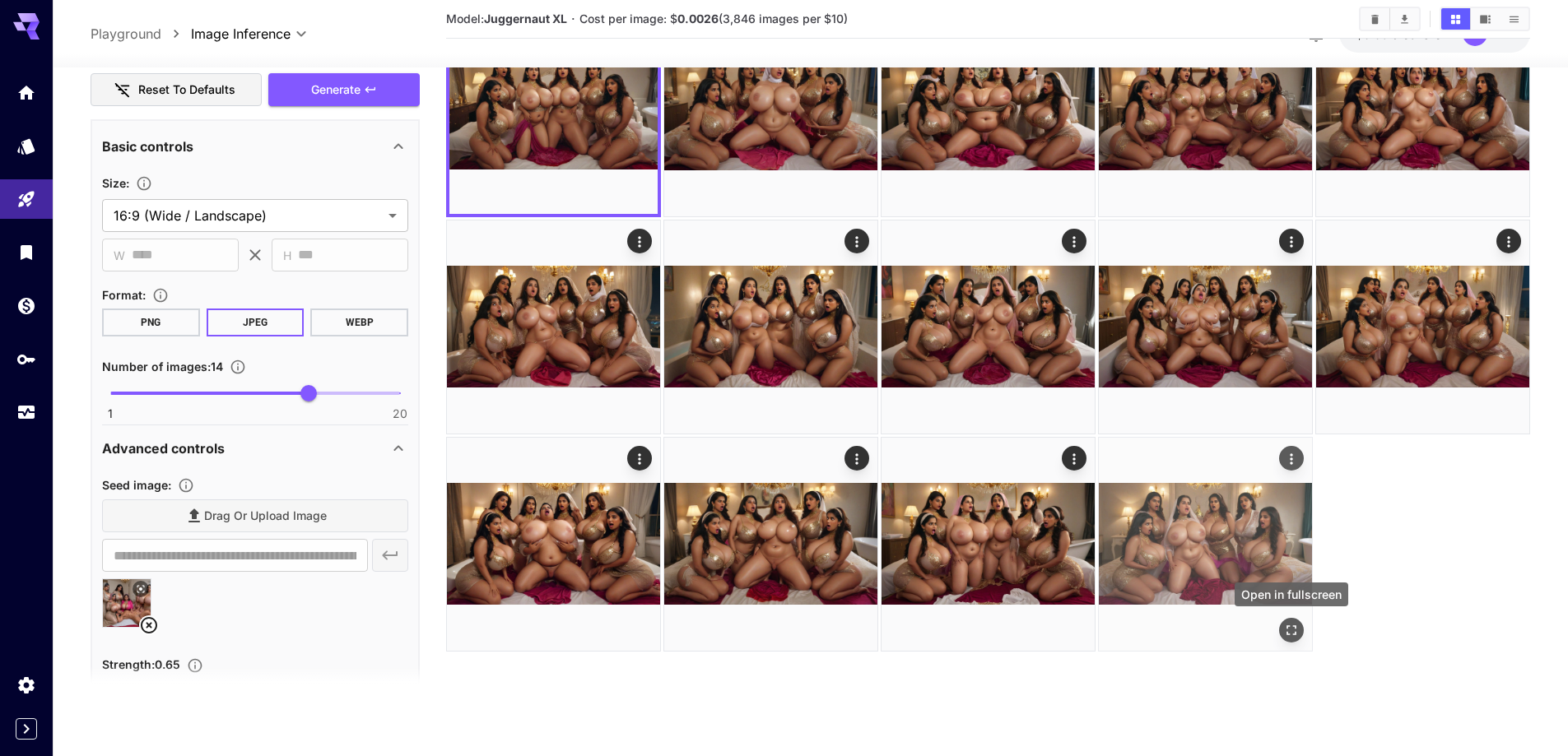
click at [1297, 629] on icon "Open in fullscreen" at bounding box center [1291, 629] width 16 height 16
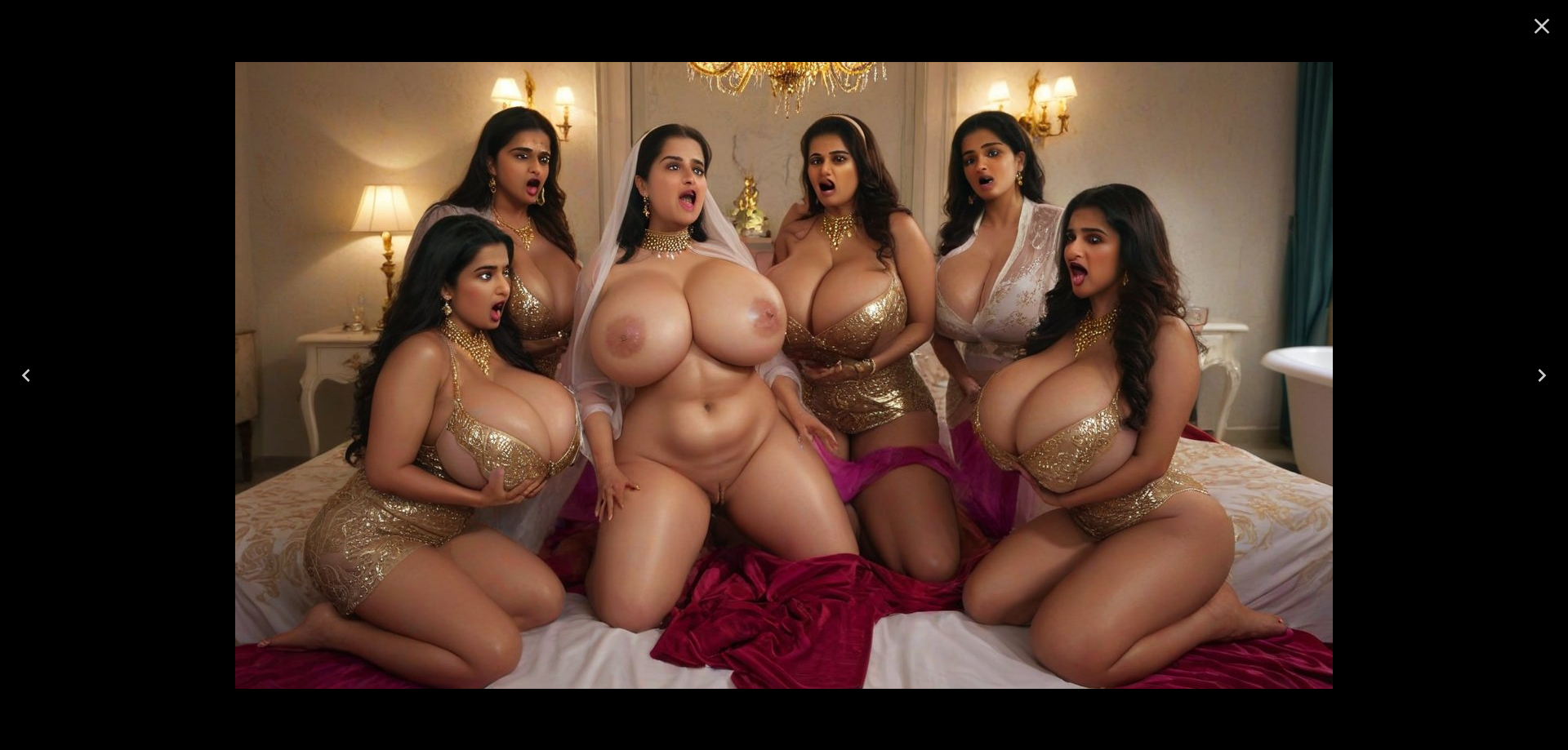
click at [42, 382] on button "Previous" at bounding box center [26, 375] width 52 height 65
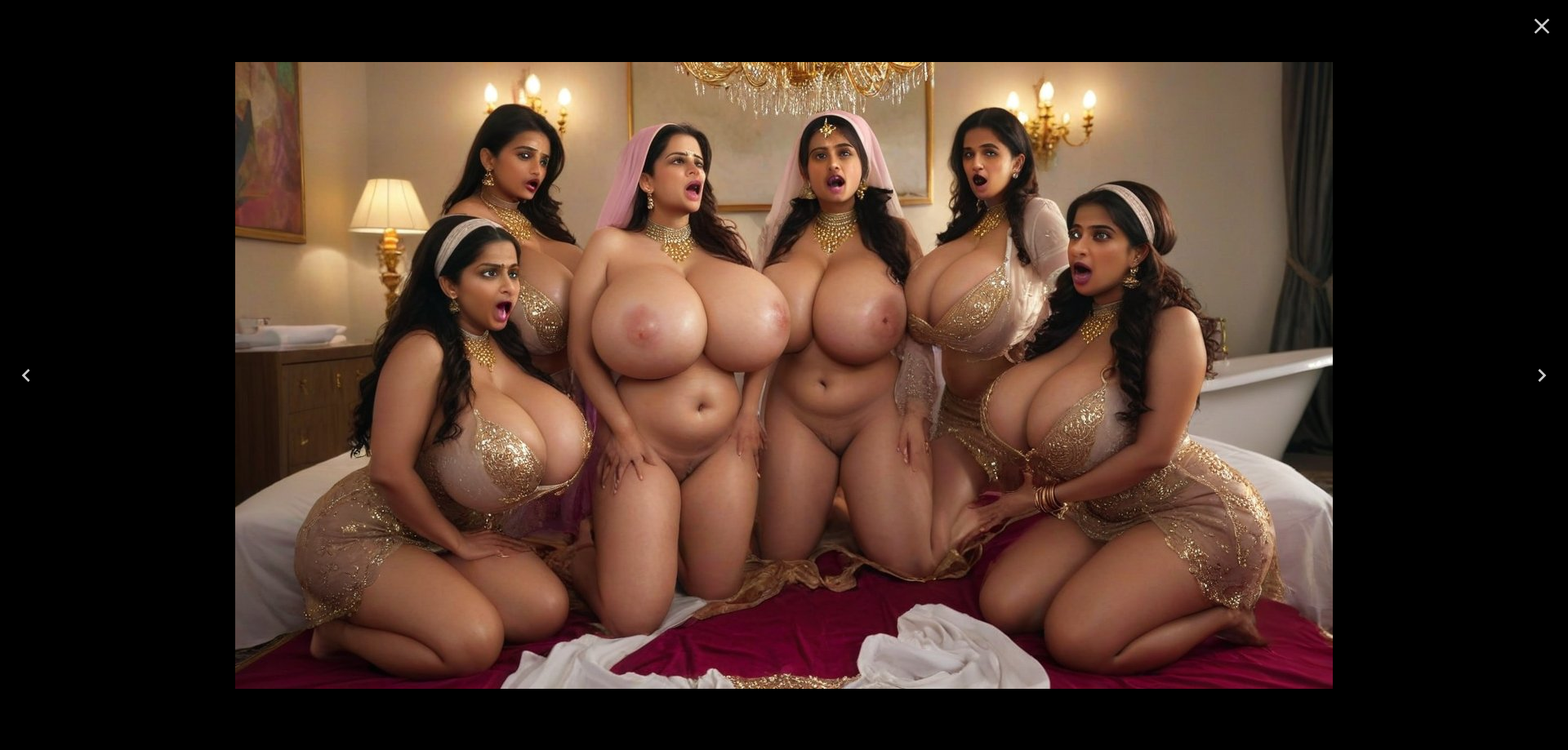
click at [42, 382] on button "Previous" at bounding box center [26, 375] width 52 height 65
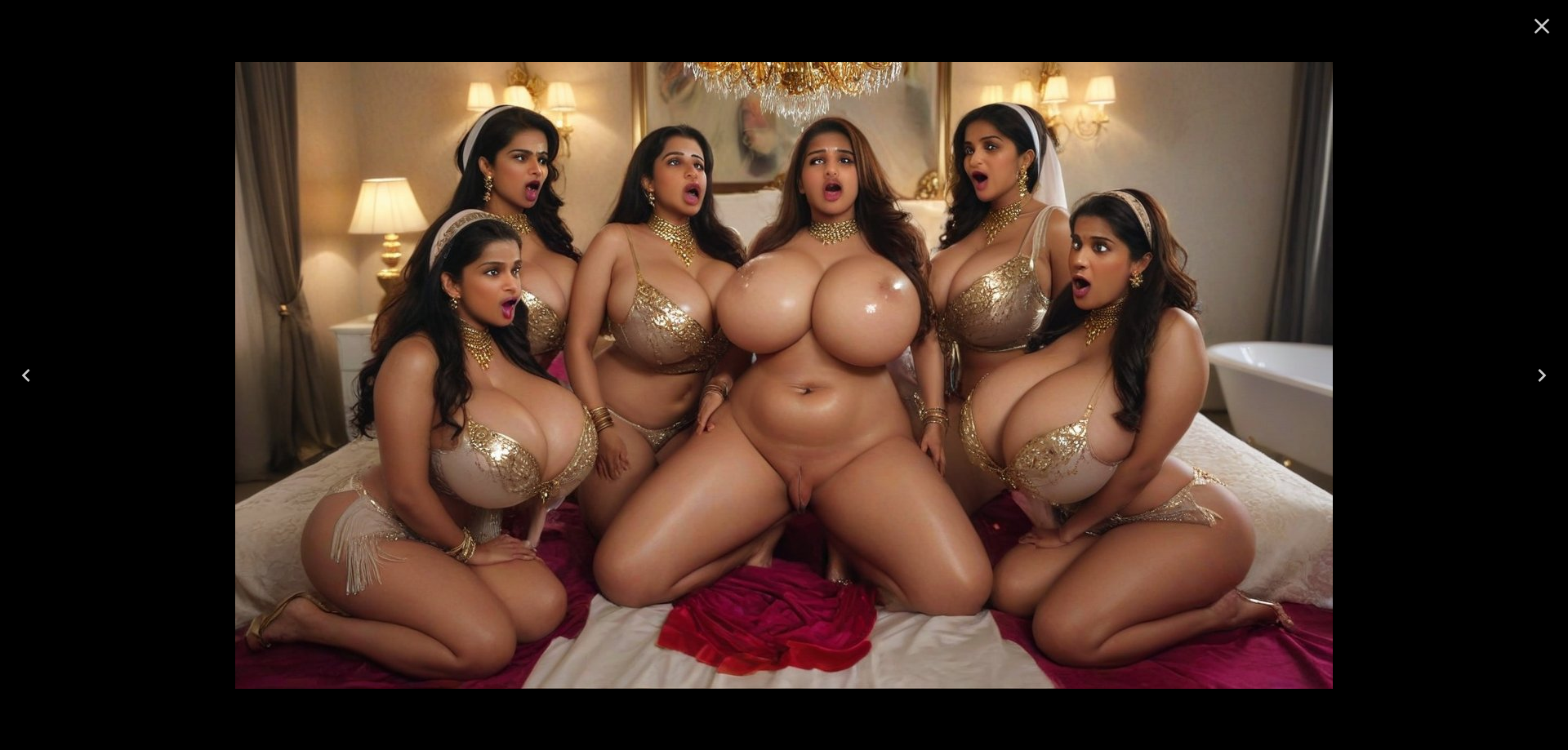
click at [42, 382] on button "Previous" at bounding box center [26, 375] width 52 height 65
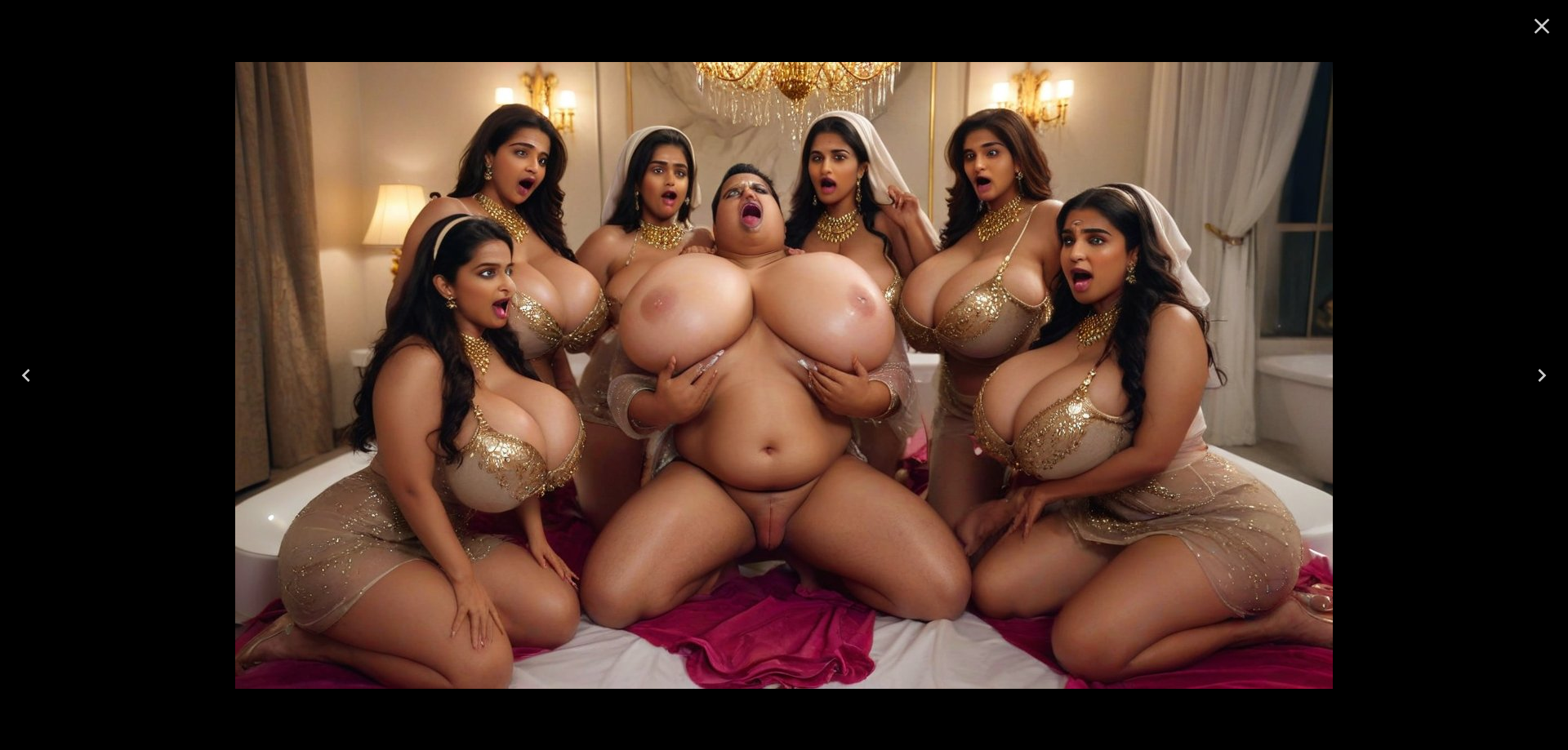
click at [42, 382] on button "Previous" at bounding box center [26, 375] width 52 height 65
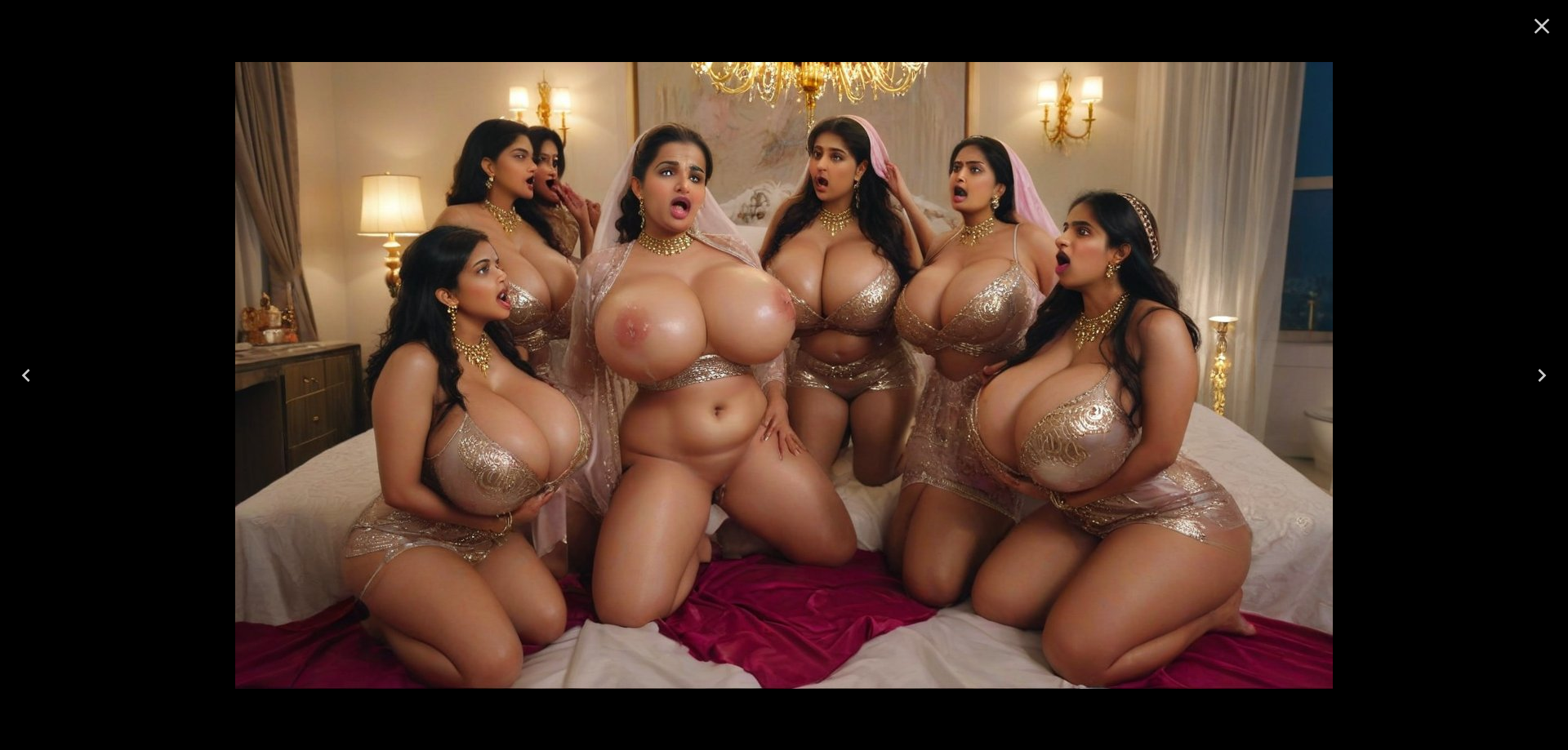
click at [42, 382] on button "Previous" at bounding box center [26, 375] width 52 height 65
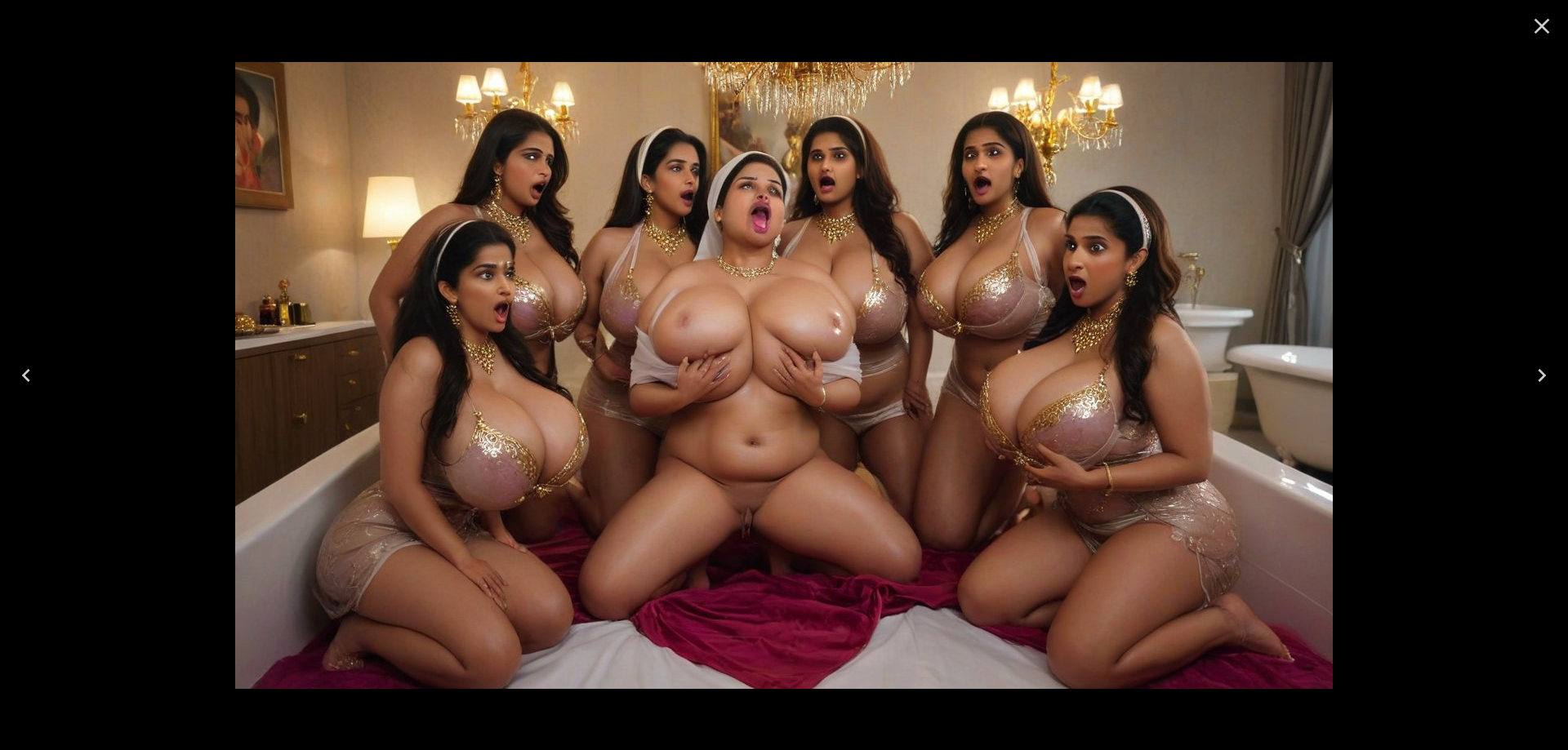
click at [42, 382] on button "Previous" at bounding box center [26, 375] width 52 height 65
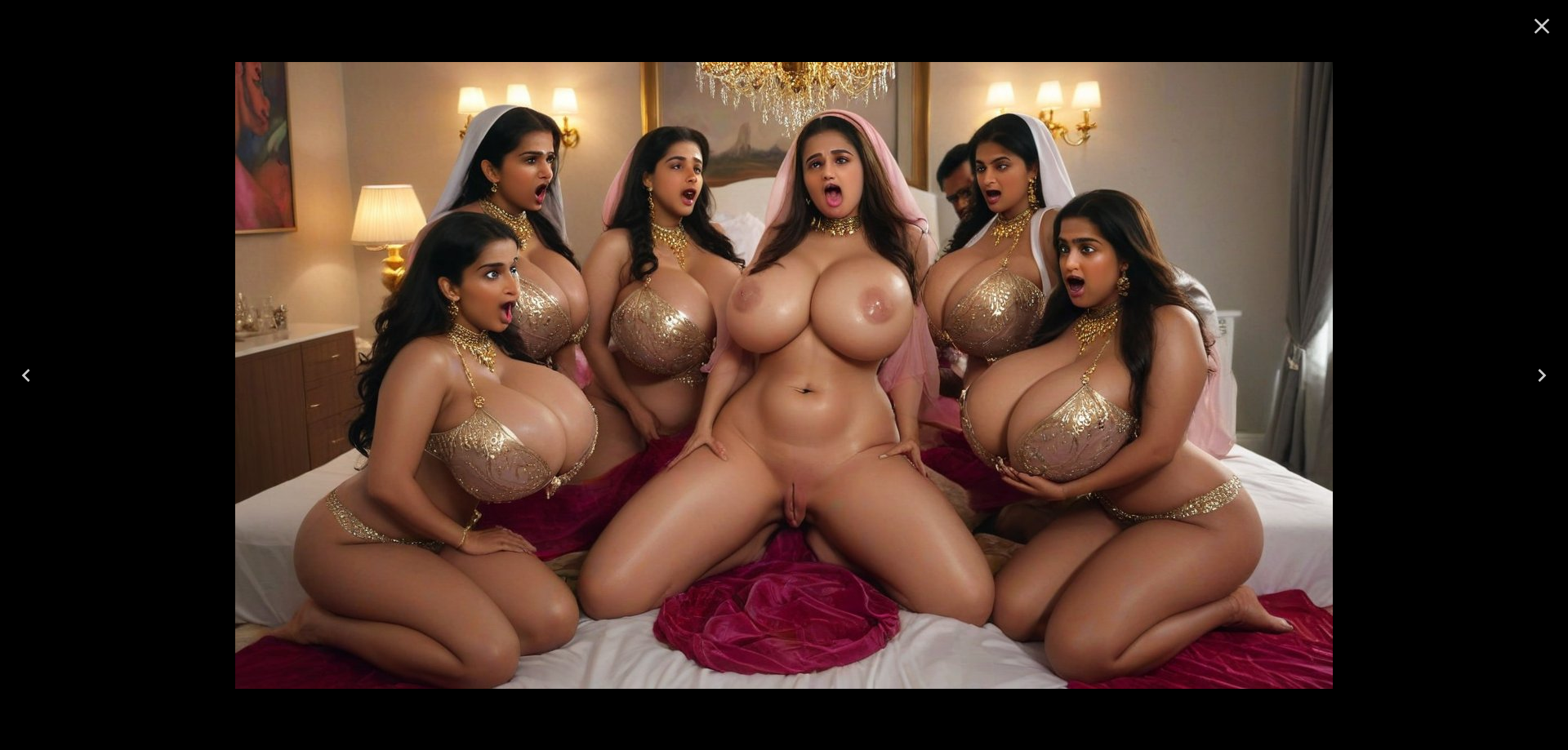
click at [42, 382] on button "Previous" at bounding box center [26, 375] width 52 height 65
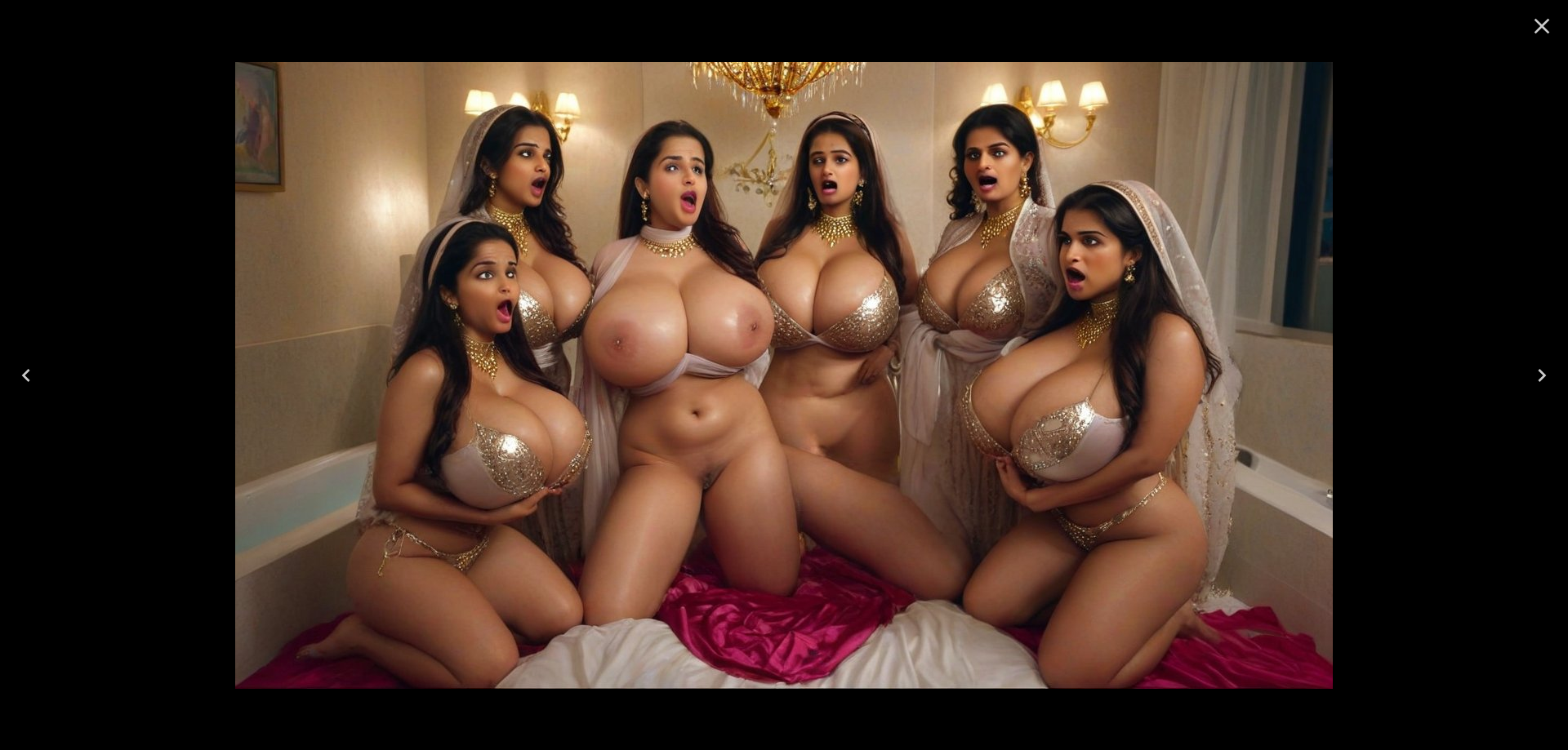
click at [42, 382] on button "Previous" at bounding box center [26, 375] width 52 height 65
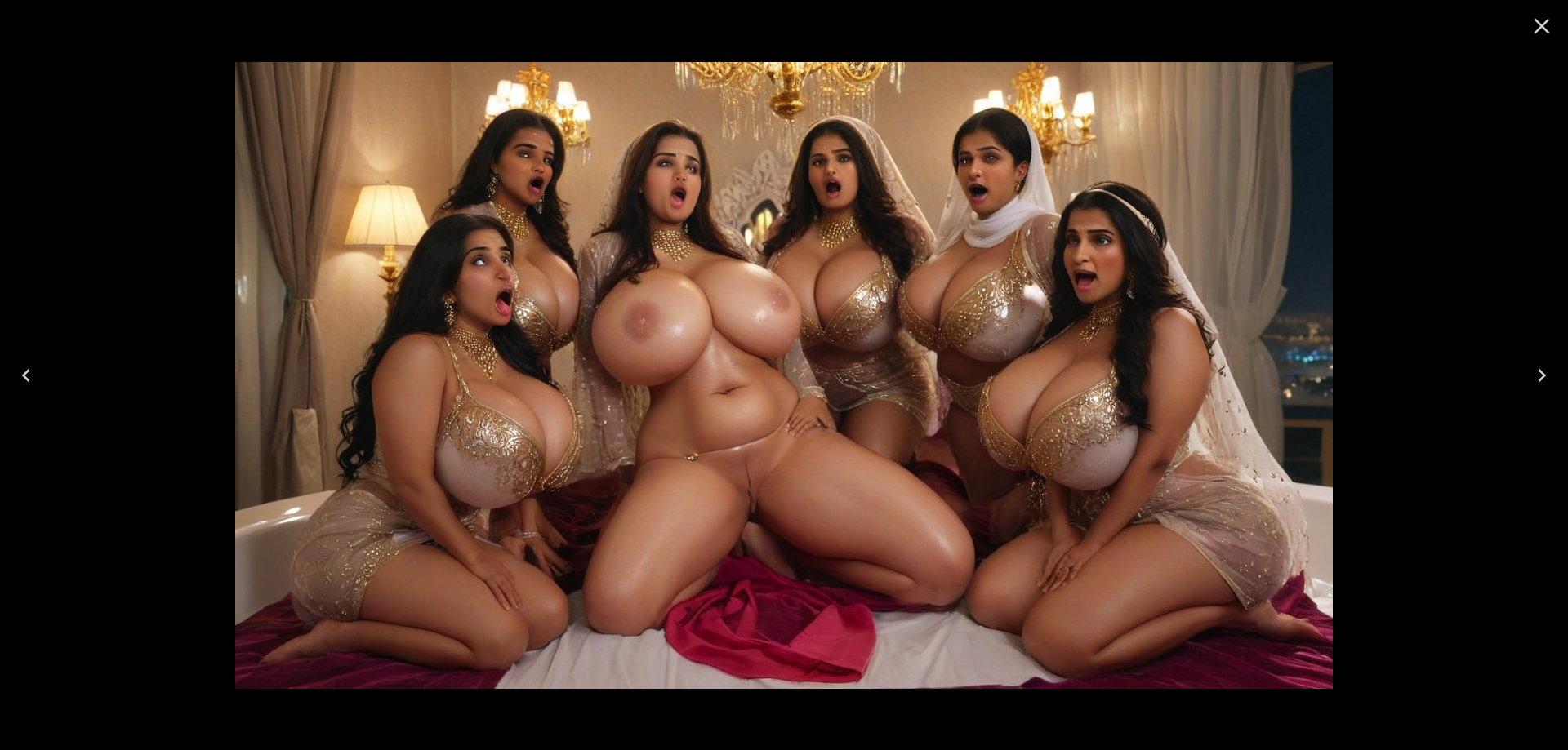
click at [42, 382] on button "Previous" at bounding box center [26, 375] width 52 height 65
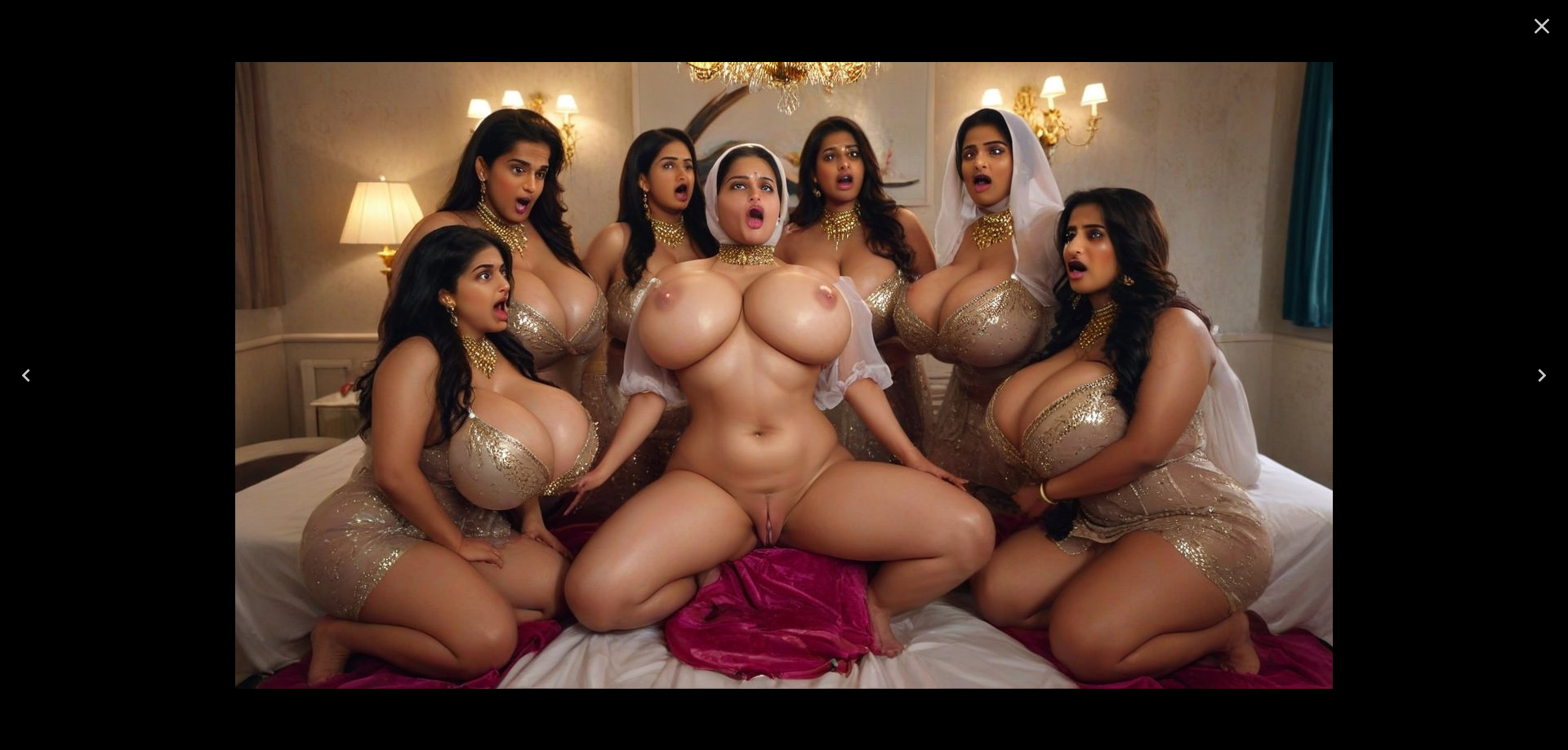
click at [42, 382] on button "Previous" at bounding box center [26, 375] width 52 height 65
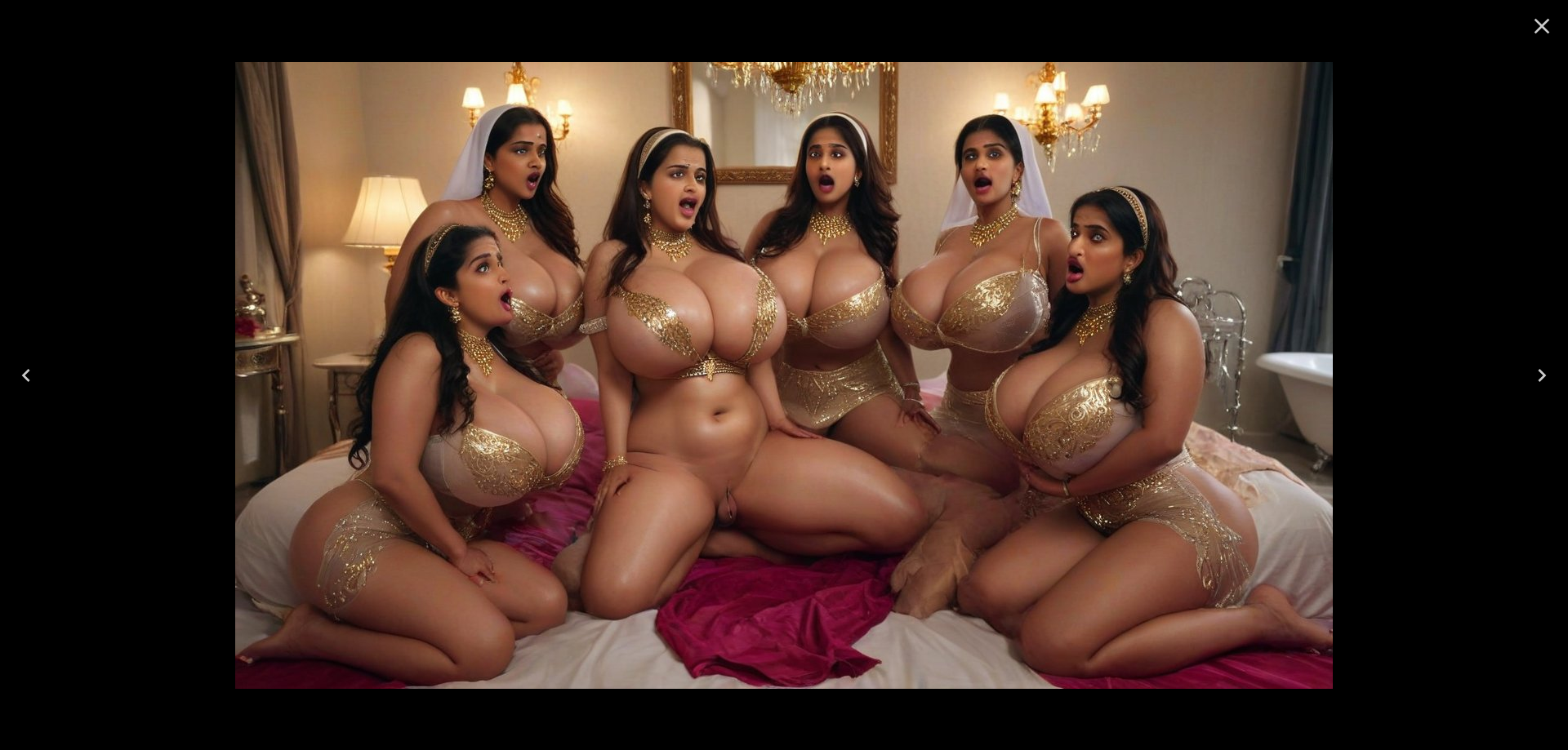
click at [42, 382] on button "Previous" at bounding box center [26, 375] width 52 height 65
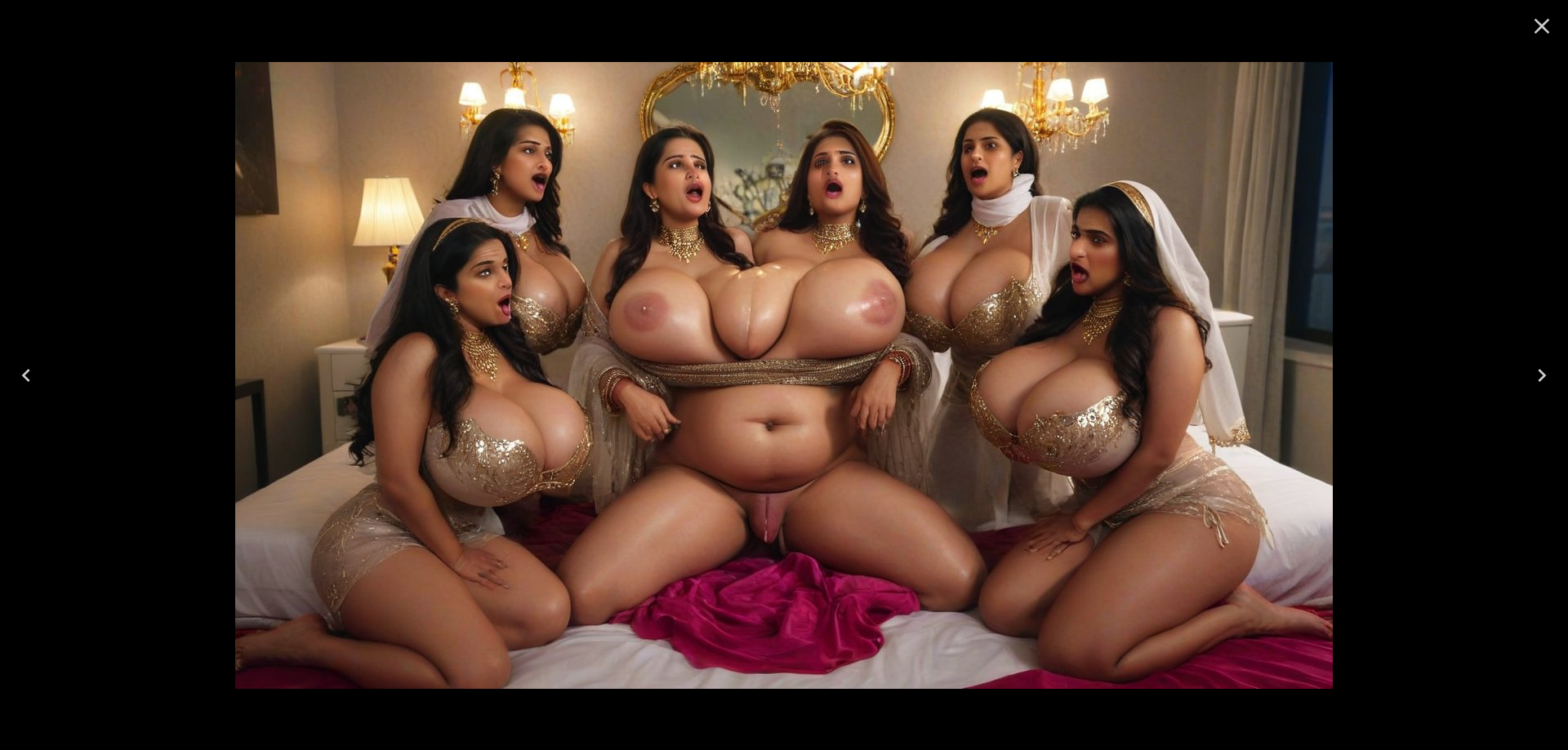
click at [42, 382] on button "Previous" at bounding box center [26, 375] width 52 height 65
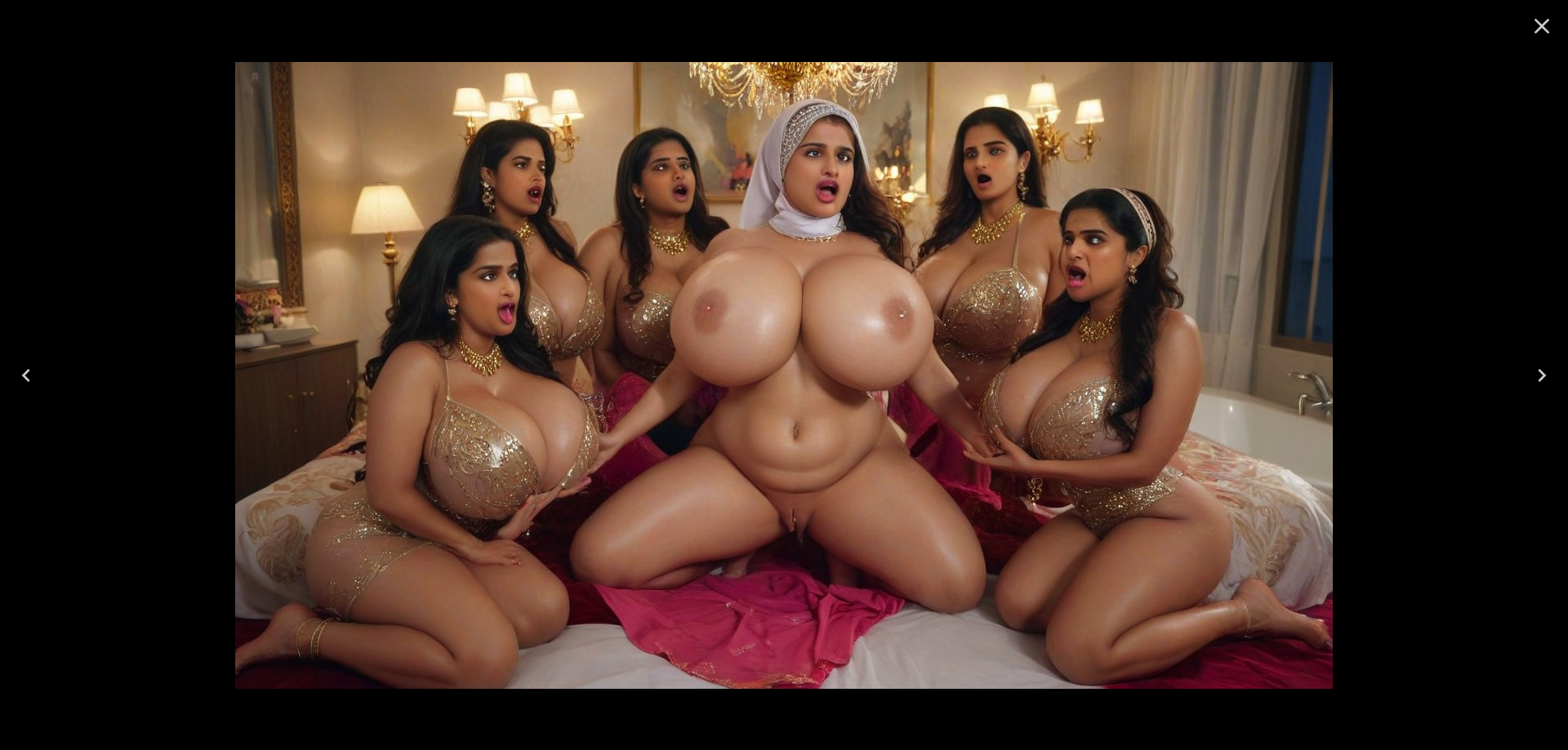
click at [42, 382] on button "Previous" at bounding box center [26, 375] width 52 height 65
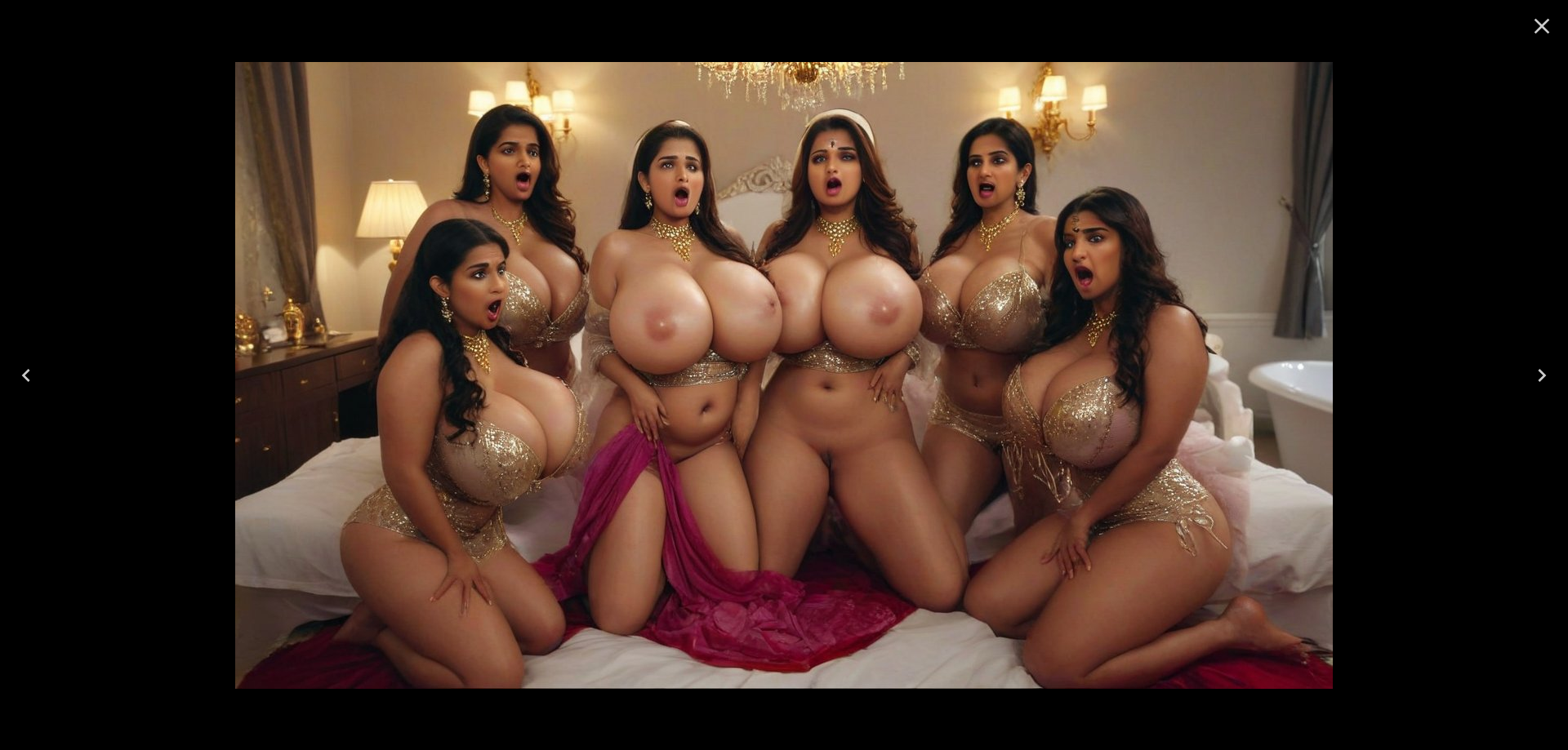
click at [42, 382] on button "Previous" at bounding box center [26, 375] width 52 height 65
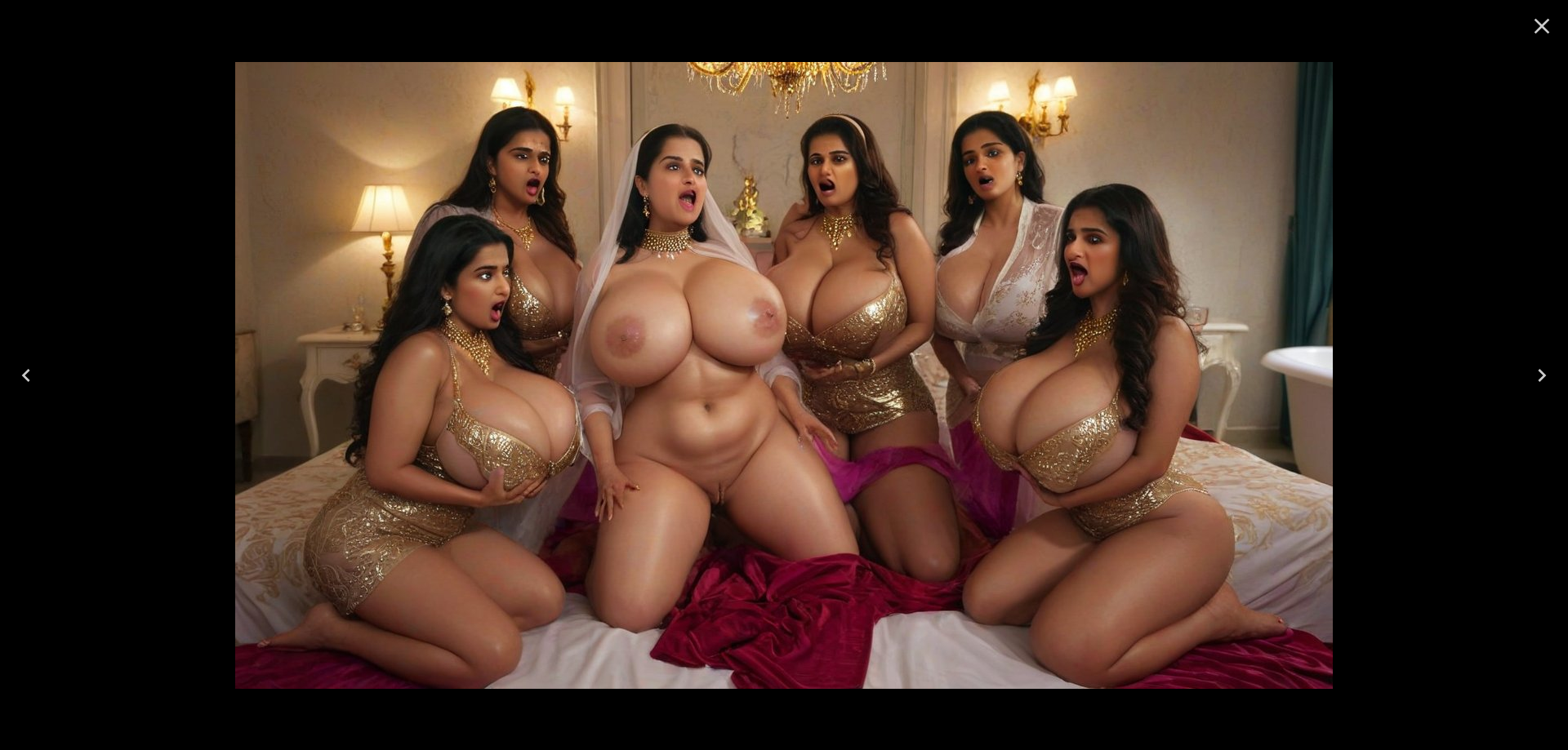
click at [42, 382] on button "Previous" at bounding box center [26, 375] width 52 height 65
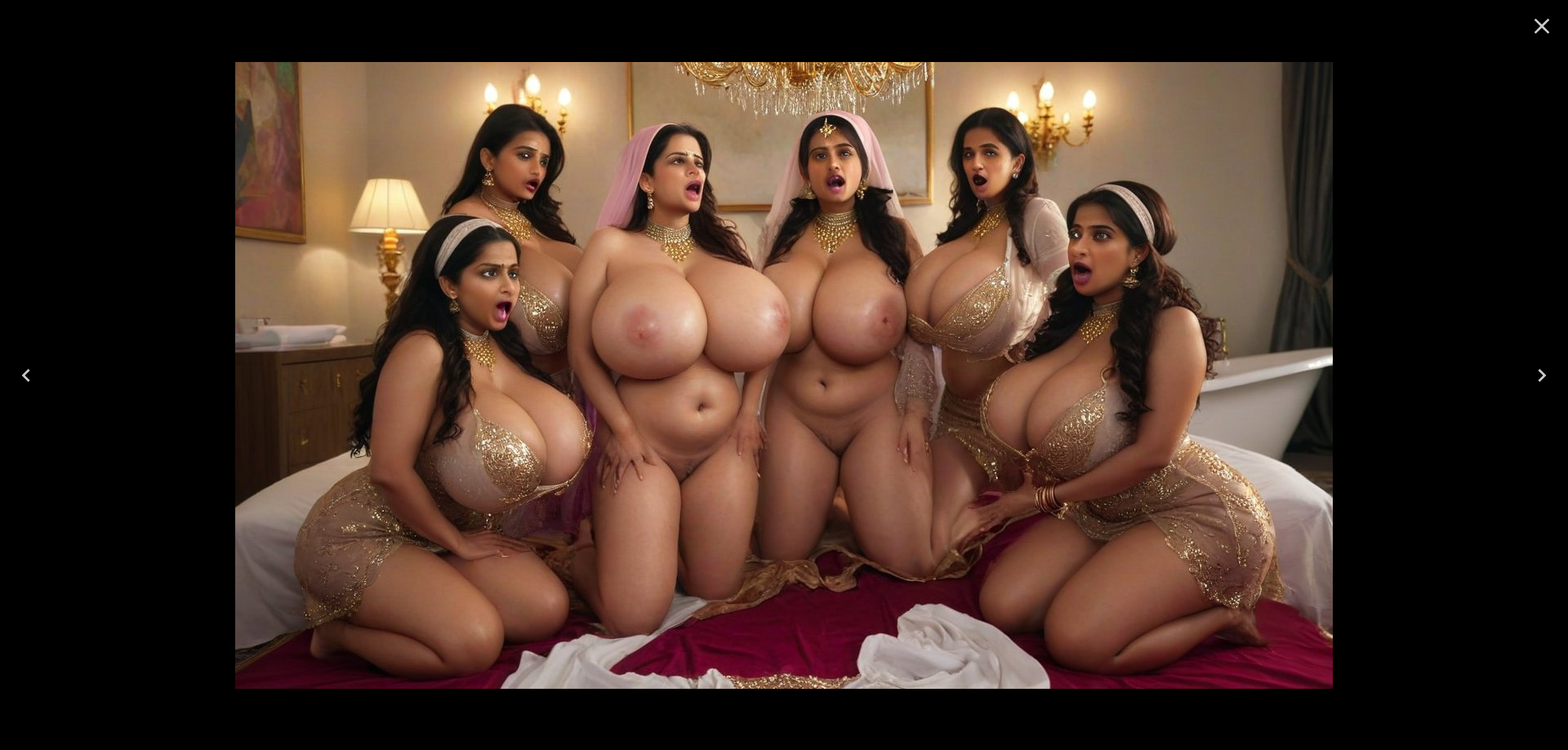
click at [42, 382] on button "Previous" at bounding box center [26, 375] width 52 height 65
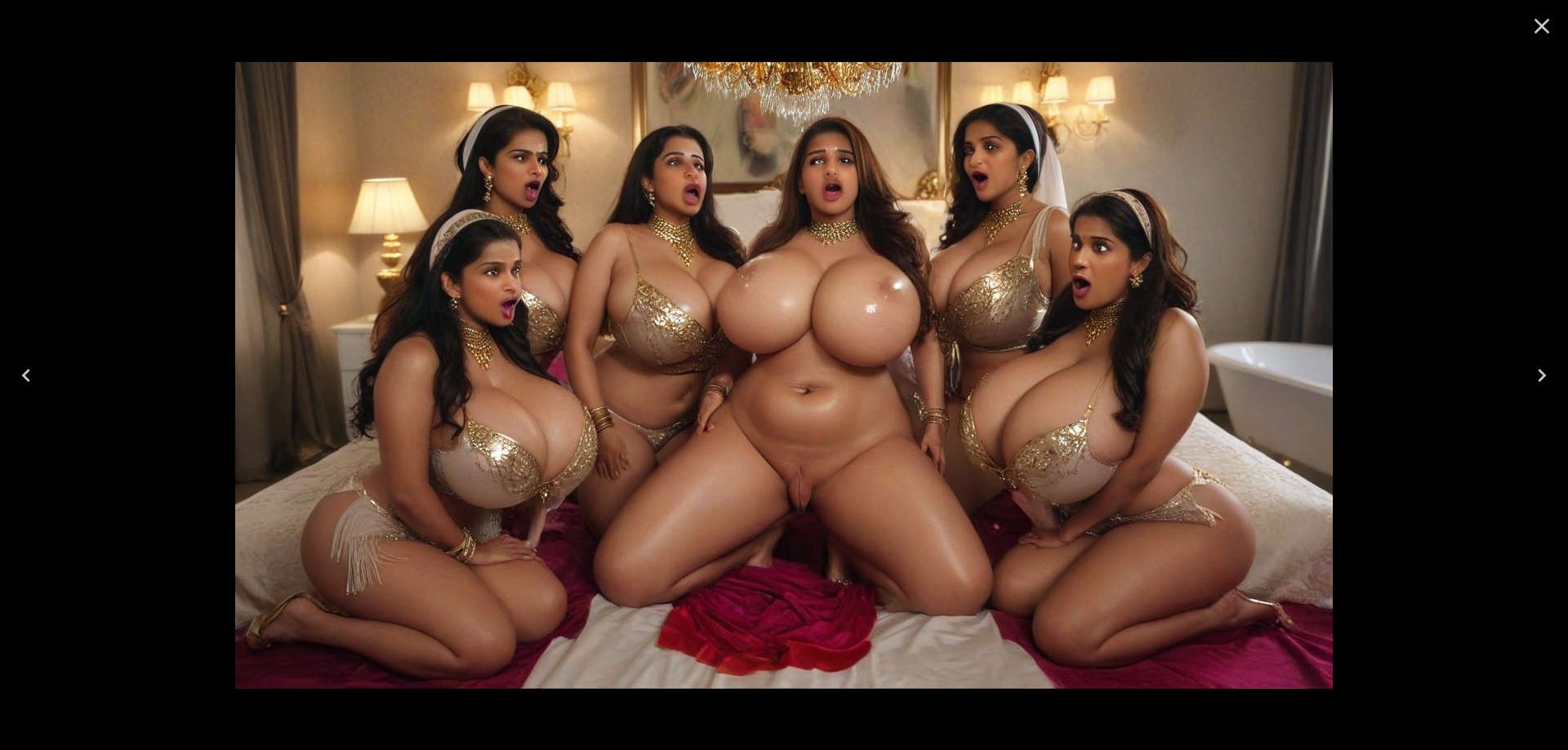
click at [1547, 28] on icon "Close" at bounding box center [1542, 26] width 26 height 26
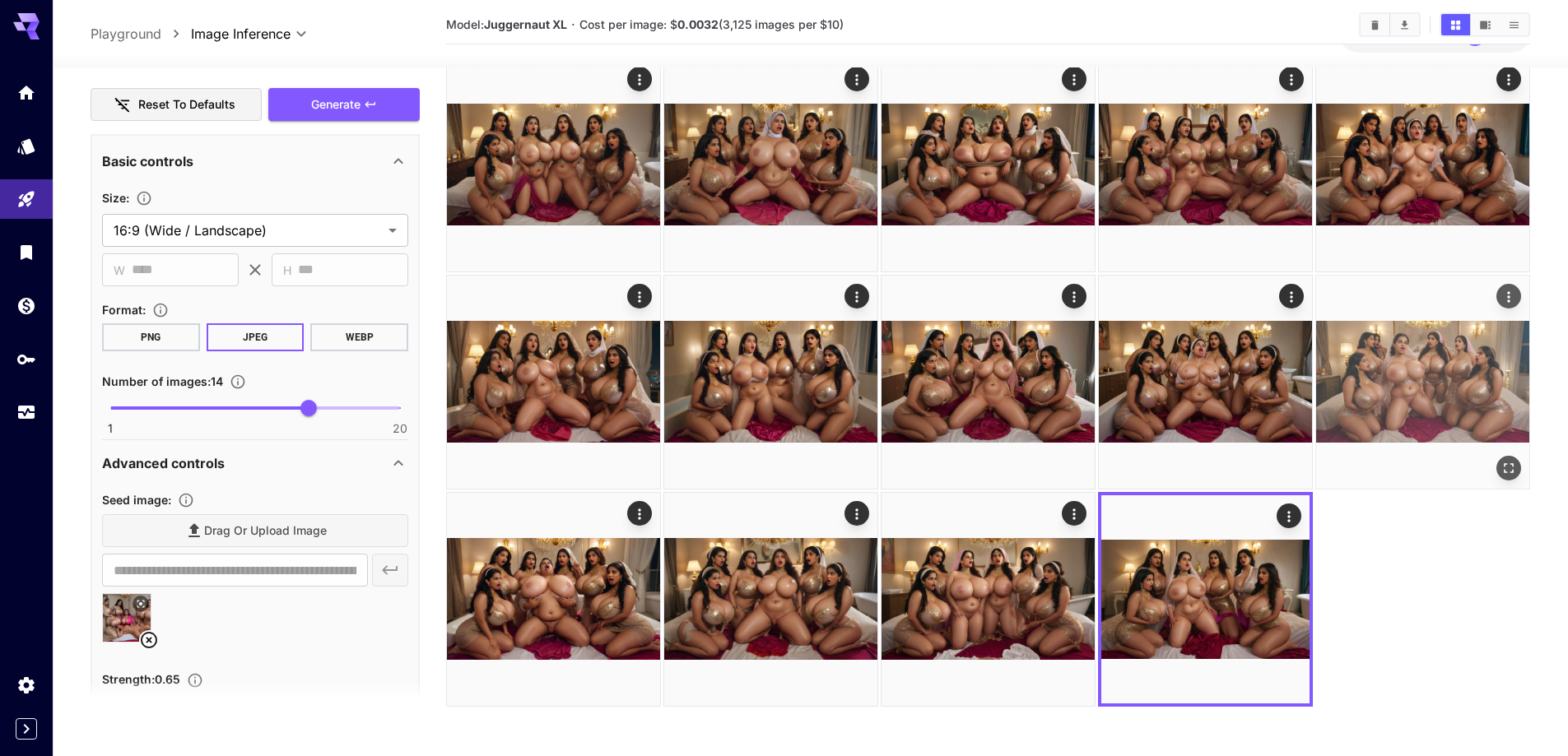
scroll to position [0, 0]
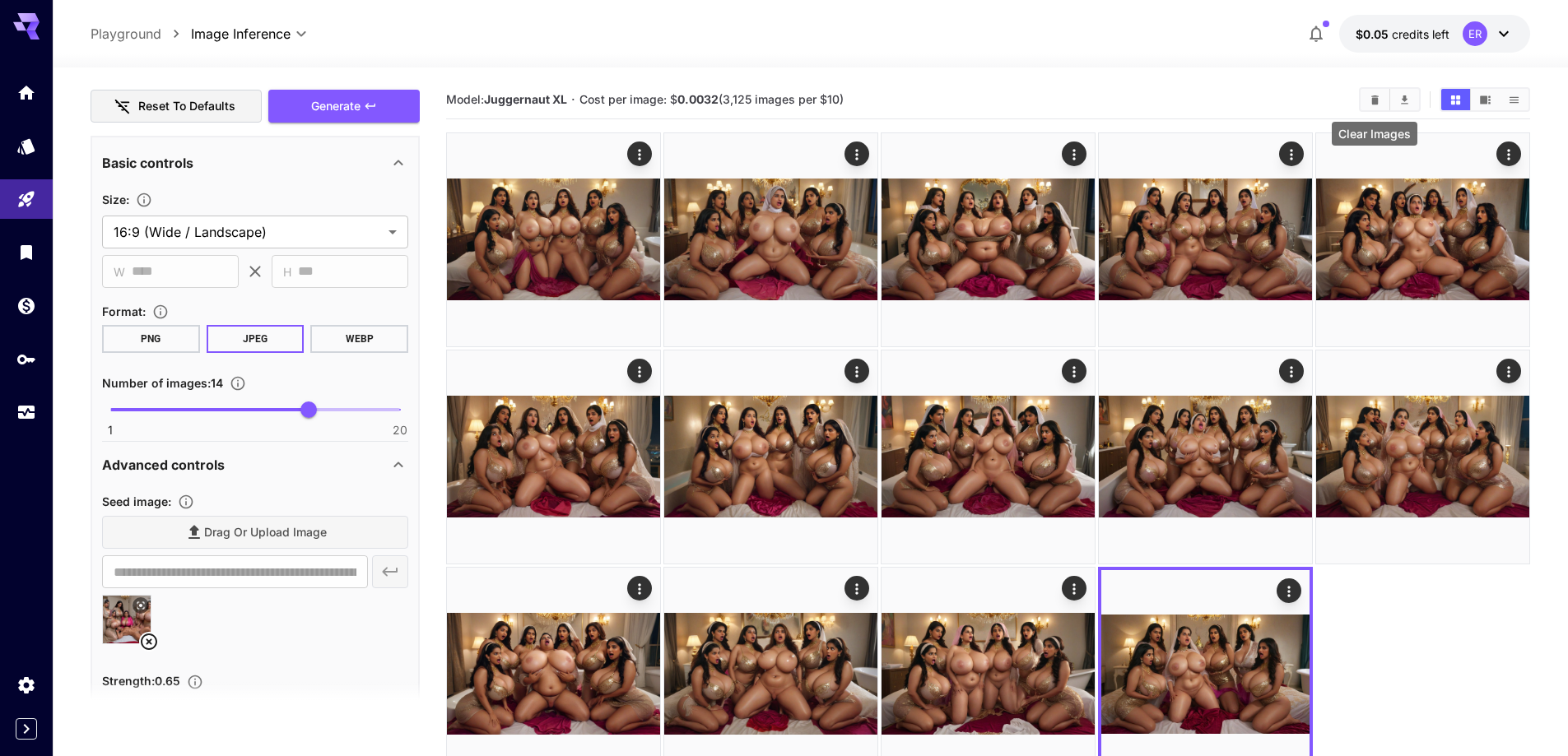
click at [1367, 102] on button "Clear Images" at bounding box center [1374, 99] width 28 height 22
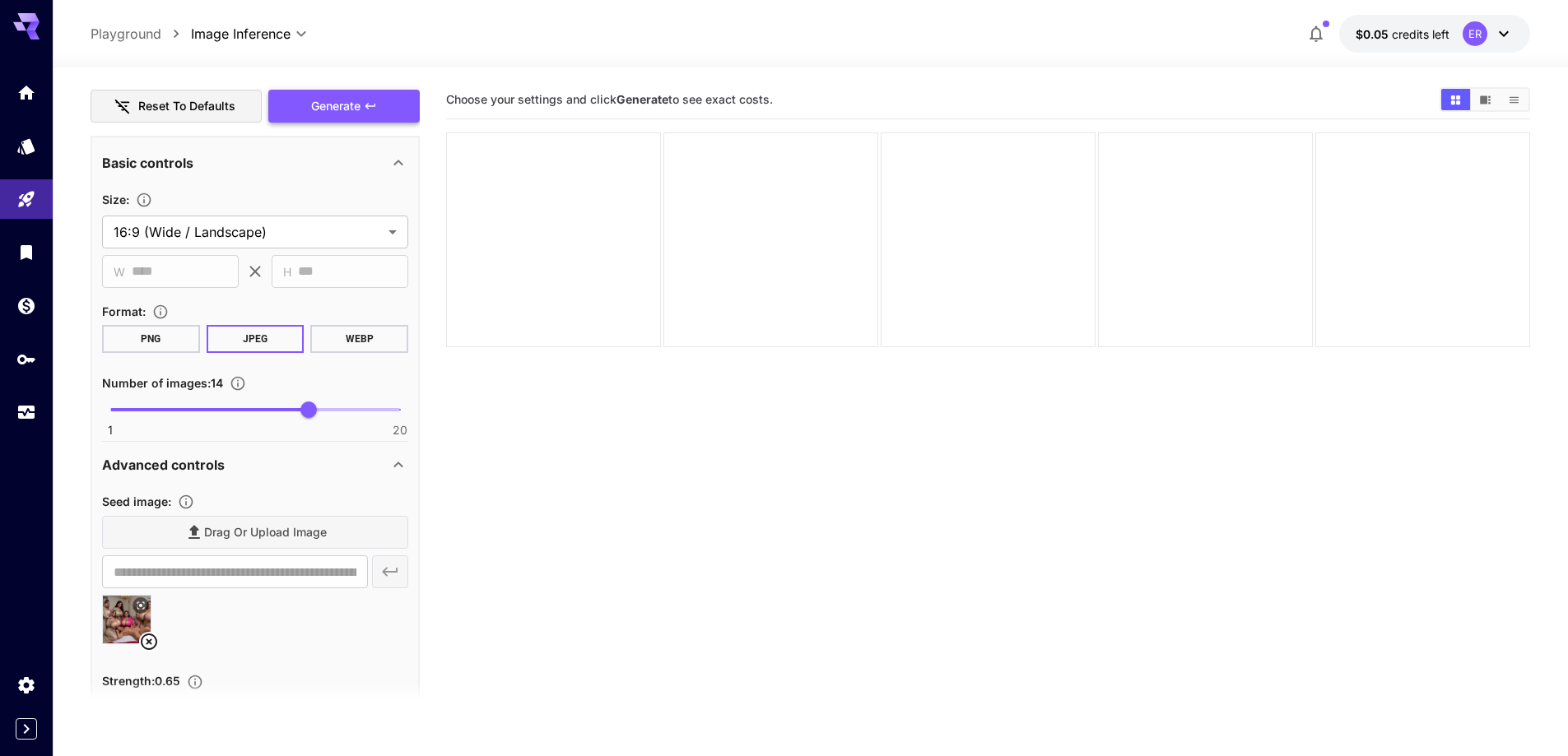
click at [342, 98] on span "Generate" at bounding box center [335, 107] width 49 height 21
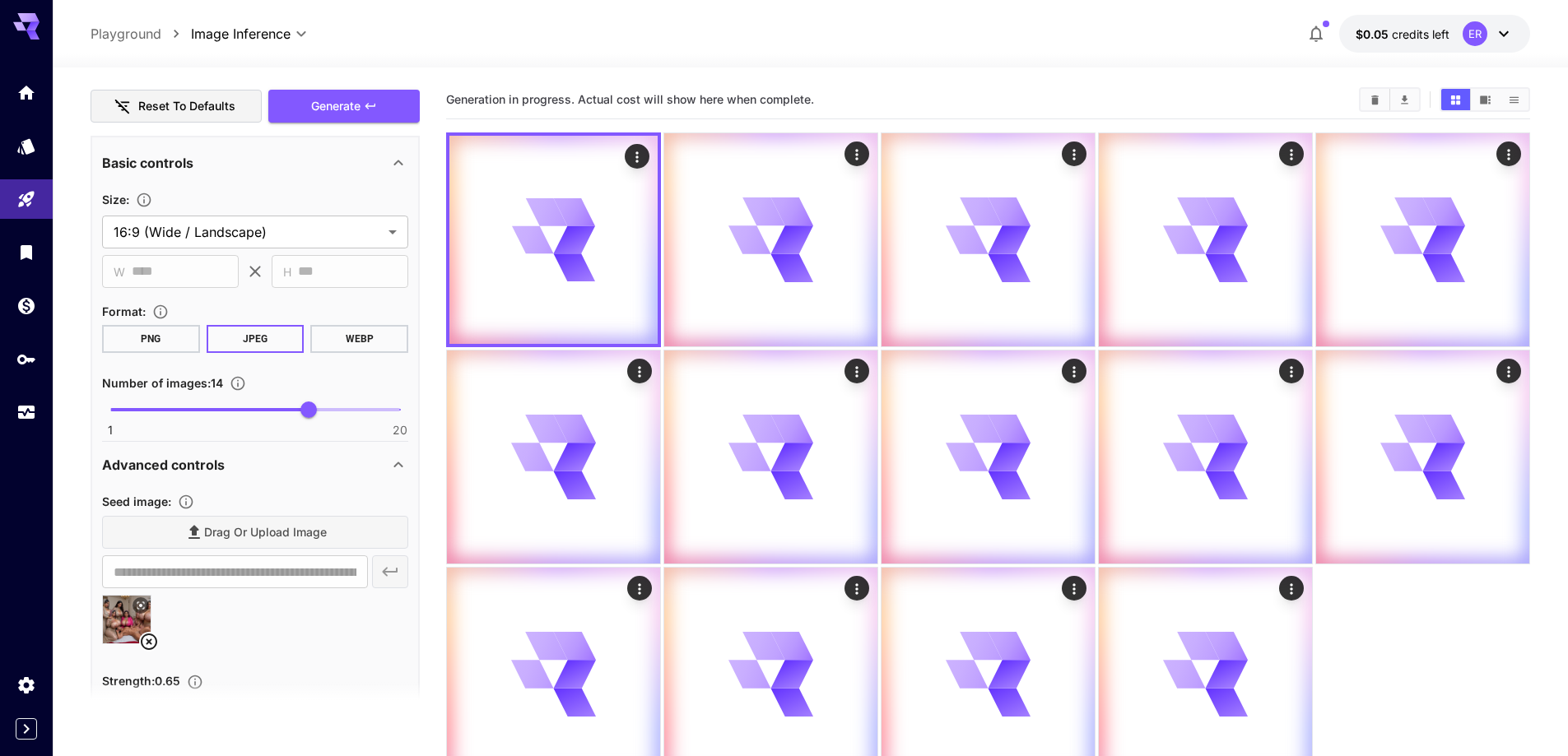
click at [153, 646] on icon at bounding box center [148, 641] width 20 height 20
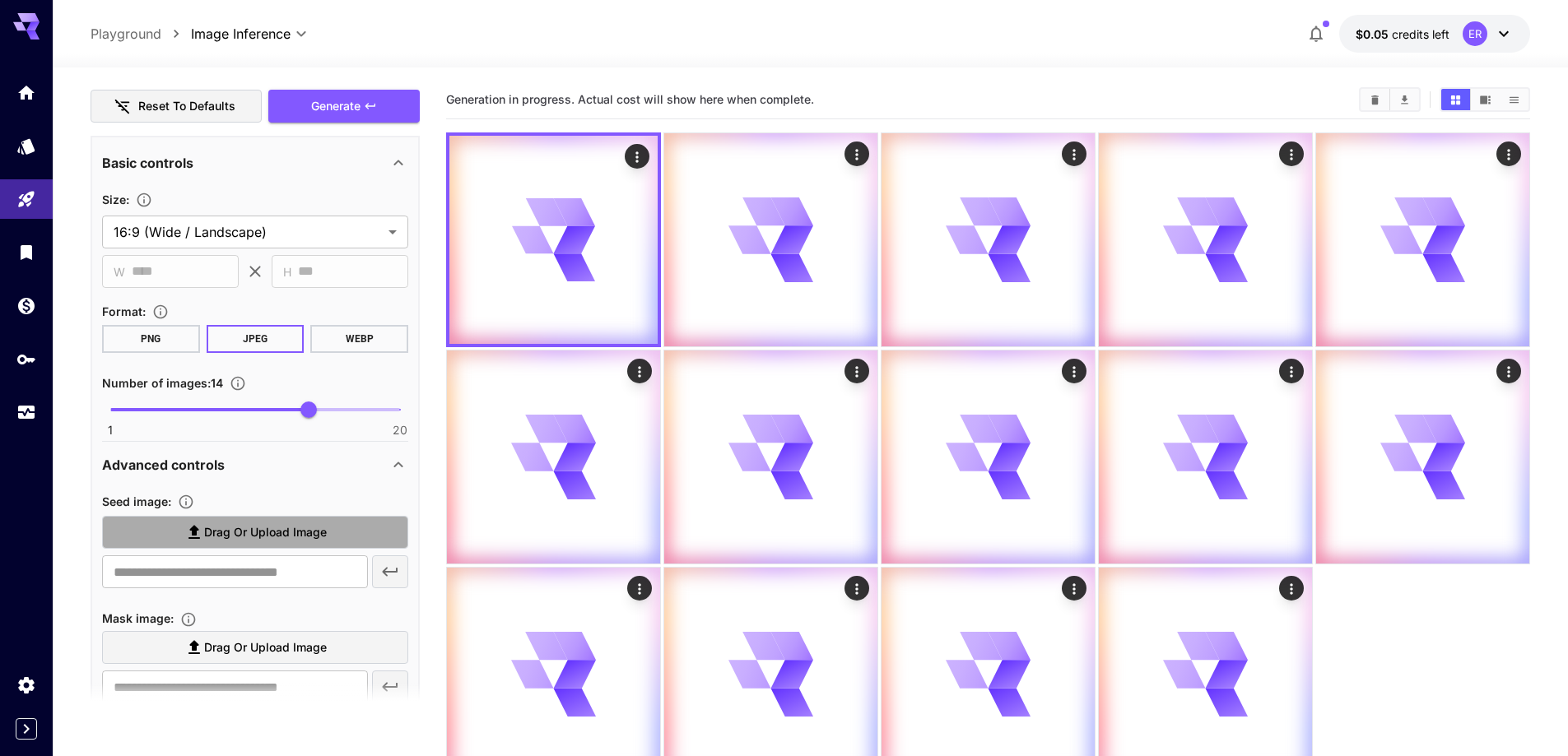
click at [291, 529] on span "Drag or upload image" at bounding box center [265, 533] width 122 height 21
click at [0, 0] on input "Drag or upload image" at bounding box center [0, 0] width 0 height 0
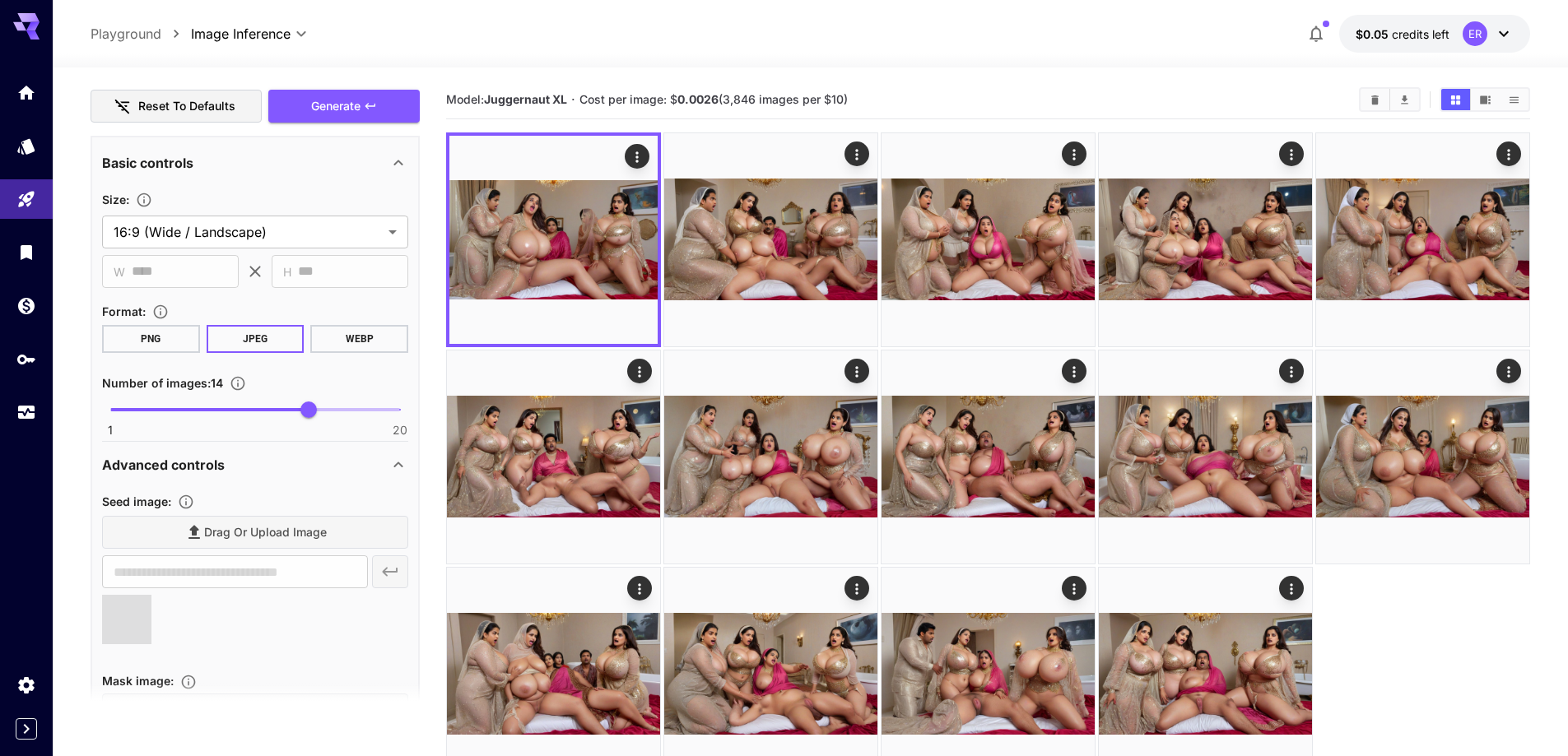
type input "**********"
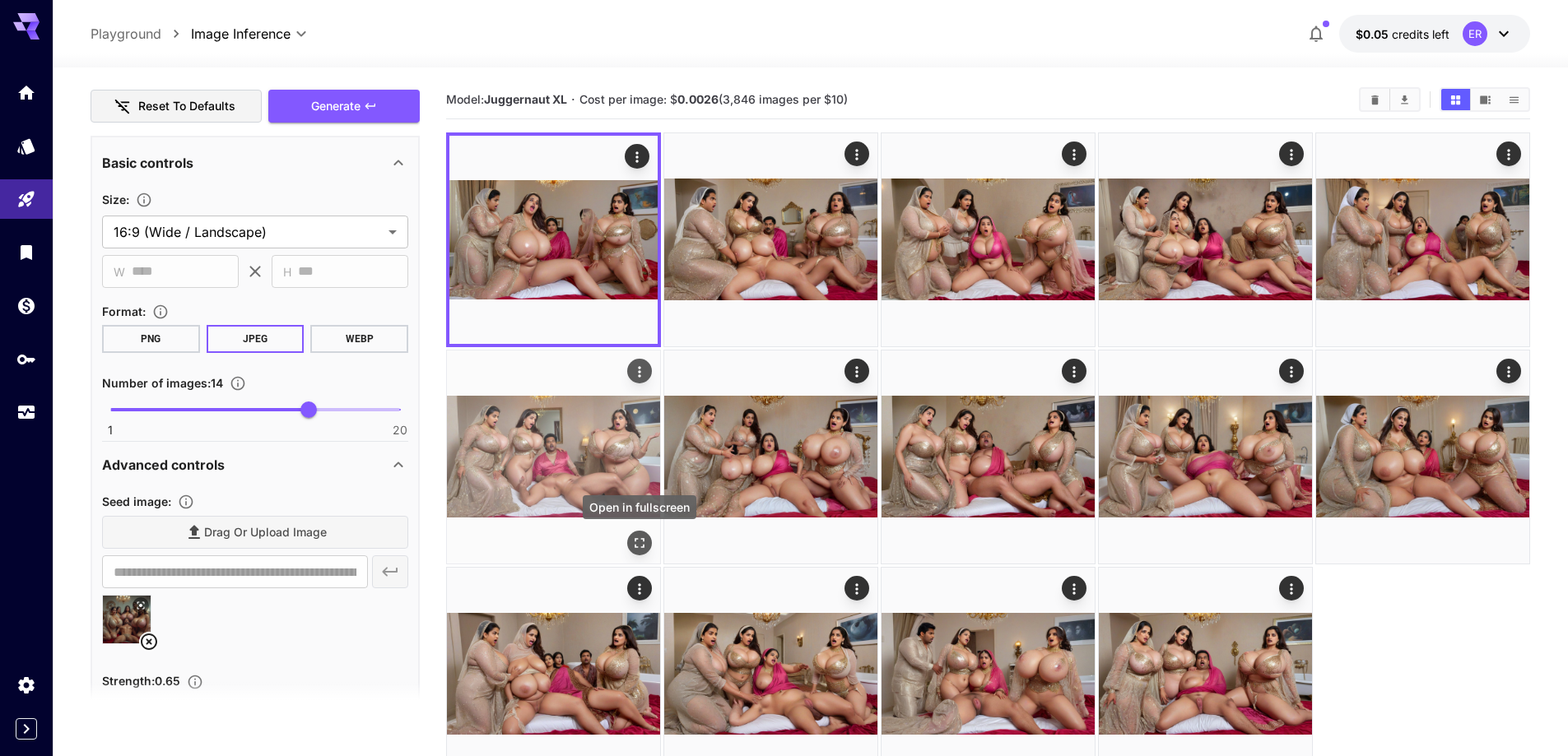
click at [640, 537] on icon "Open in fullscreen" at bounding box center [639, 542] width 16 height 16
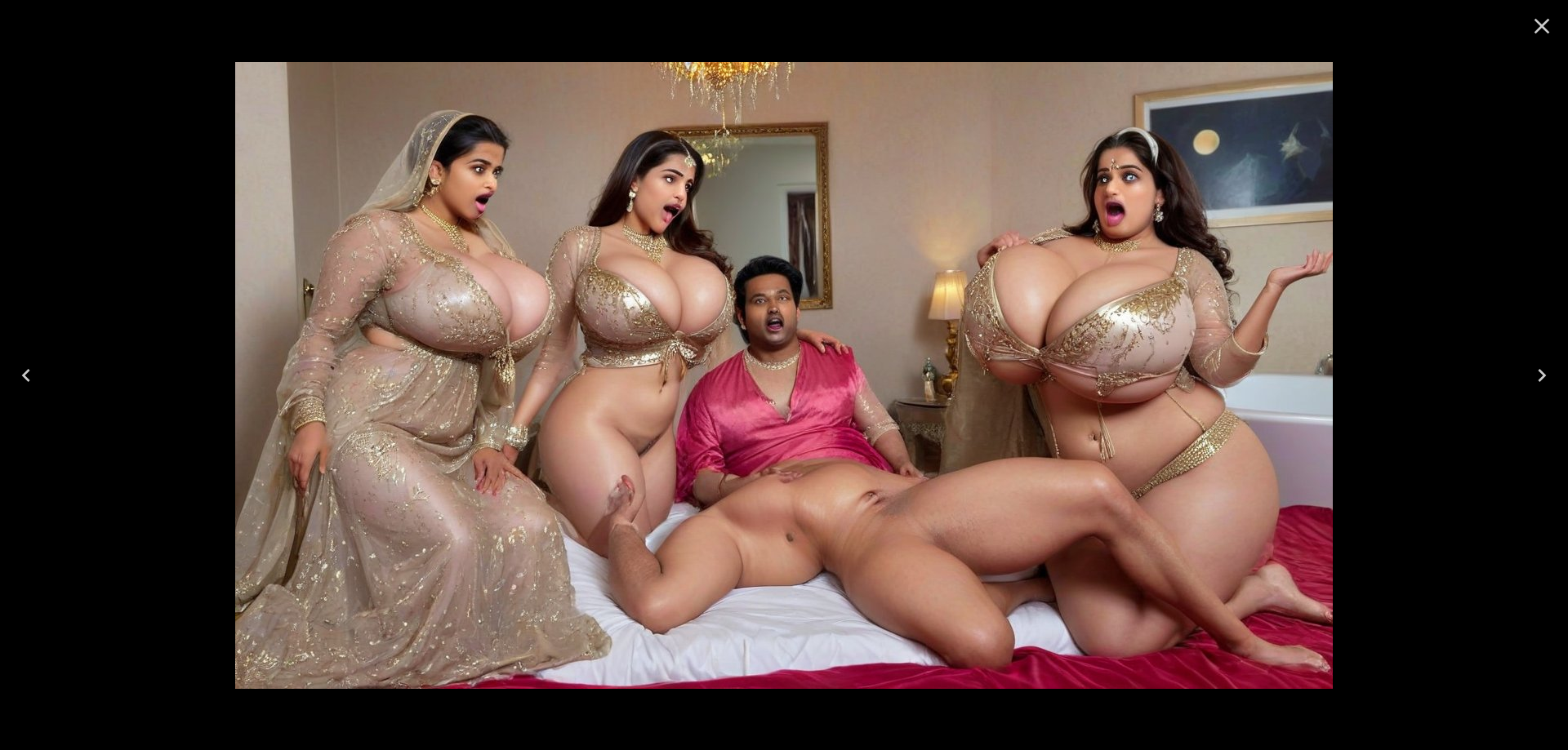
click at [1532, 365] on icon "Next" at bounding box center [1542, 375] width 26 height 26
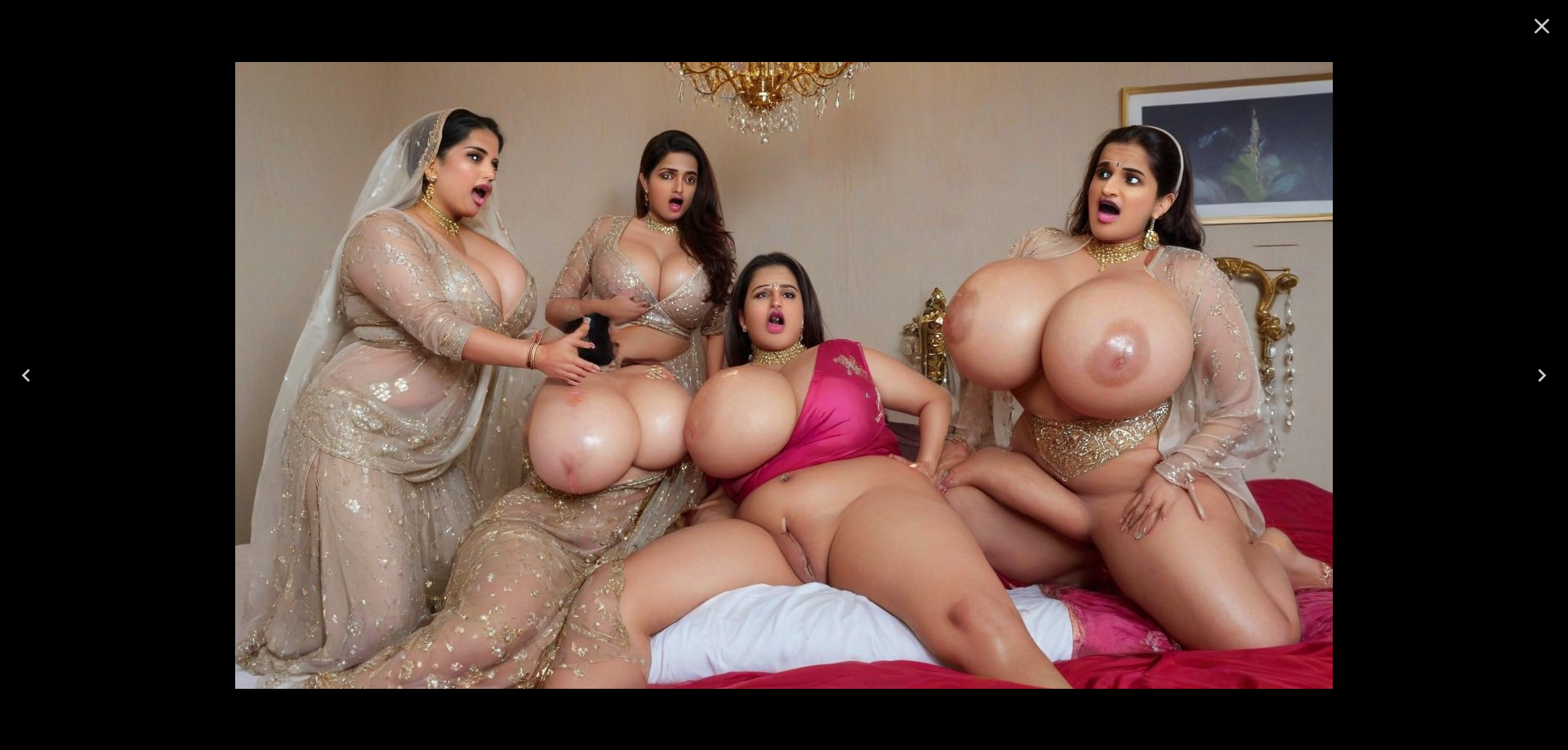
click at [1532, 365] on icon "Next" at bounding box center [1542, 375] width 26 height 26
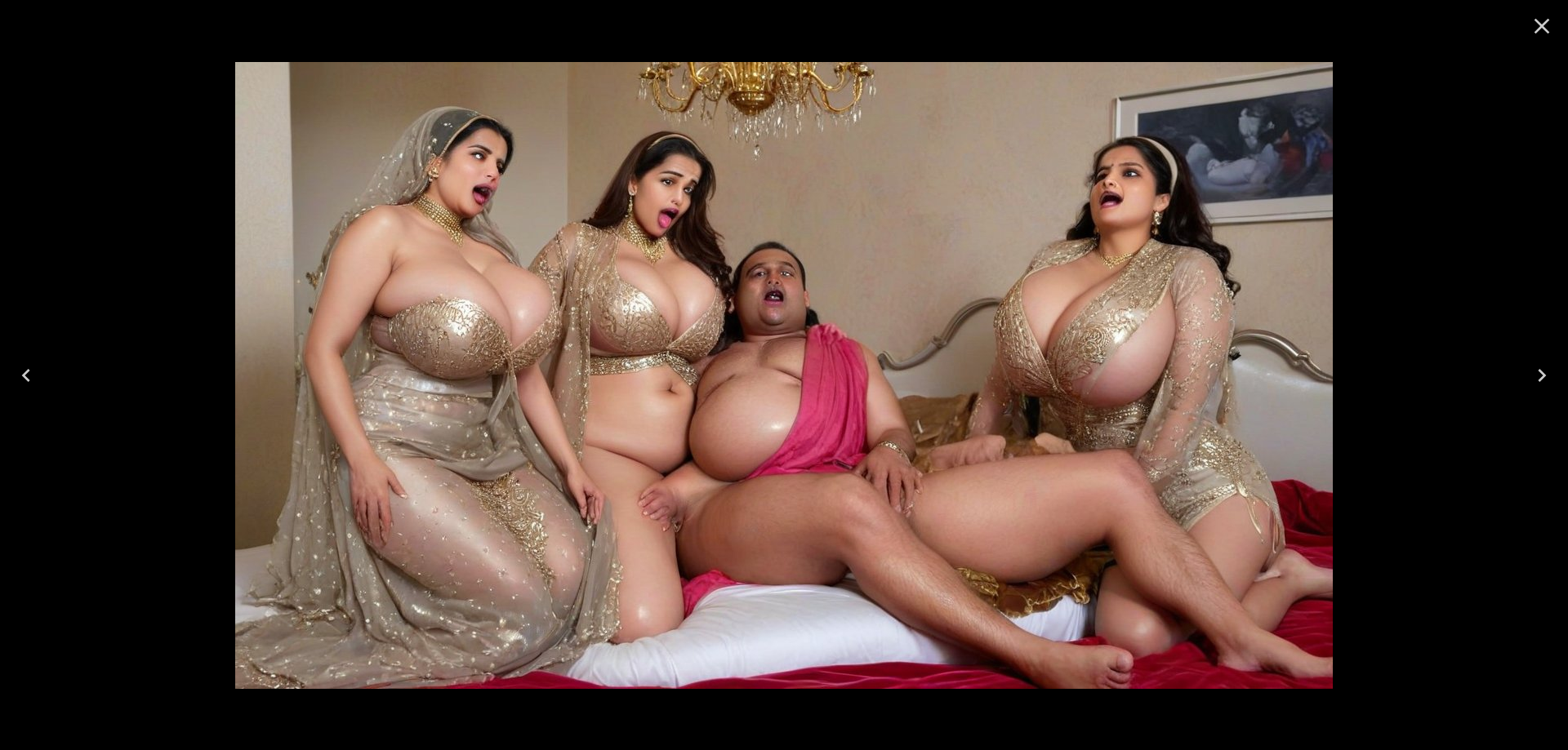
click at [1532, 365] on icon "Next" at bounding box center [1542, 375] width 26 height 26
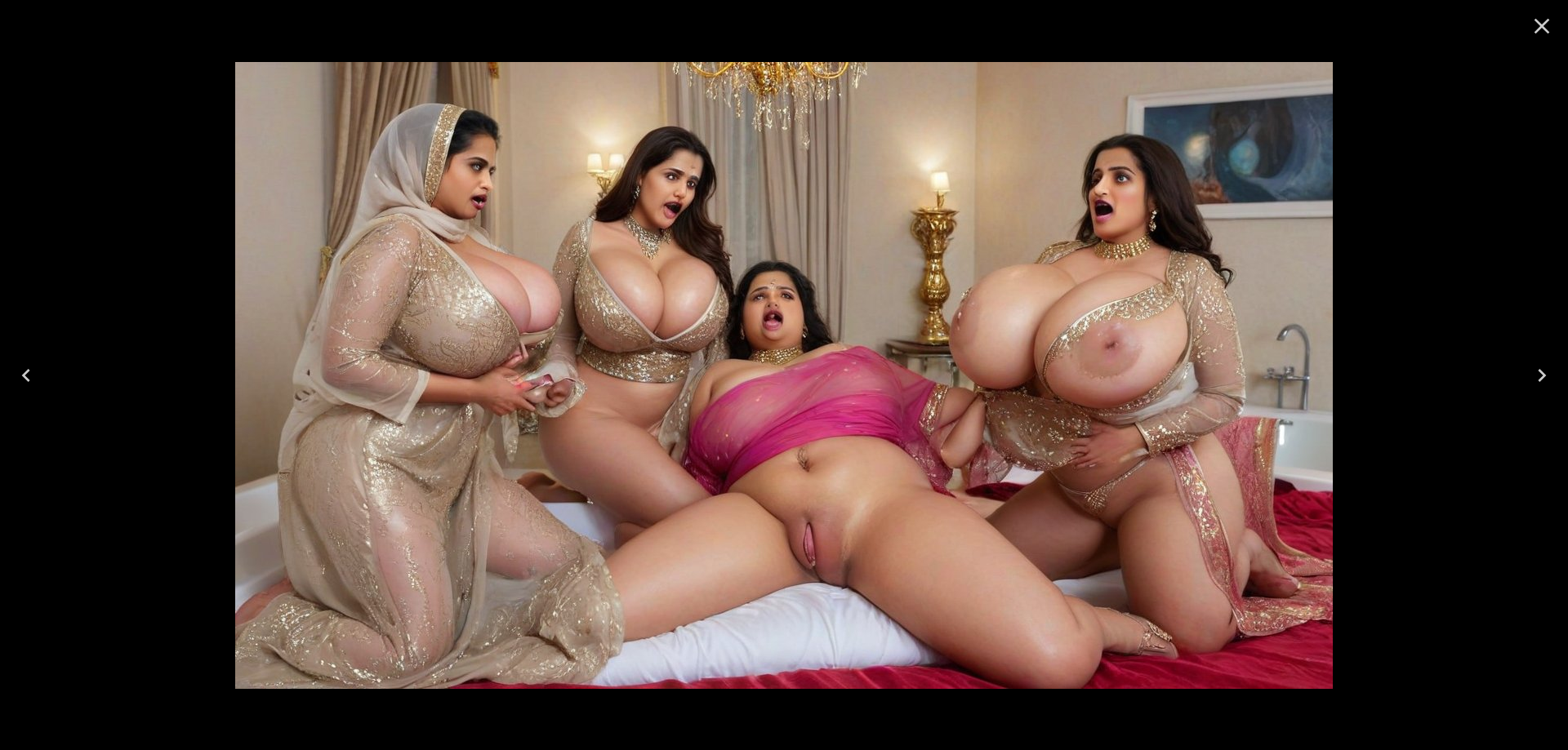
click at [1532, 365] on icon "Next" at bounding box center [1542, 375] width 26 height 26
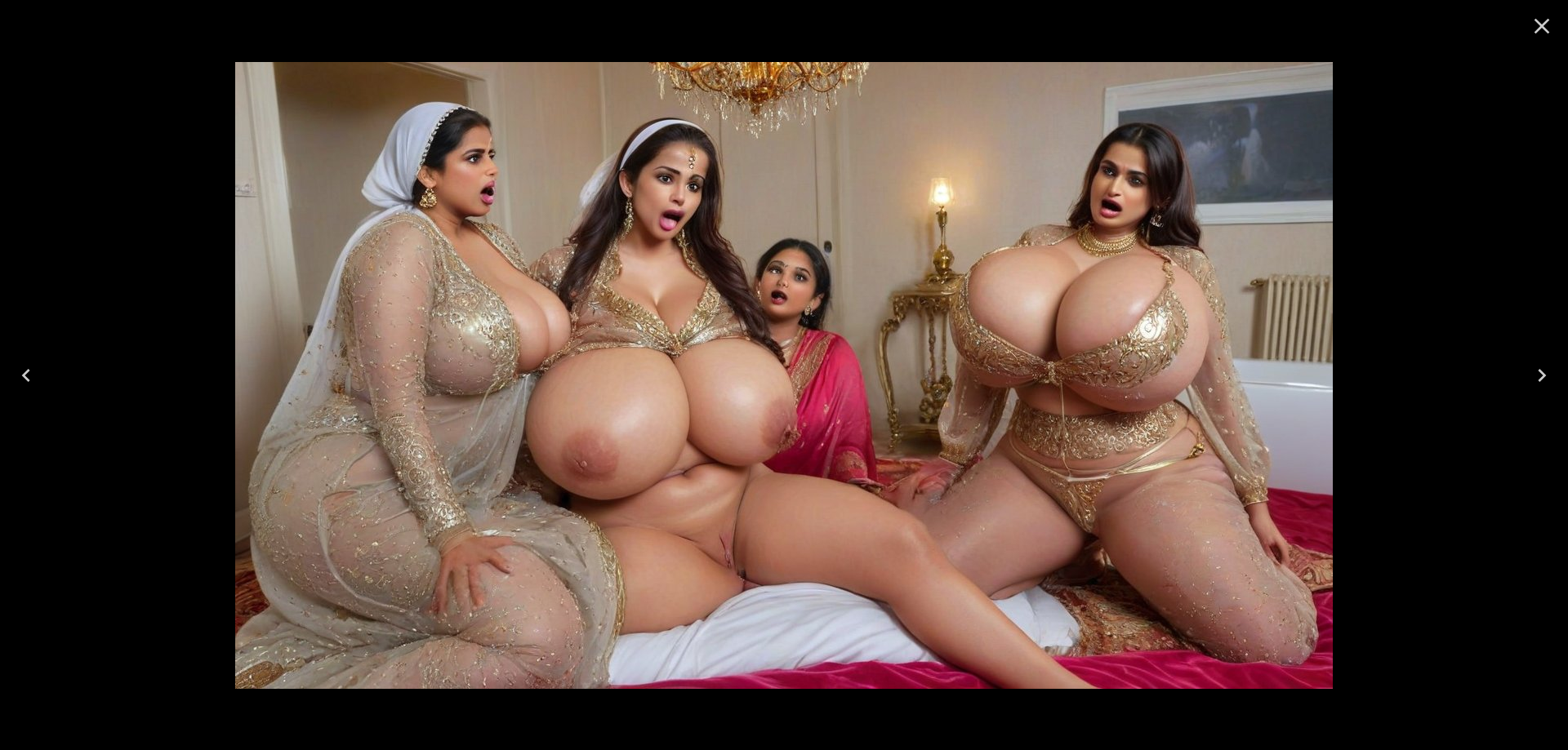
click at [1532, 365] on icon "Next" at bounding box center [1542, 375] width 26 height 26
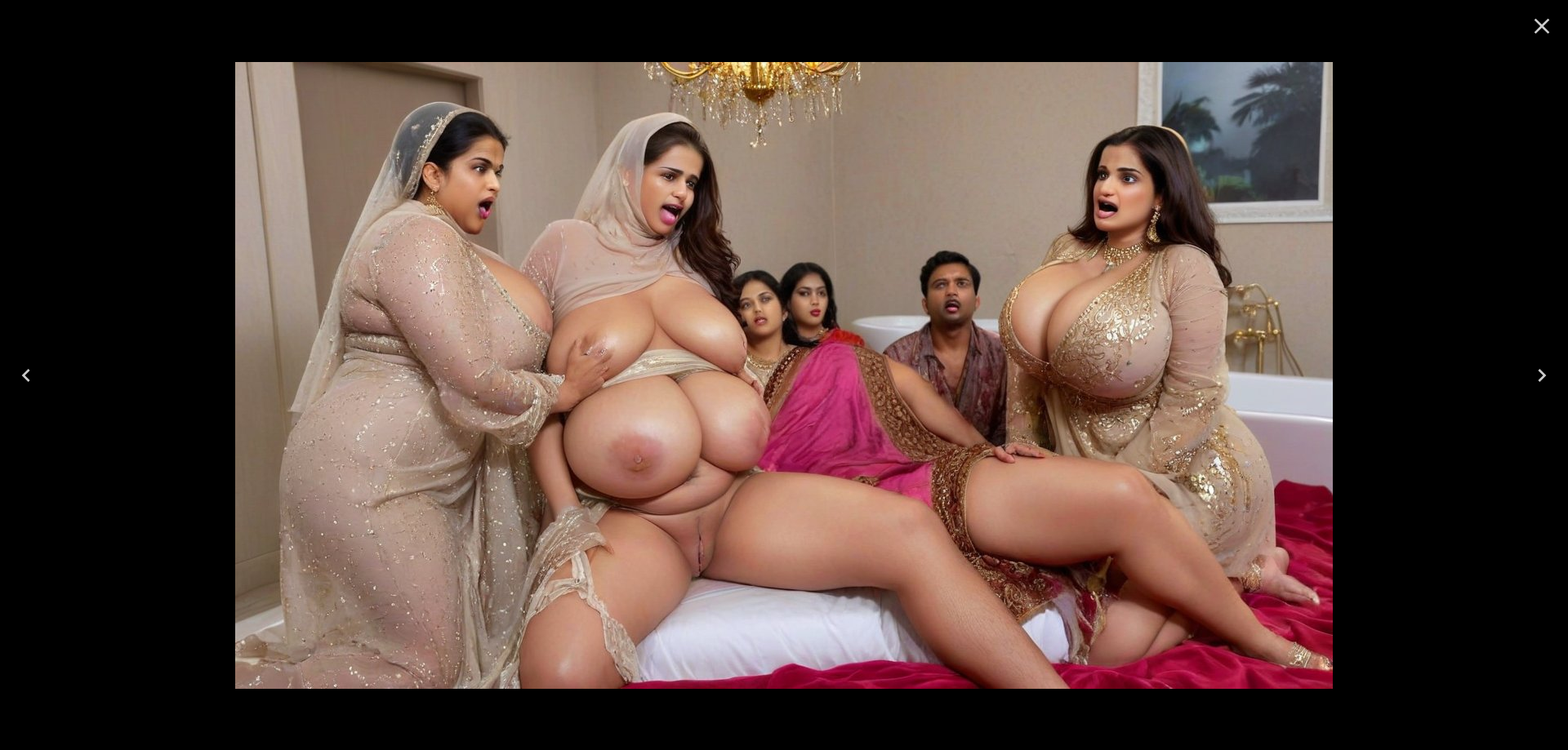
click at [1532, 365] on icon "Next" at bounding box center [1542, 375] width 26 height 26
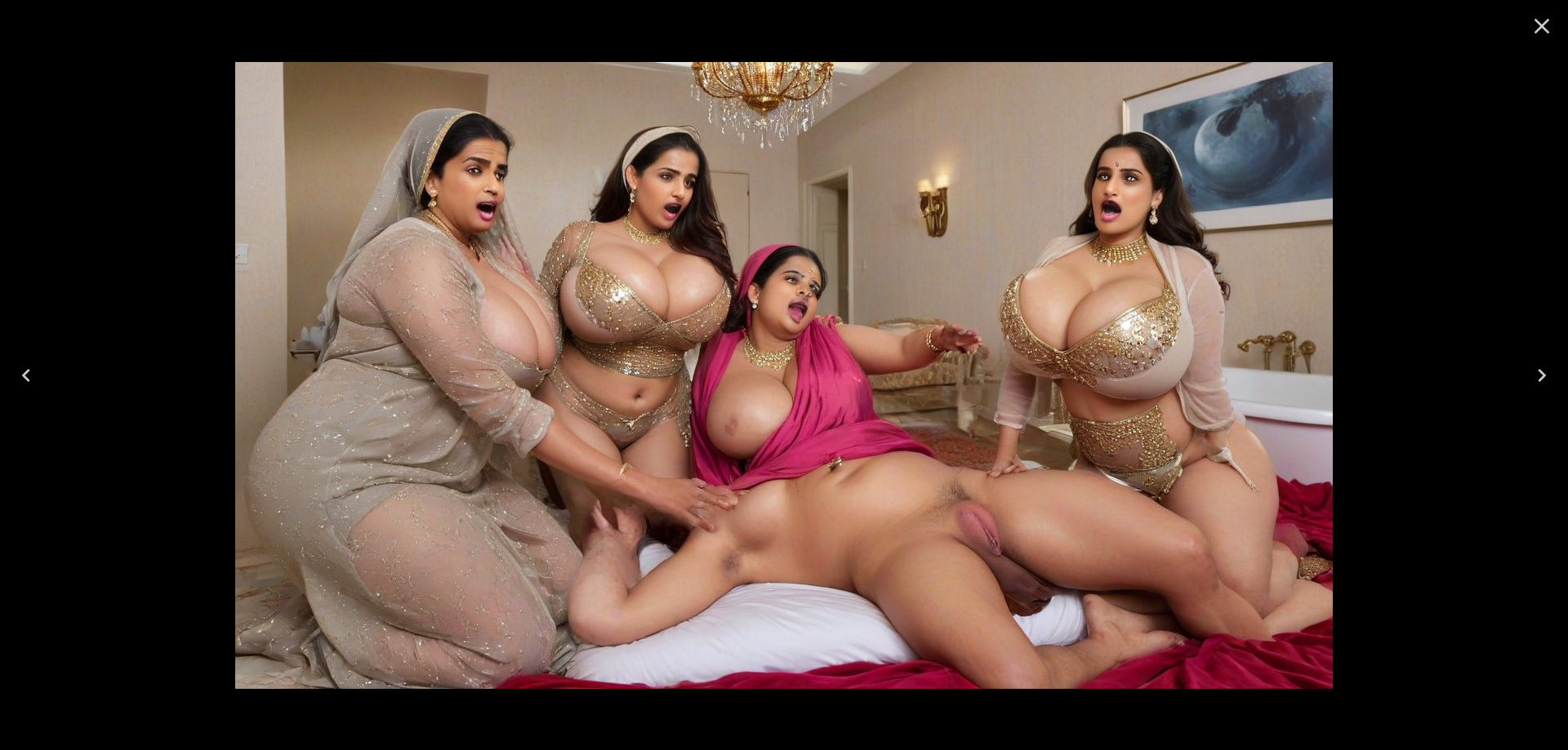
click at [1532, 365] on icon "Next" at bounding box center [1542, 375] width 26 height 26
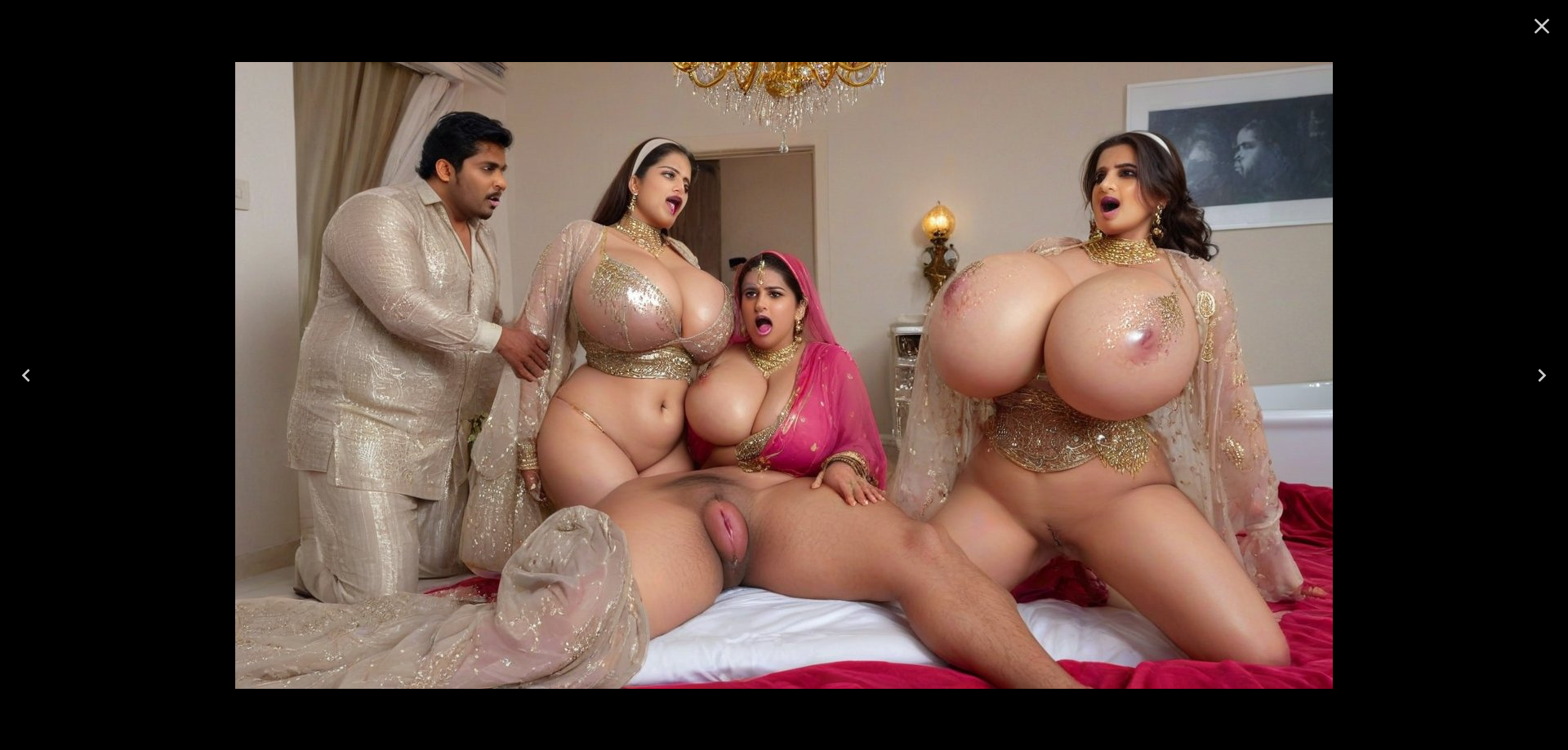
click at [1546, 34] on icon "Close" at bounding box center [1542, 26] width 26 height 26
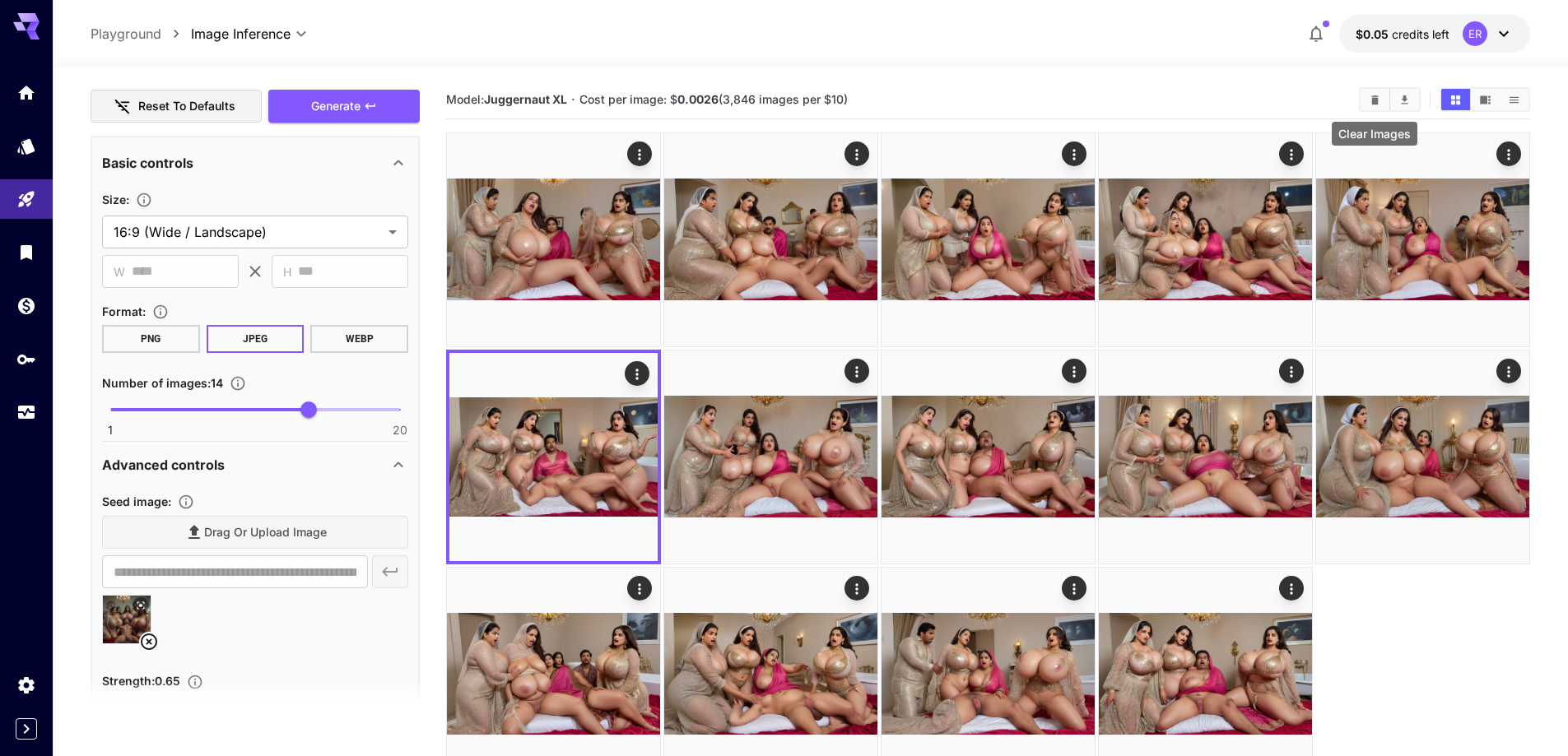
click at [1381, 102] on button "Clear Images" at bounding box center [1374, 99] width 28 height 22
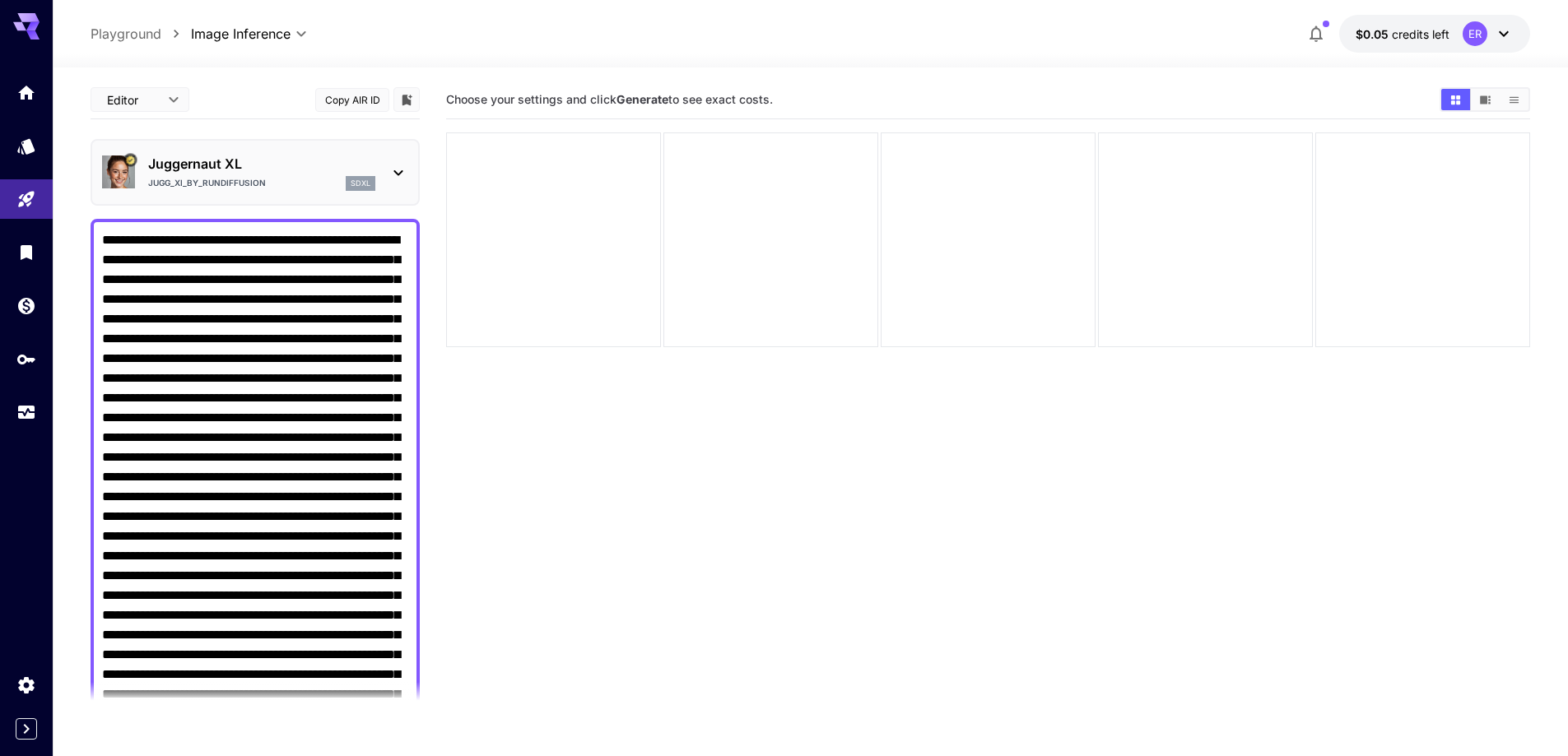
drag, startPoint x: 134, startPoint y: 257, endPoint x: 408, endPoint y: 274, distance: 274.5
click at [408, 274] on textarea "Negative Prompt" at bounding box center [254, 556] width 306 height 652
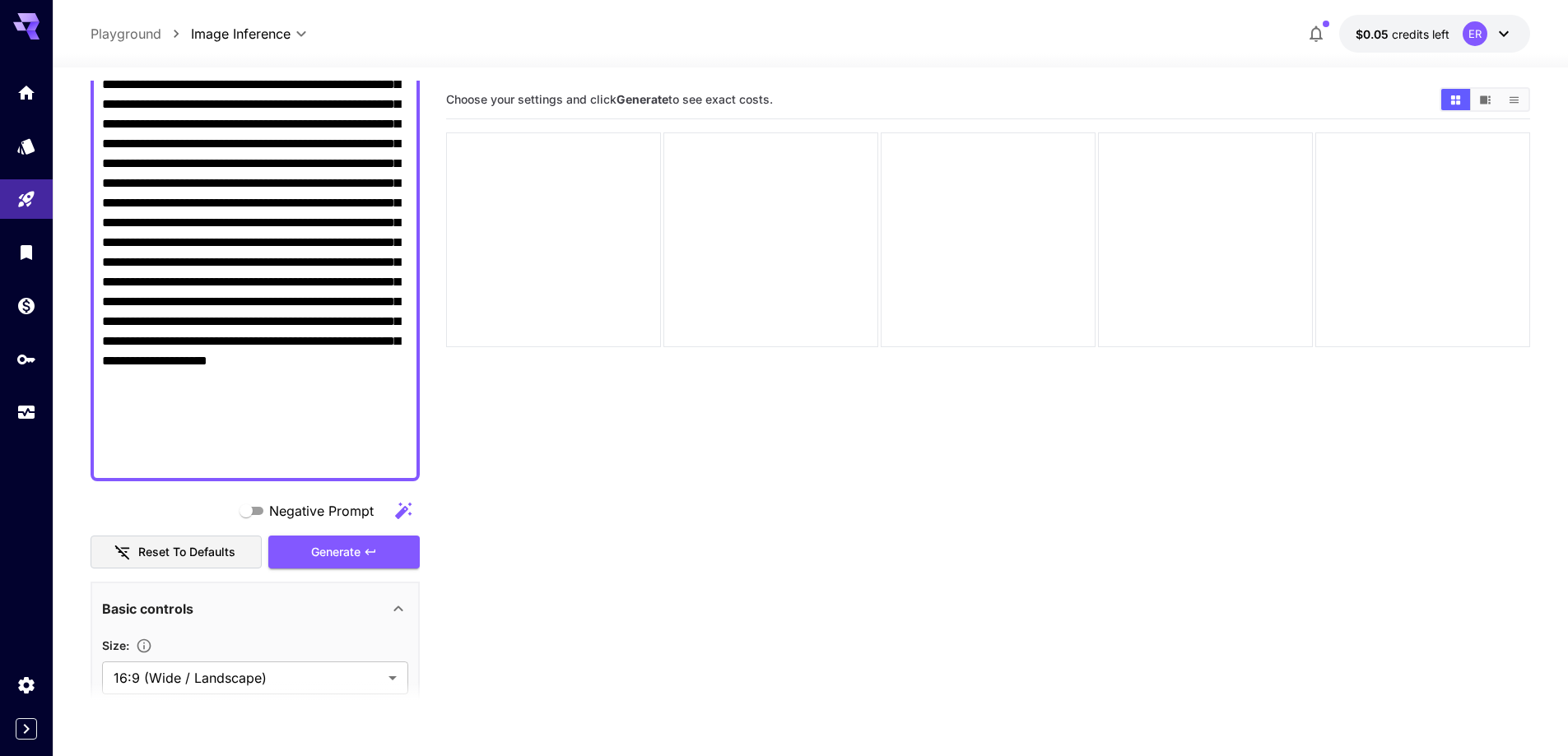
scroll to position [329, 0]
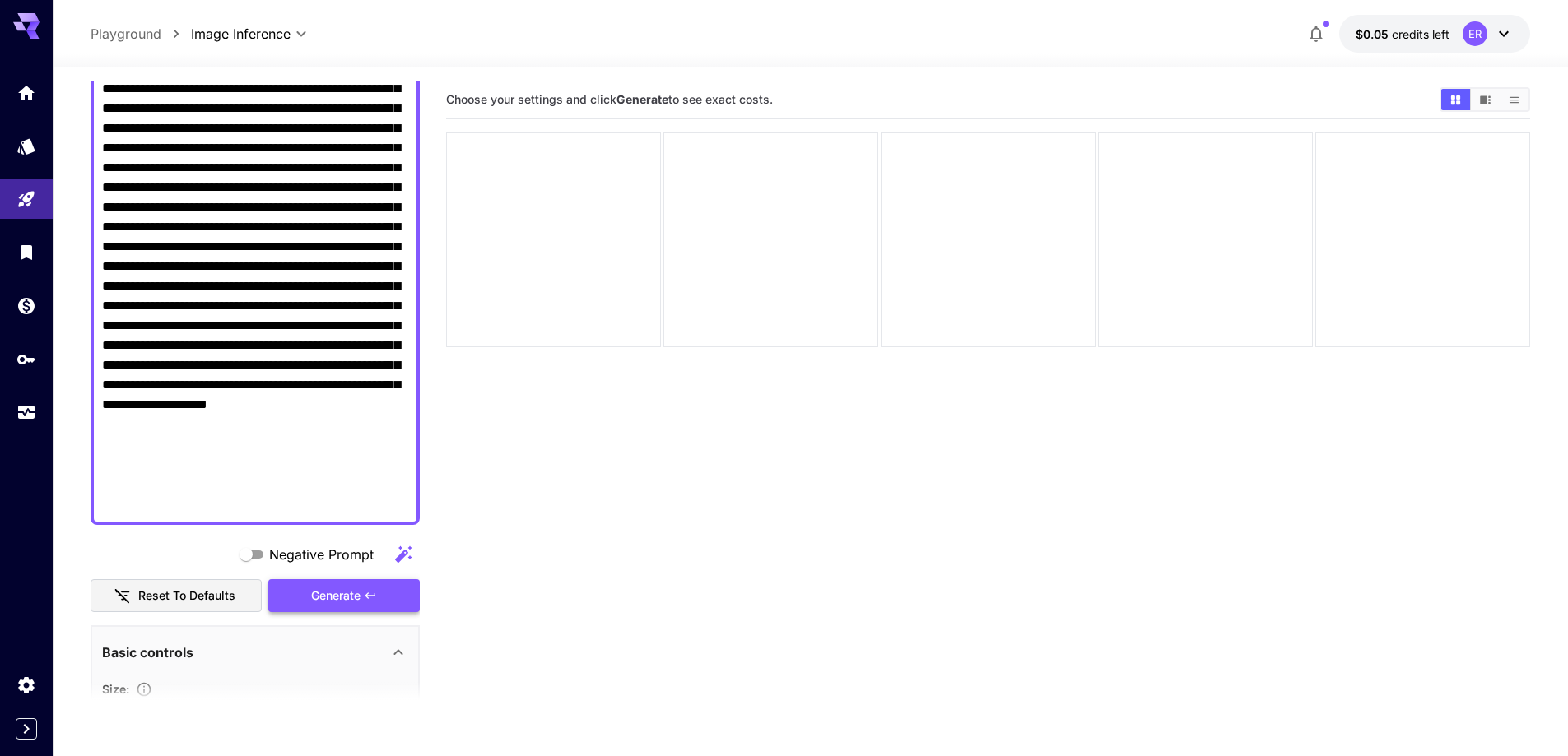
type textarea "**********"
click at [303, 586] on button "Generate" at bounding box center [344, 596] width 152 height 34
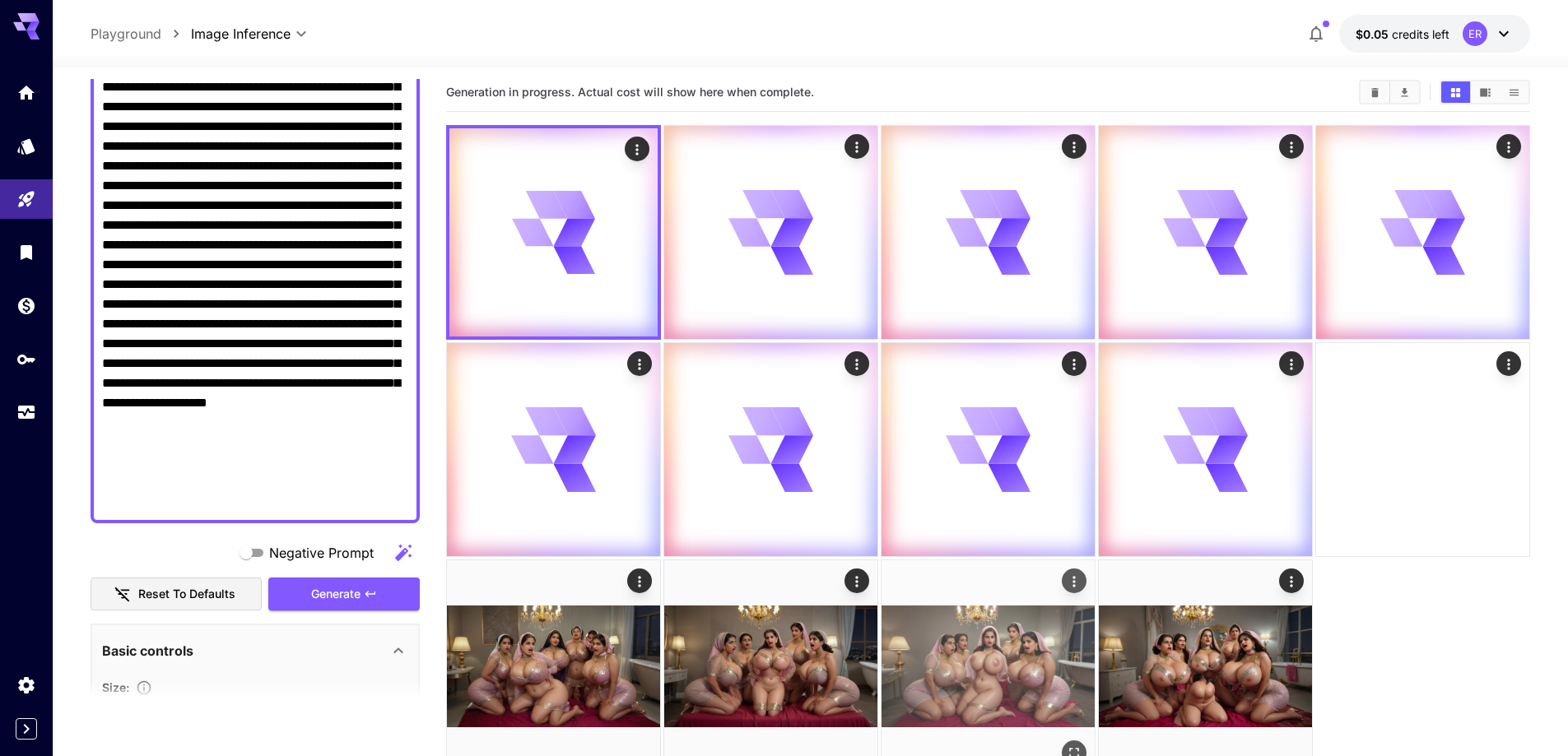
scroll to position [130, 0]
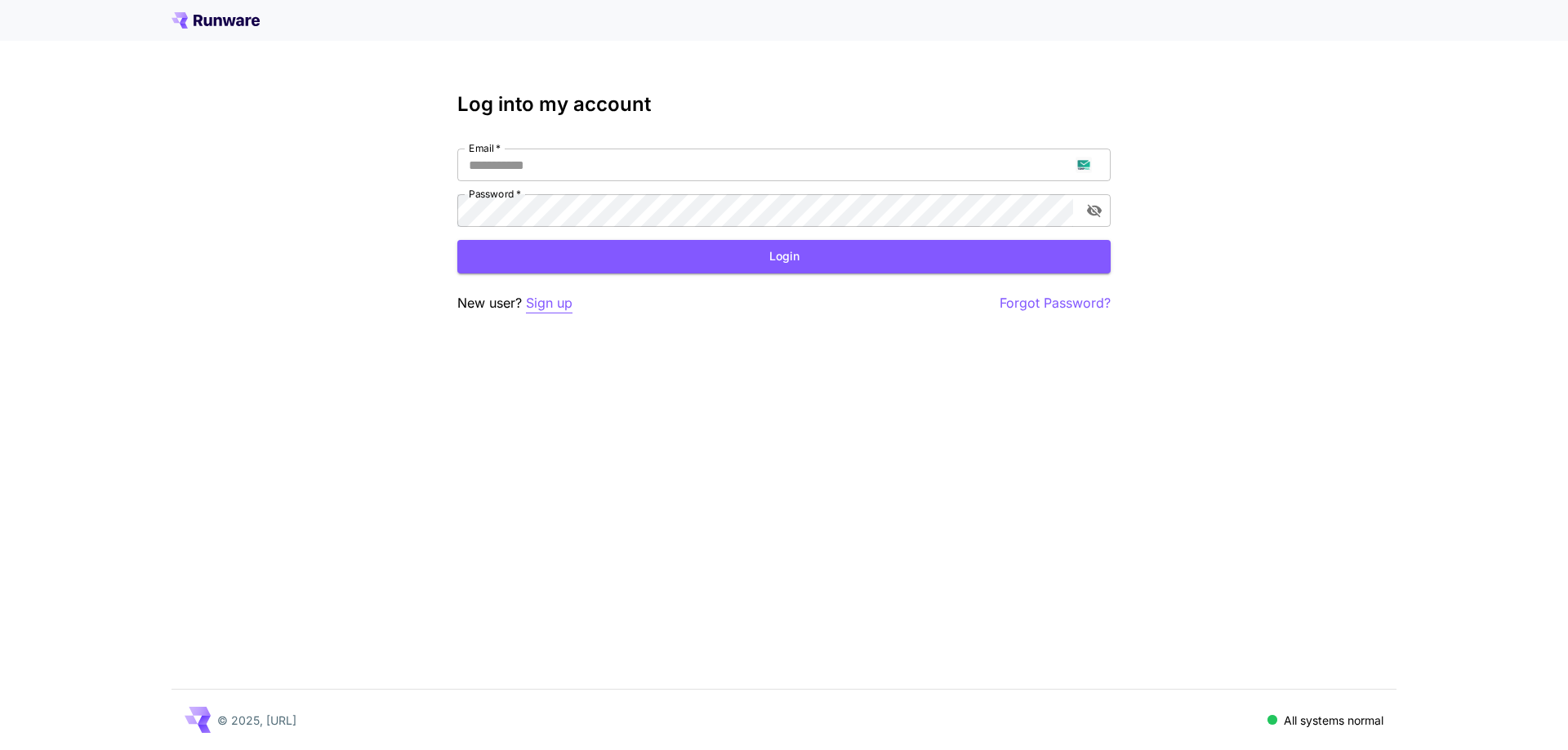
click at [553, 308] on p "Sign up" at bounding box center [549, 303] width 46 height 21
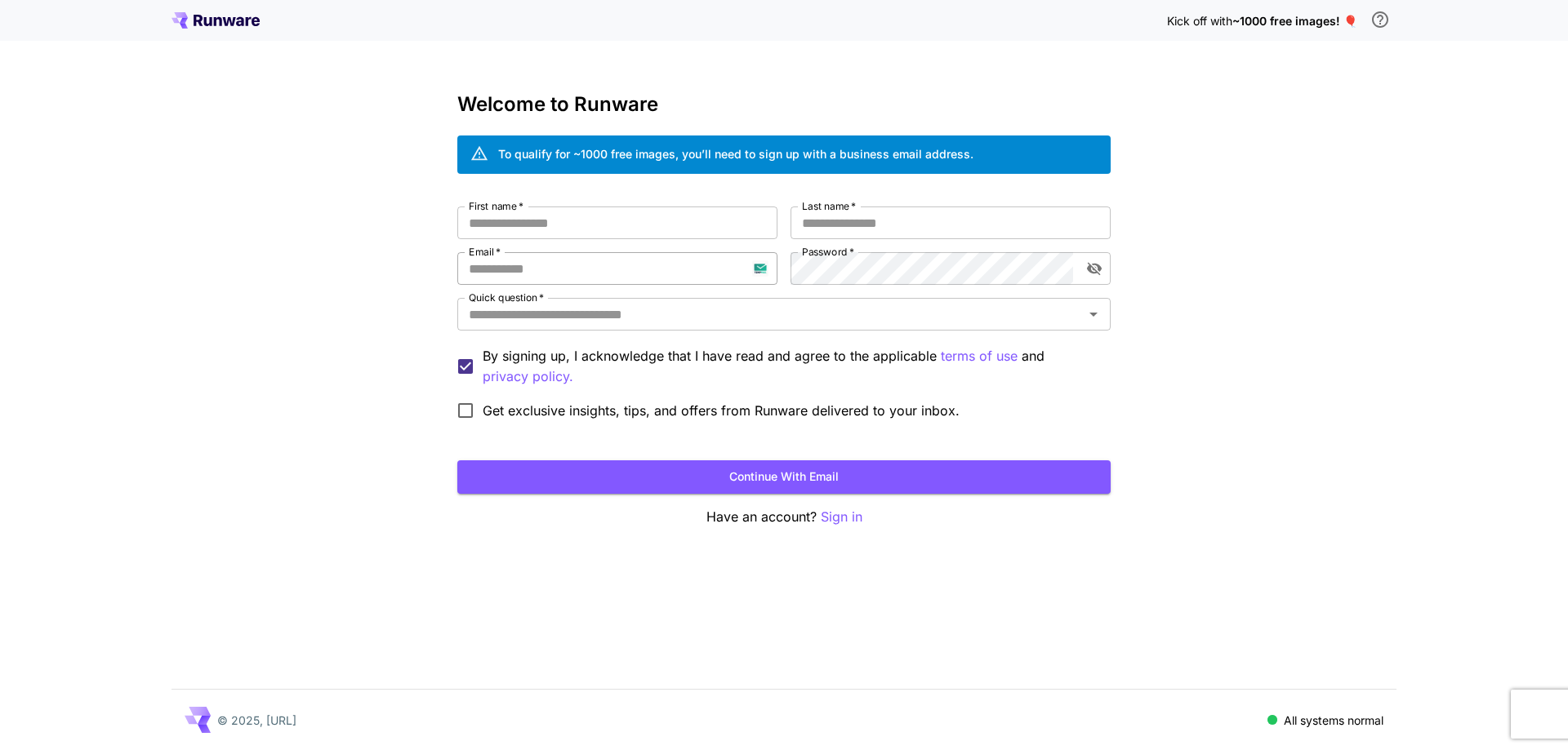
click at [560, 272] on input "Email   *" at bounding box center [617, 268] width 320 height 32
paste input "**********"
type input "**********"
click at [788, 276] on div "**********" at bounding box center [784, 317] width 653 height 221
click at [667, 225] on input "First name   *" at bounding box center [617, 223] width 320 height 32
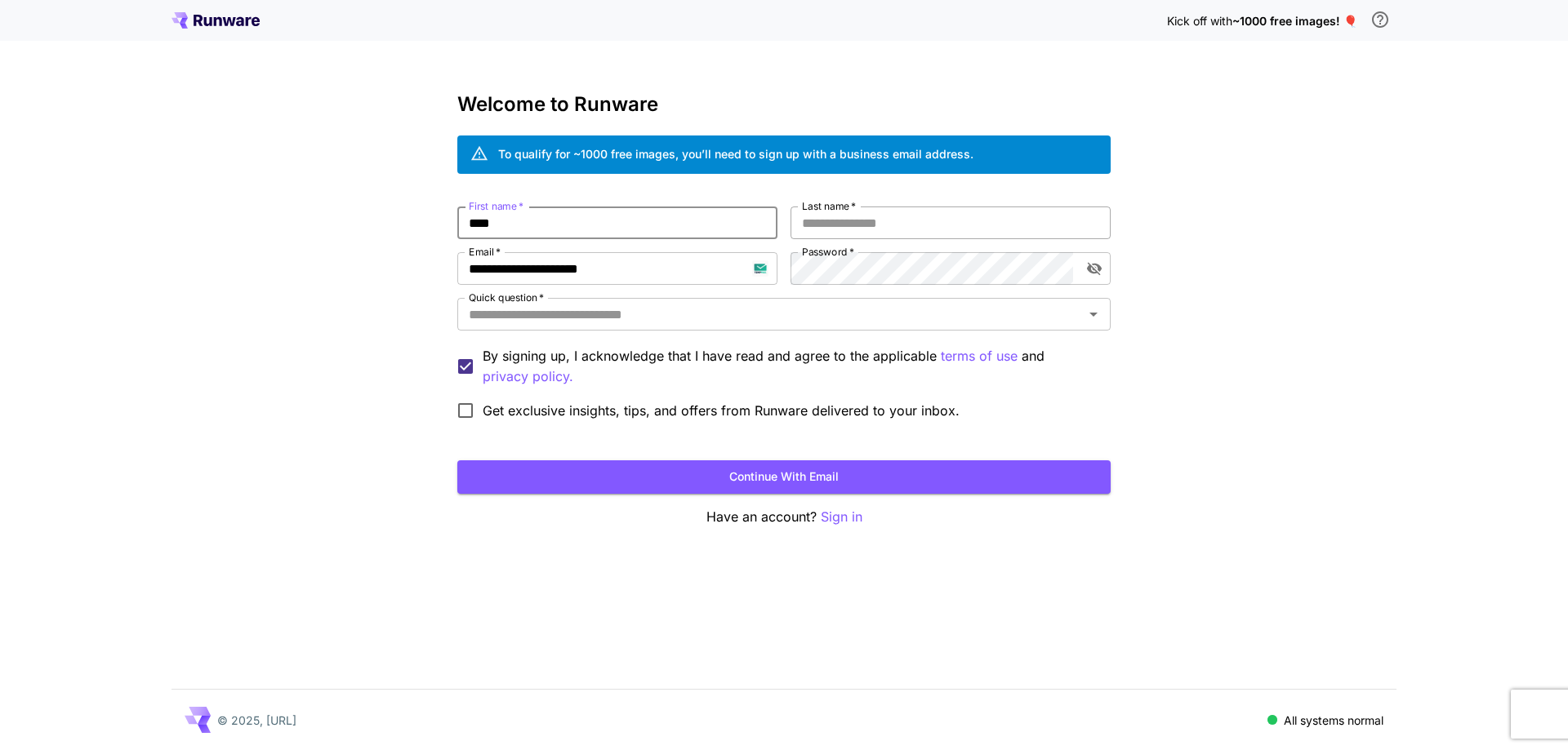
type input "****"
click at [880, 226] on input "*" at bounding box center [950, 223] width 320 height 32
type input "****"
click at [828, 316] on input "Quick question   *" at bounding box center [770, 313] width 616 height 23
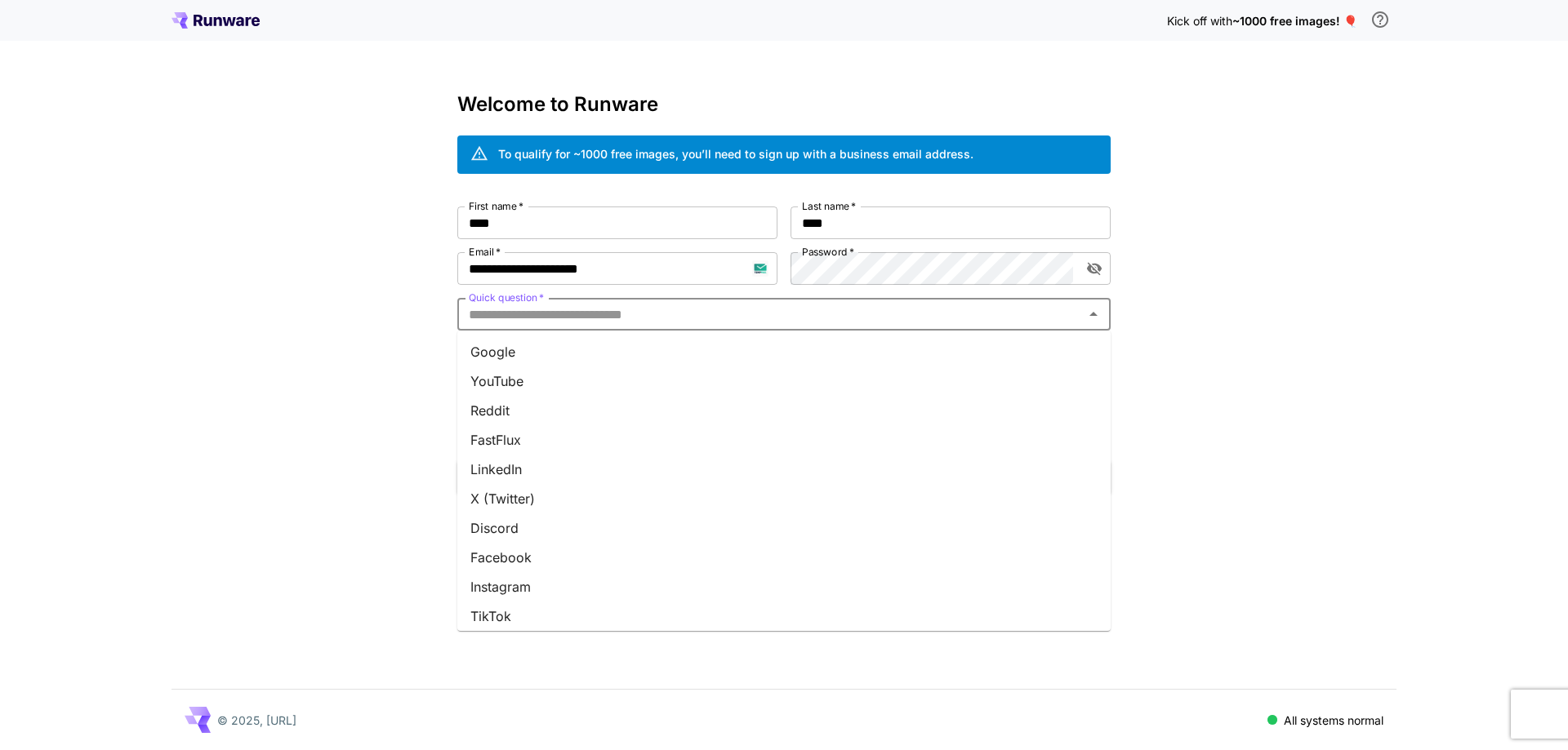
click at [820, 351] on li "Google" at bounding box center [784, 352] width 653 height 29
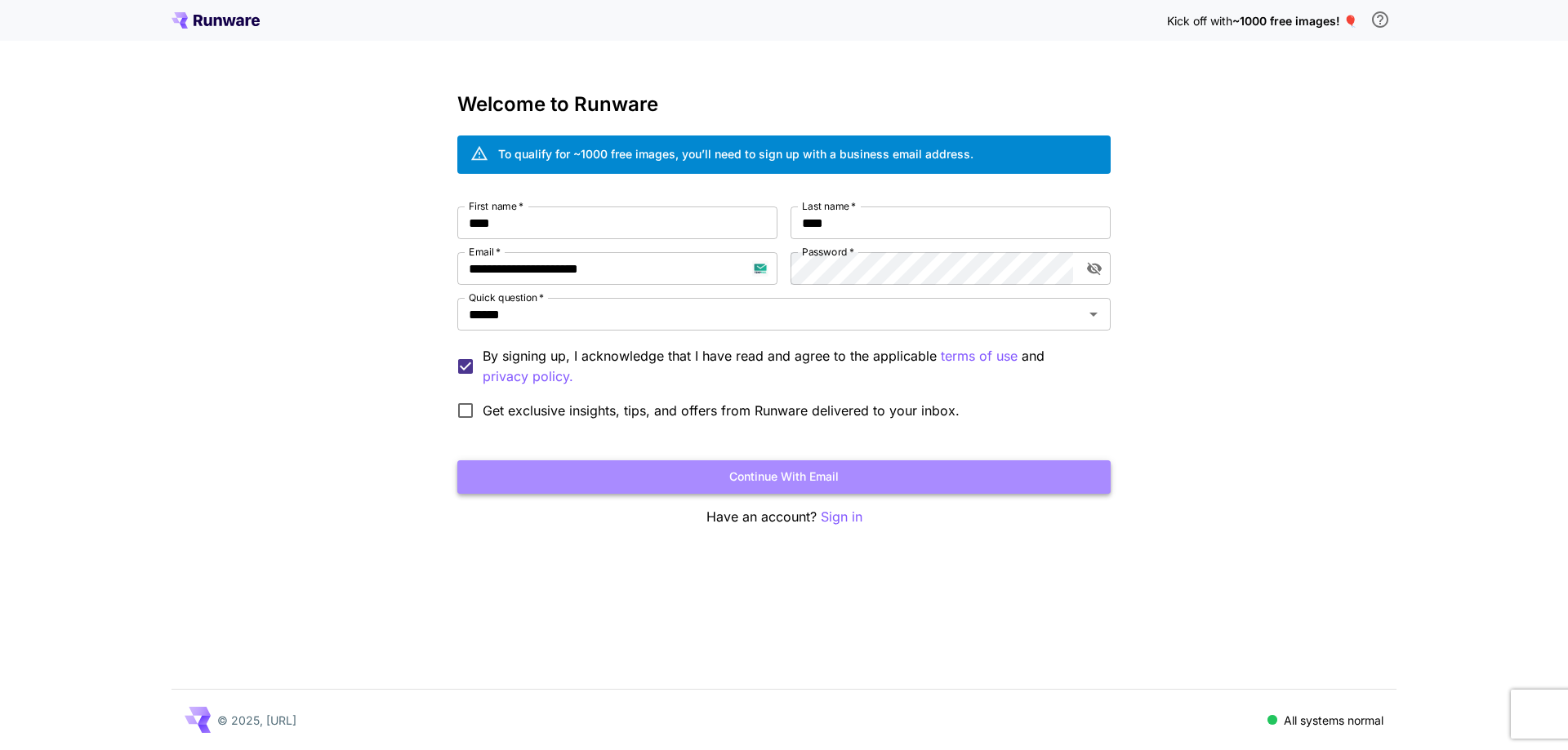
click at [759, 477] on button "Continue with email" at bounding box center [784, 477] width 653 height 33
click at [849, 464] on button "Continue with email" at bounding box center [784, 477] width 653 height 33
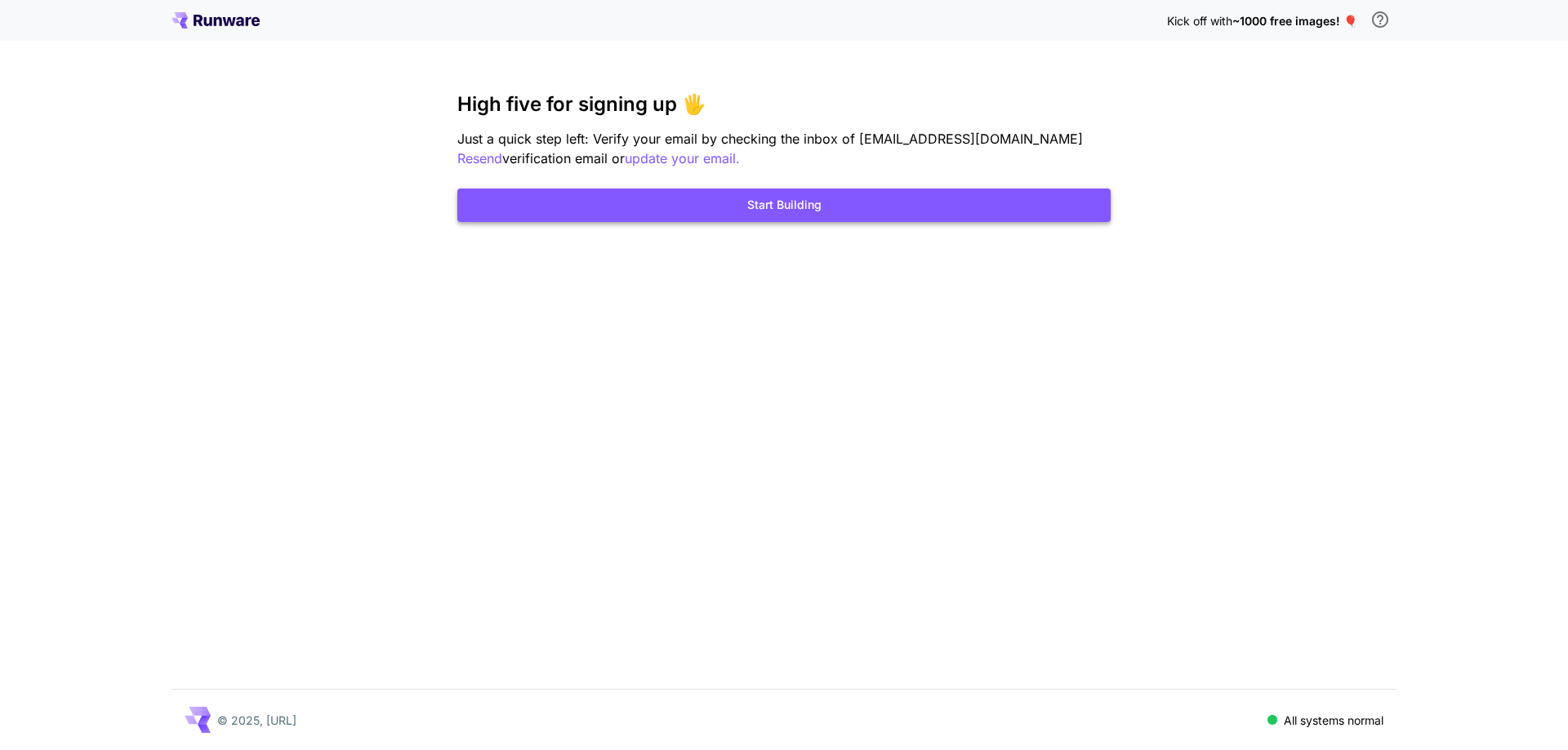
click at [821, 202] on button "Start Building" at bounding box center [784, 205] width 653 height 33
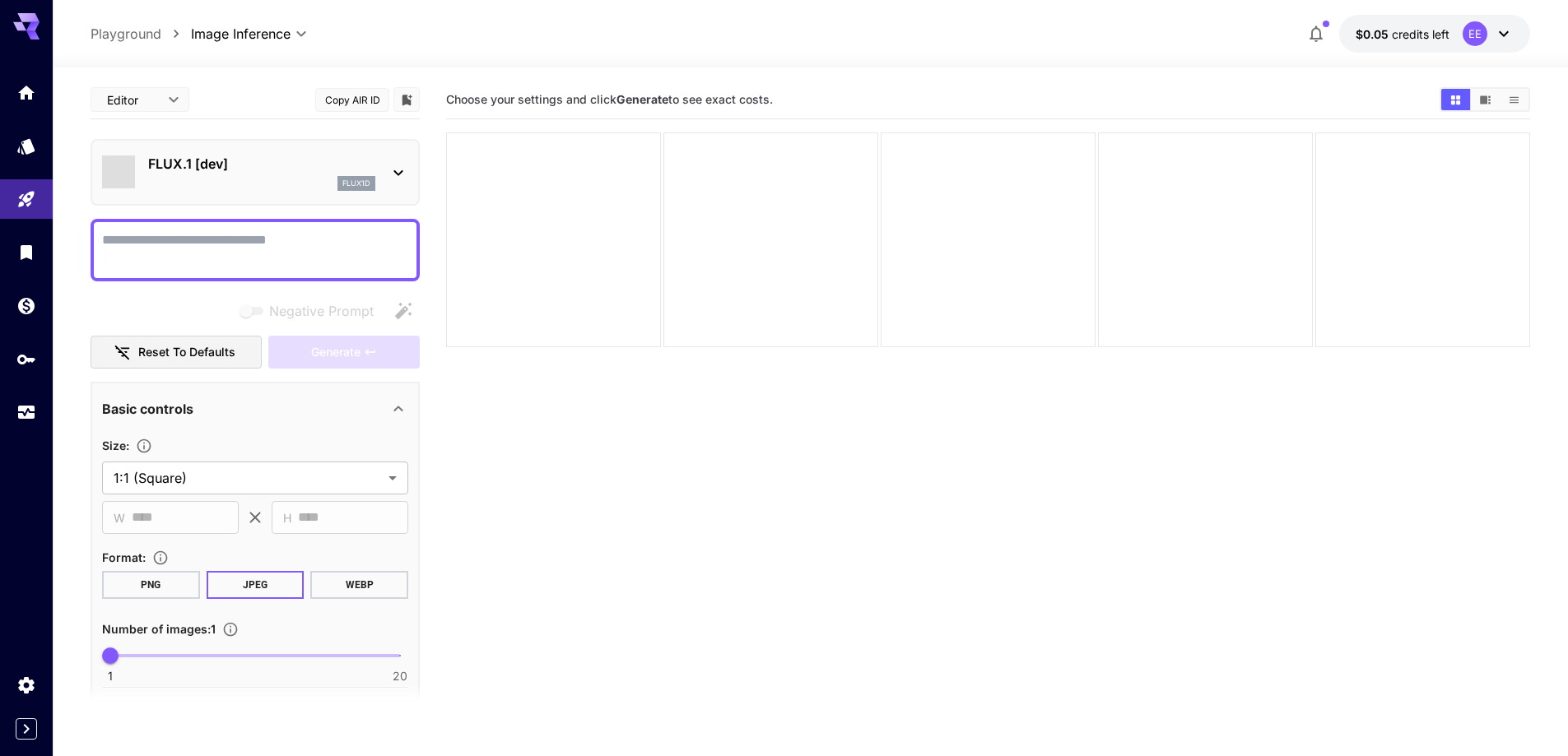
click at [271, 176] on div "FLUX.1 [dev] flux1d" at bounding box center [262, 172] width 227 height 37
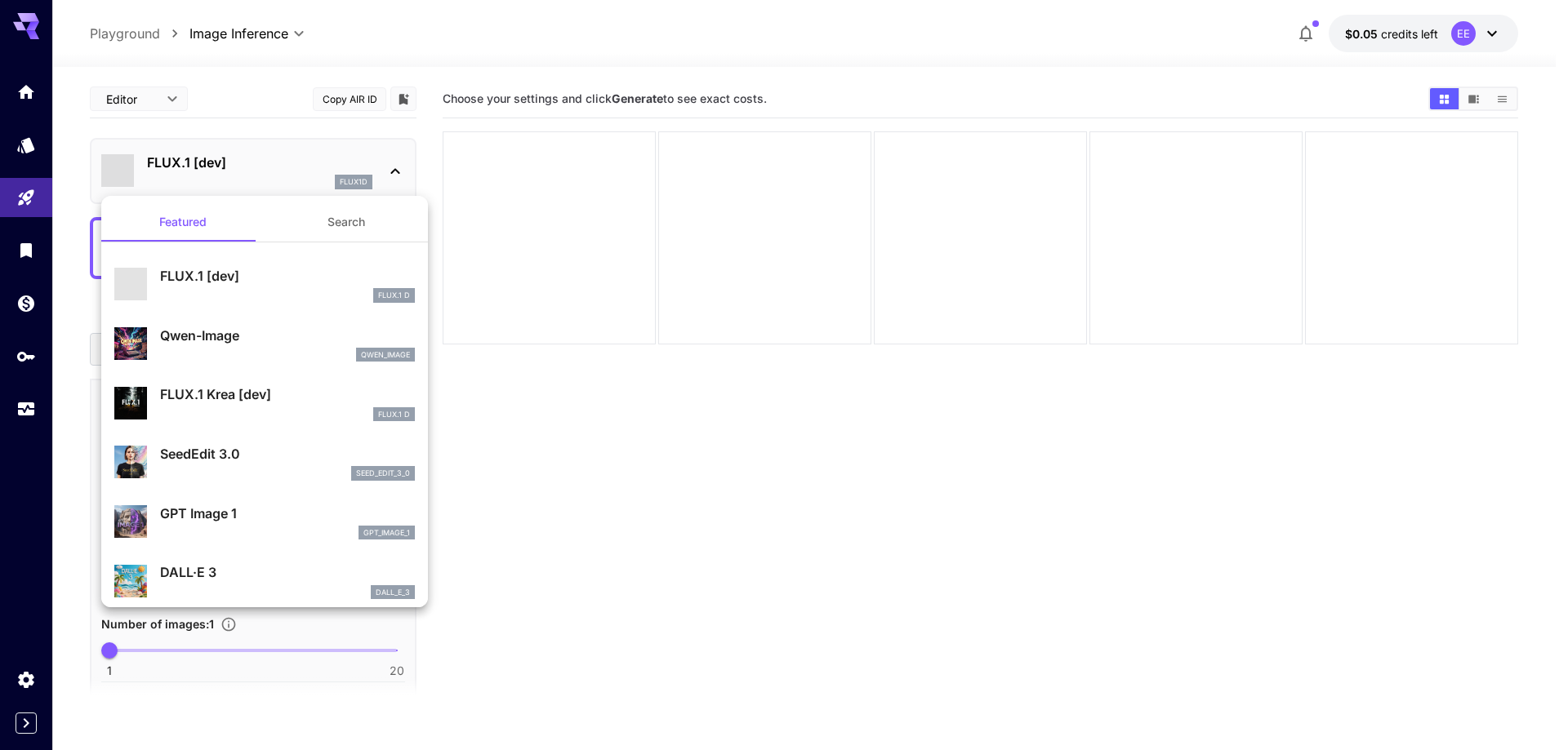
click at [321, 214] on button "Search" at bounding box center [346, 222] width 163 height 39
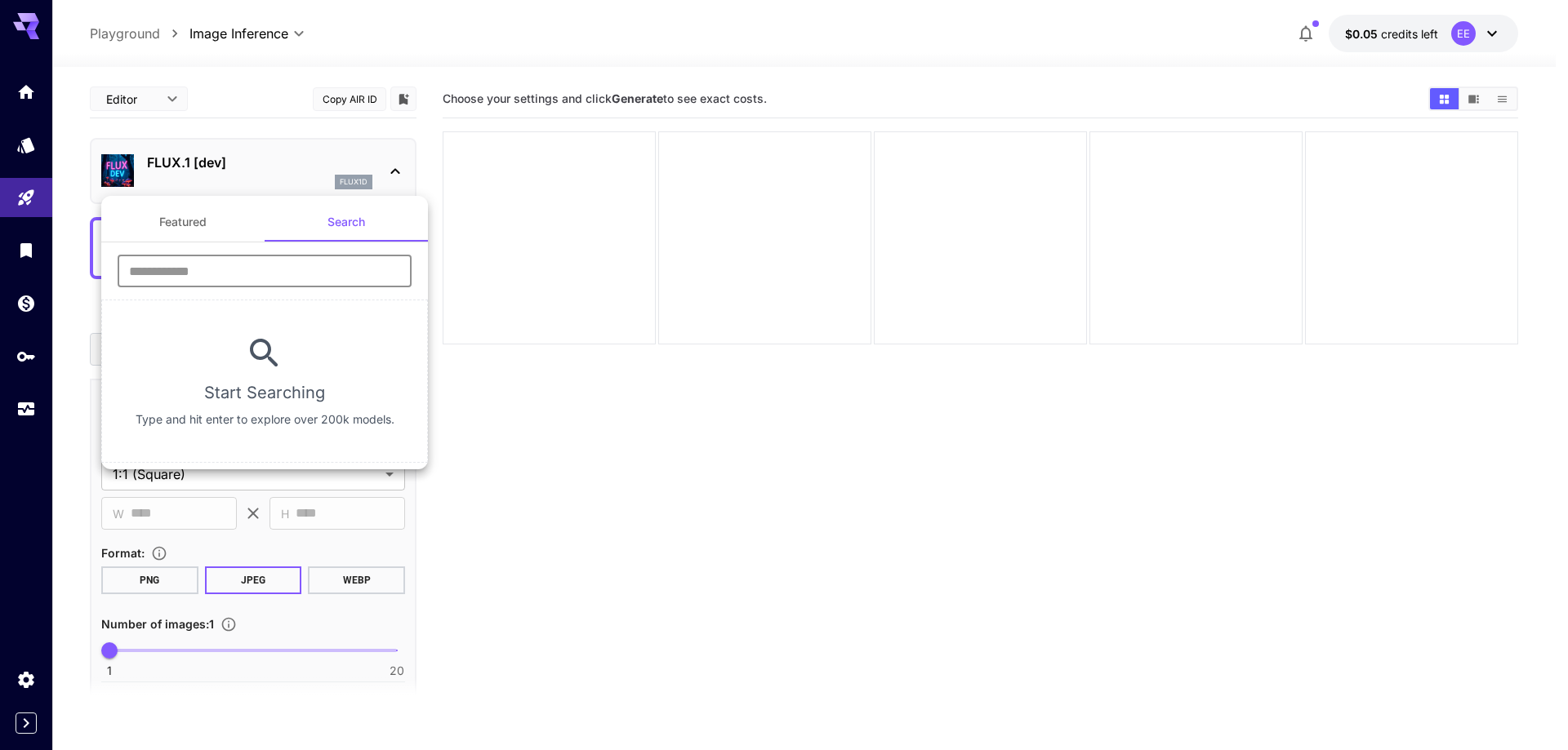
click at [270, 283] on input "text" at bounding box center [265, 271] width 294 height 32
type input "****"
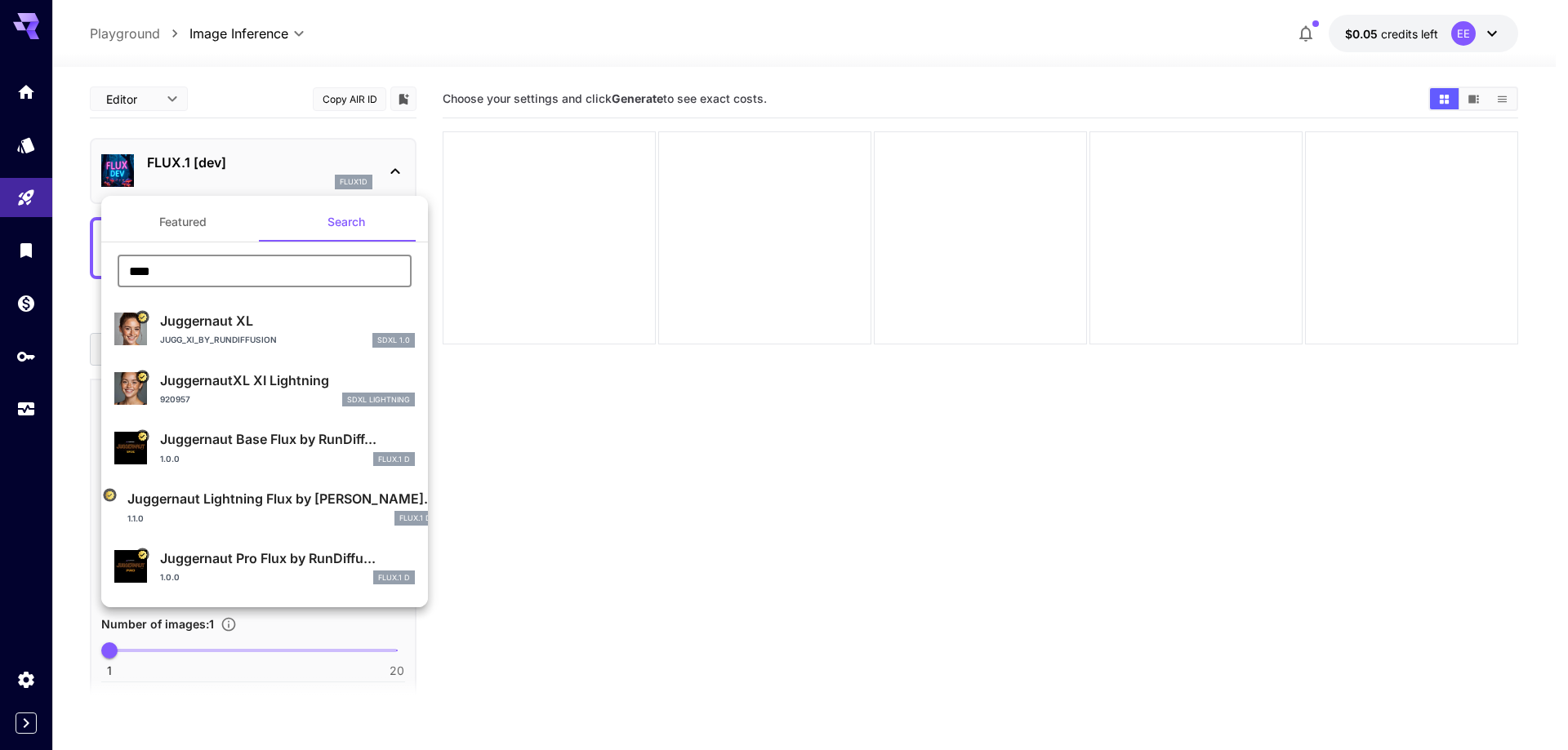
click at [264, 329] on p "Juggernaut XL" at bounding box center [287, 320] width 255 height 20
type input "**"
type input "***"
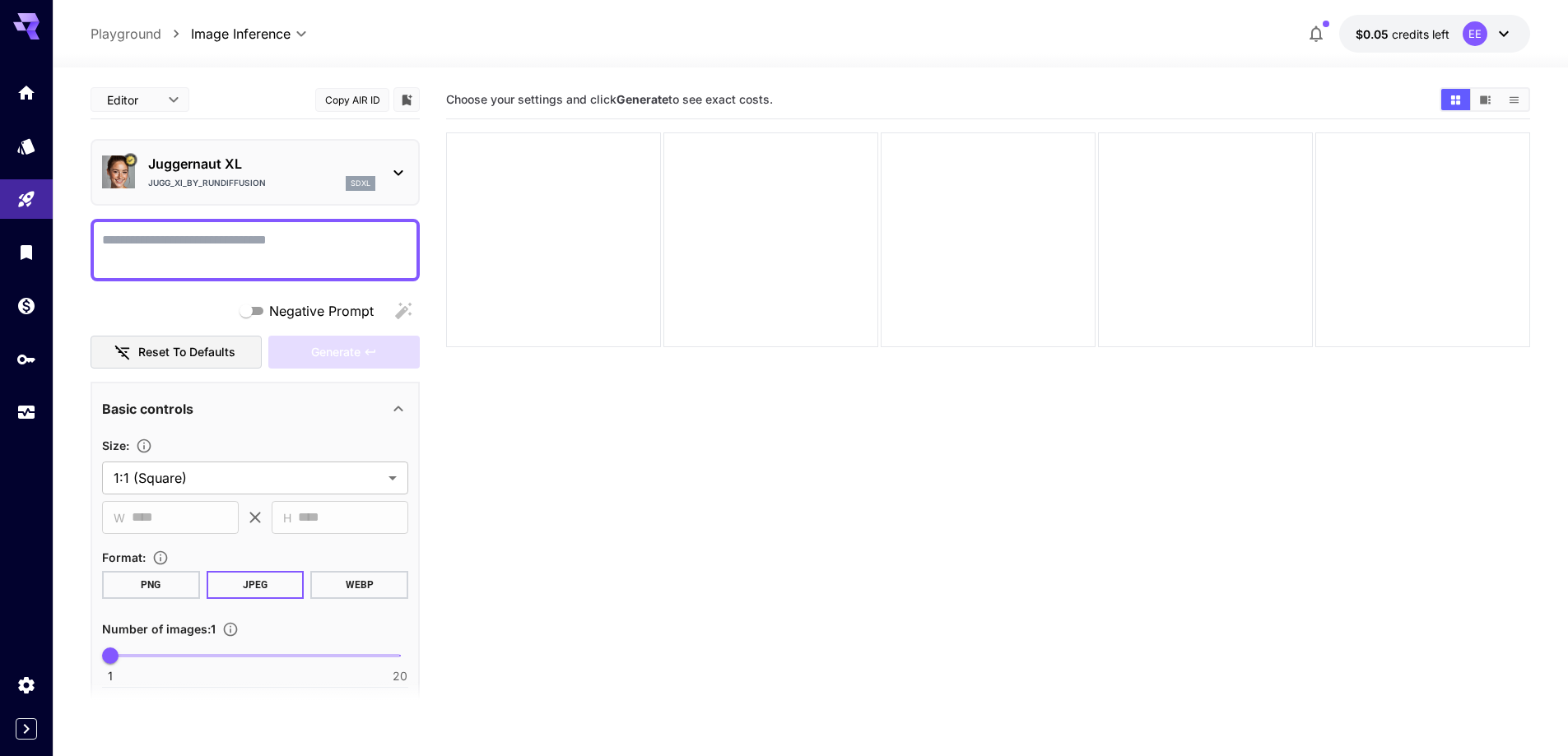
click at [341, 228] on div at bounding box center [255, 250] width 329 height 63
click at [343, 249] on textarea "Negative Prompt" at bounding box center [254, 251] width 306 height 40
paste textarea "**********"
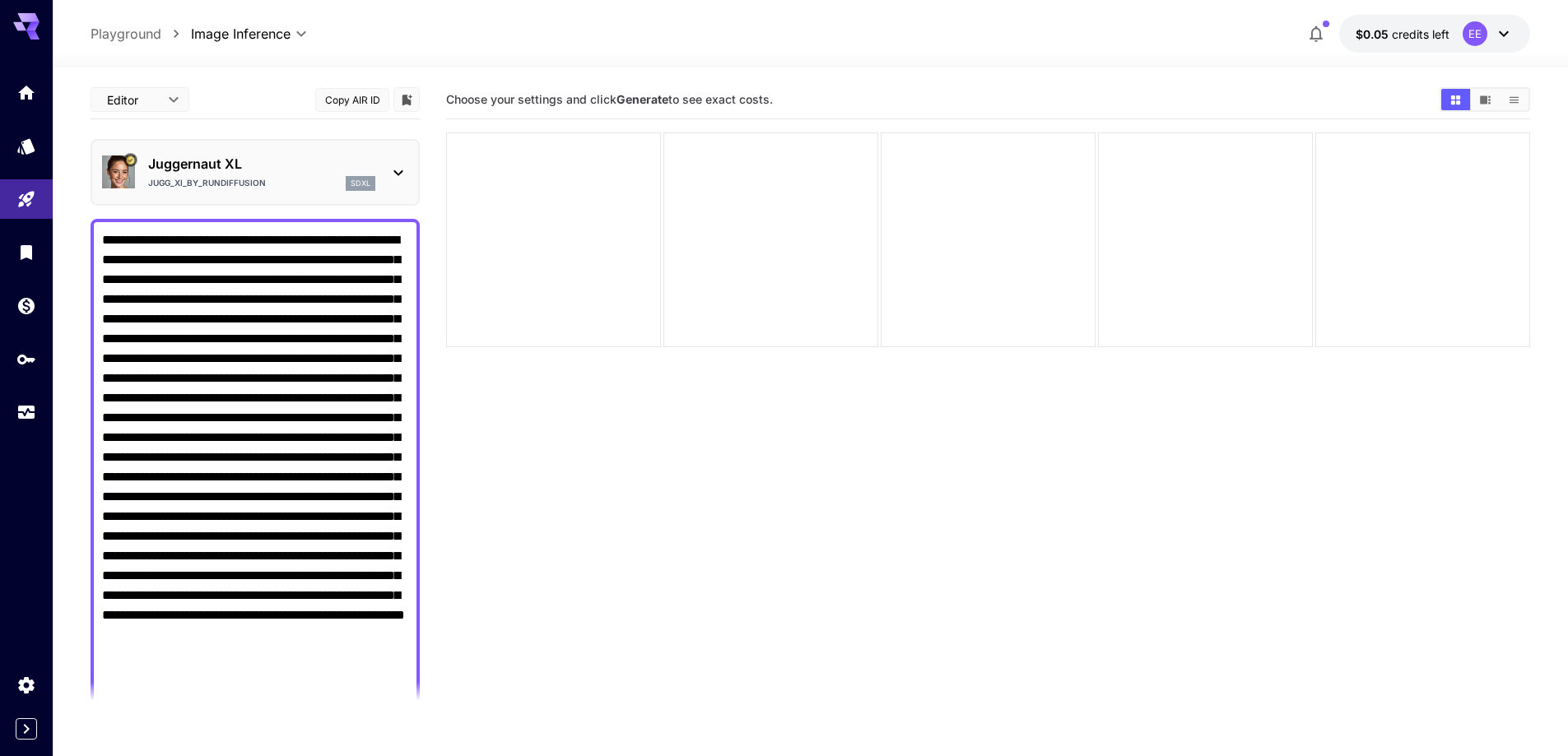
click at [292, 387] on textarea "Negative Prompt" at bounding box center [254, 477] width 306 height 493
drag, startPoint x: 305, startPoint y: 356, endPoint x: 235, endPoint y: 390, distance: 77.8
click at [235, 390] on textarea "Negative Prompt" at bounding box center [254, 477] width 306 height 493
click at [235, 424] on textarea "Negative Prompt" at bounding box center [254, 477] width 306 height 493
click at [239, 401] on textarea "Negative Prompt" at bounding box center [254, 477] width 306 height 493
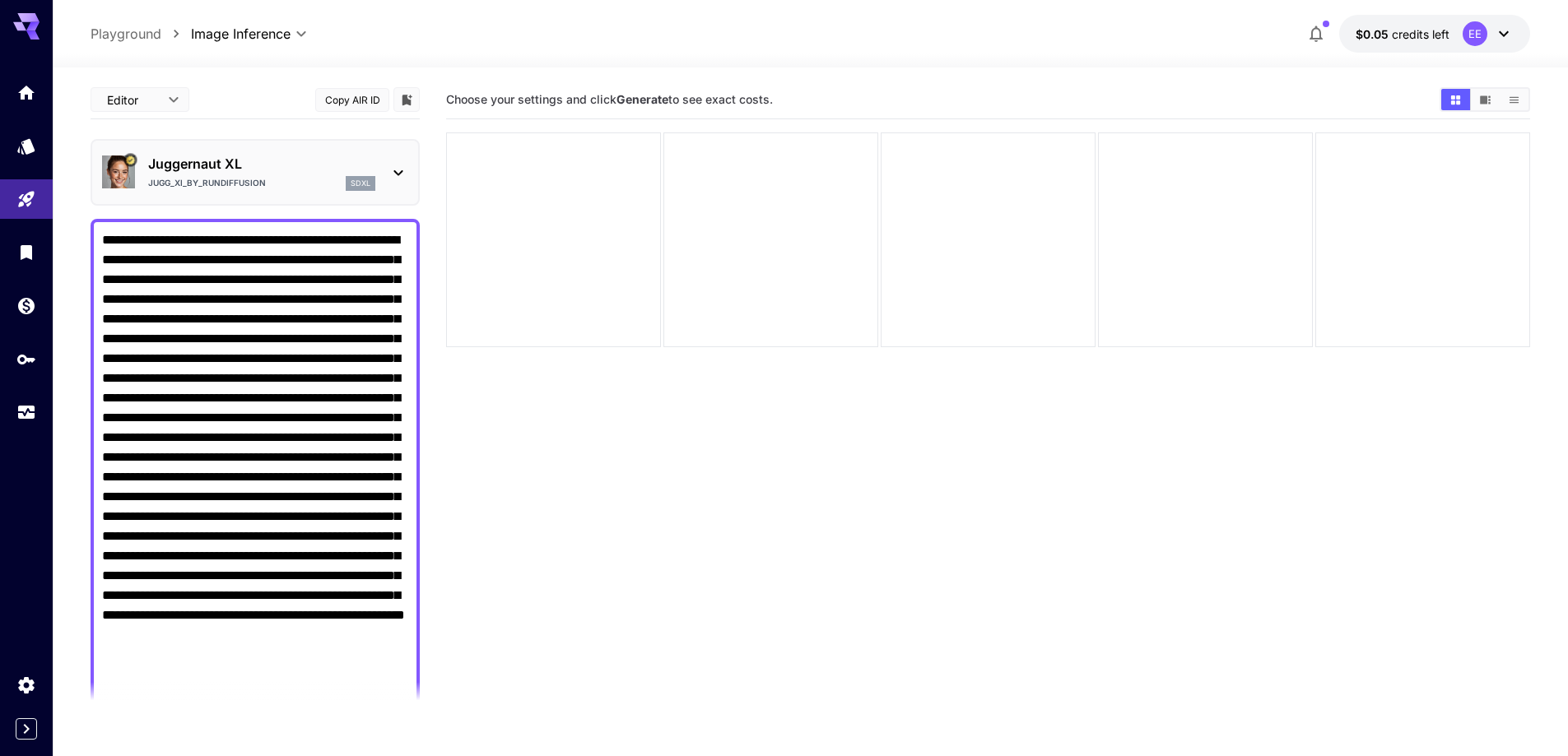
paste textarea "**********"
click at [106, 540] on textarea "Negative Prompt" at bounding box center [254, 487] width 306 height 513
click at [97, 537] on div at bounding box center [255, 486] width 329 height 536
click at [104, 536] on textarea "Negative Prompt" at bounding box center [254, 487] width 306 height 513
paste textarea "**********"
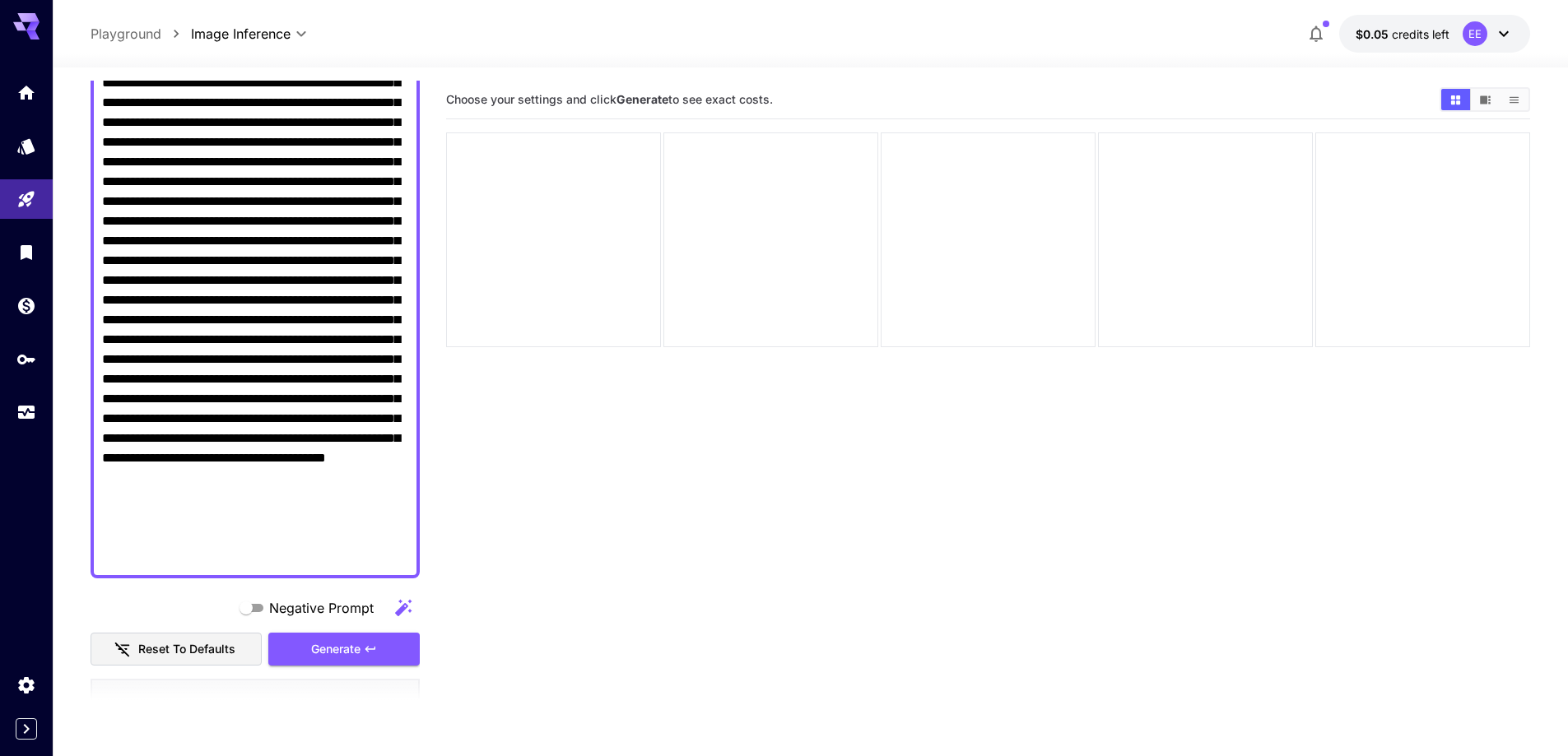
scroll to position [247, 0]
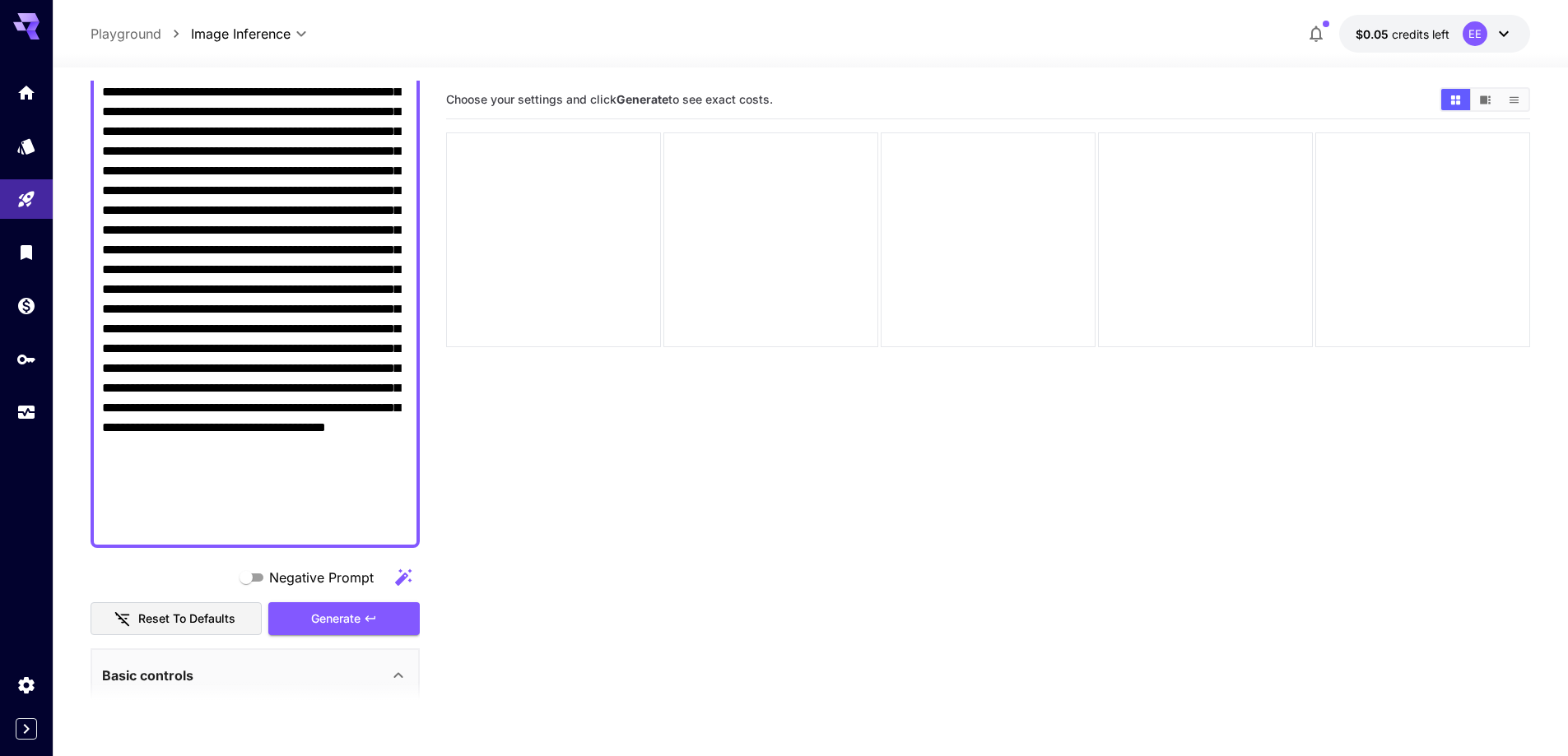
click at [230, 534] on textarea "Negative Prompt" at bounding box center [254, 260] width 306 height 553
paste textarea "**********"
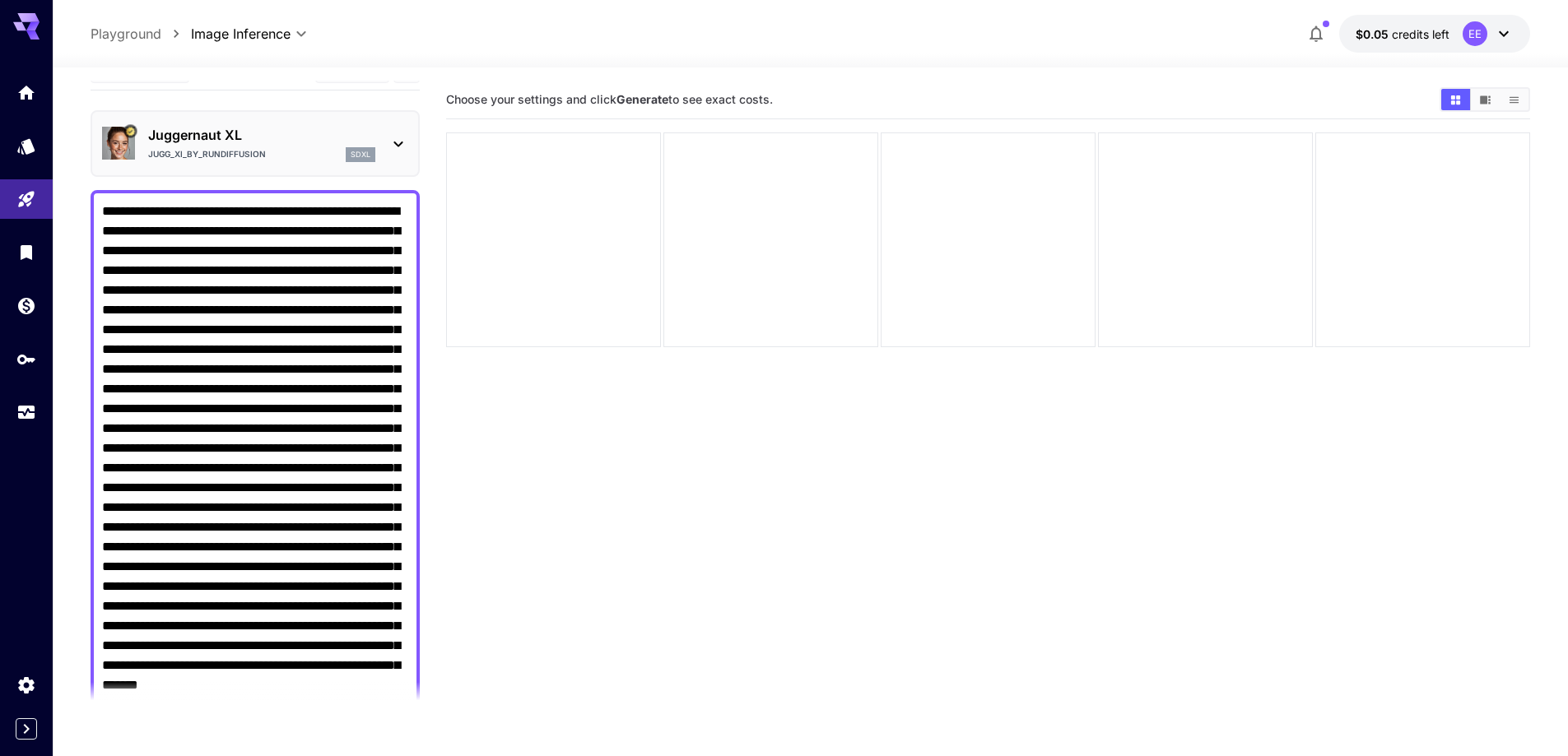
scroll to position [0, 0]
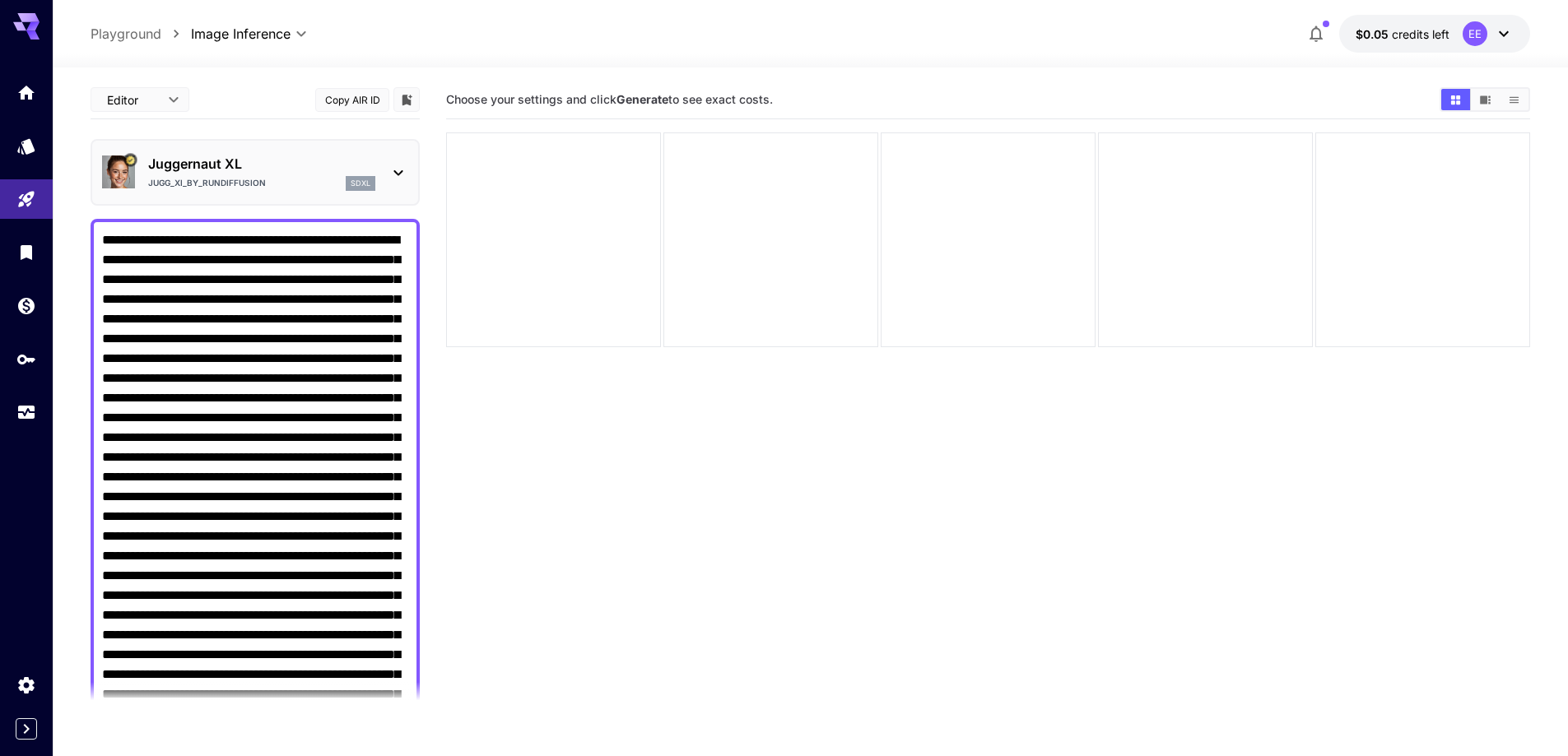
drag, startPoint x: 104, startPoint y: 232, endPoint x: 361, endPoint y: 232, distance: 257.0
click at [361, 232] on textarea "Negative Prompt" at bounding box center [254, 527] width 306 height 592
click at [103, 474] on textarea "Negative Prompt" at bounding box center [254, 527] width 306 height 592
paste textarea "**********"
click at [244, 619] on textarea "Negative Prompt" at bounding box center [254, 536] width 306 height 612
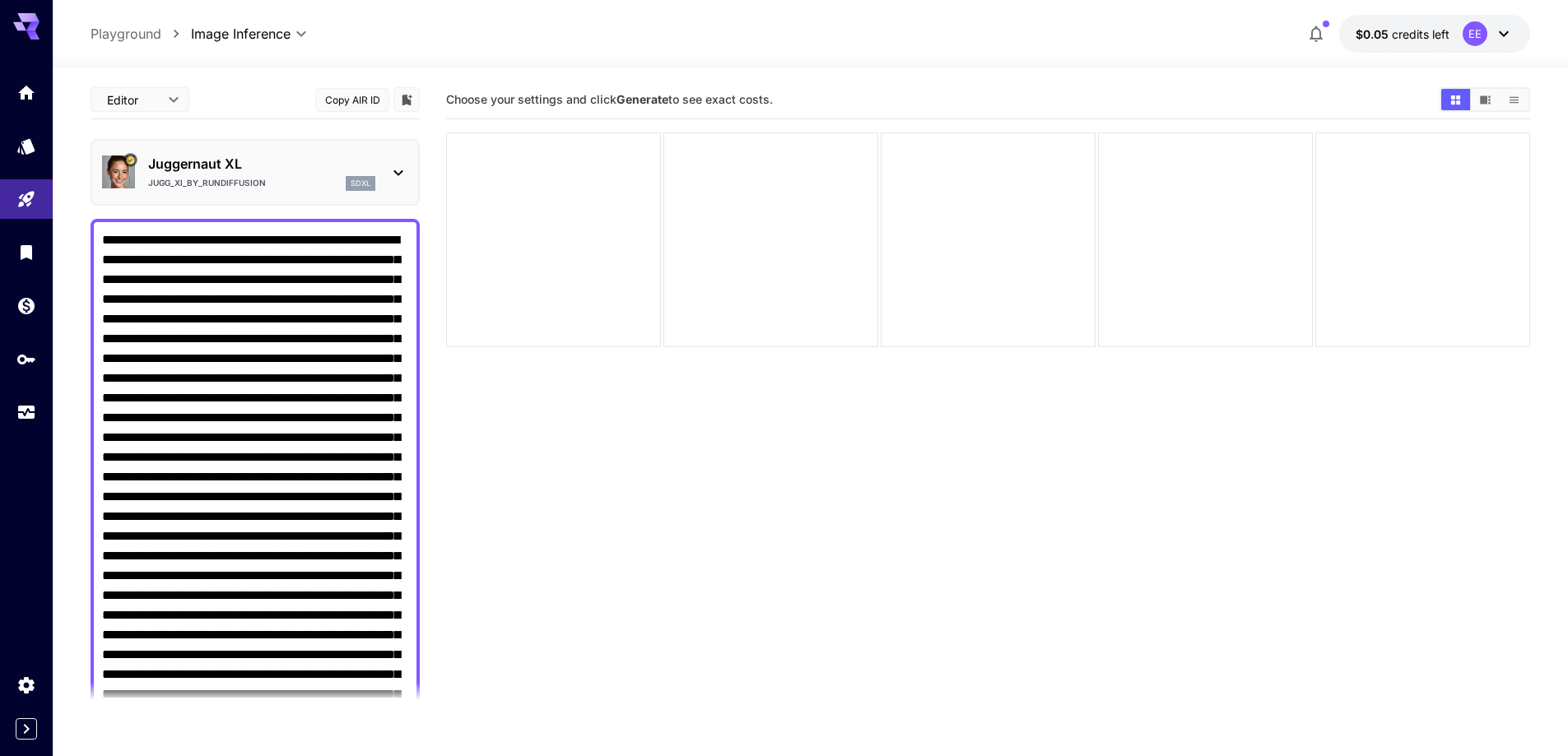
click at [233, 632] on textarea "Negative Prompt" at bounding box center [254, 536] width 306 height 612
click at [247, 619] on textarea "Negative Prompt" at bounding box center [254, 536] width 306 height 612
paste textarea "**********"
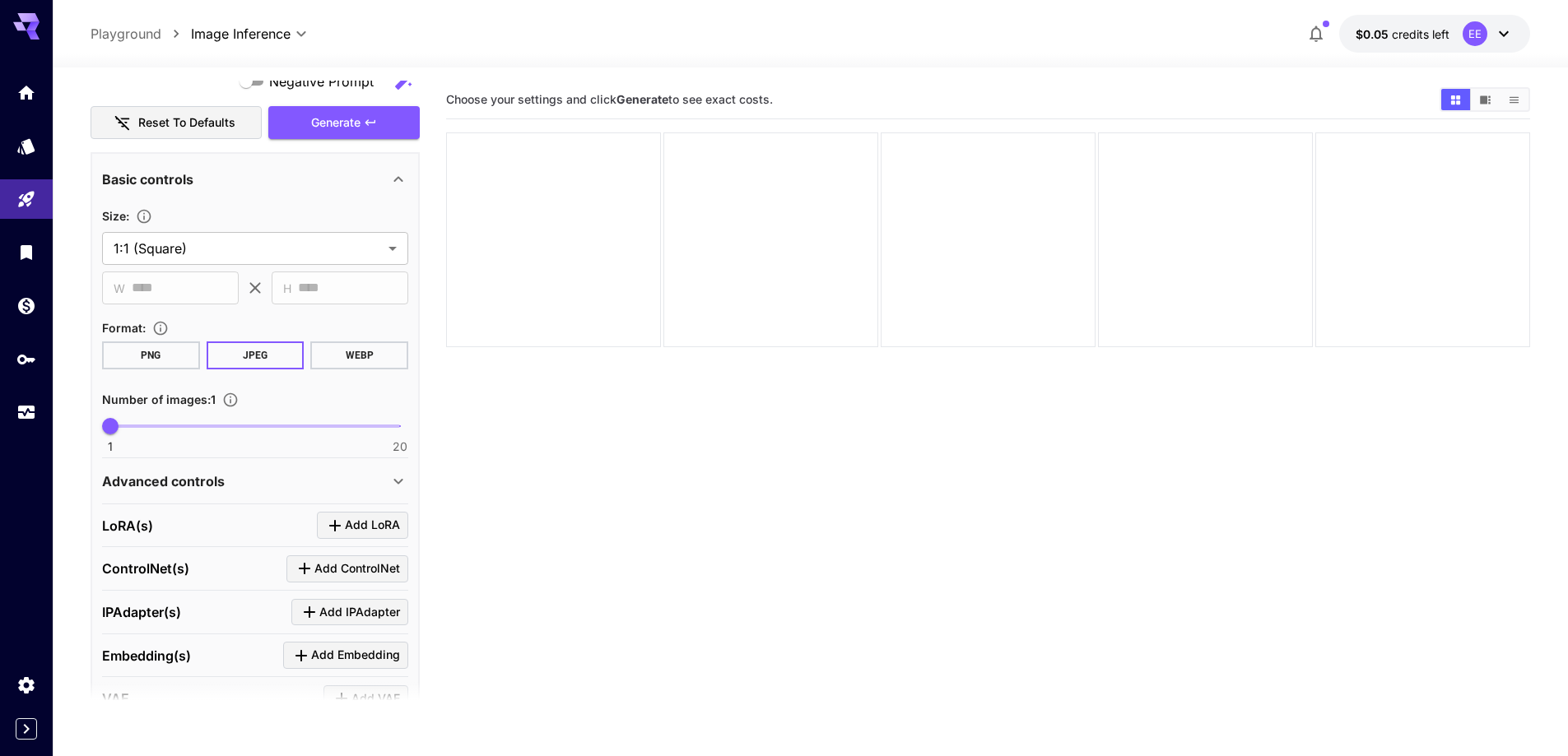
scroll to position [822, 0]
type textarea "**********"
click at [202, 246] on body "**********" at bounding box center [784, 443] width 1568 height 886
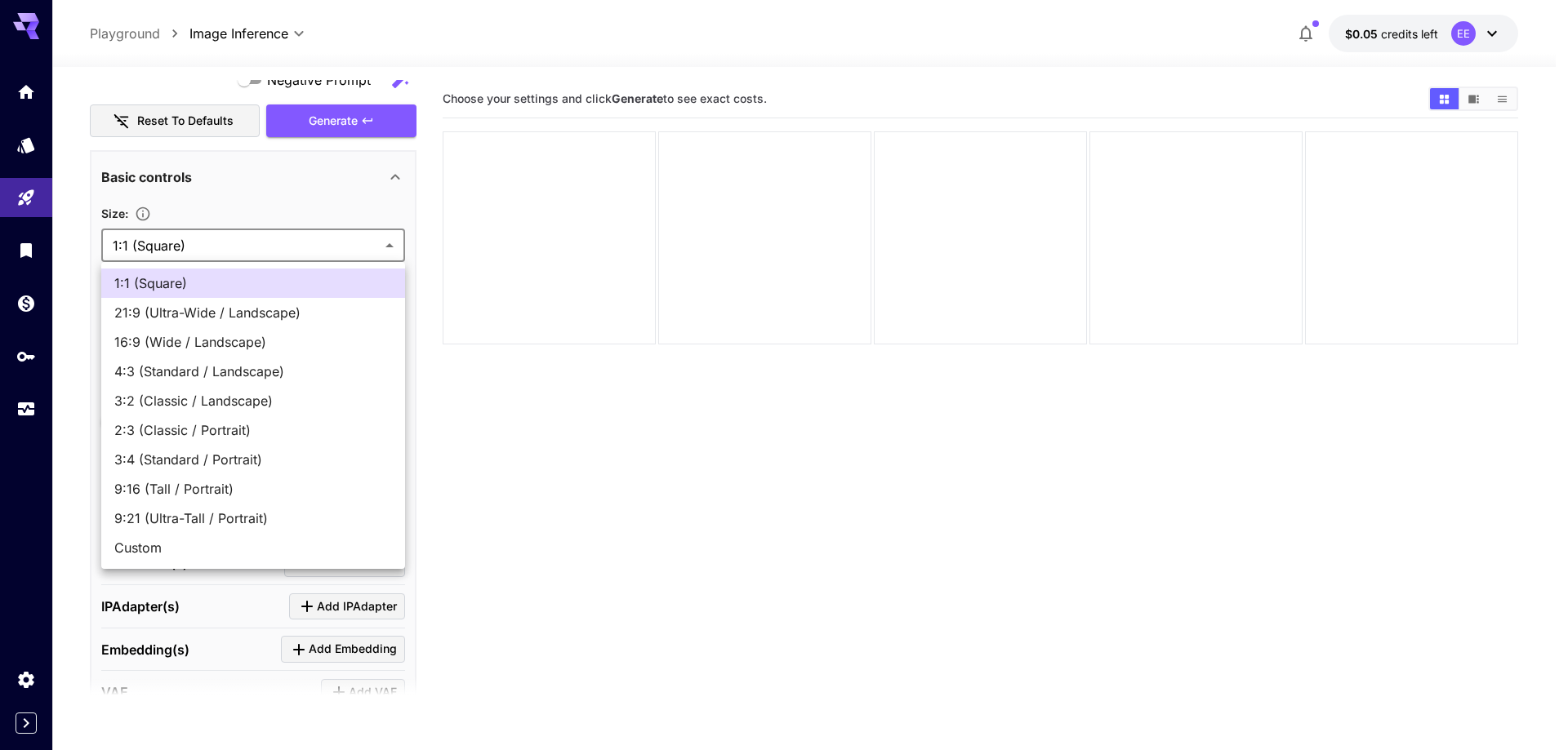
click at [192, 349] on span "16:9 (Wide / Landscape)" at bounding box center [253, 342] width 278 height 20
type input "**********"
type input "****"
type input "***"
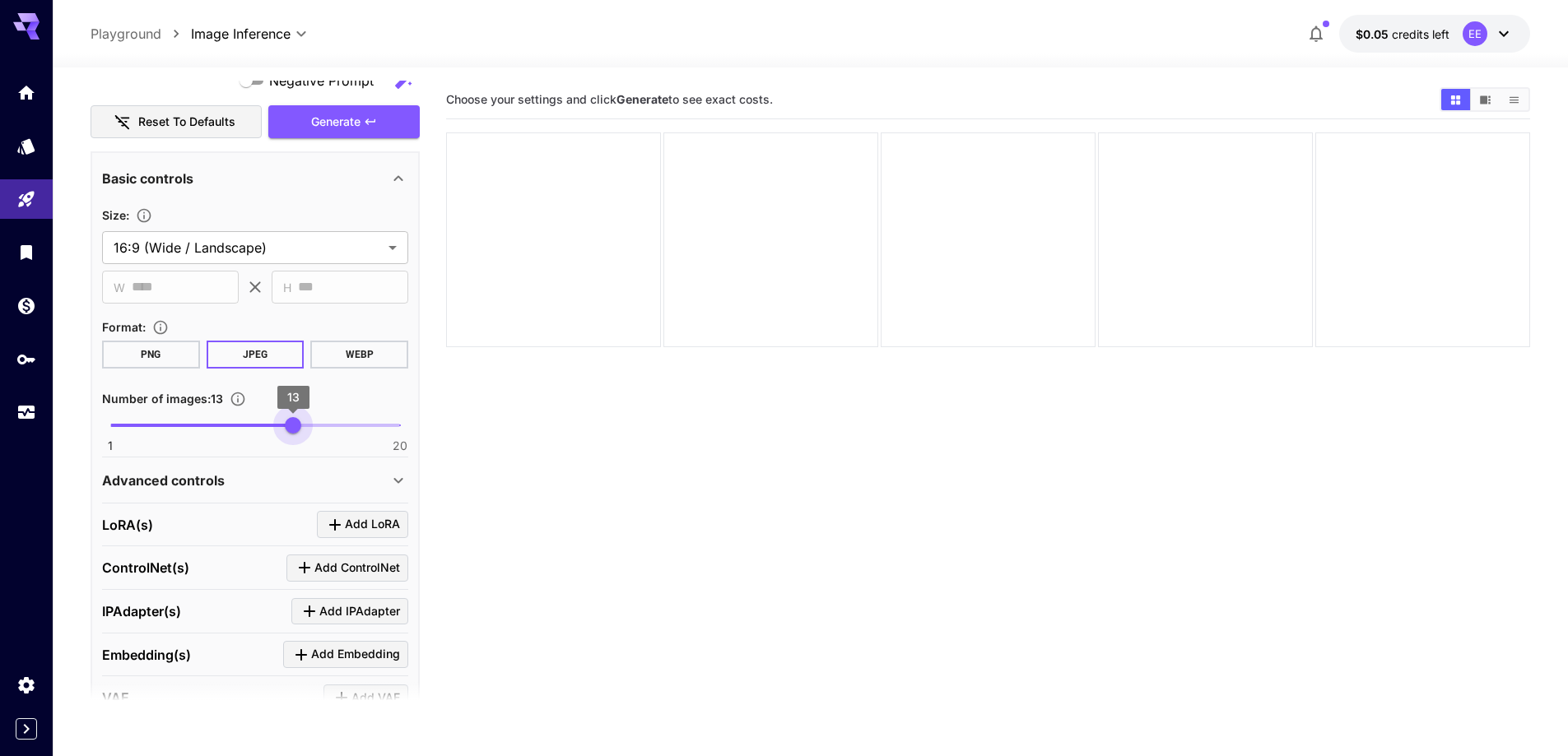
type input "**"
drag, startPoint x: 285, startPoint y: 425, endPoint x: 305, endPoint y: 425, distance: 20.0
click at [305, 425] on span "1 20 14" at bounding box center [255, 425] width 289 height 25
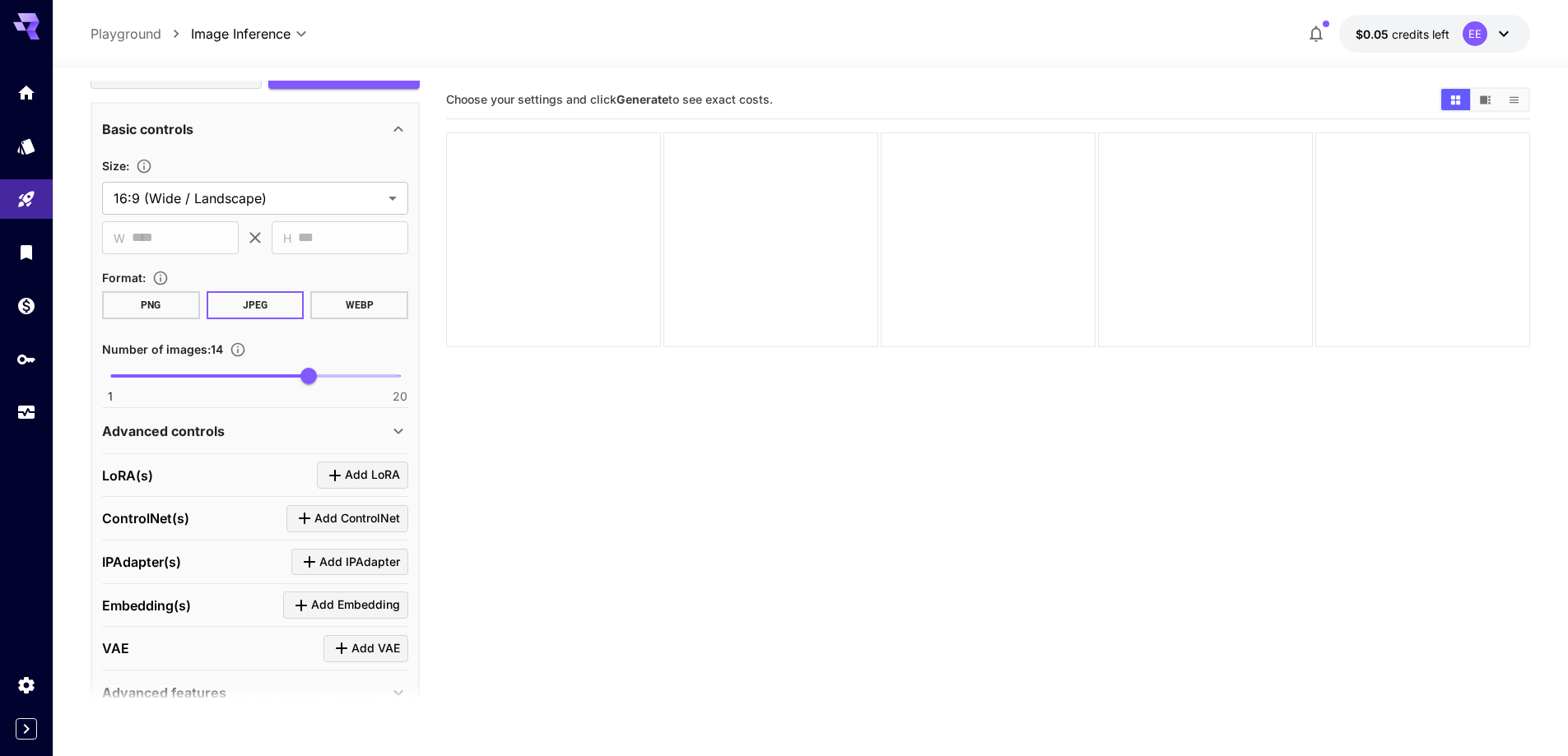
scroll to position [952, 0]
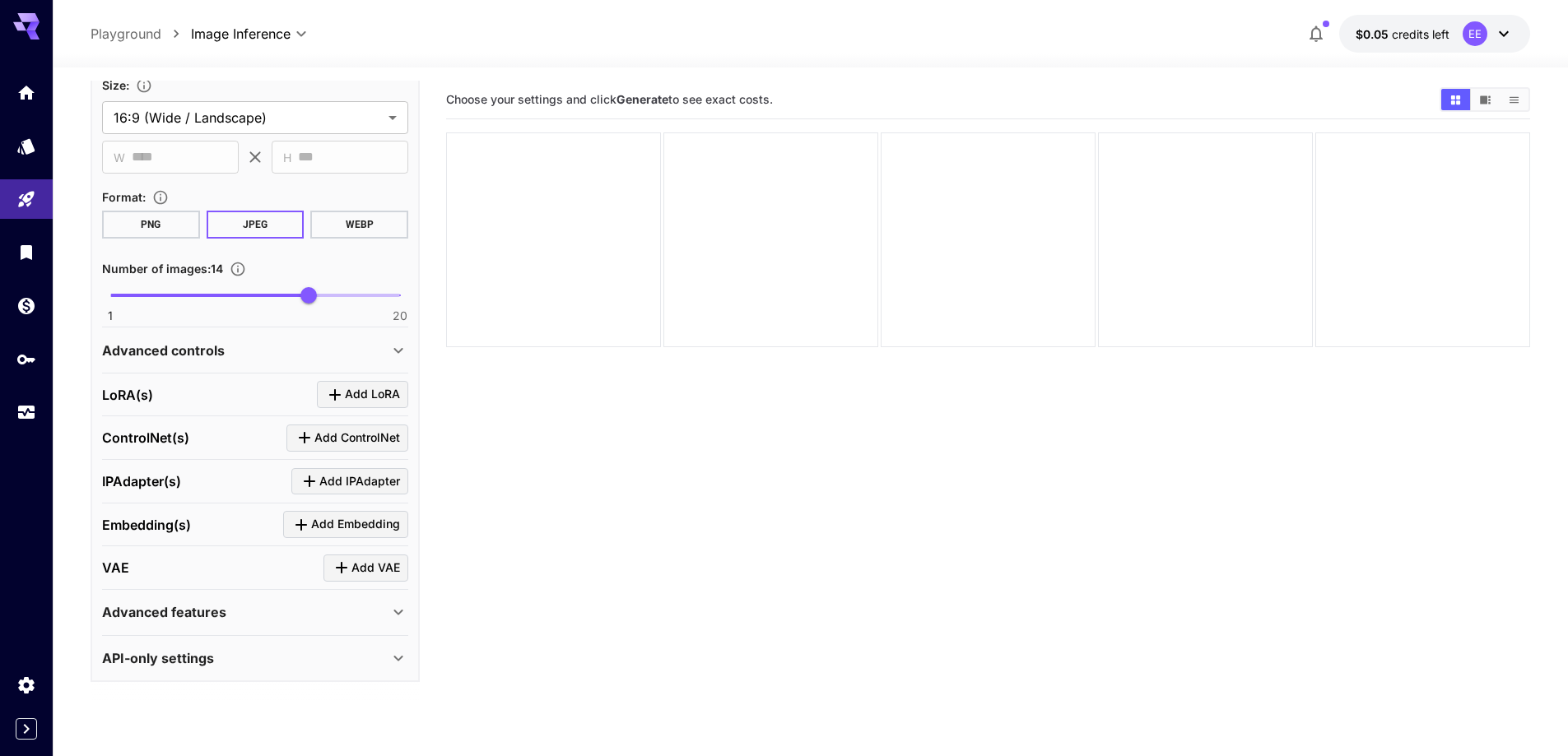
click at [292, 365] on div "Advanced controls" at bounding box center [254, 350] width 306 height 40
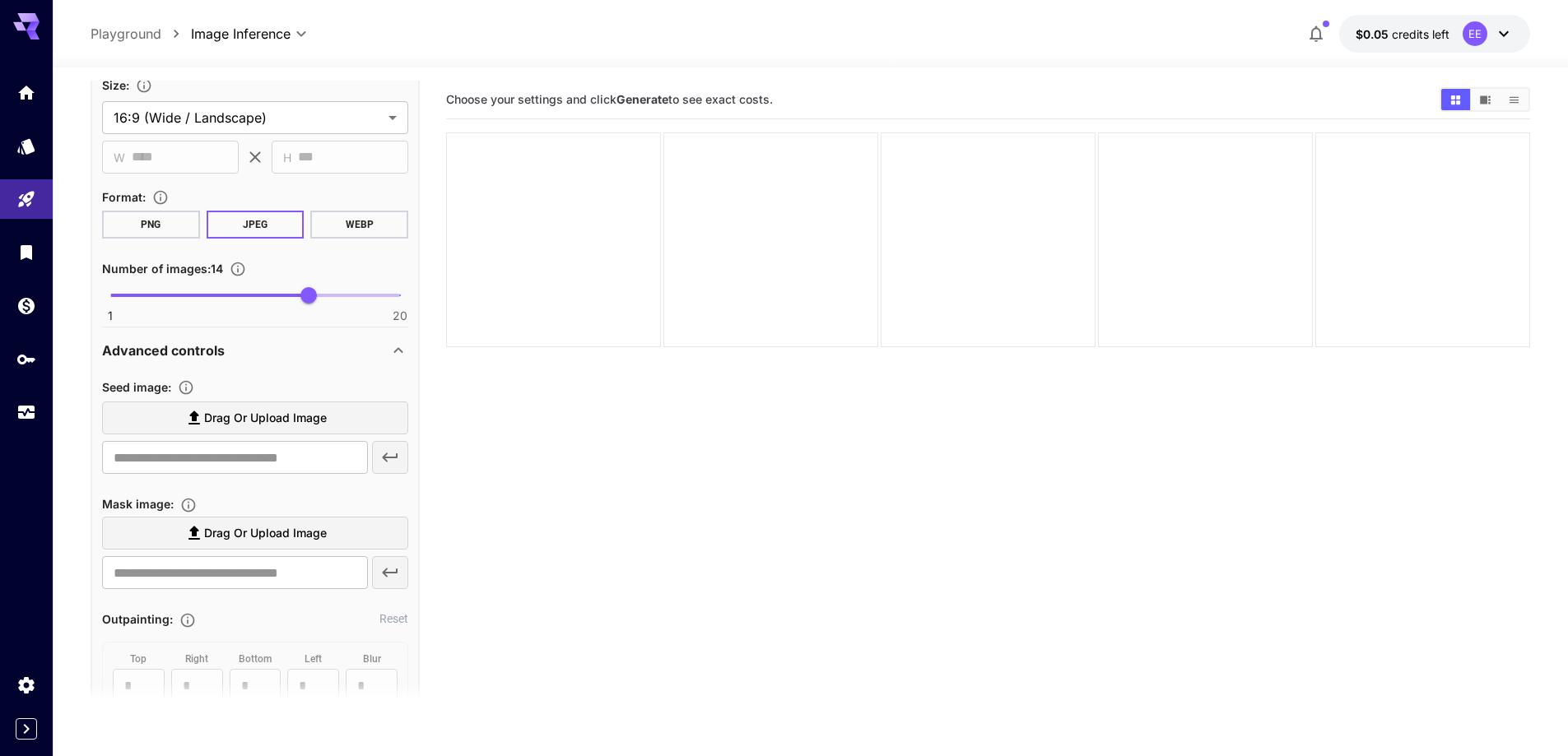
click at [287, 428] on span "Drag or upload image" at bounding box center [265, 418] width 122 height 21
click at [0, 0] on input "Drag or upload image" at bounding box center [0, 0] width 0 height 0
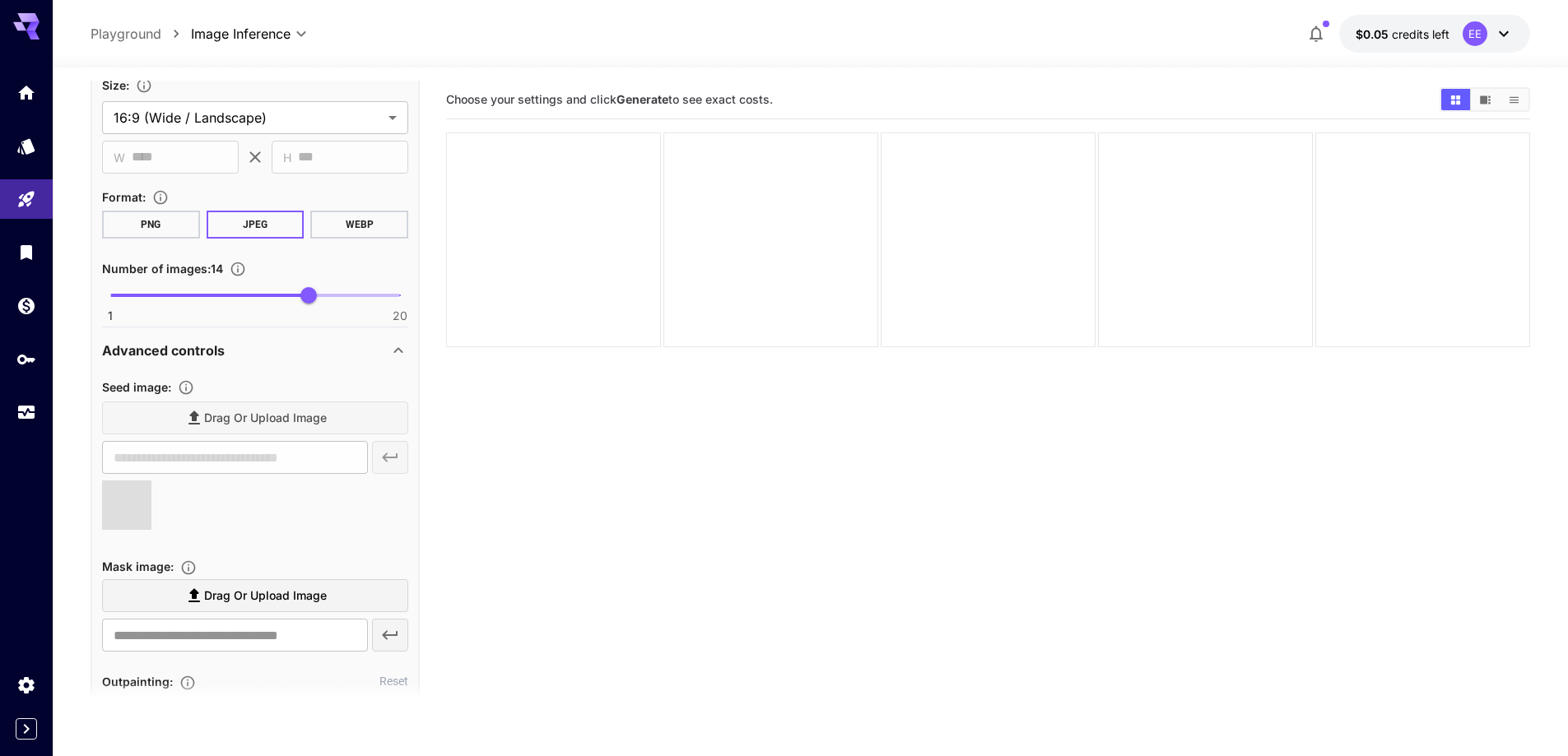
type input "**********"
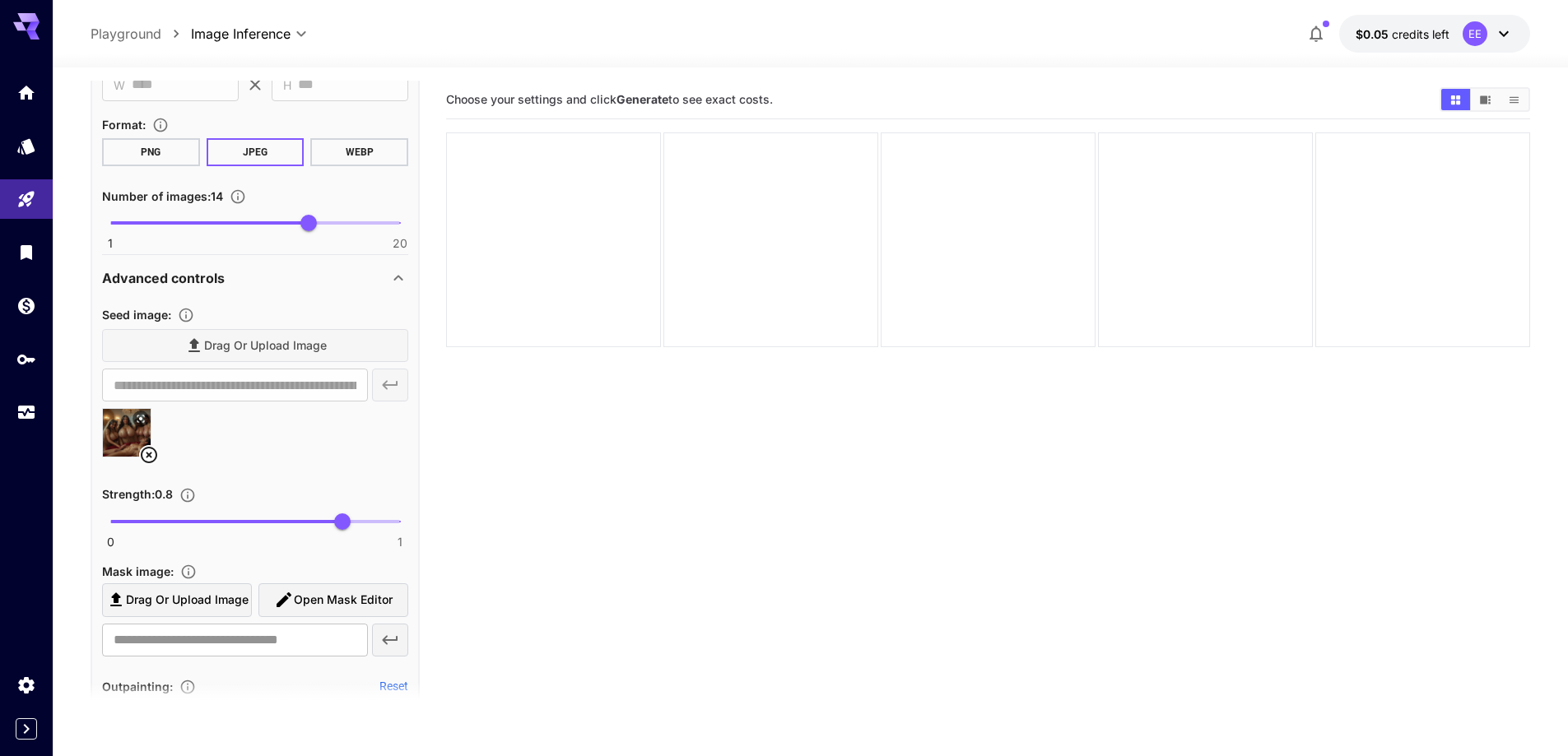
scroll to position [1199, 0]
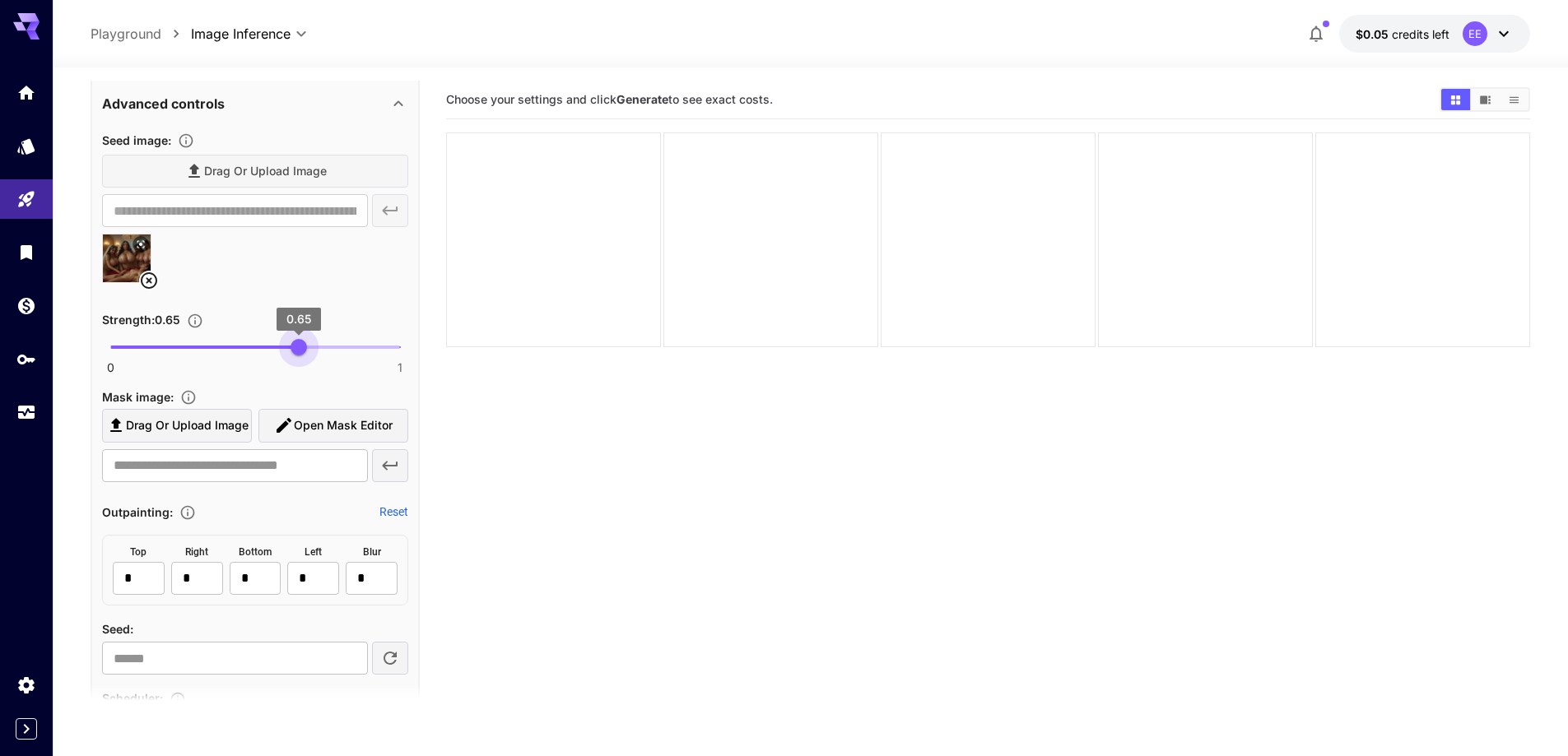
type input "****"
drag, startPoint x: 316, startPoint y: 342, endPoint x: 297, endPoint y: 350, distance: 20.6
click at [297, 350] on span "0 1 0.64" at bounding box center [255, 347] width 289 height 25
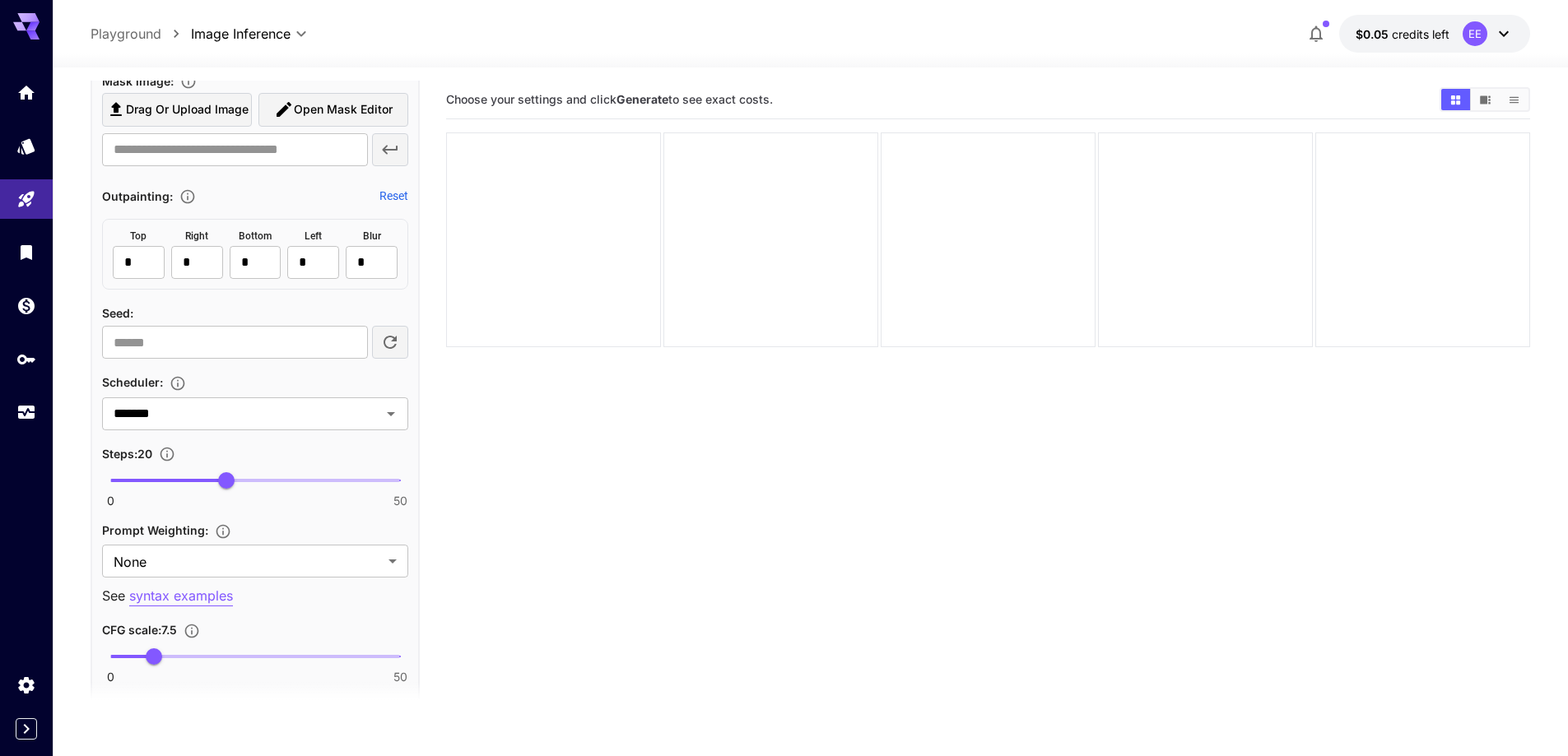
scroll to position [1611, 0]
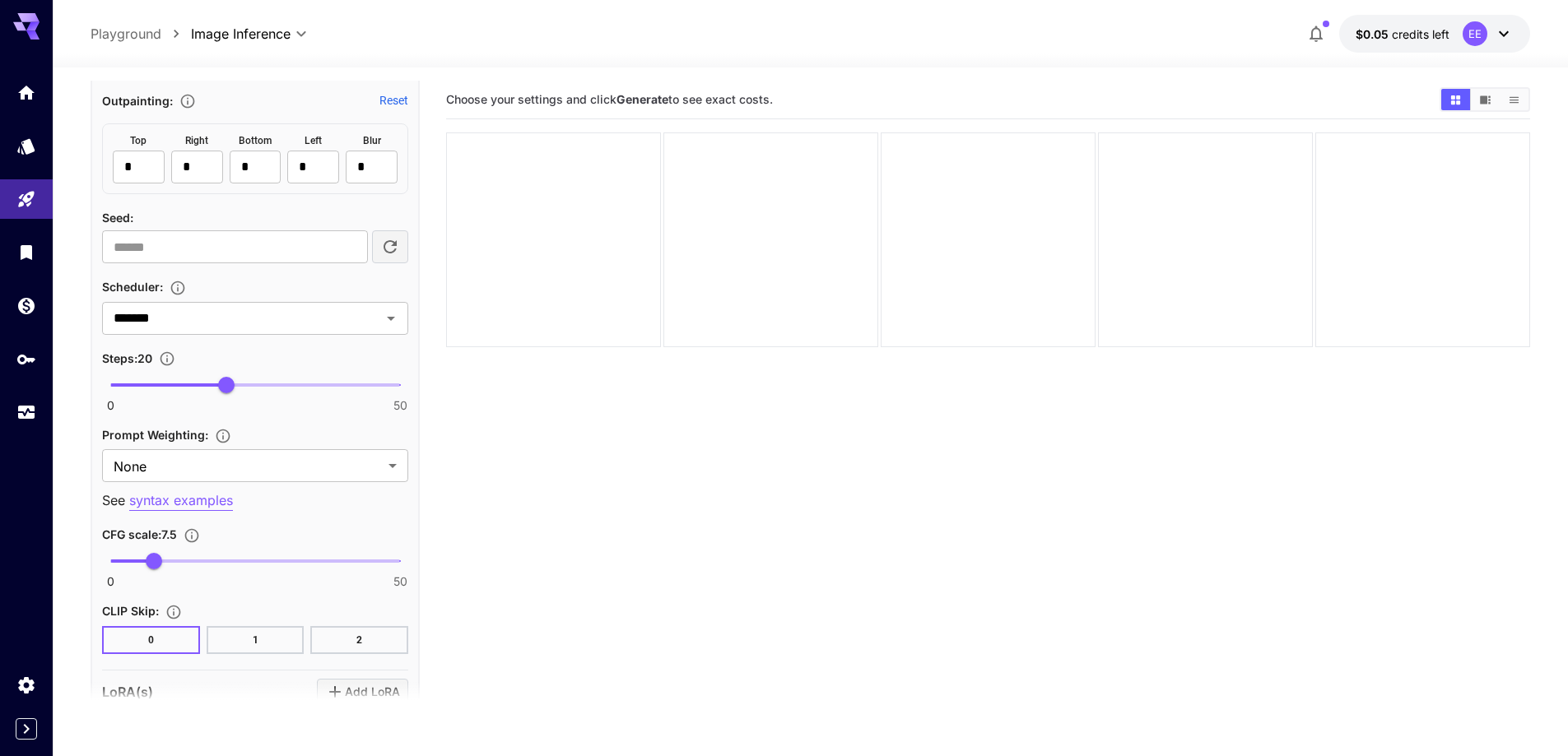
type input "**"
click at [292, 391] on span "0 50 20" at bounding box center [255, 385] width 289 height 25
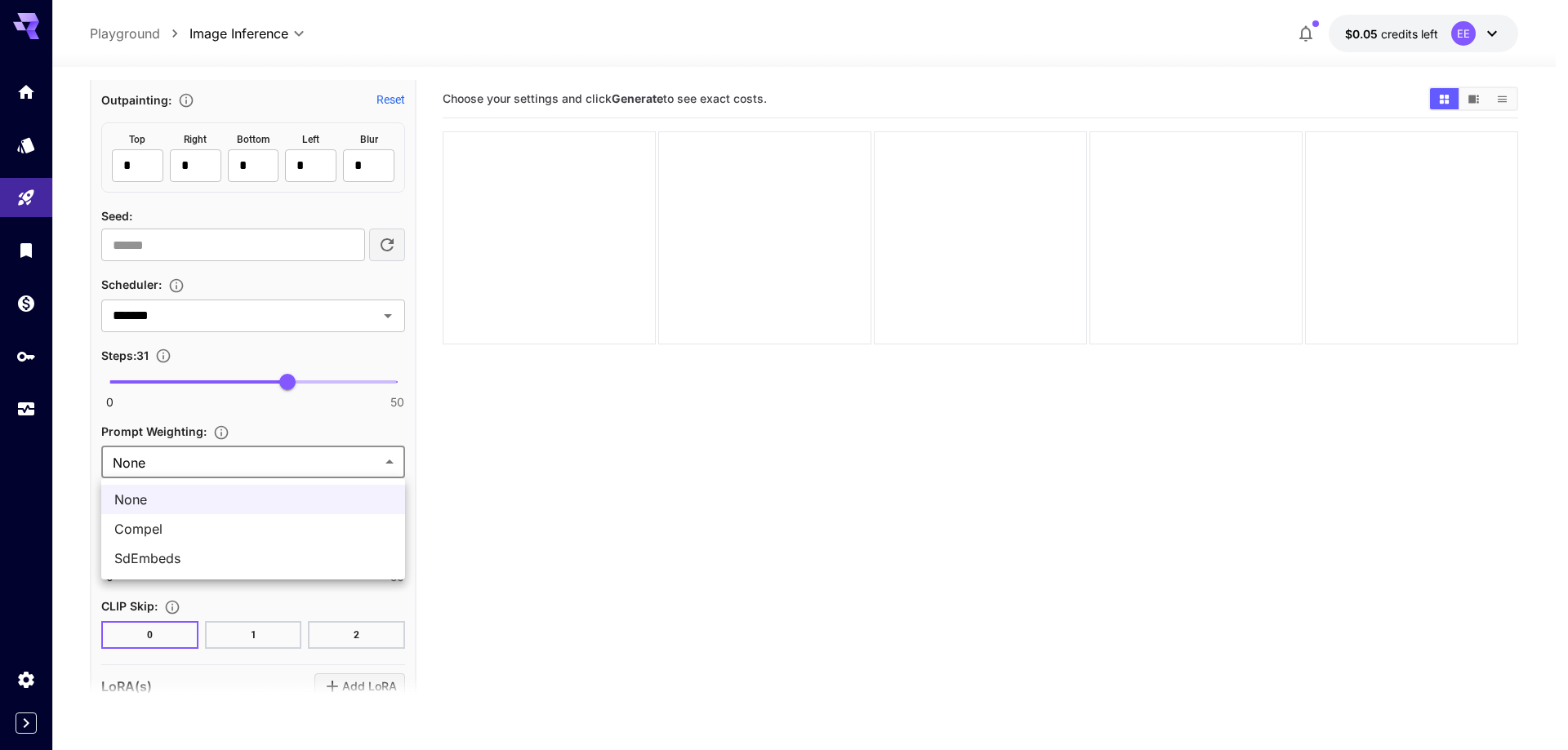
click at [239, 468] on body "**********" at bounding box center [784, 439] width 1568 height 879
click at [208, 568] on li "SdEmbeds" at bounding box center [252, 558] width 303 height 29
type input "********"
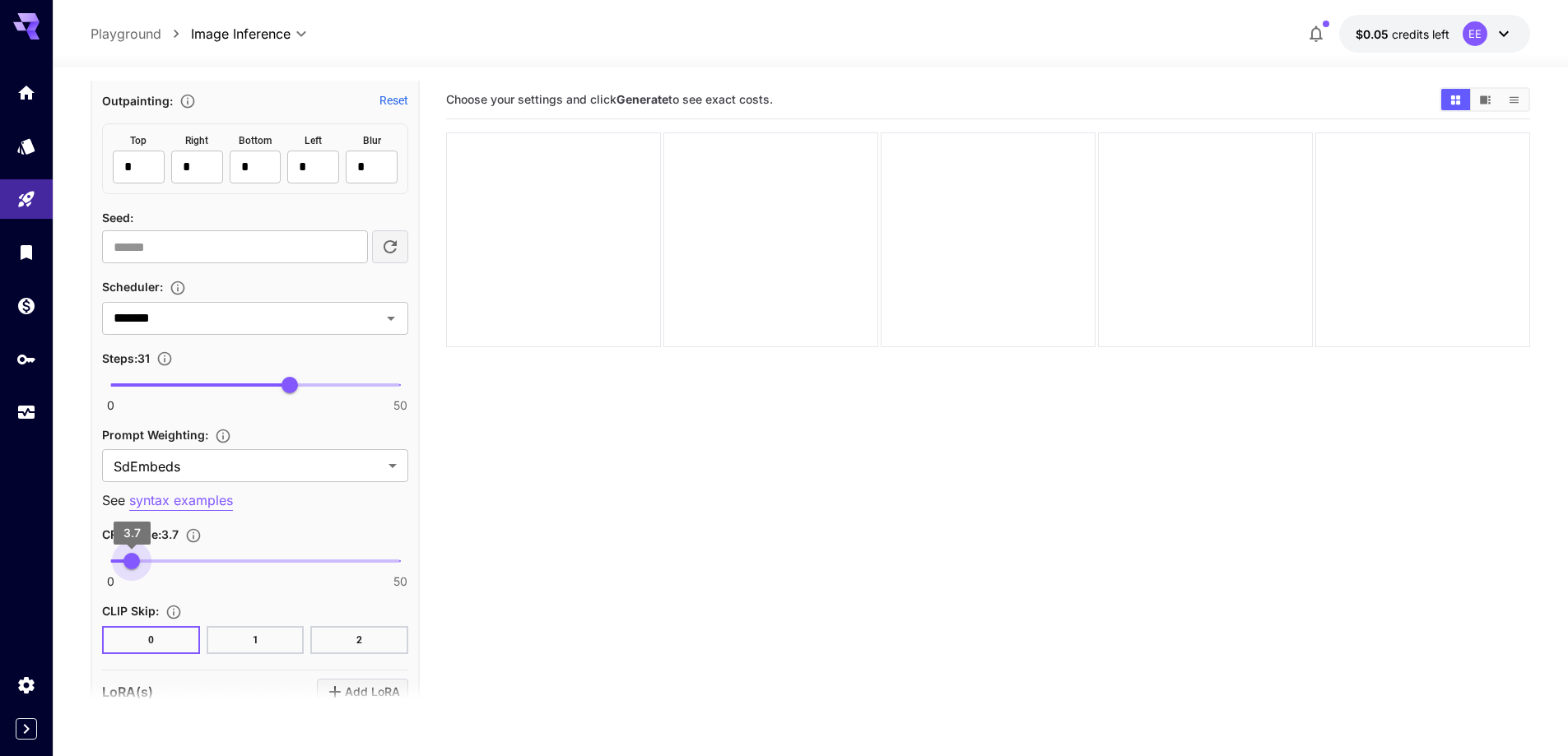
type input "***"
click at [132, 562] on span "0 50 3.7" at bounding box center [255, 561] width 289 height 25
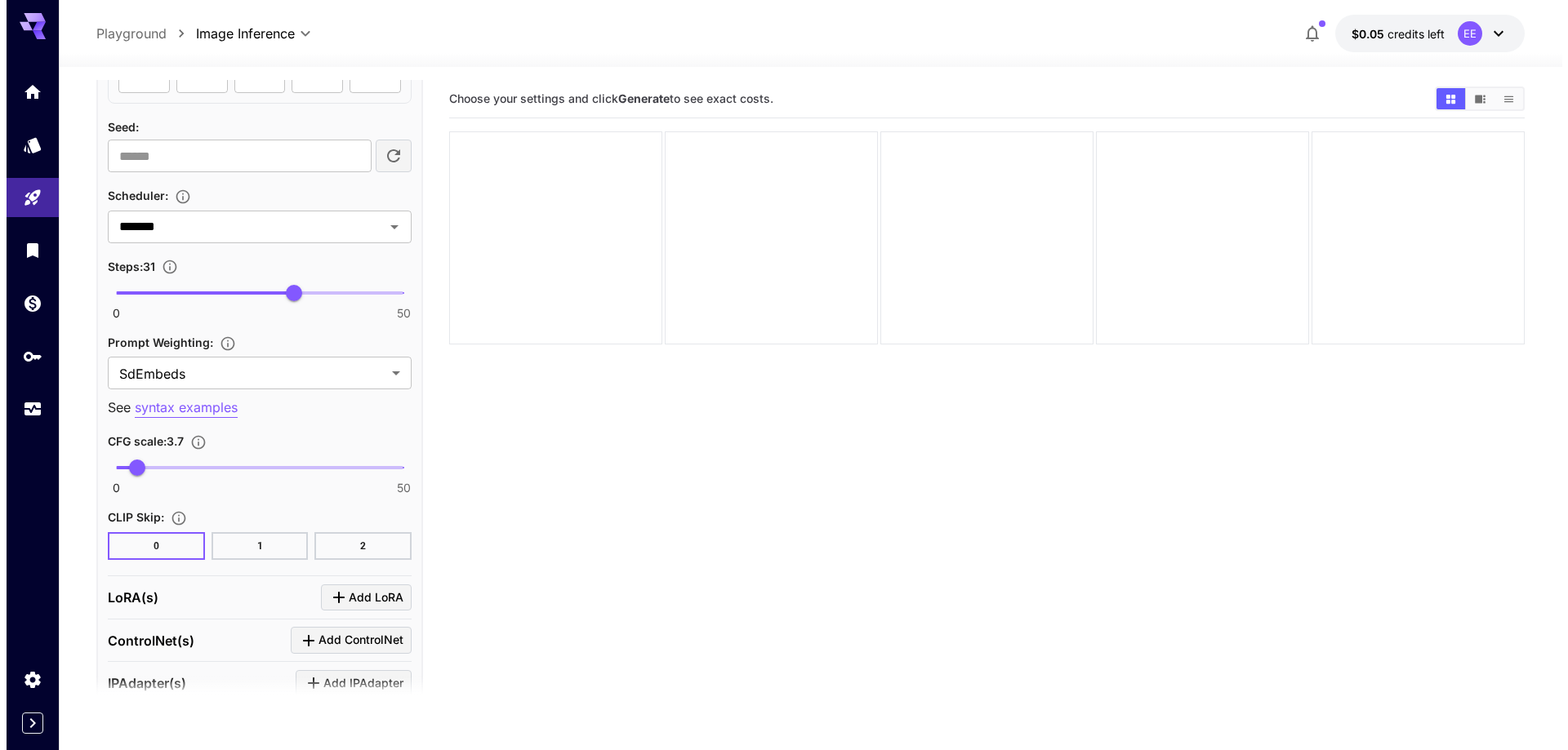
scroll to position [1893, 0]
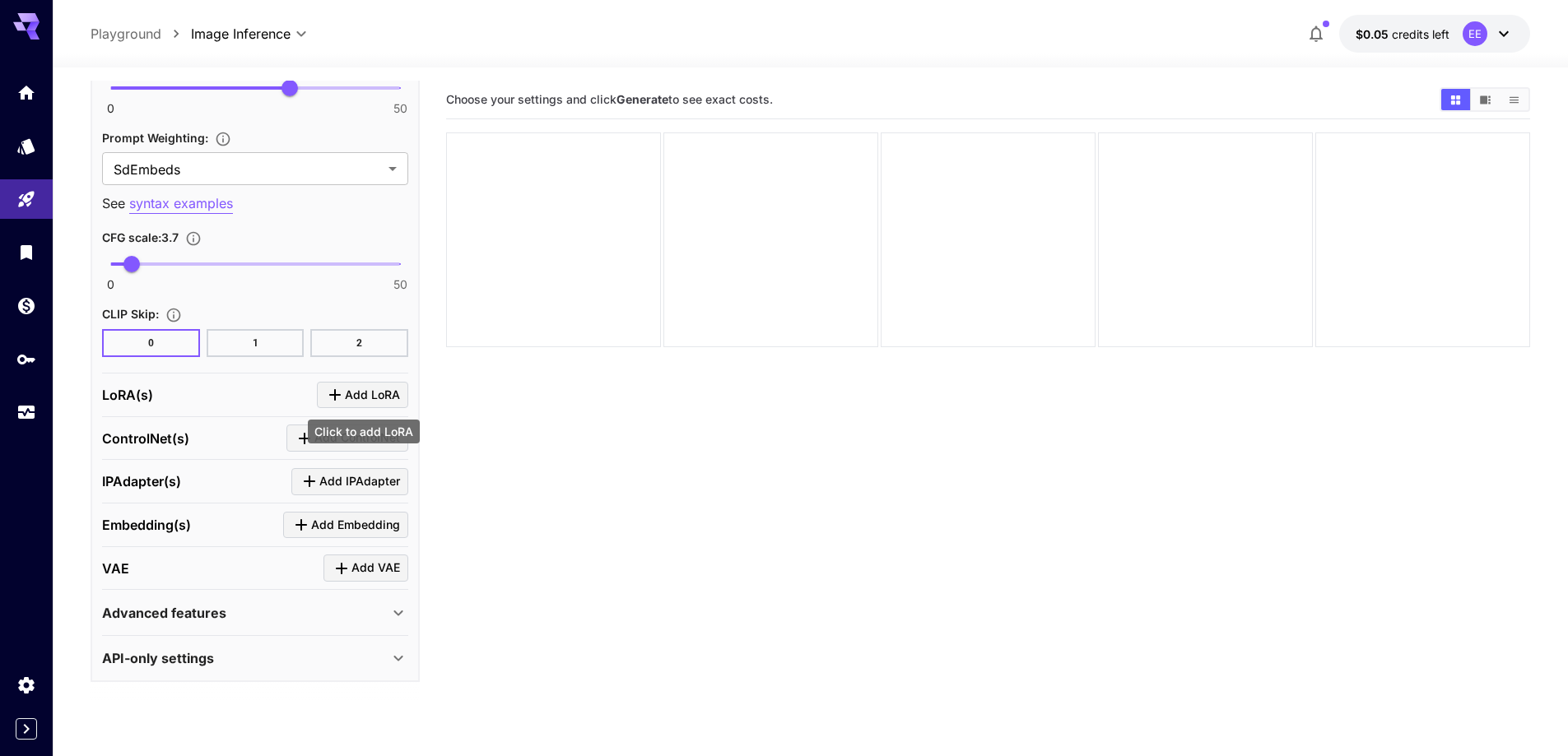
click at [347, 399] on span "Add LoRA" at bounding box center [372, 395] width 55 height 21
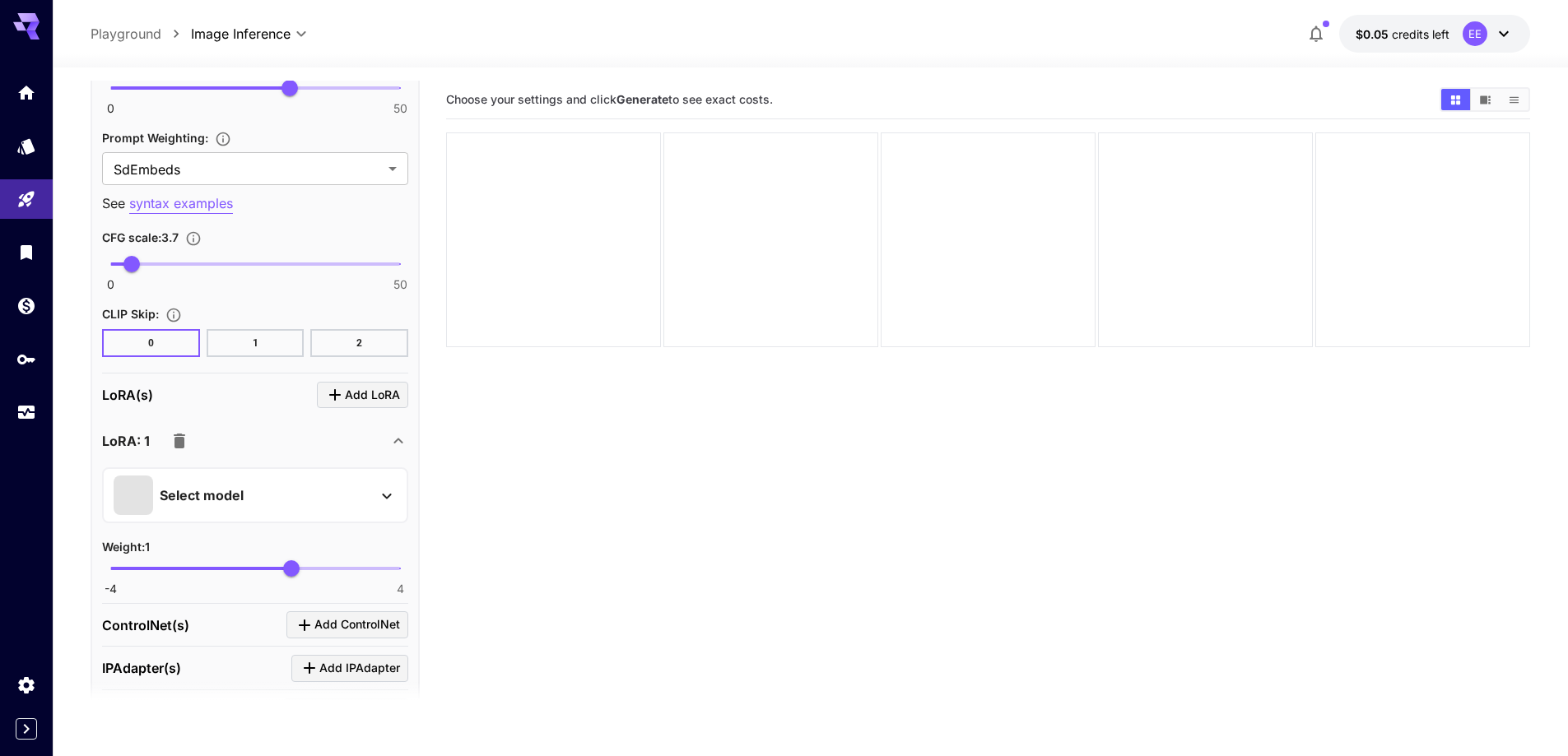
click at [315, 493] on div "Select model" at bounding box center [242, 495] width 257 height 40
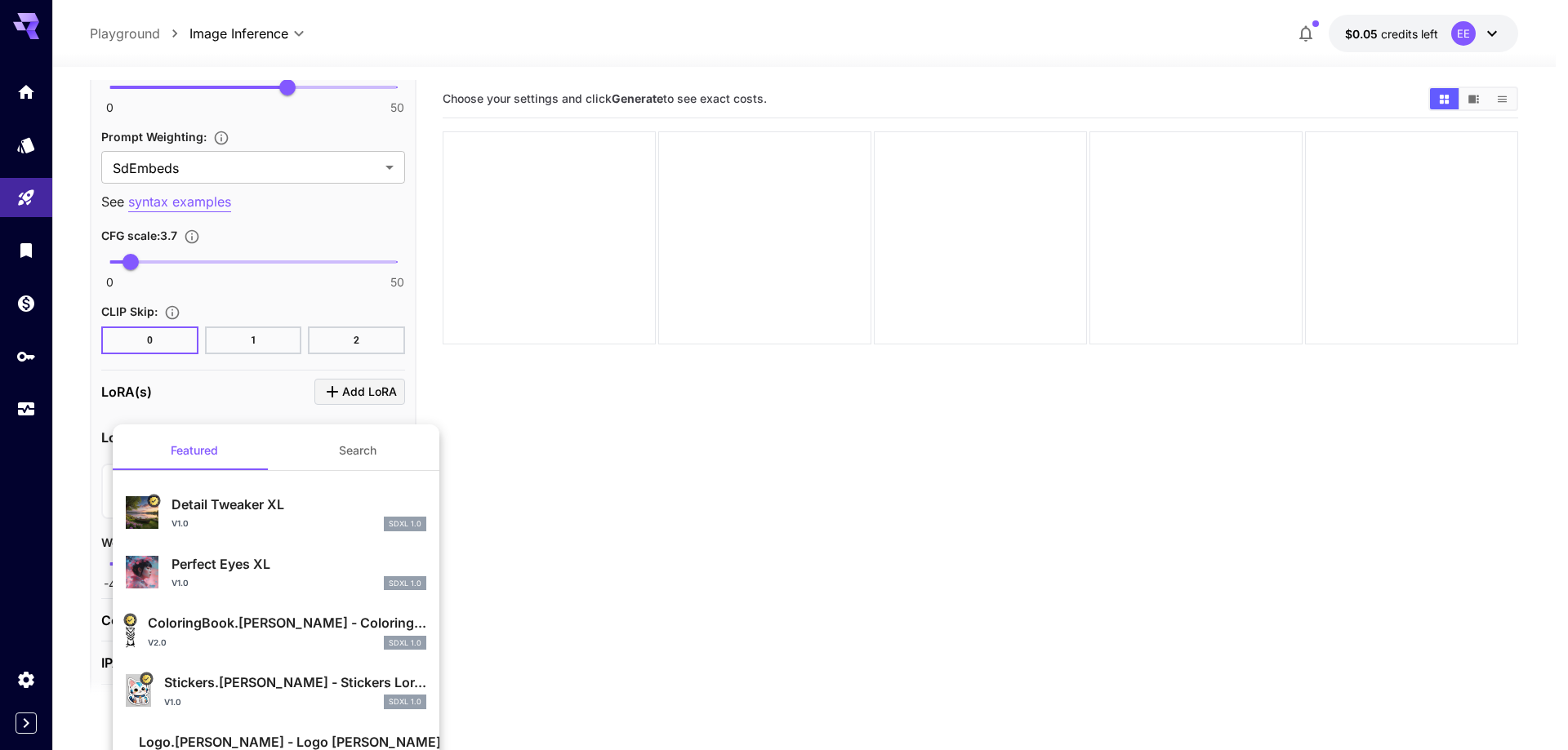
click at [357, 462] on button "Search" at bounding box center [357, 451] width 163 height 39
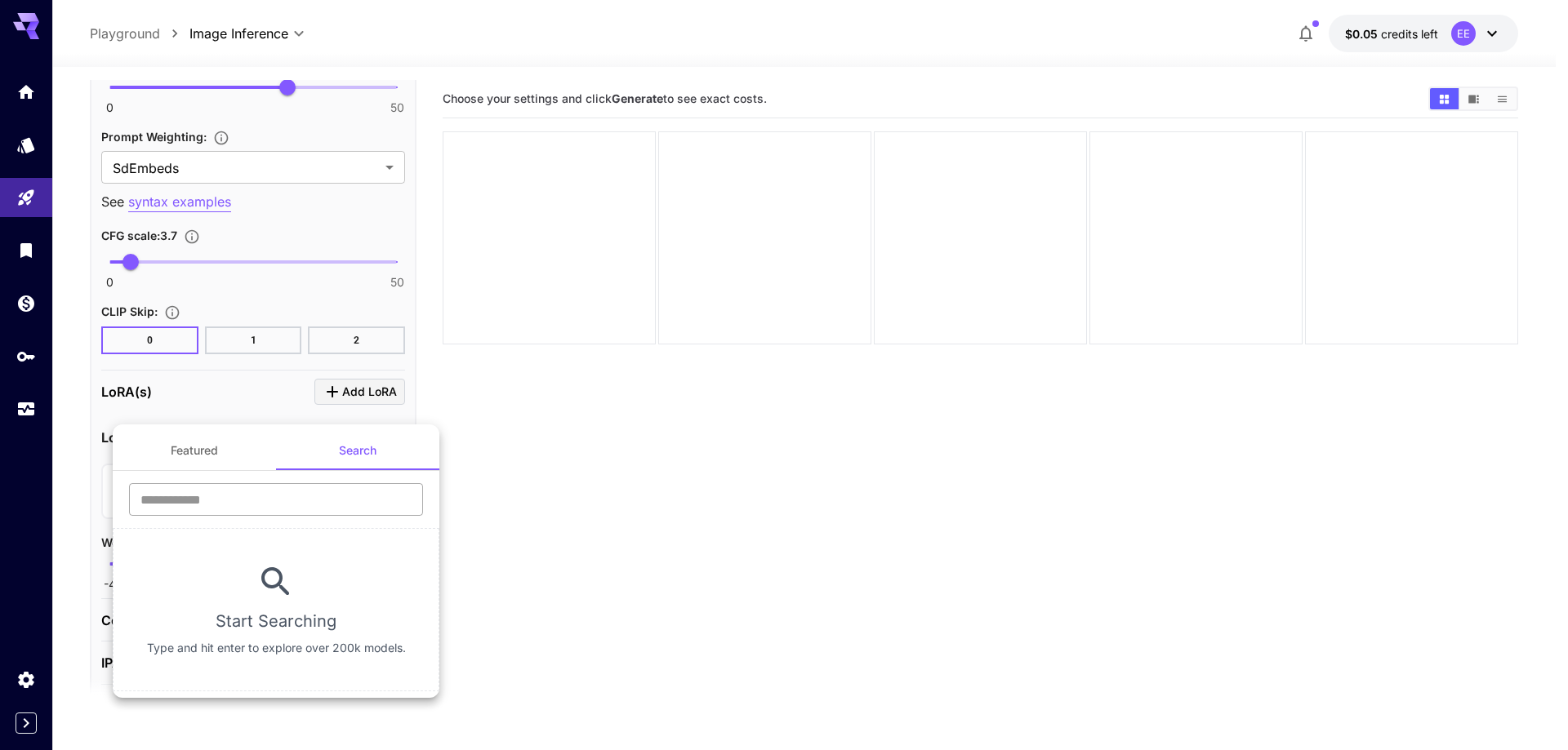
click at [319, 504] on input "text" at bounding box center [276, 500] width 294 height 32
type input "****"
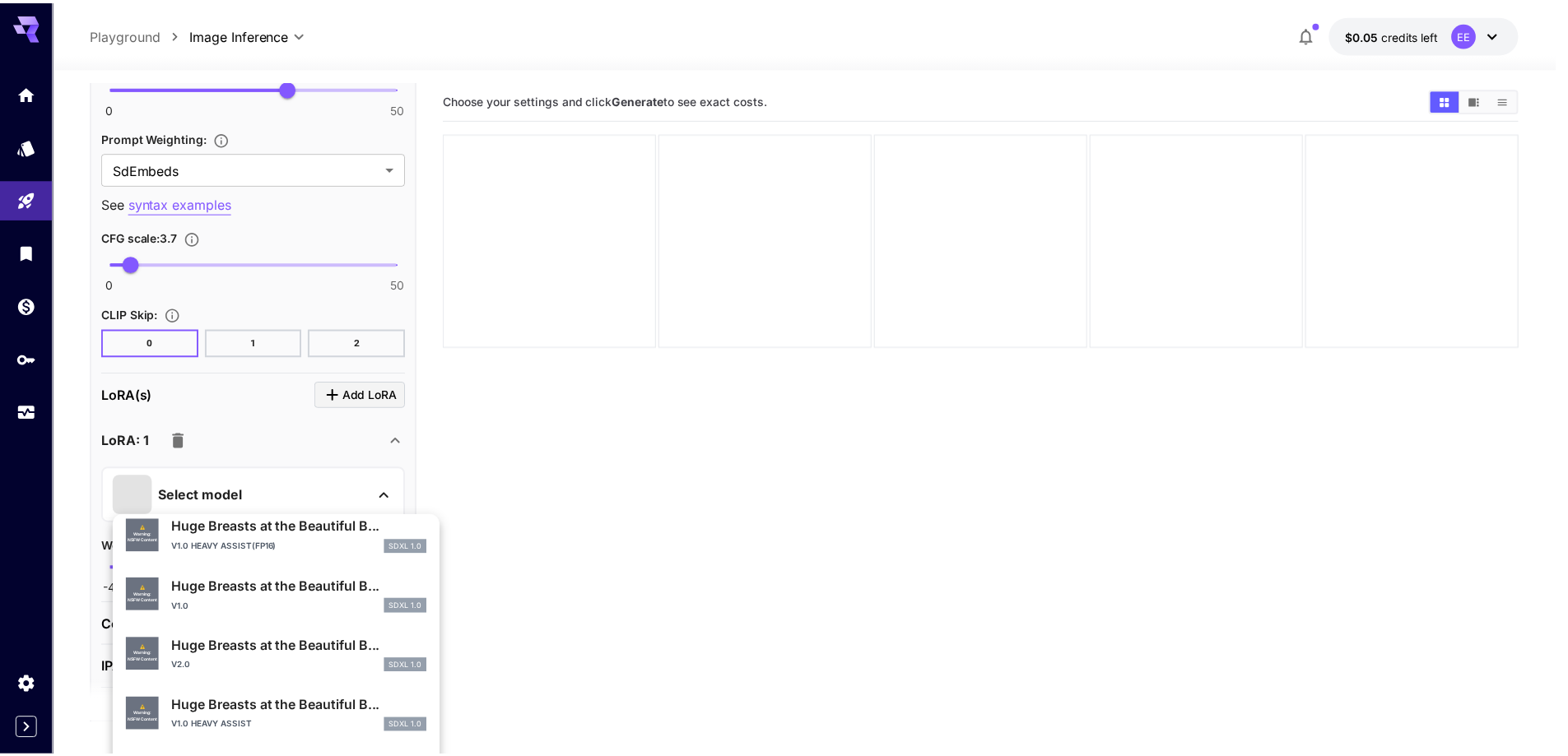
scroll to position [493, 0]
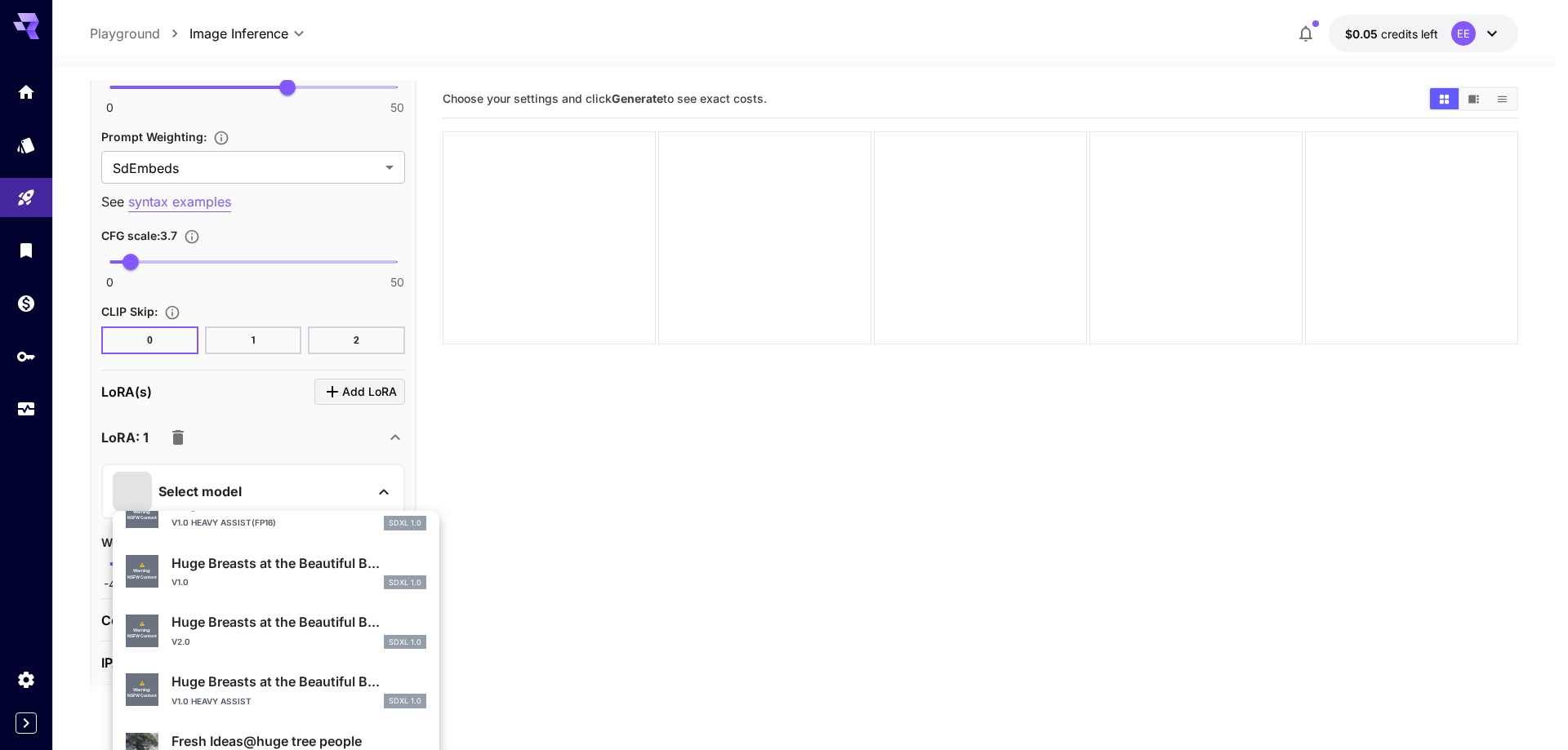
click at [224, 640] on div "v2.0 SDXL 1.0" at bounding box center [299, 642] width 255 height 15
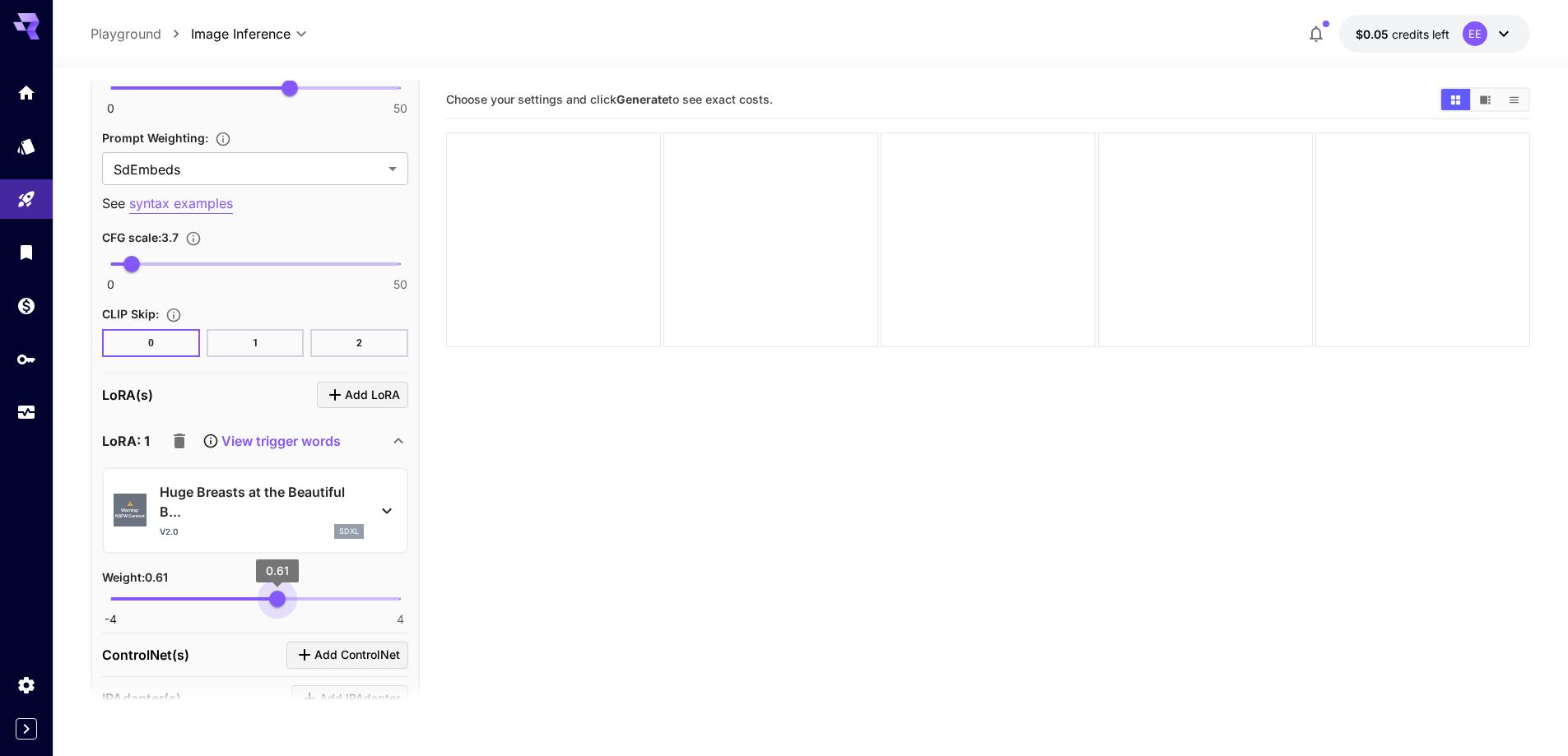
click at [277, 602] on span "0.61" at bounding box center [277, 598] width 16 height 16
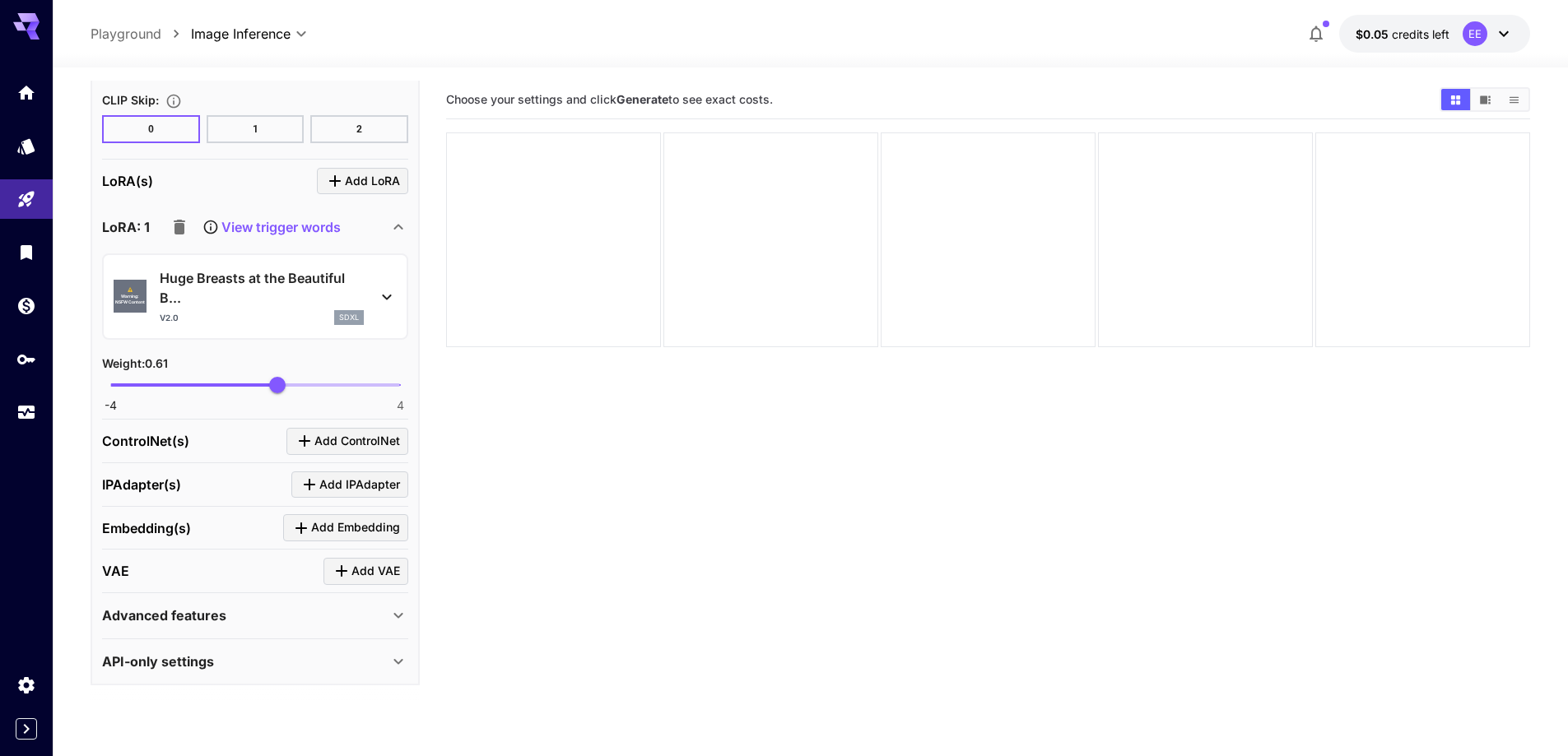
scroll to position [2125, 0]
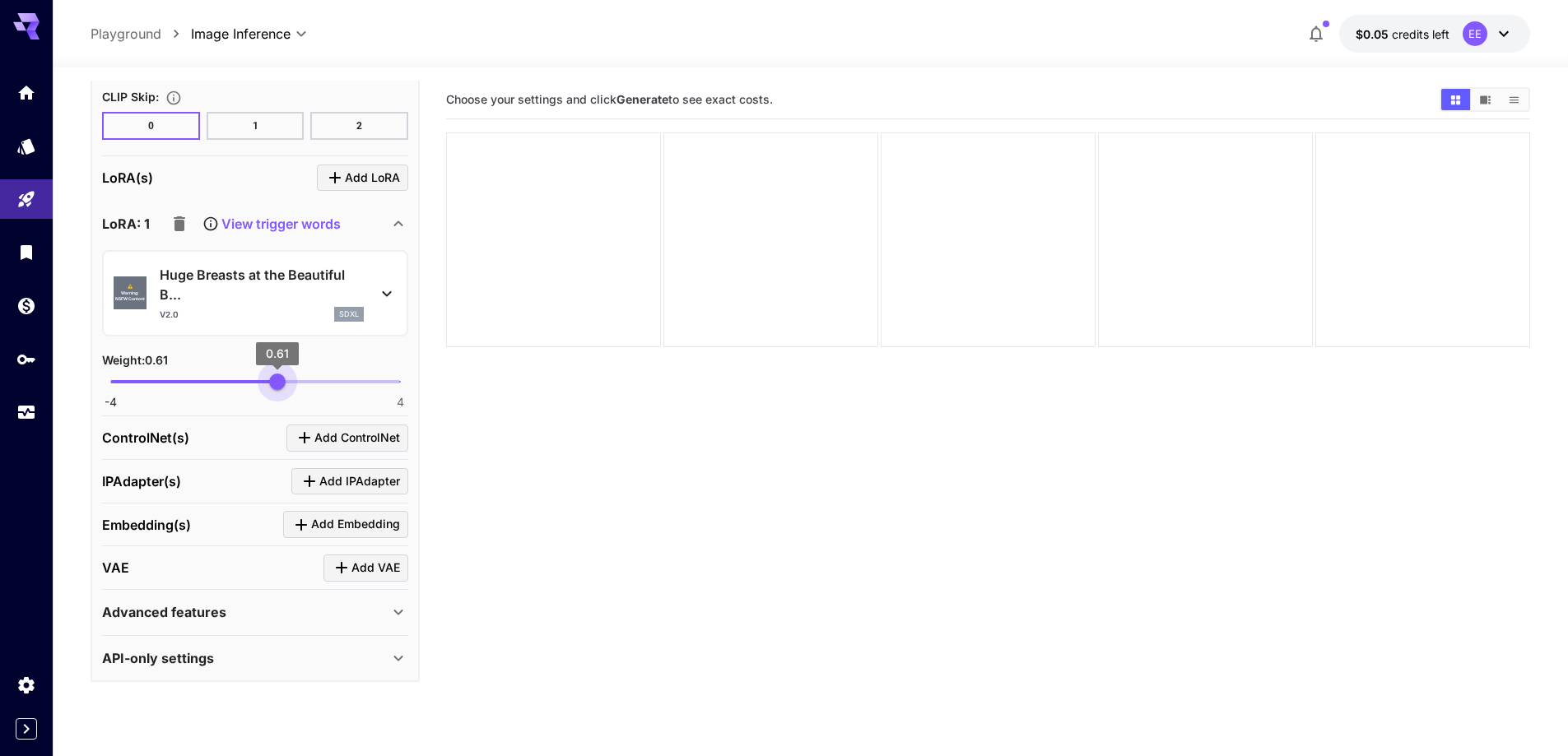
type input "****"
click at [276, 378] on span "0.57" at bounding box center [276, 381] width 16 height 16
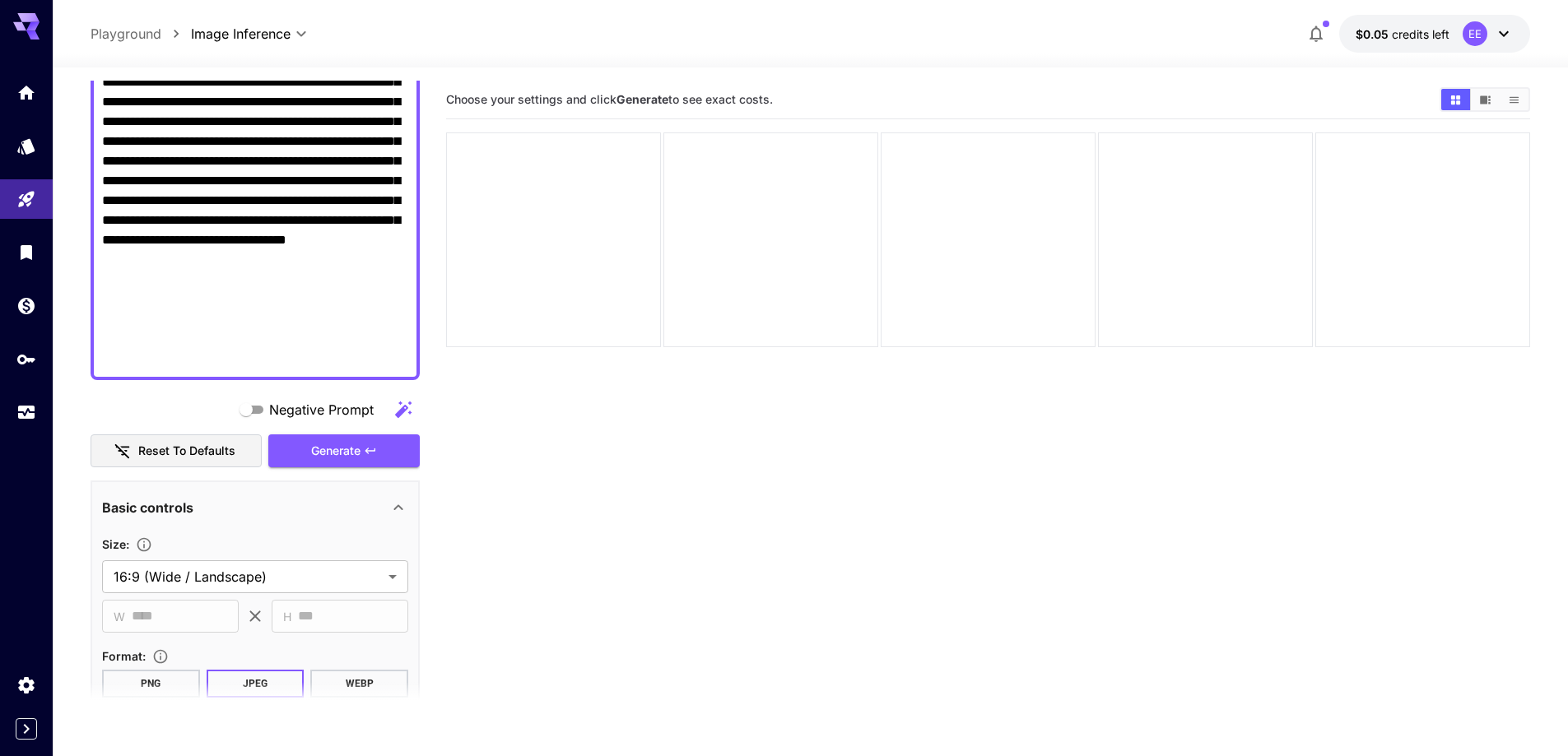
scroll to position [480, 0]
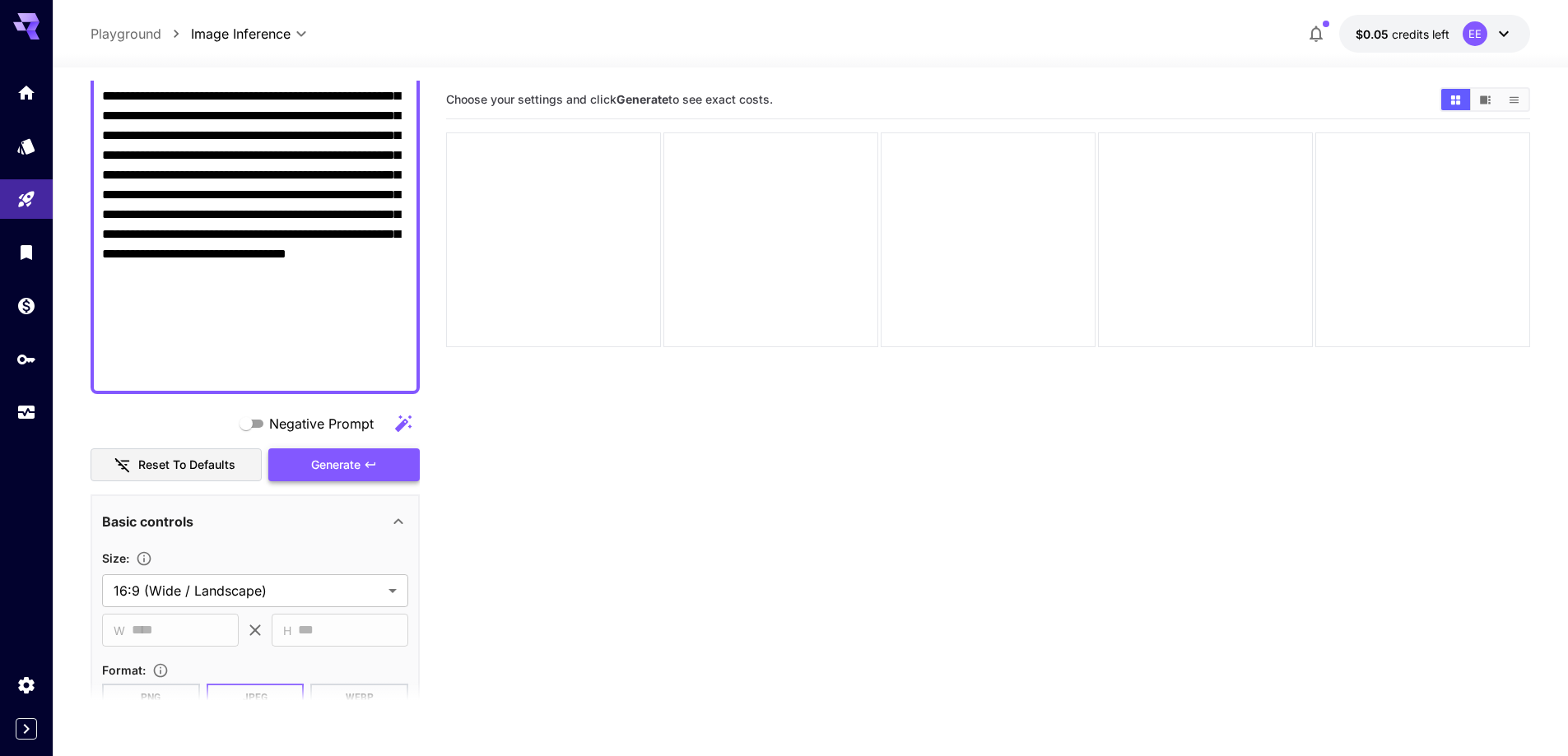
click at [302, 460] on button "Generate" at bounding box center [344, 465] width 152 height 34
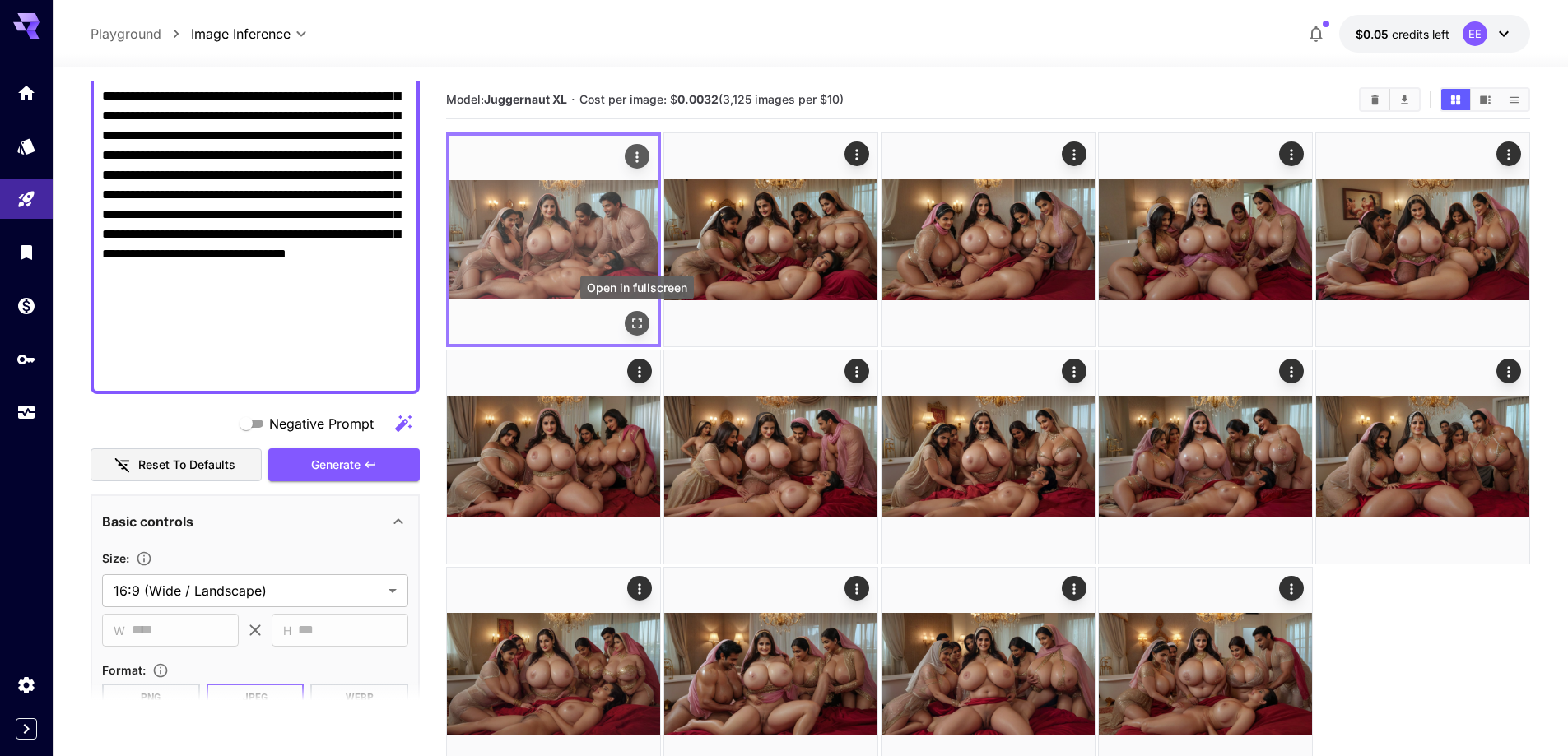
click at [632, 315] on icon "Open in fullscreen" at bounding box center [637, 323] width 16 height 16
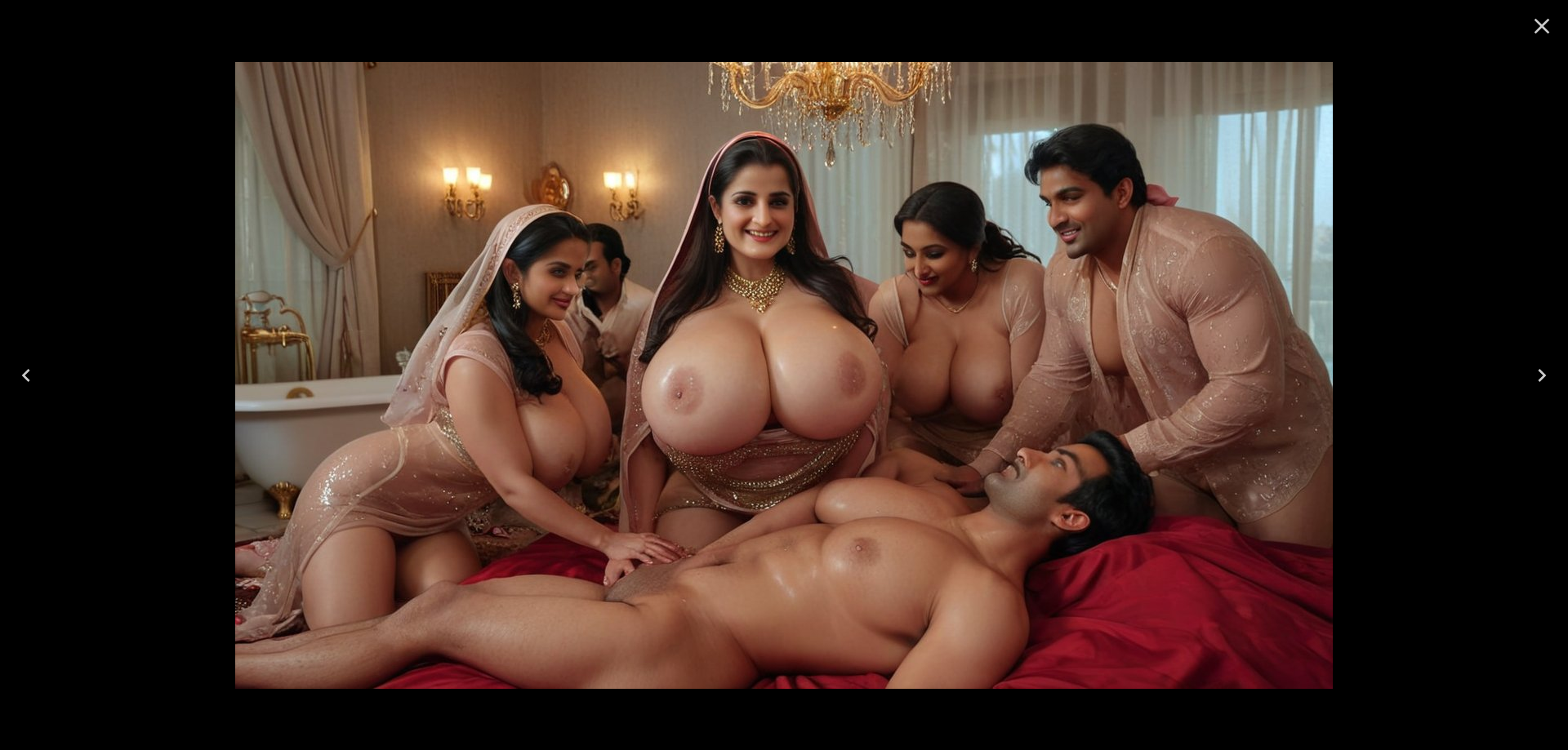
click at [1550, 368] on icon "Next" at bounding box center [1542, 375] width 26 height 26
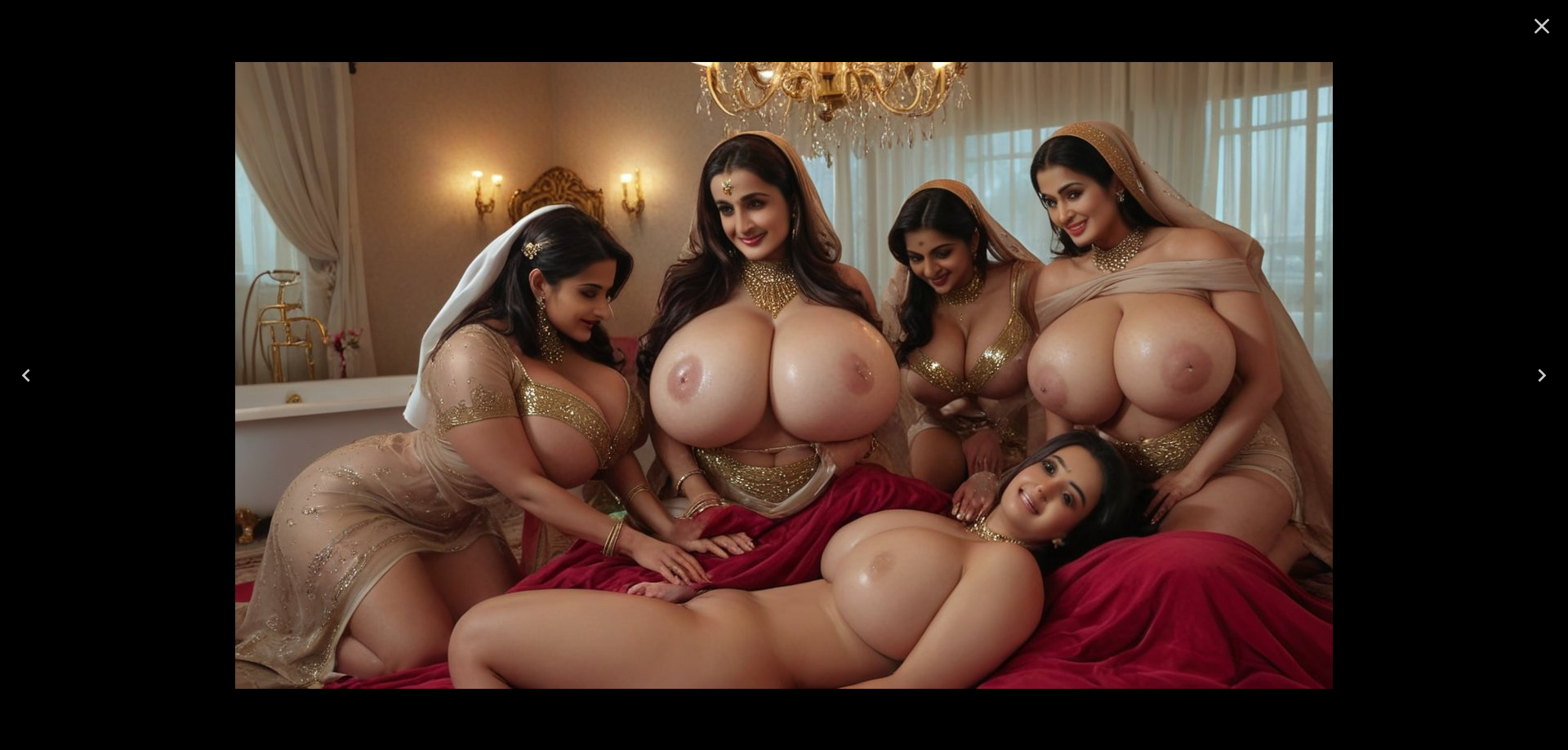
click at [1537, 375] on icon "Next" at bounding box center [1542, 375] width 26 height 26
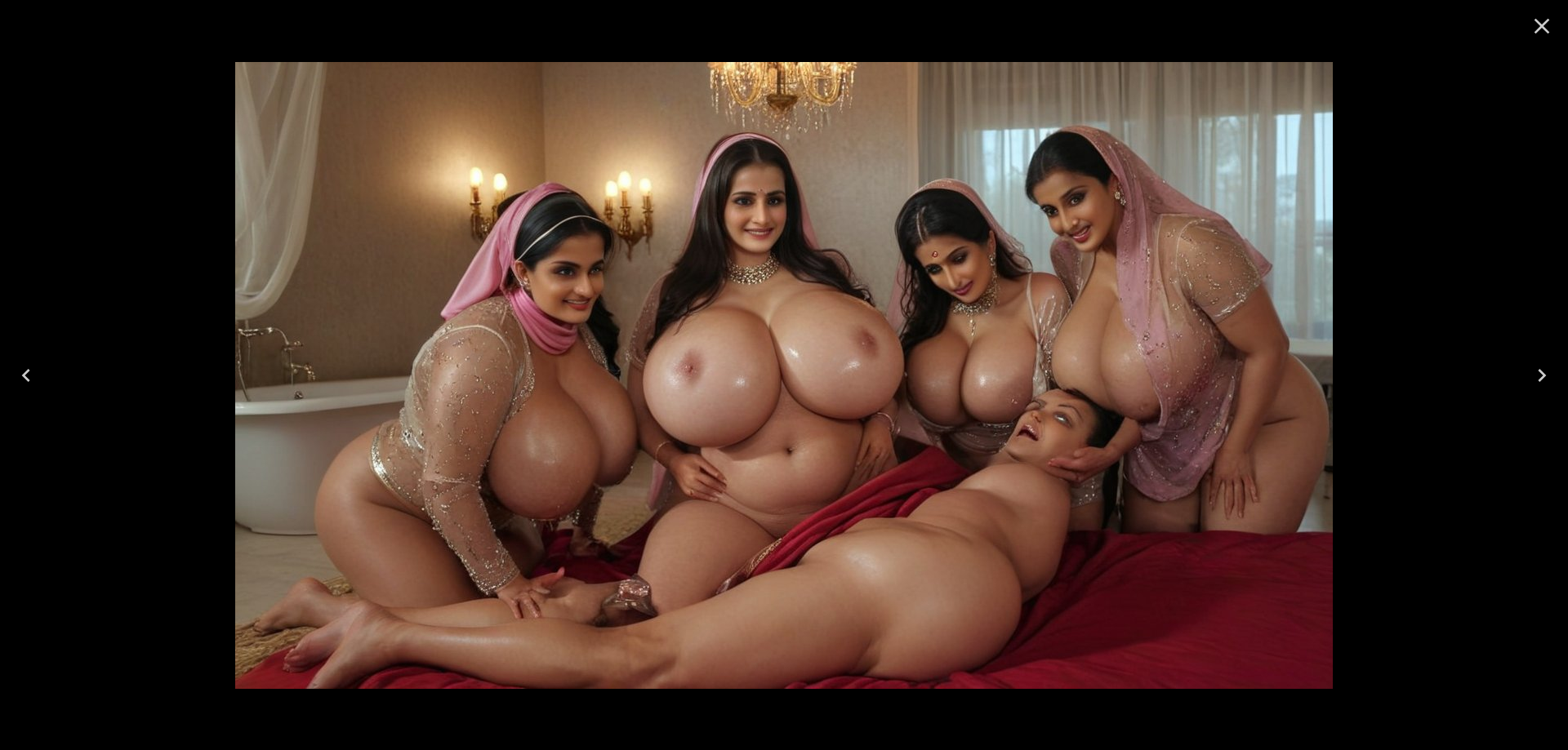
click at [1537, 375] on icon "Next" at bounding box center [1542, 375] width 26 height 26
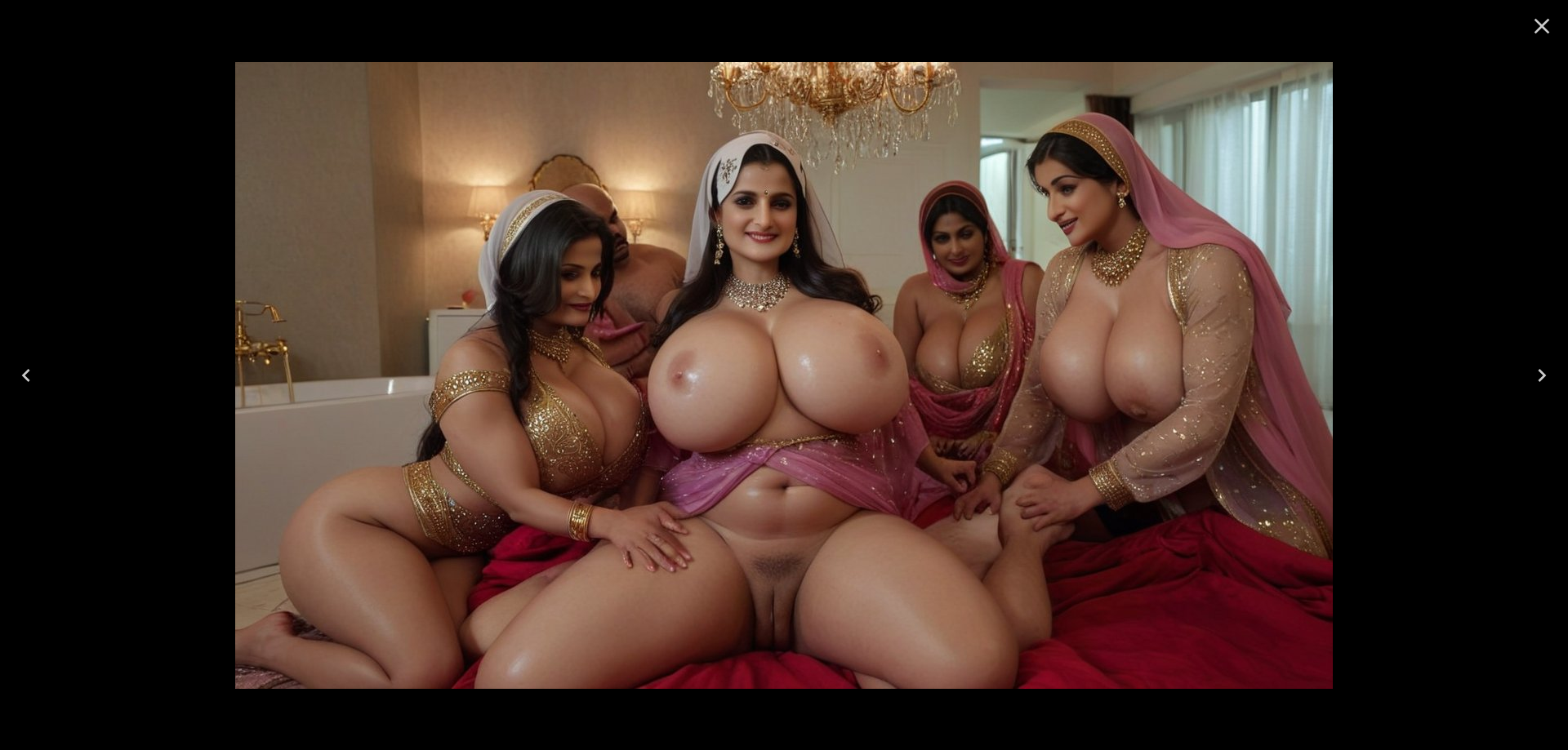
click at [1537, 375] on icon "Next" at bounding box center [1542, 375] width 26 height 26
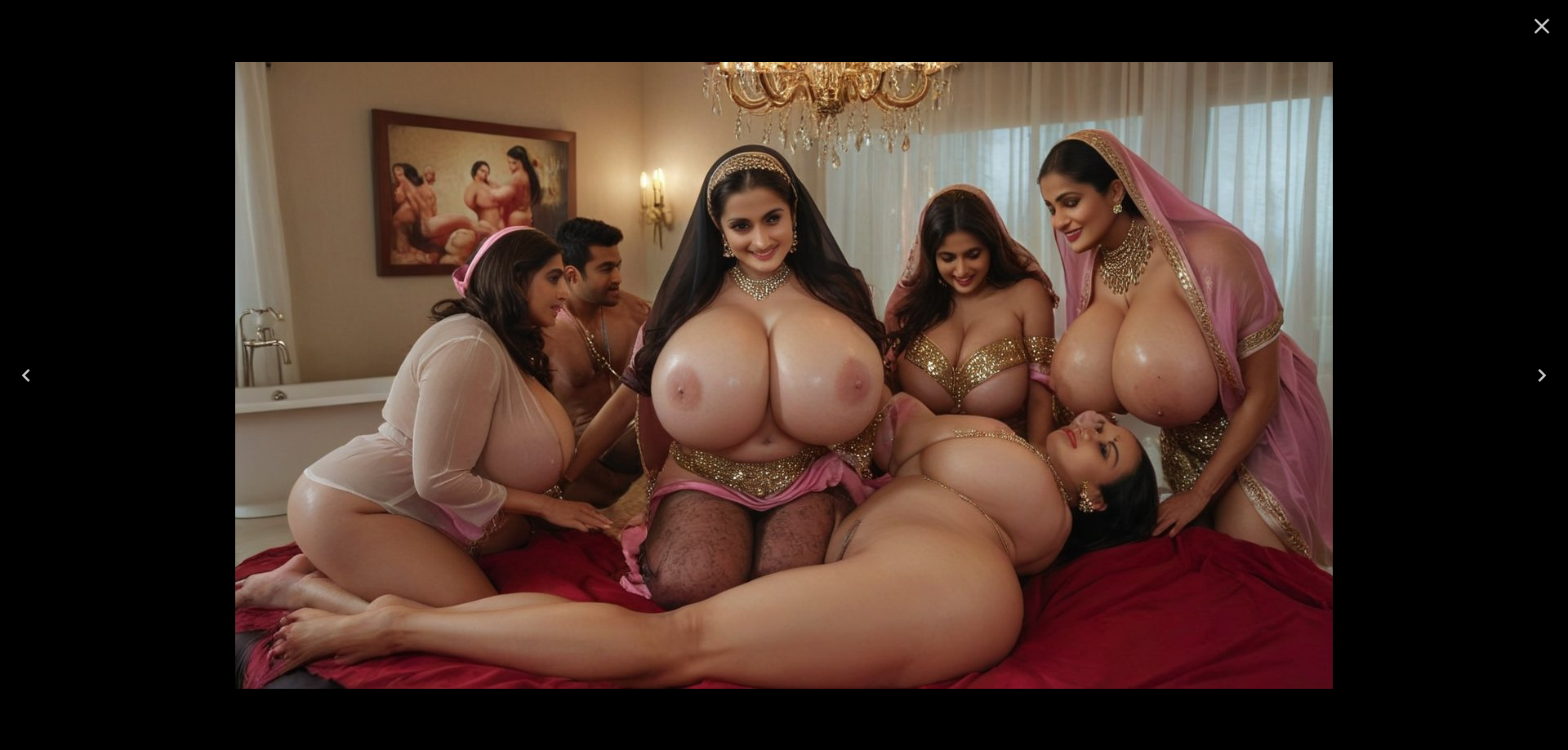
click at [1537, 375] on icon "Next" at bounding box center [1542, 375] width 26 height 26
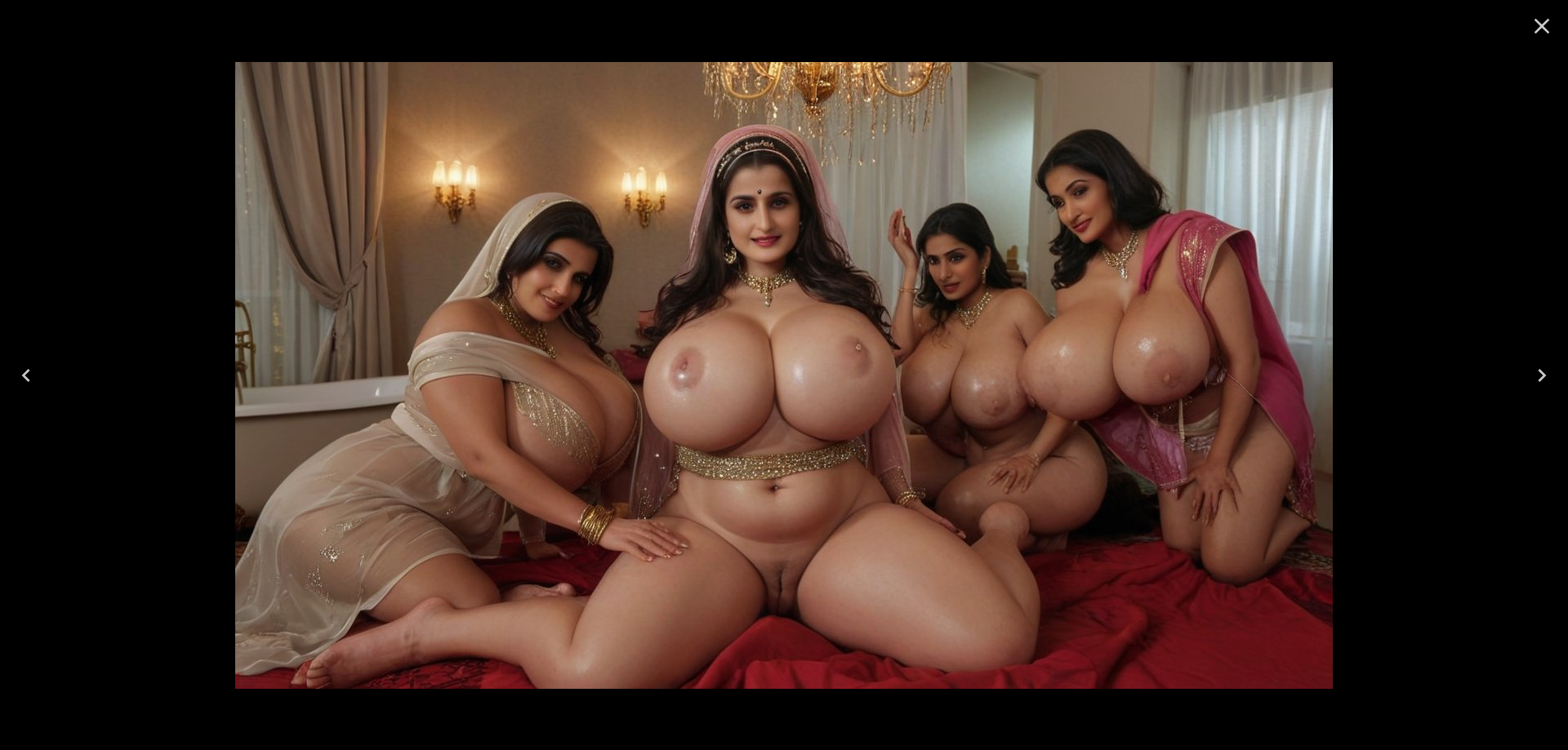
click at [1537, 375] on icon "Next" at bounding box center [1542, 375] width 26 height 26
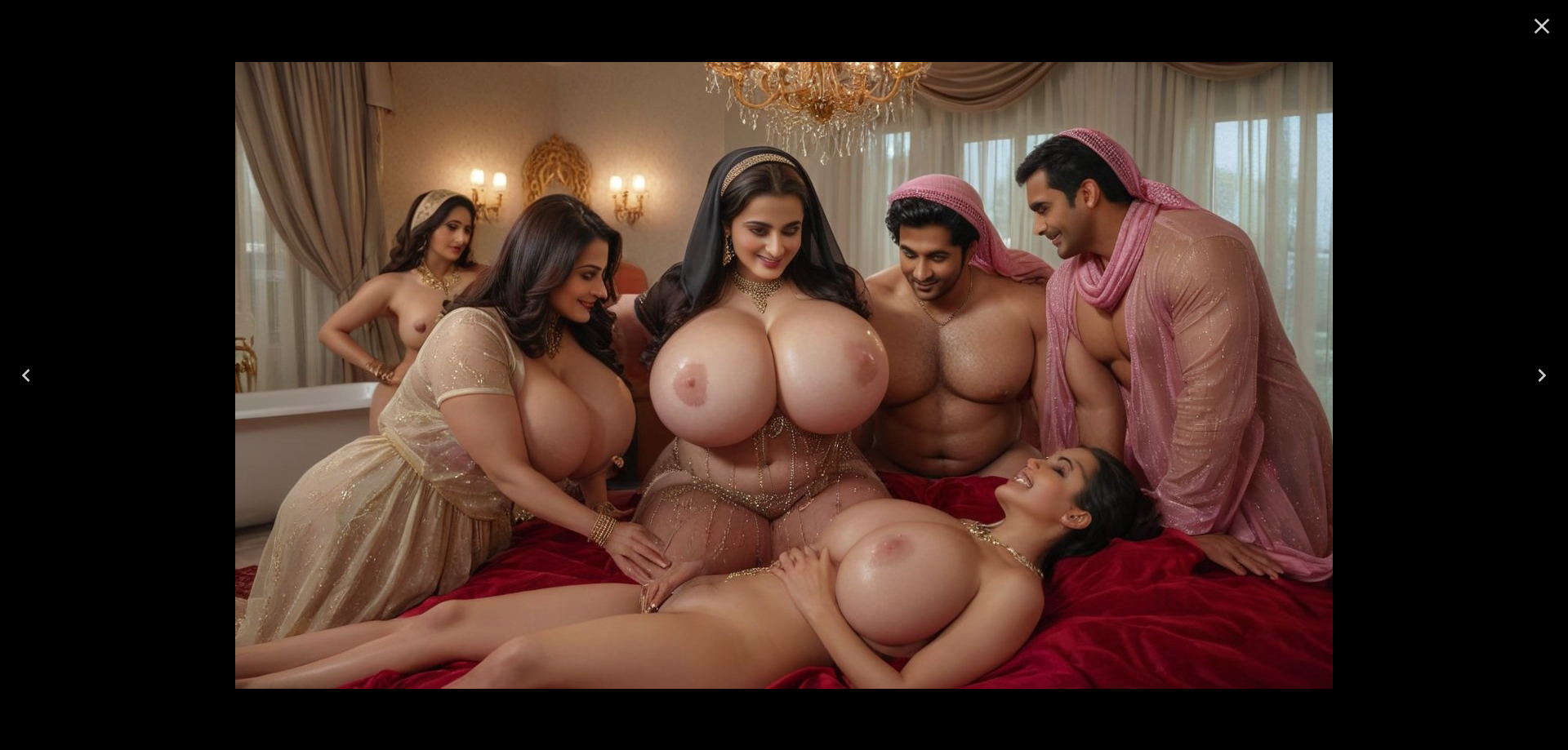
click at [1537, 375] on icon "Next" at bounding box center [1542, 375] width 26 height 26
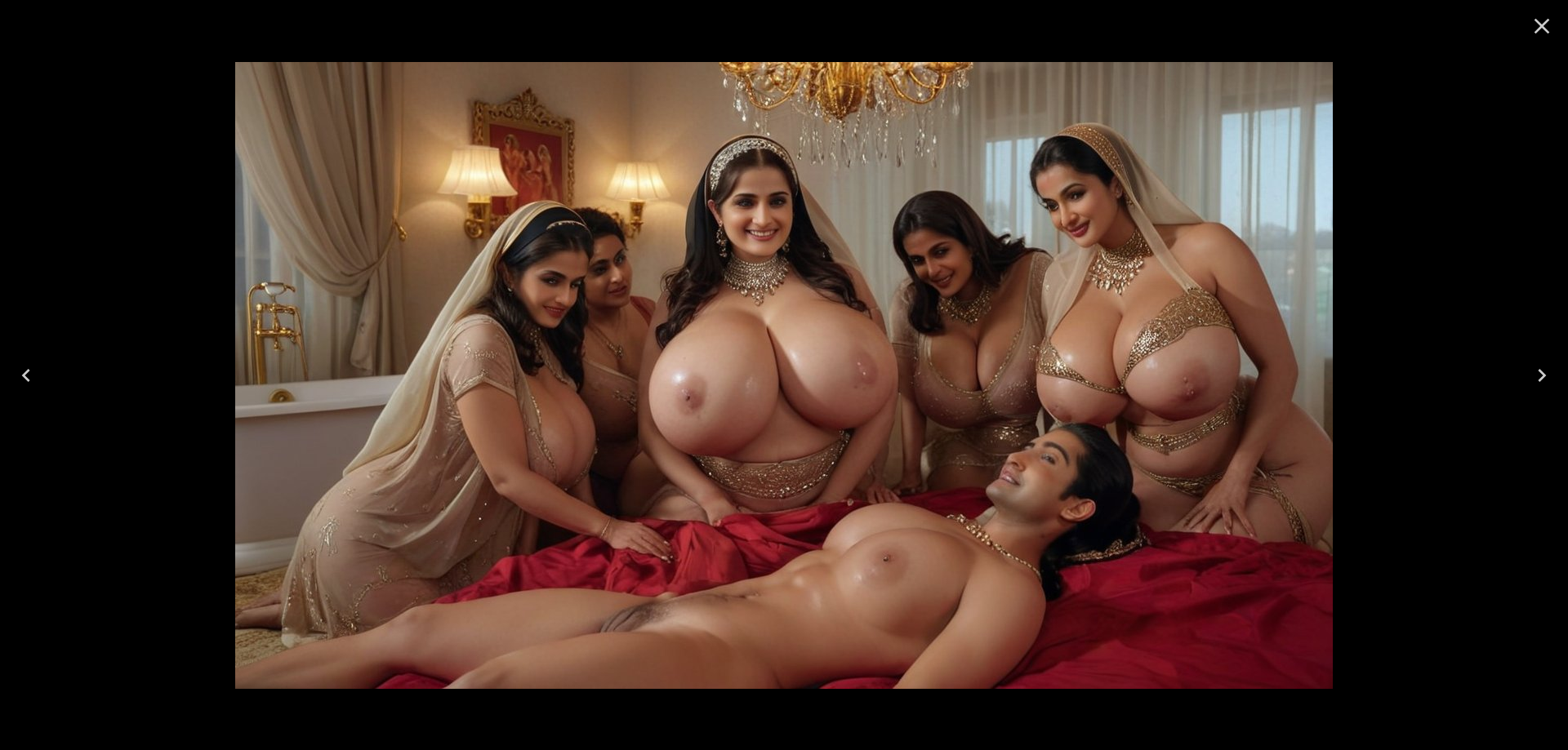
click at [1537, 375] on icon "Next" at bounding box center [1542, 375] width 26 height 26
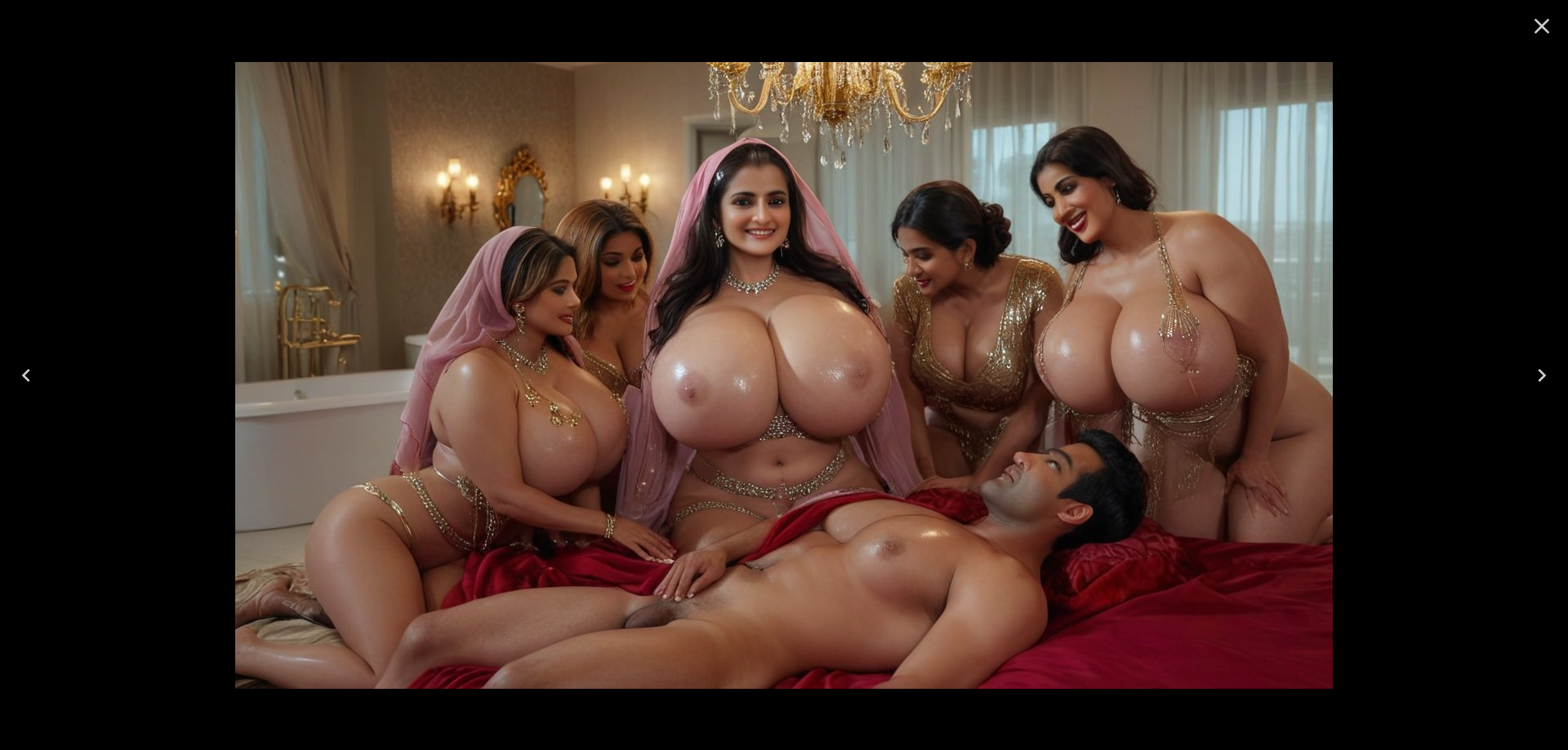
click at [1537, 375] on icon "Next" at bounding box center [1542, 375] width 26 height 26
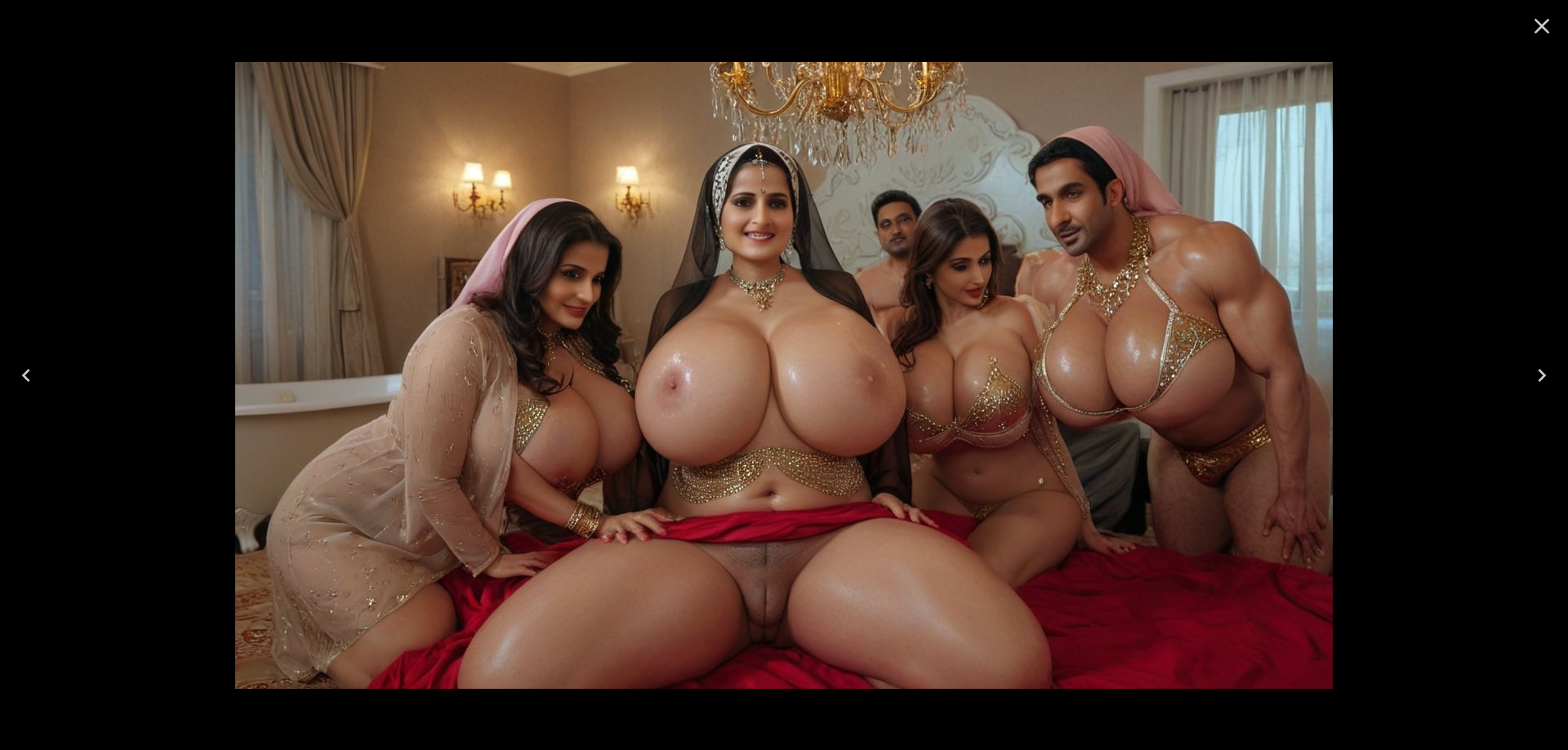
click at [1537, 375] on icon "Next" at bounding box center [1542, 375] width 26 height 26
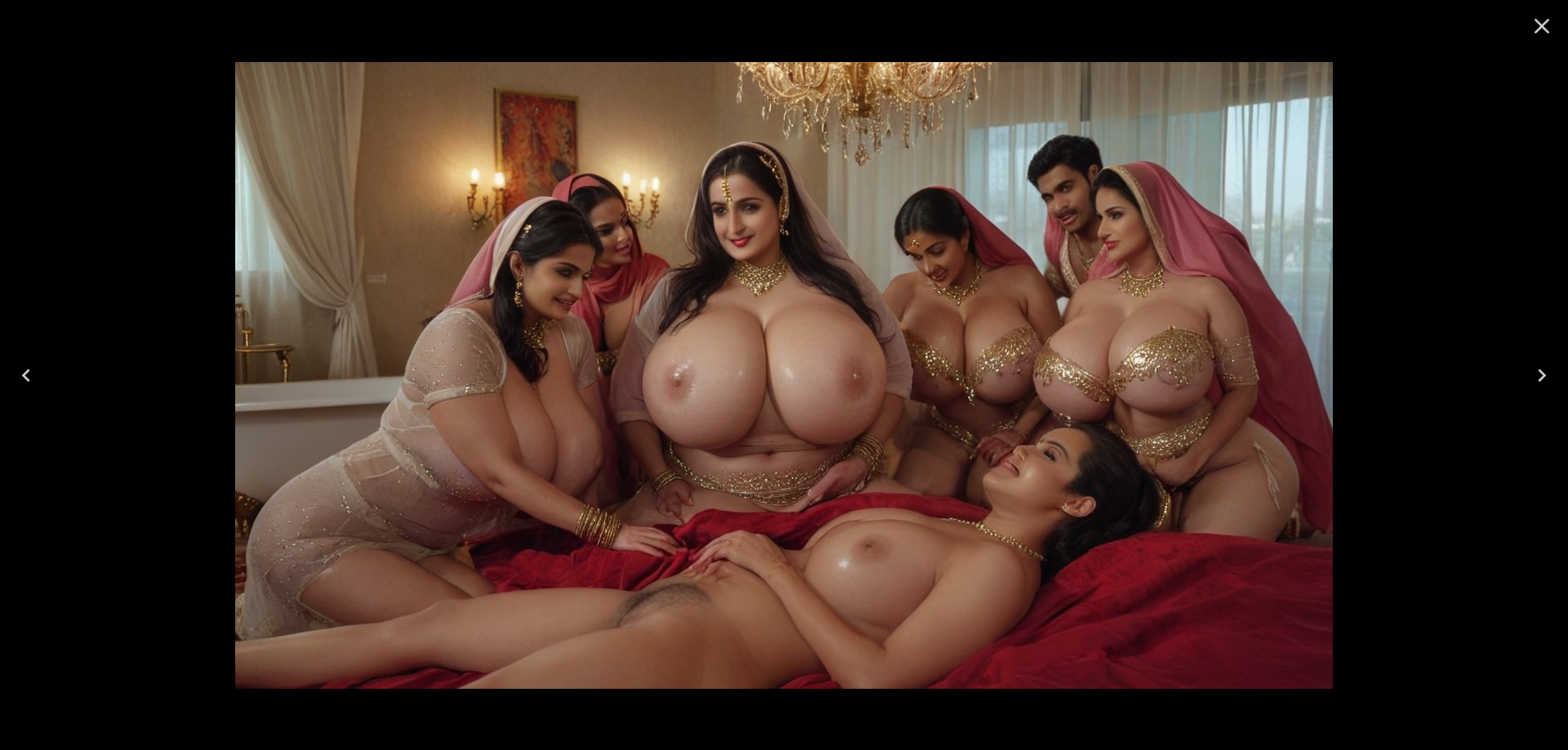
click at [1537, 375] on icon "Next" at bounding box center [1542, 375] width 26 height 26
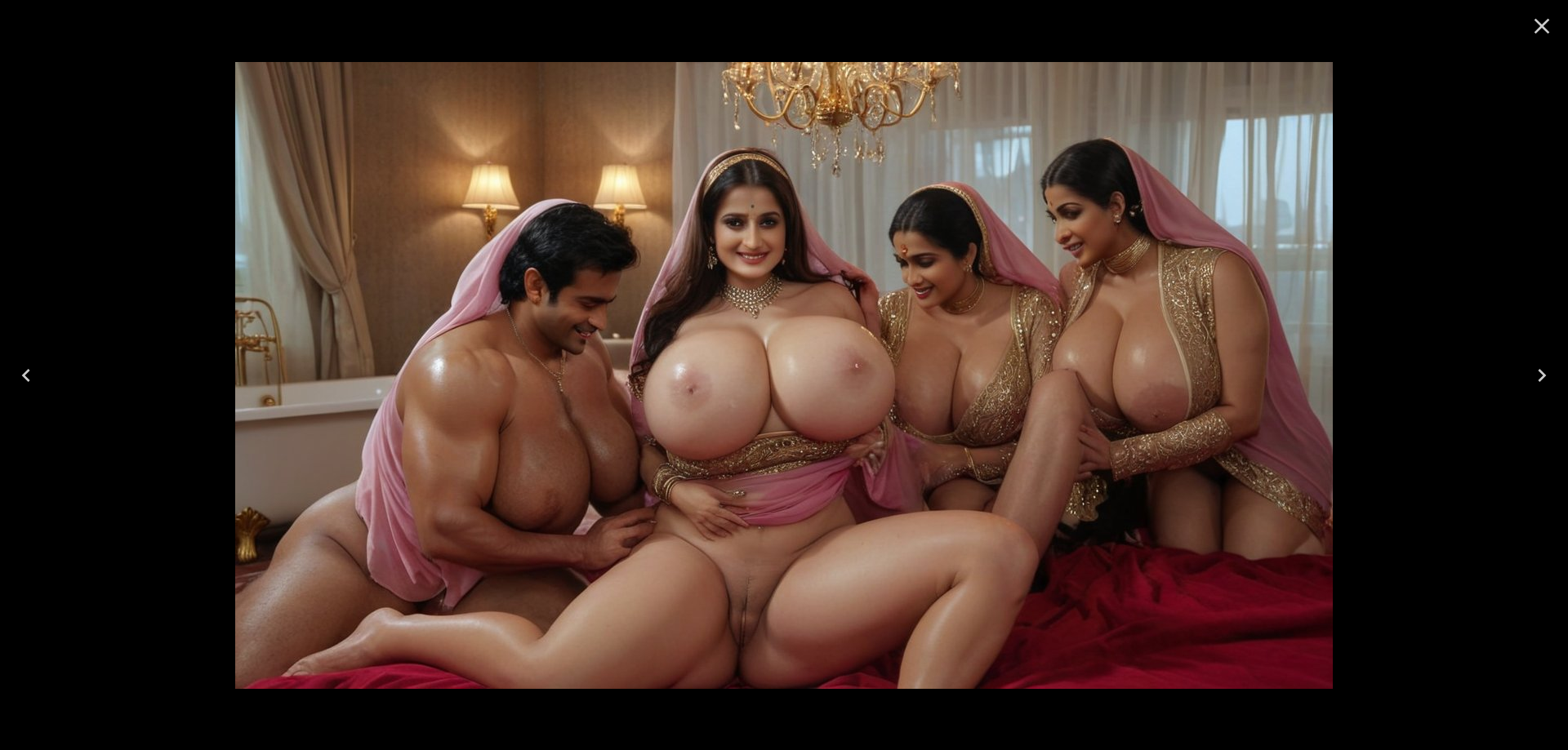
click at [1536, 375] on icon "Next" at bounding box center [1542, 375] width 26 height 26
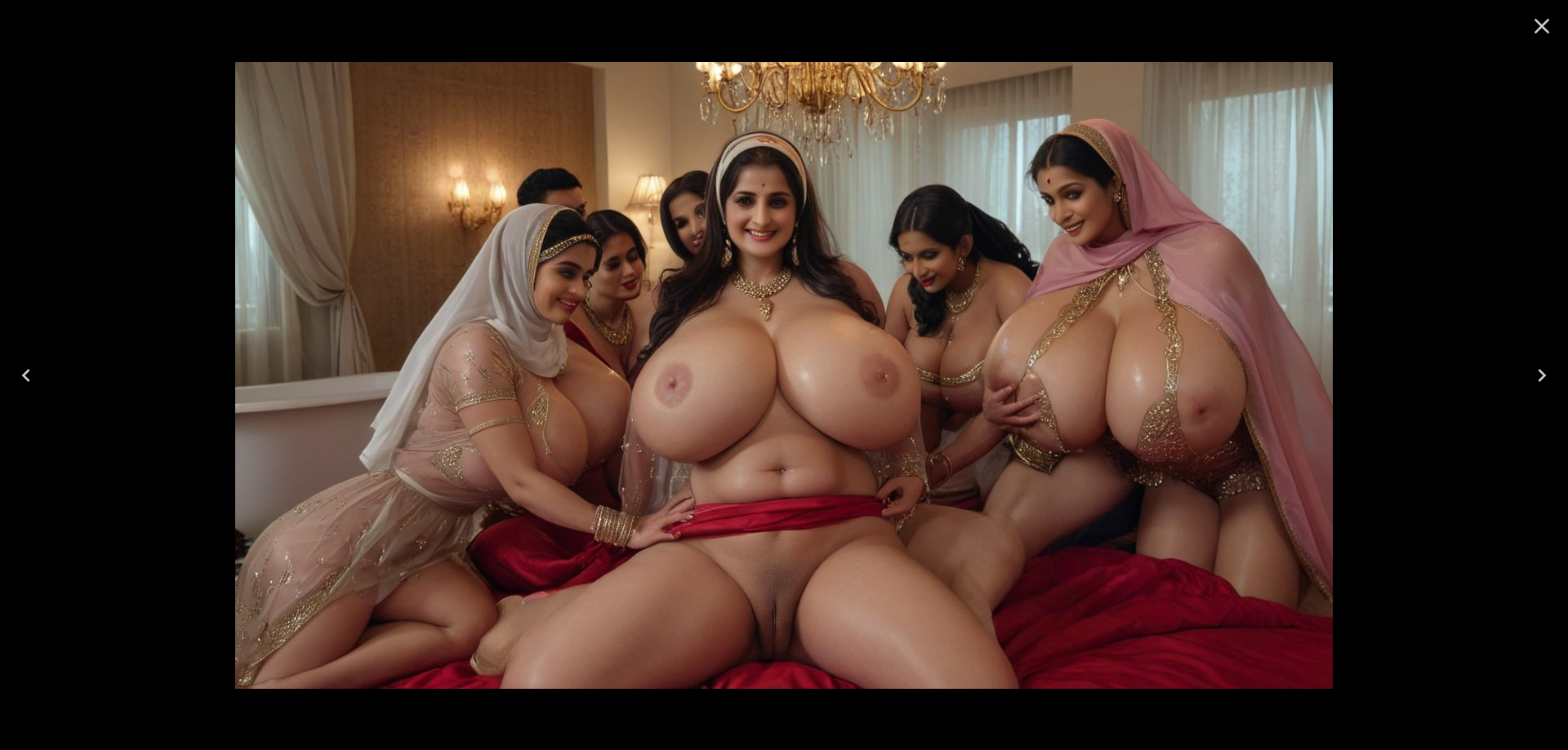
click at [1536, 375] on icon "Next" at bounding box center [1542, 375] width 26 height 26
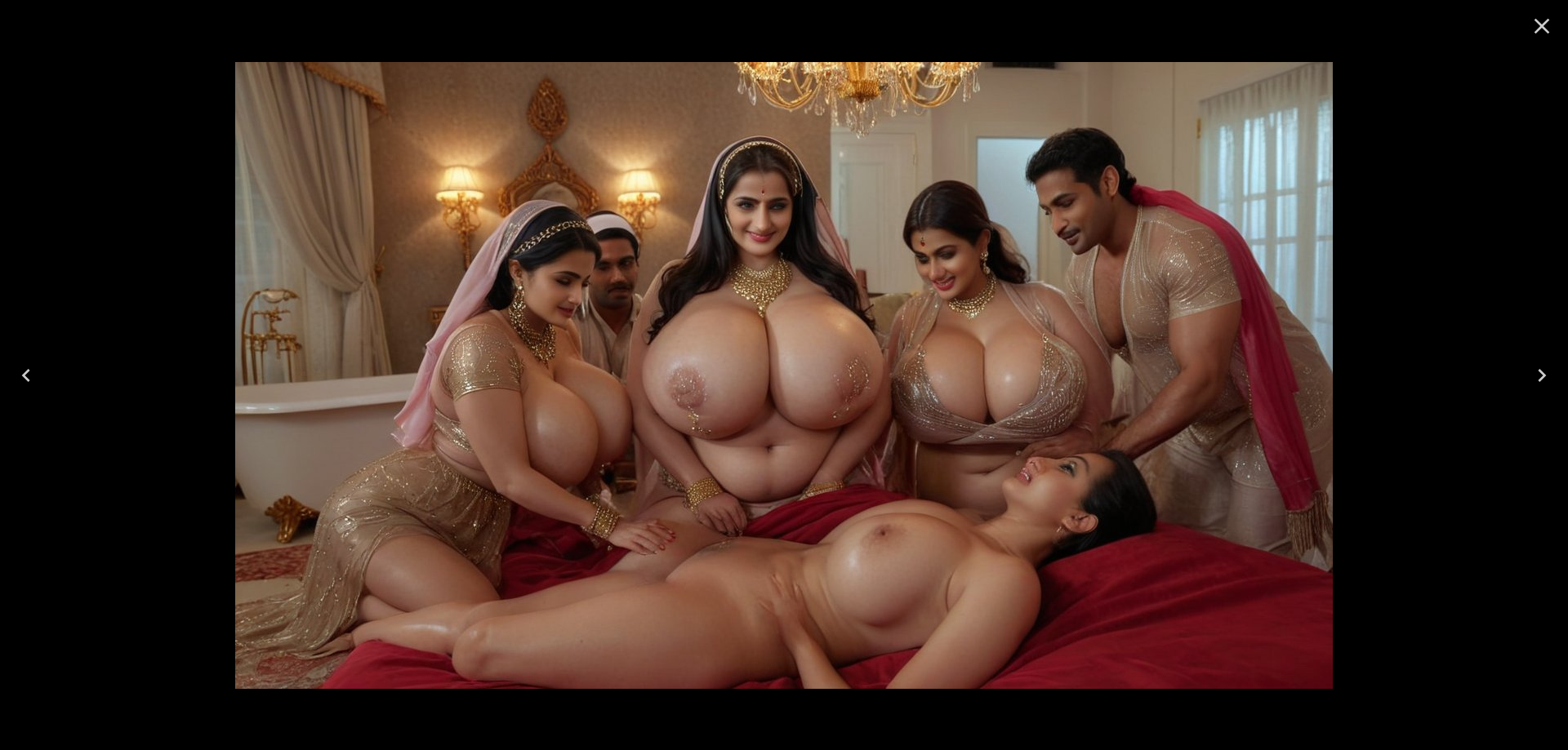
click at [1535, 22] on icon "Close" at bounding box center [1542, 26] width 26 height 26
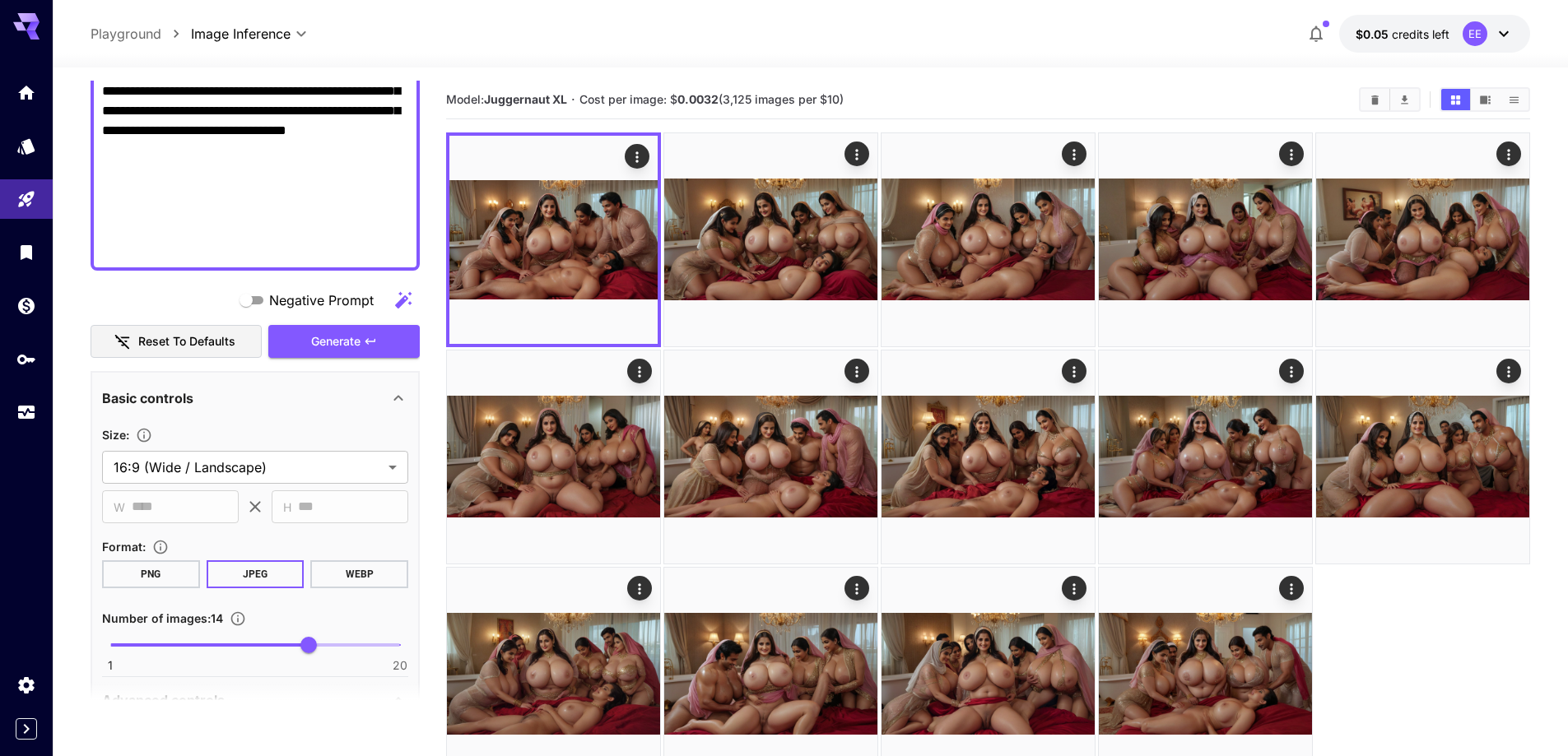
scroll to position [891, 0]
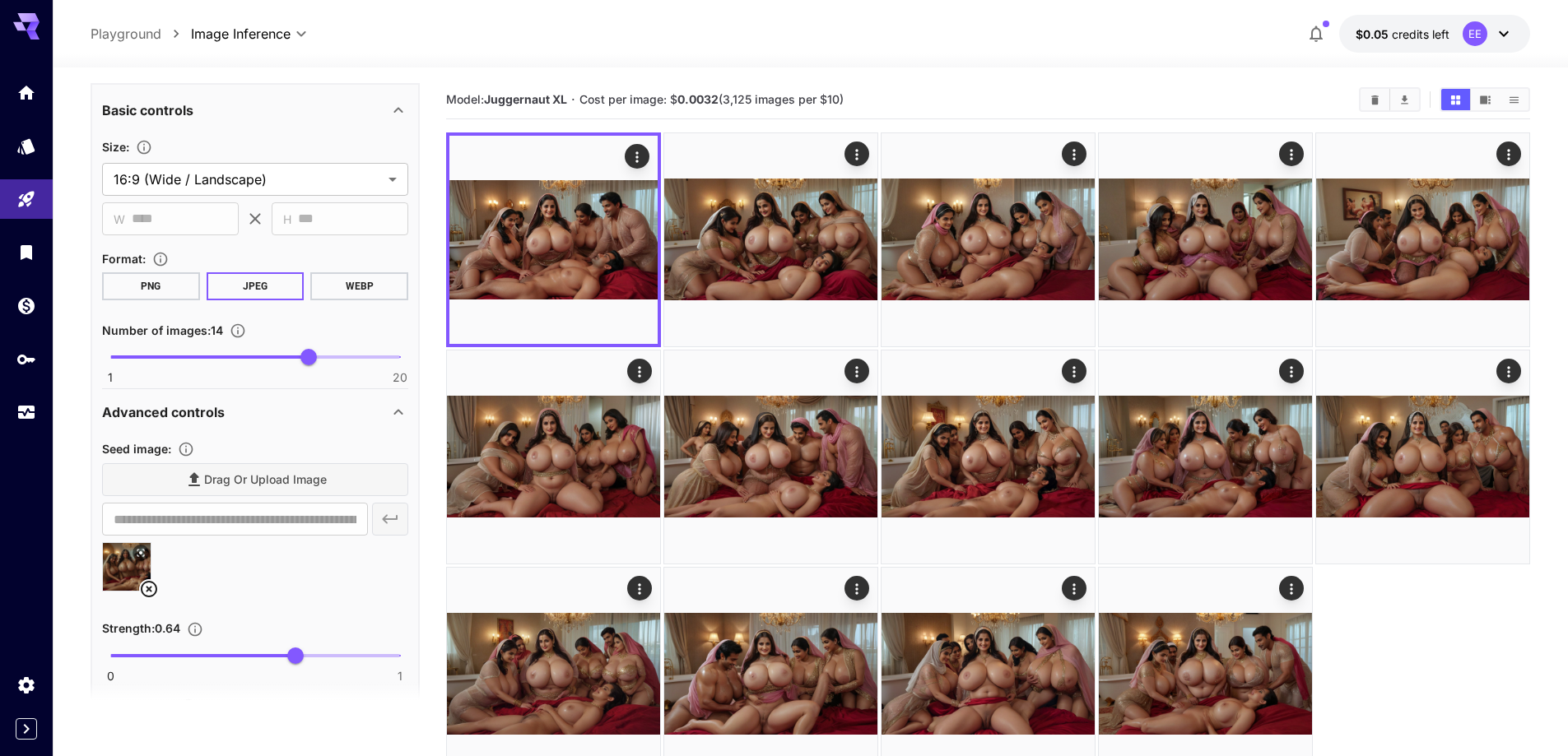
click at [152, 592] on icon at bounding box center [148, 589] width 20 height 20
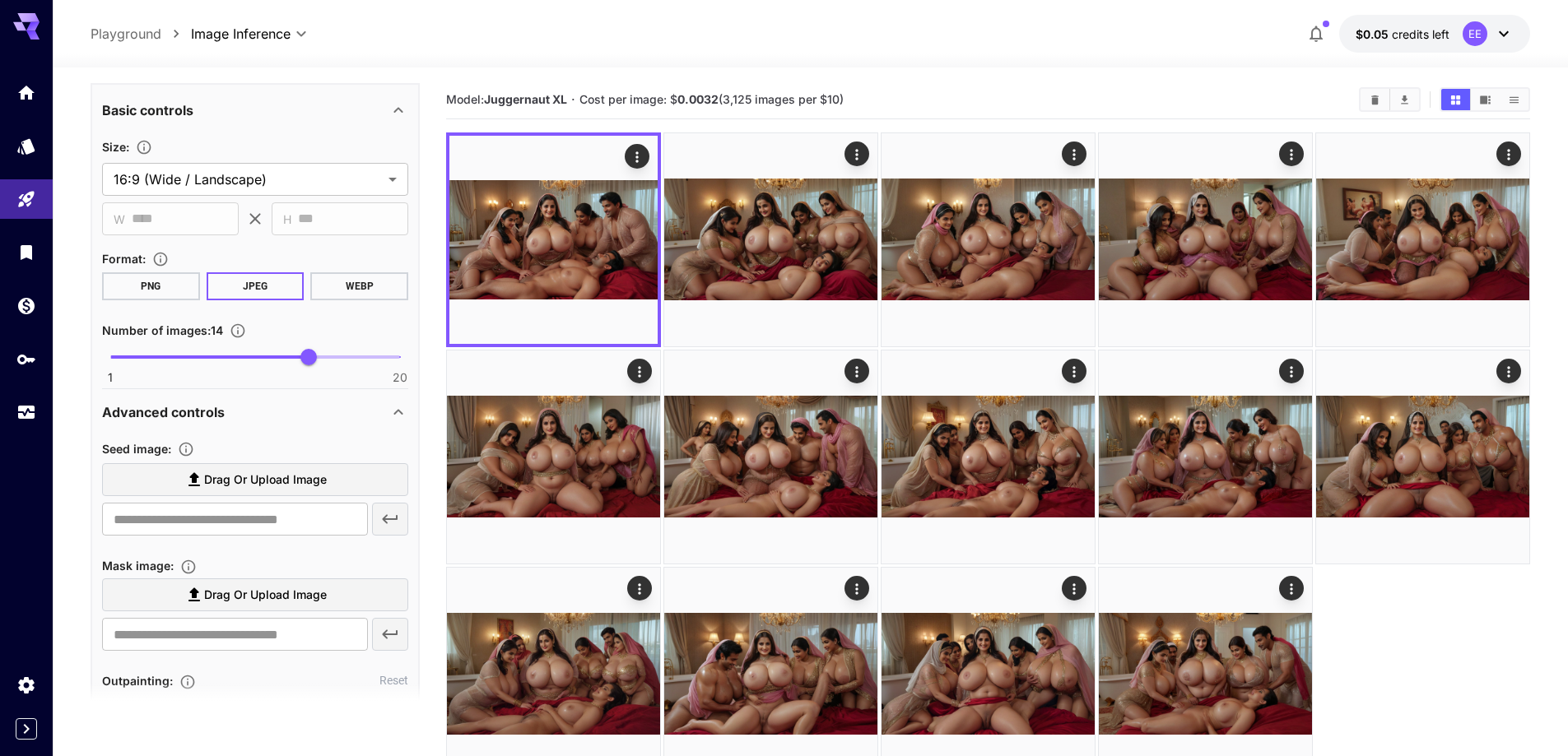
click at [280, 476] on span "Drag or upload image" at bounding box center [265, 480] width 122 height 21
click at [0, 0] on input "Drag or upload image" at bounding box center [0, 0] width 0 height 0
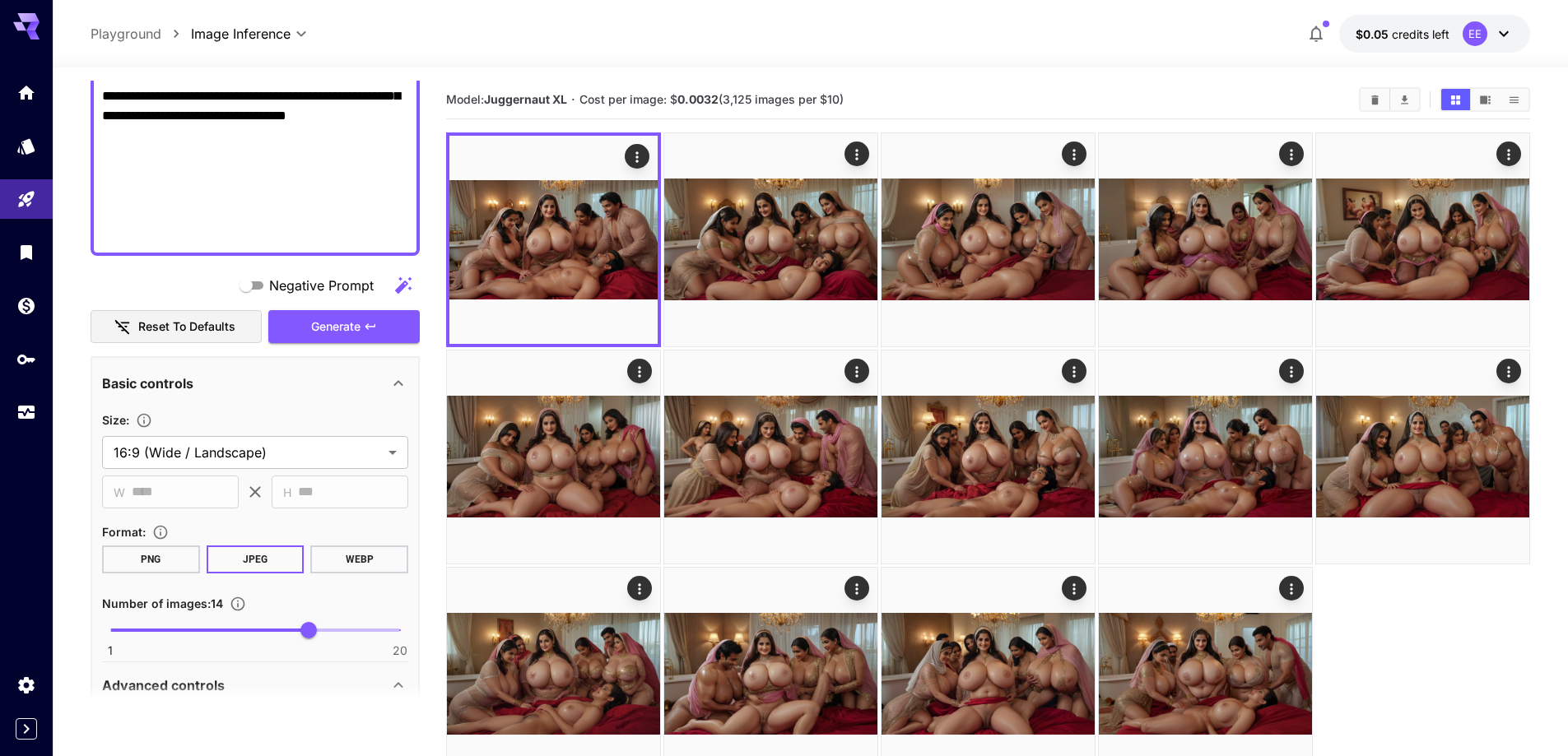
scroll to position [562, 0]
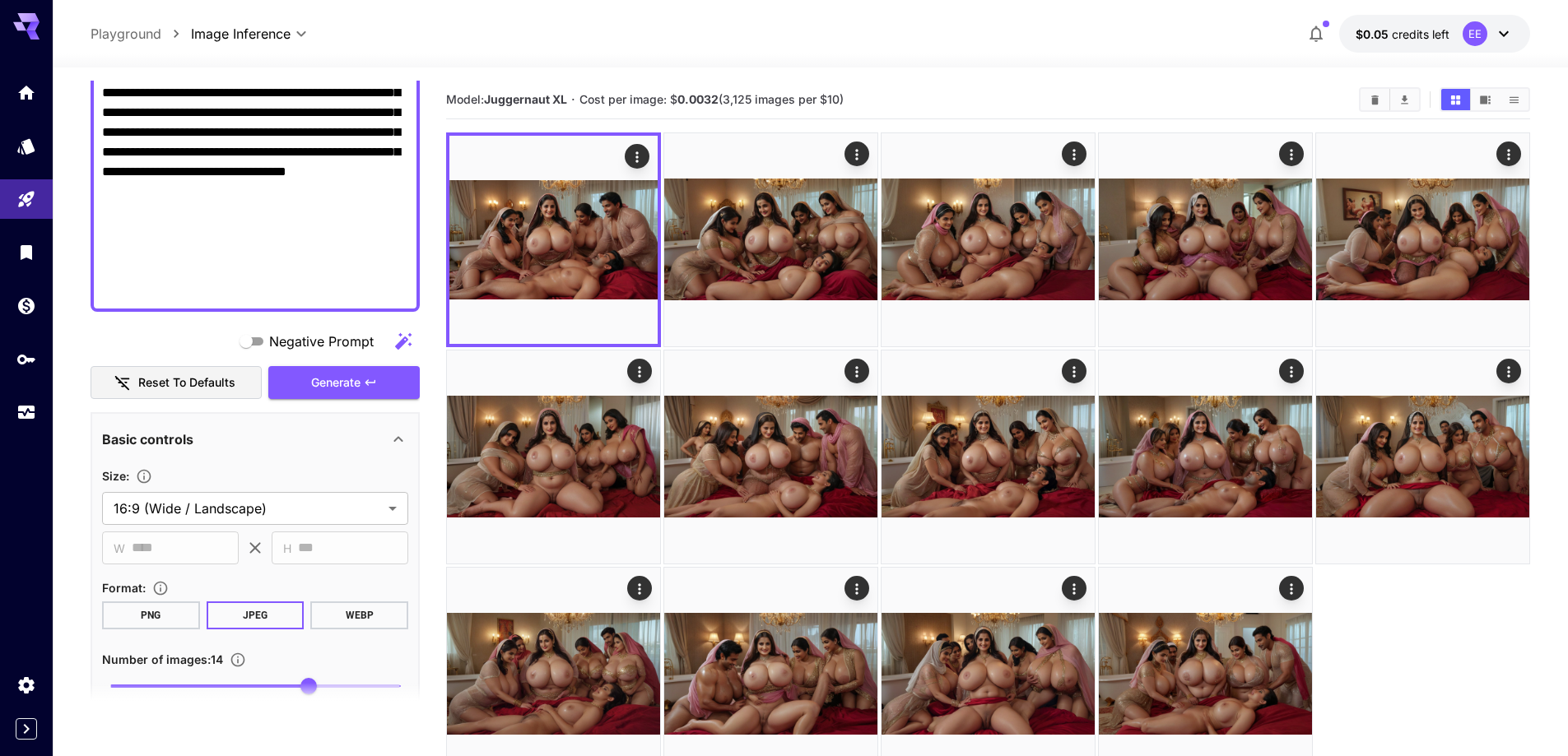
type input "**********"
click at [331, 383] on span "Generate" at bounding box center [335, 383] width 49 height 21
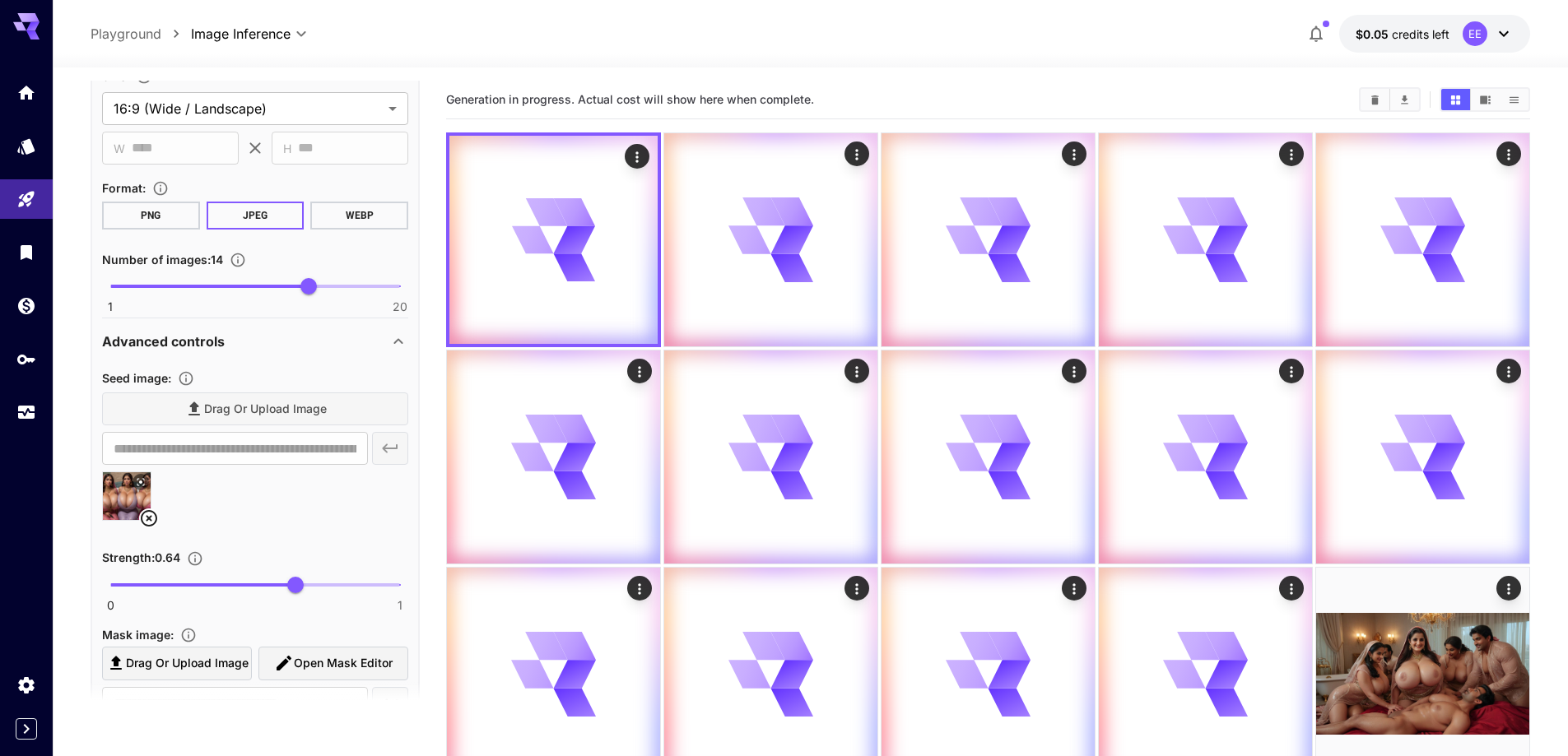
scroll to position [973, 0]
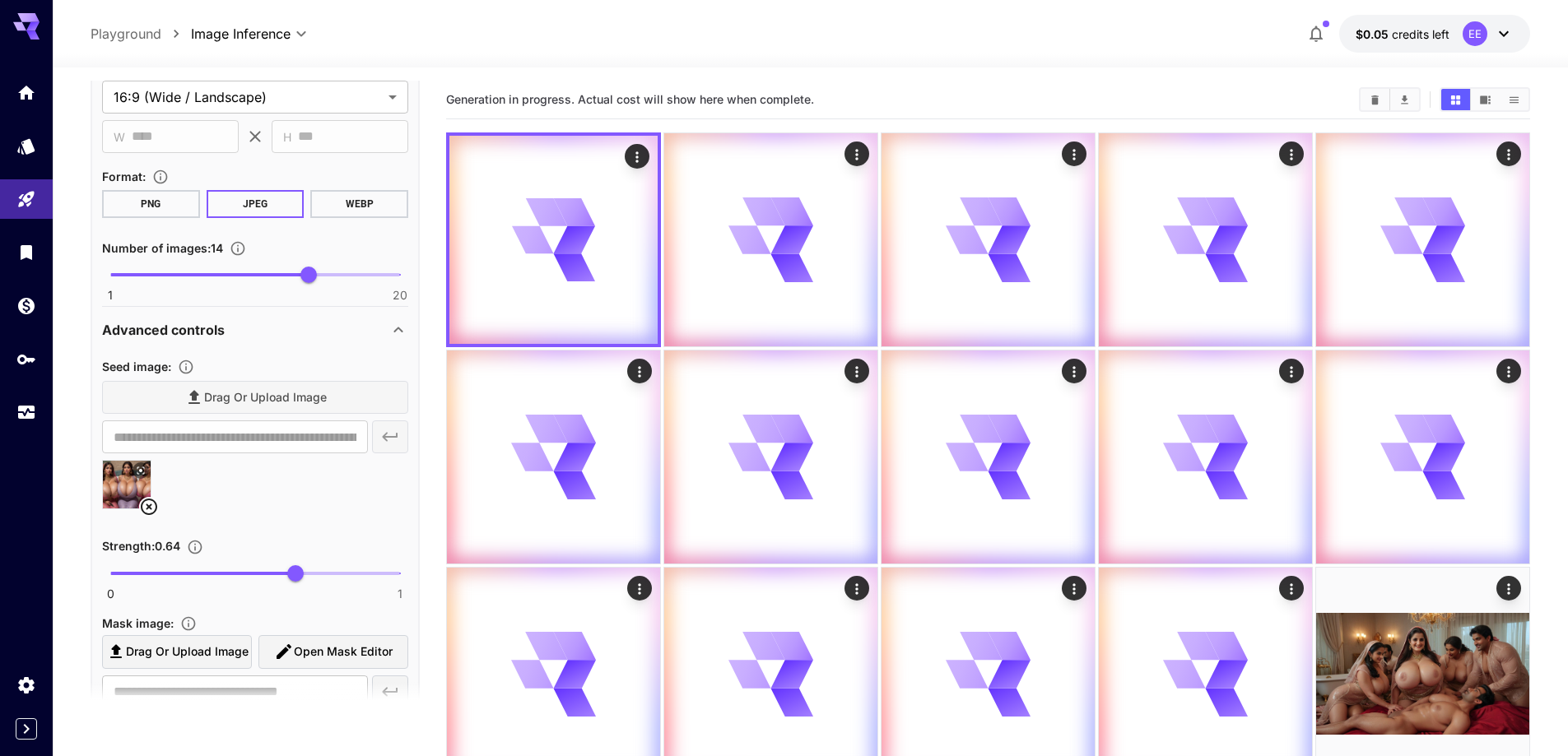
click at [155, 511] on icon at bounding box center [148, 506] width 16 height 16
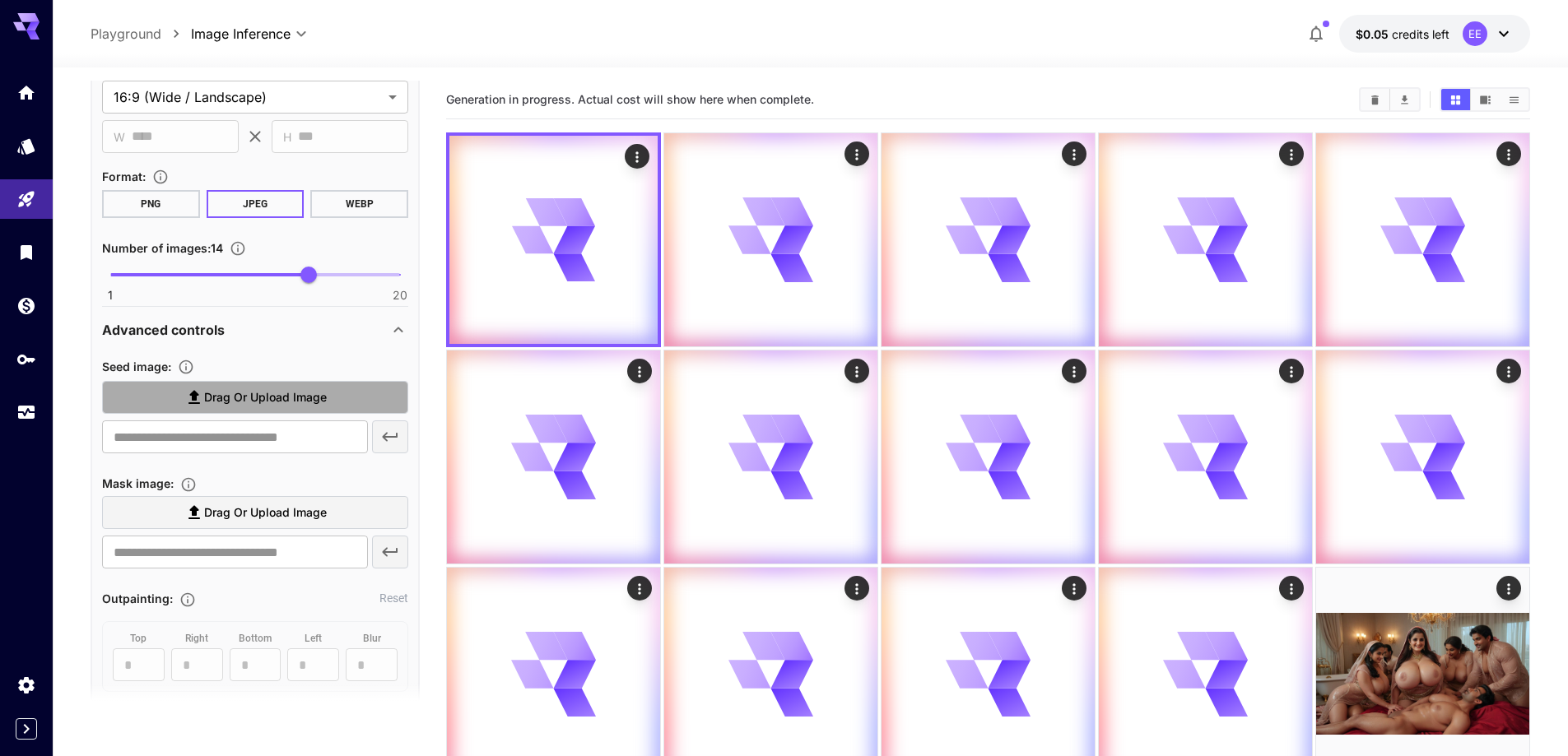
click at [316, 403] on span "Drag or upload image" at bounding box center [265, 398] width 122 height 21
click at [0, 0] on input "Drag or upload image" at bounding box center [0, 0] width 0 height 0
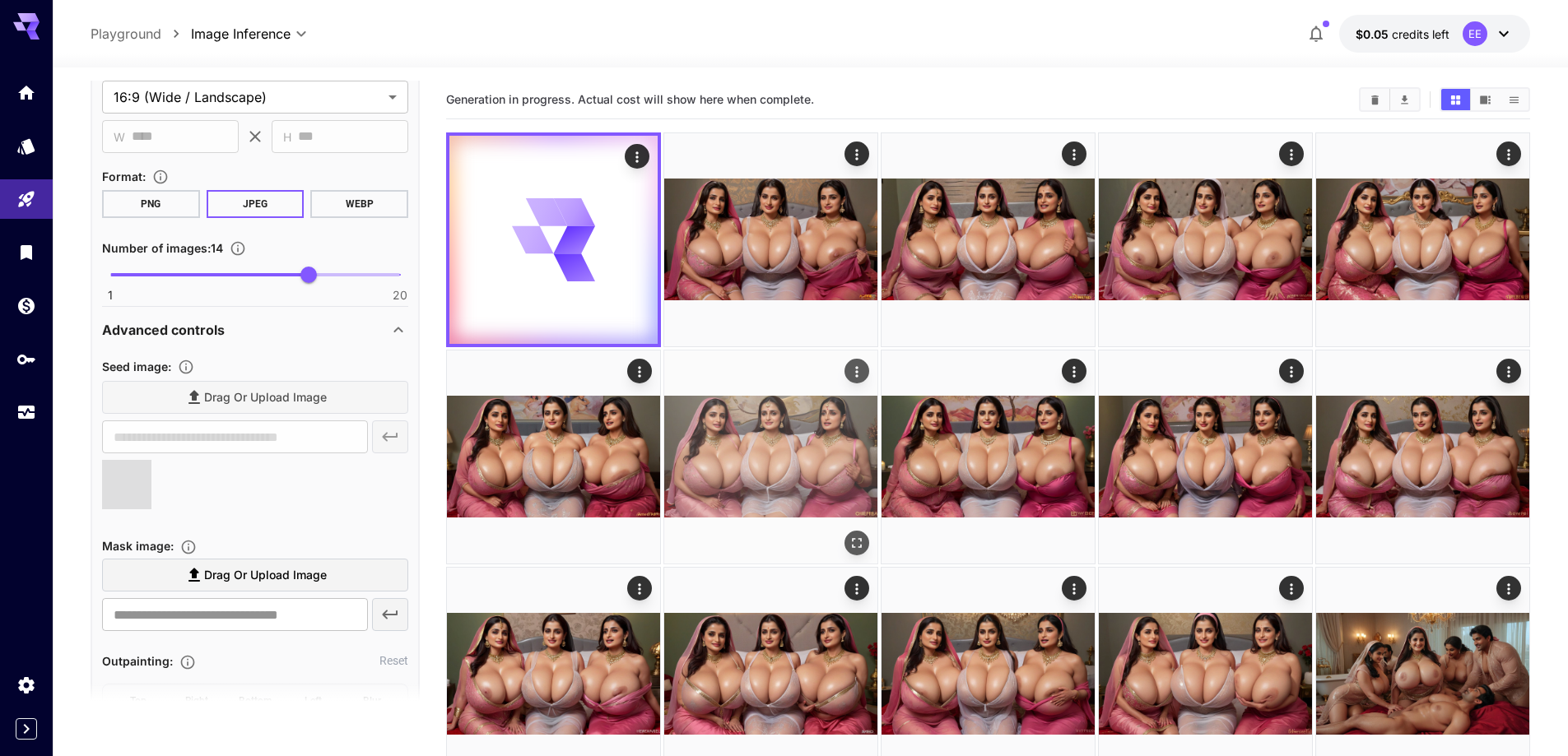
type input "**********"
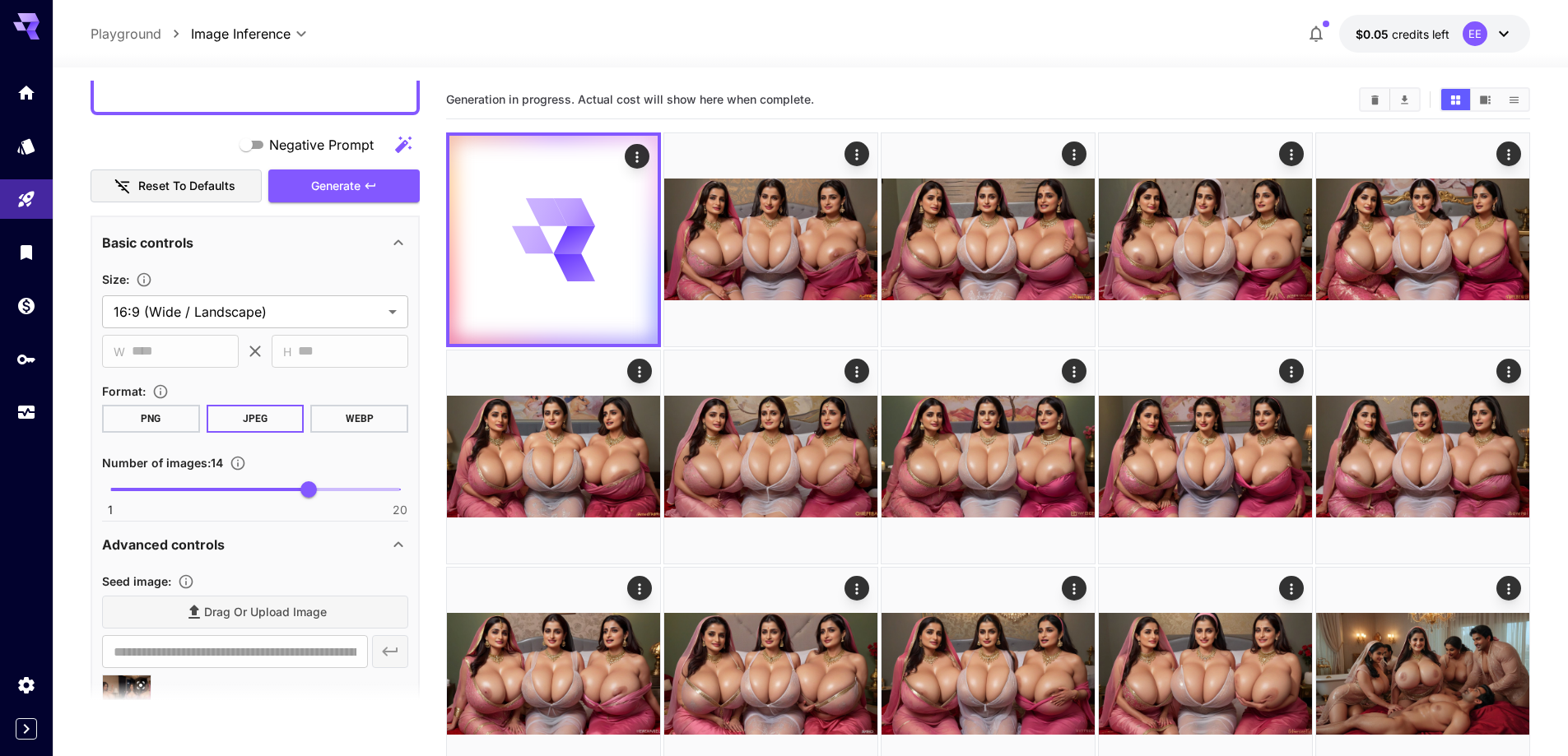
scroll to position [727, 0]
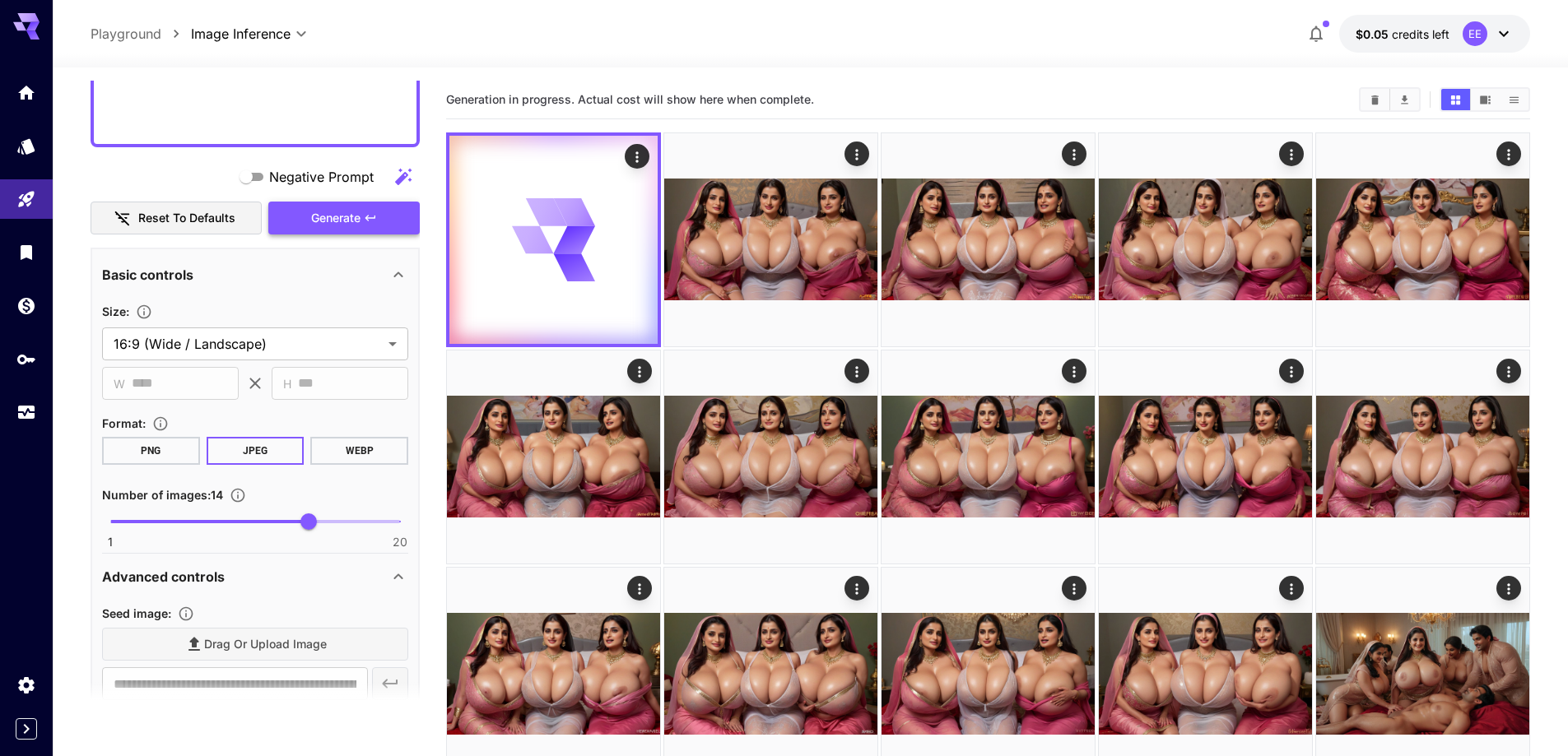
click at [340, 231] on button "Generate" at bounding box center [344, 218] width 152 height 34
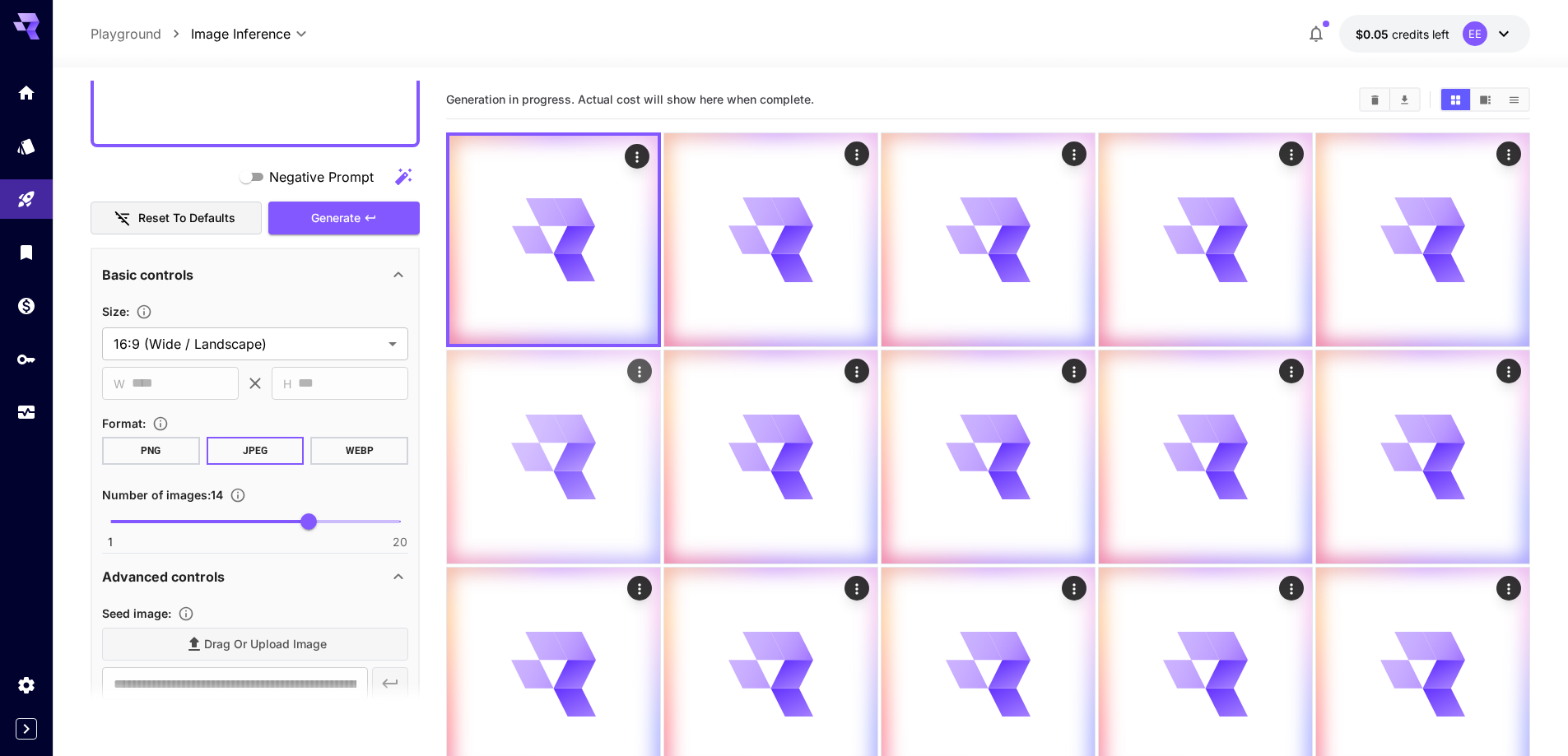
scroll to position [412, 0]
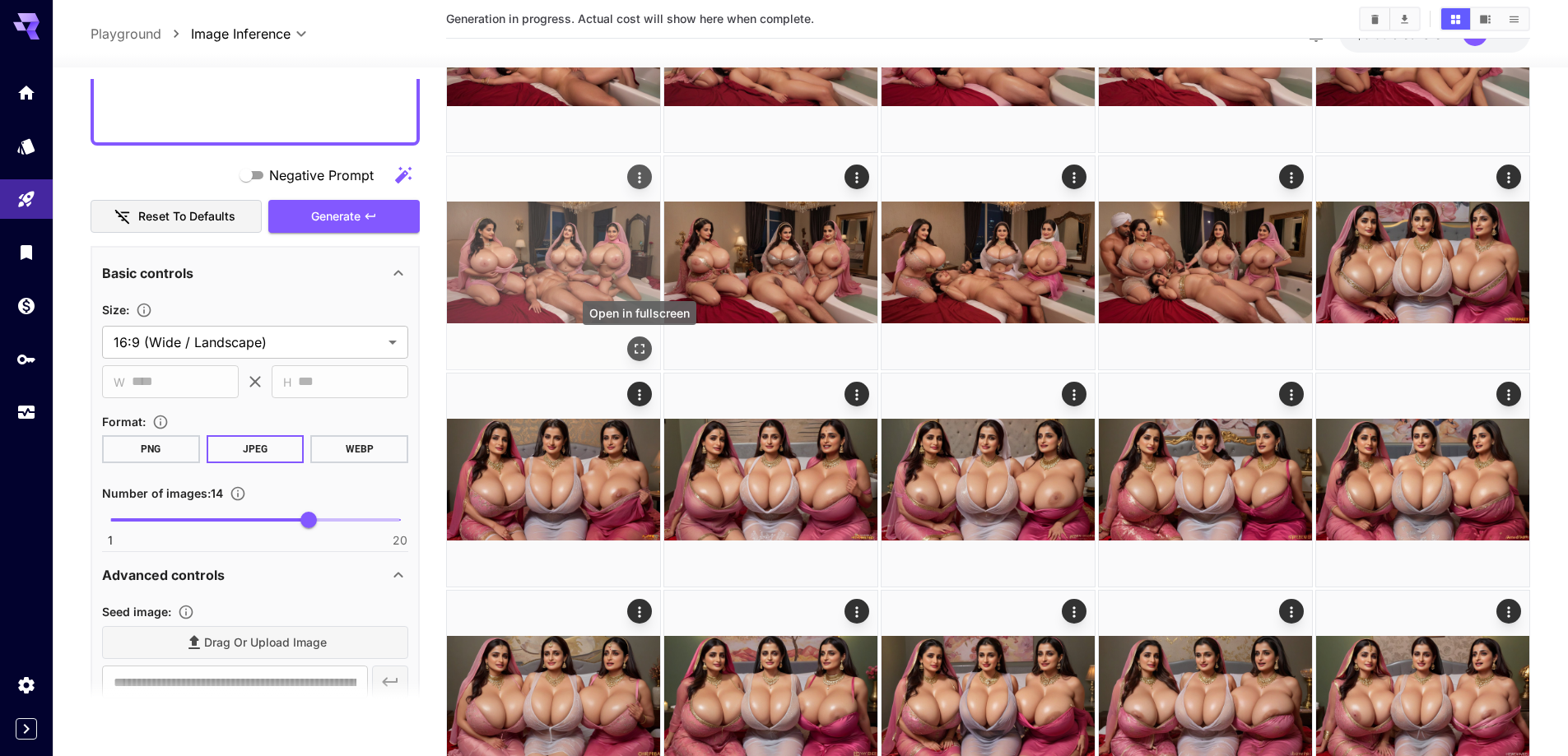
click at [641, 347] on icon "Open in fullscreen" at bounding box center [639, 349] width 16 height 16
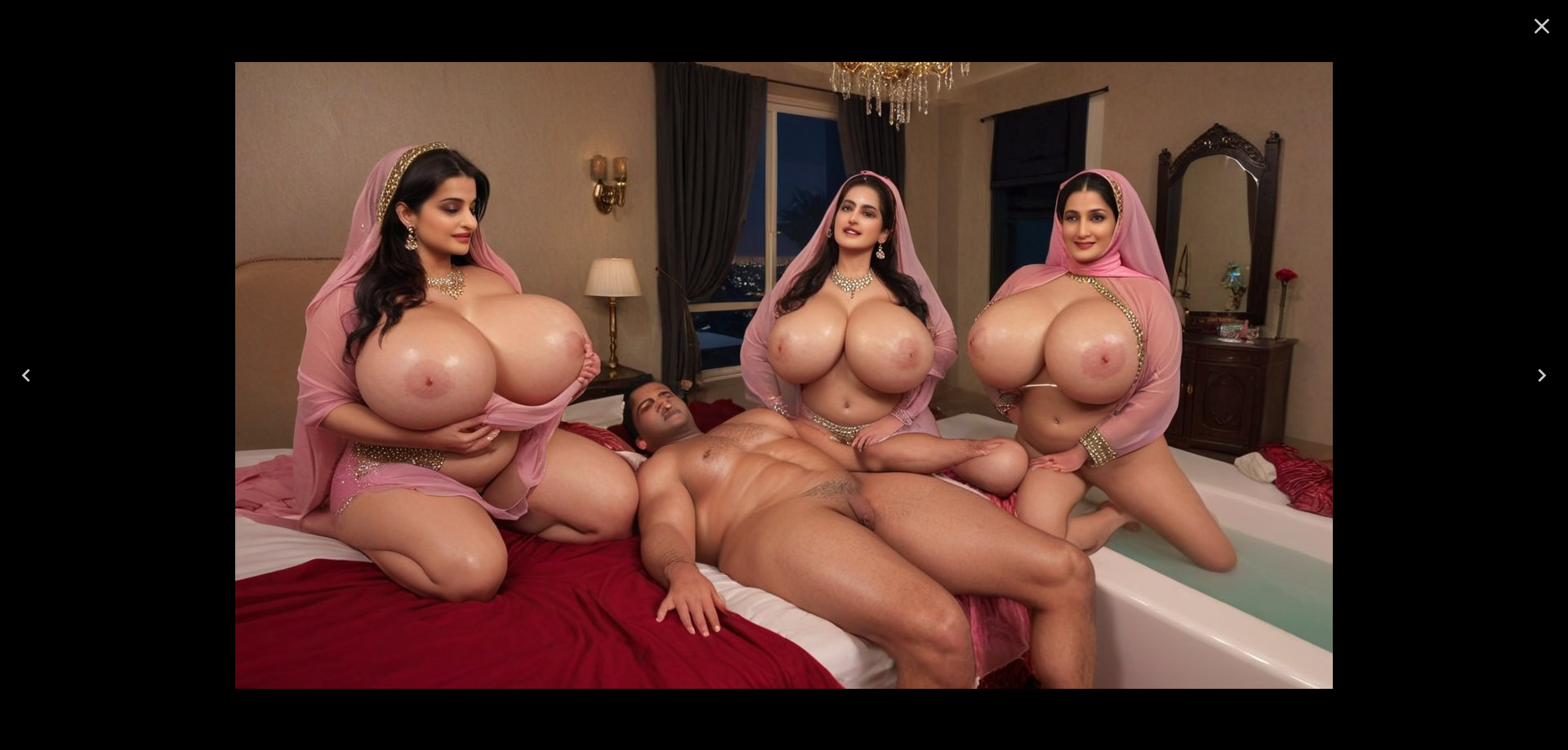
click at [41, 369] on button "Previous" at bounding box center [26, 375] width 52 height 65
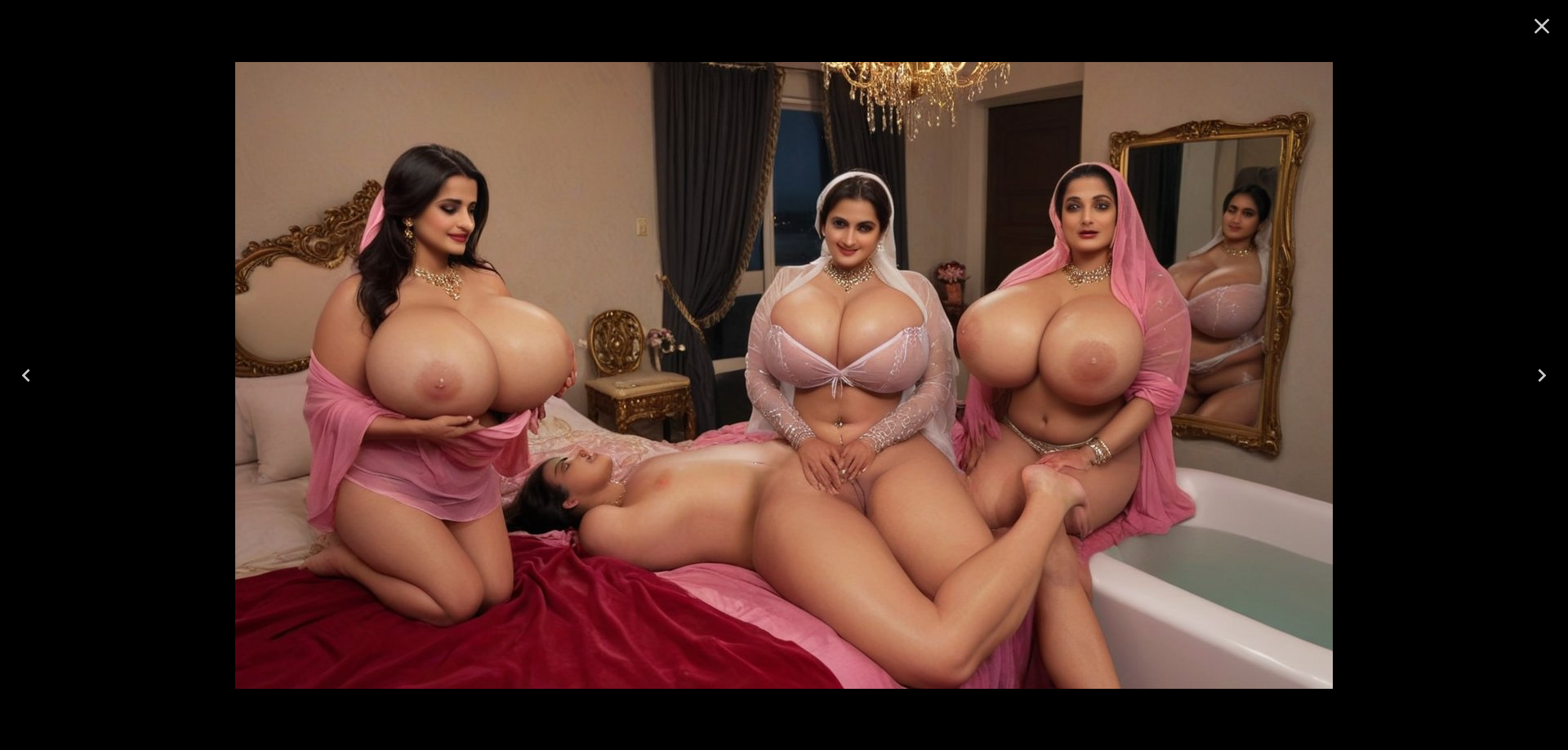
click at [41, 369] on button "Previous" at bounding box center [26, 375] width 52 height 65
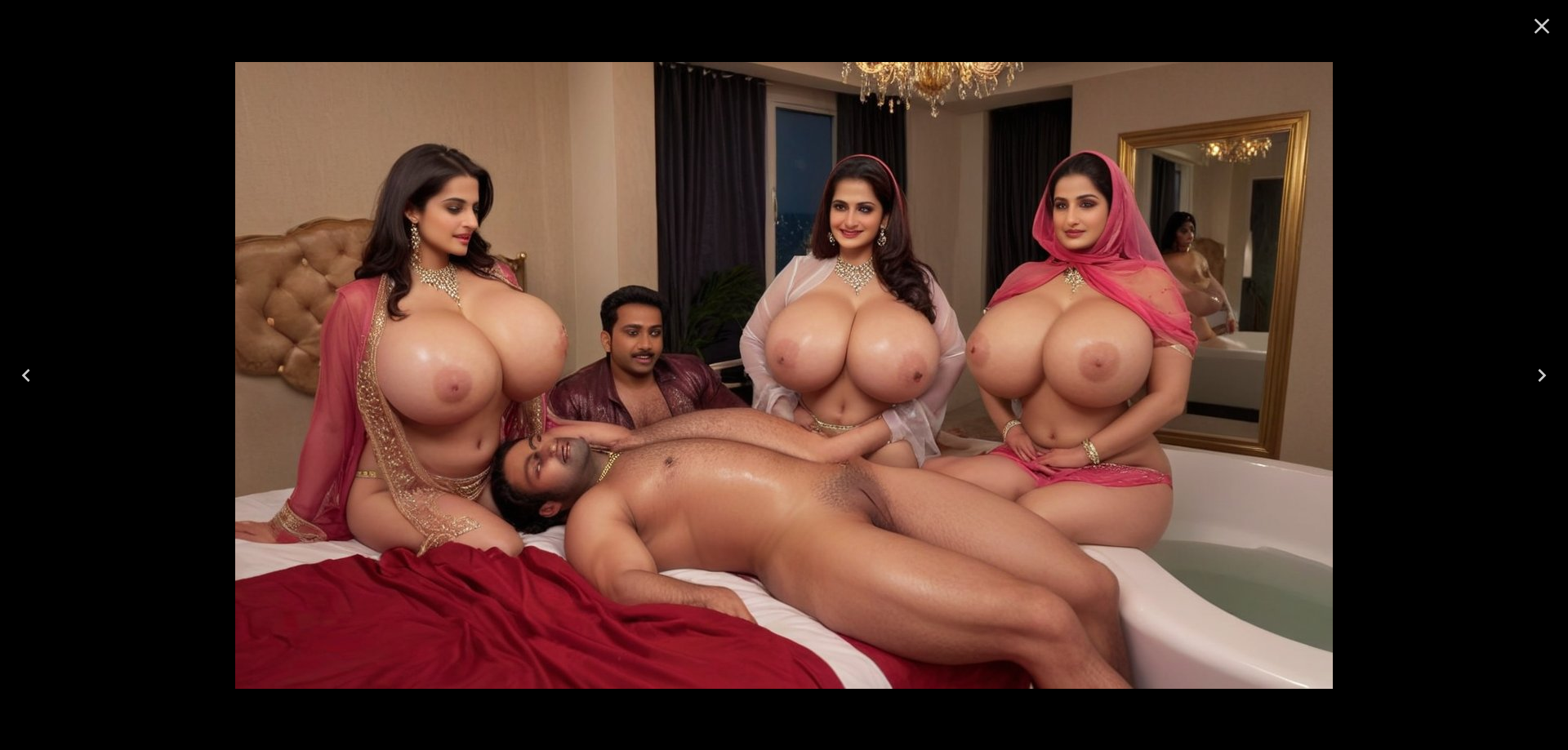
click at [41, 369] on button "Previous" at bounding box center [26, 375] width 52 height 65
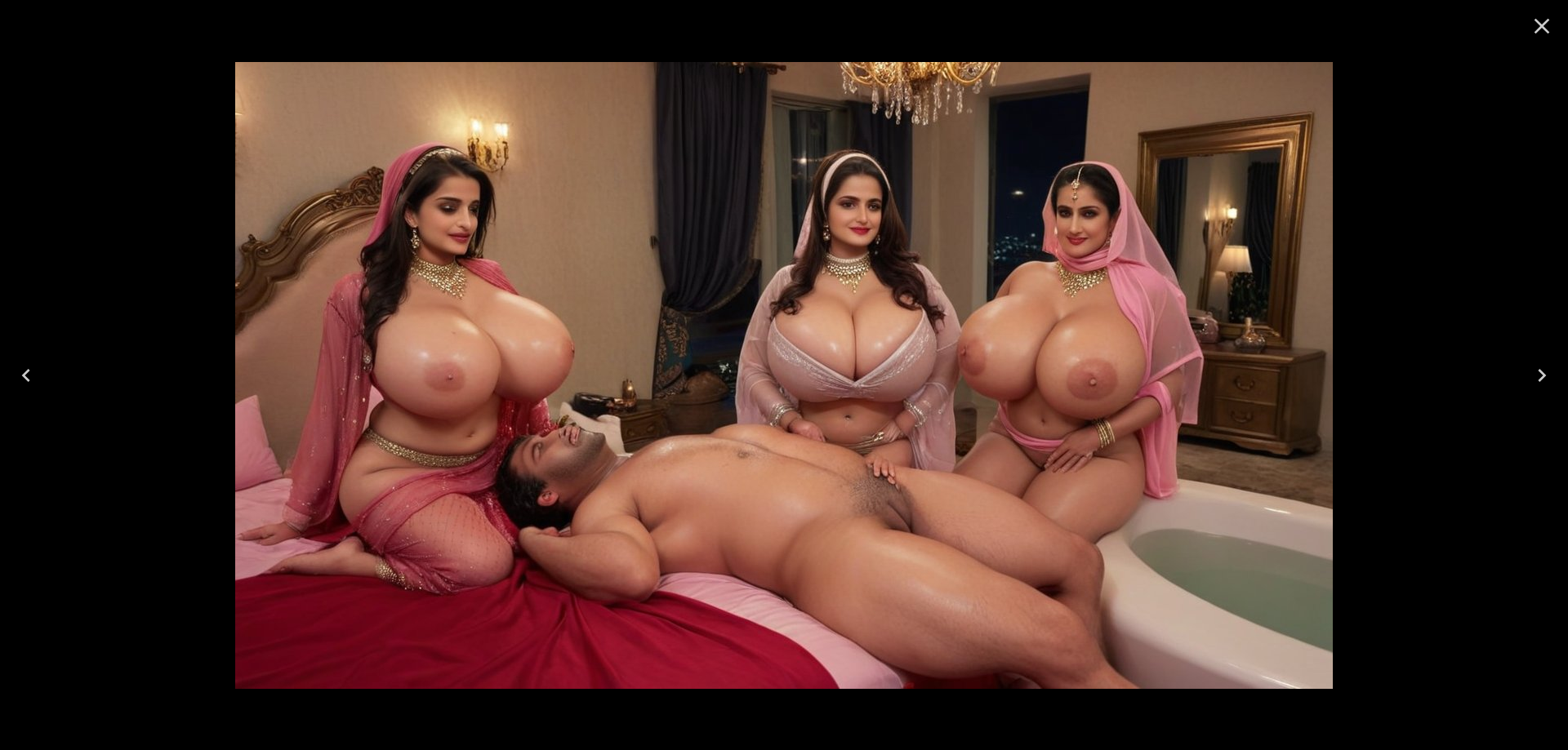
click at [41, 369] on button "Previous" at bounding box center [26, 375] width 52 height 65
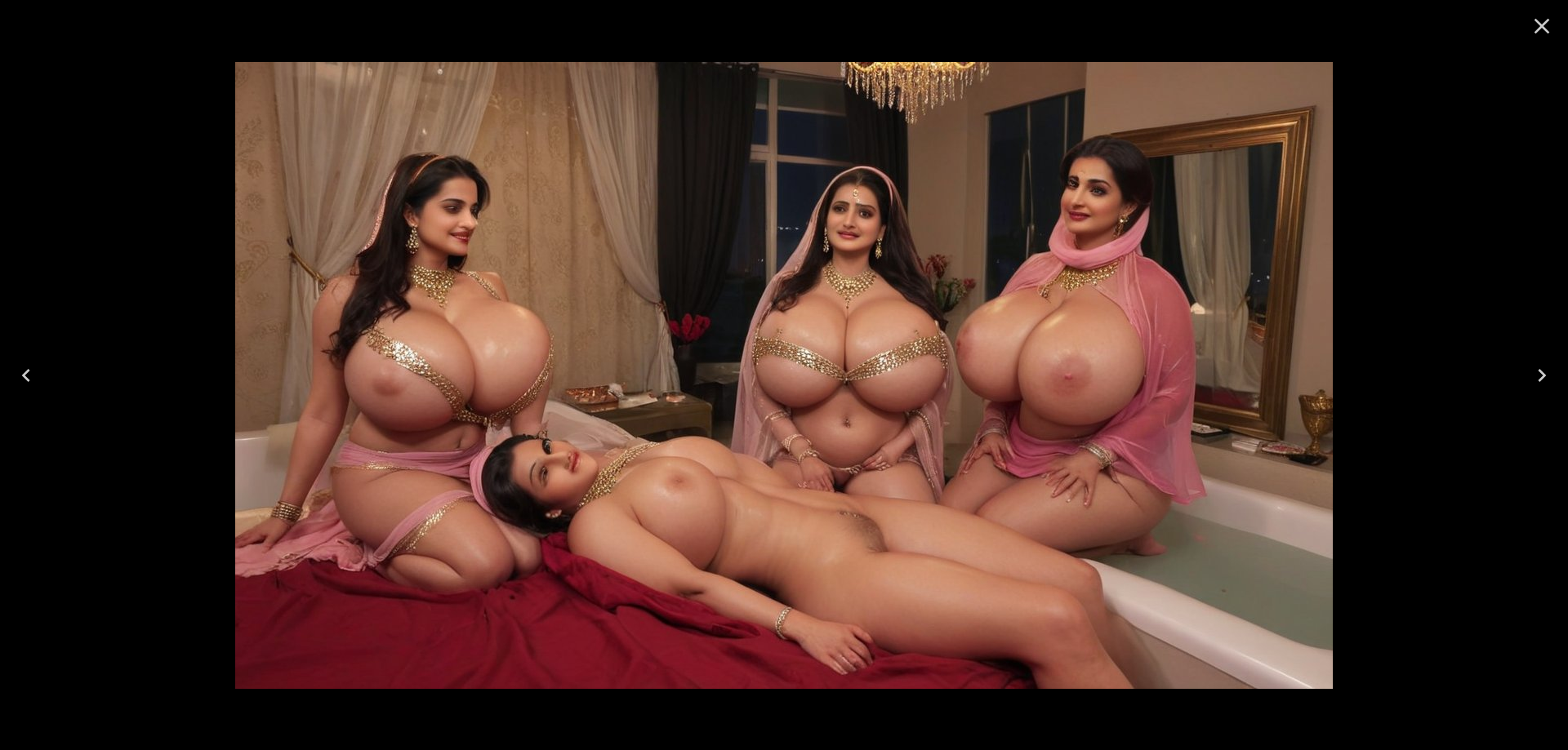
click at [41, 369] on button "Previous" at bounding box center [26, 375] width 52 height 65
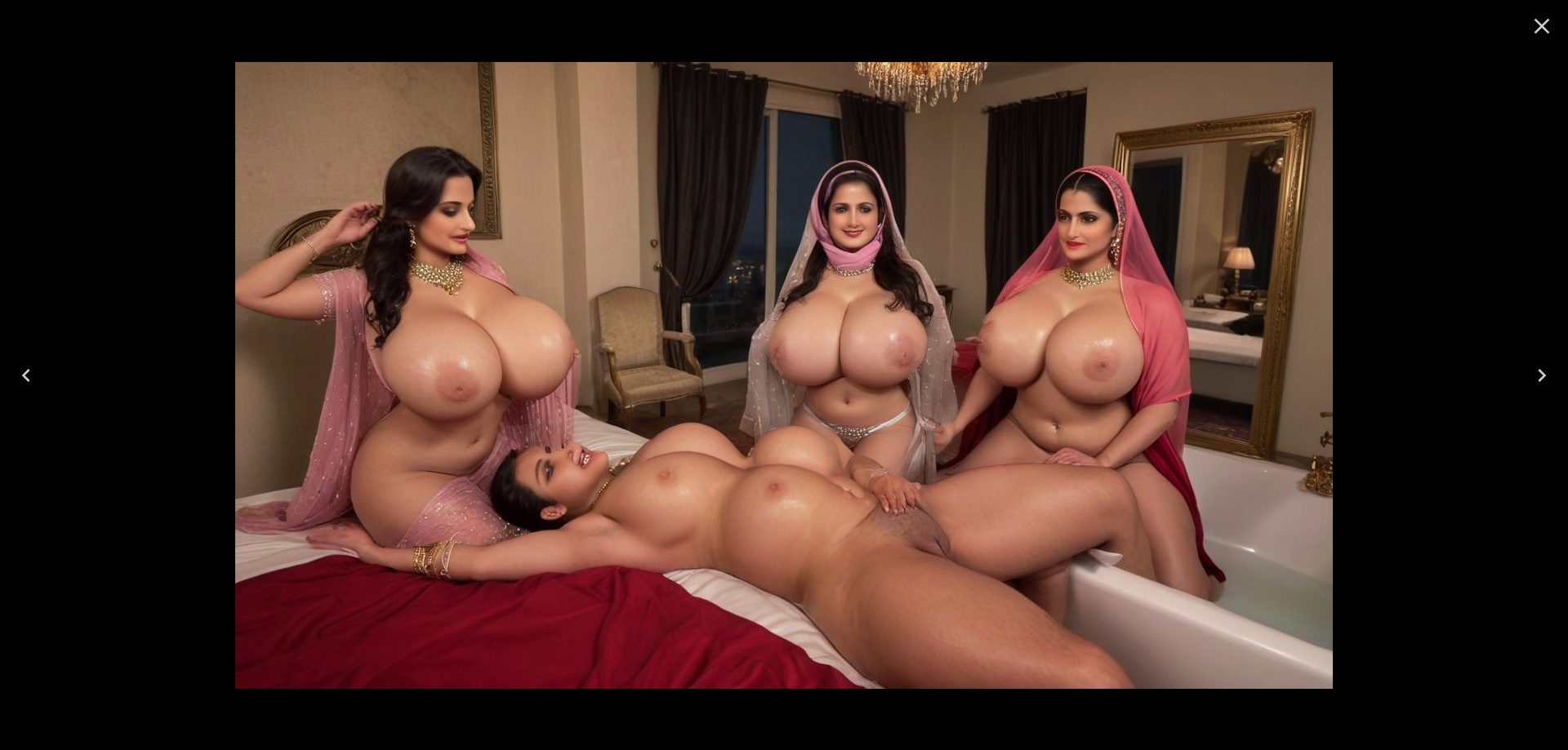
click at [41, 369] on button "Previous" at bounding box center [26, 375] width 52 height 65
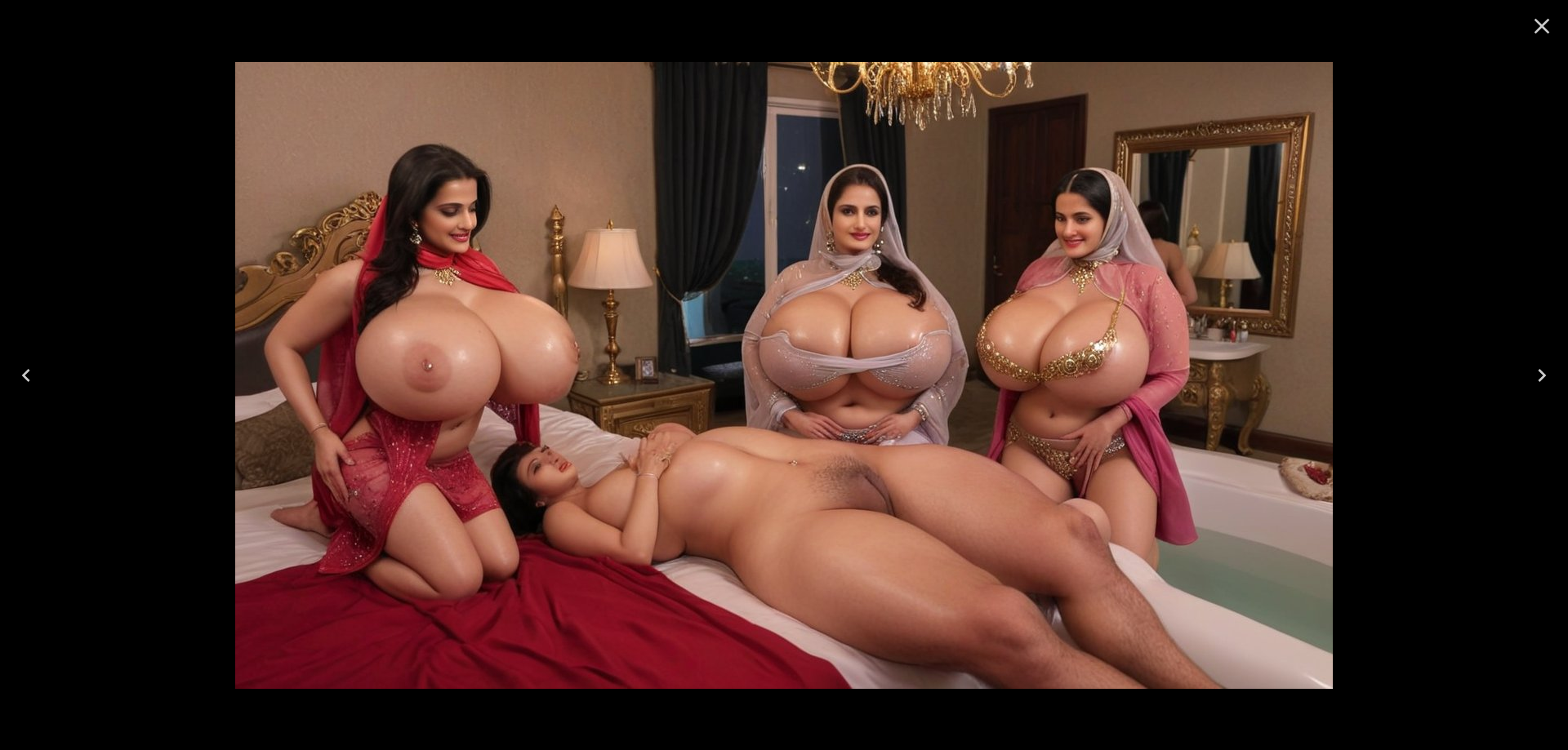
click at [41, 369] on button "Previous" at bounding box center [26, 375] width 52 height 65
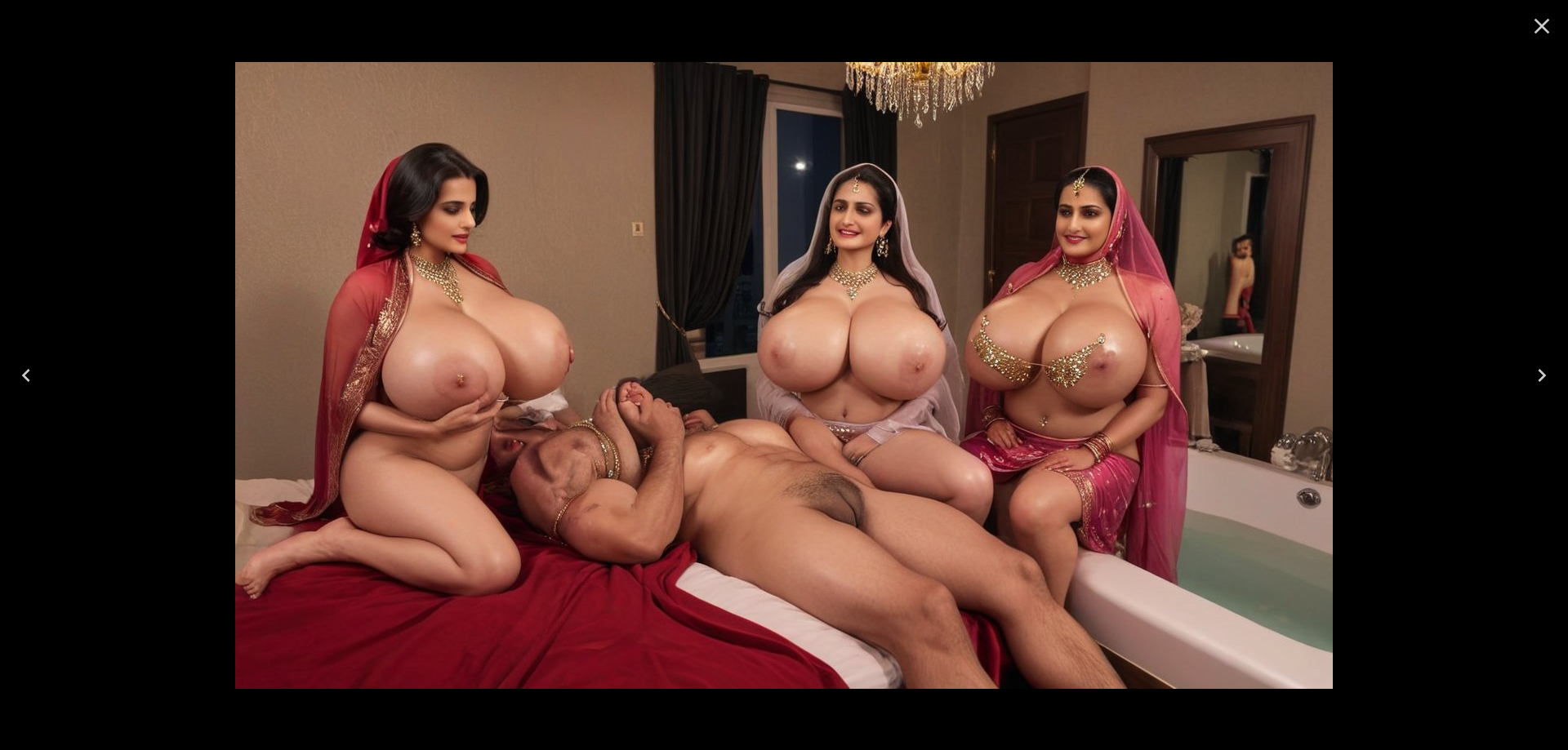
click at [41, 369] on button "Previous" at bounding box center [26, 375] width 52 height 65
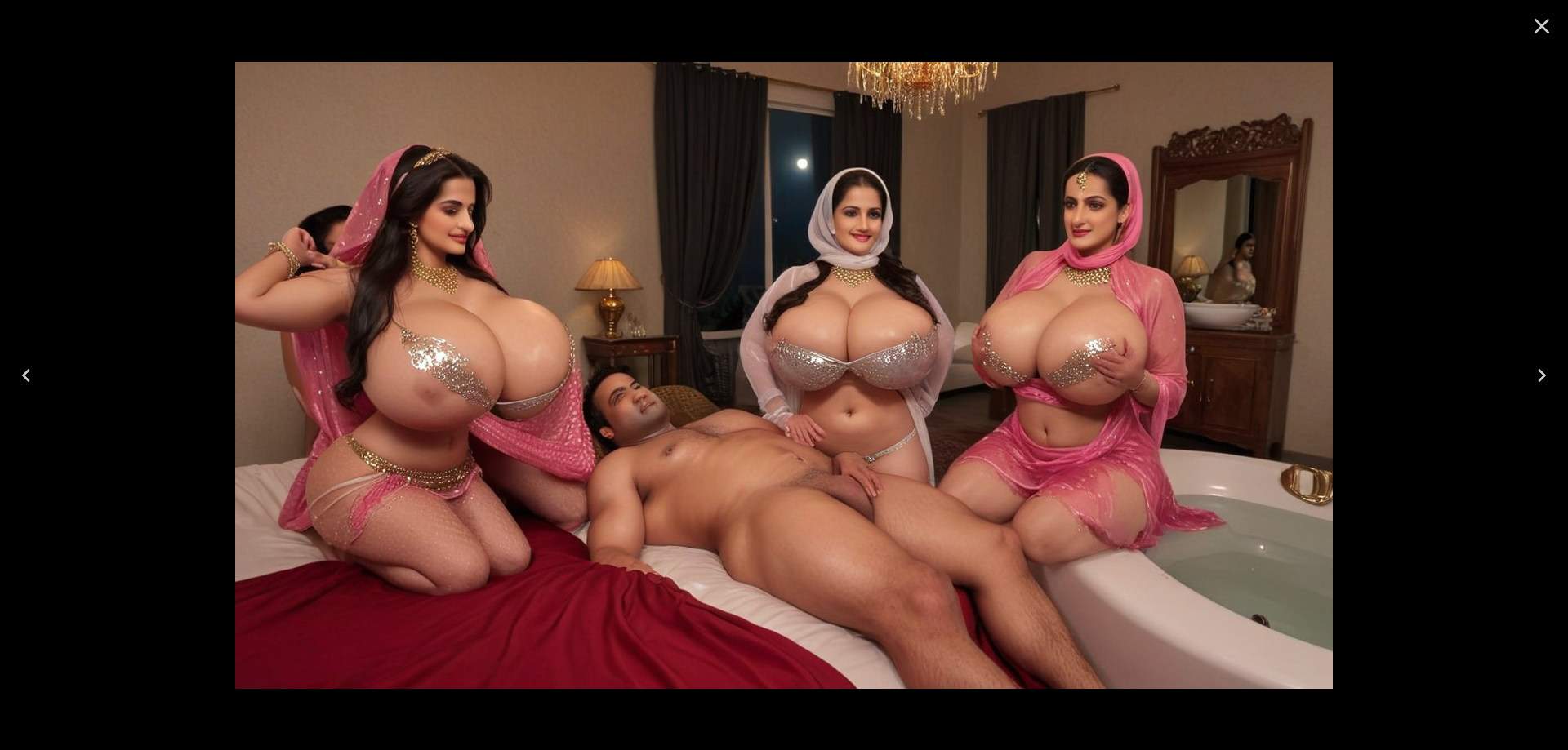
click at [41, 369] on button "Previous" at bounding box center [26, 375] width 52 height 65
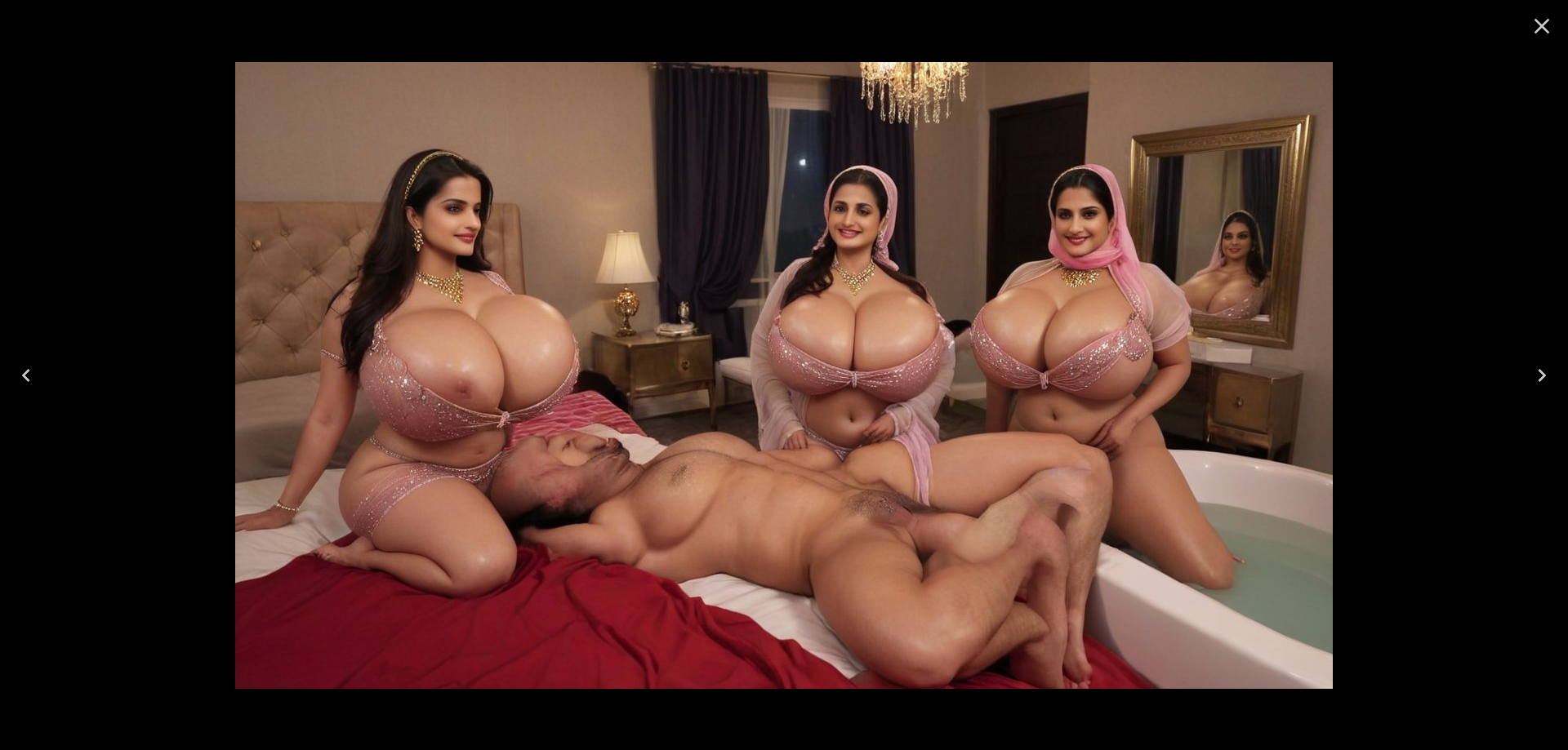
click at [41, 369] on button "Previous" at bounding box center [26, 375] width 52 height 65
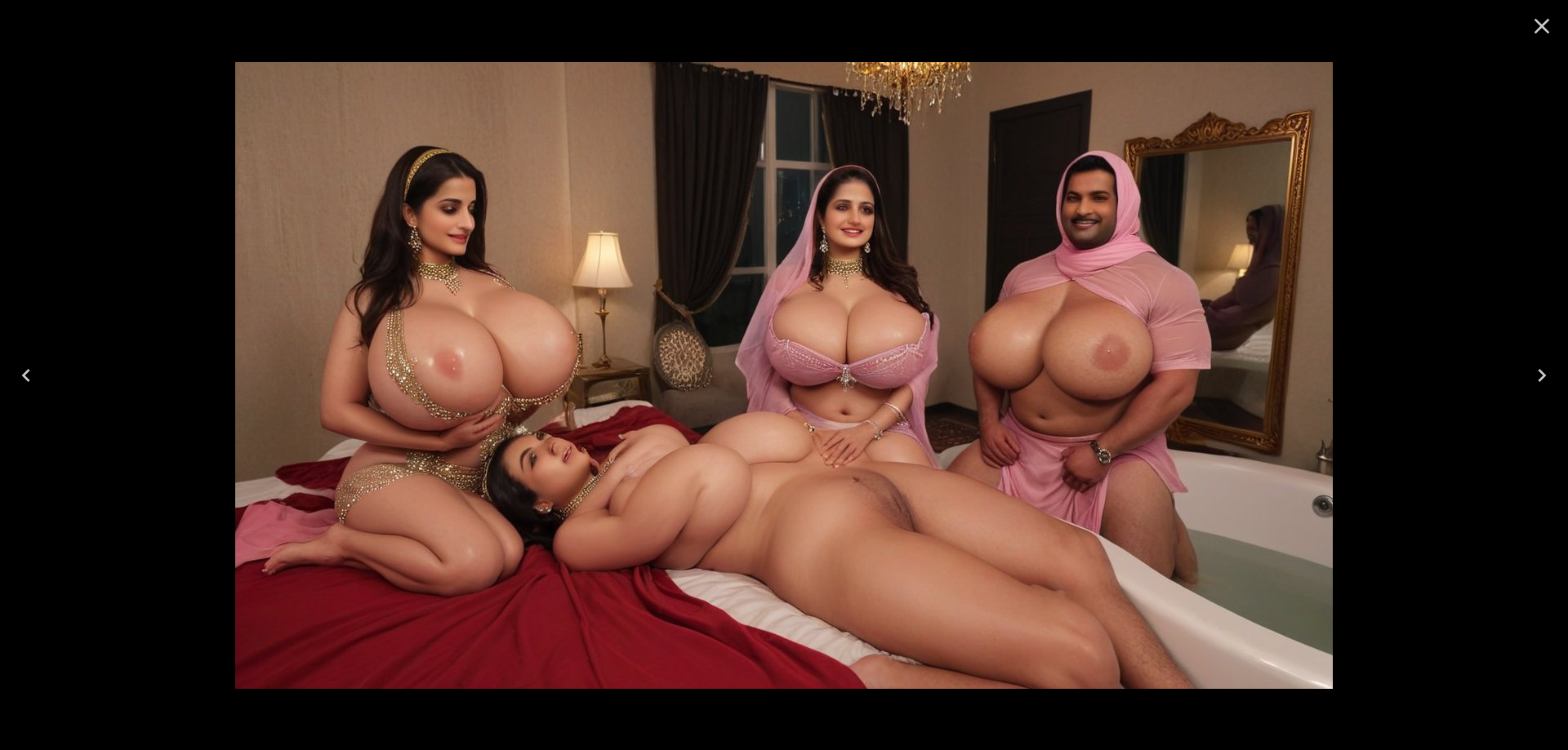
click at [41, 369] on button "Previous" at bounding box center [26, 375] width 52 height 65
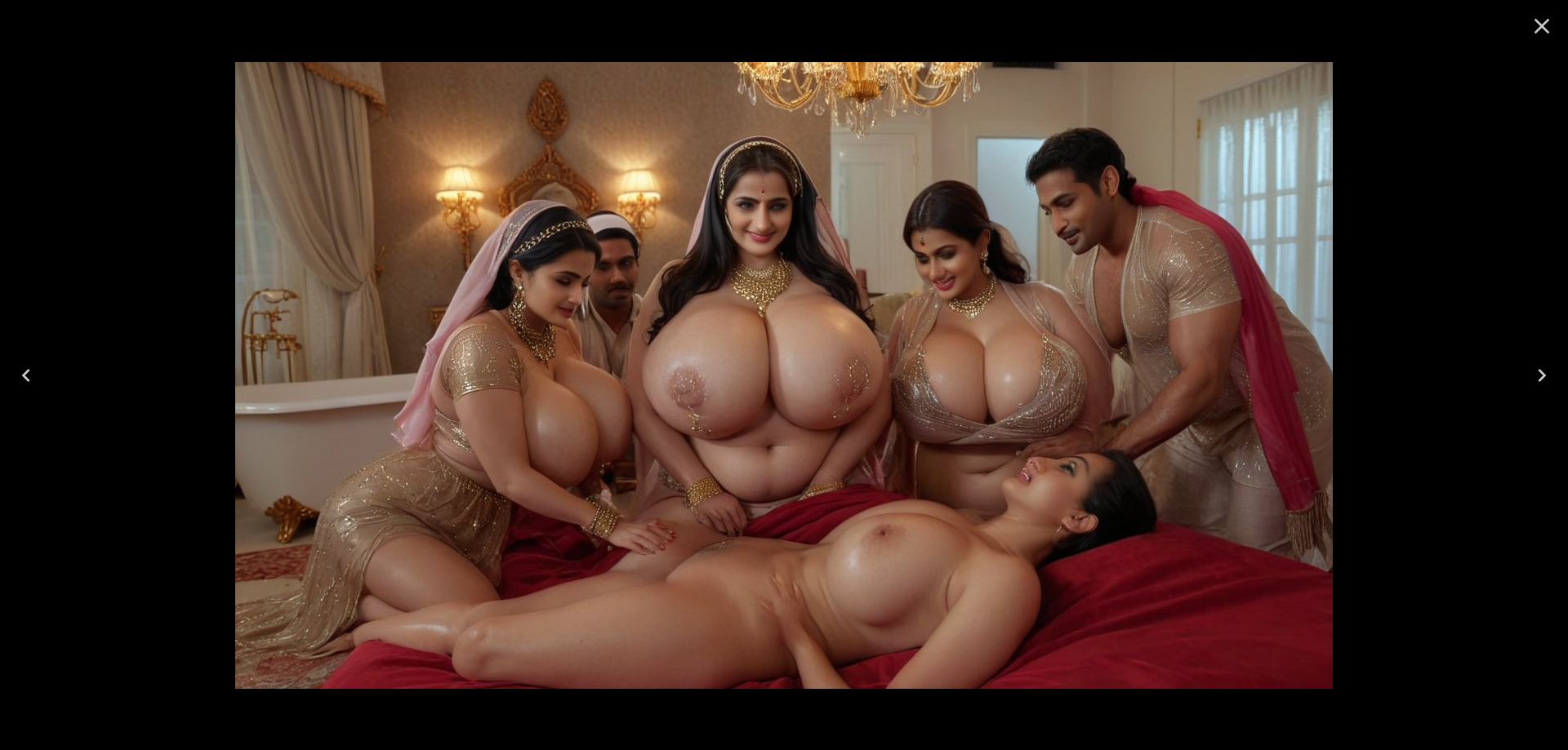
click at [1541, 26] on icon "Close" at bounding box center [1542, 26] width 15 height 15
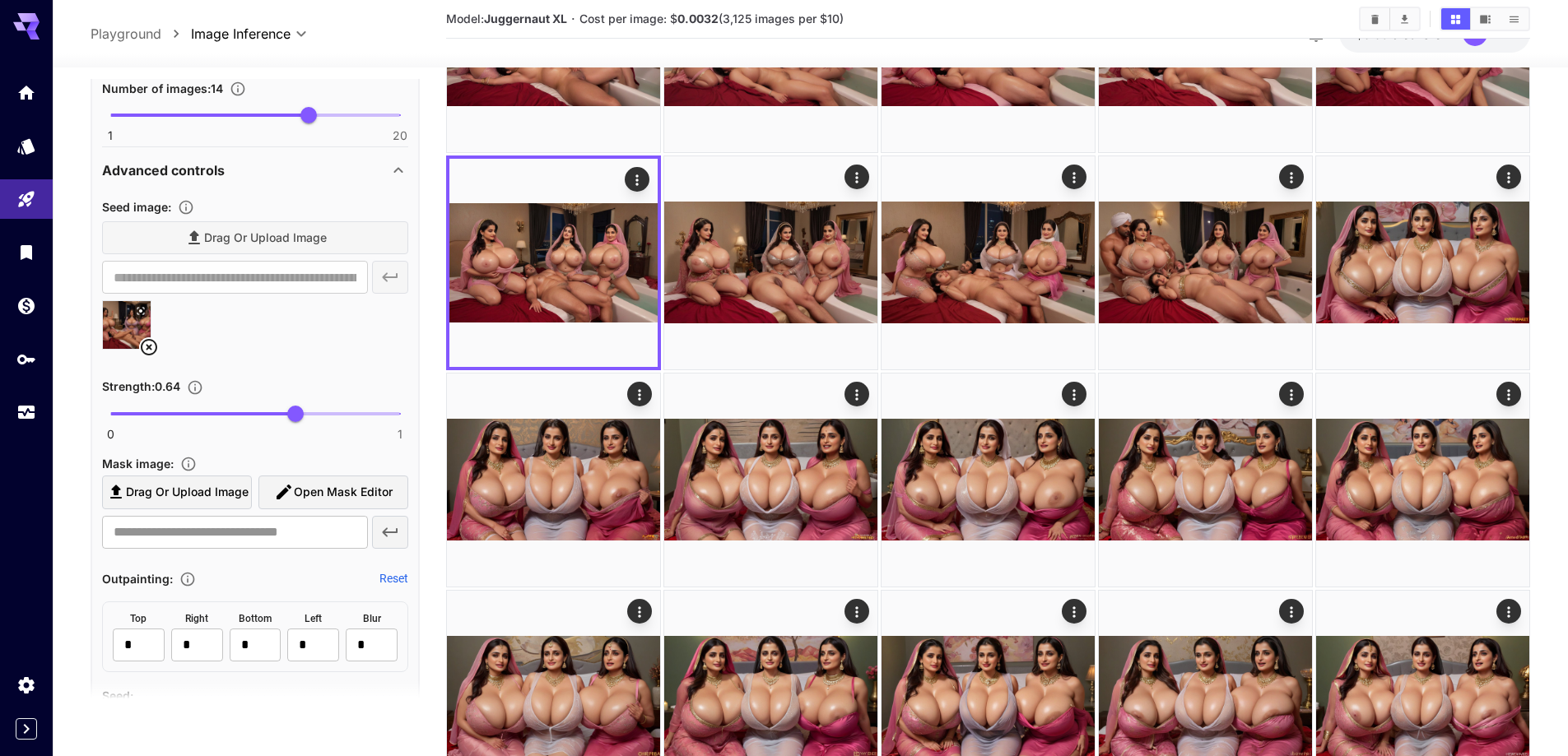
scroll to position [1137, 0]
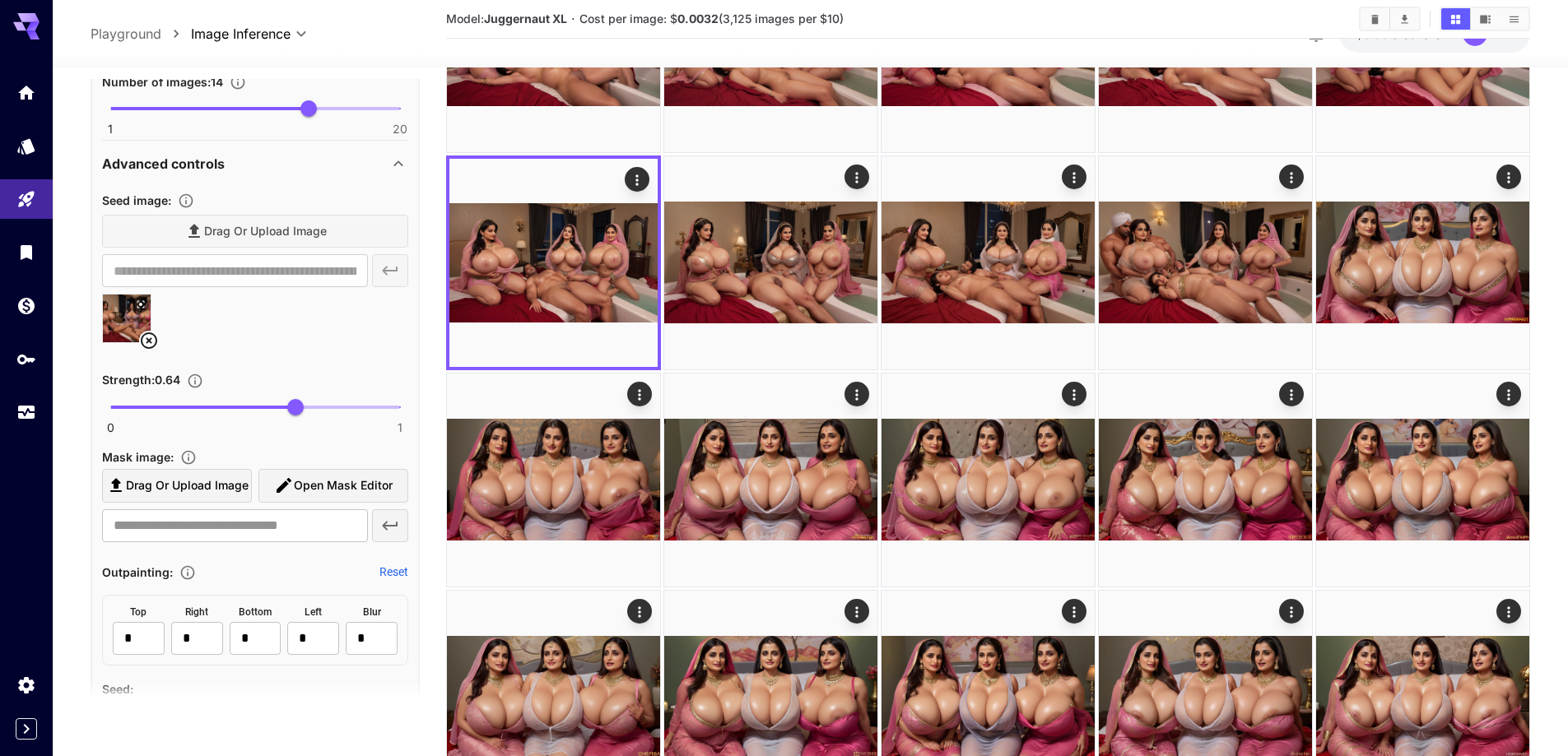
click at [155, 334] on icon at bounding box center [148, 340] width 20 height 20
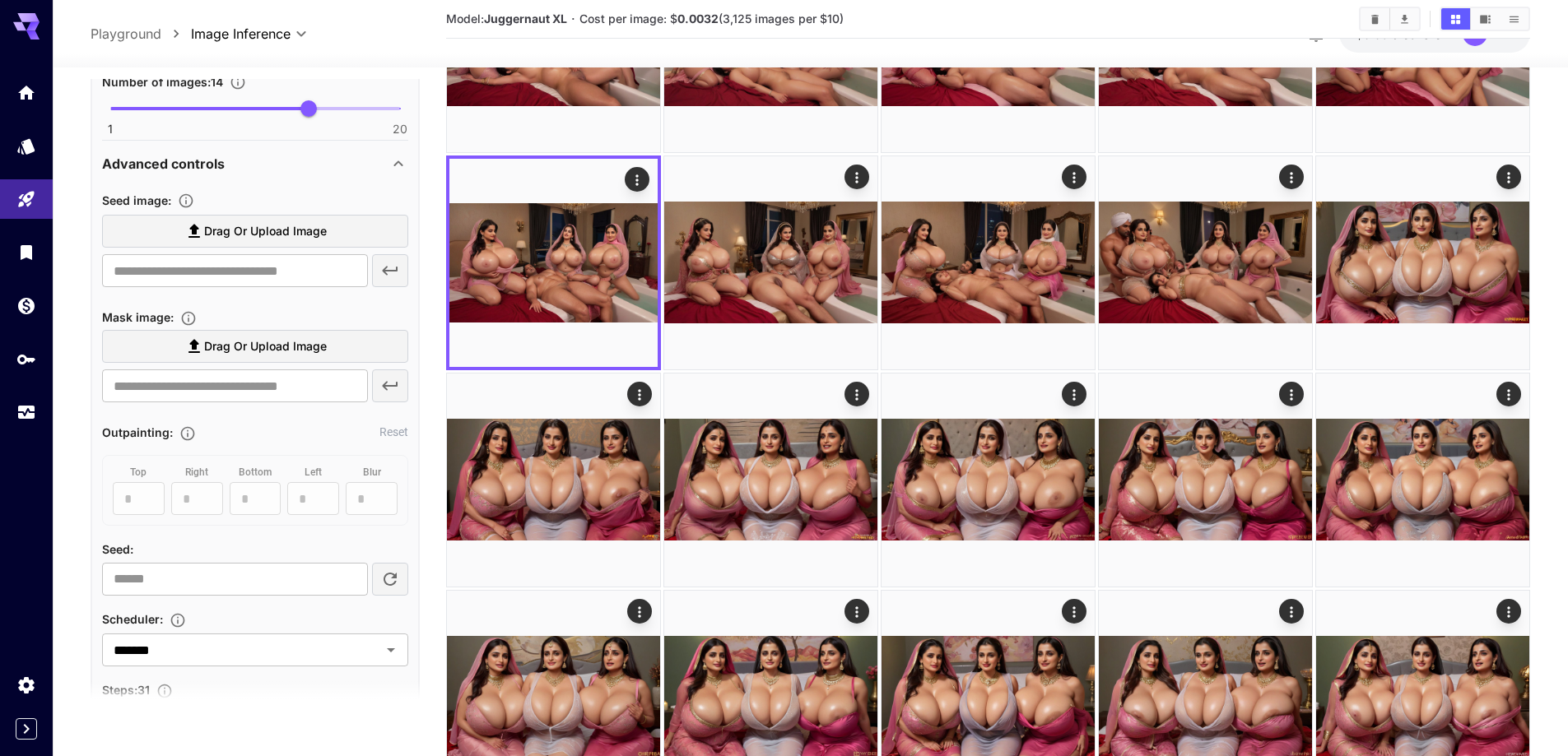
click at [299, 236] on span "Drag or upload image" at bounding box center [265, 232] width 122 height 21
click at [0, 0] on input "Drag or upload image" at bounding box center [0, 0] width 0 height 0
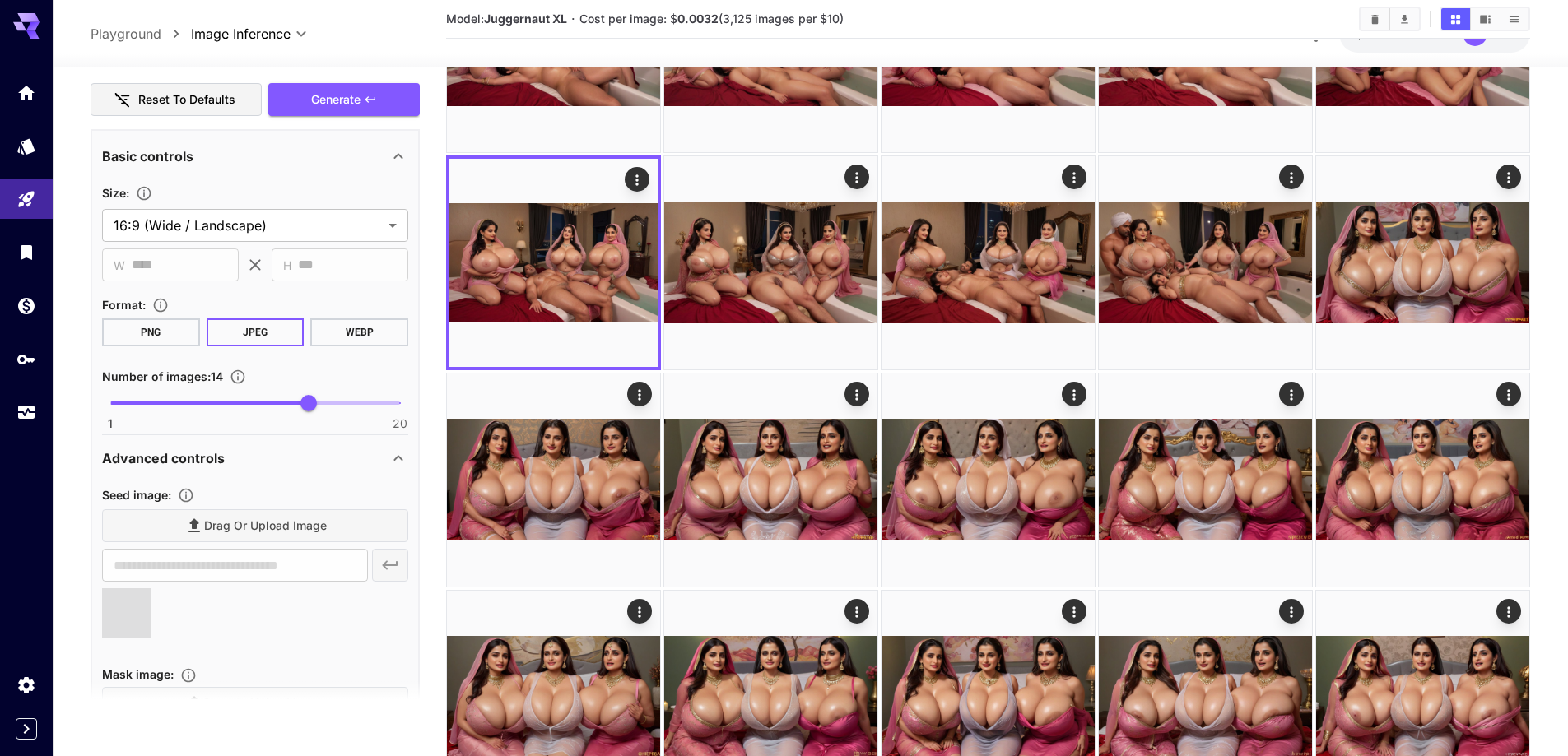
type input "**********"
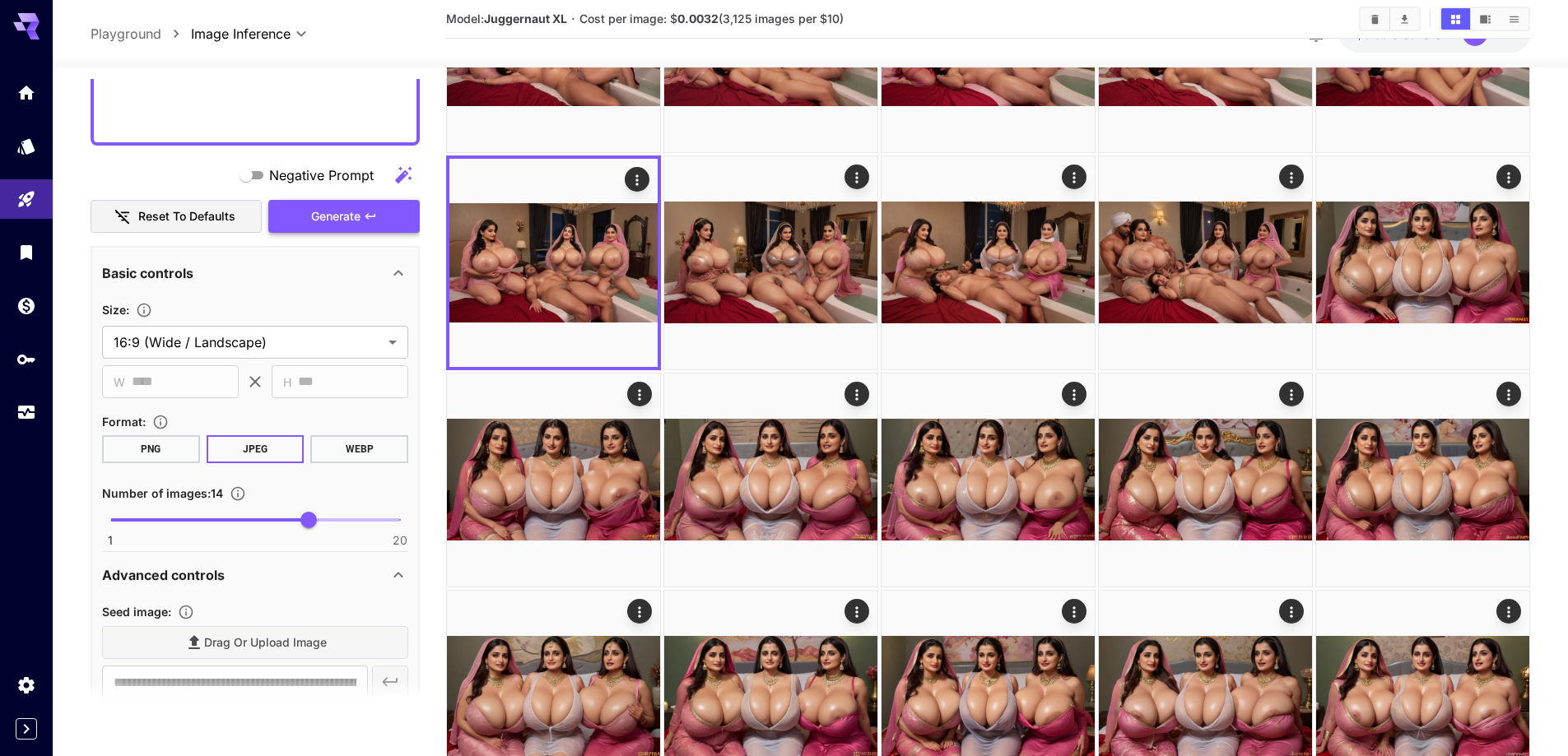
click at [375, 221] on icon "button" at bounding box center [370, 216] width 13 height 13
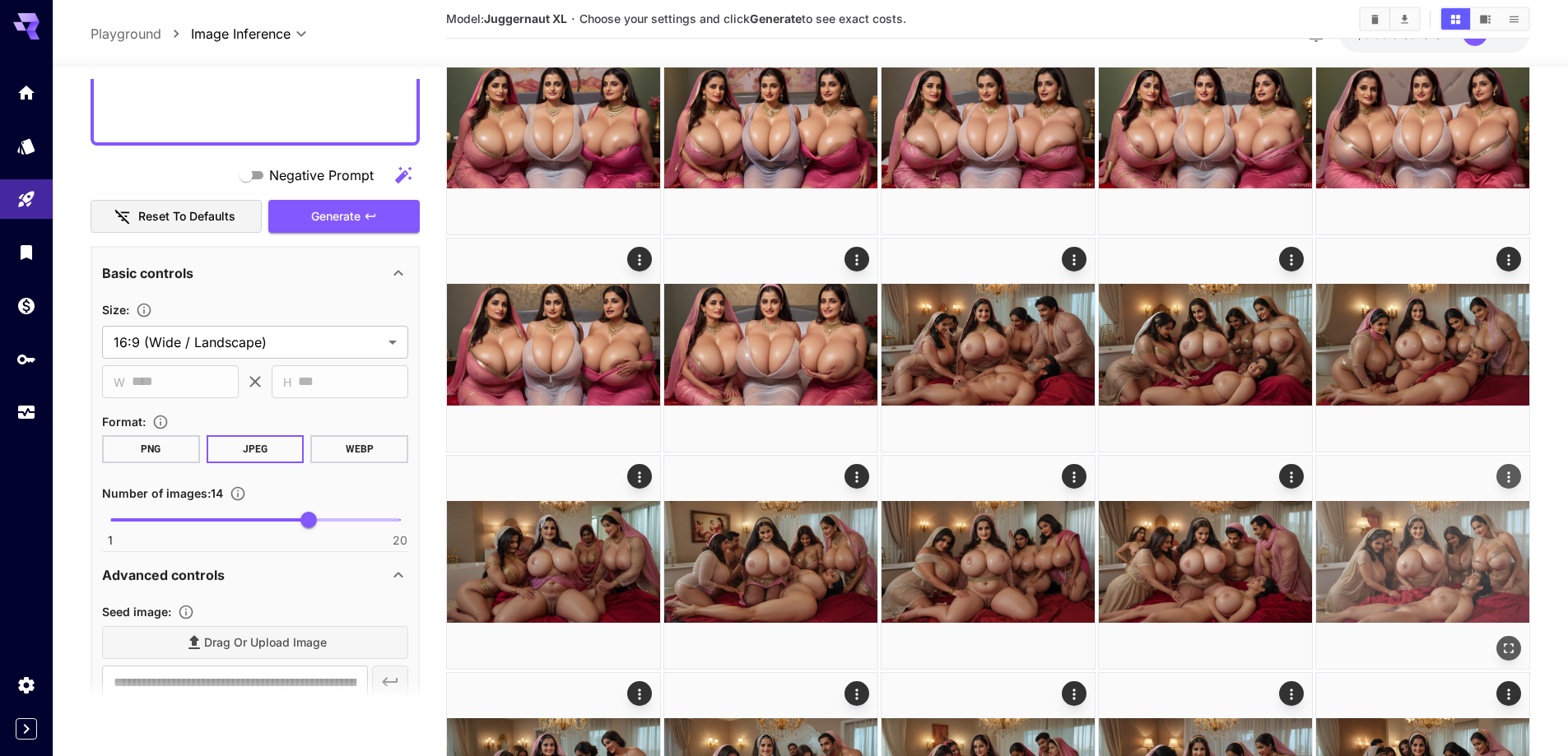
scroll to position [1728, 0]
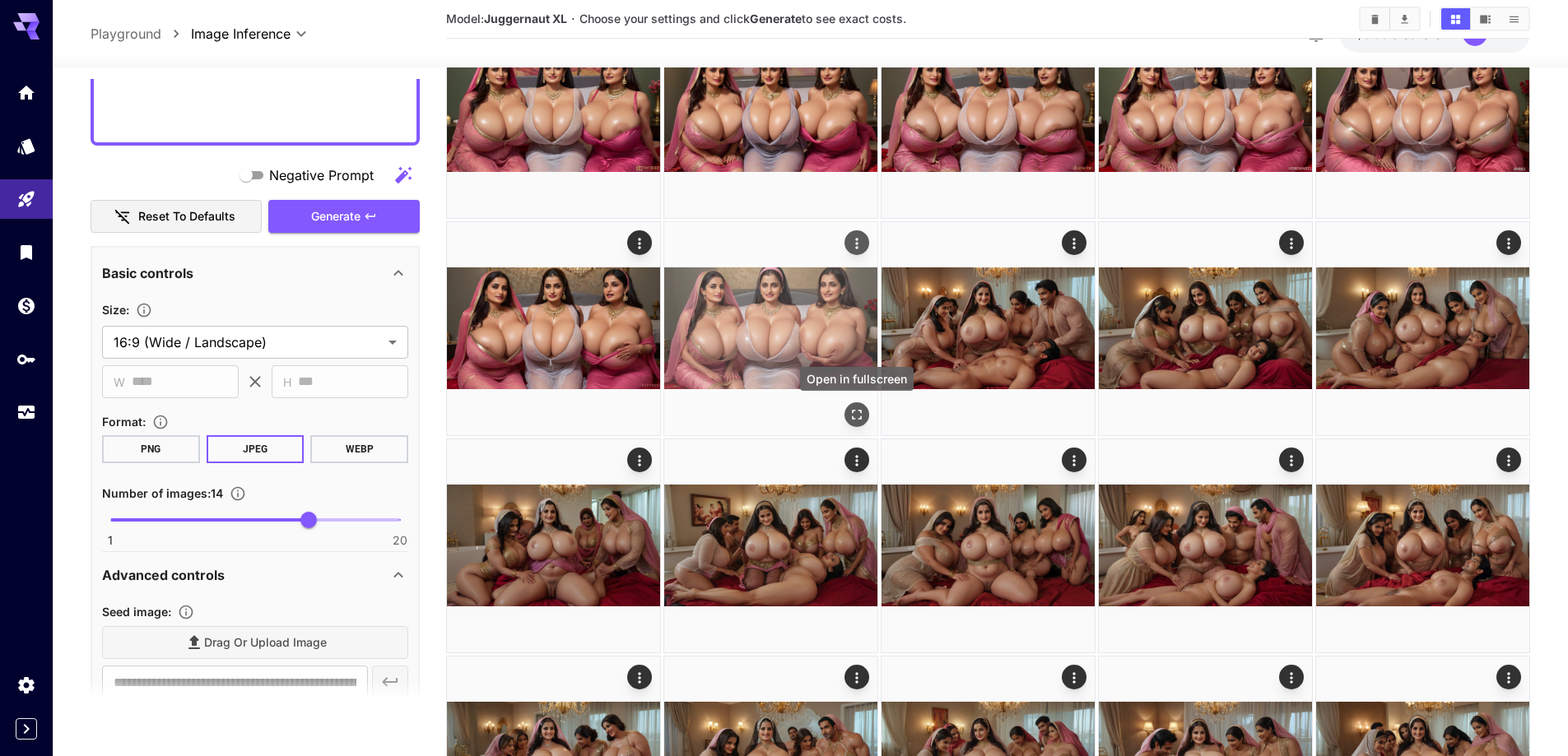
click at [849, 412] on icon "Open in fullscreen" at bounding box center [856, 414] width 16 height 16
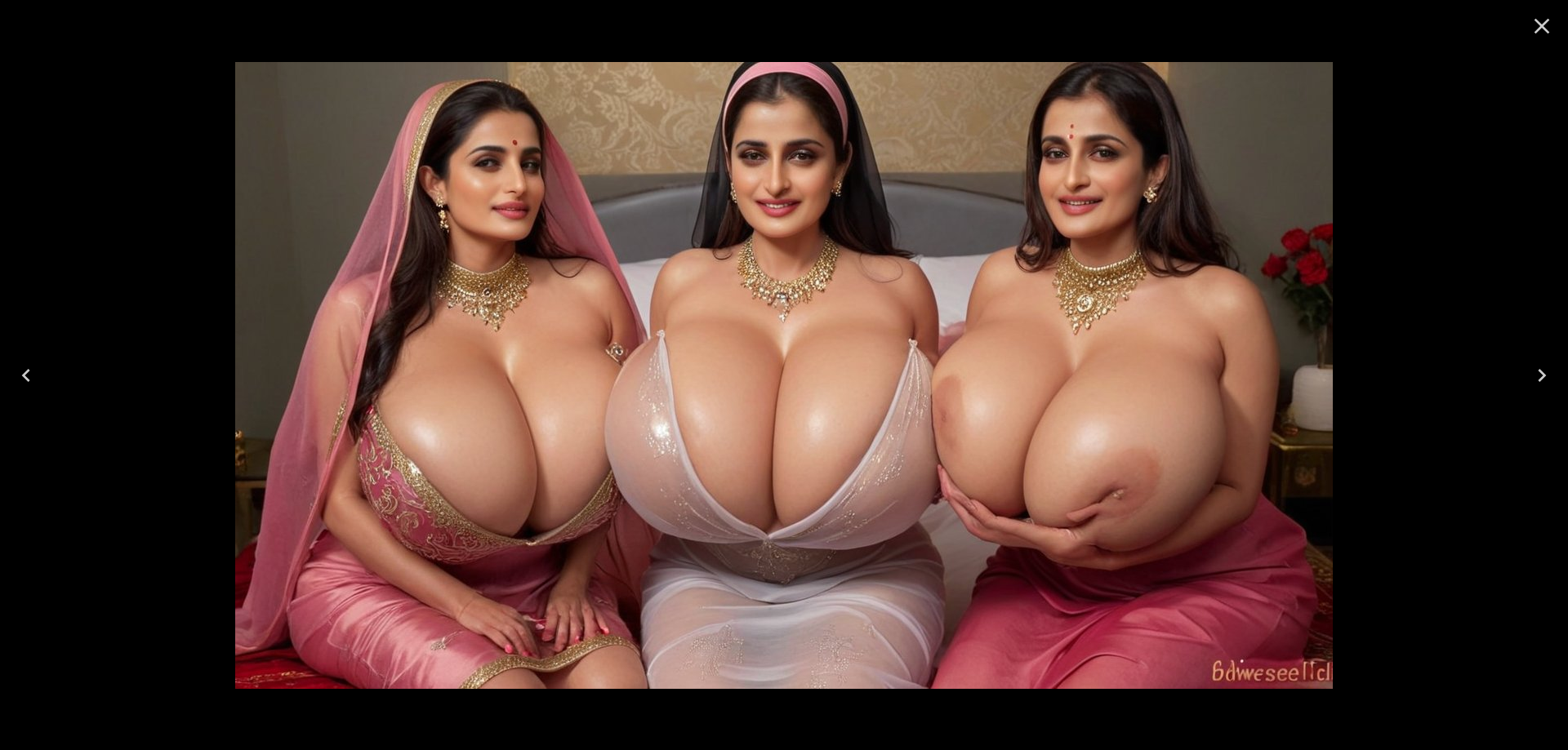
click at [46, 375] on button "Previous" at bounding box center [26, 375] width 52 height 65
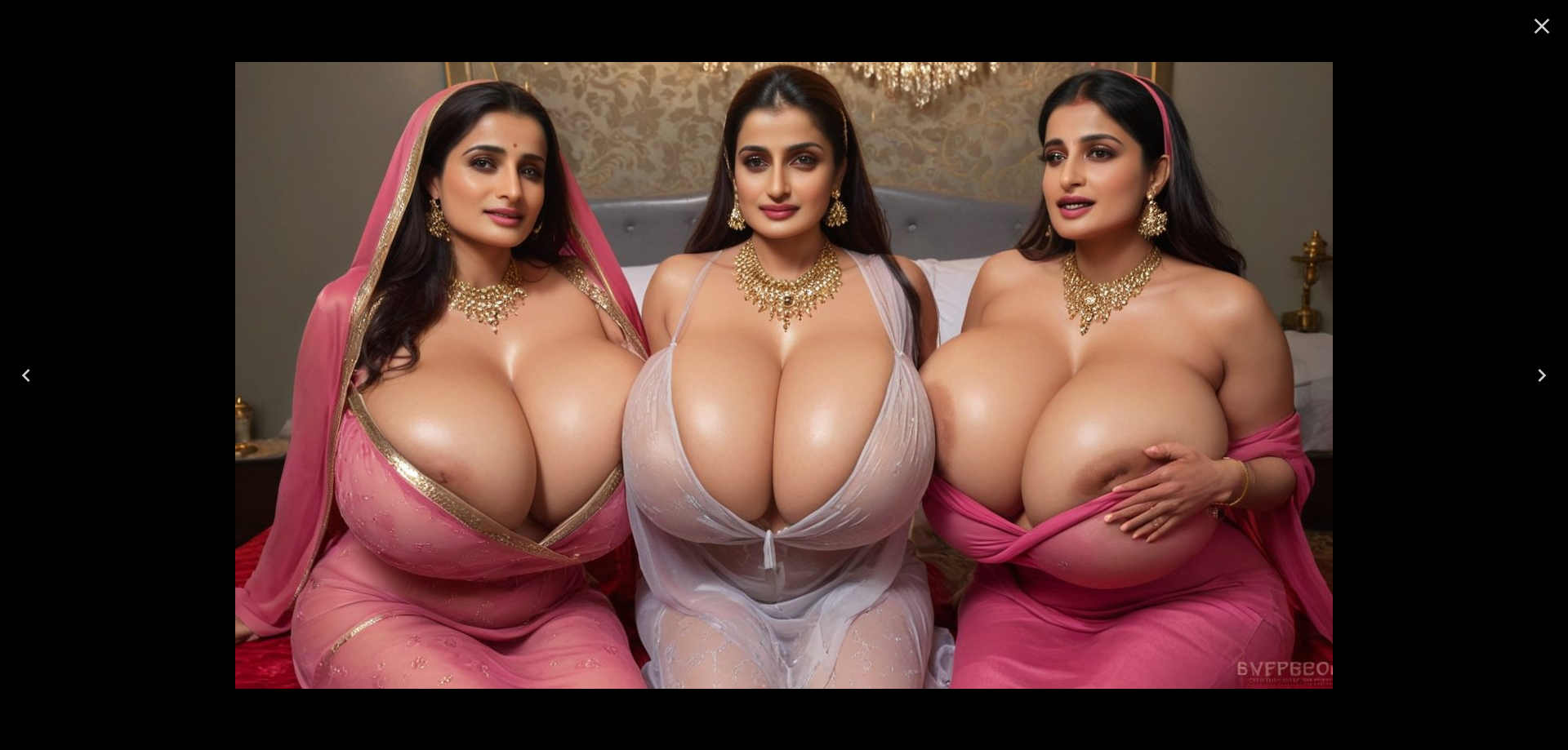
click at [32, 378] on icon "Previous" at bounding box center [26, 375] width 26 height 26
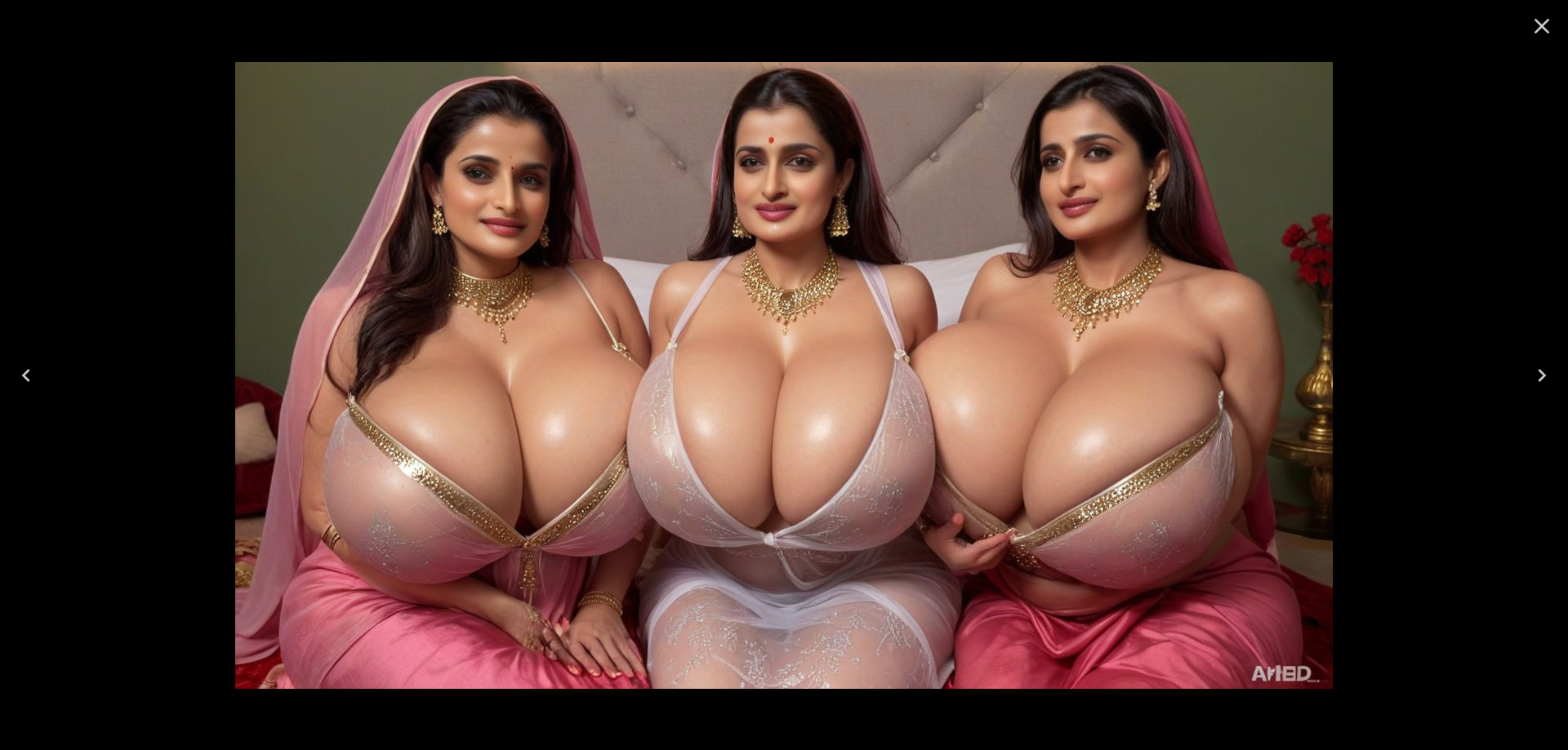
click at [32, 378] on icon "Previous" at bounding box center [26, 375] width 26 height 26
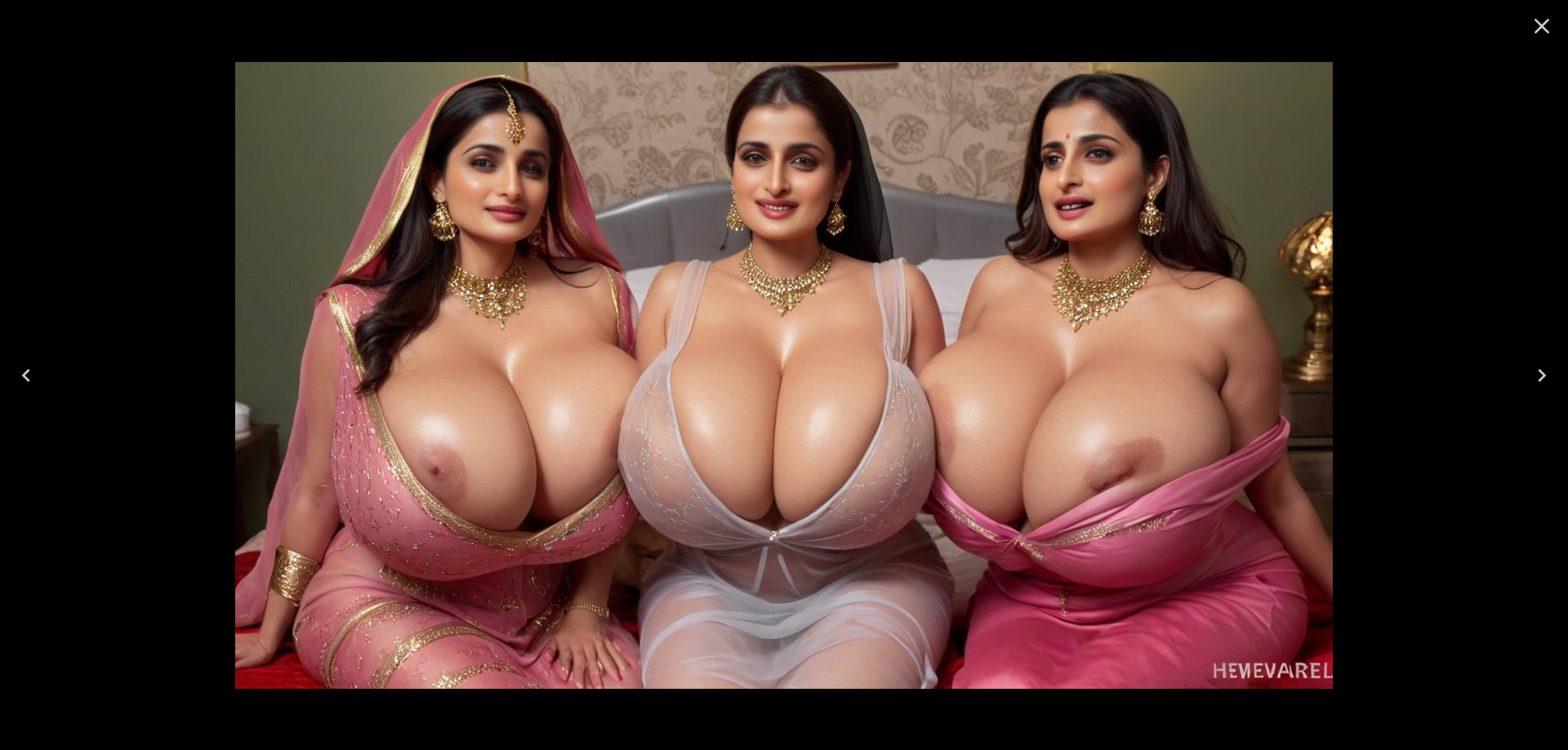
click at [44, 391] on button "Previous" at bounding box center [26, 375] width 52 height 65
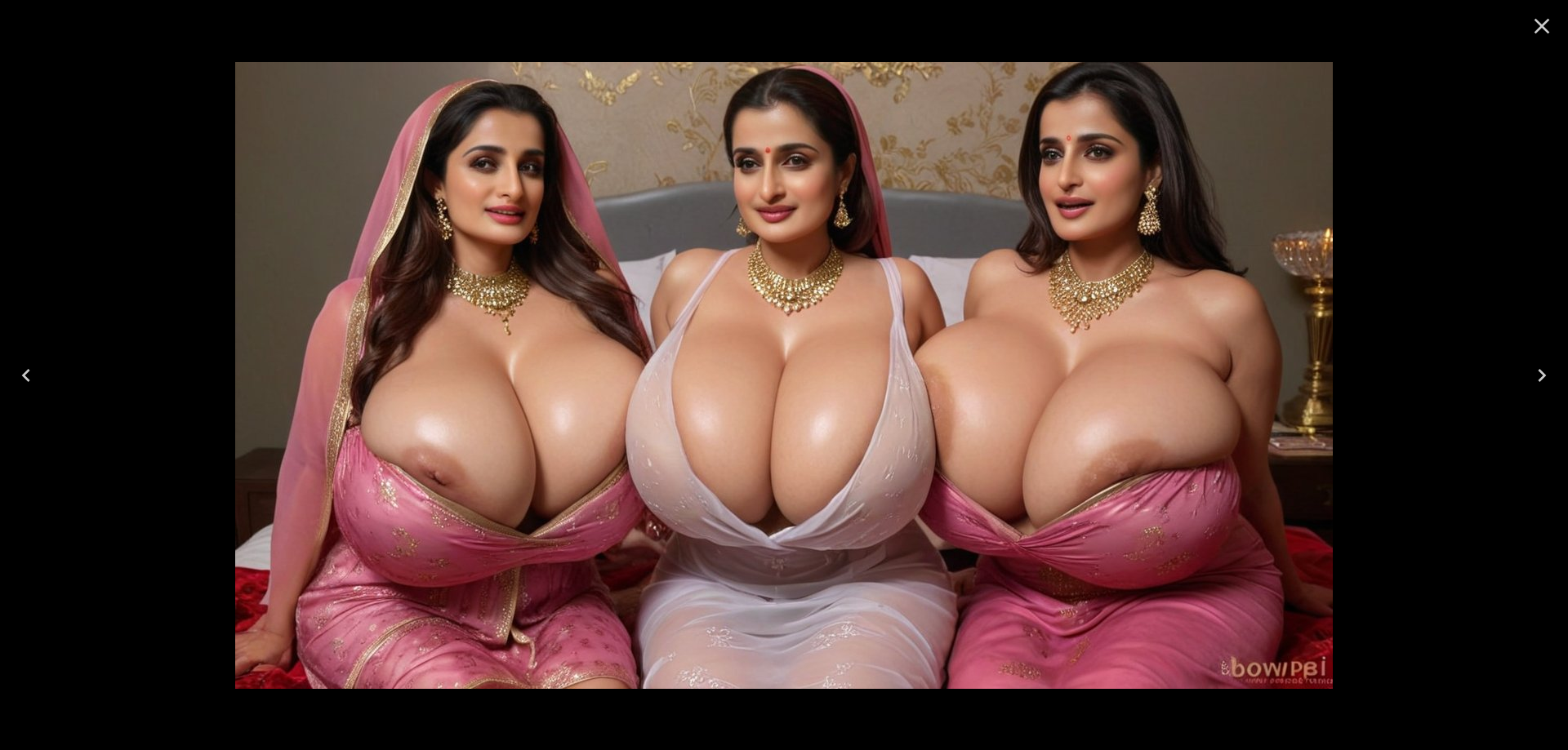
click at [44, 391] on button "Previous" at bounding box center [26, 375] width 52 height 65
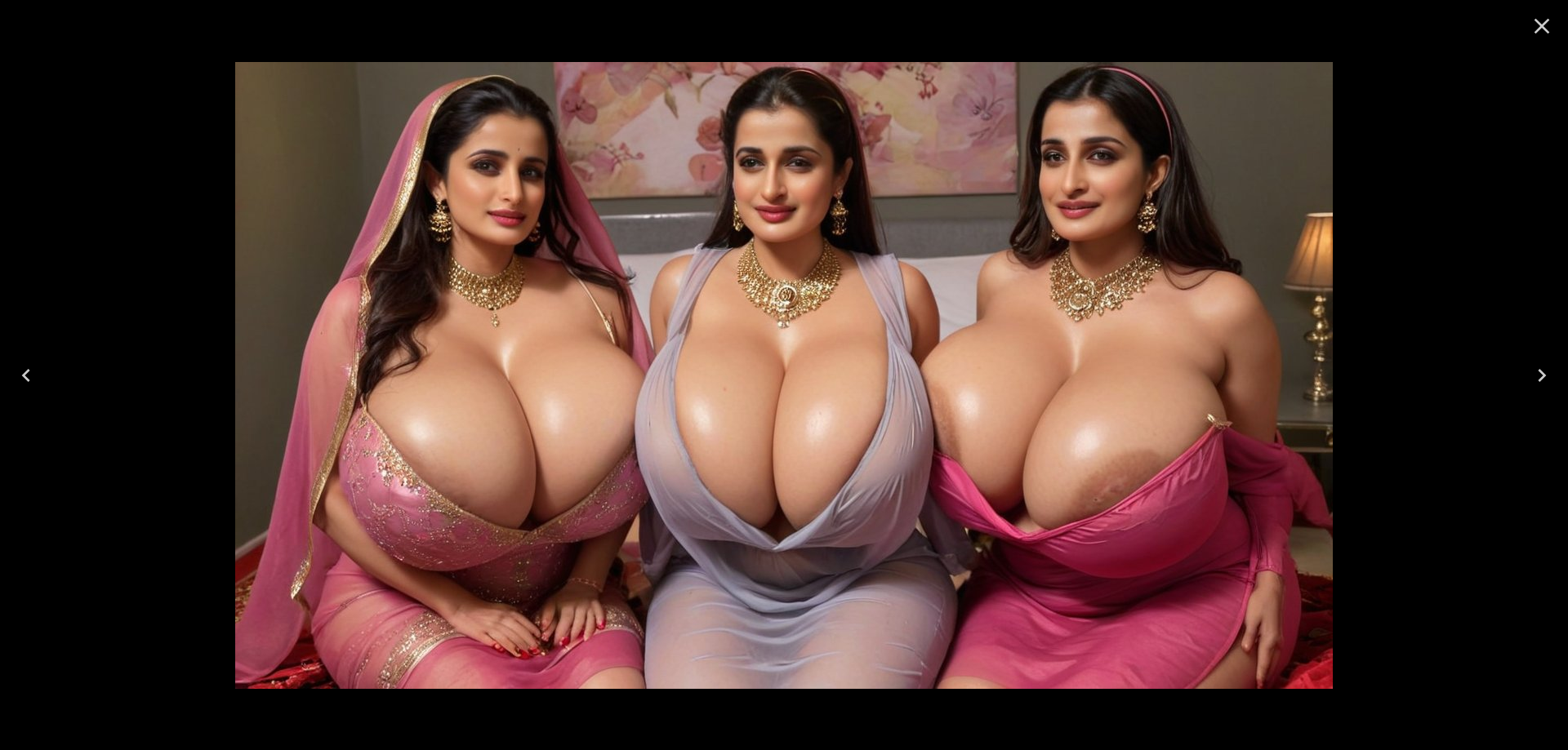
click at [22, 378] on icon "Previous" at bounding box center [26, 375] width 26 height 26
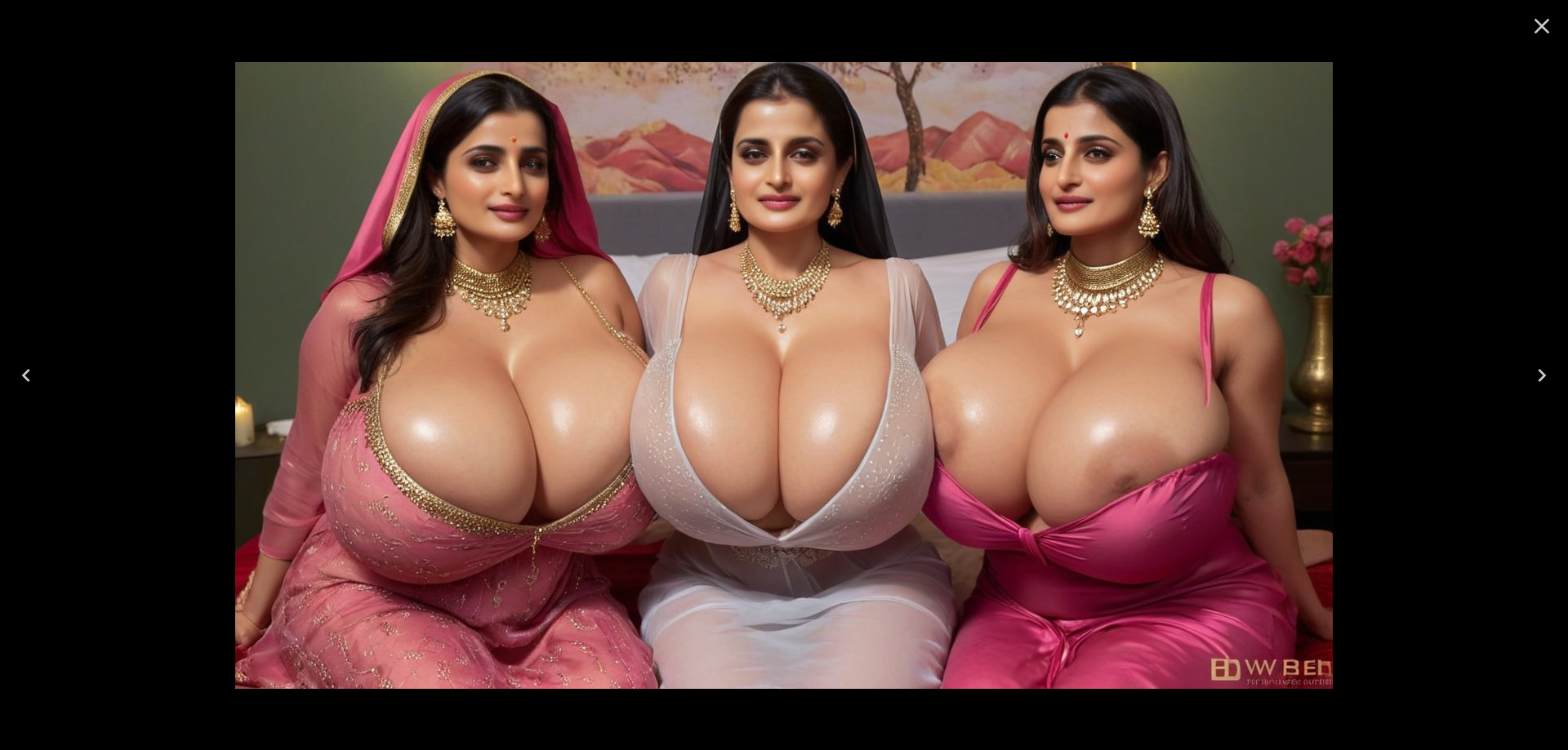
click at [29, 373] on icon "Previous" at bounding box center [26, 375] width 26 height 26
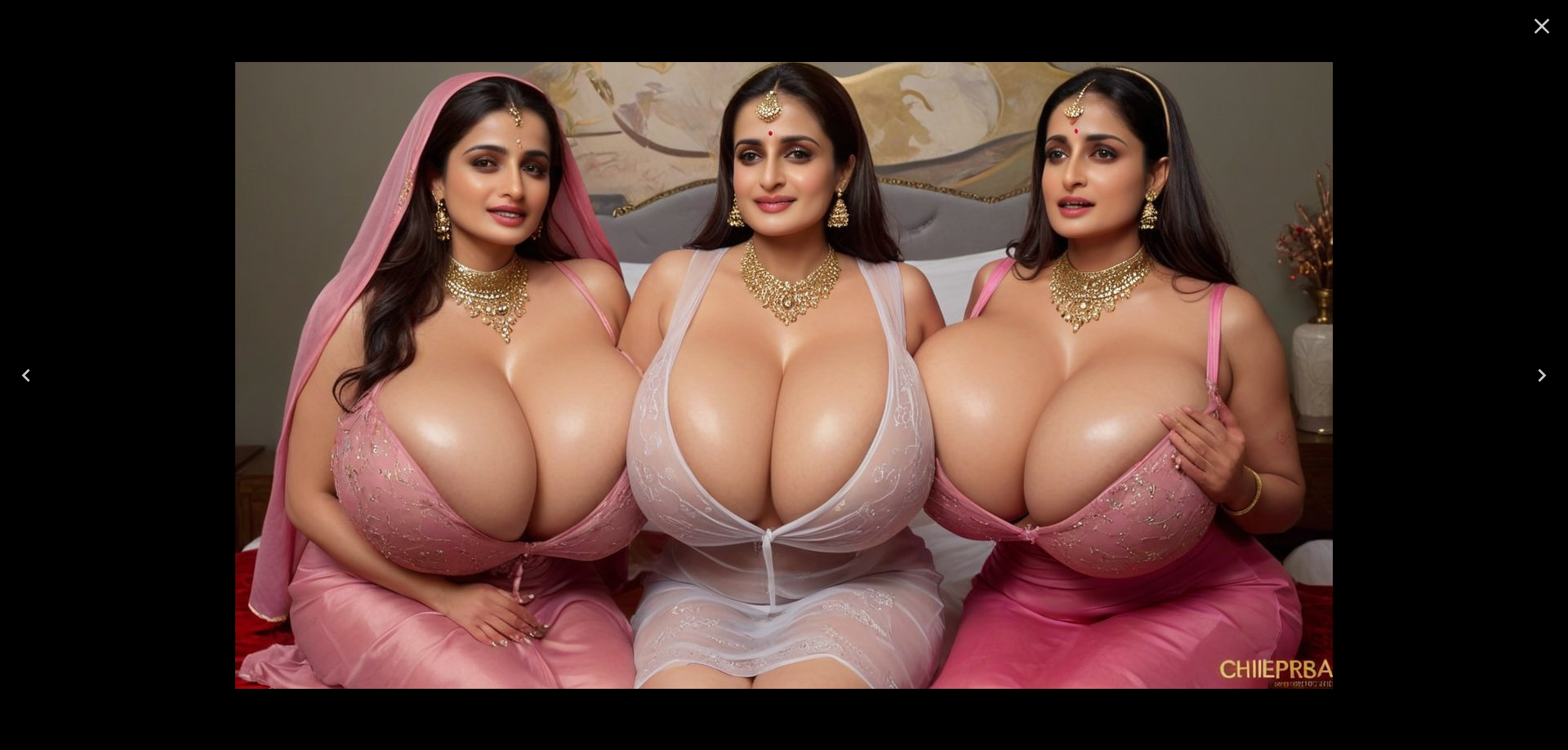
click at [27, 367] on icon "Previous" at bounding box center [26, 375] width 26 height 26
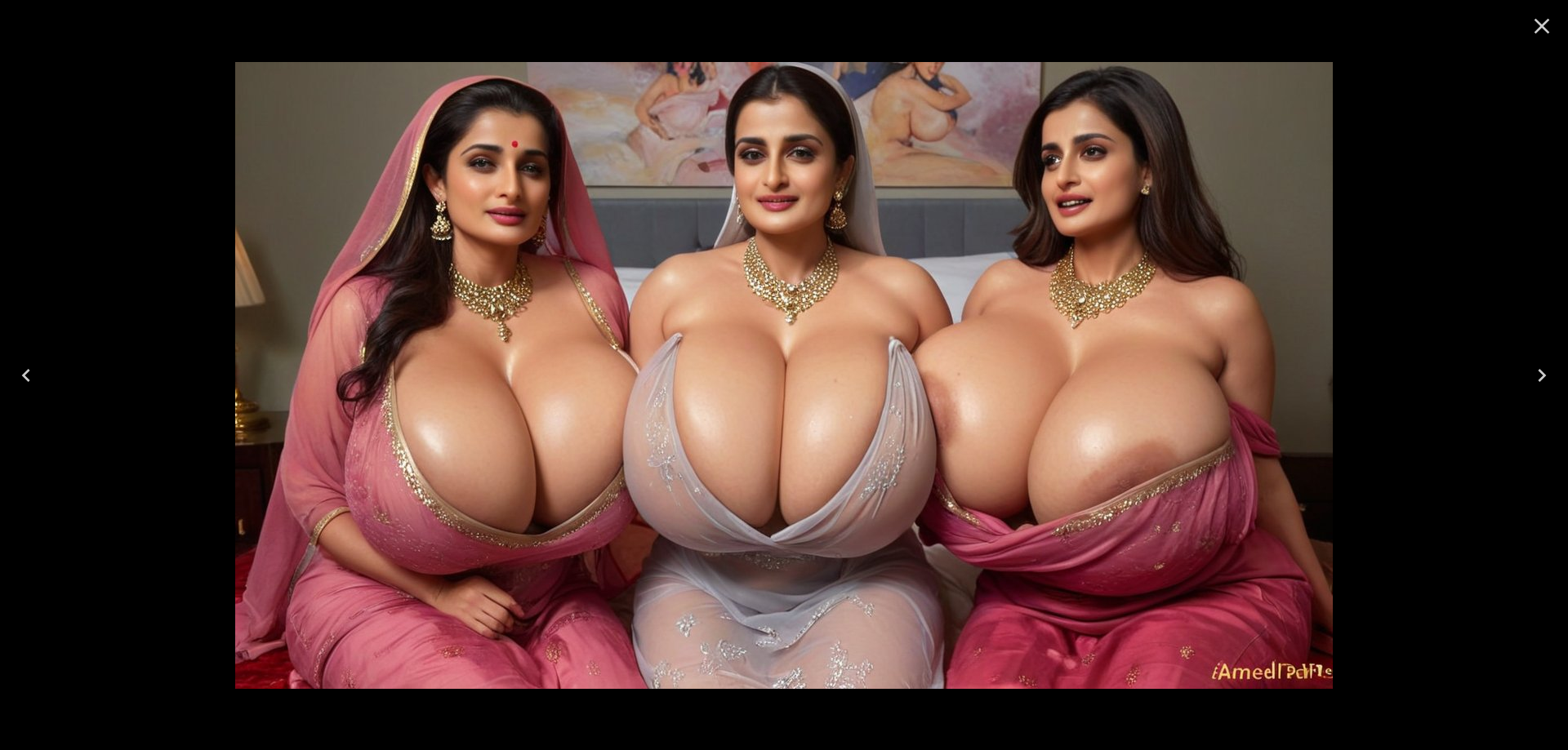
click at [36, 370] on icon "Previous" at bounding box center [26, 375] width 26 height 26
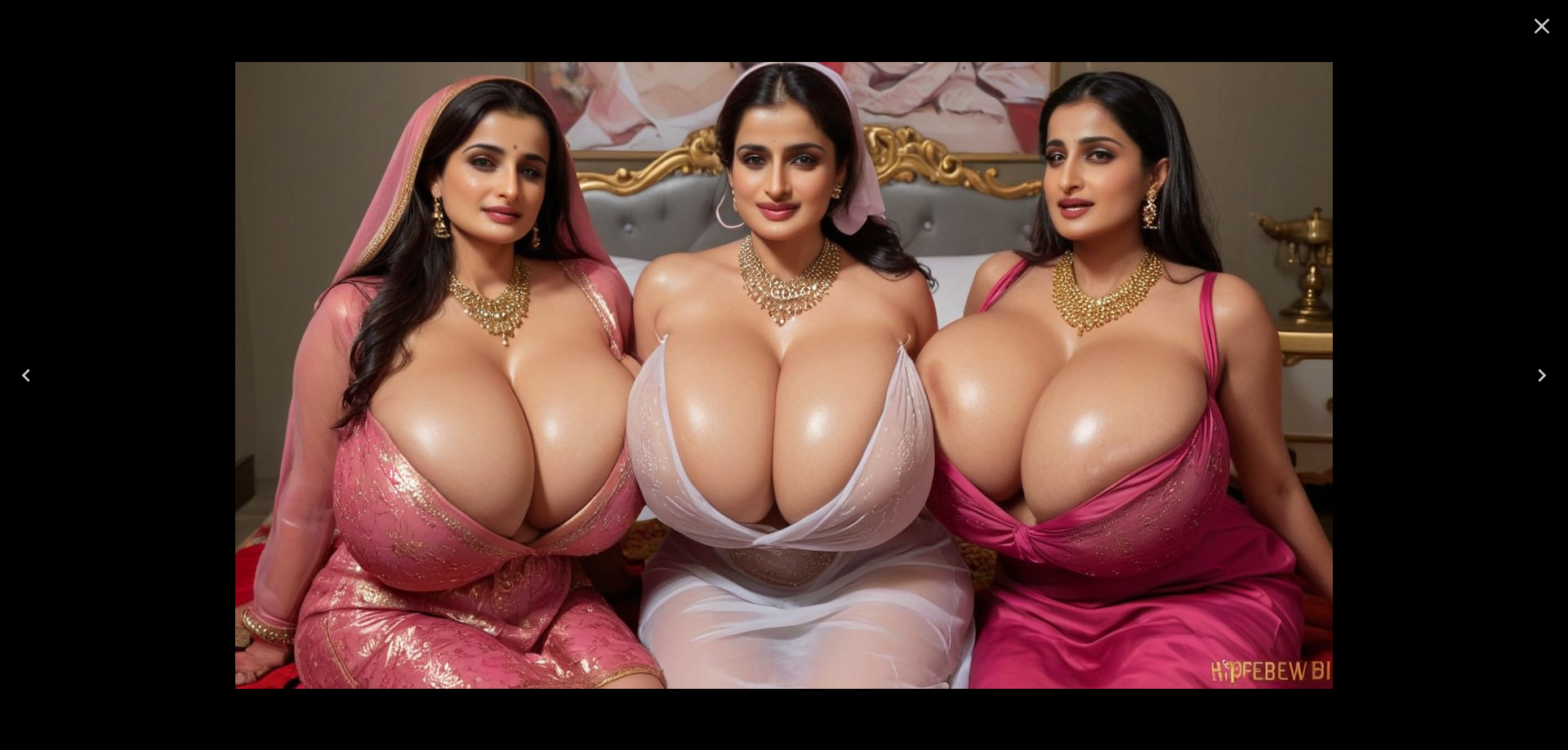
click at [32, 371] on icon "Previous" at bounding box center [26, 375] width 26 height 26
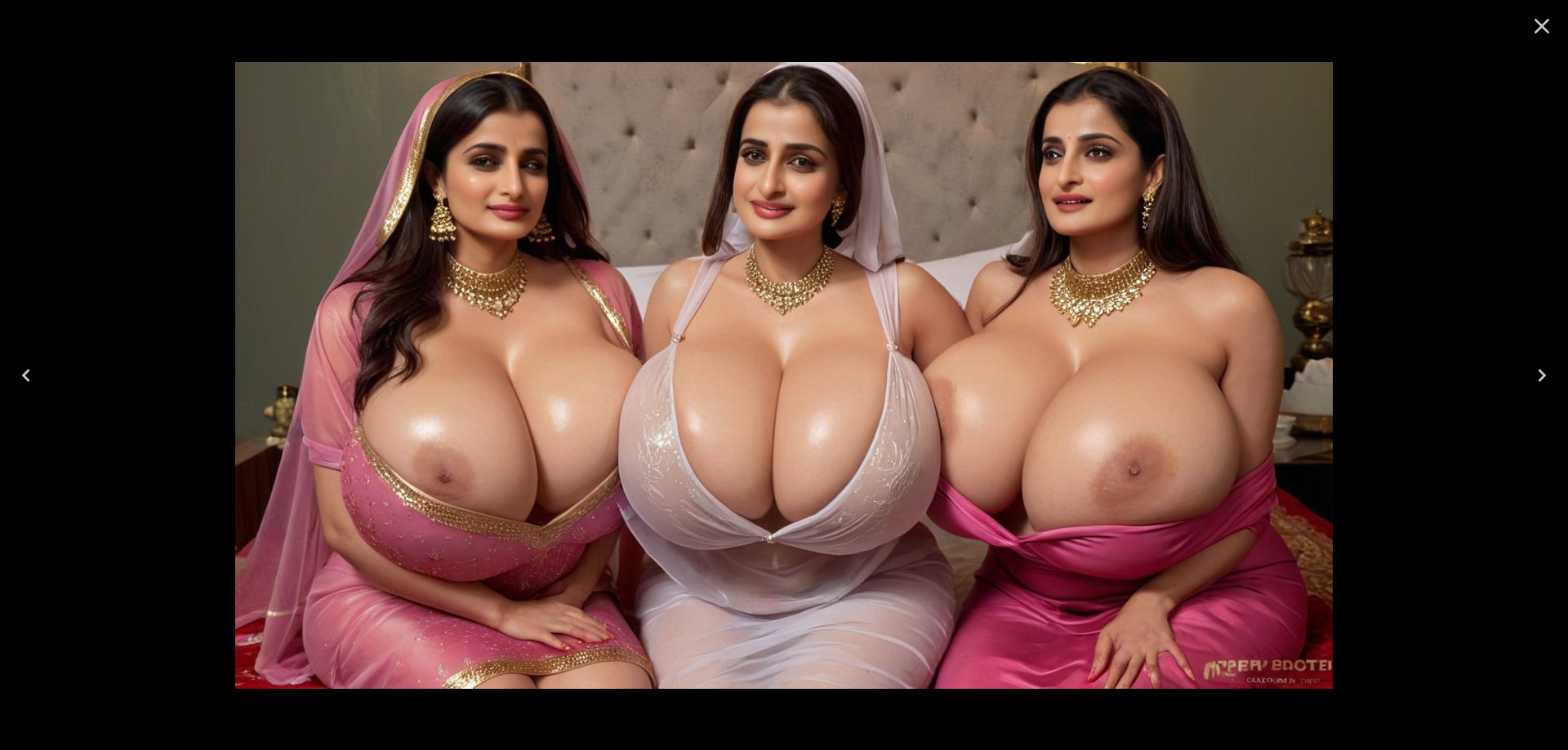
click at [20, 362] on icon "Previous" at bounding box center [26, 375] width 26 height 26
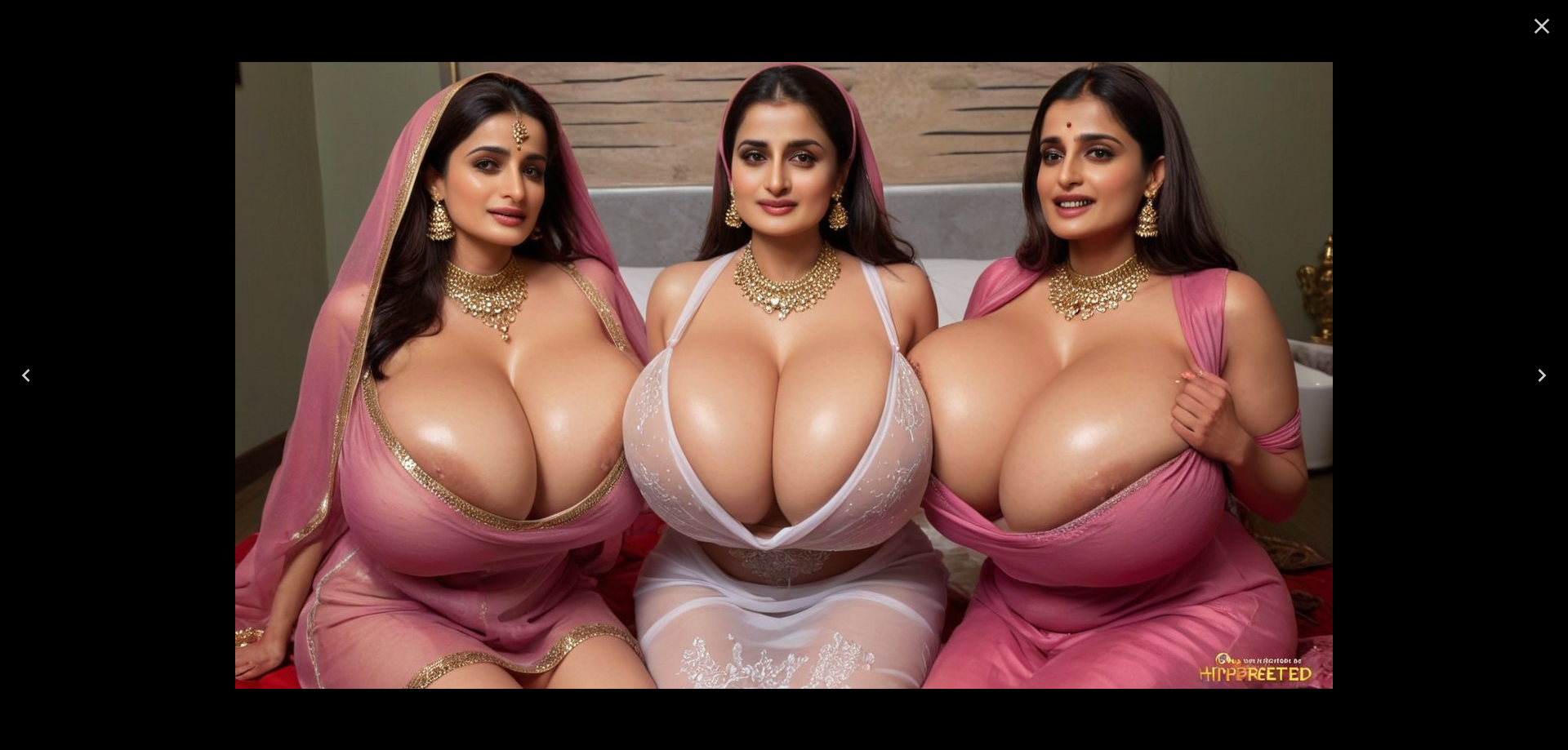
click at [33, 379] on icon "Previous" at bounding box center [26, 375] width 26 height 26
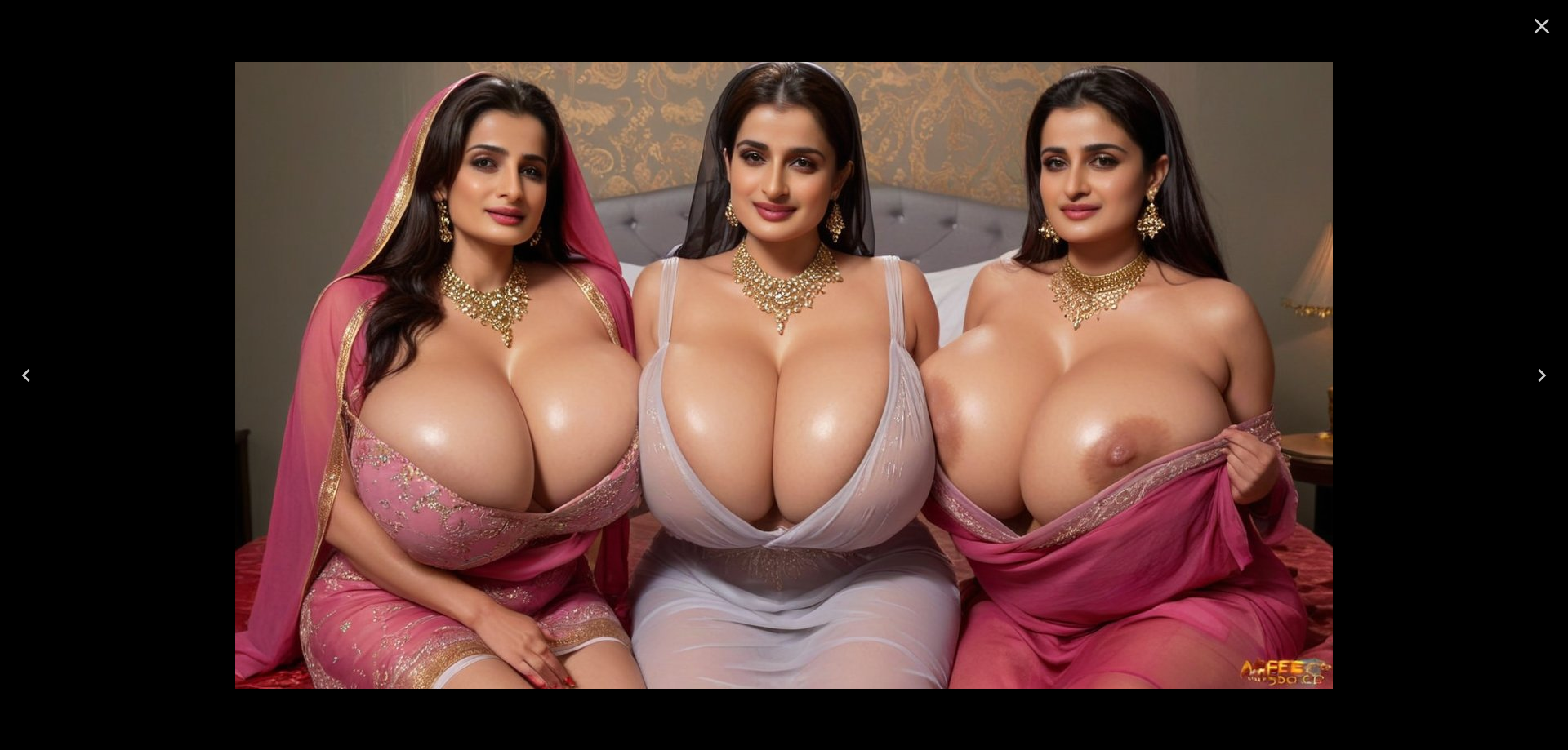
click at [22, 372] on icon "Previous" at bounding box center [26, 375] width 26 height 26
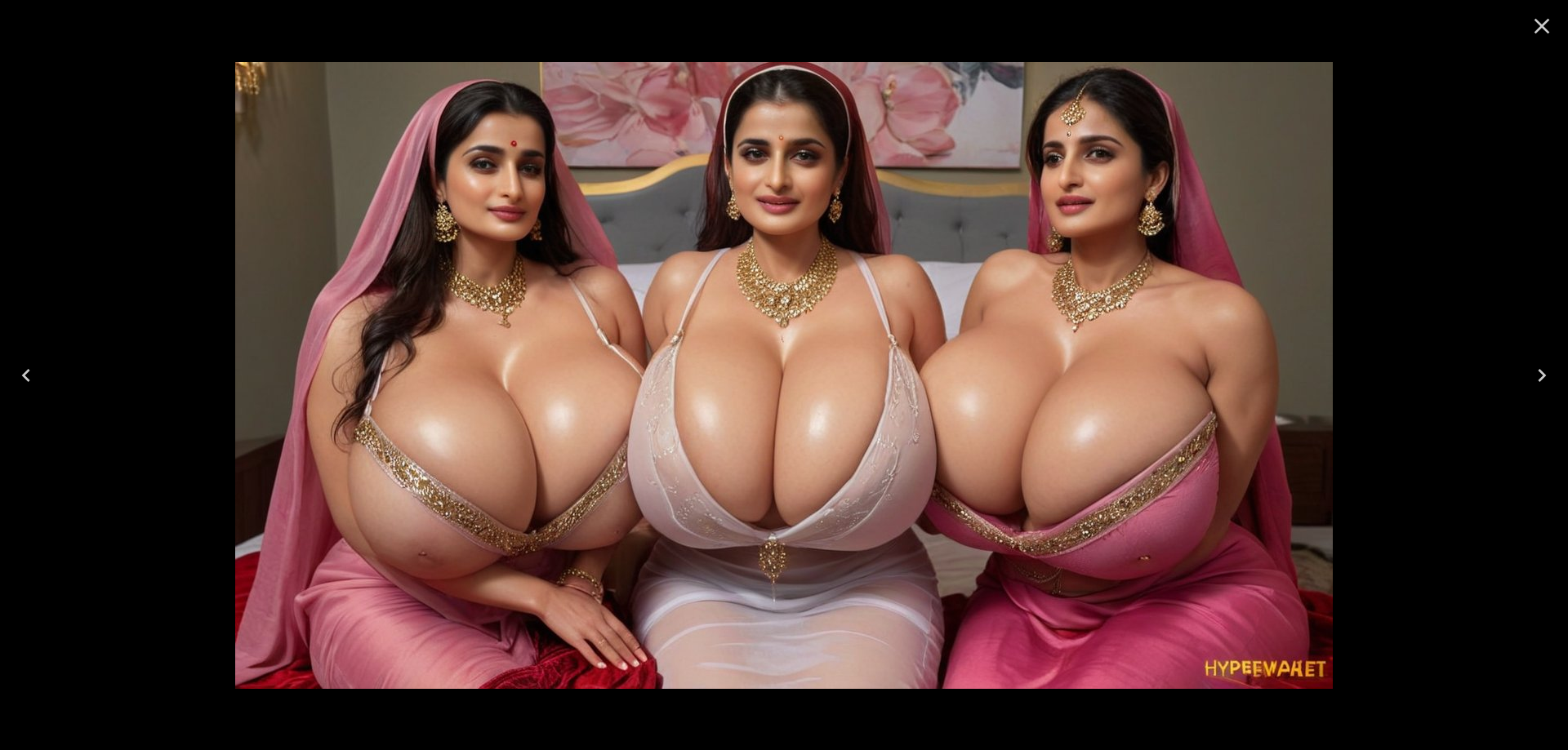
click at [35, 372] on icon "Previous" at bounding box center [26, 375] width 26 height 26
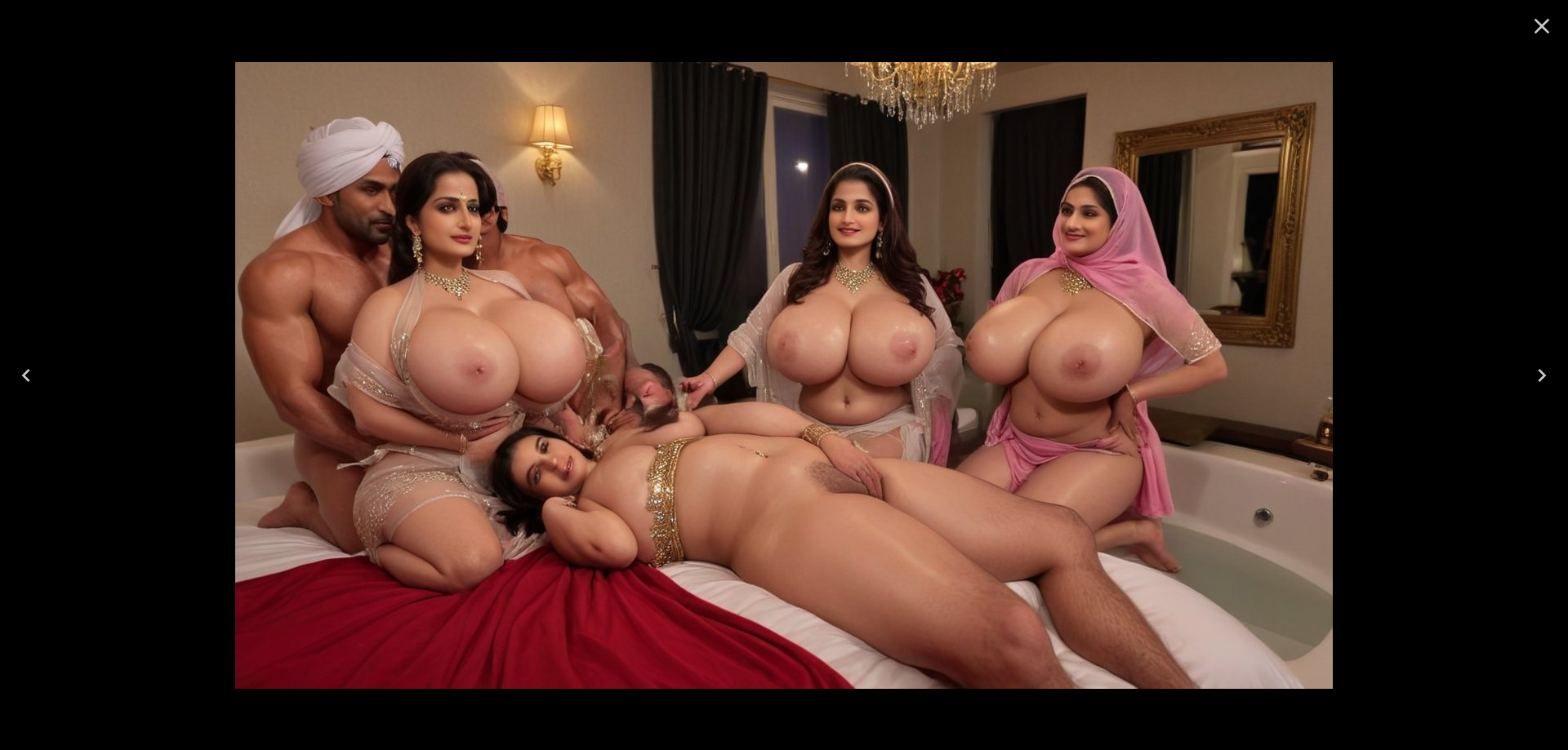
click at [35, 372] on icon "Previous" at bounding box center [26, 375] width 26 height 26
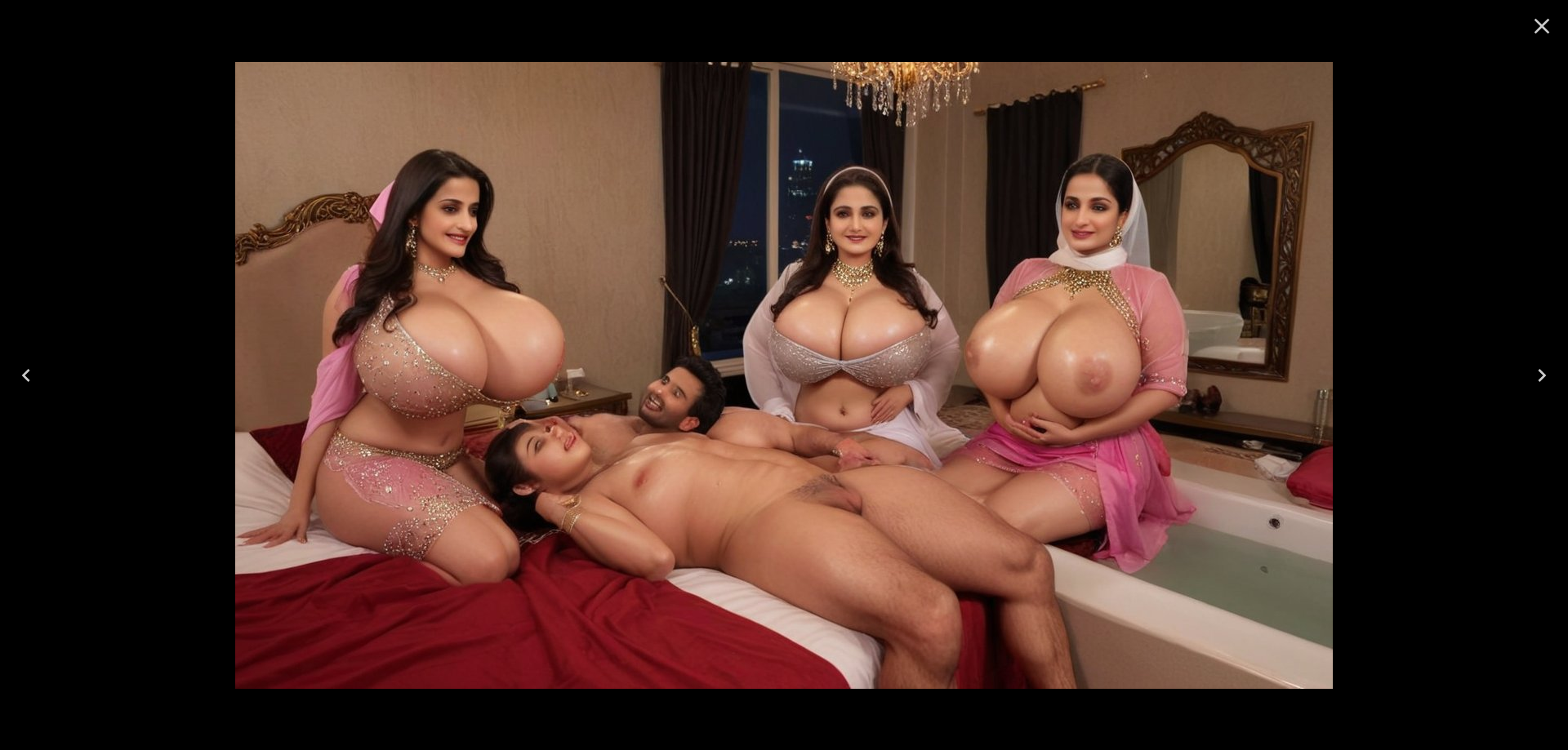
click at [35, 372] on icon "Previous" at bounding box center [26, 375] width 26 height 26
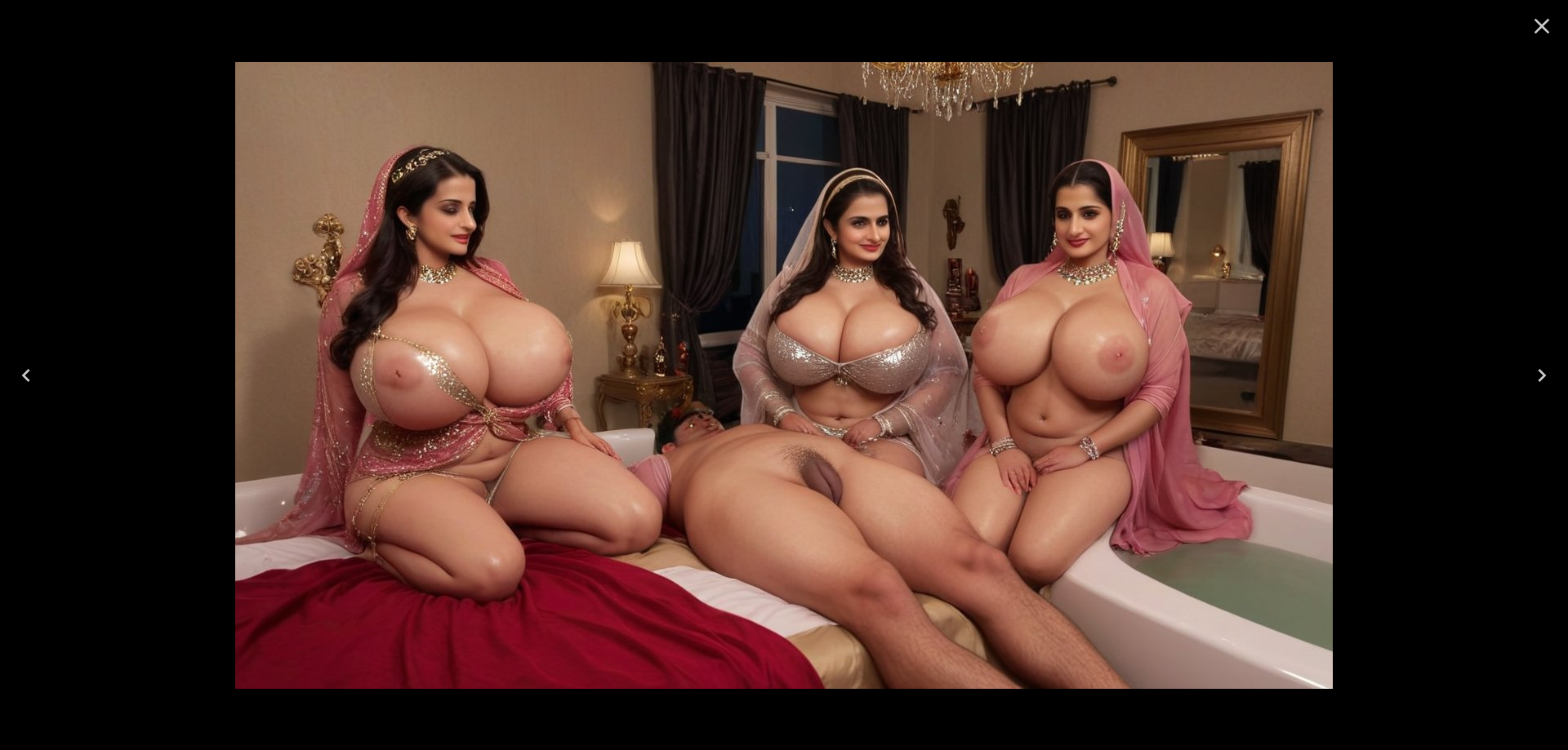
click at [35, 372] on icon "Previous" at bounding box center [26, 375] width 26 height 26
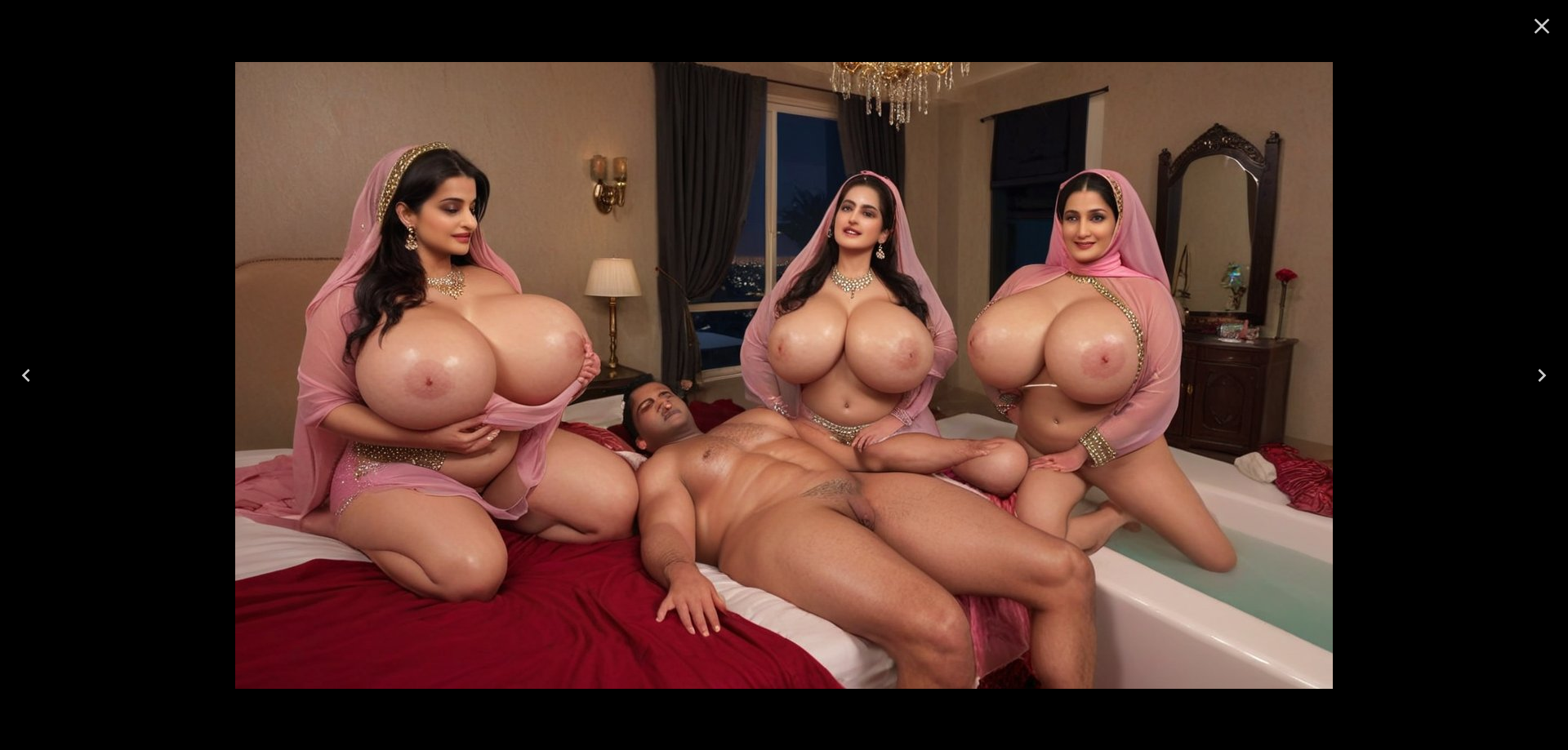
click at [35, 372] on icon "Previous" at bounding box center [26, 375] width 26 height 26
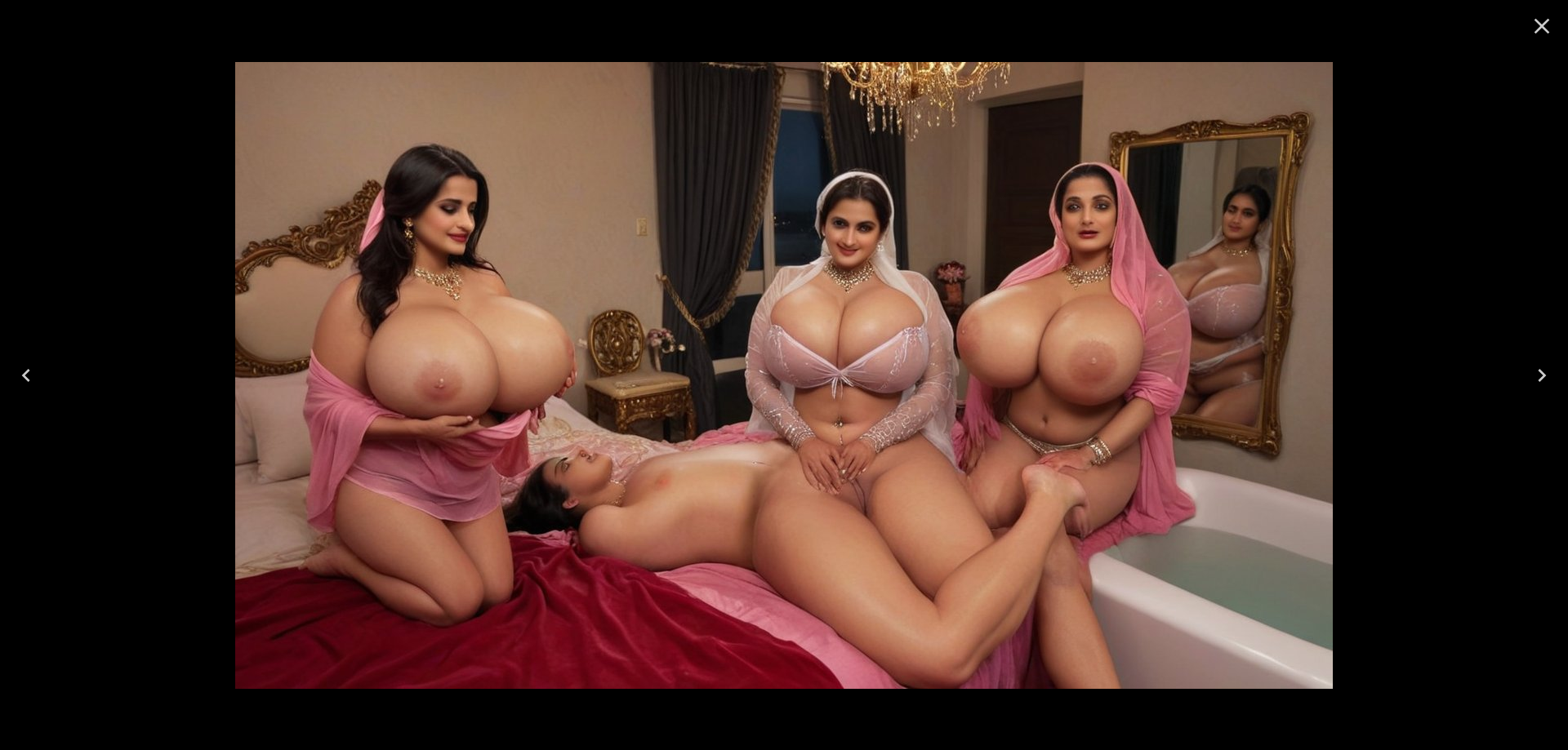
click at [35, 372] on icon "Previous" at bounding box center [26, 375] width 26 height 26
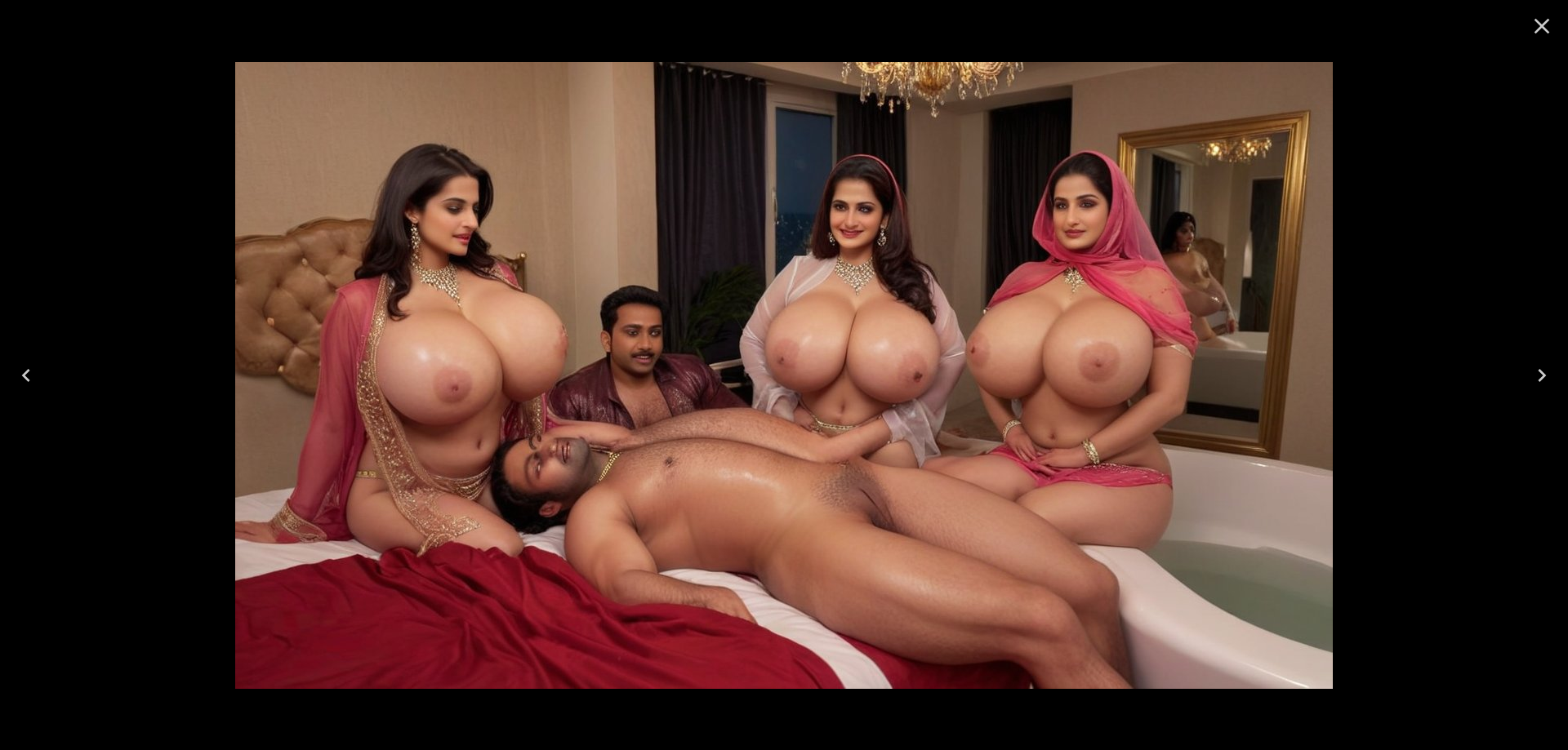
click at [35, 372] on icon "Previous" at bounding box center [26, 375] width 26 height 26
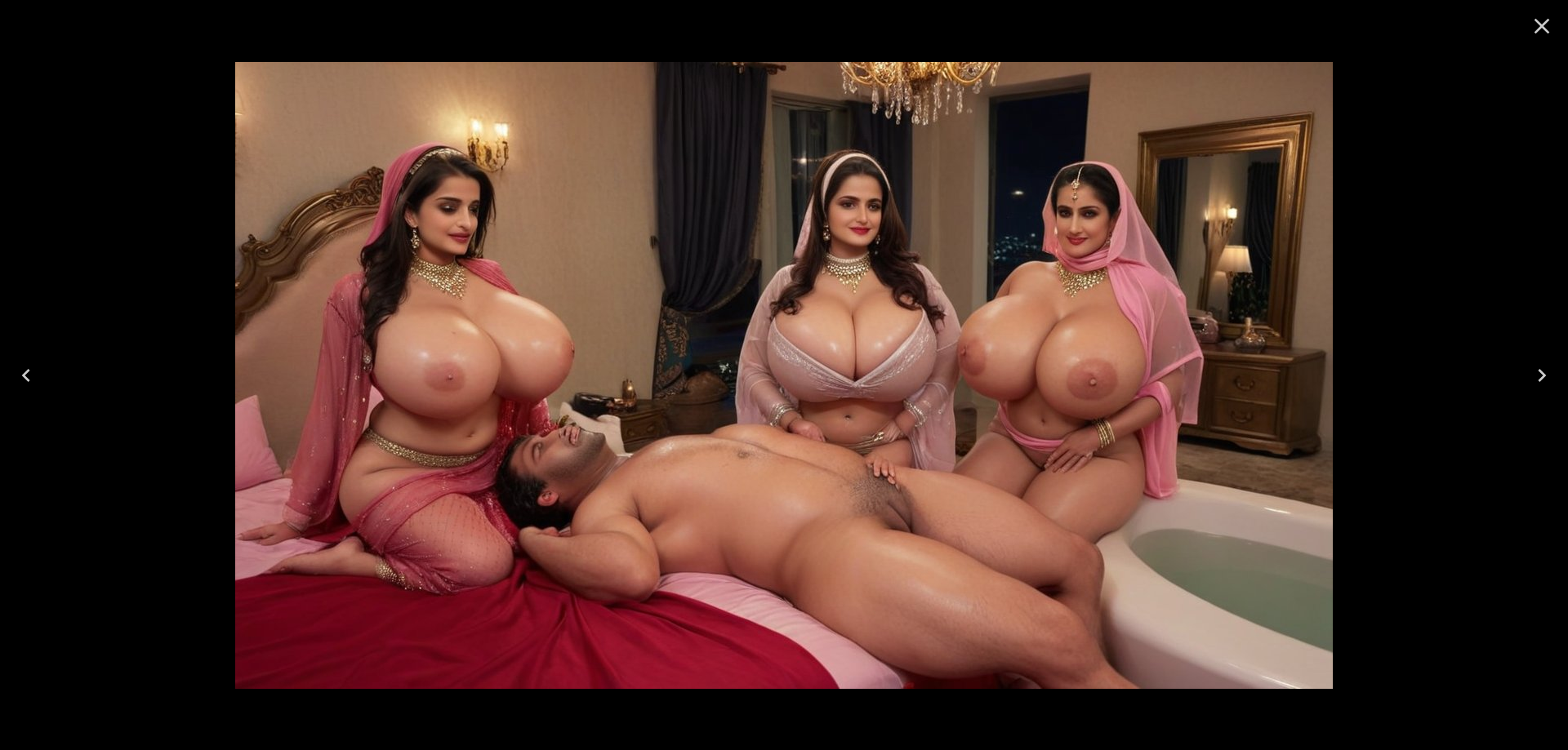
click at [35, 372] on icon "Previous" at bounding box center [26, 375] width 26 height 26
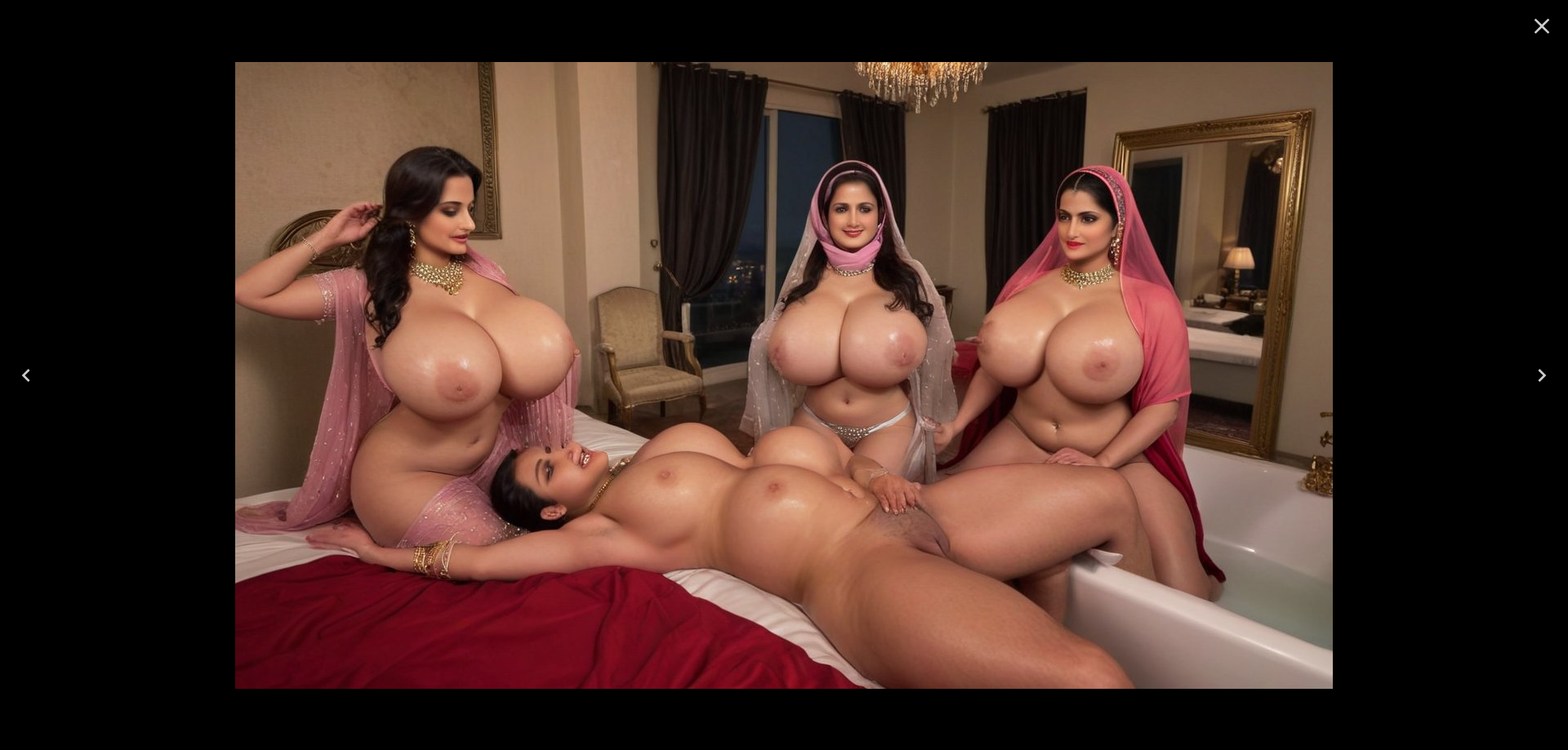
click at [35, 372] on icon "Previous" at bounding box center [26, 375] width 26 height 26
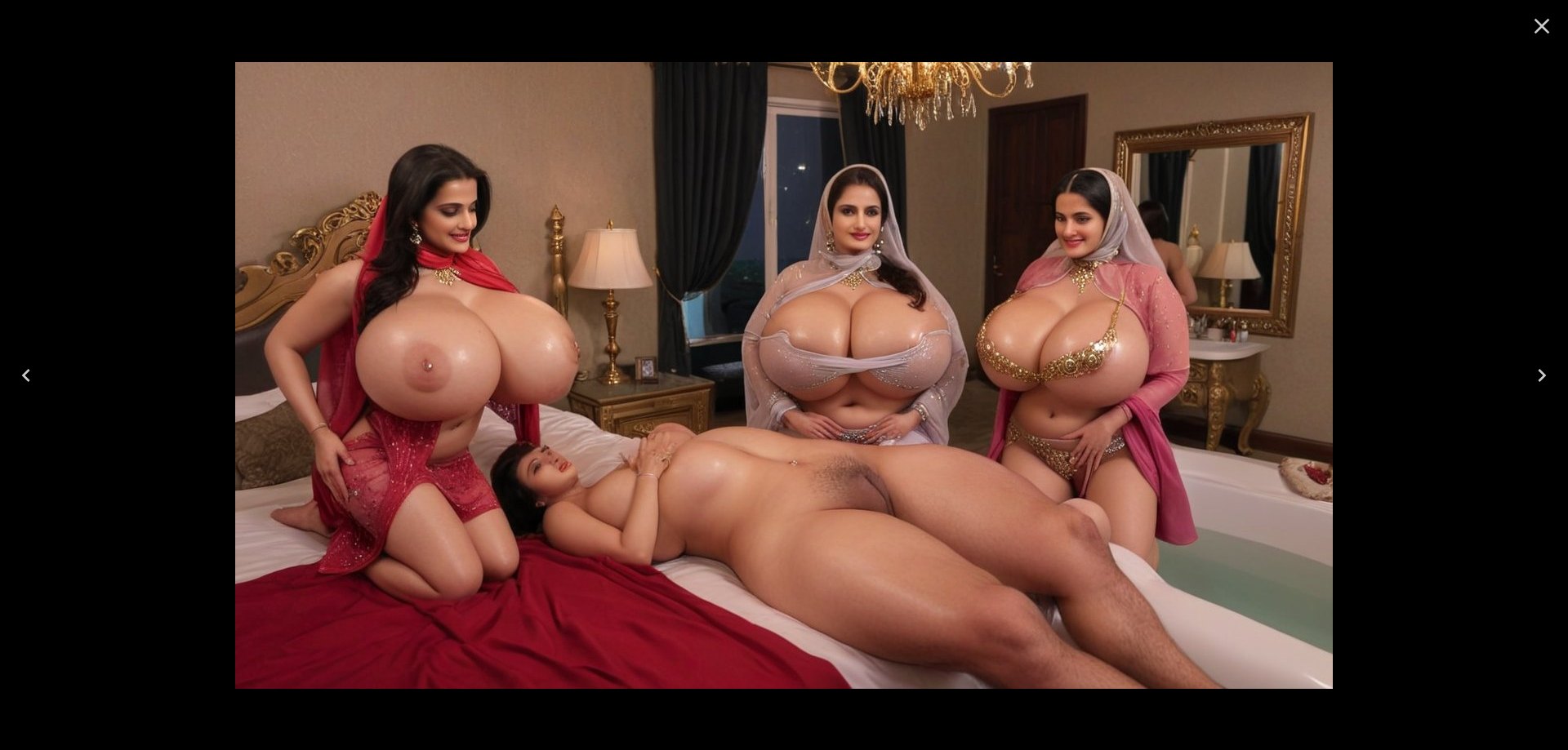
click at [35, 372] on icon "Previous" at bounding box center [26, 375] width 26 height 26
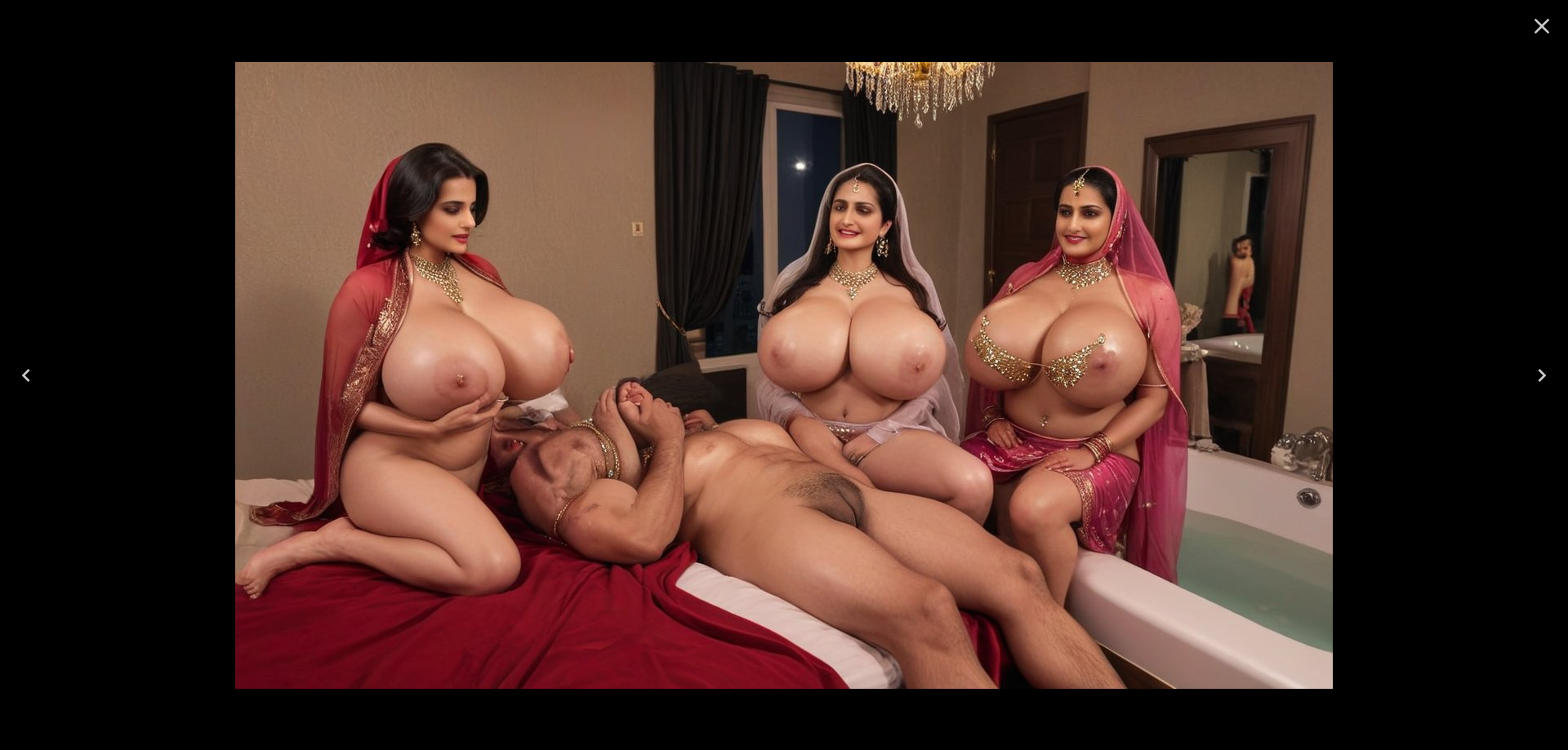
click at [35, 372] on icon "Previous" at bounding box center [26, 375] width 26 height 26
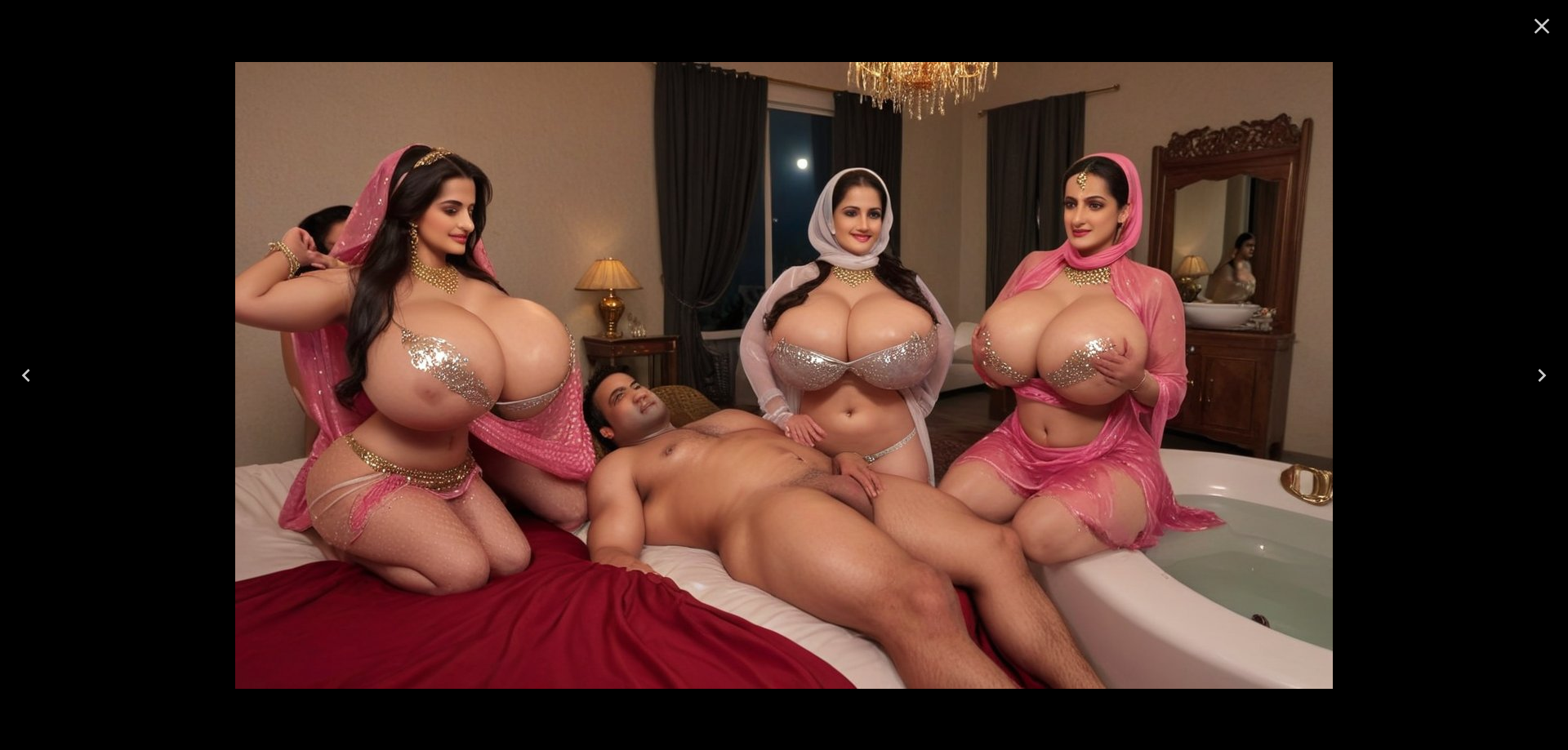
click at [35, 372] on icon "Previous" at bounding box center [26, 375] width 26 height 26
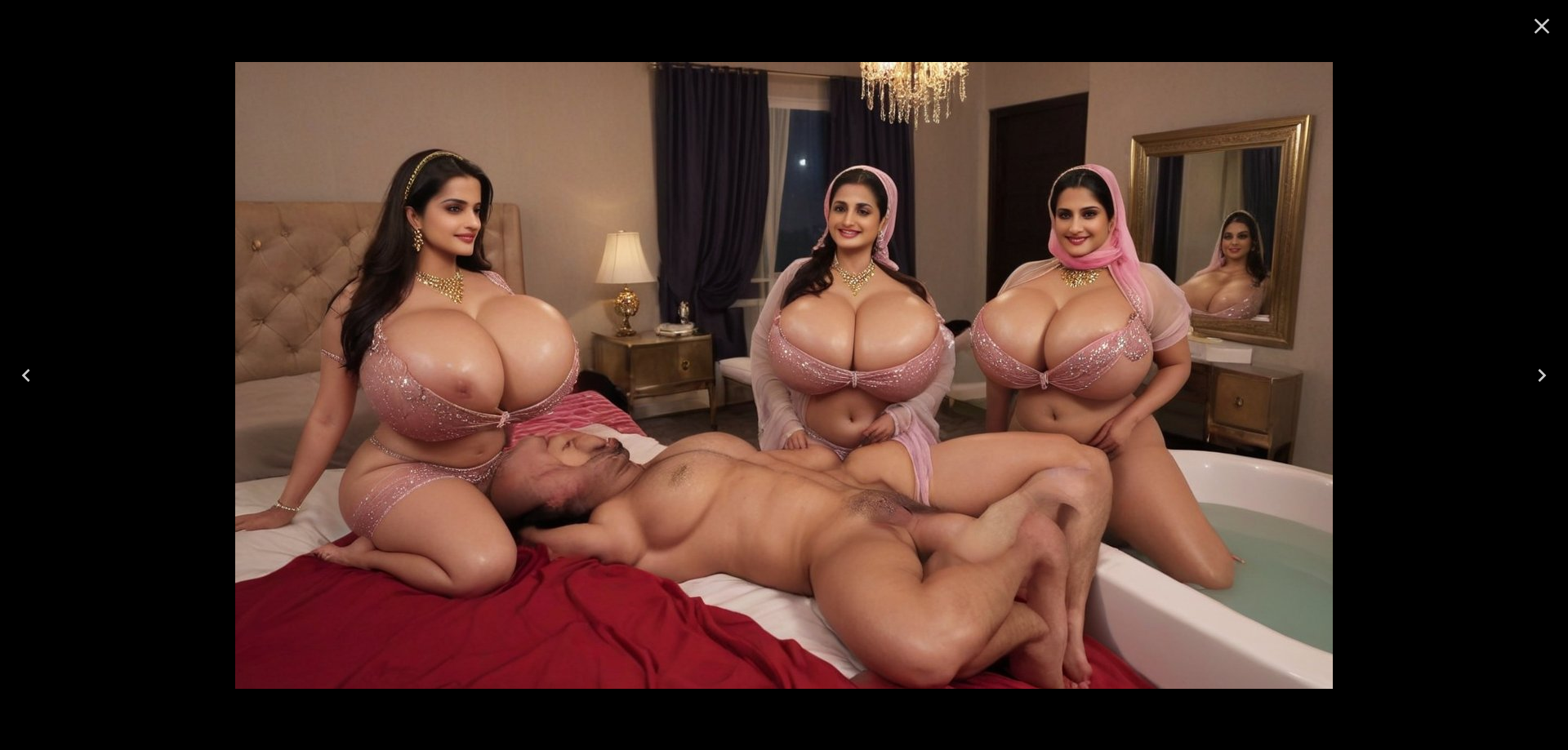
click at [35, 372] on icon "Previous" at bounding box center [26, 375] width 26 height 26
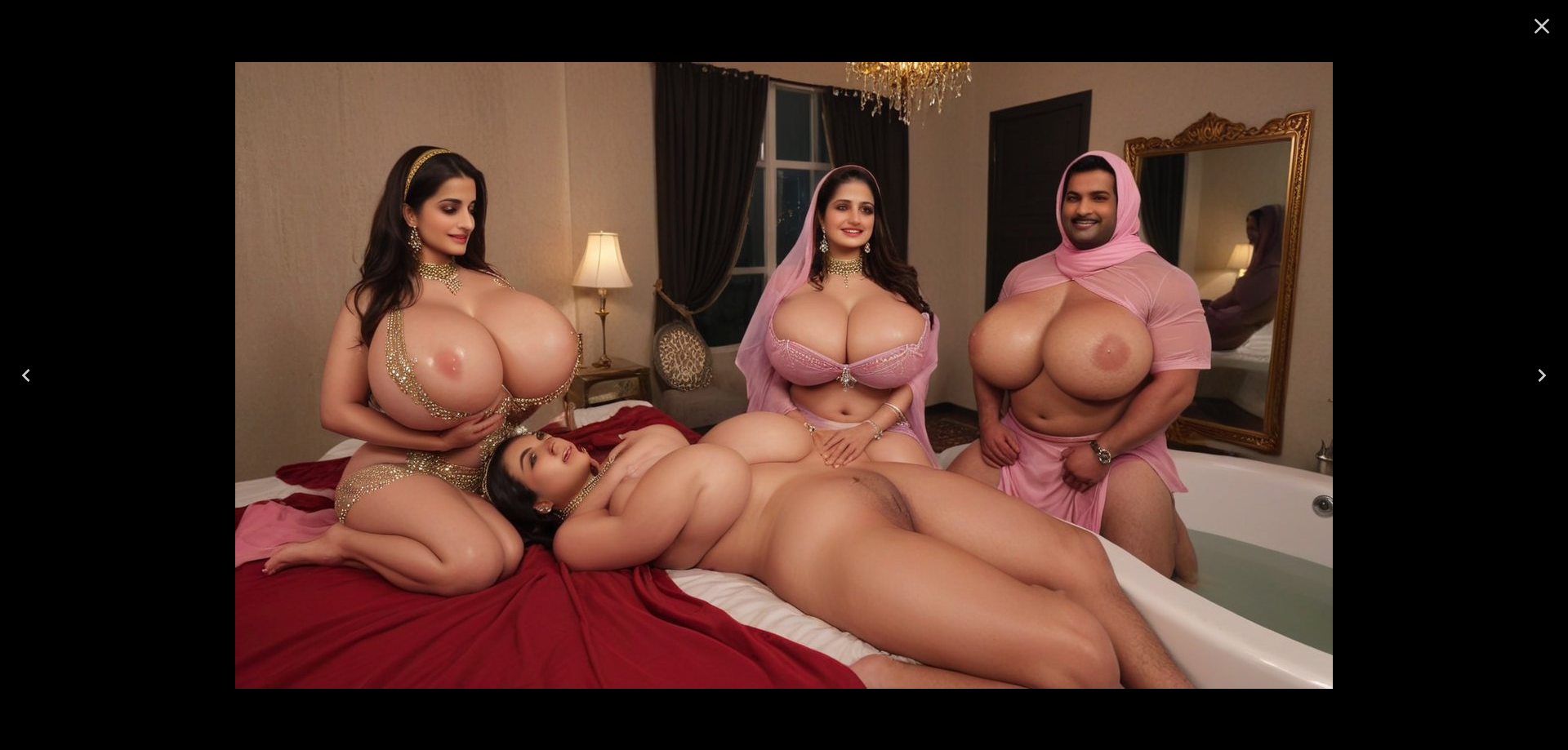
click at [35, 372] on icon "Previous" at bounding box center [26, 375] width 26 height 26
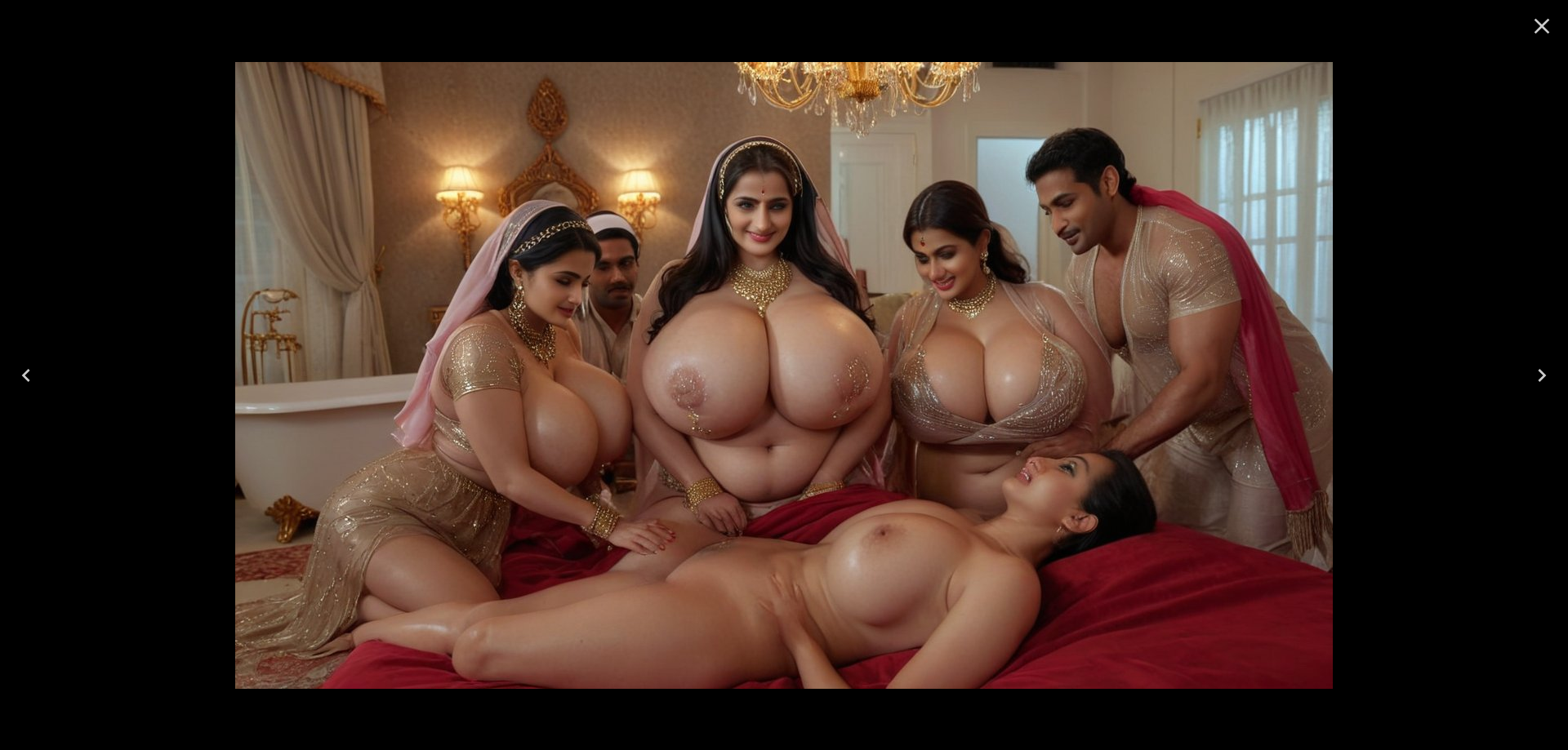
click at [35, 372] on icon "Previous" at bounding box center [26, 375] width 26 height 26
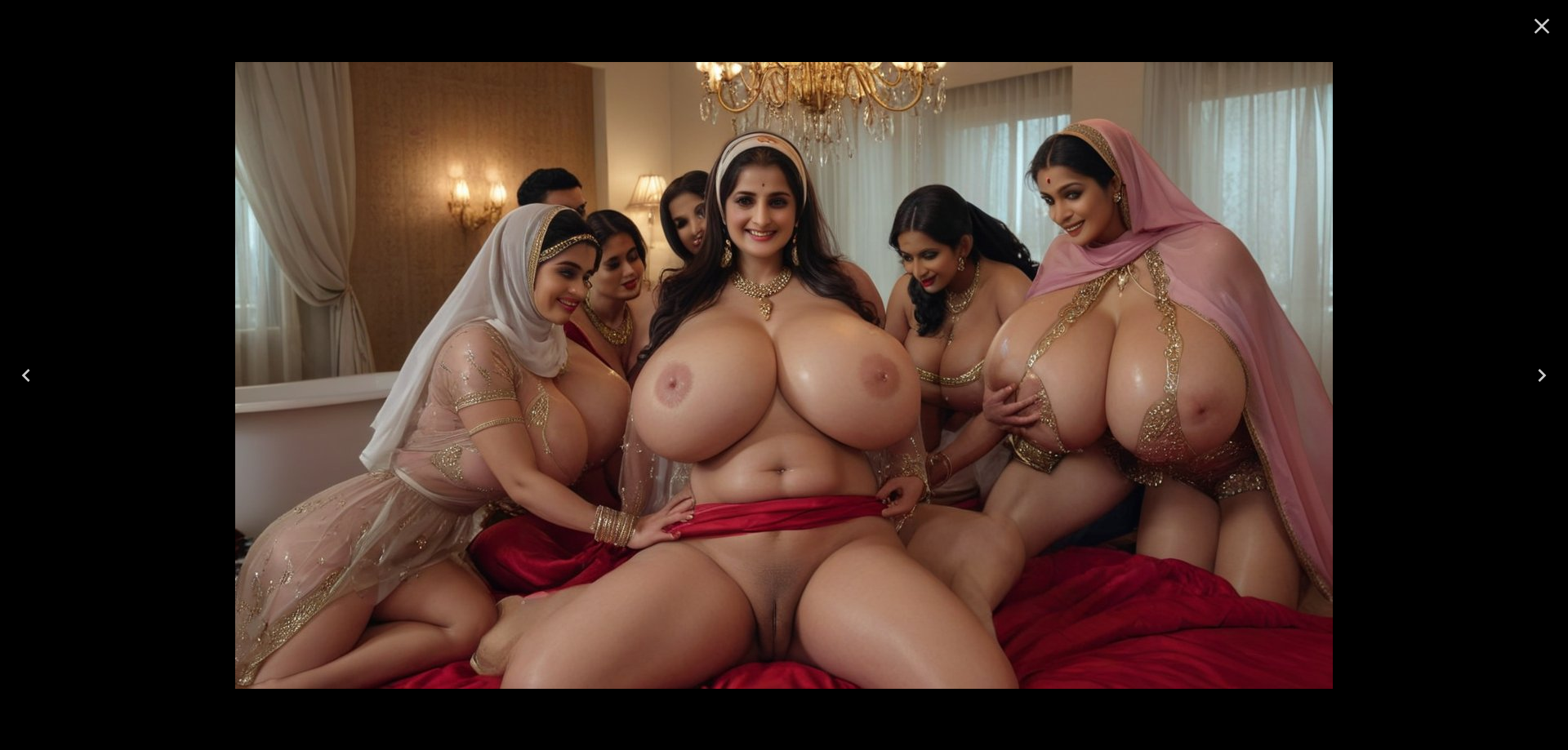
click at [35, 372] on icon "Previous" at bounding box center [26, 375] width 26 height 26
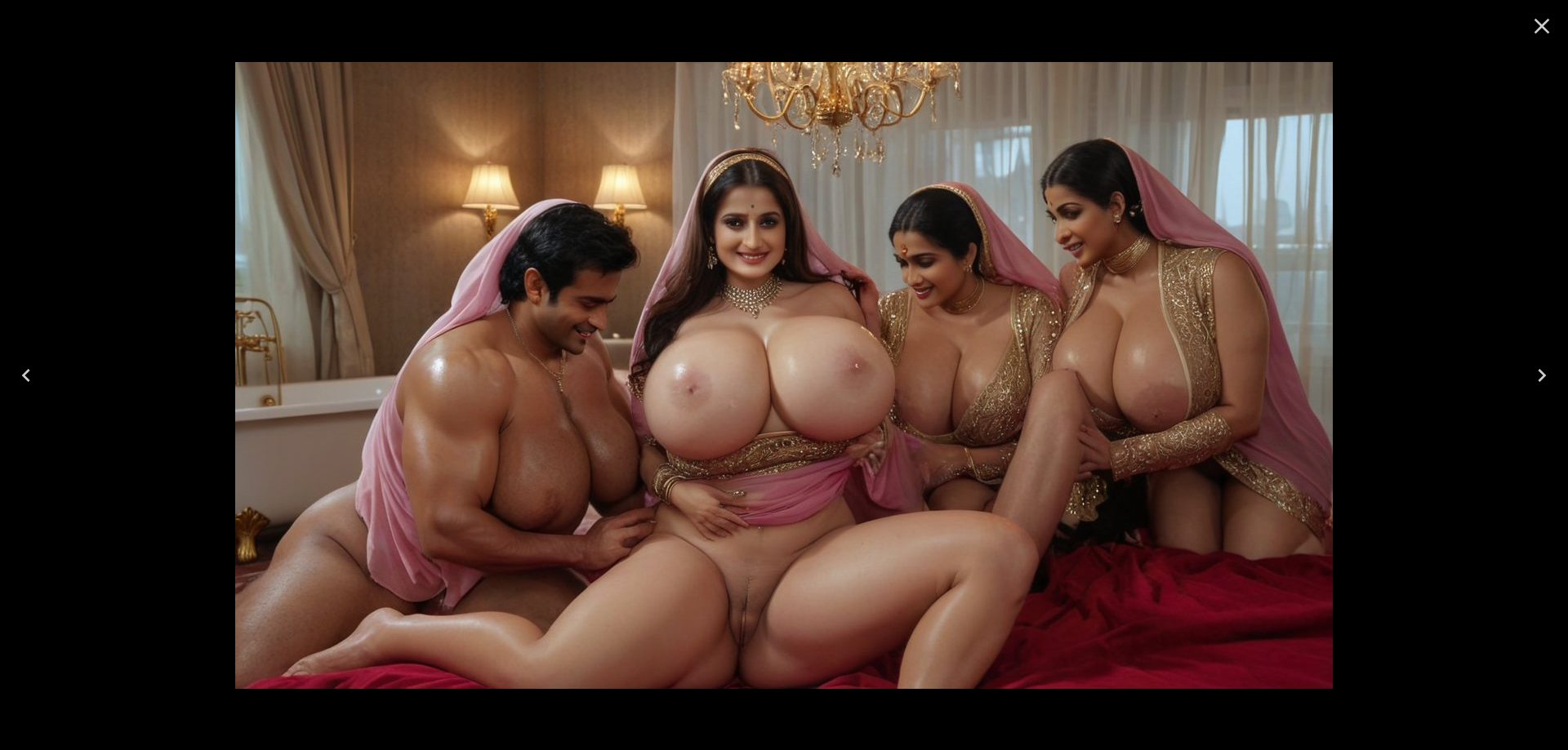
click at [35, 372] on icon "Previous" at bounding box center [26, 375] width 26 height 26
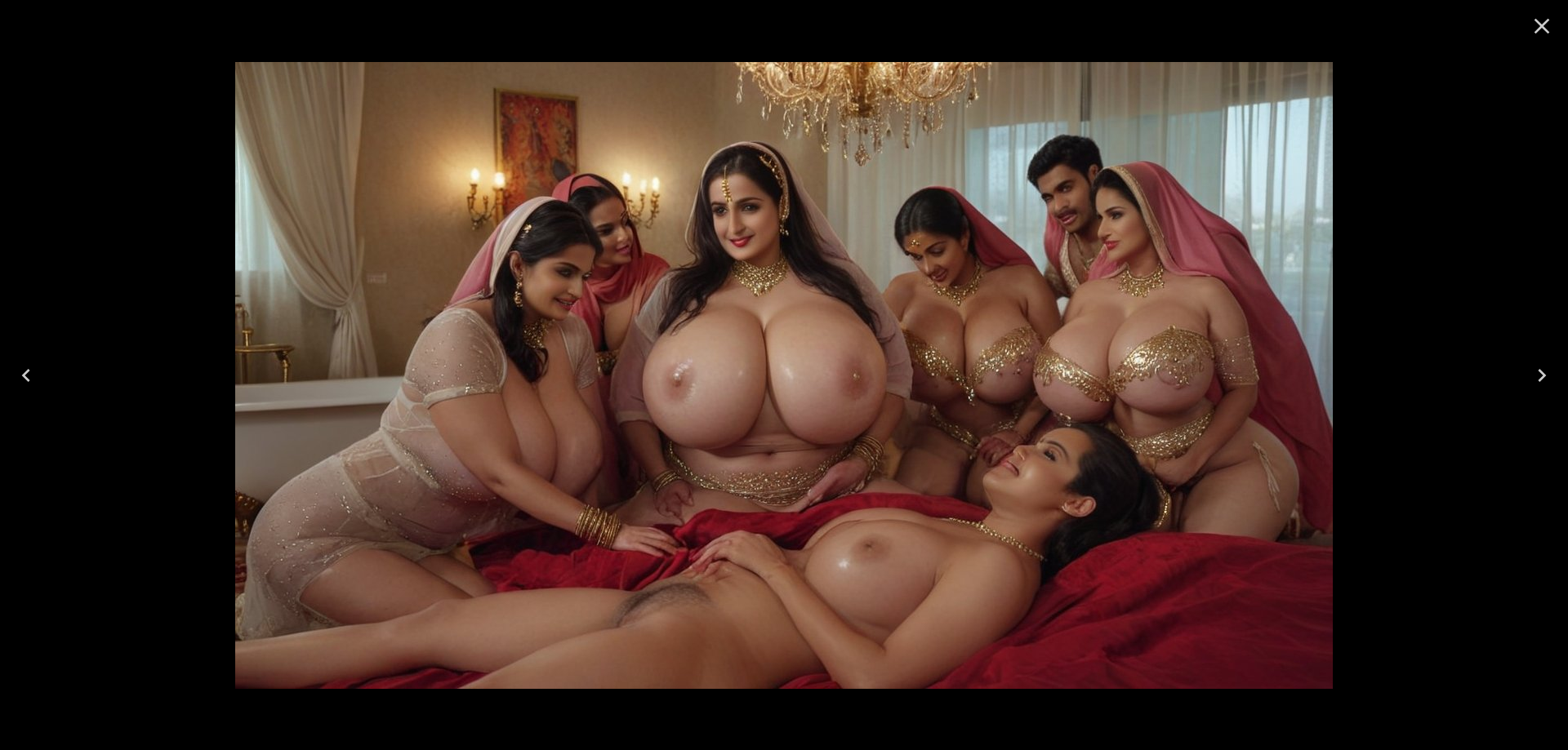
click at [35, 372] on icon "Previous" at bounding box center [26, 375] width 26 height 26
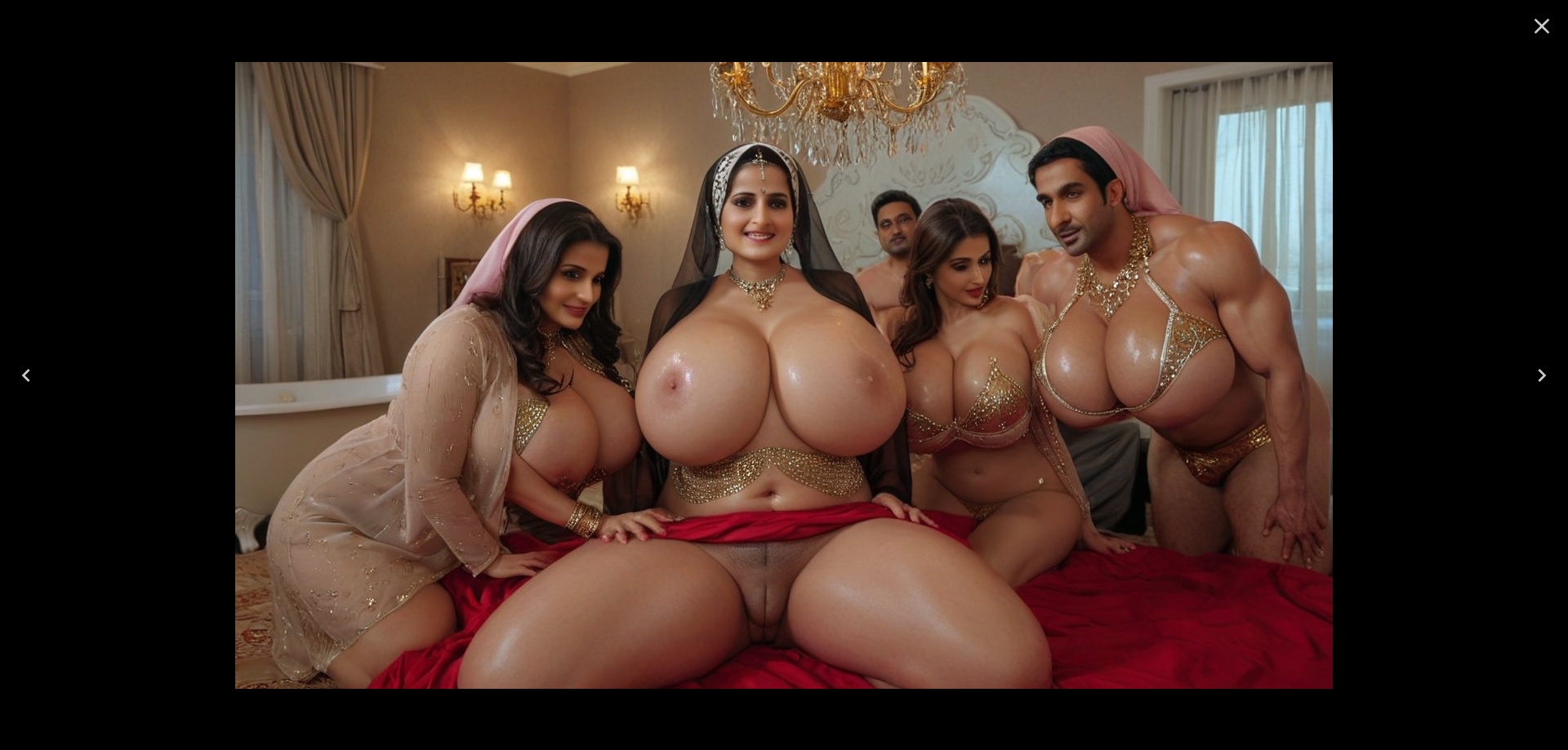
click at [35, 372] on icon "Previous" at bounding box center [26, 375] width 26 height 26
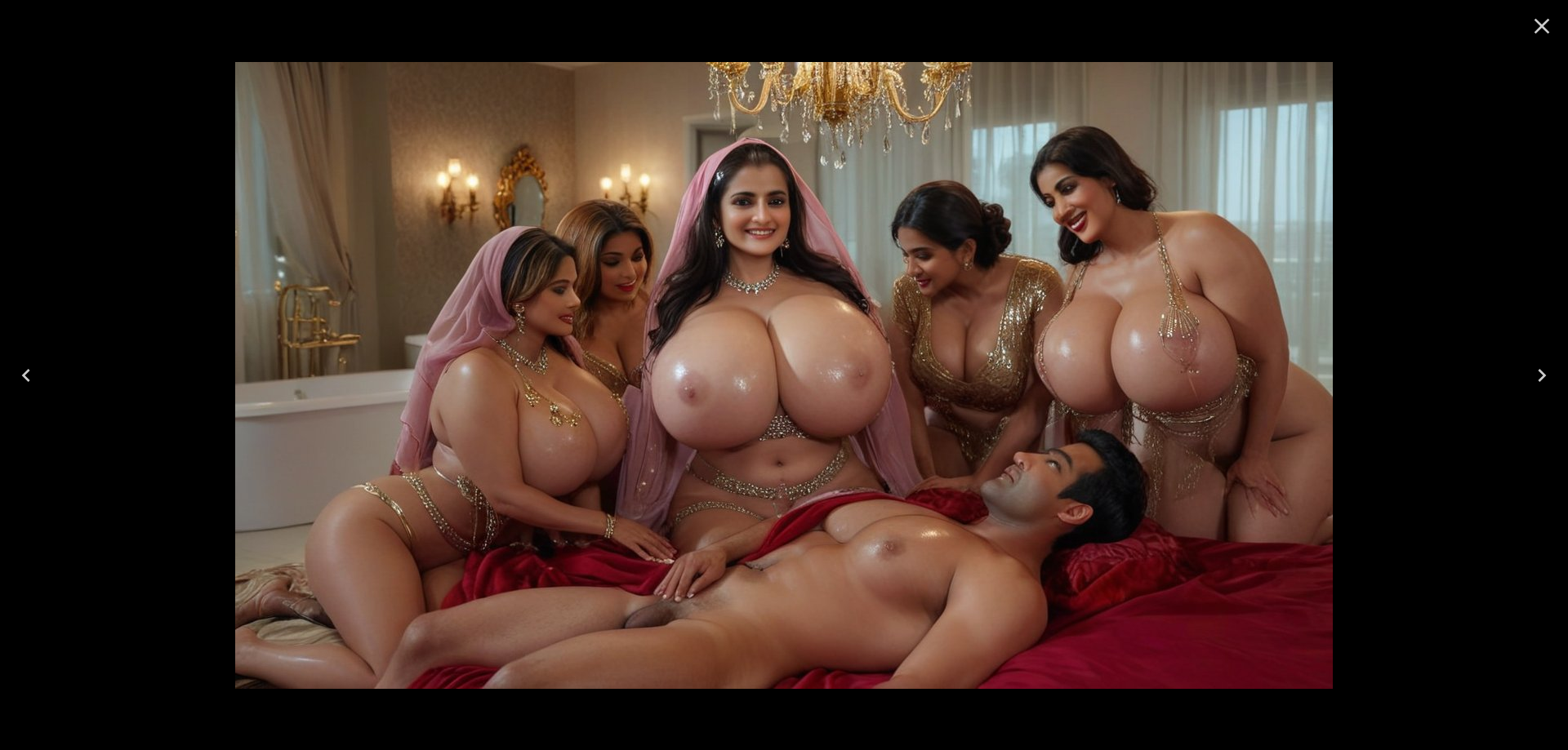
click at [35, 372] on icon "Previous" at bounding box center [26, 375] width 26 height 26
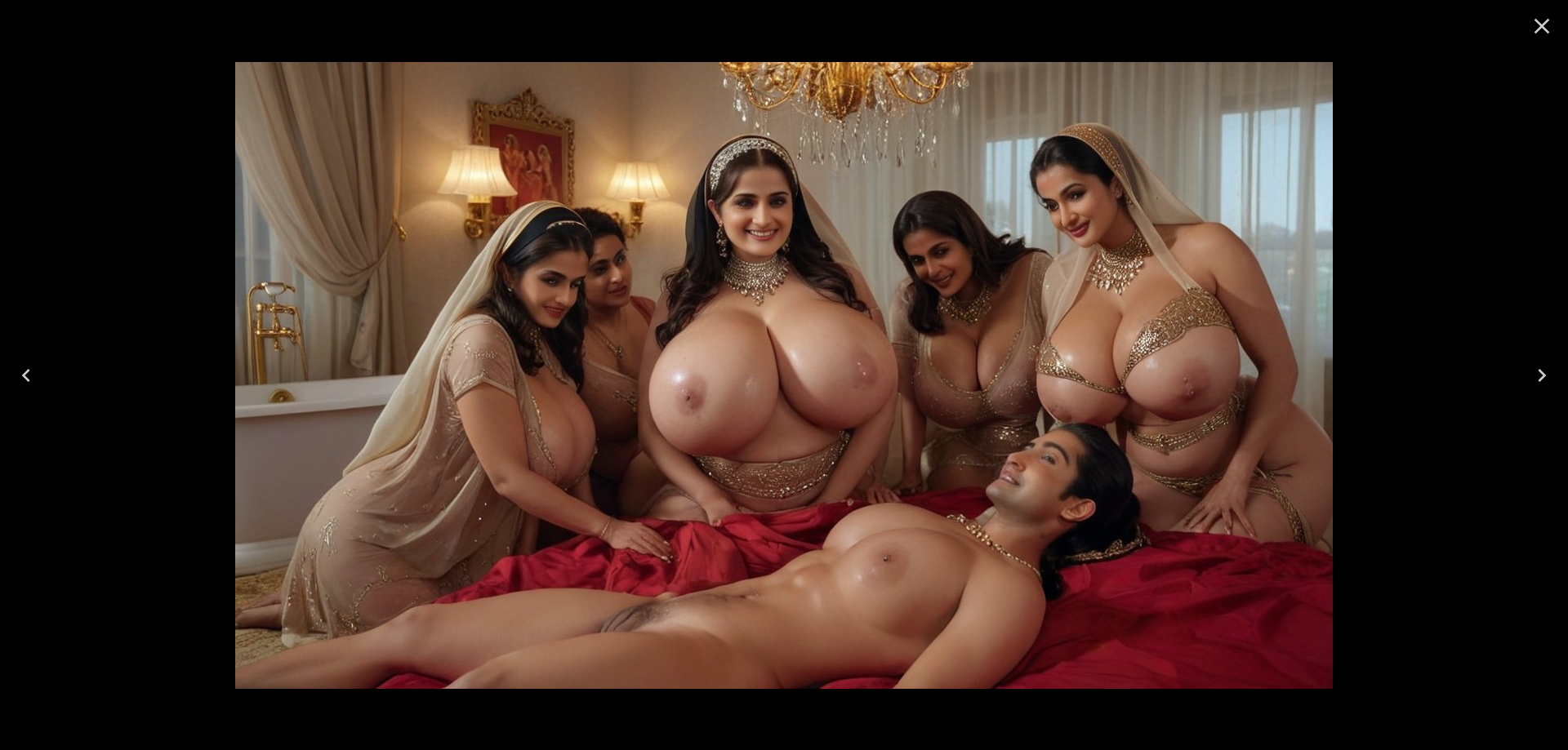
click at [35, 372] on icon "Previous" at bounding box center [26, 375] width 26 height 26
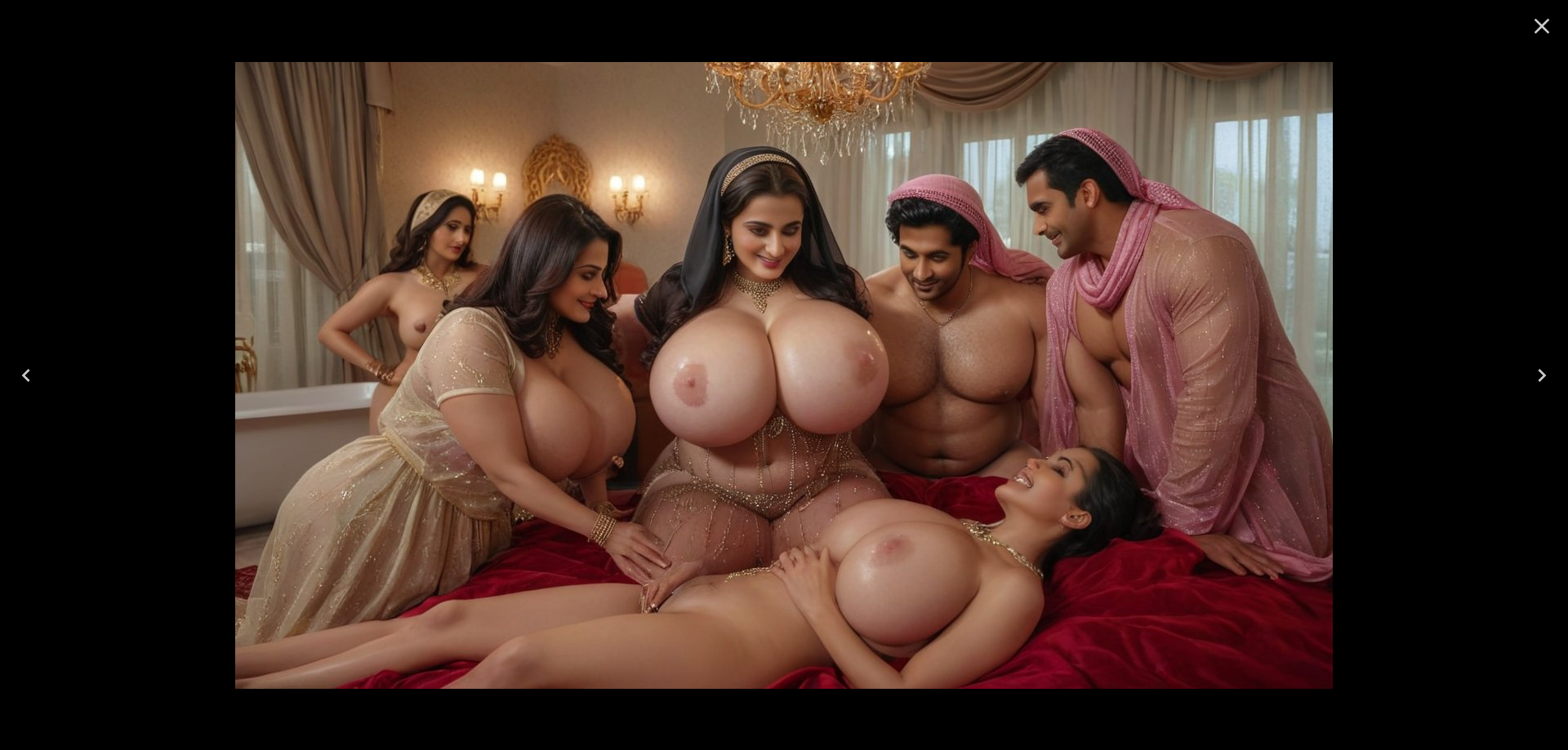
click at [27, 379] on icon "Previous" at bounding box center [26, 375] width 26 height 26
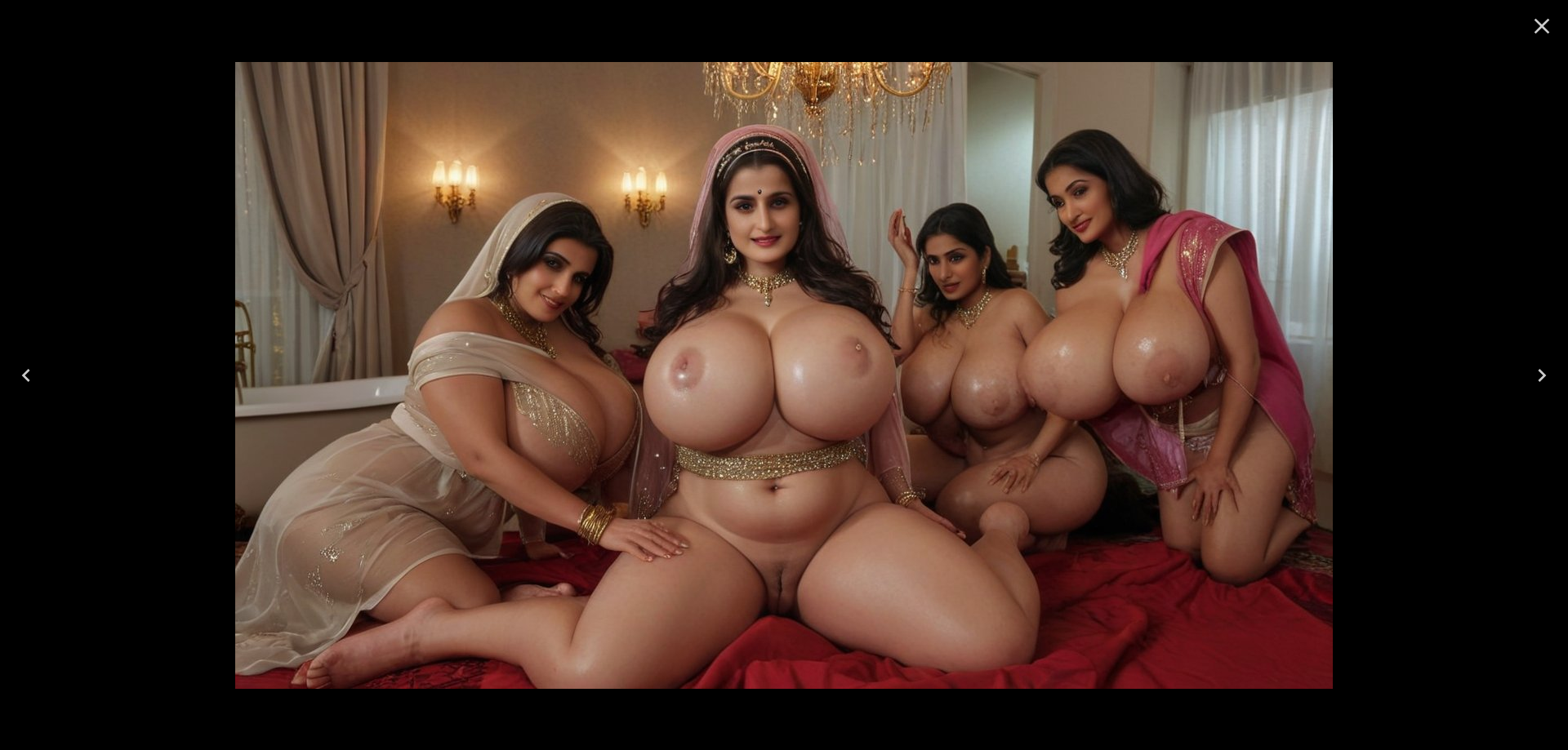
click at [27, 379] on icon "Previous" at bounding box center [26, 375] width 9 height 13
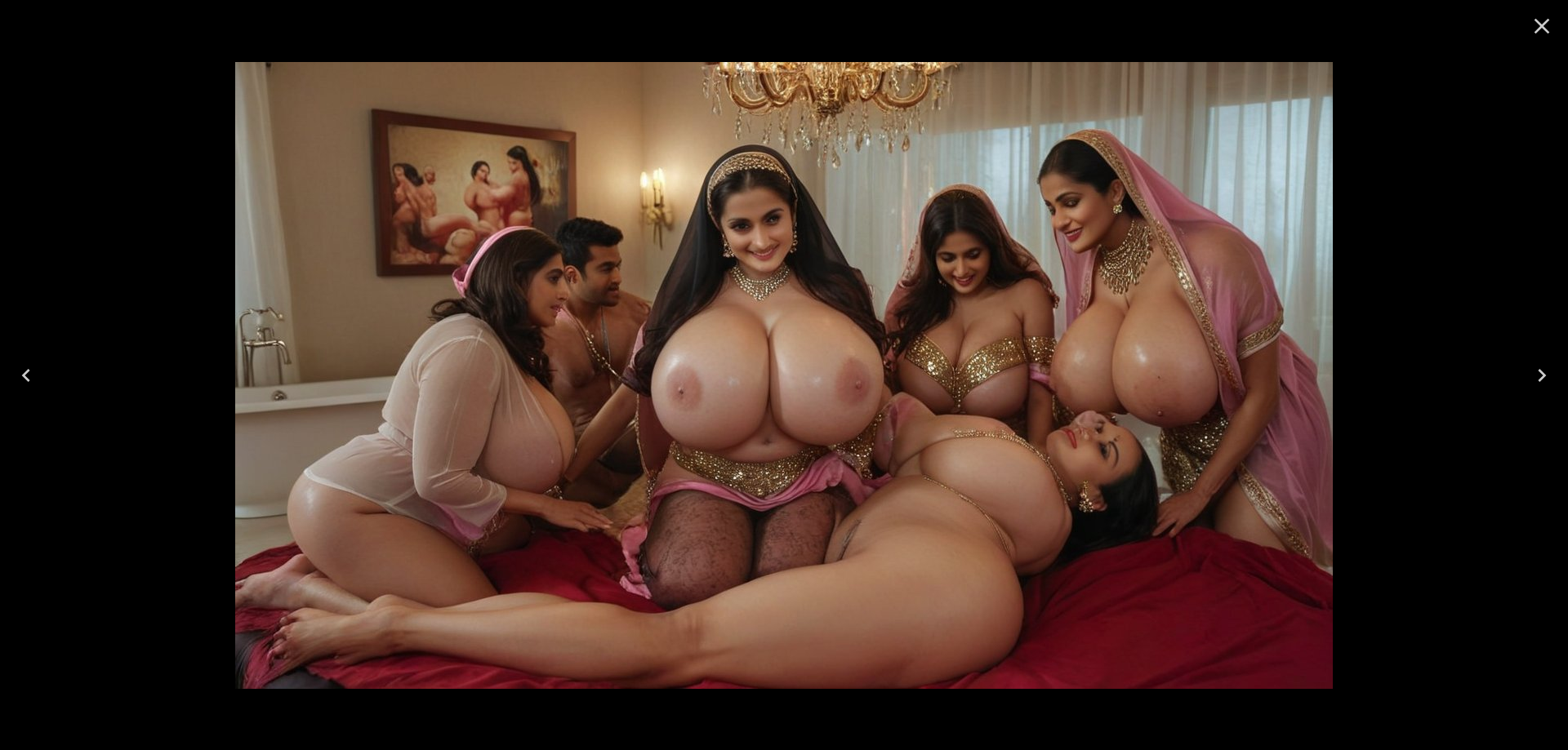
click at [27, 379] on icon "Previous" at bounding box center [26, 375] width 9 height 13
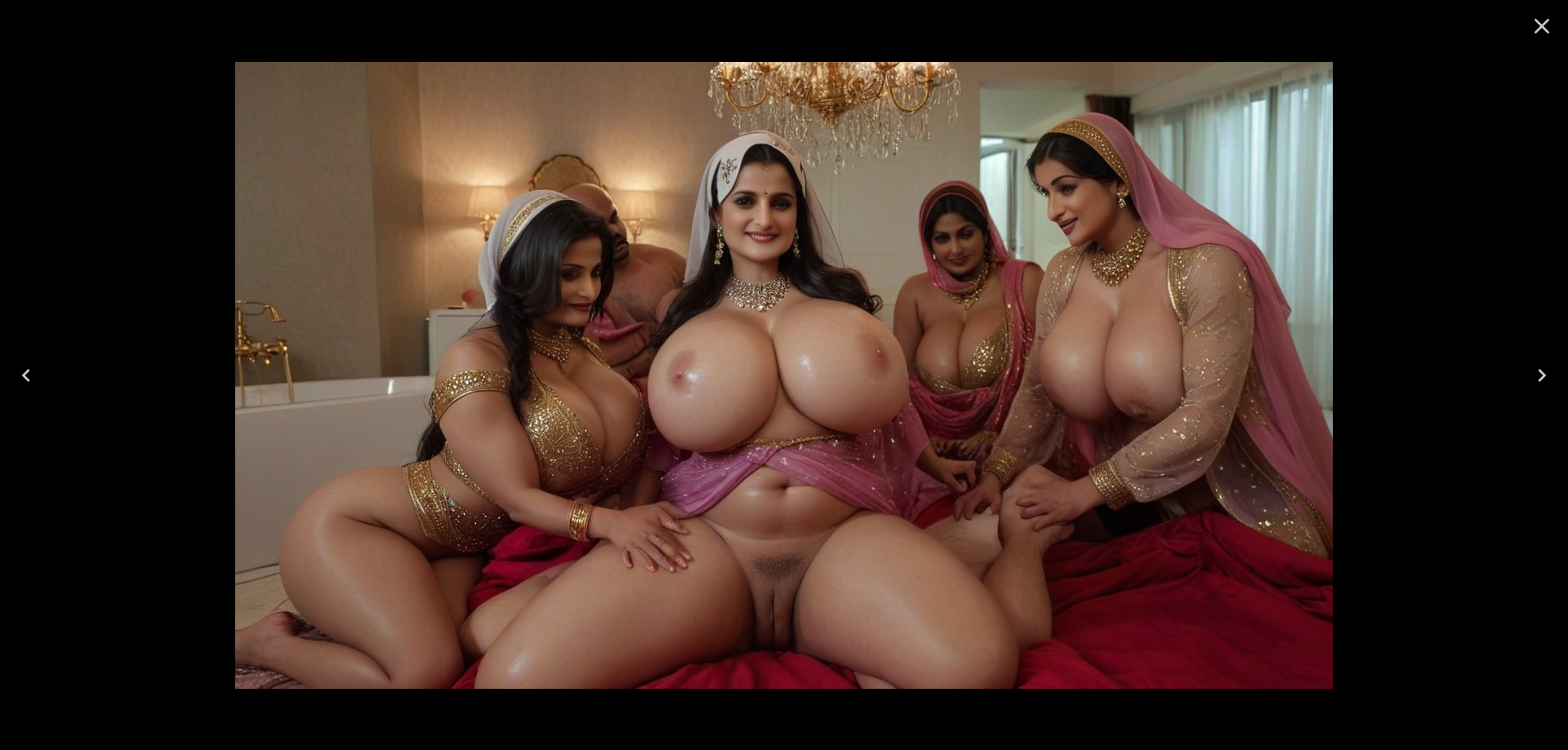
click at [27, 379] on icon "Previous" at bounding box center [26, 375] width 9 height 13
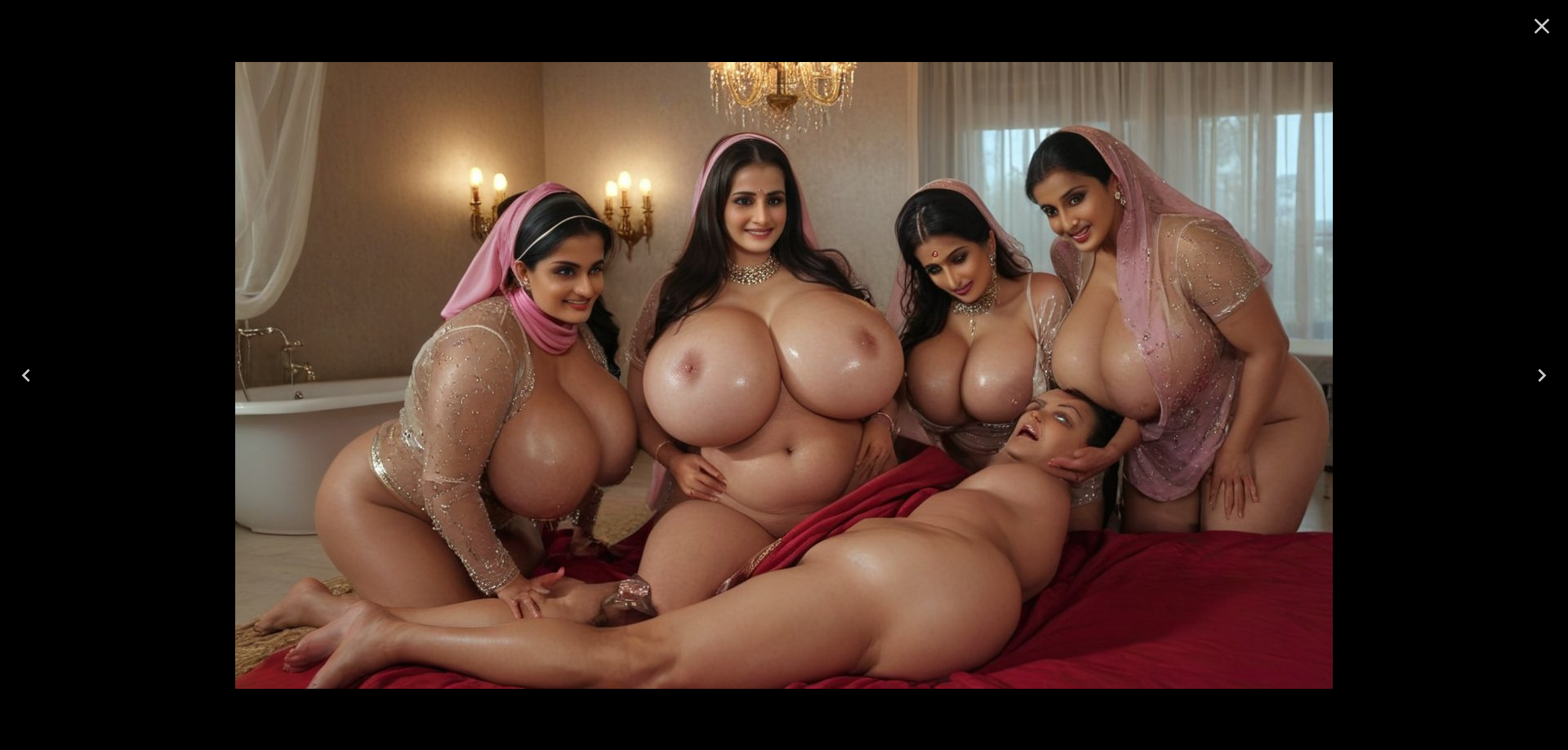
click at [27, 379] on icon "Previous" at bounding box center [26, 375] width 9 height 13
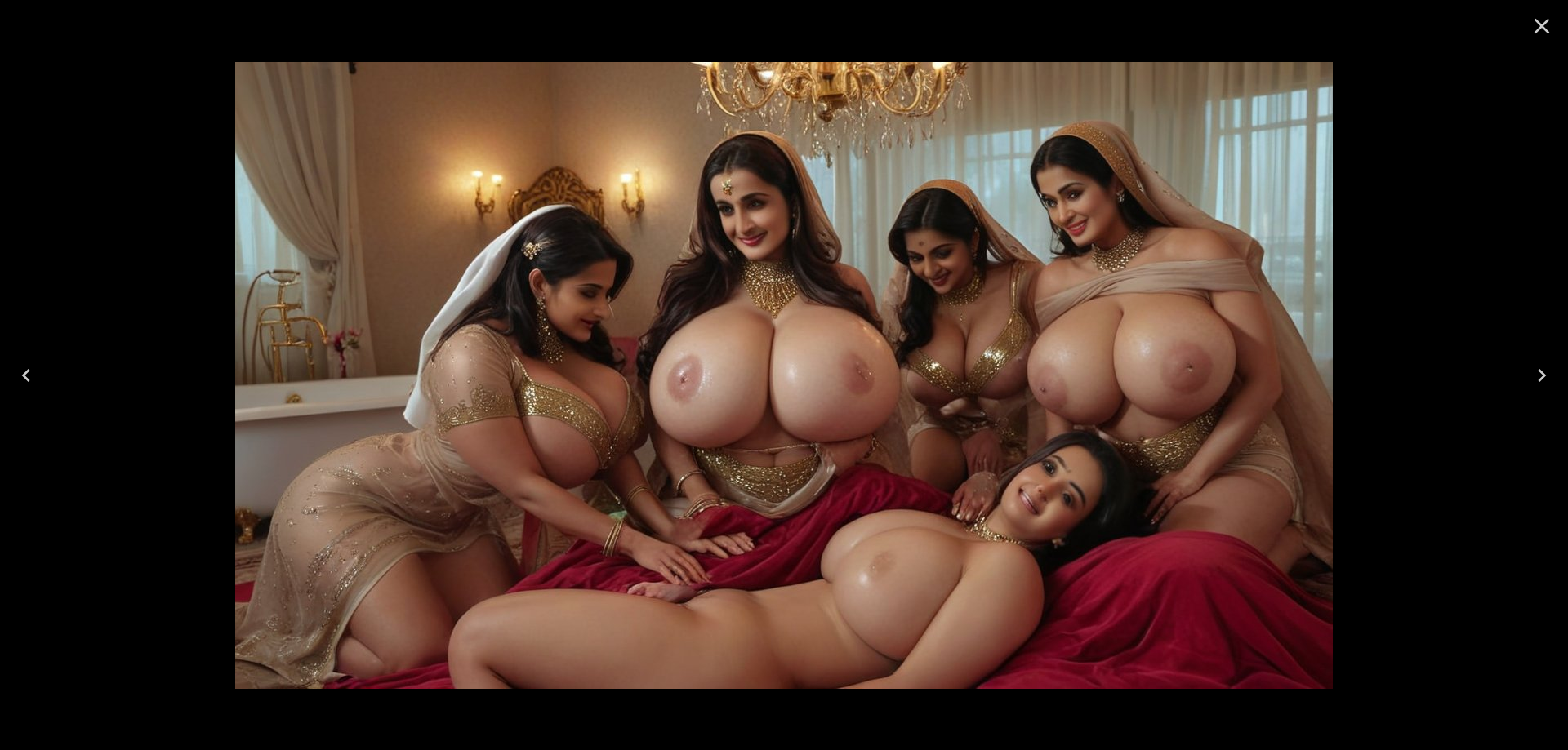
click at [21, 388] on icon "Previous" at bounding box center [26, 375] width 26 height 26
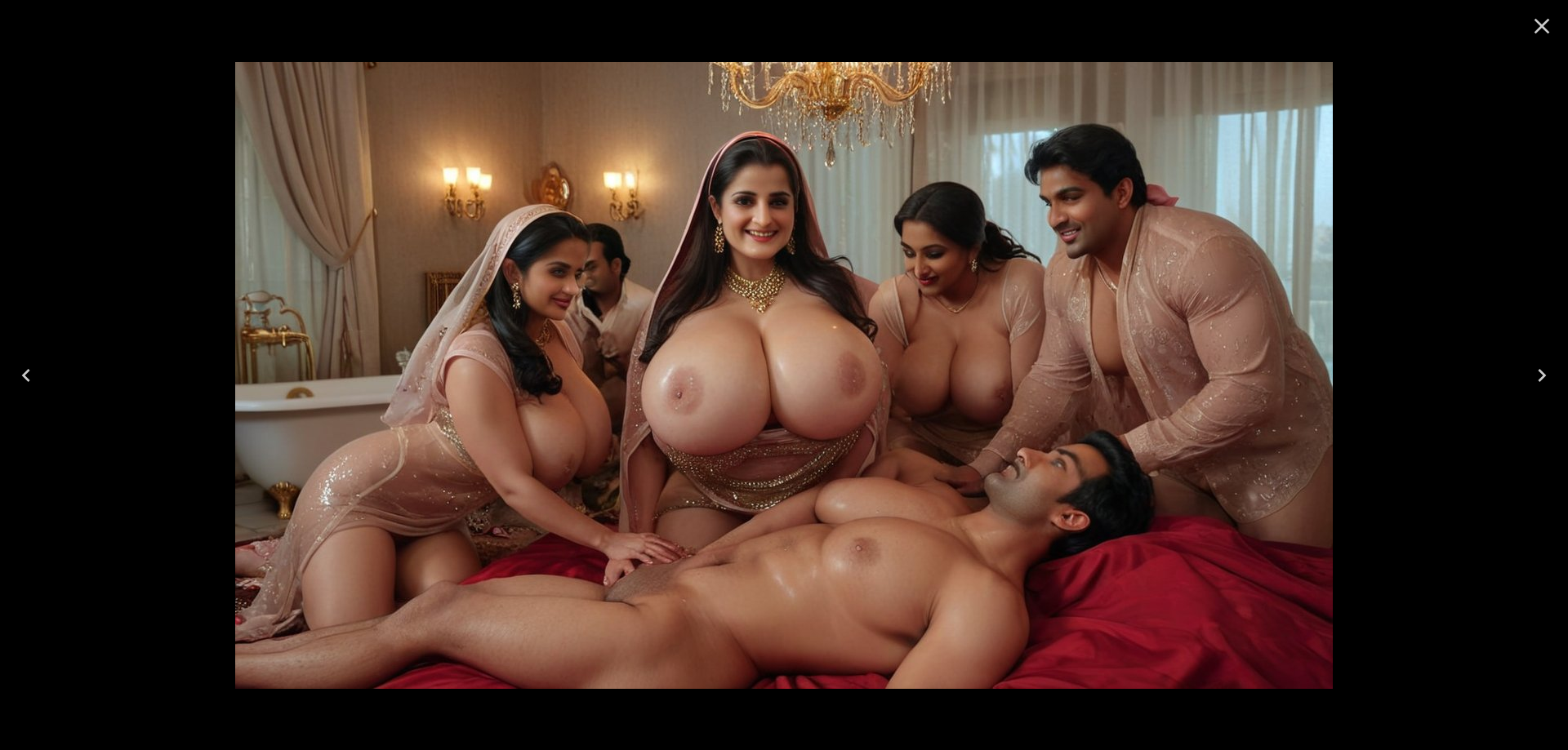
drag, startPoint x: 21, startPoint y: 388, endPoint x: 22, endPoint y: 372, distance: 16.0
click at [21, 380] on icon "Previous" at bounding box center [26, 375] width 26 height 26
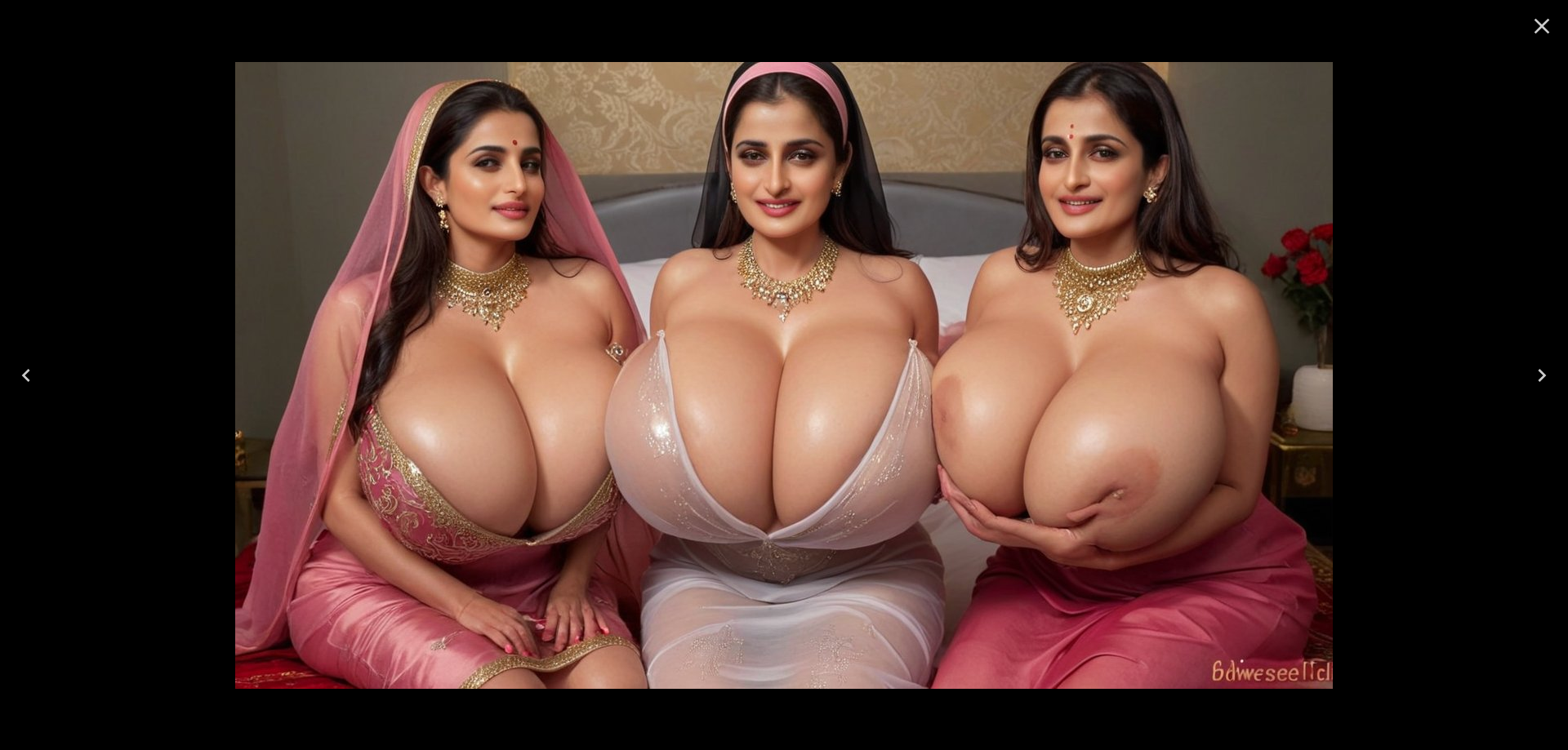
click at [1550, 17] on icon "Close" at bounding box center [1542, 26] width 26 height 26
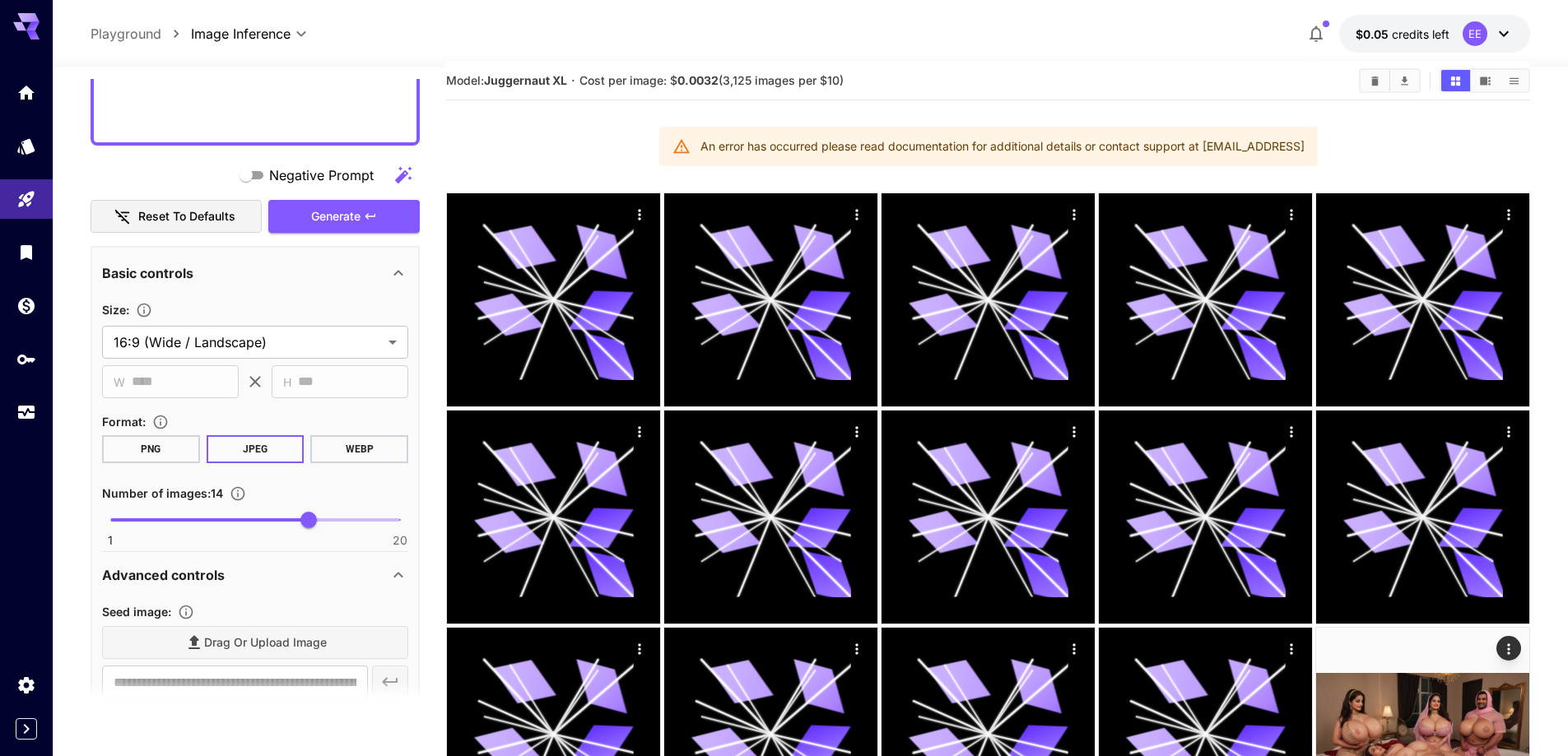
scroll to position [0, 0]
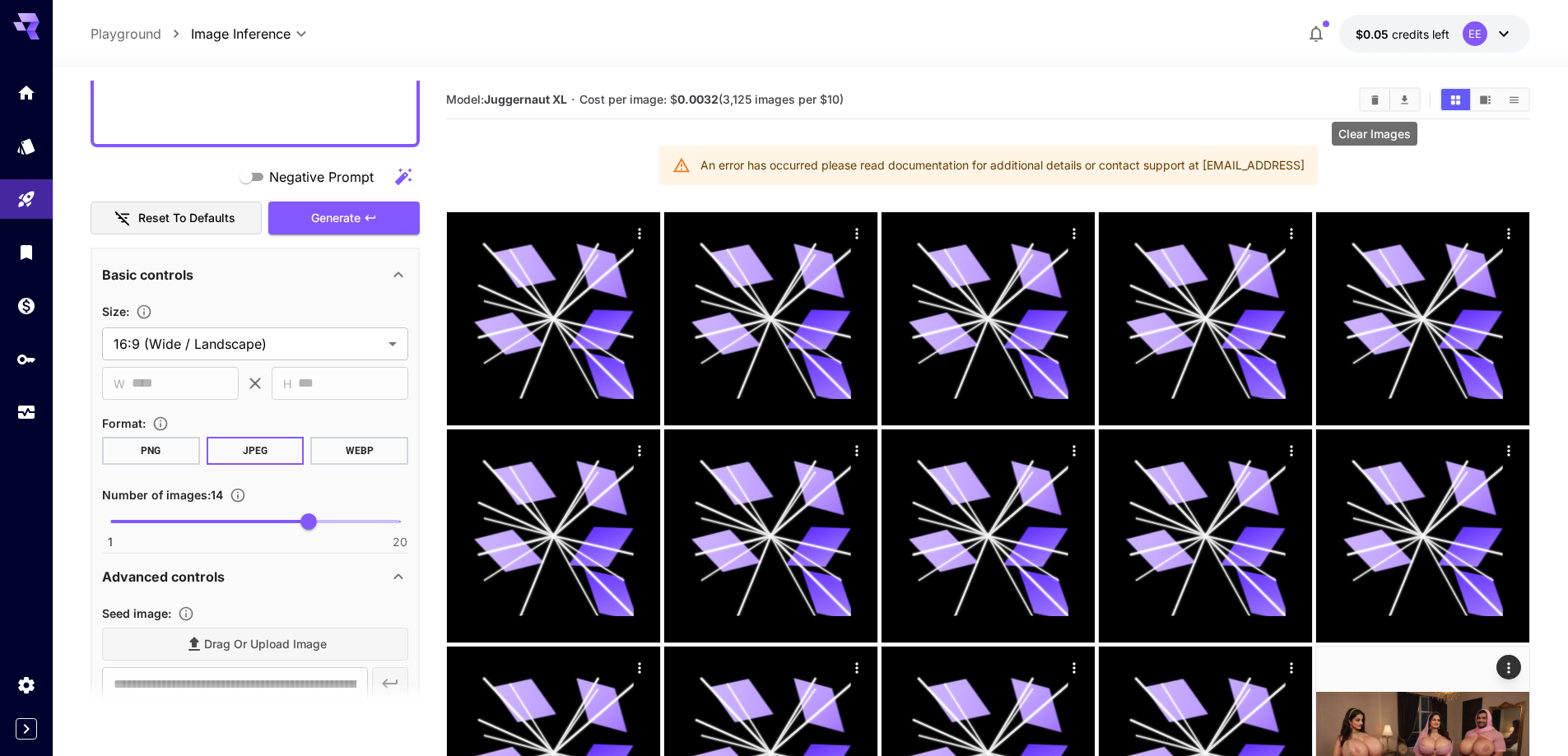
click at [1375, 99] on icon "Clear Images" at bounding box center [1375, 99] width 8 height 9
